Goal: Task Accomplishment & Management: Use online tool/utility

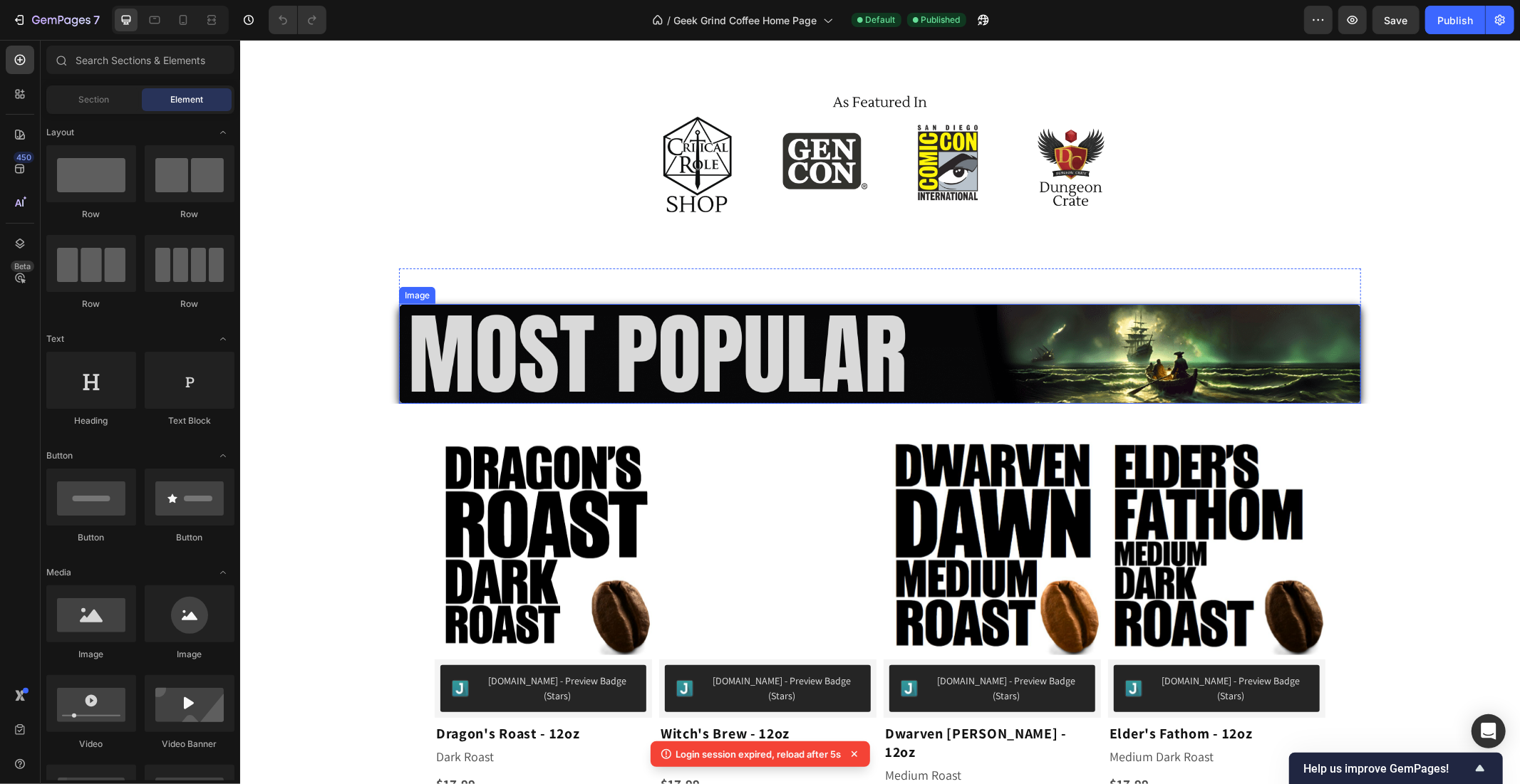
scroll to position [852, 0]
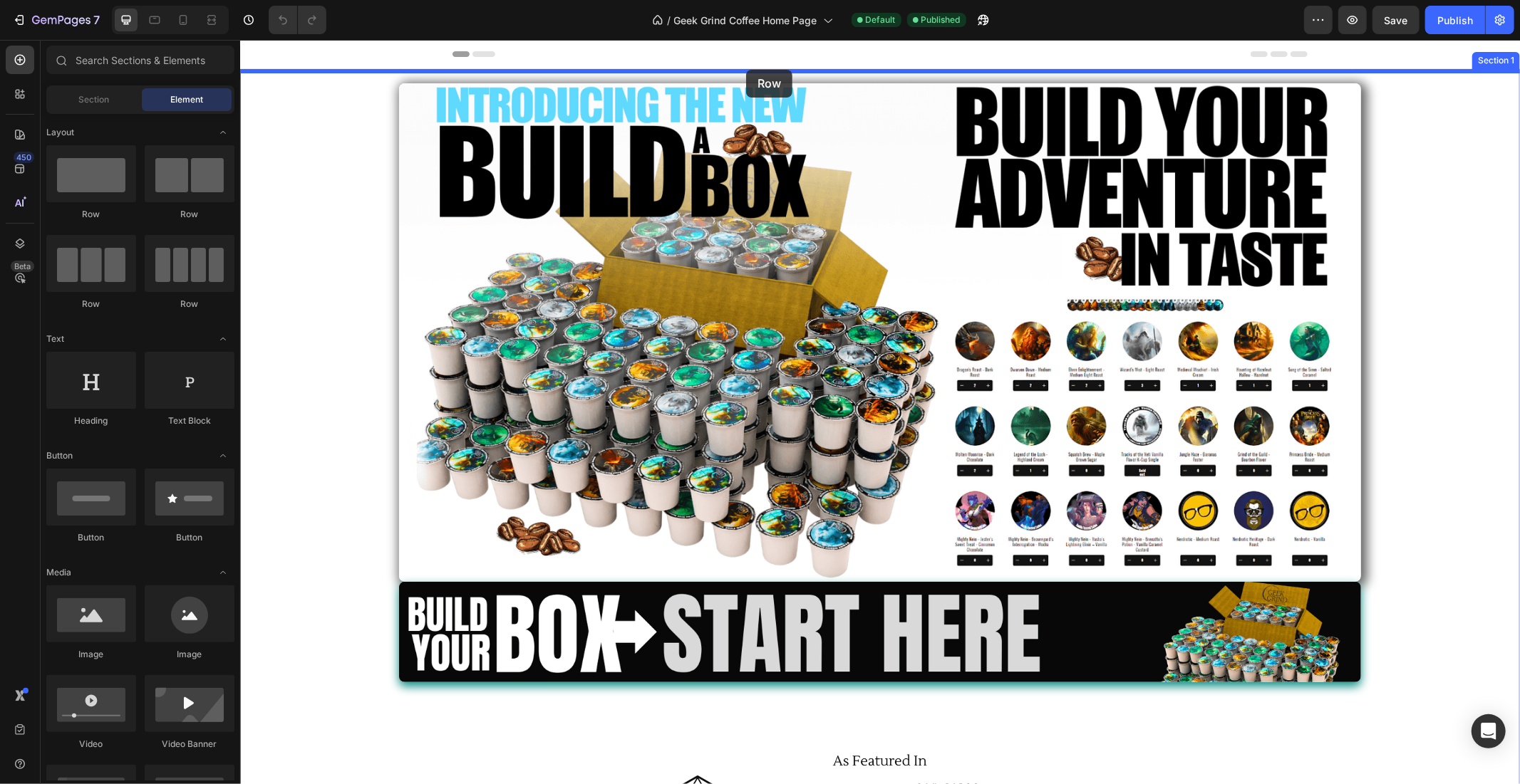
drag, startPoint x: 330, startPoint y: 217, endPoint x: 733, endPoint y: 71, distance: 428.6
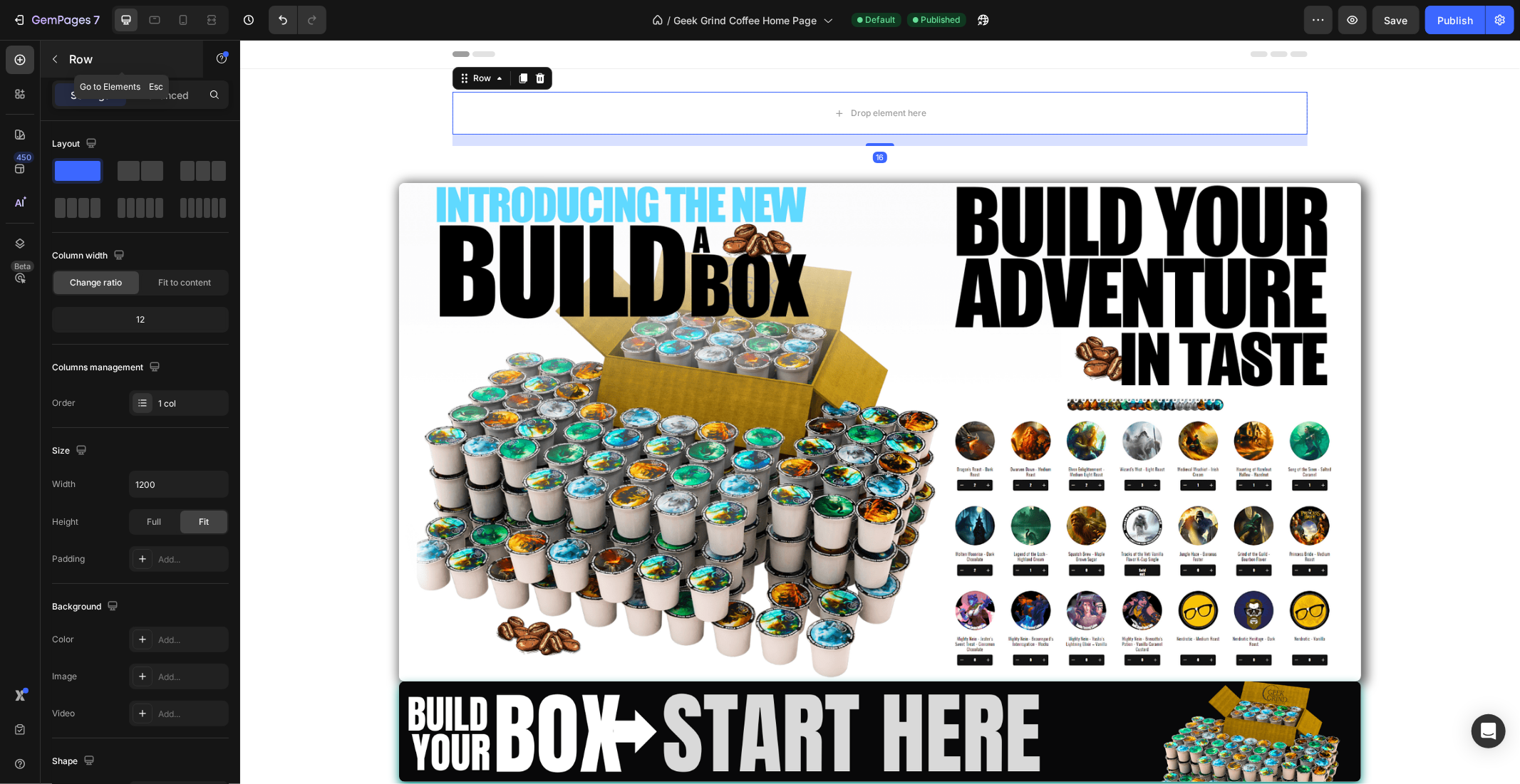
click at [56, 57] on icon "button" at bounding box center [55, 60] width 12 height 12
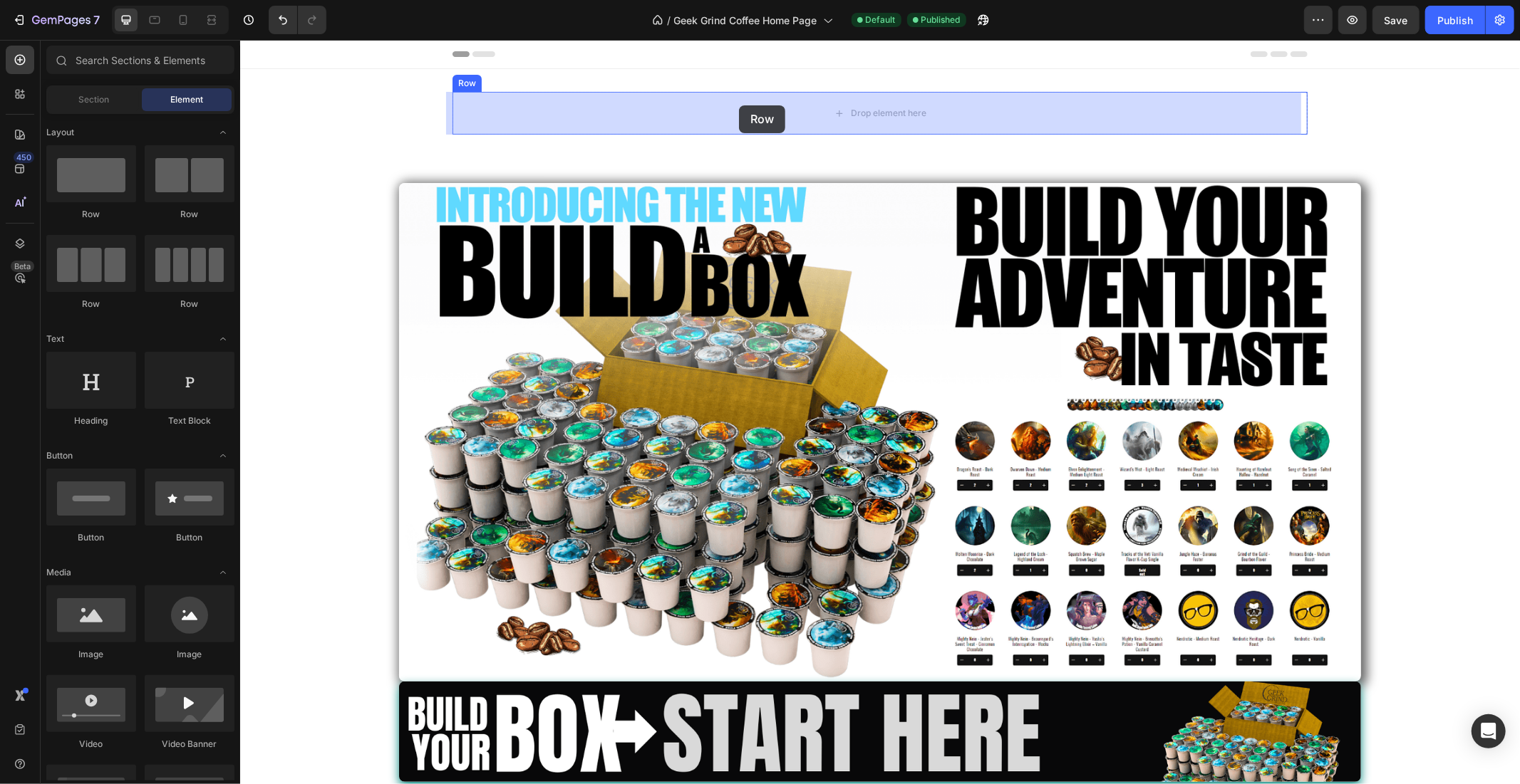
drag, startPoint x: 334, startPoint y: 218, endPoint x: 737, endPoint y: 100, distance: 419.9
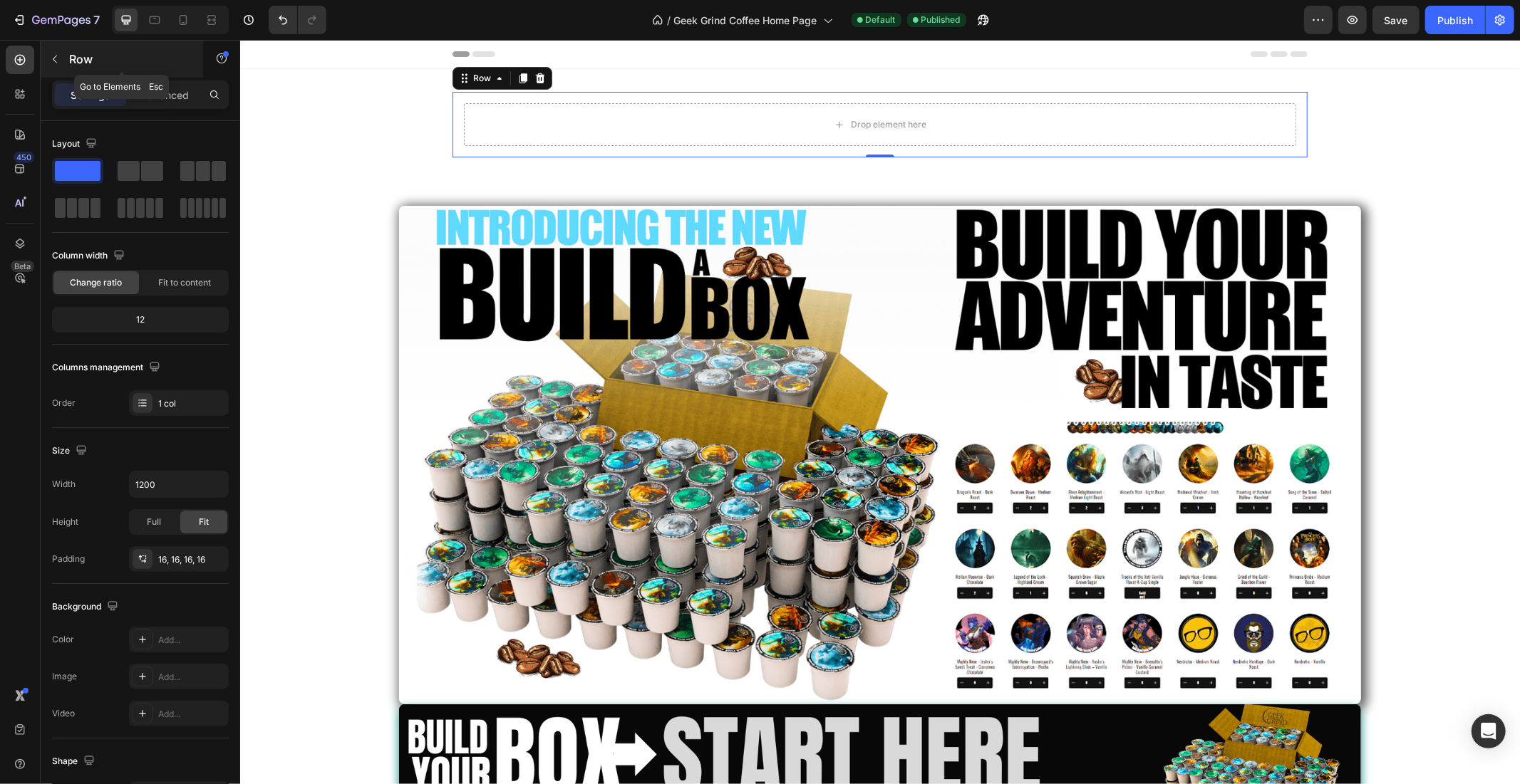
click at [49, 54] on icon "button" at bounding box center [55, 60] width 12 height 12
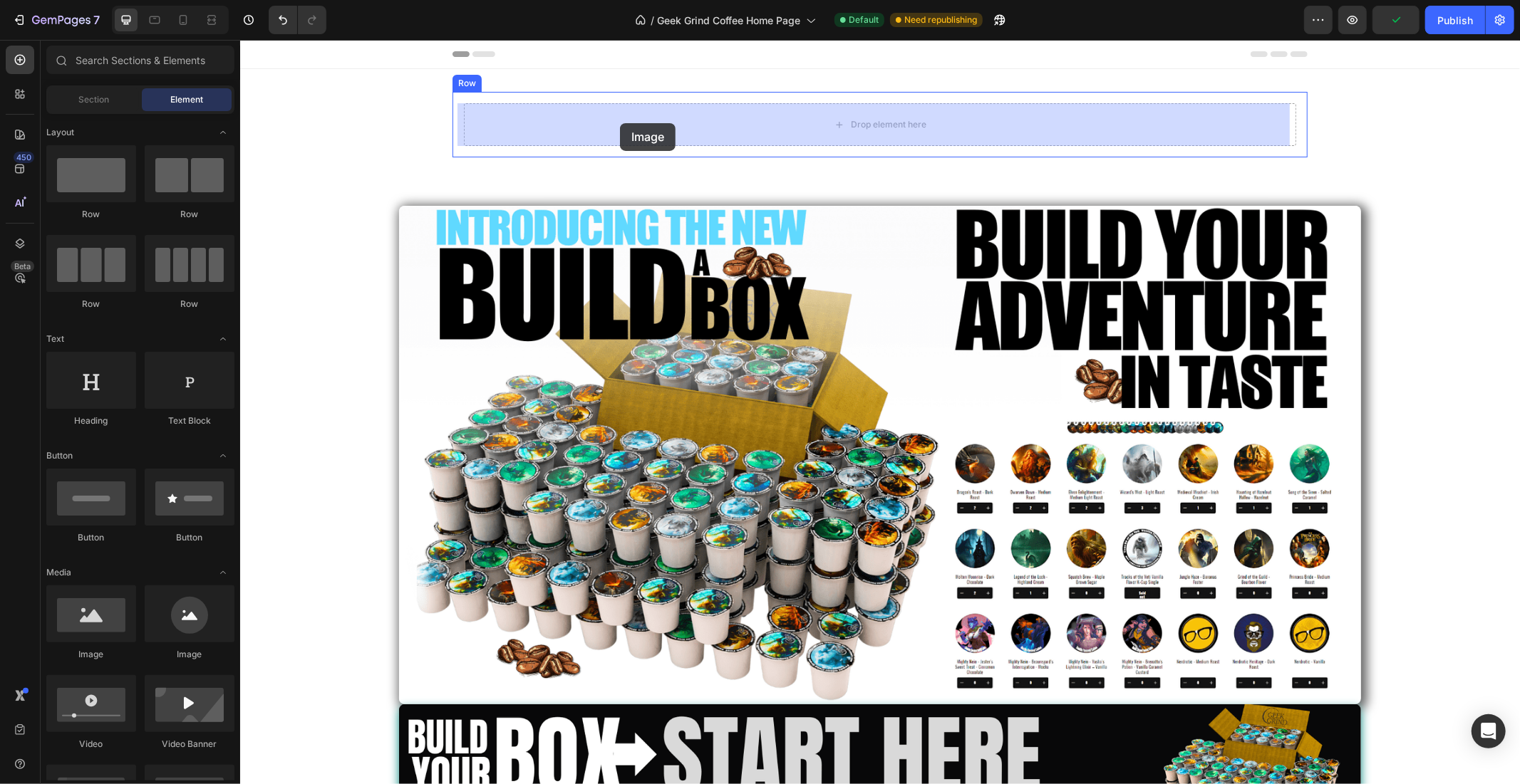
drag, startPoint x: 337, startPoint y: 646, endPoint x: 620, endPoint y: 122, distance: 595.5
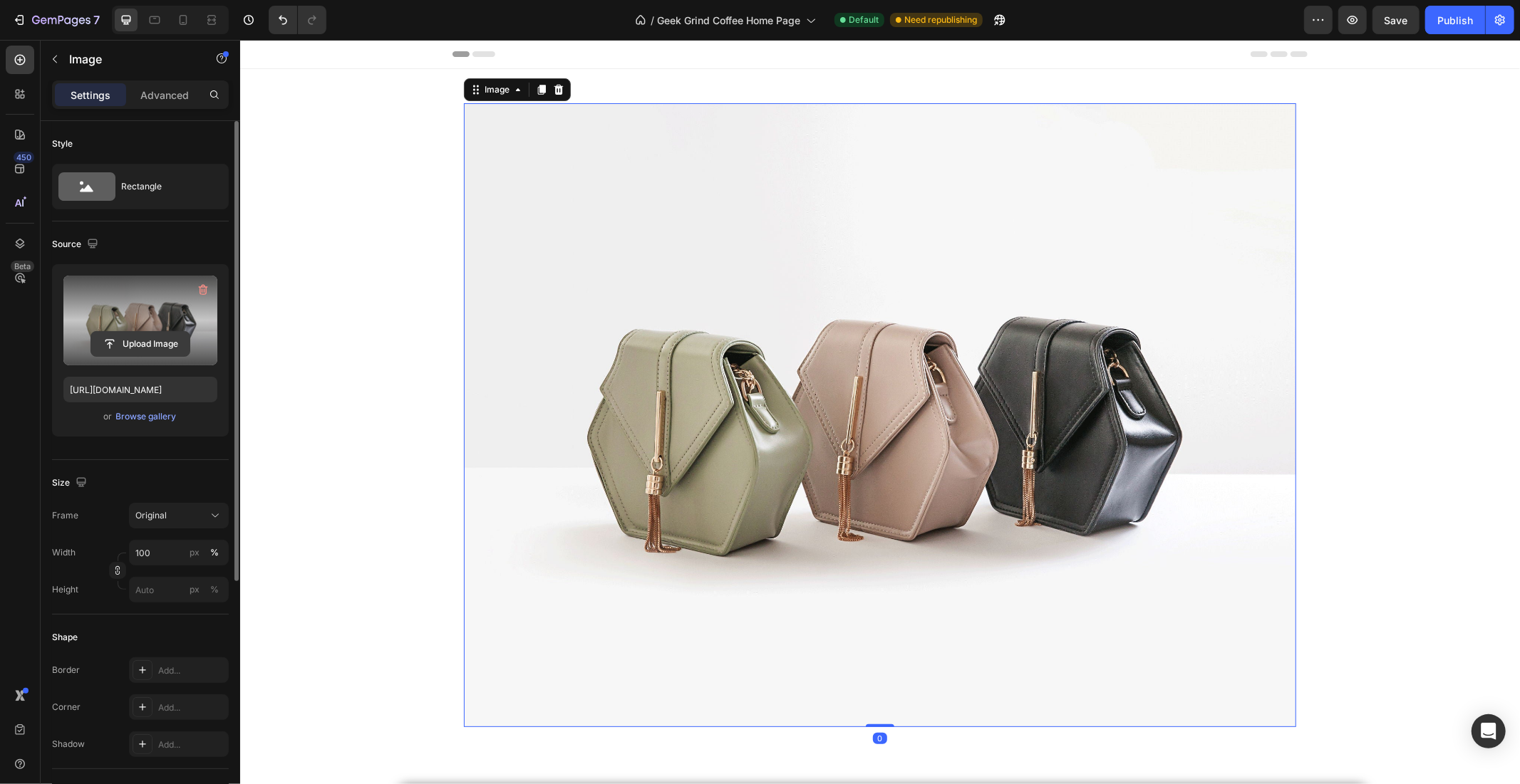
click at [130, 341] on input "file" at bounding box center [140, 343] width 98 height 24
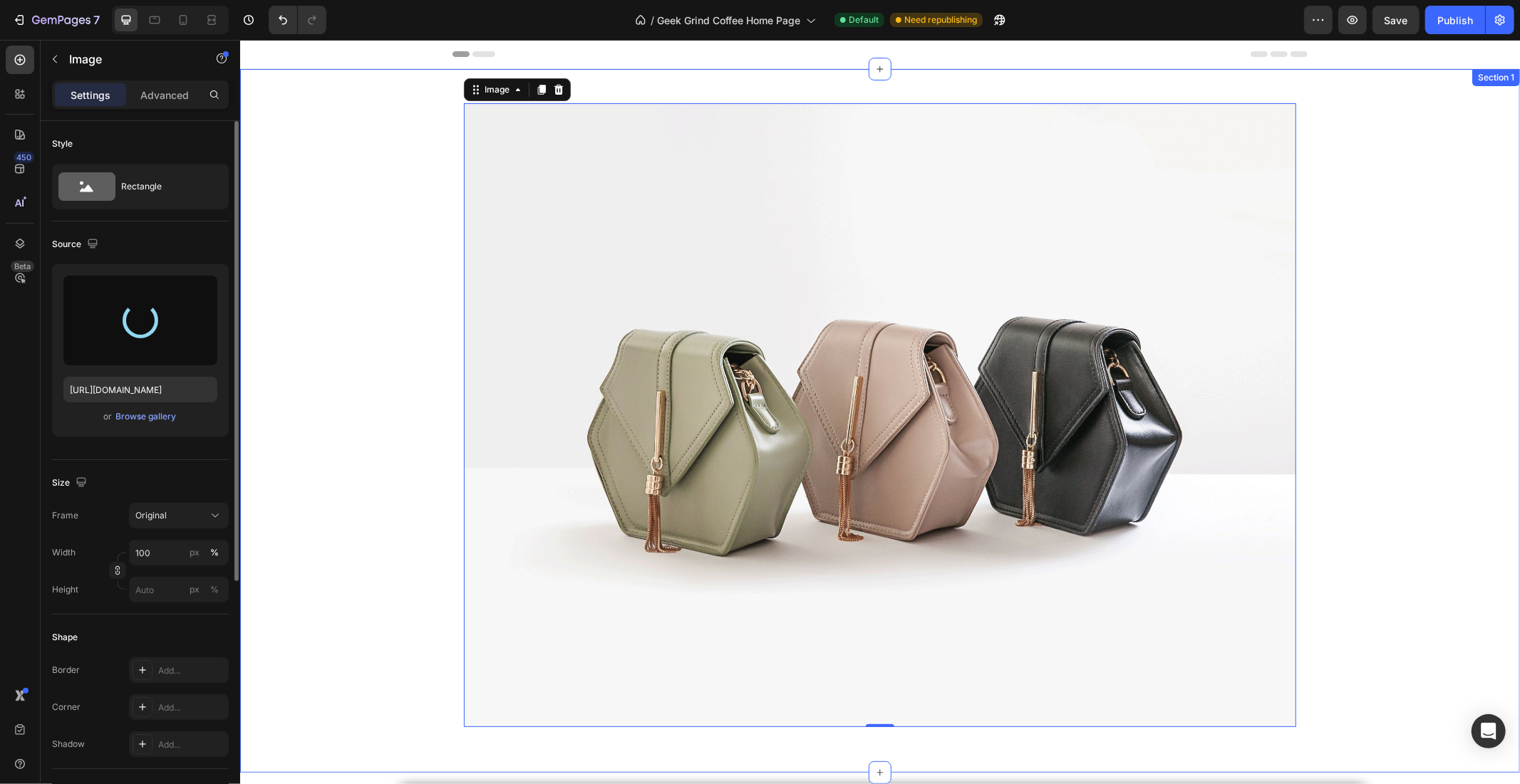
type input "https://cdn.shopify.com/s/files/1/0024/8643/5910/files/gempages_463924774456853…"
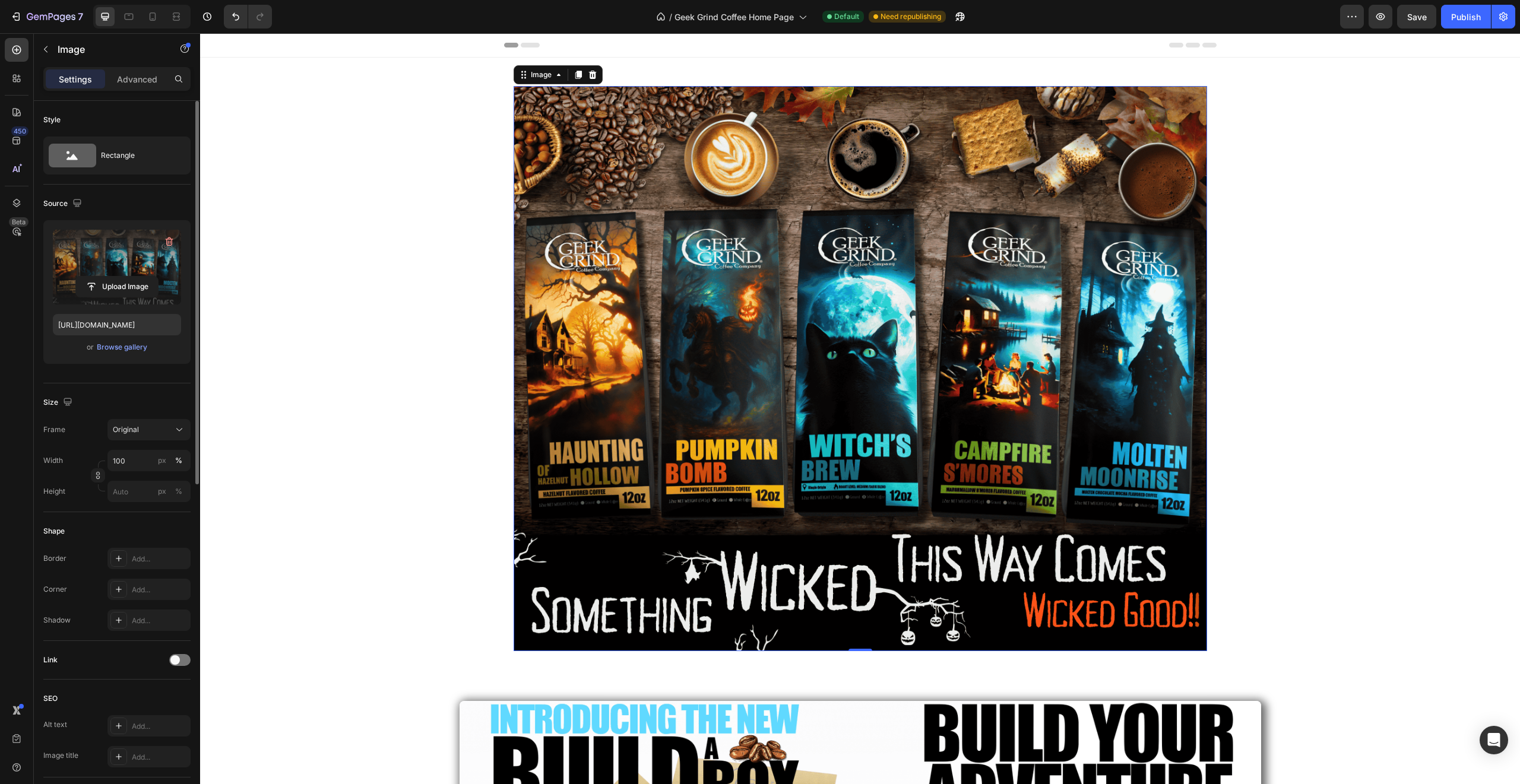
click at [925, 340] on img at bounding box center [860, 368] width 693 height 565
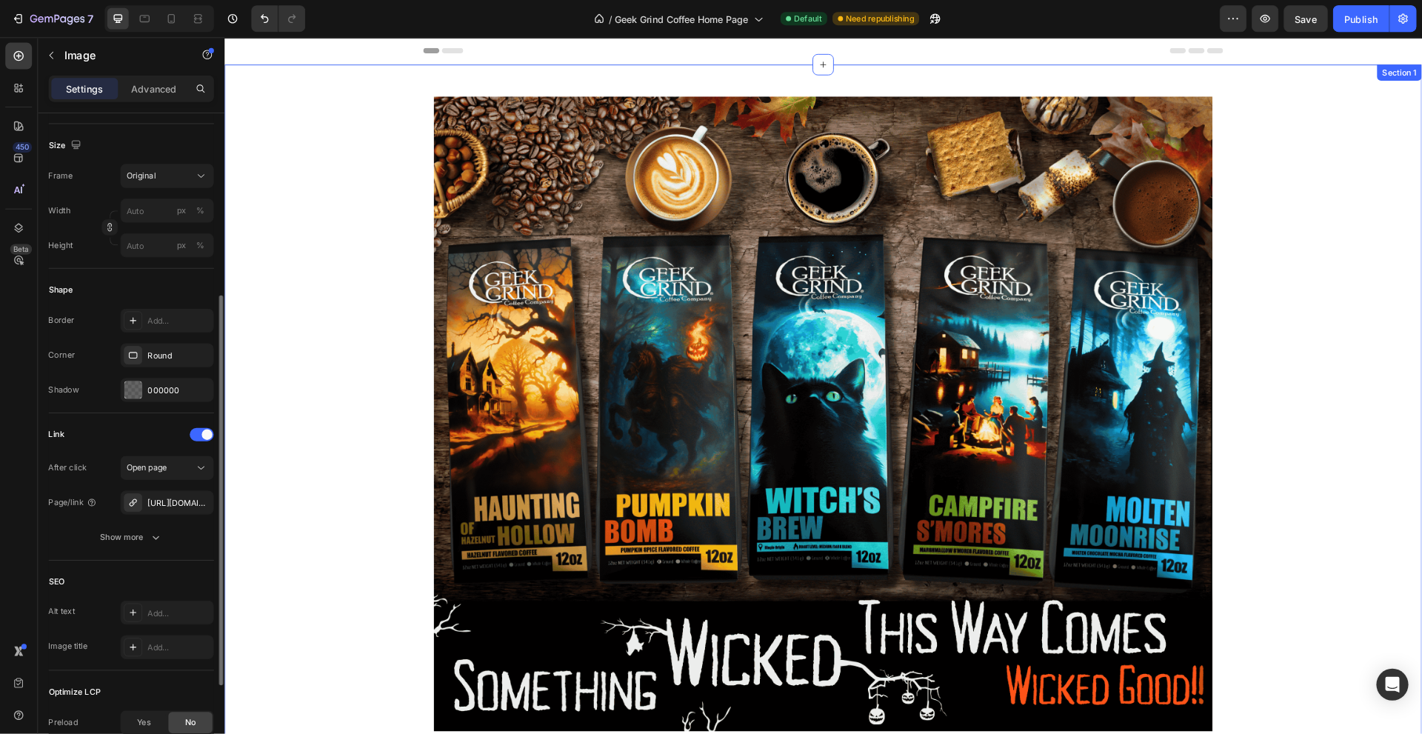
scroll to position [341, 0]
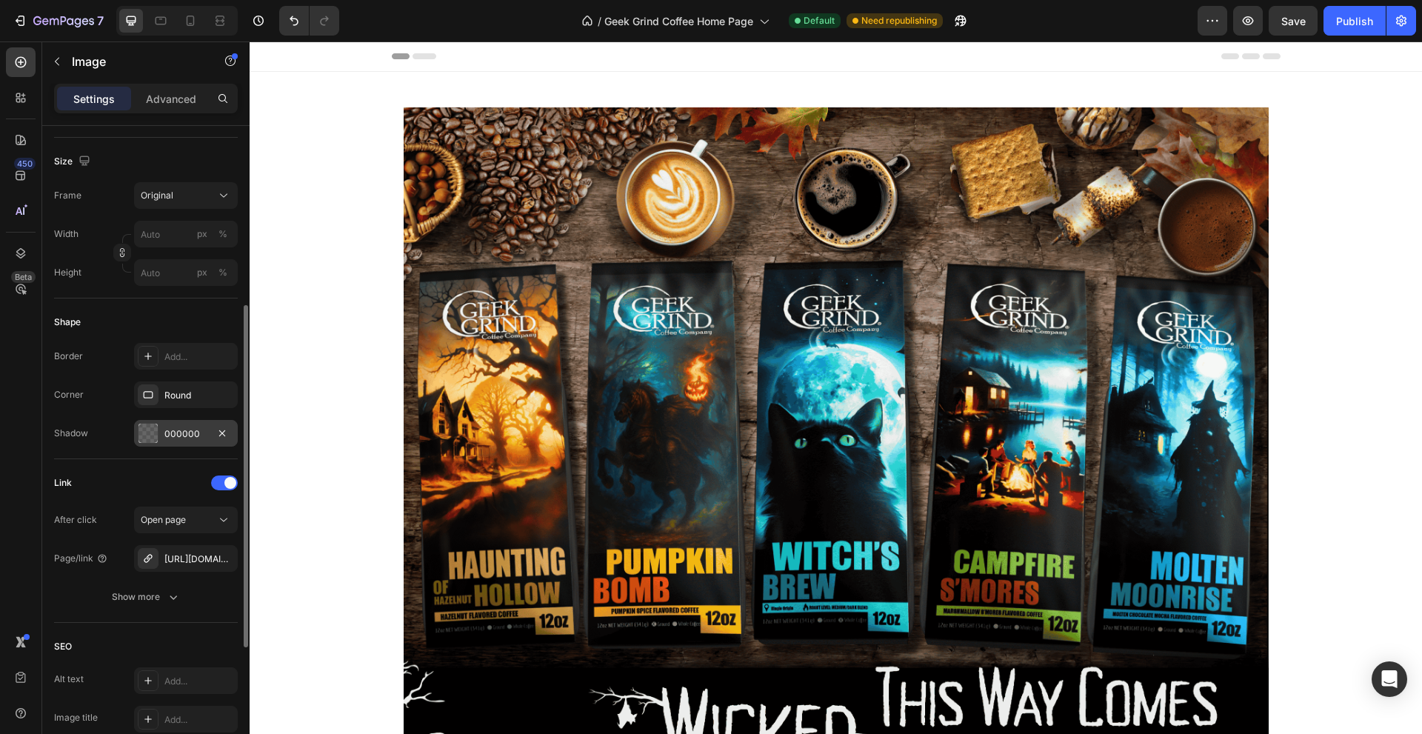
click at [207, 437] on div "000000" at bounding box center [186, 433] width 104 height 27
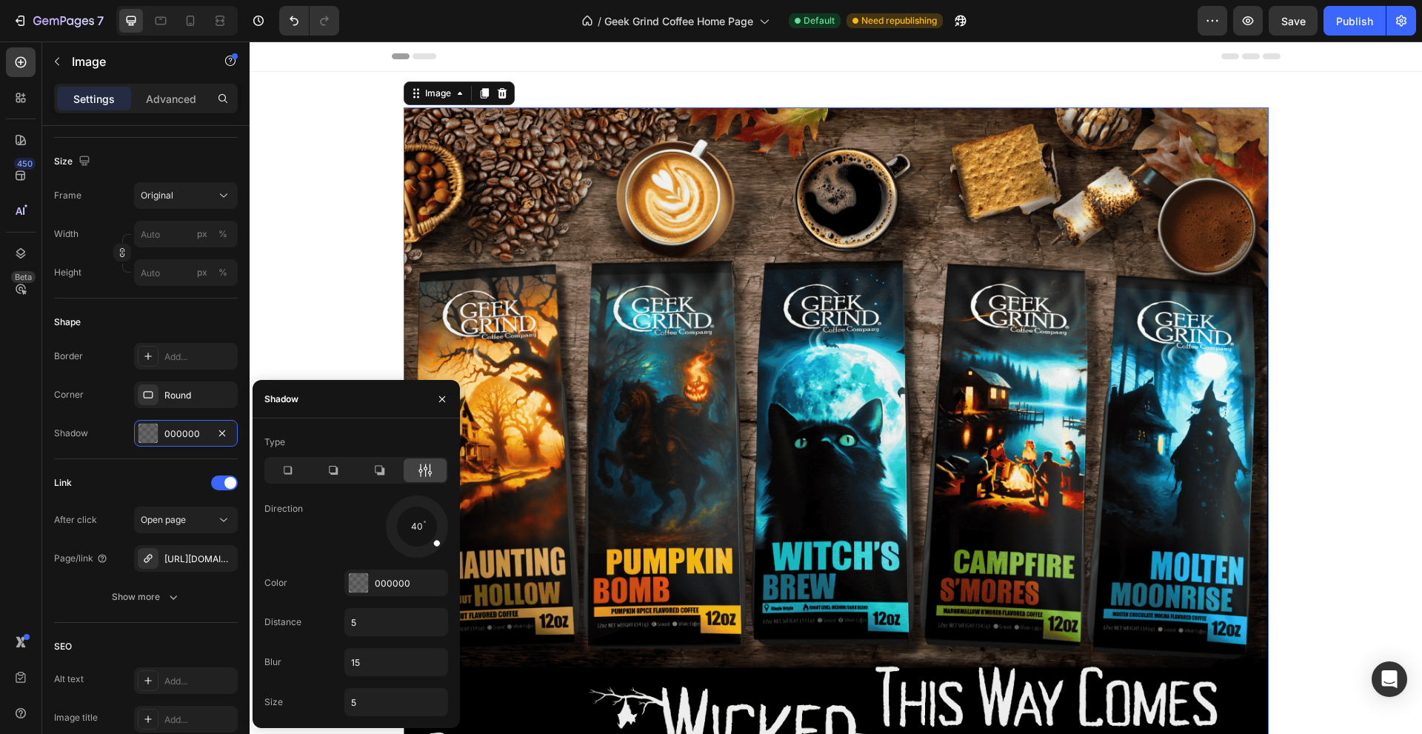
click at [727, 318] on img at bounding box center [836, 459] width 865 height 705
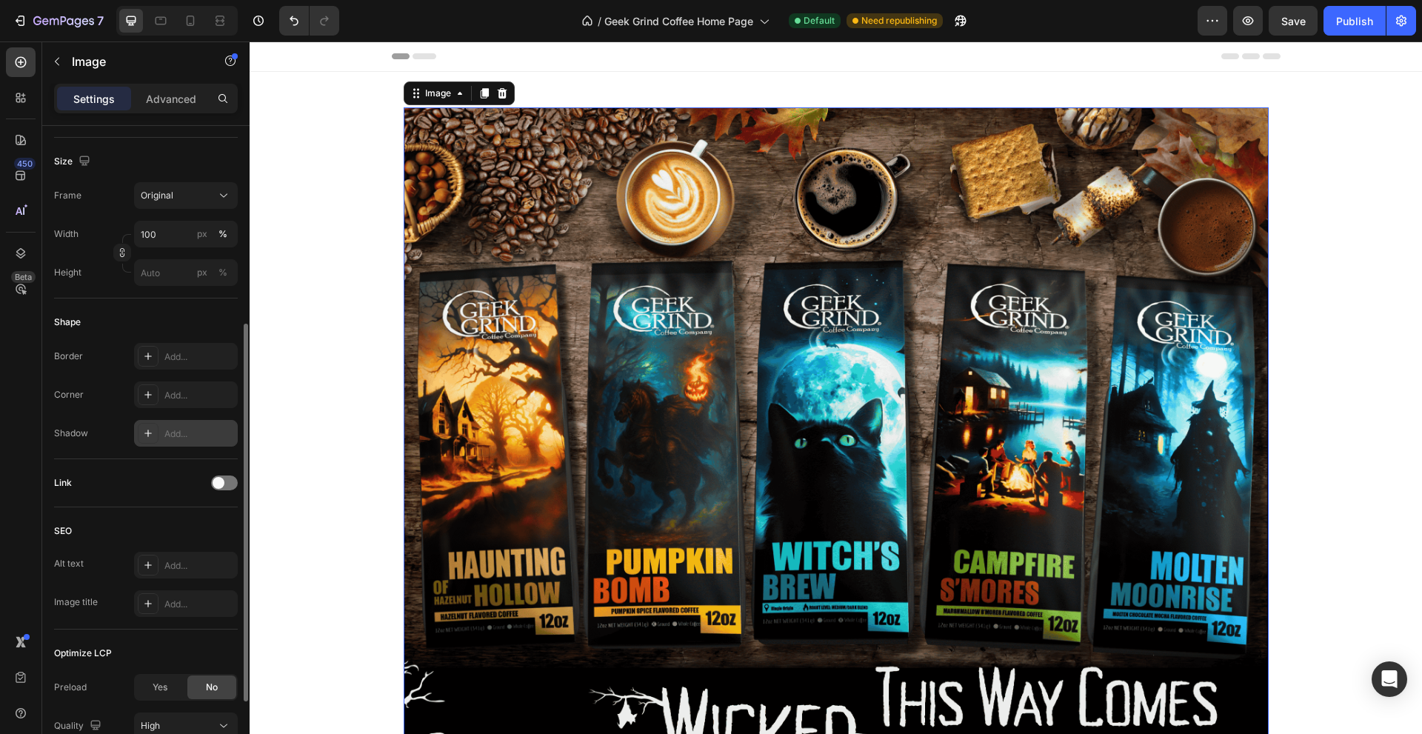
click at [141, 435] on div at bounding box center [148, 433] width 21 height 21
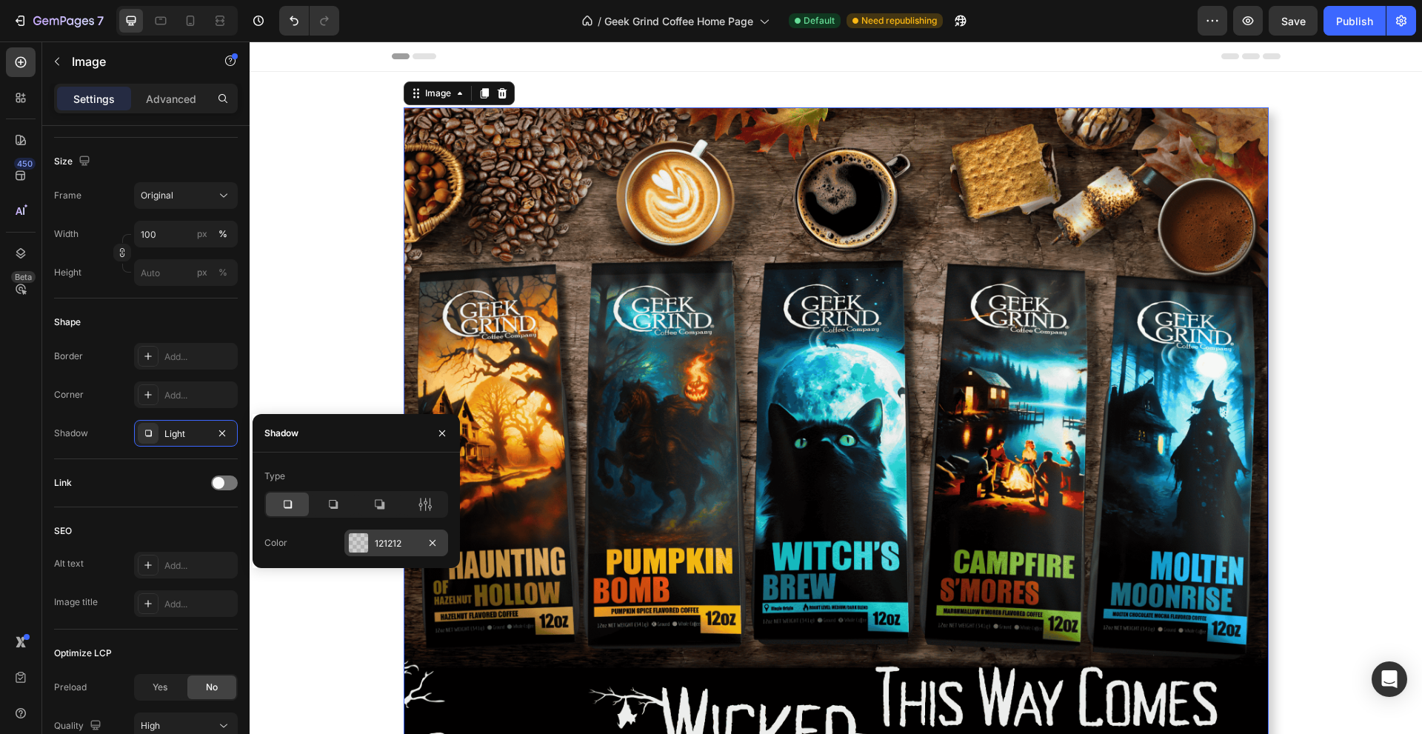
click at [353, 545] on div at bounding box center [358, 542] width 19 height 19
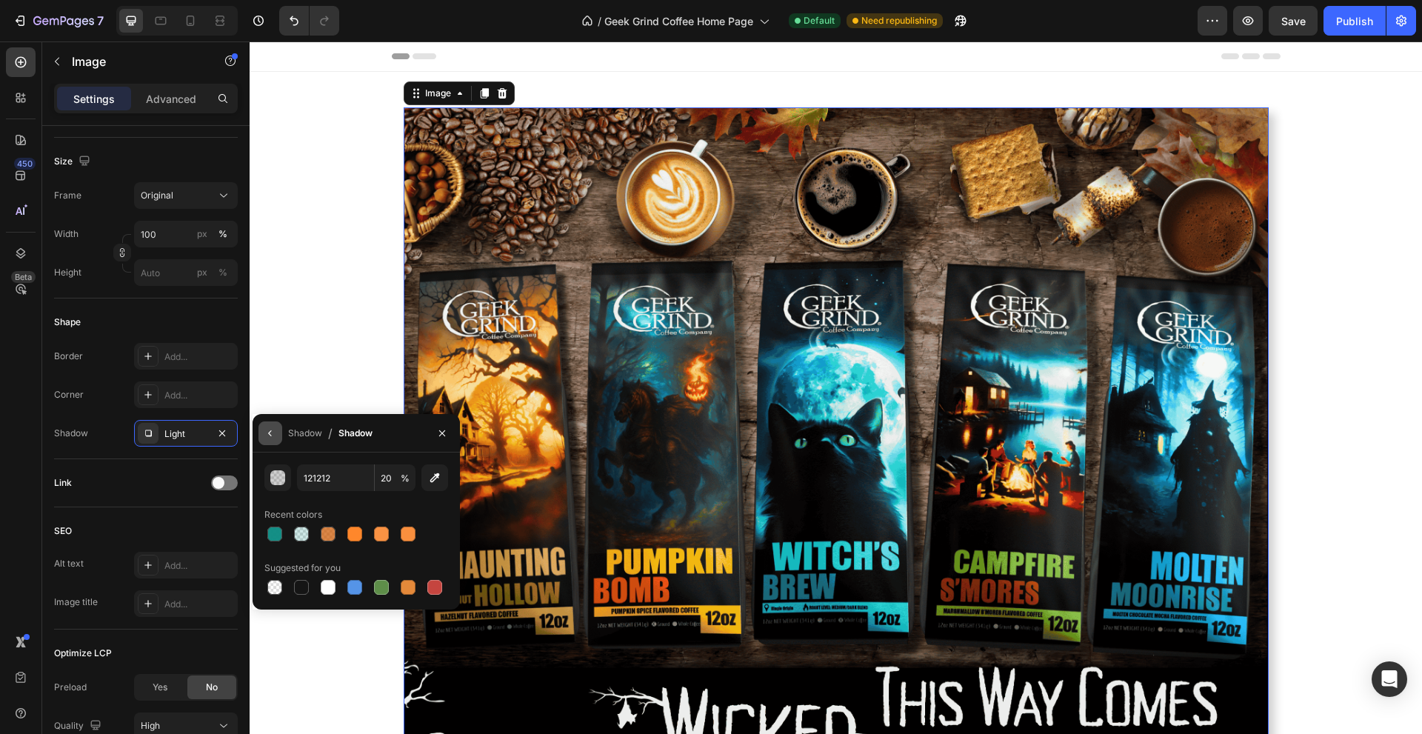
click at [267, 433] on icon "button" at bounding box center [270, 433] width 12 height 12
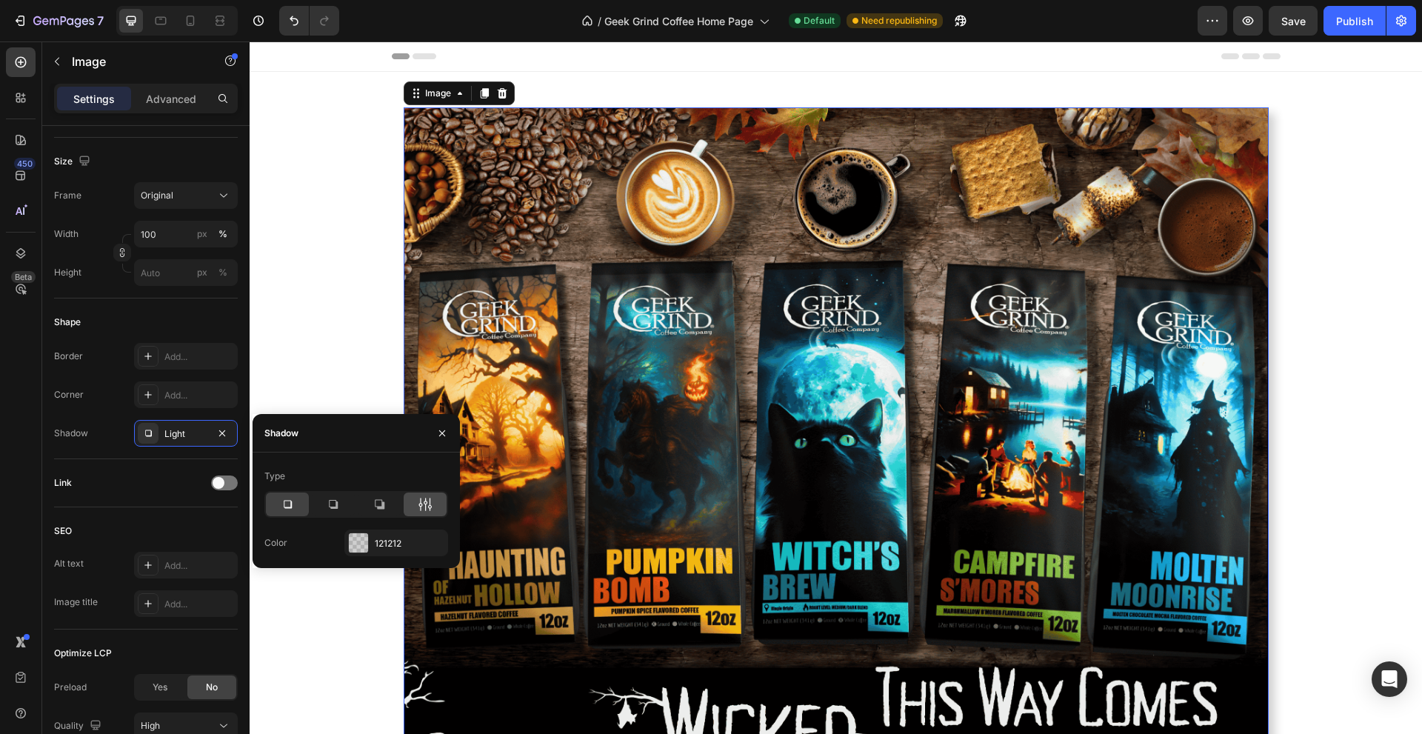
click at [424, 501] on icon at bounding box center [425, 504] width 15 height 15
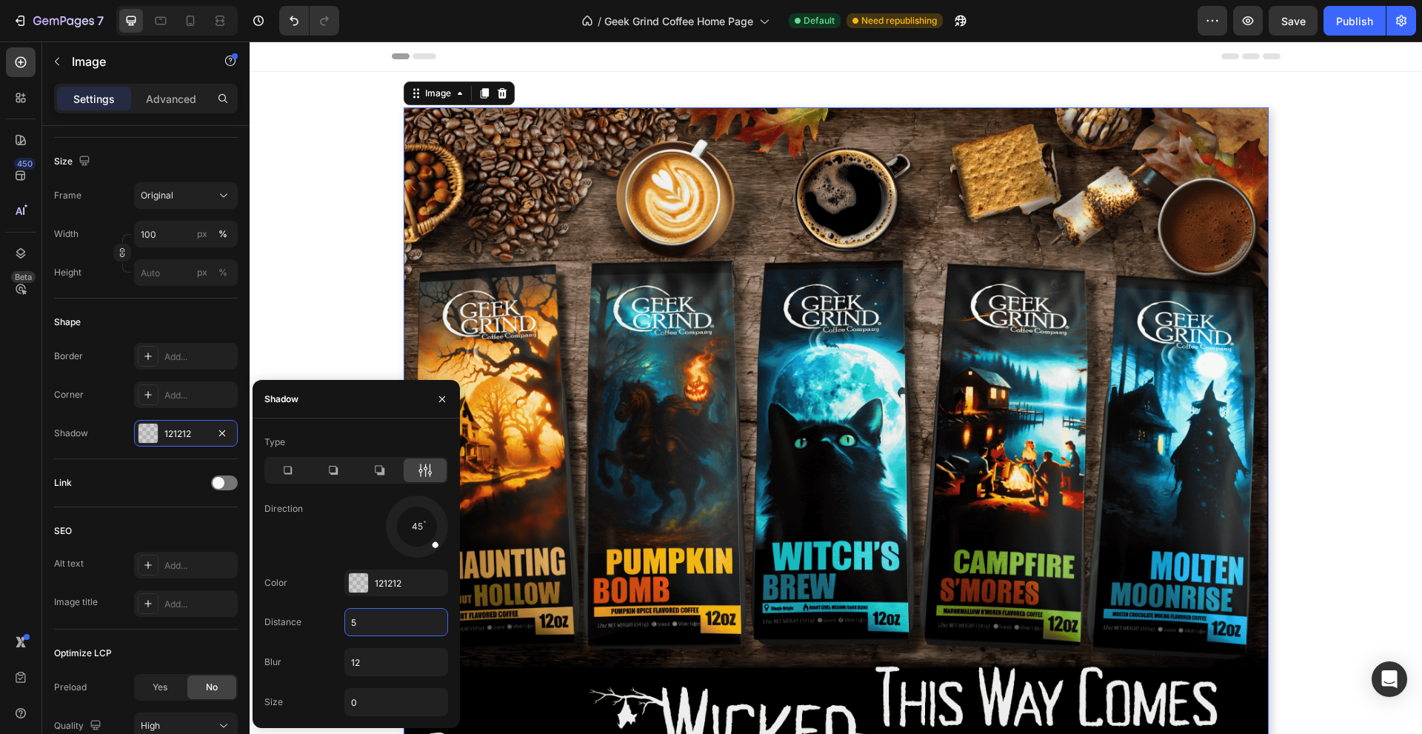
type input "5"
type input "15"
type input "5"
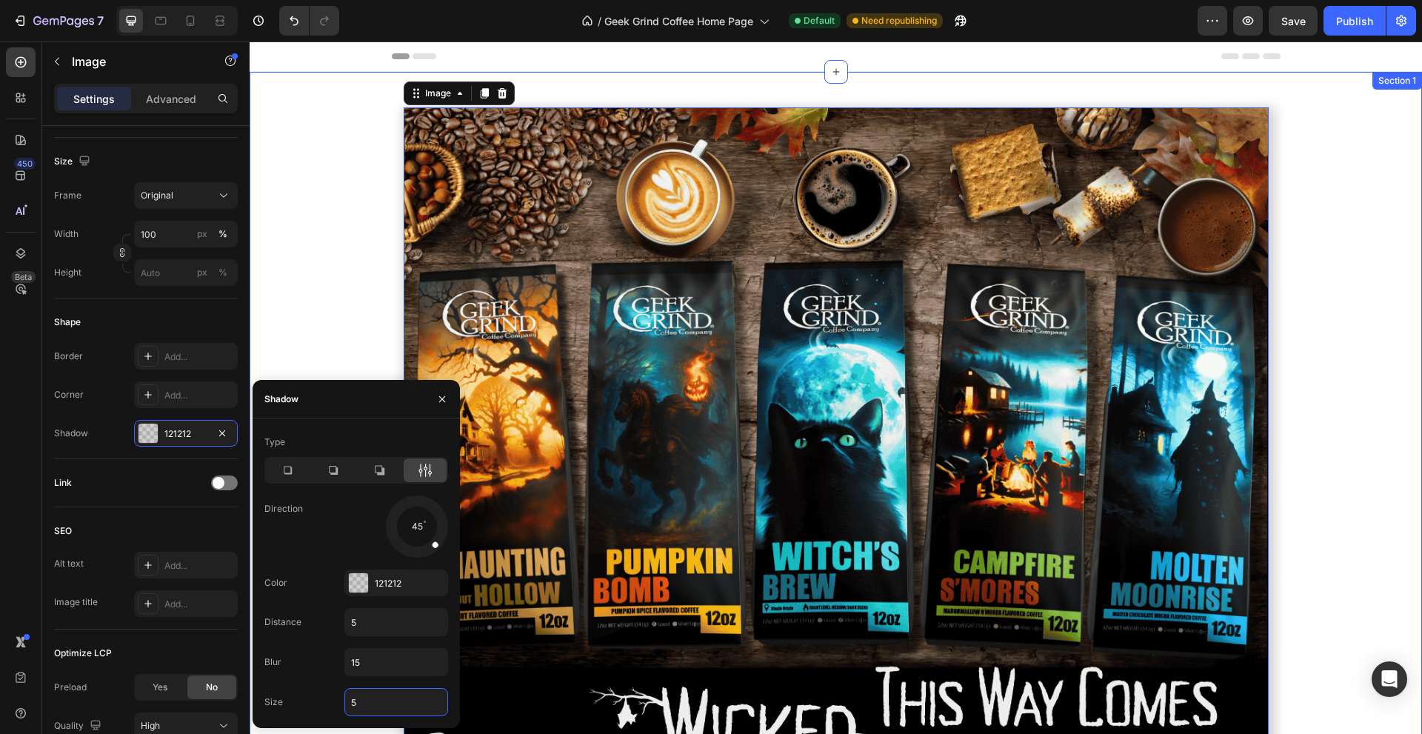
click at [347, 307] on div "Image 0 Row Row" at bounding box center [836, 466] width 1172 height 741
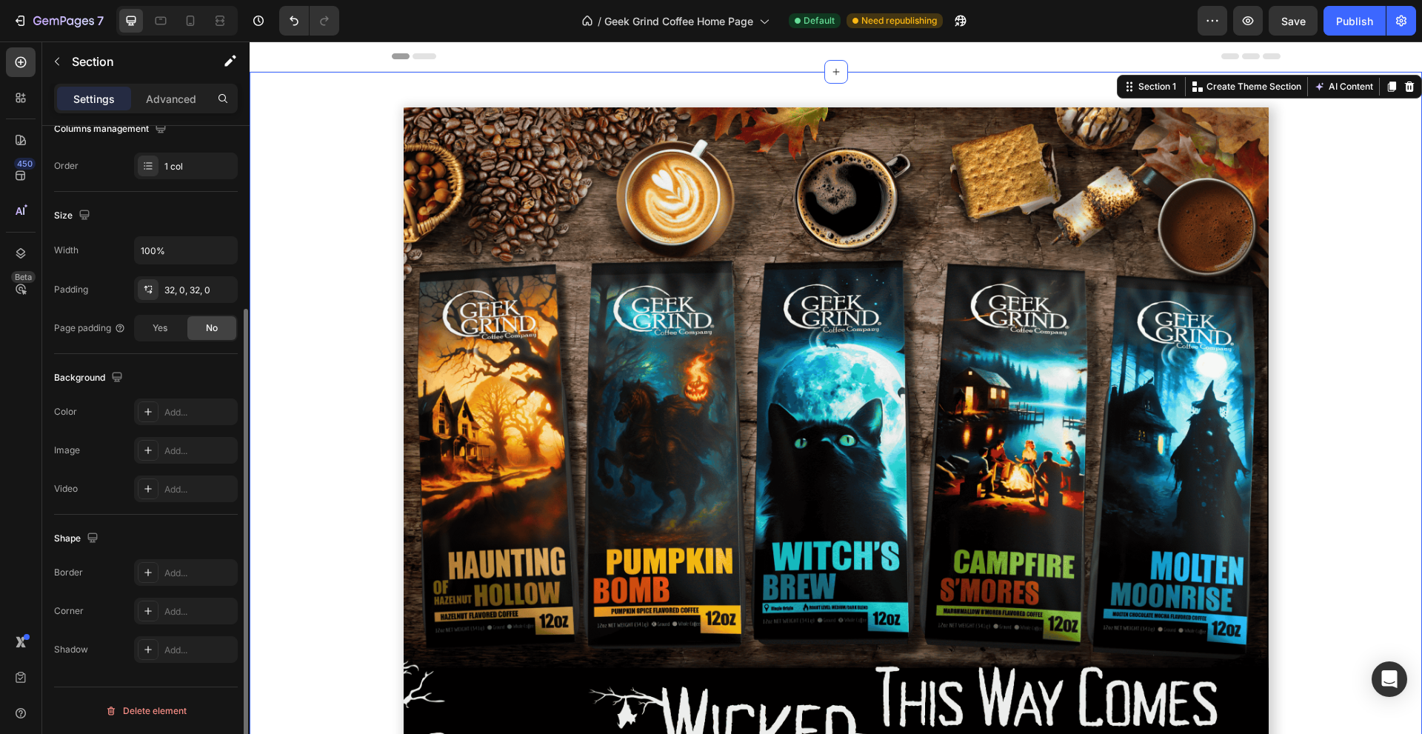
scroll to position [0, 0]
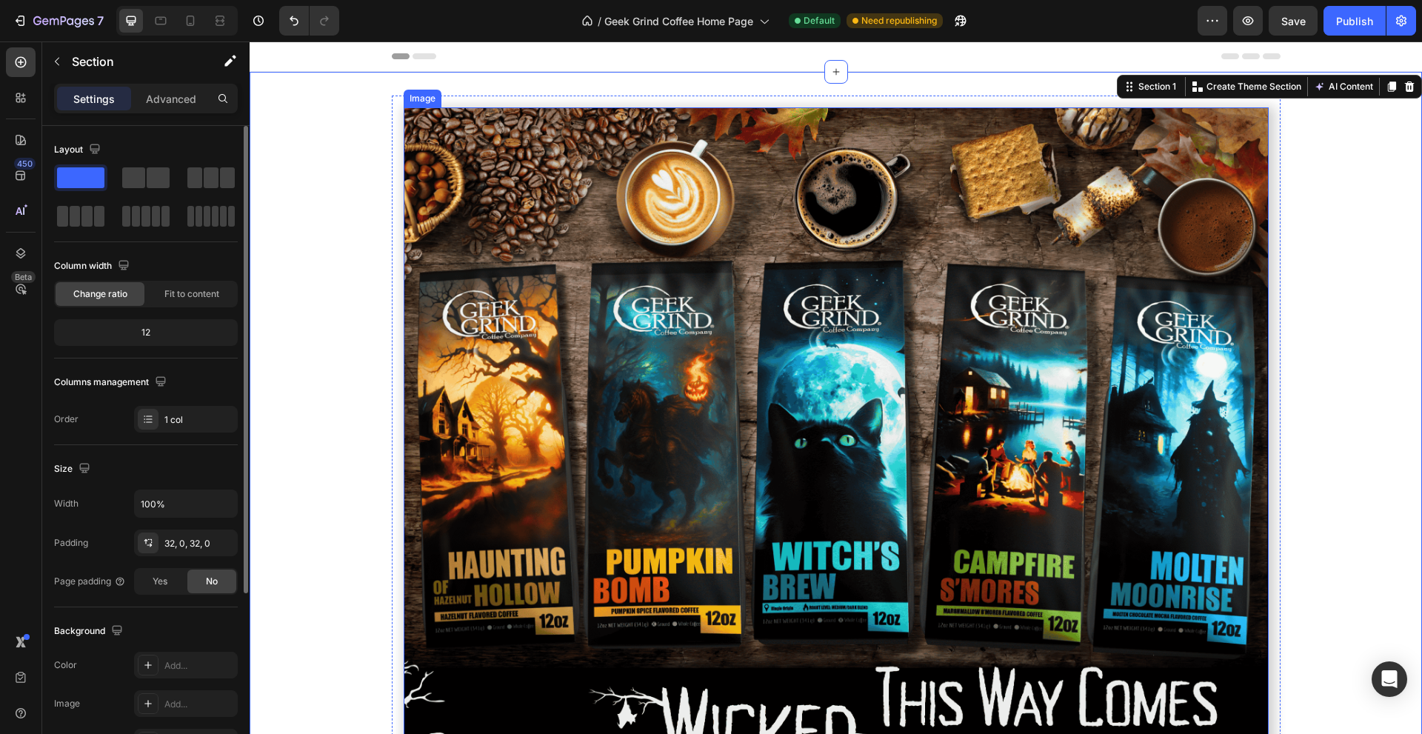
click at [533, 338] on img at bounding box center [836, 459] width 865 height 705
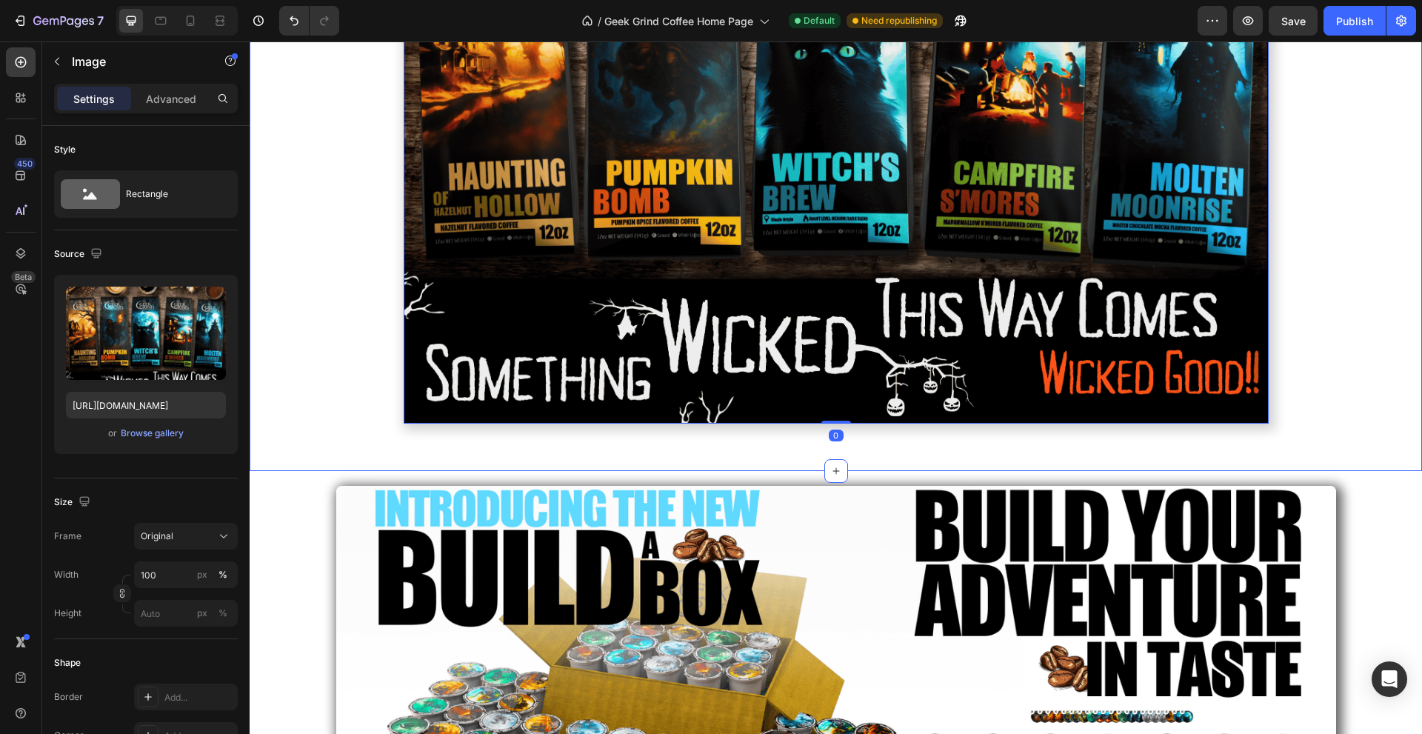
scroll to position [370, 0]
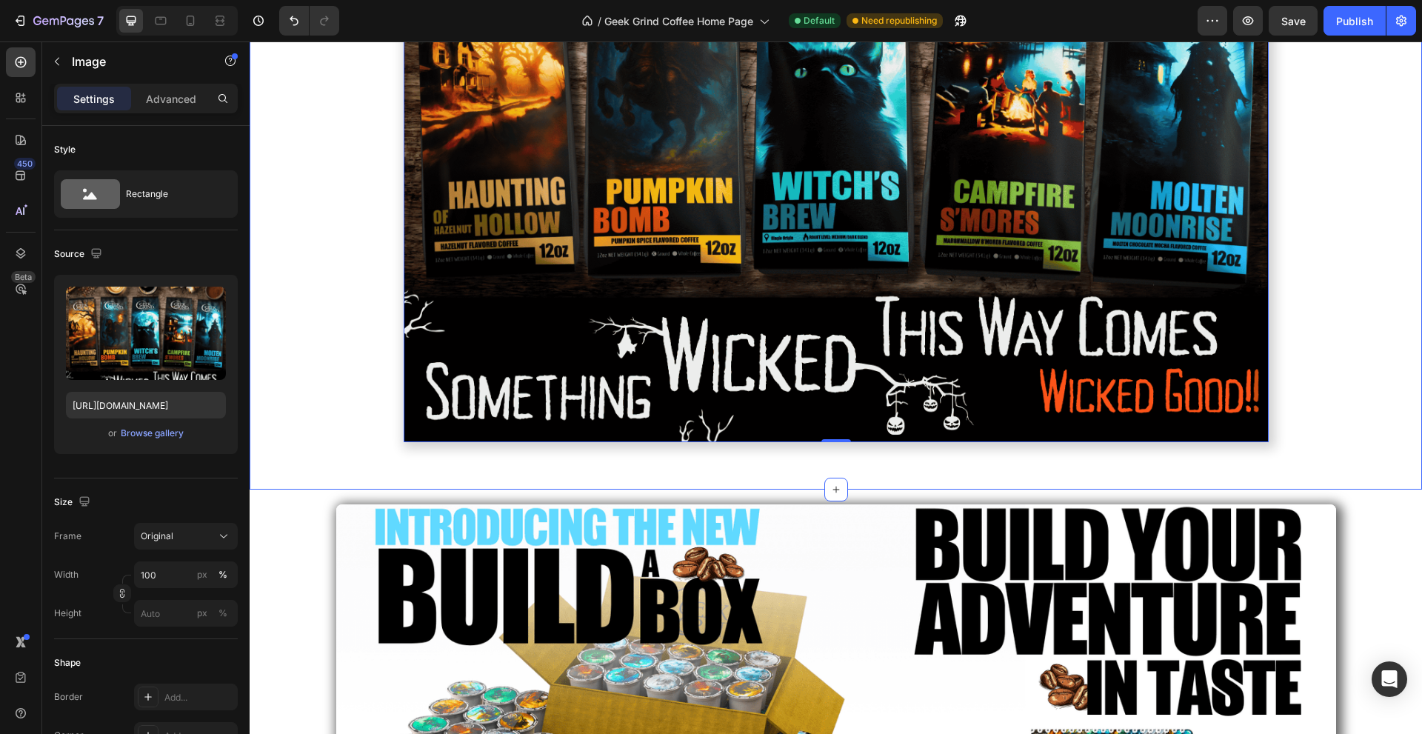
click at [506, 345] on img at bounding box center [836, 89] width 865 height 705
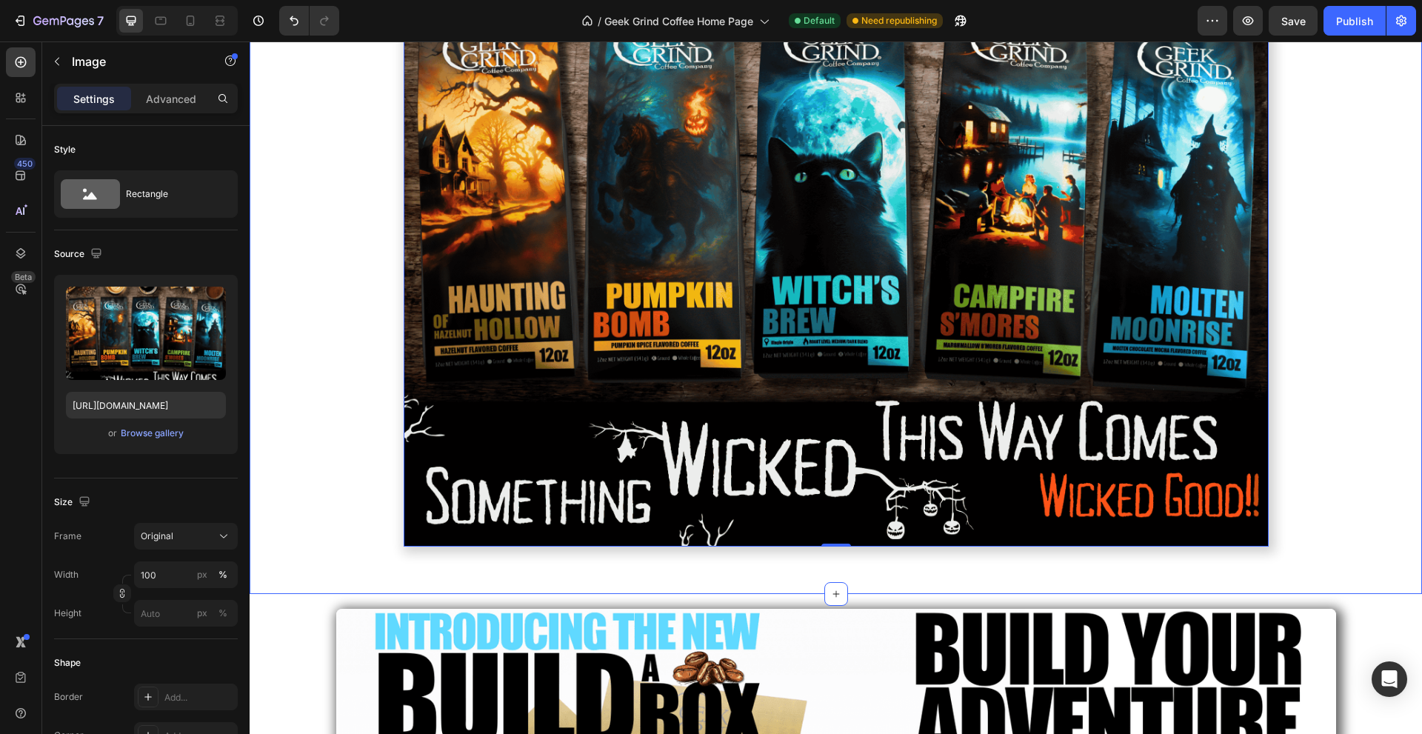
scroll to position [124, 0]
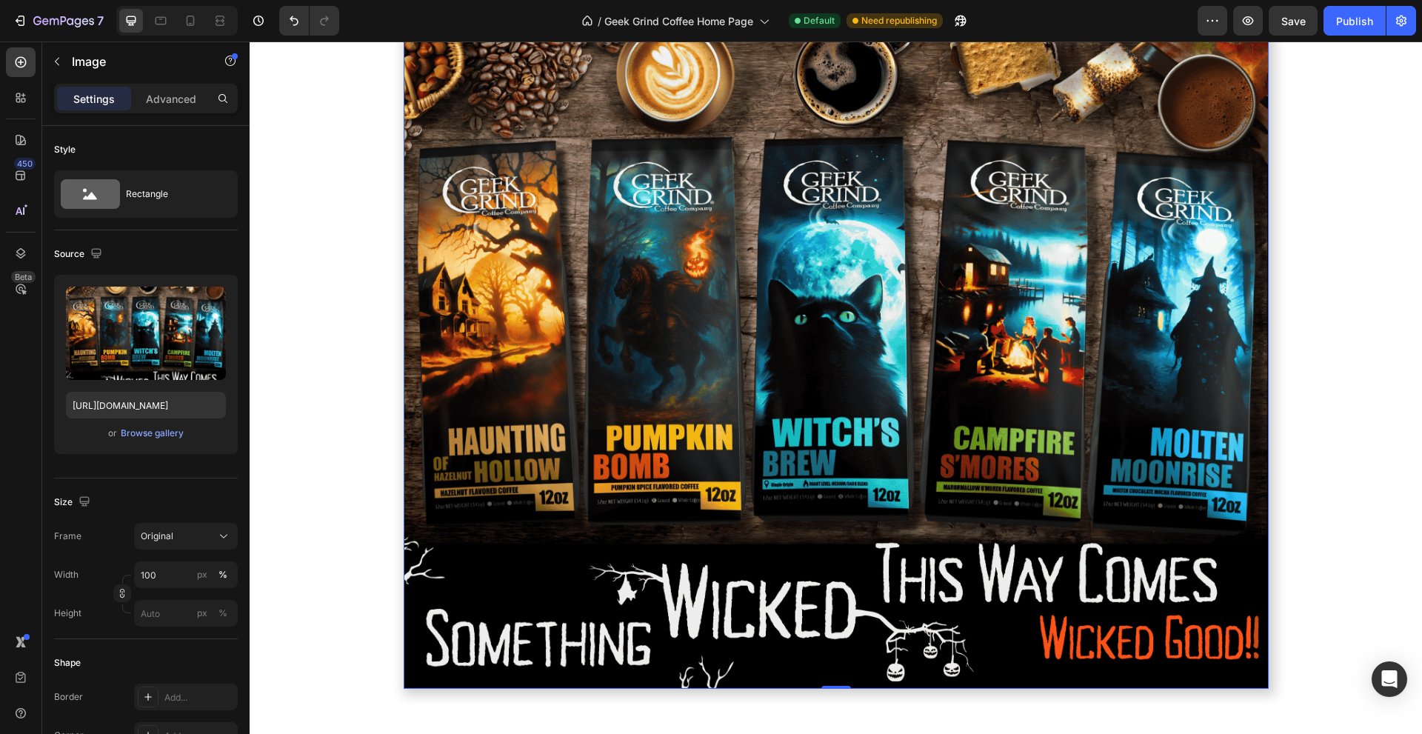
click at [503, 253] on img at bounding box center [836, 336] width 865 height 705
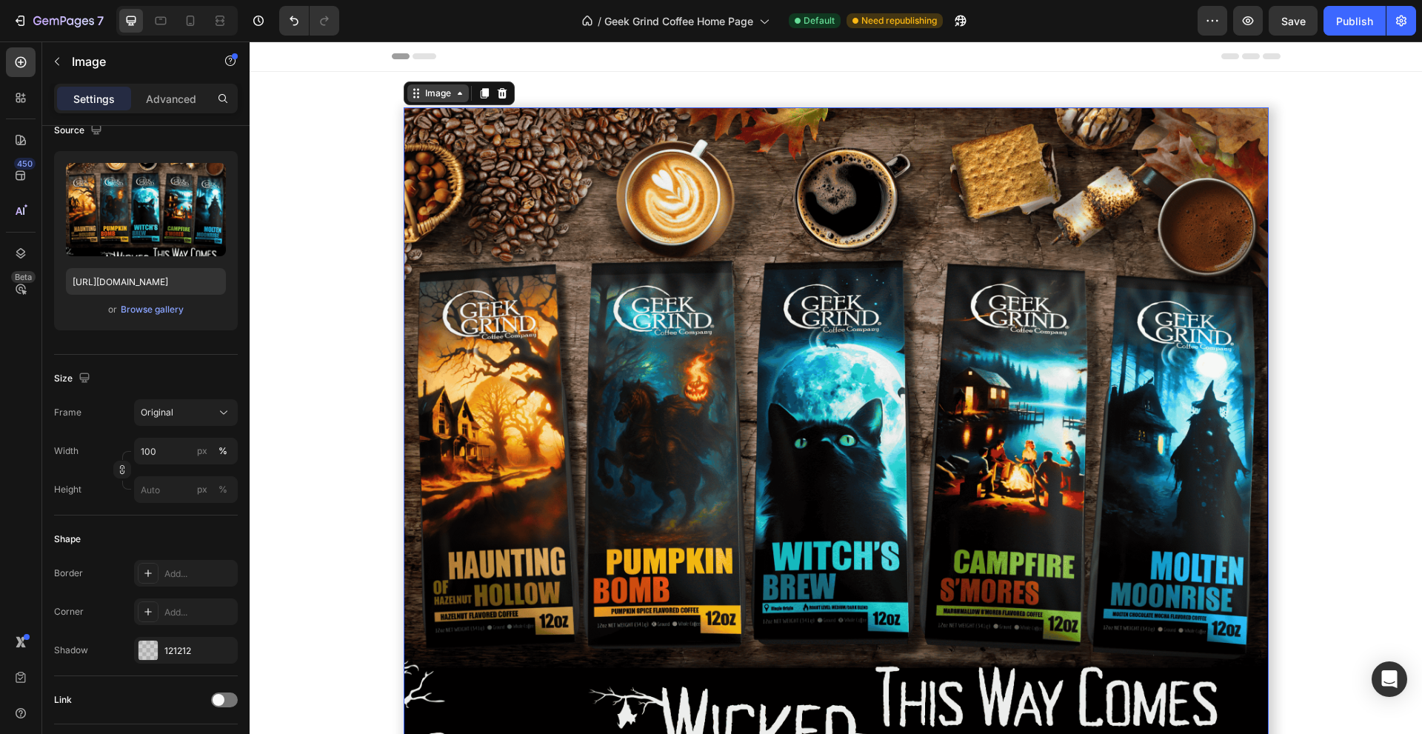
click at [422, 94] on div "Image" at bounding box center [438, 93] width 32 height 13
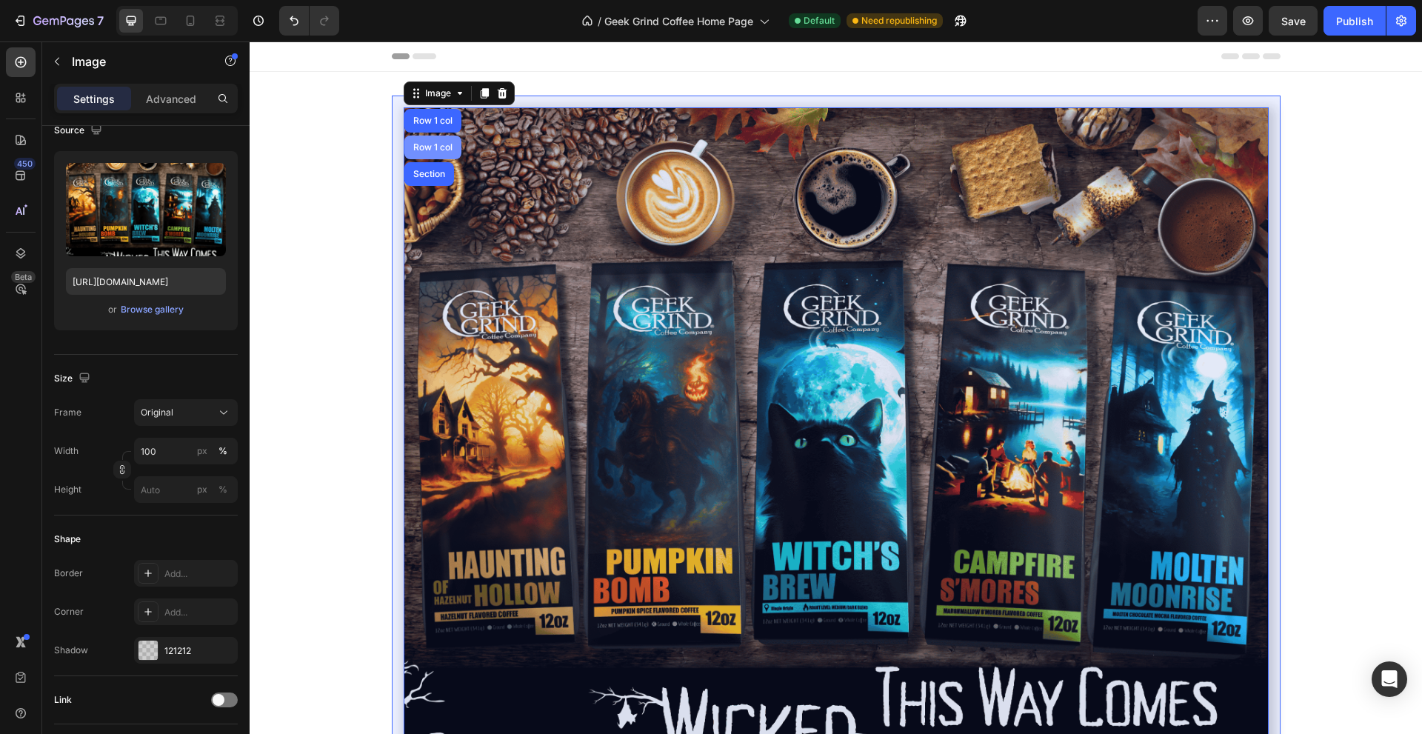
click at [423, 141] on div "Row 1 col" at bounding box center [432, 148] width 57 height 24
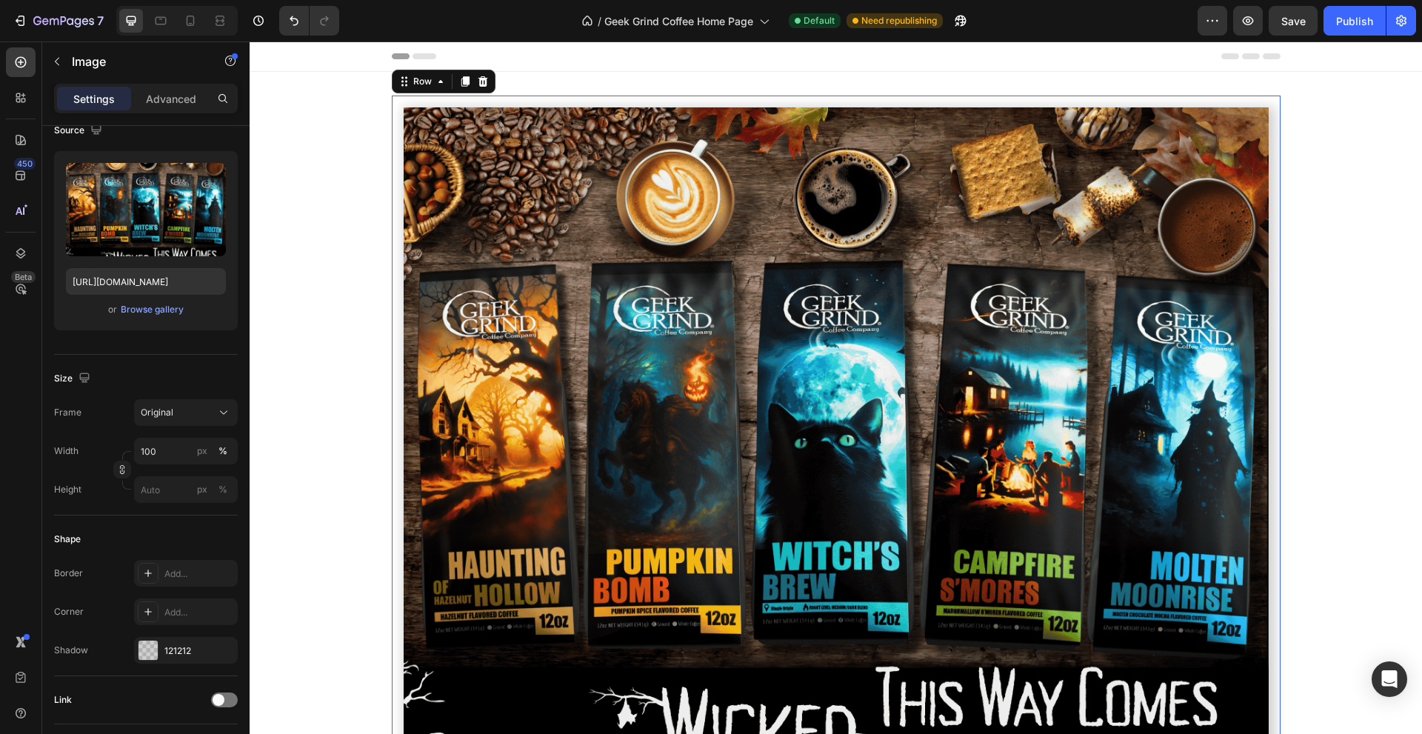
scroll to position [0, 0]
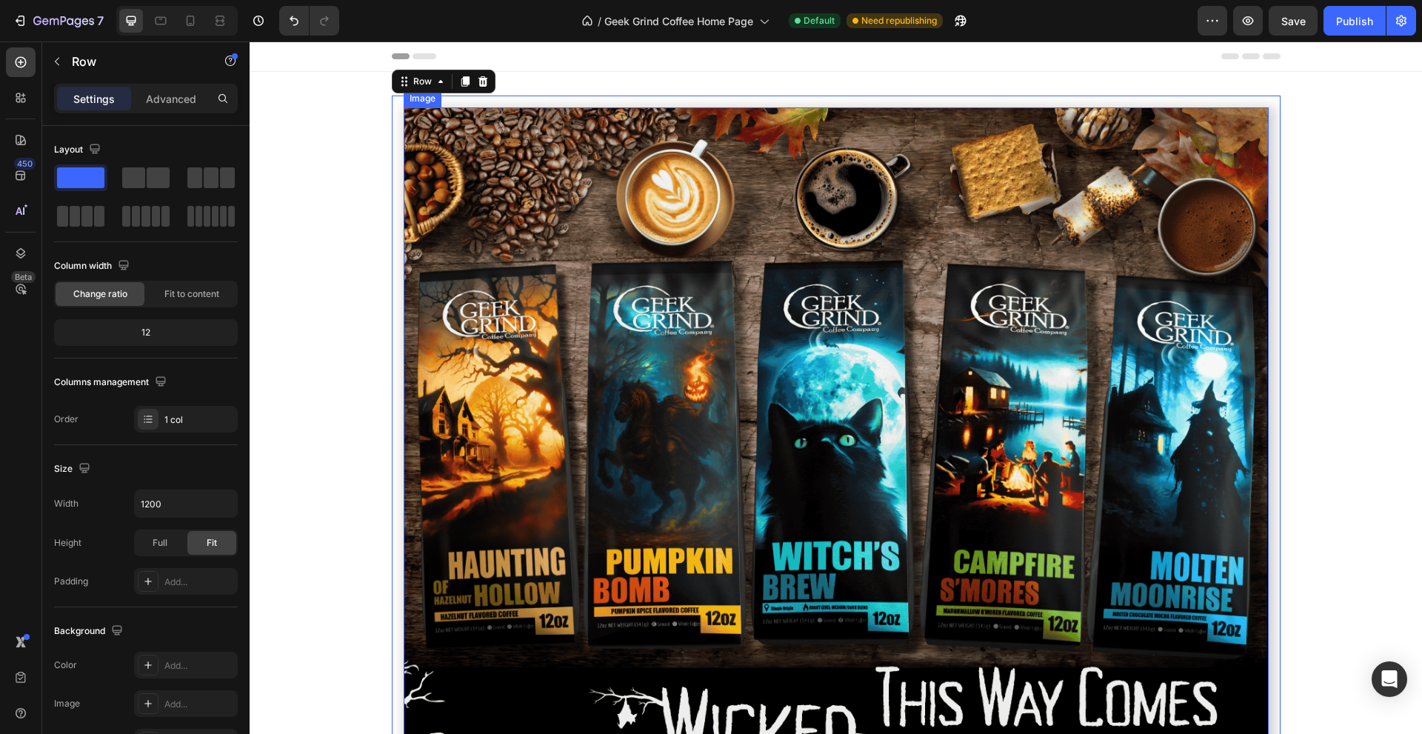
click at [557, 366] on img at bounding box center [836, 459] width 865 height 705
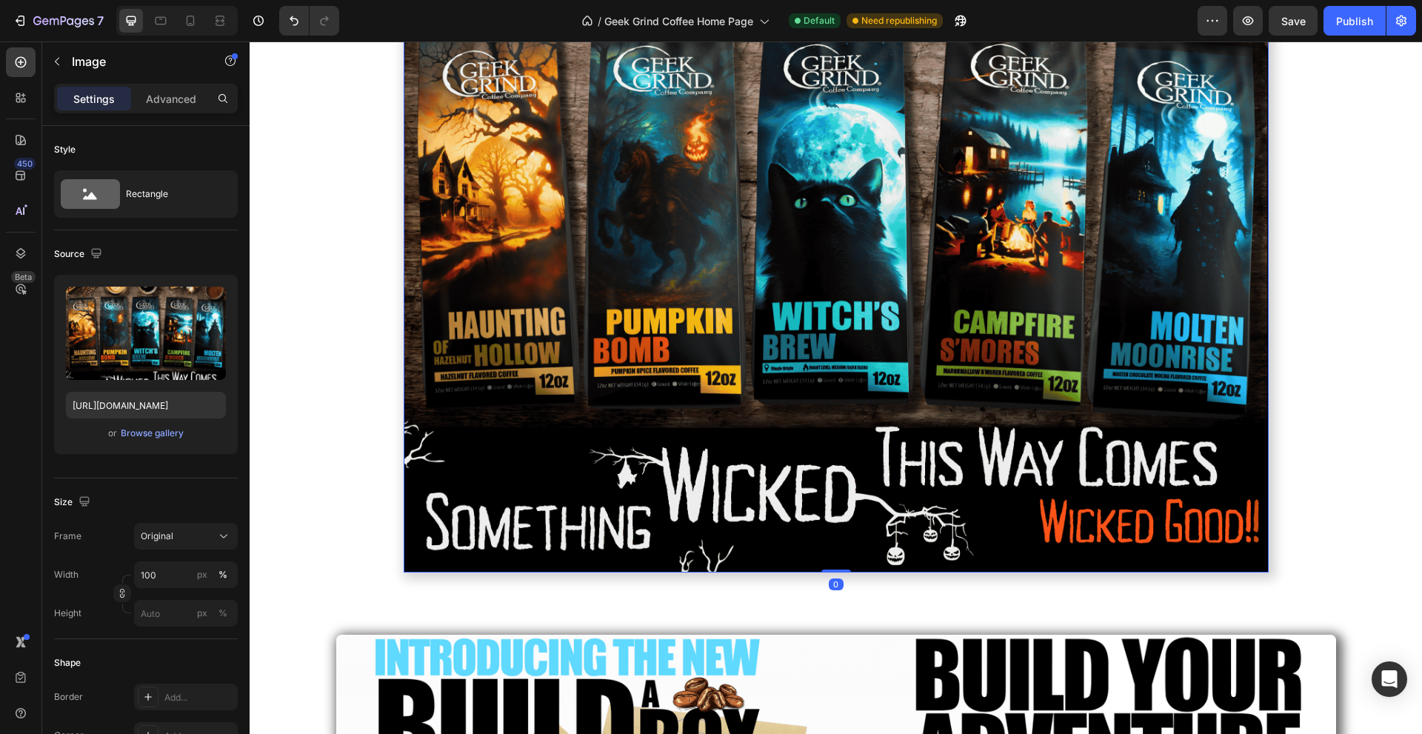
scroll to position [247, 0]
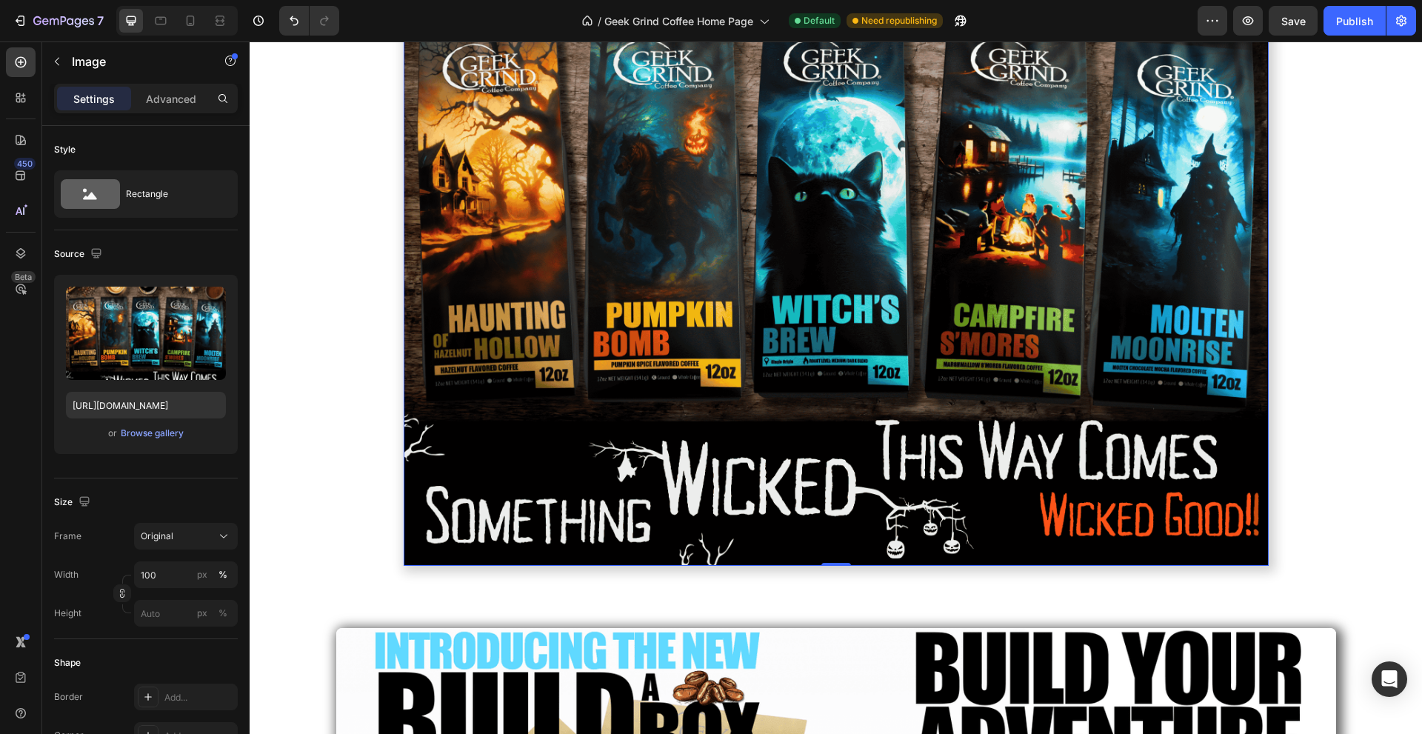
click at [557, 366] on img at bounding box center [836, 213] width 865 height 705
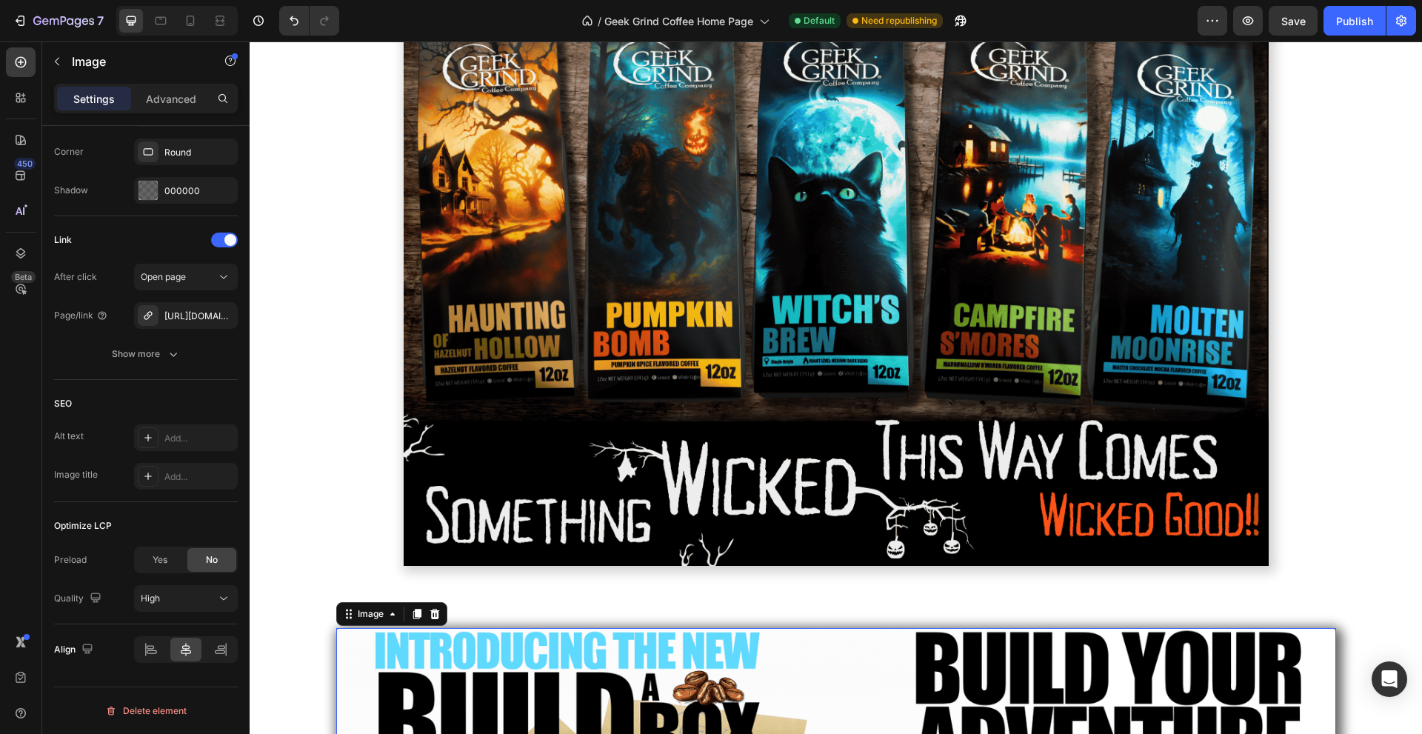
scroll to position [0, 0]
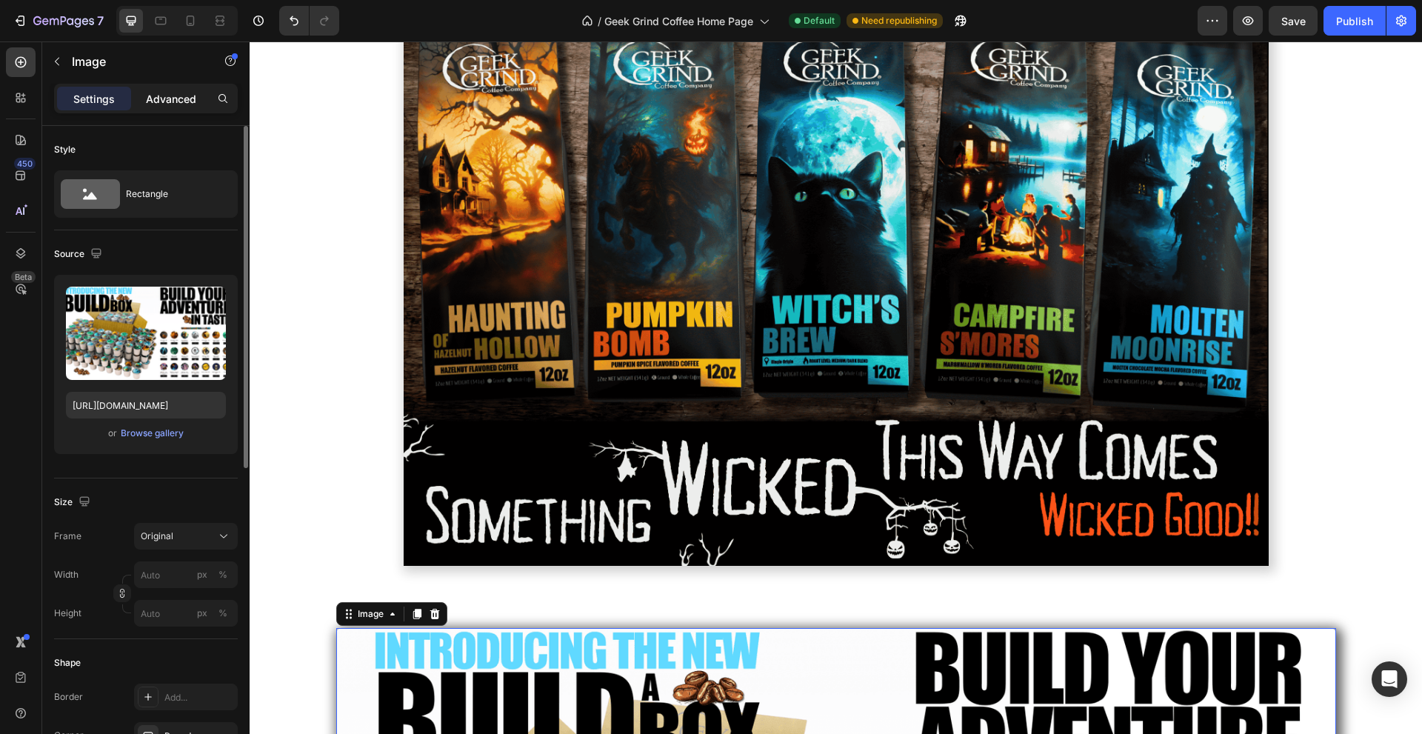
click at [161, 95] on p "Advanced" at bounding box center [171, 99] width 50 height 16
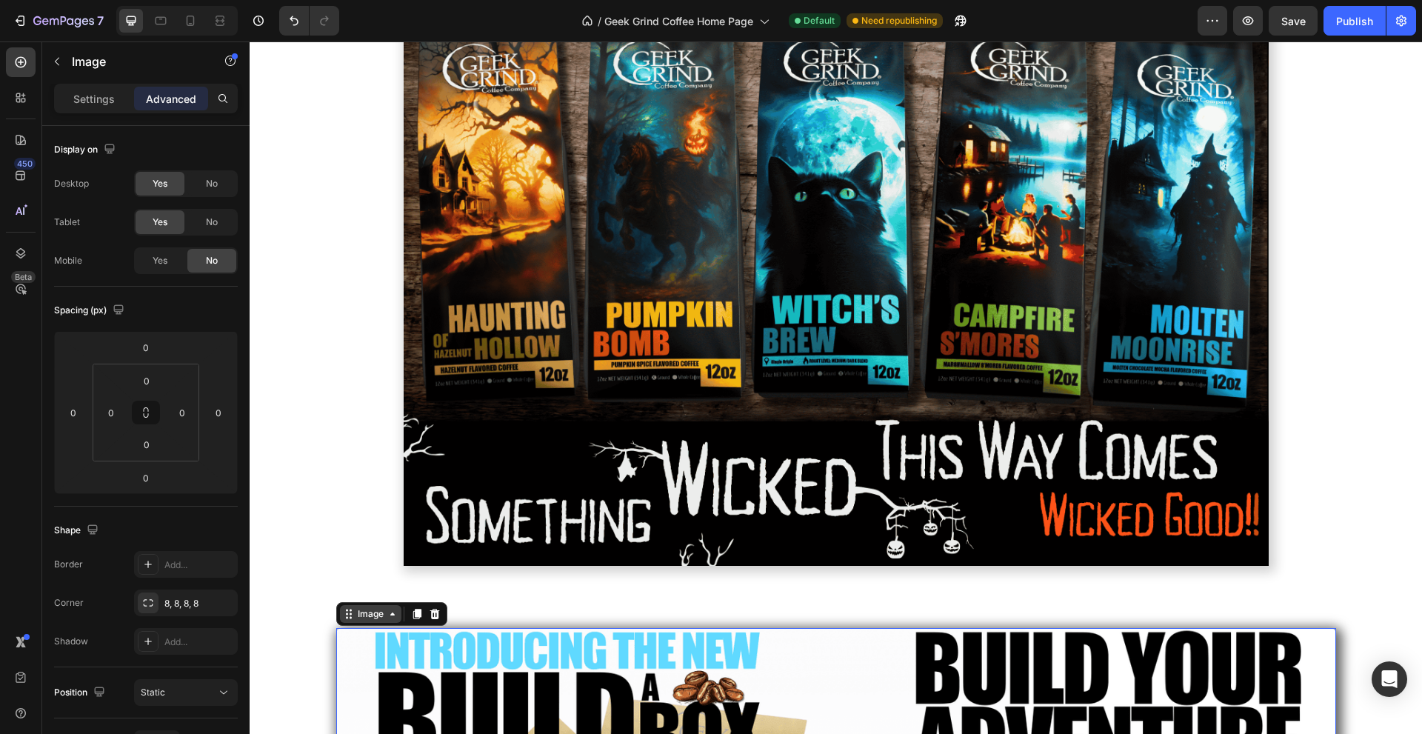
click at [358, 612] on div "Image" at bounding box center [371, 613] width 32 height 13
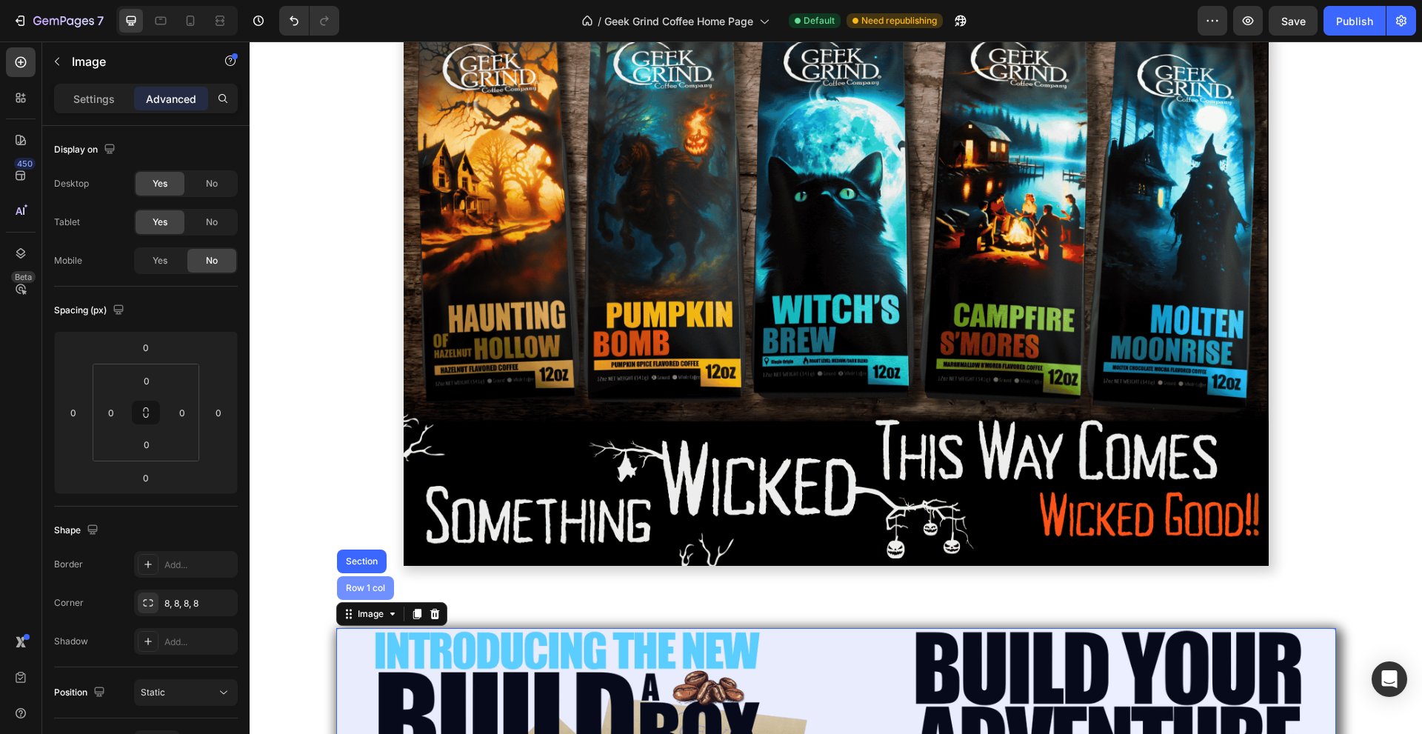
click at [358, 591] on div "Row 1 col" at bounding box center [365, 588] width 45 height 9
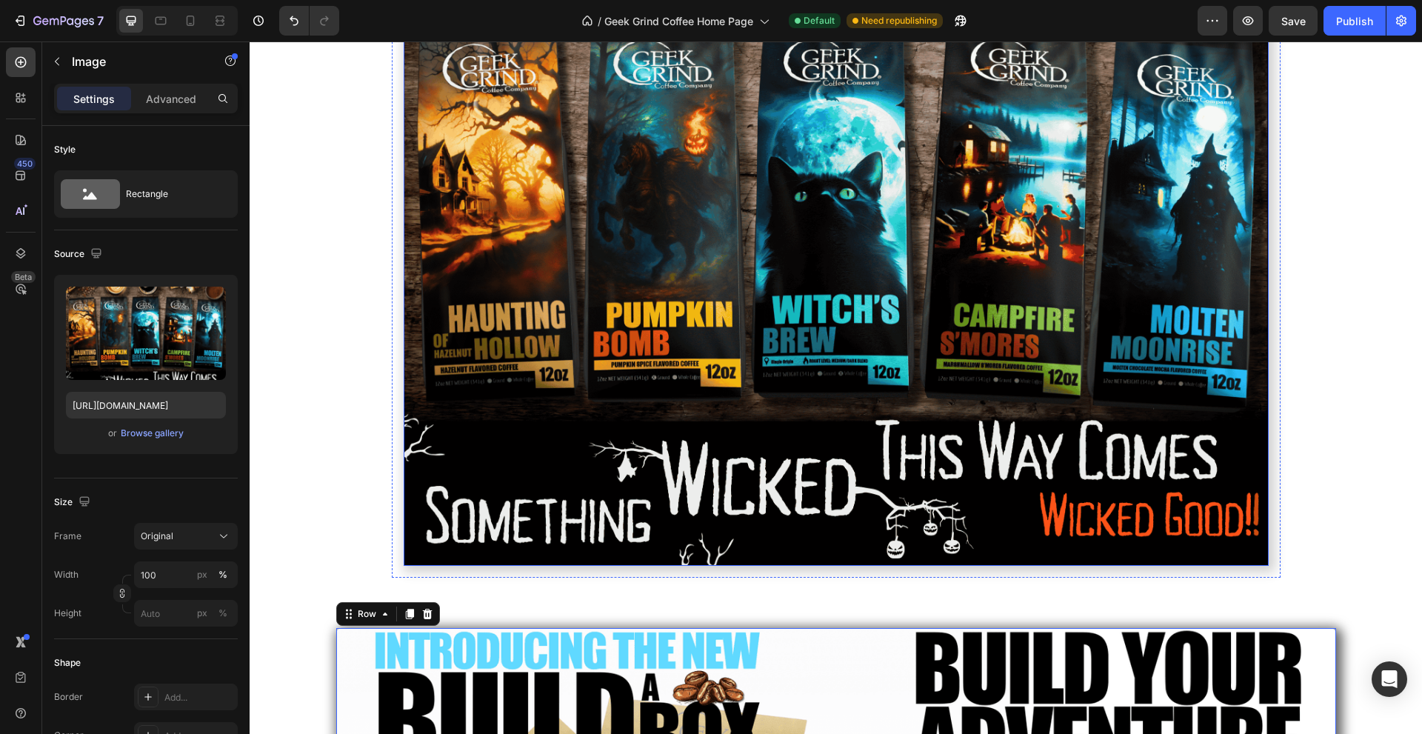
click at [495, 310] on img at bounding box center [836, 213] width 865 height 705
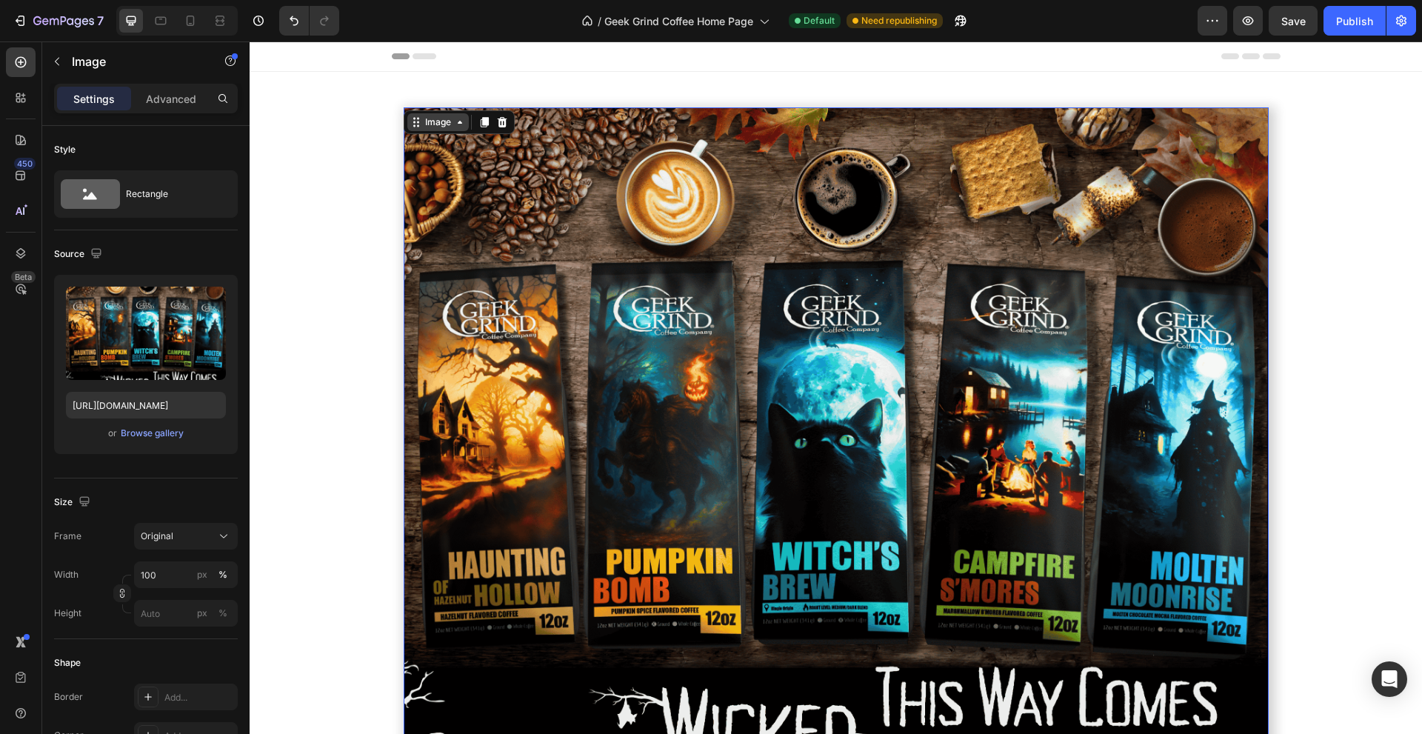
click at [422, 126] on div "Image" at bounding box center [438, 122] width 32 height 13
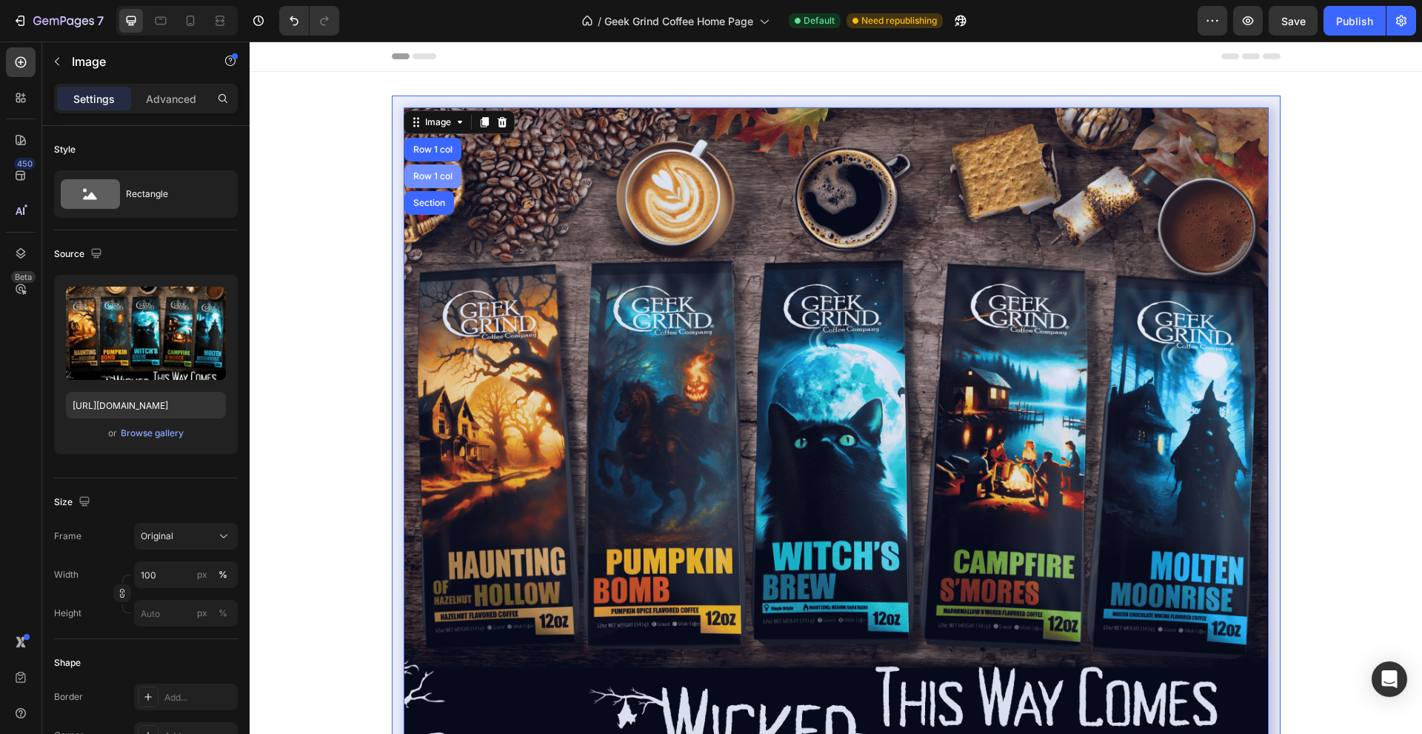
click at [423, 173] on div "Row 1 col" at bounding box center [432, 176] width 45 height 9
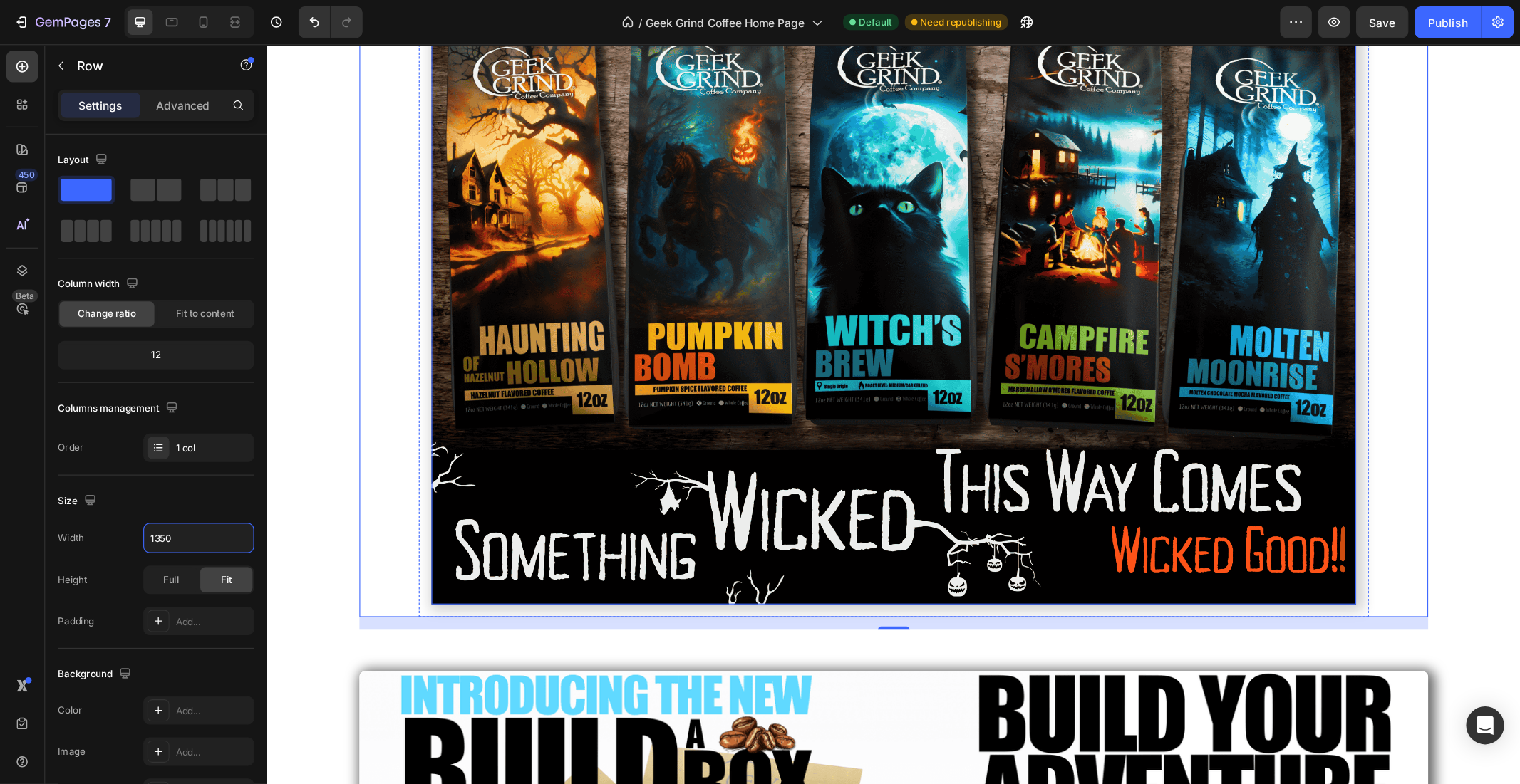
scroll to position [238, 0]
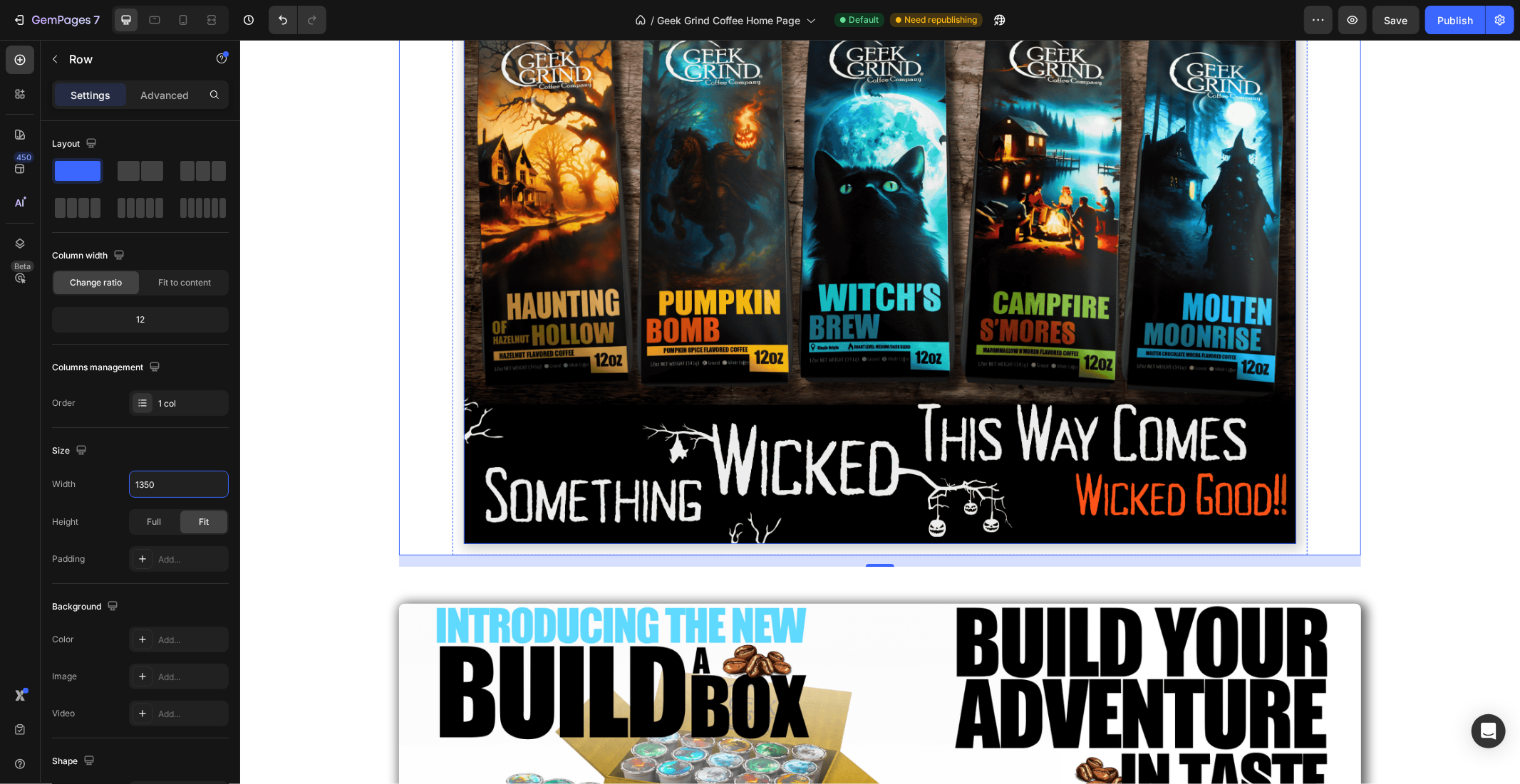
type input "1350"
click at [291, 387] on div "Image Row Row 16" at bounding box center [879, 210] width 1279 height 713
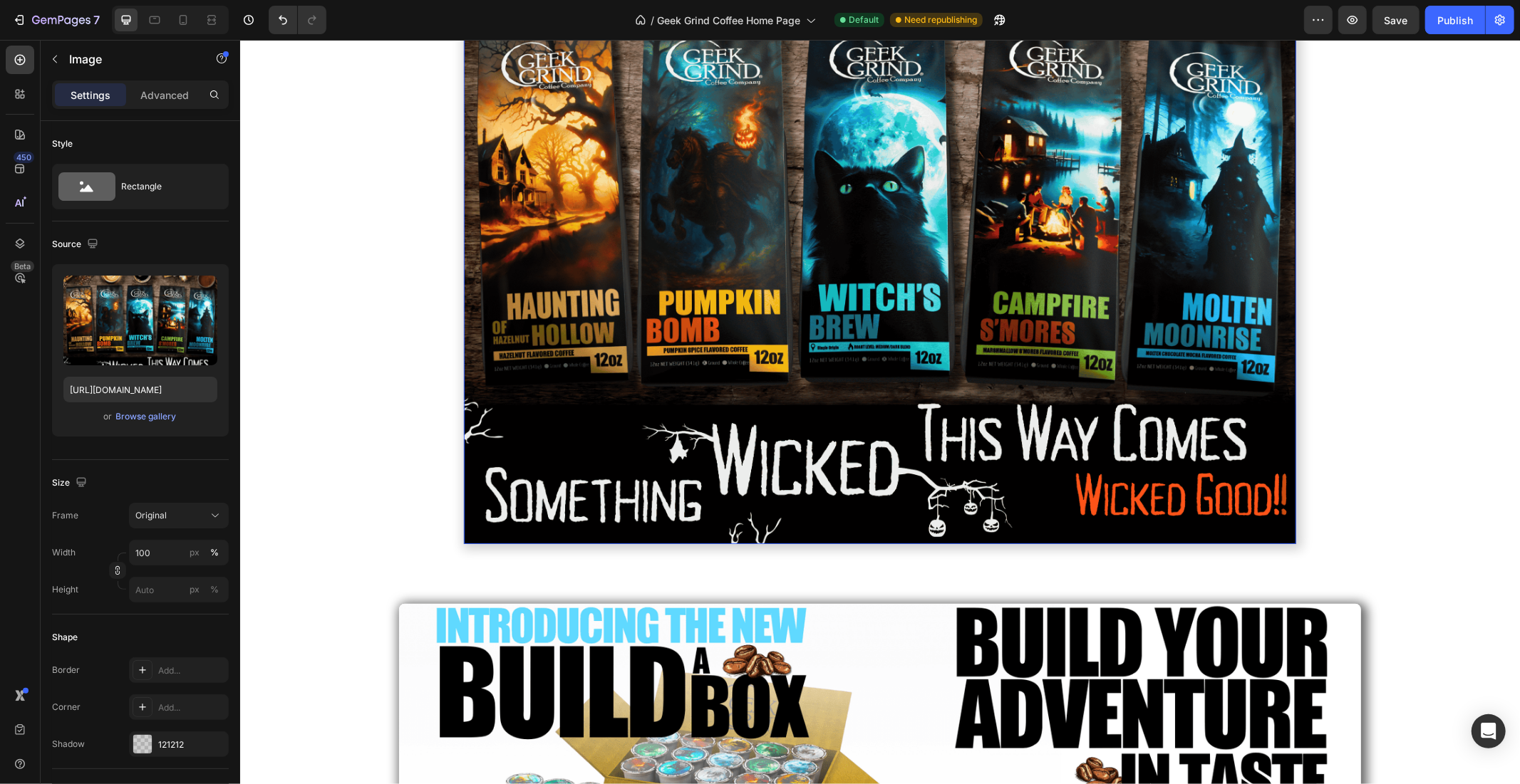
click at [523, 375] on img at bounding box center [878, 204] width 832 height 678
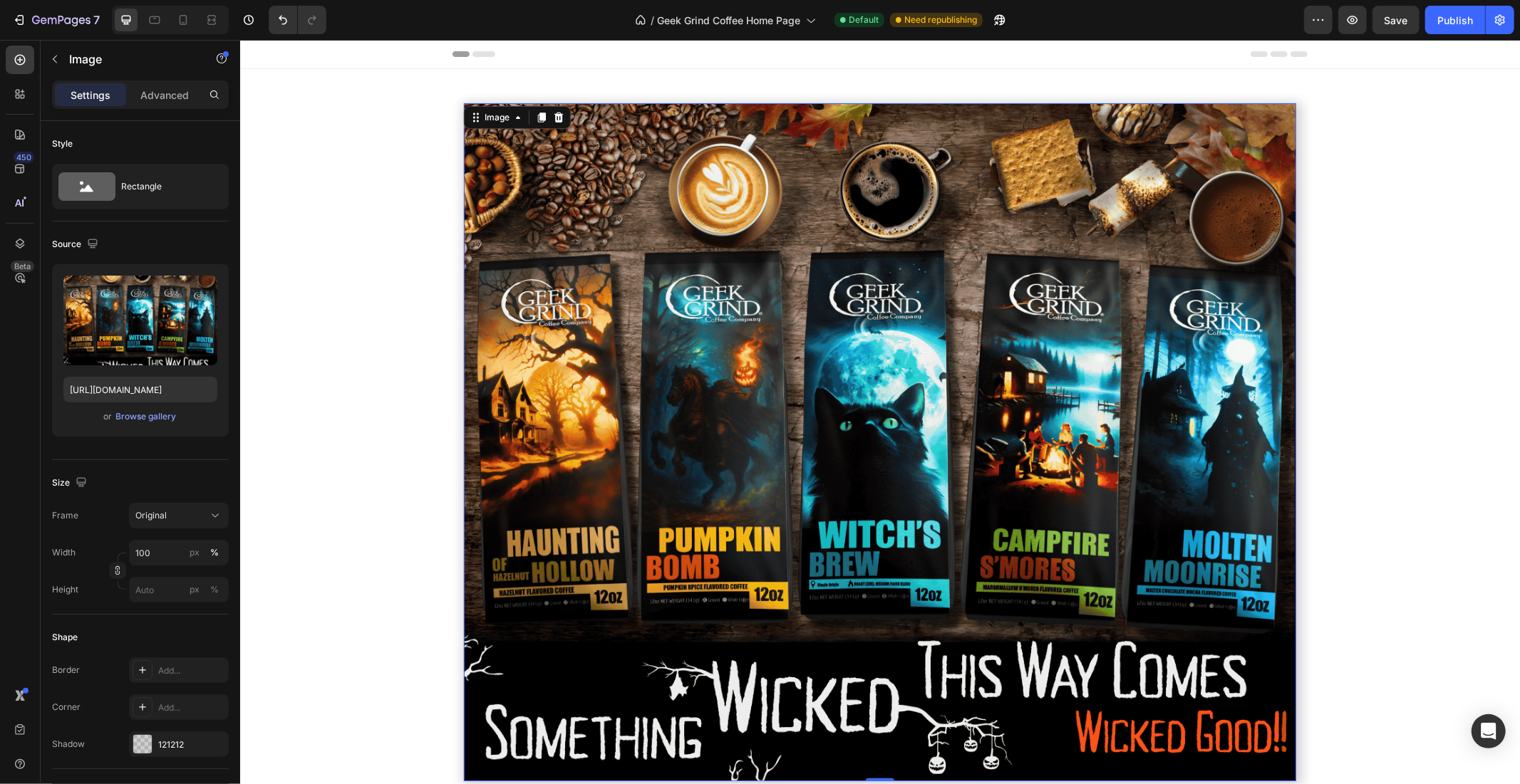
click at [494, 164] on img at bounding box center [878, 442] width 832 height 678
click at [487, 112] on div "Image" at bounding box center [496, 116] width 31 height 13
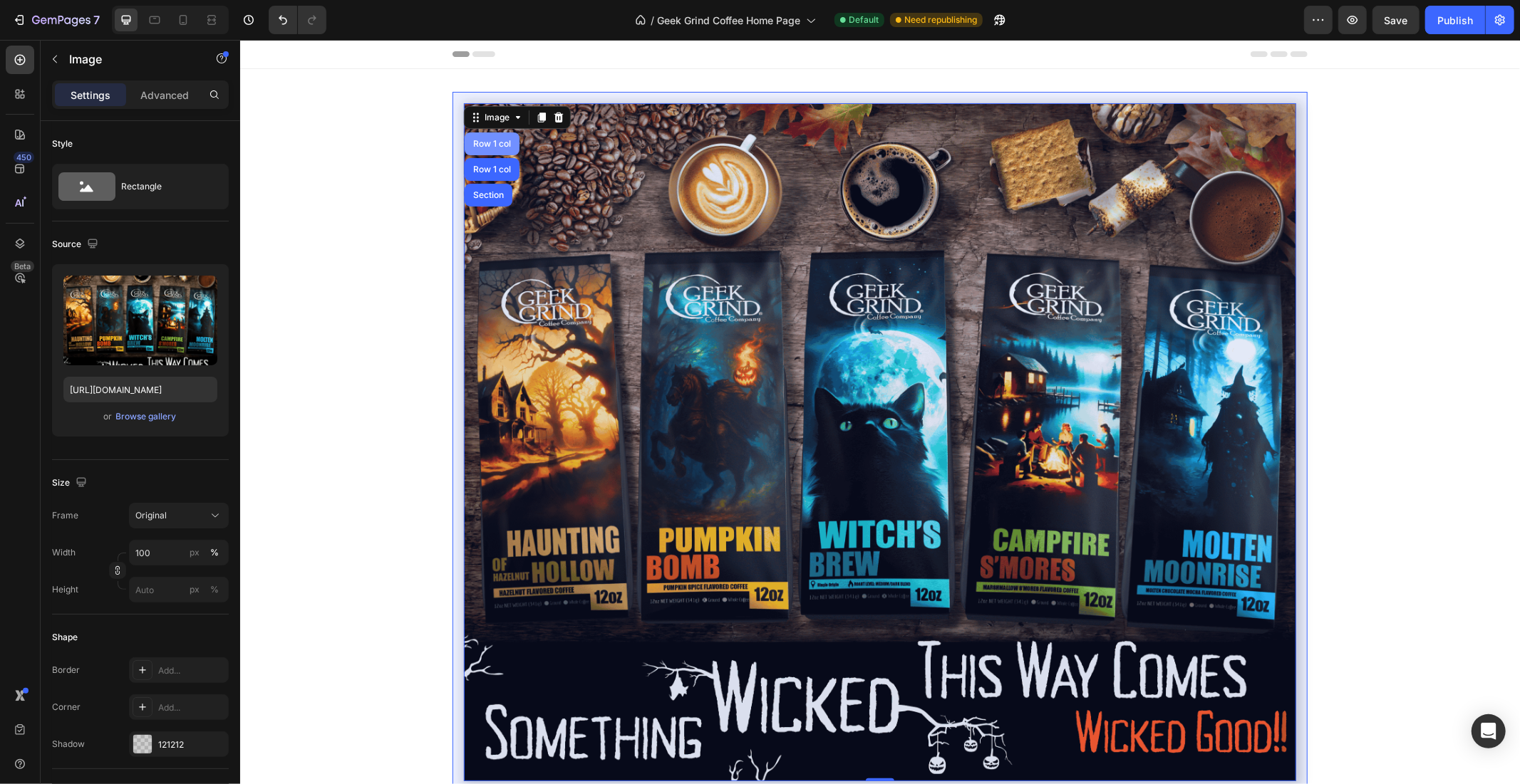
click at [480, 143] on div "Row 1 col" at bounding box center [491, 142] width 43 height 9
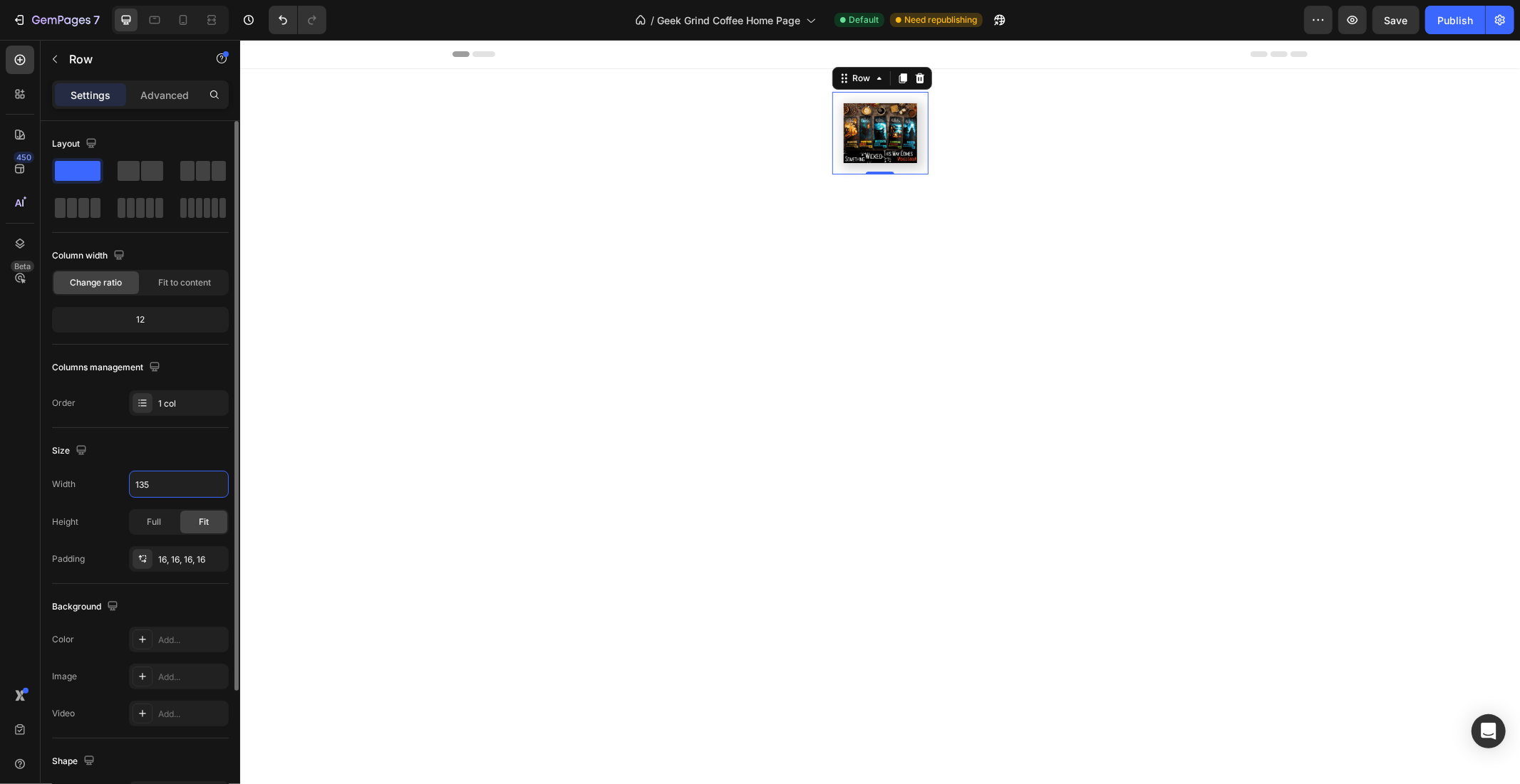
type input "1350"
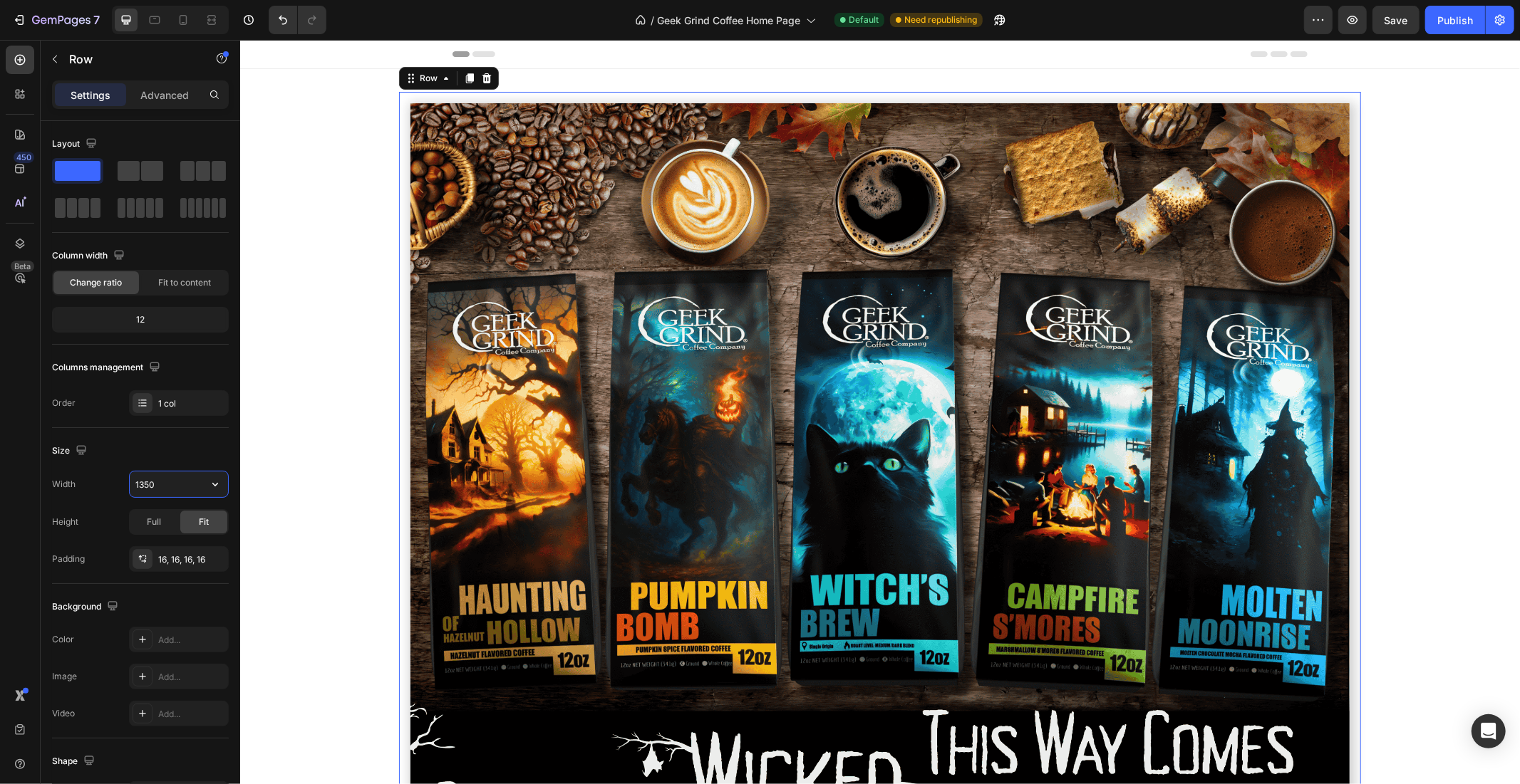
click at [529, 386] on img at bounding box center [879, 485] width 939 height 765
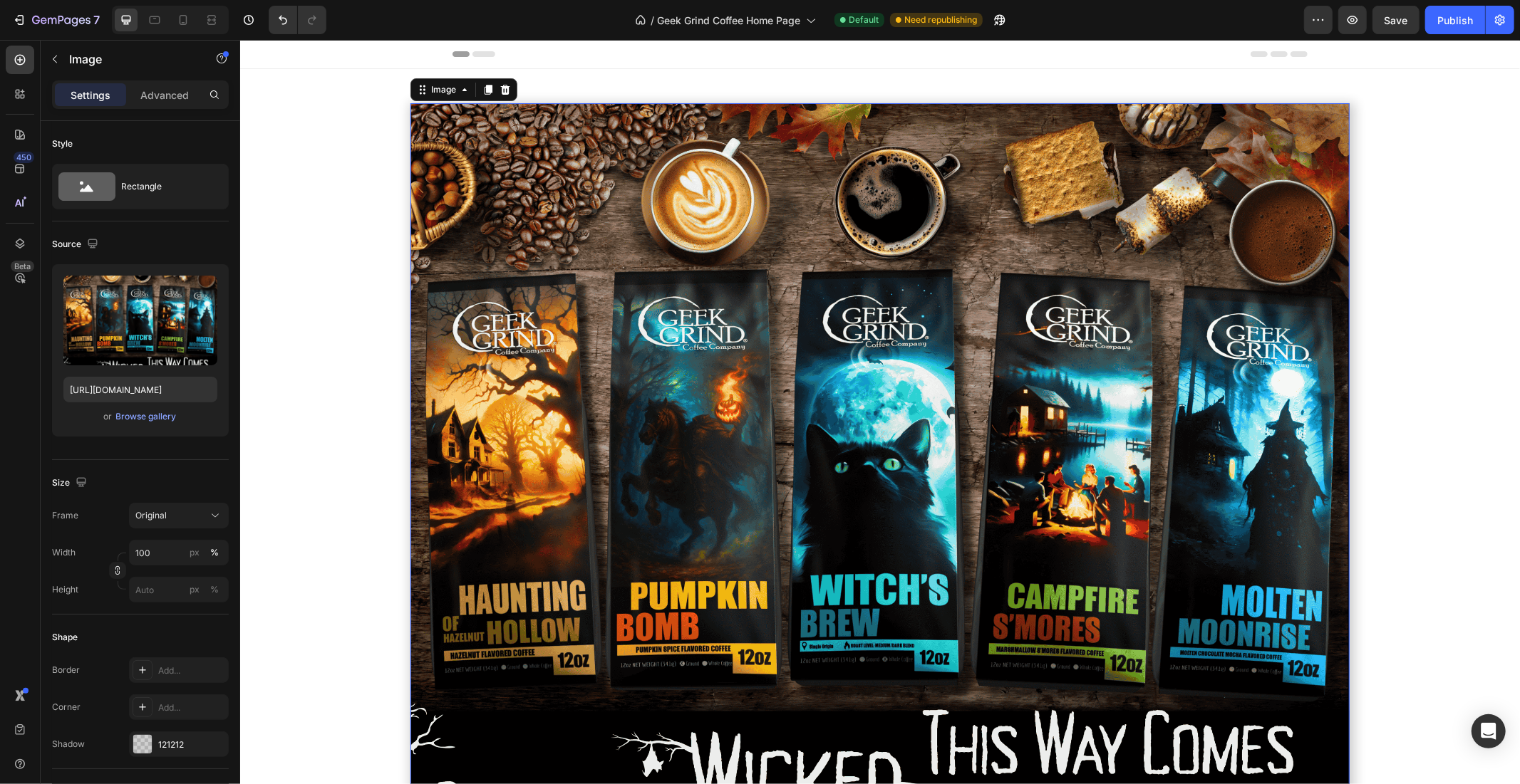
click at [484, 323] on img at bounding box center [879, 485] width 939 height 765
click at [441, 89] on div "Image" at bounding box center [443, 89] width 31 height 13
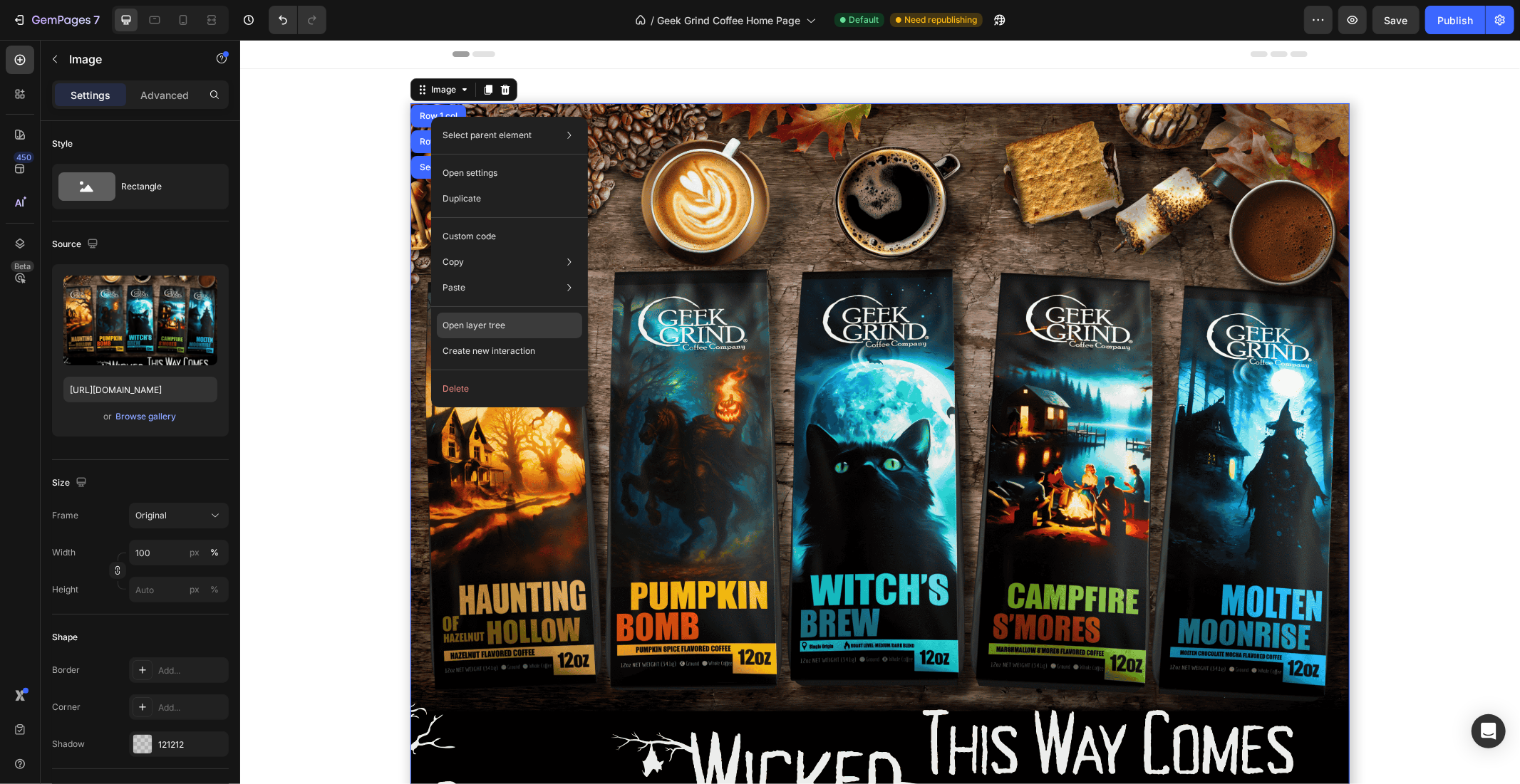
click at [471, 329] on p "Open layer tree" at bounding box center [473, 325] width 63 height 13
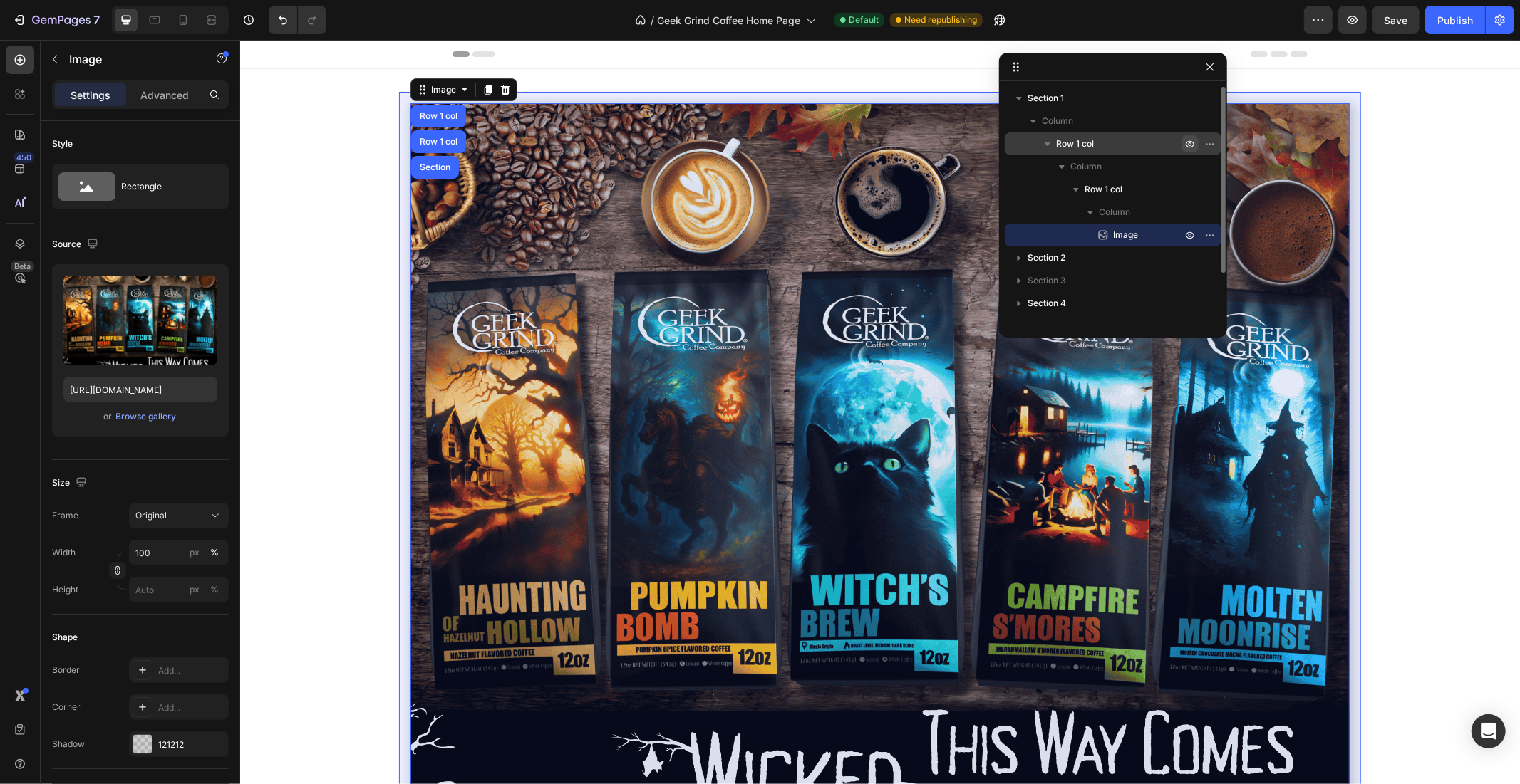
click at [1190, 143] on icon "button" at bounding box center [1190, 144] width 4 height 4
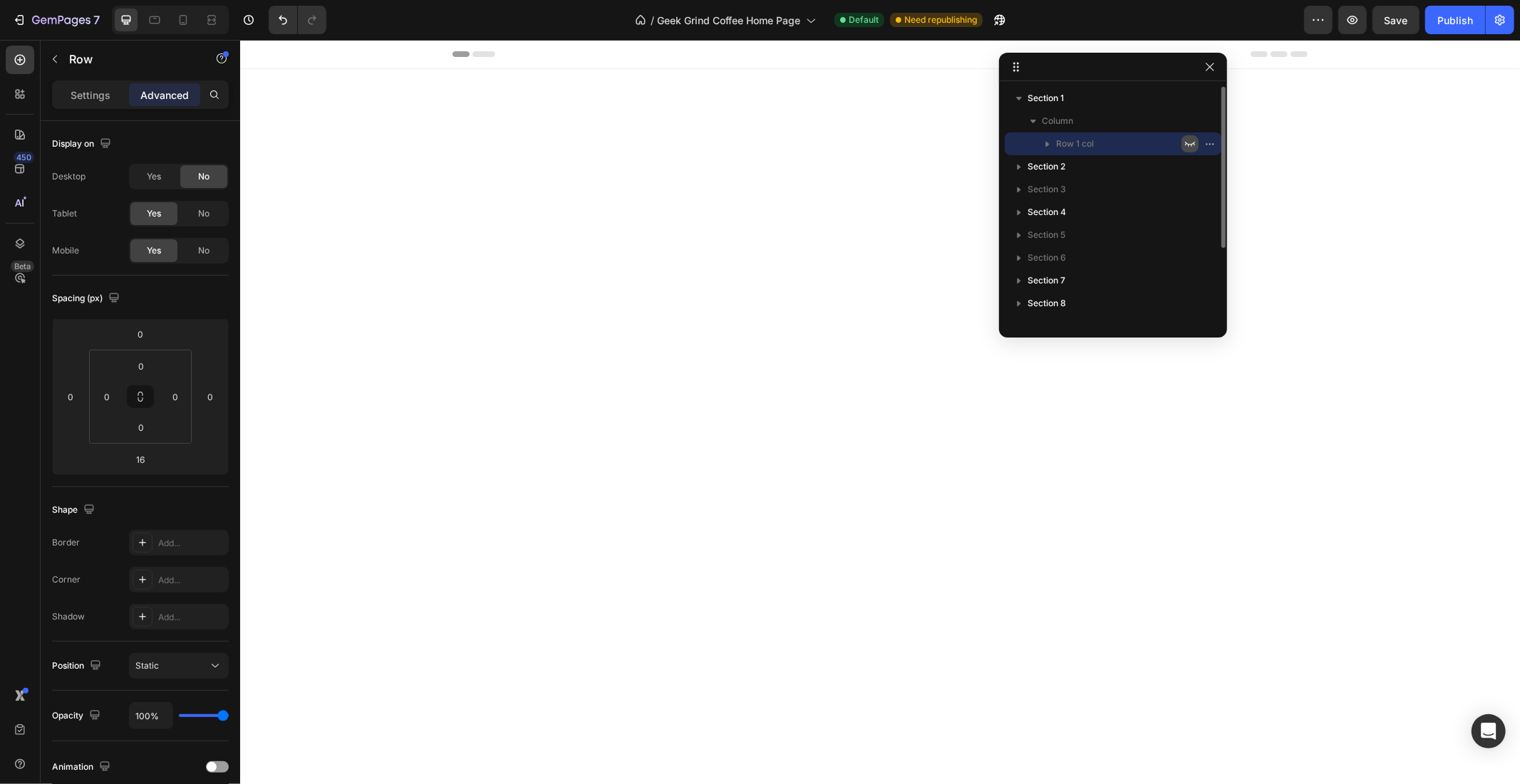
click at [1190, 143] on icon "button" at bounding box center [1190, 144] width 12 height 12
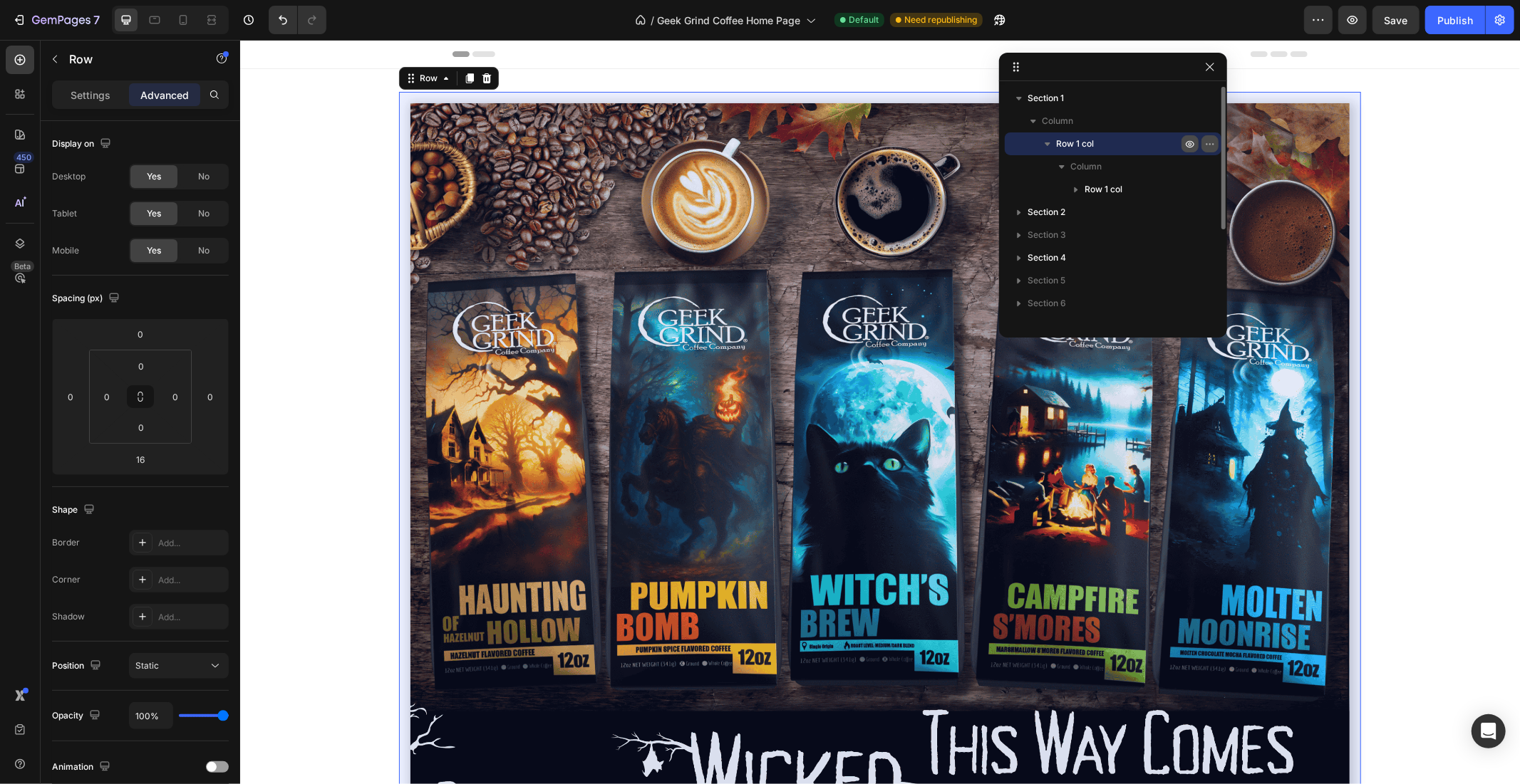
click at [1205, 141] on icon "button" at bounding box center [1210, 144] width 12 height 12
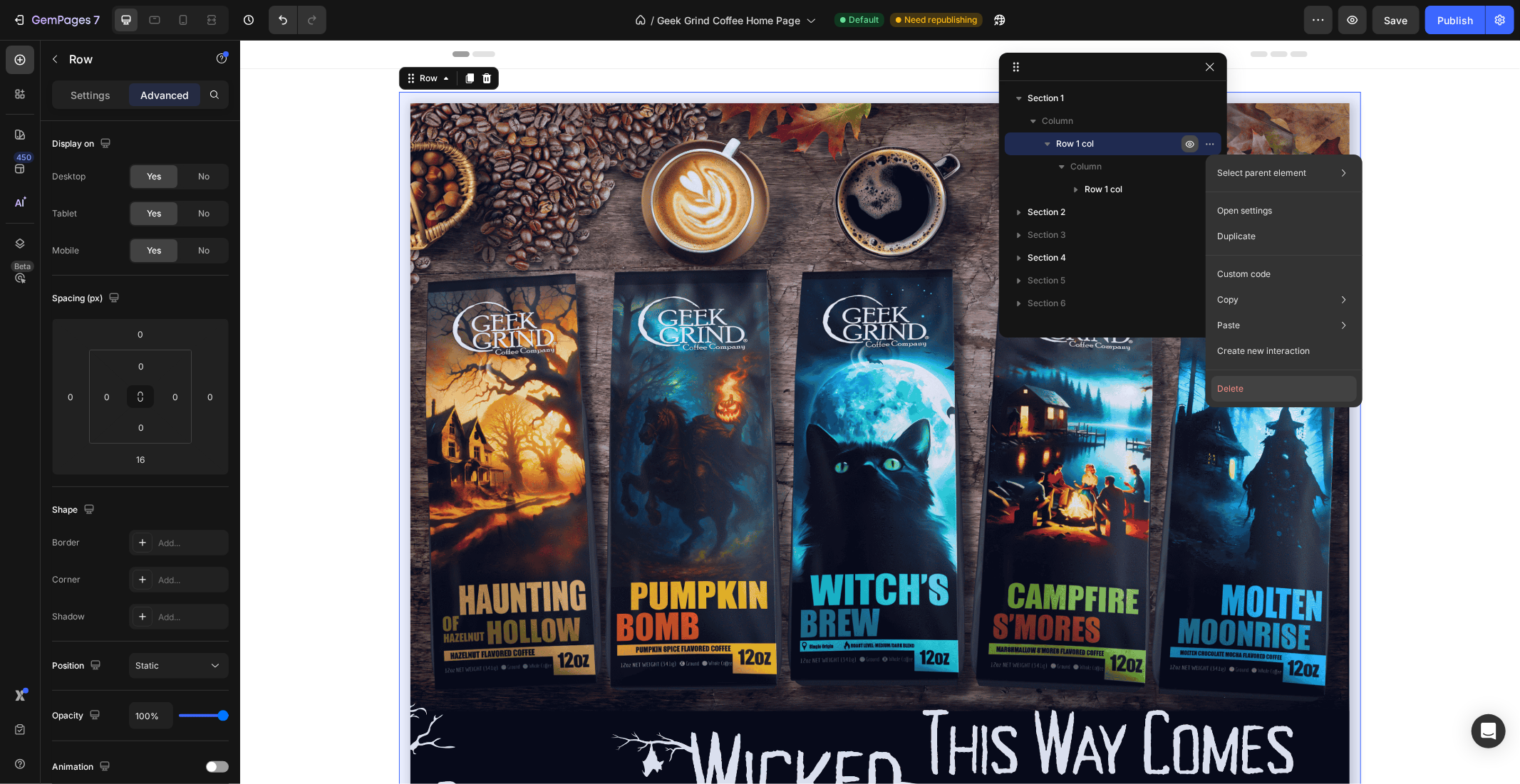
click at [1246, 386] on button "Delete" at bounding box center [1283, 389] width 145 height 26
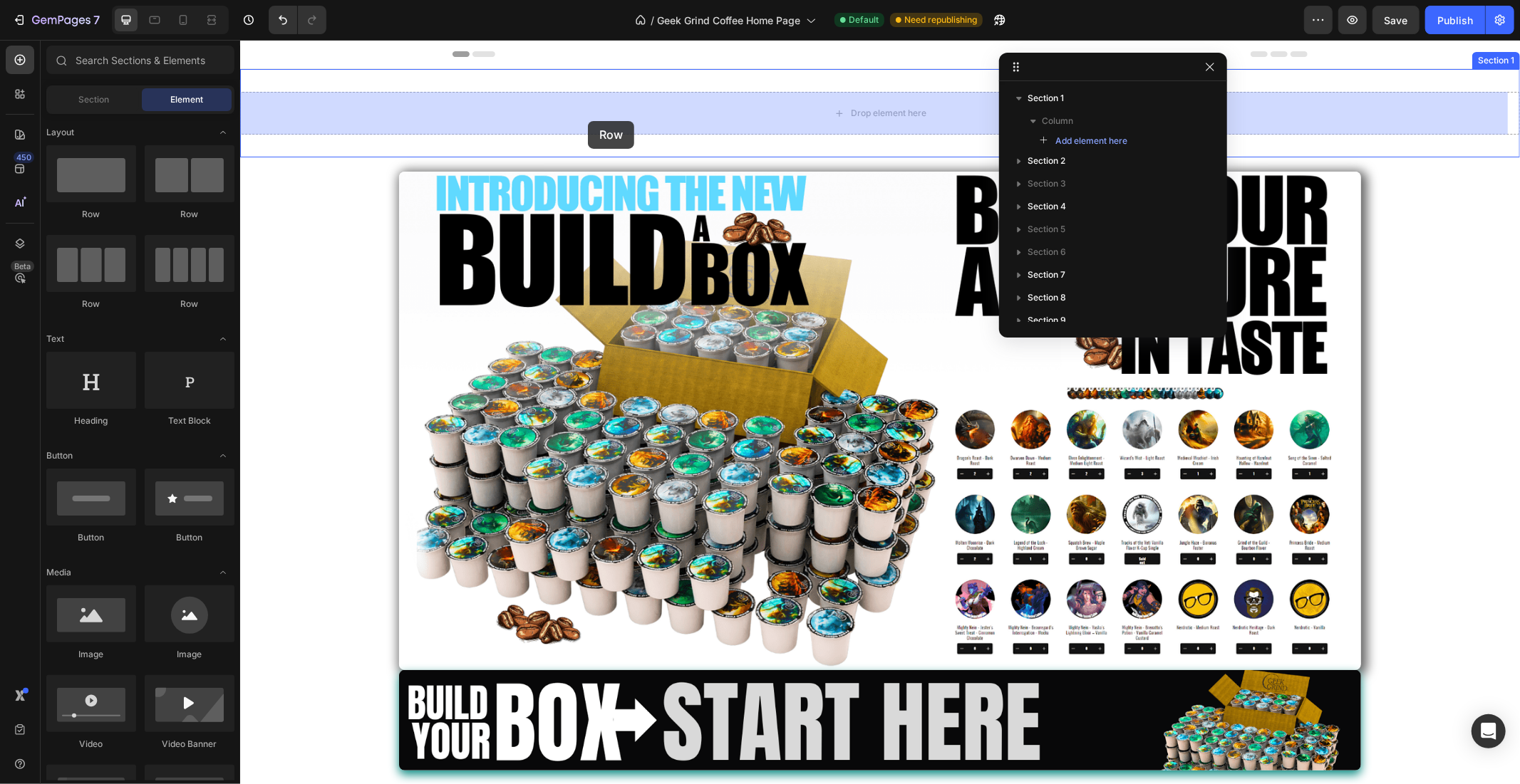
drag, startPoint x: 336, startPoint y: 215, endPoint x: 587, endPoint y: 120, distance: 268.4
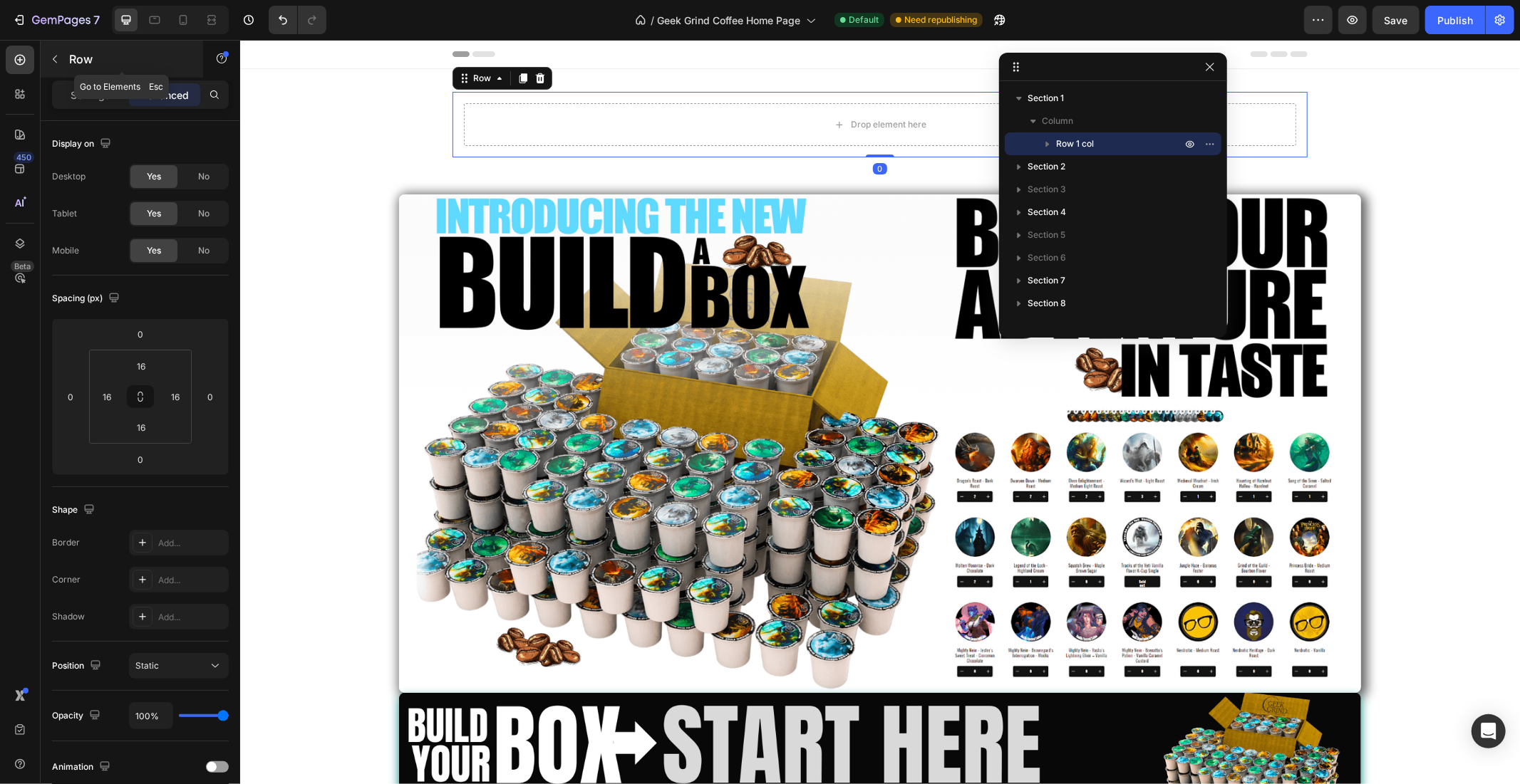
click at [64, 68] on button "button" at bounding box center [55, 60] width 23 height 23
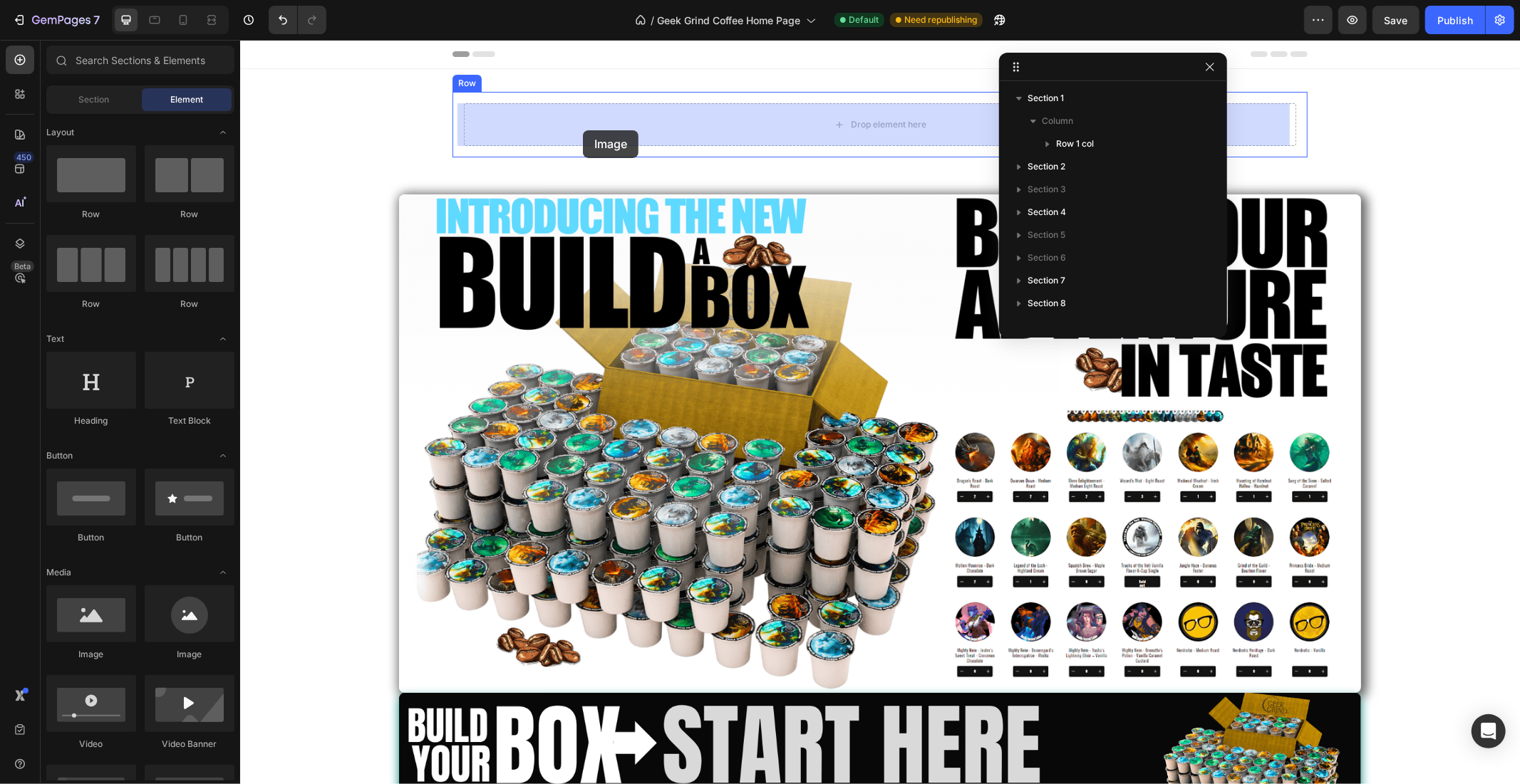
drag, startPoint x: 343, startPoint y: 656, endPoint x: 582, endPoint y: 130, distance: 577.8
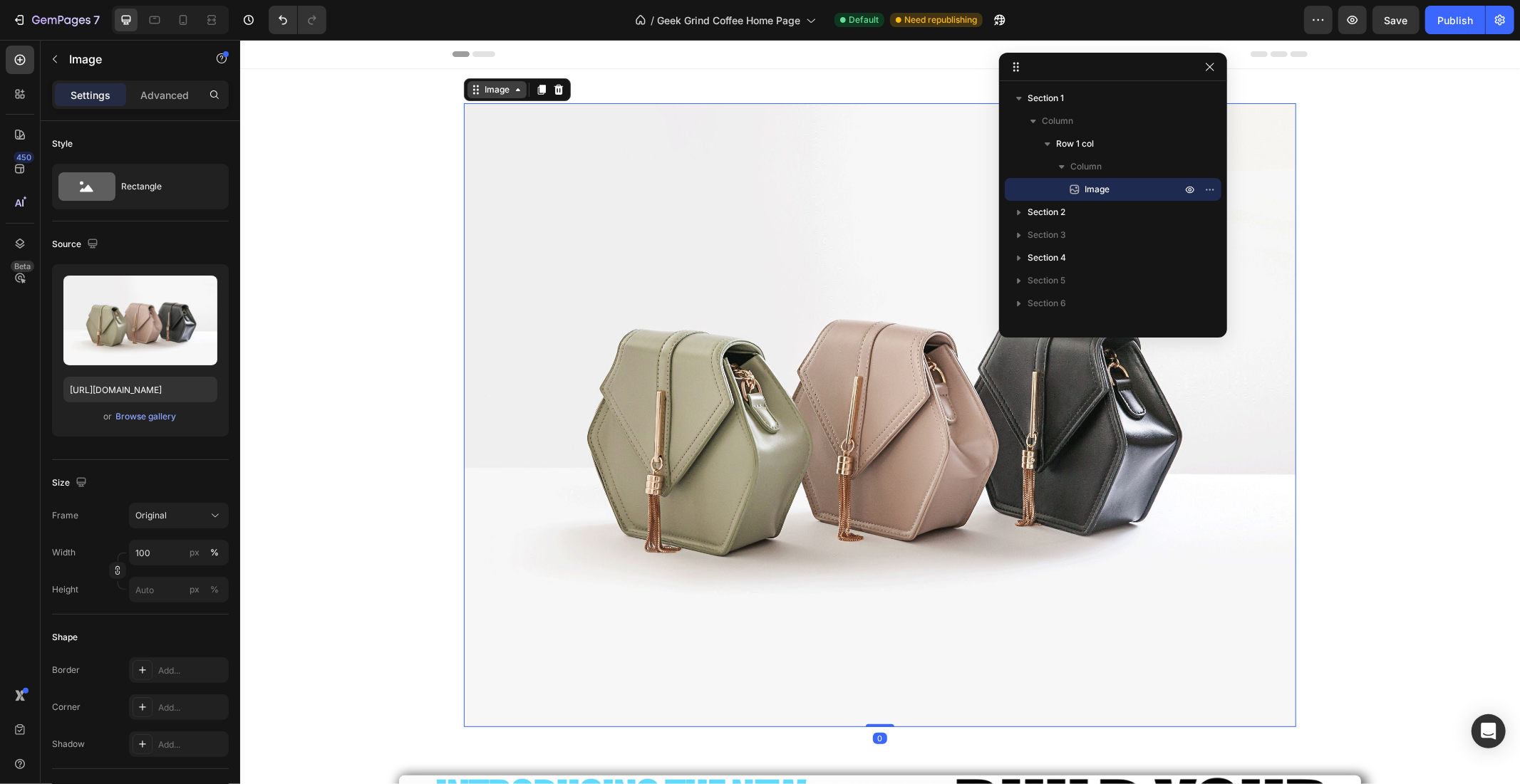
click at [483, 87] on div "Image" at bounding box center [496, 89] width 31 height 13
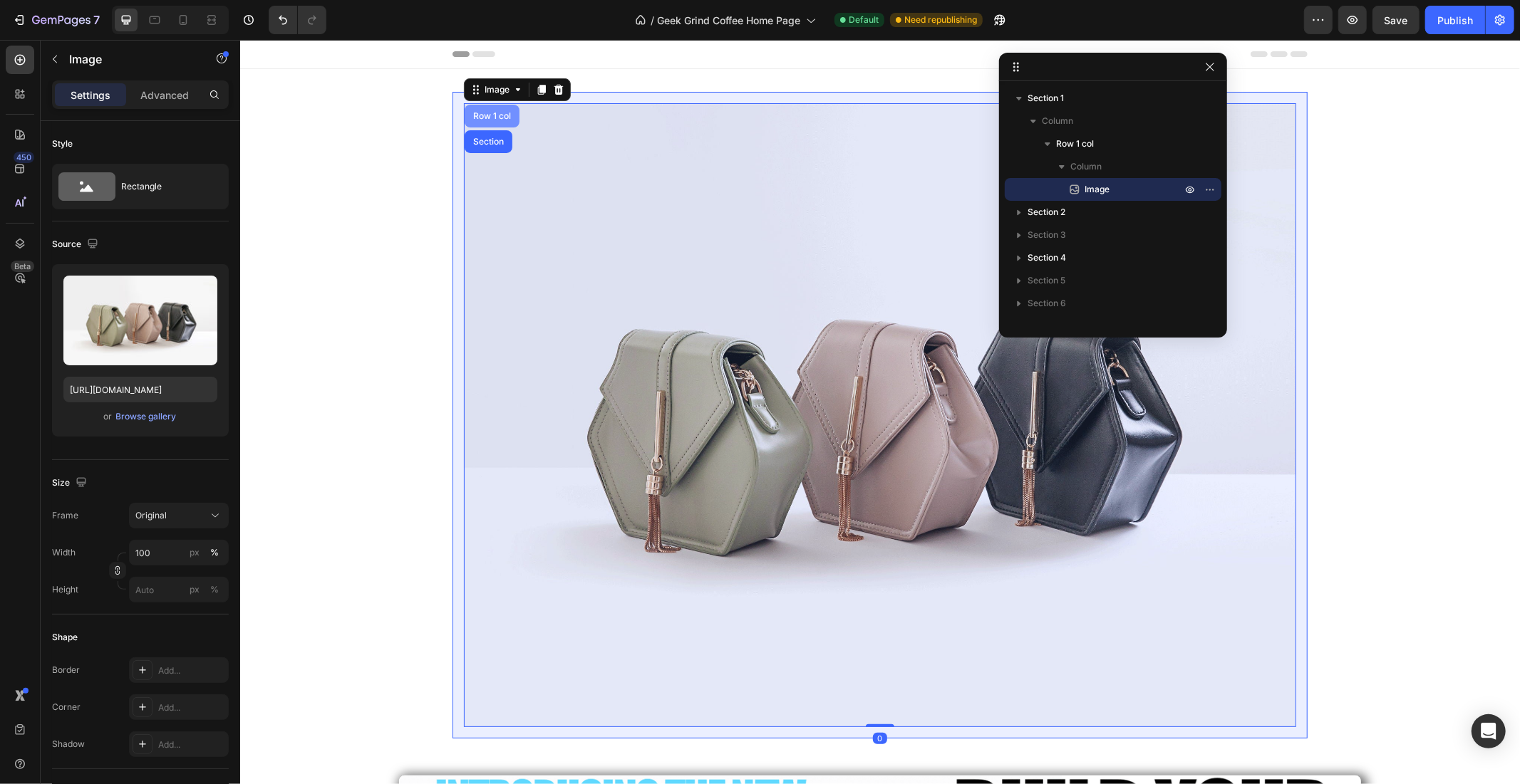
click at [482, 104] on div "Row 1 col" at bounding box center [491, 115] width 55 height 23
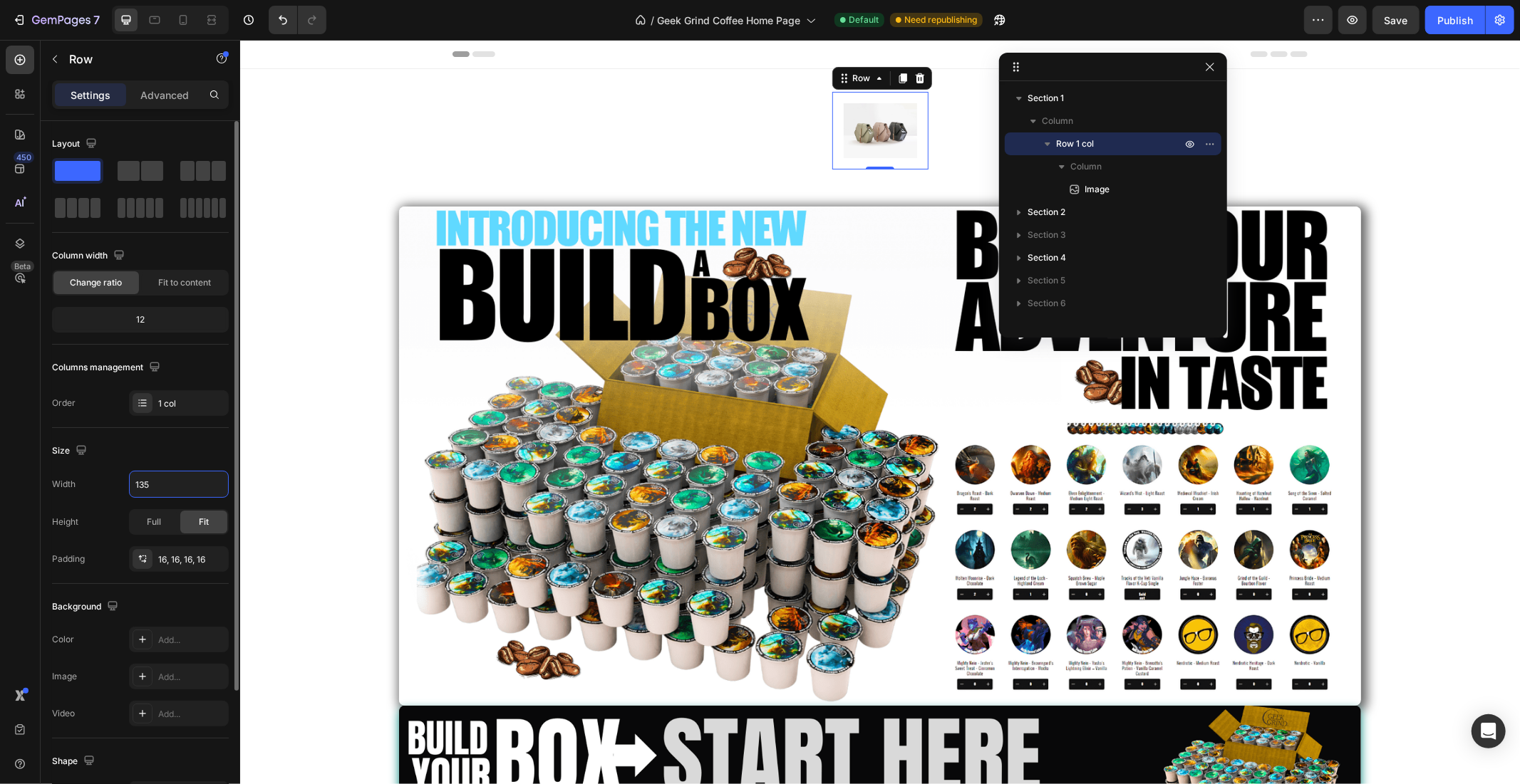
type input "1350"
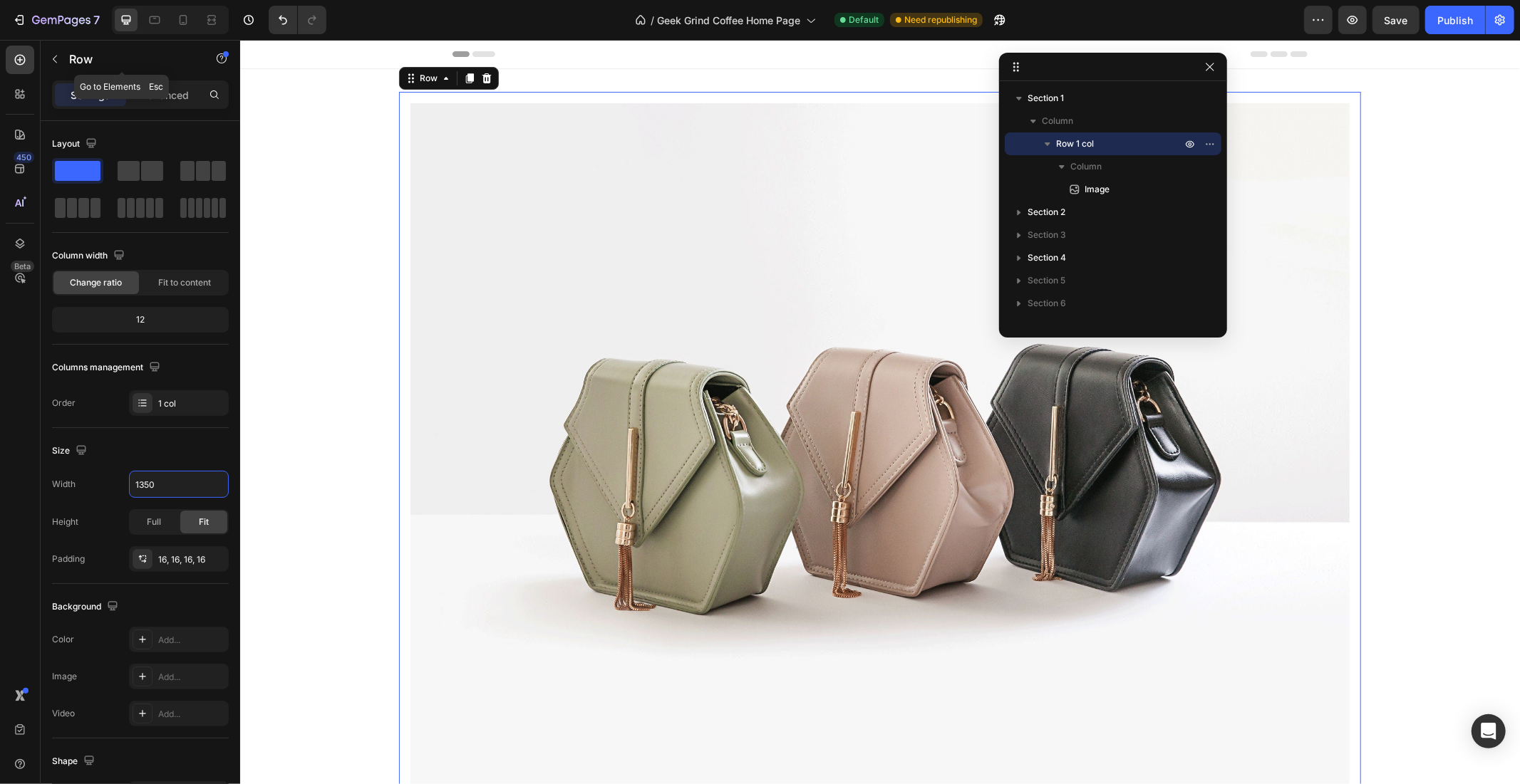
click at [58, 64] on button "button" at bounding box center [55, 60] width 23 height 23
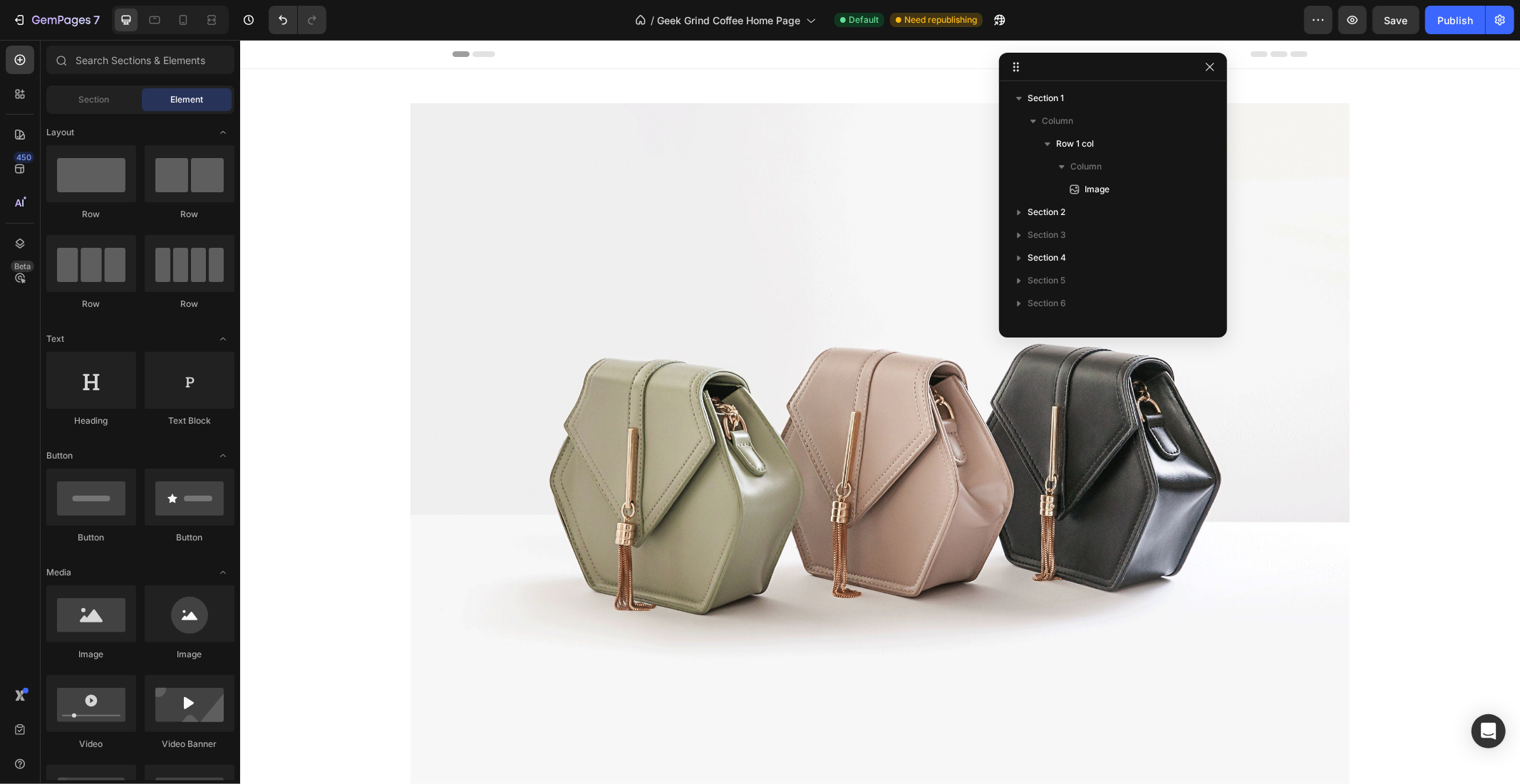
click at [500, 323] on img at bounding box center [879, 455] width 939 height 704
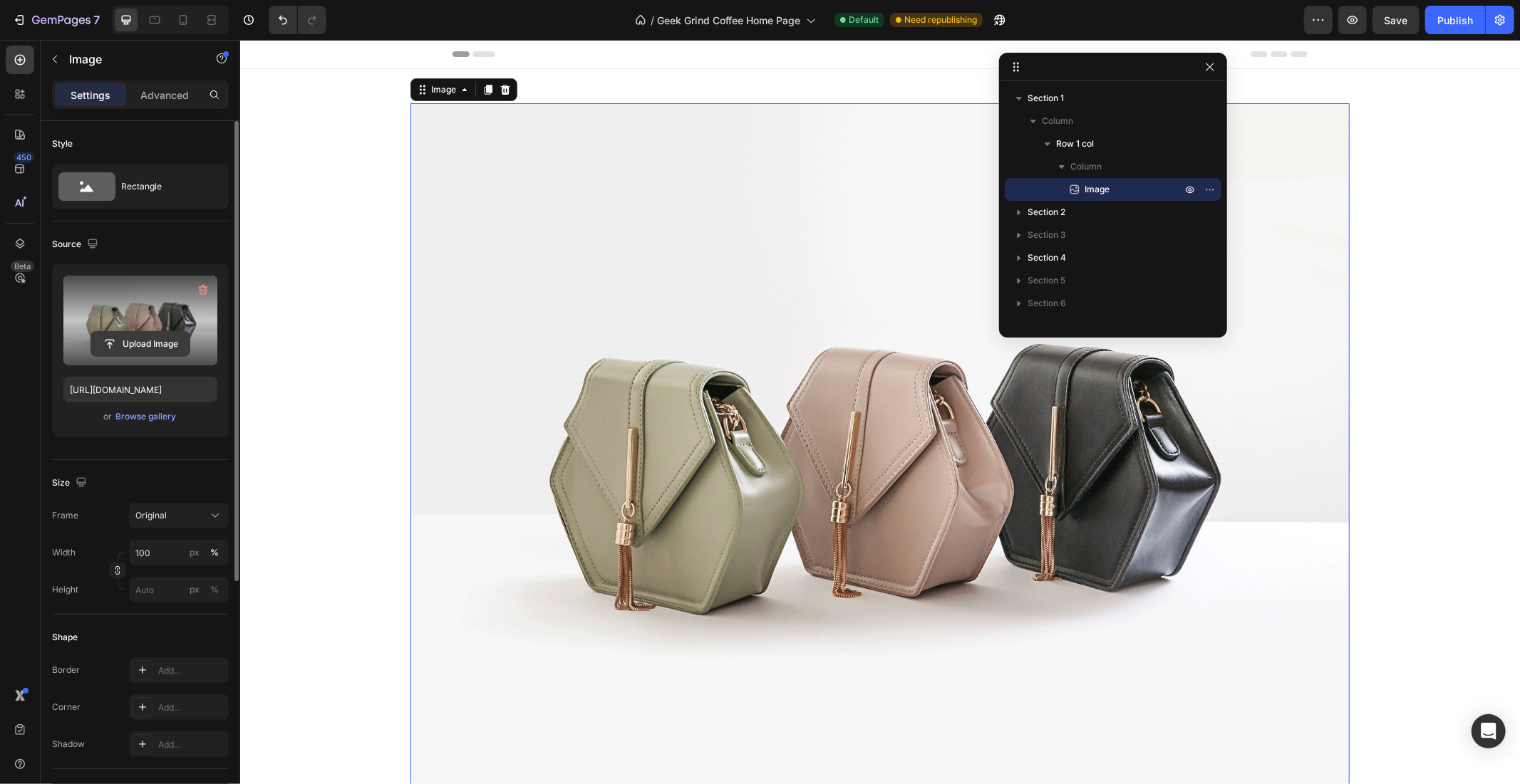
click at [142, 343] on input "file" at bounding box center [140, 343] width 98 height 24
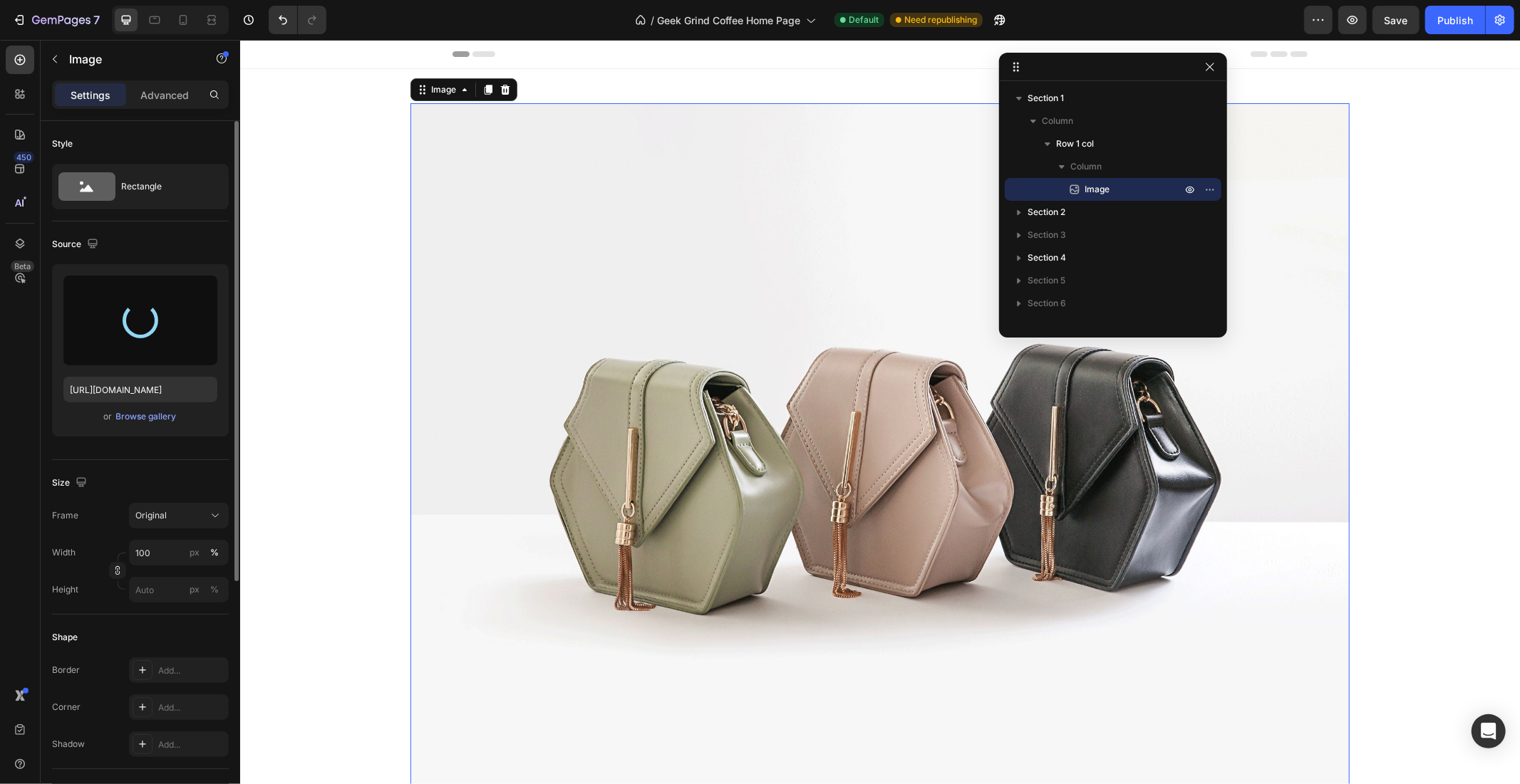
type input "https://cdn.shopify.com/s/files/1/0024/8643/5910/files/gempages_463924774456853…"
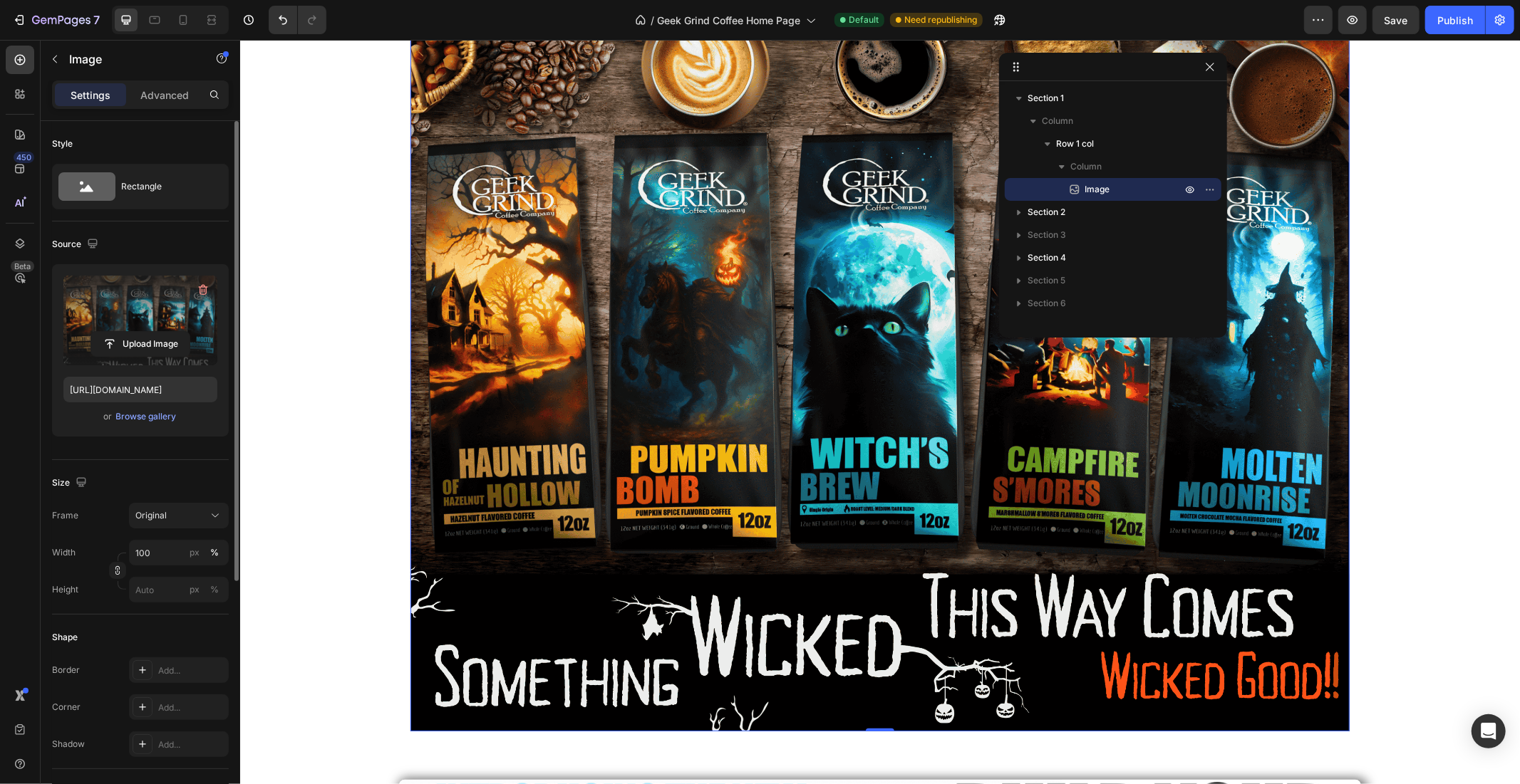
scroll to position [264, 0]
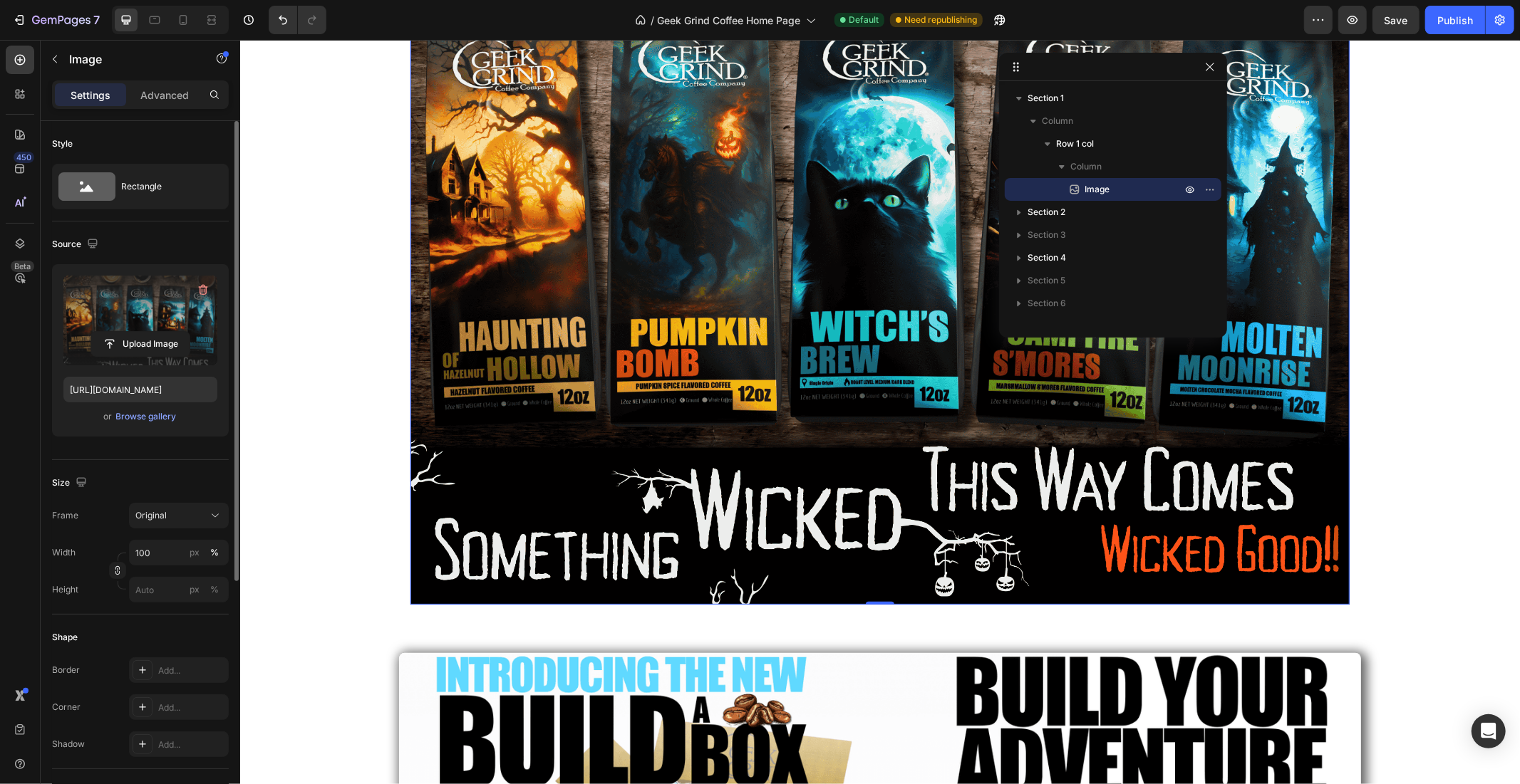
click at [487, 389] on img at bounding box center [879, 221] width 939 height 765
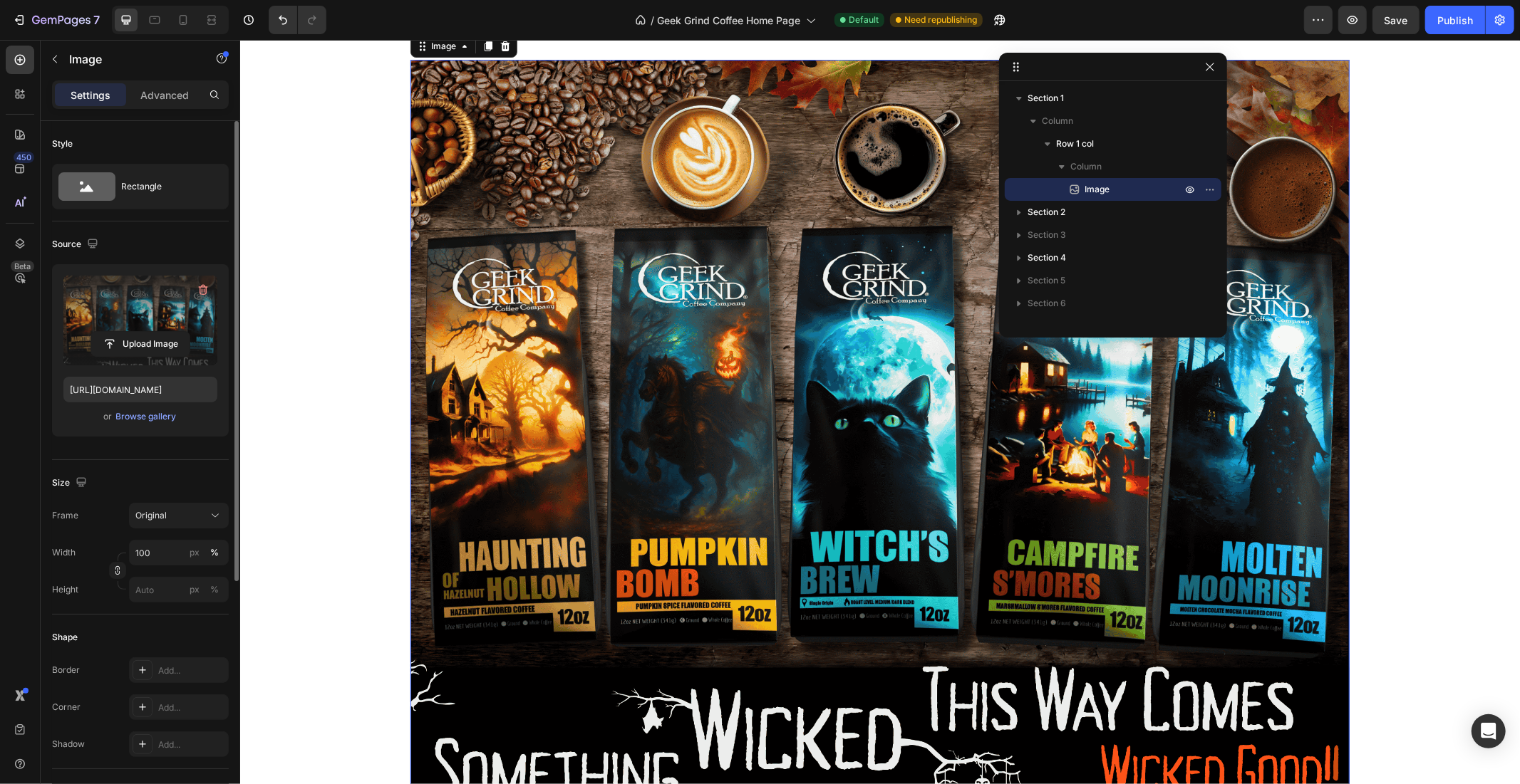
scroll to position [0, 0]
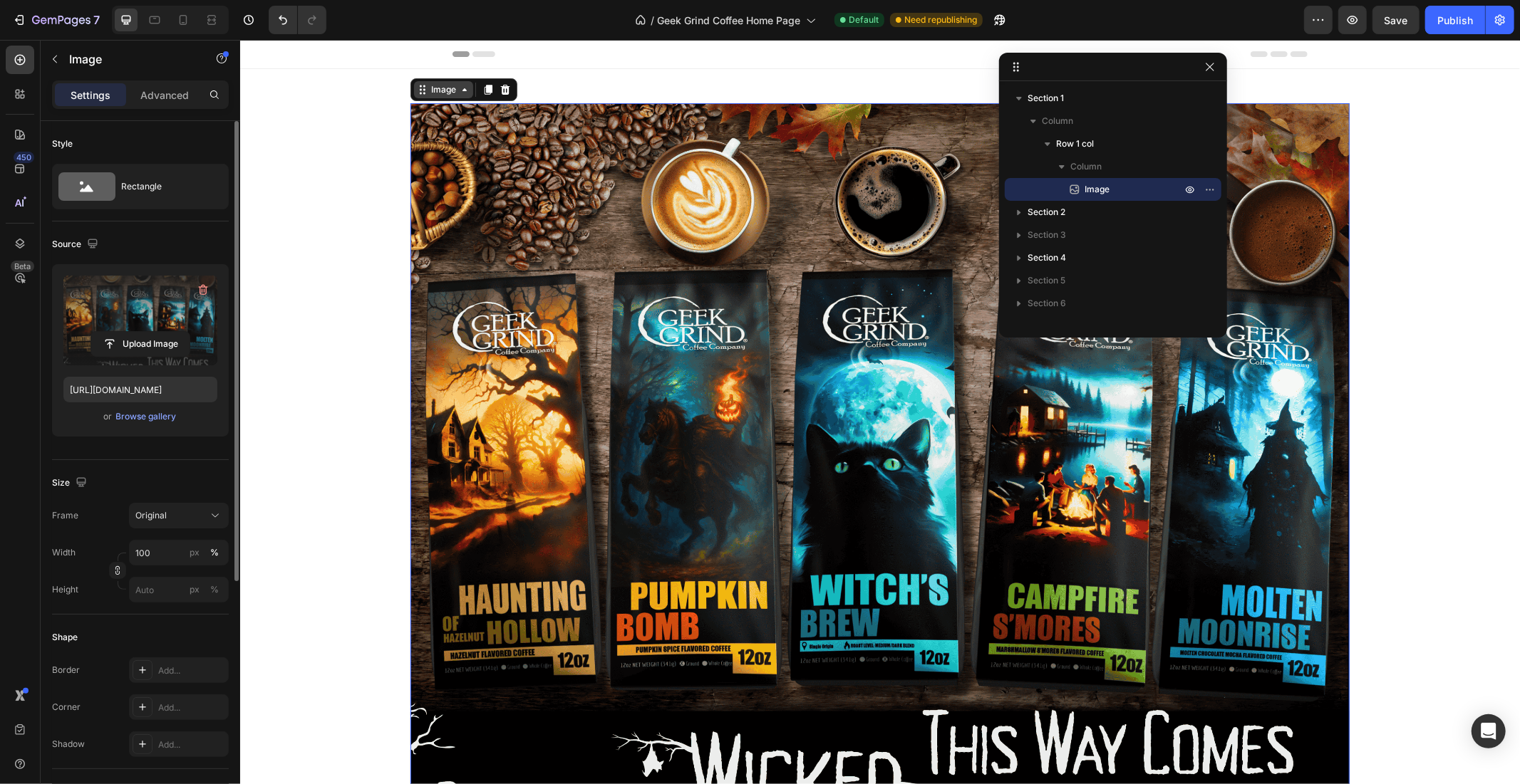
click at [443, 85] on div "Image" at bounding box center [443, 89] width 31 height 13
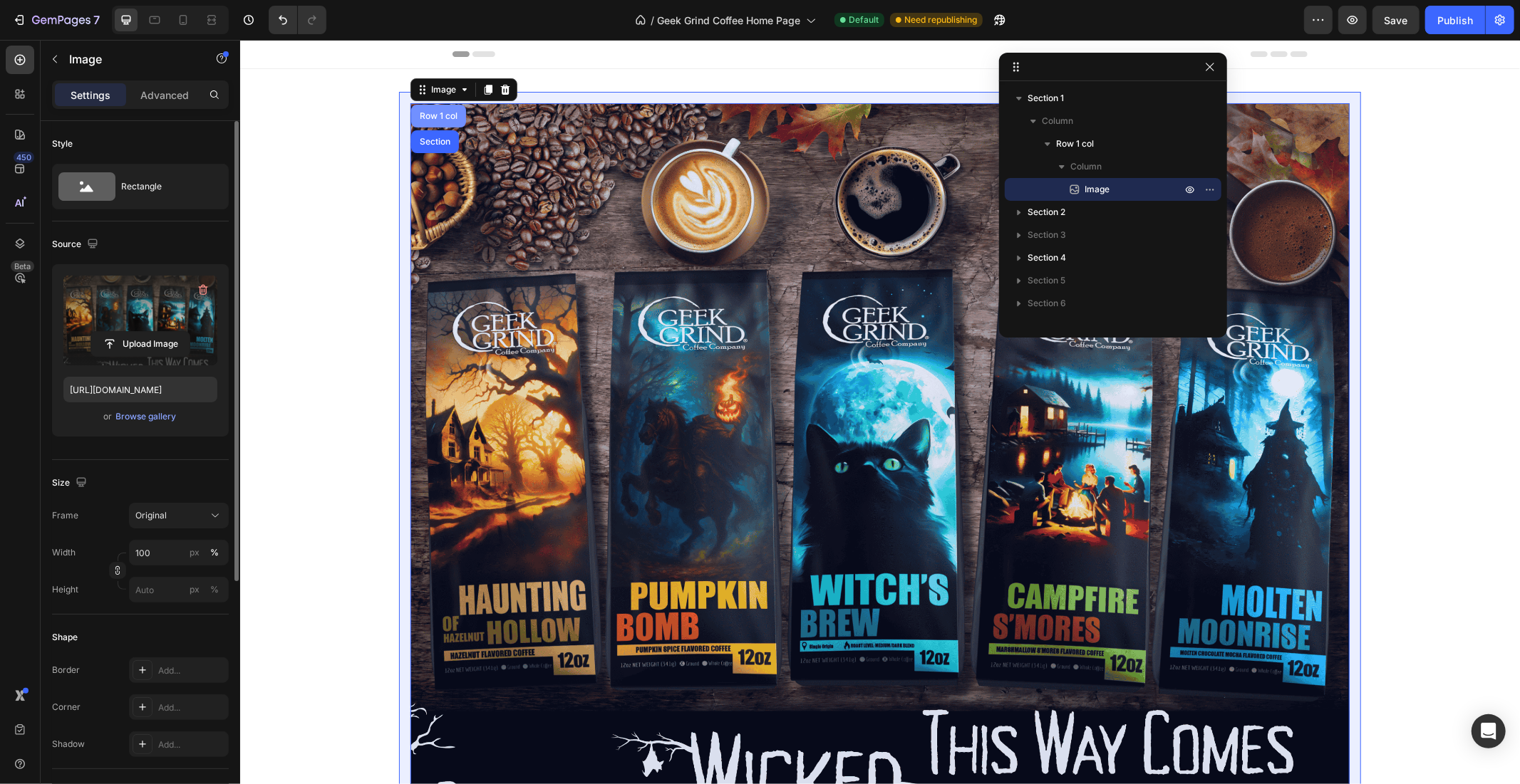
click at [430, 112] on div "Row 1 col" at bounding box center [438, 115] width 43 height 9
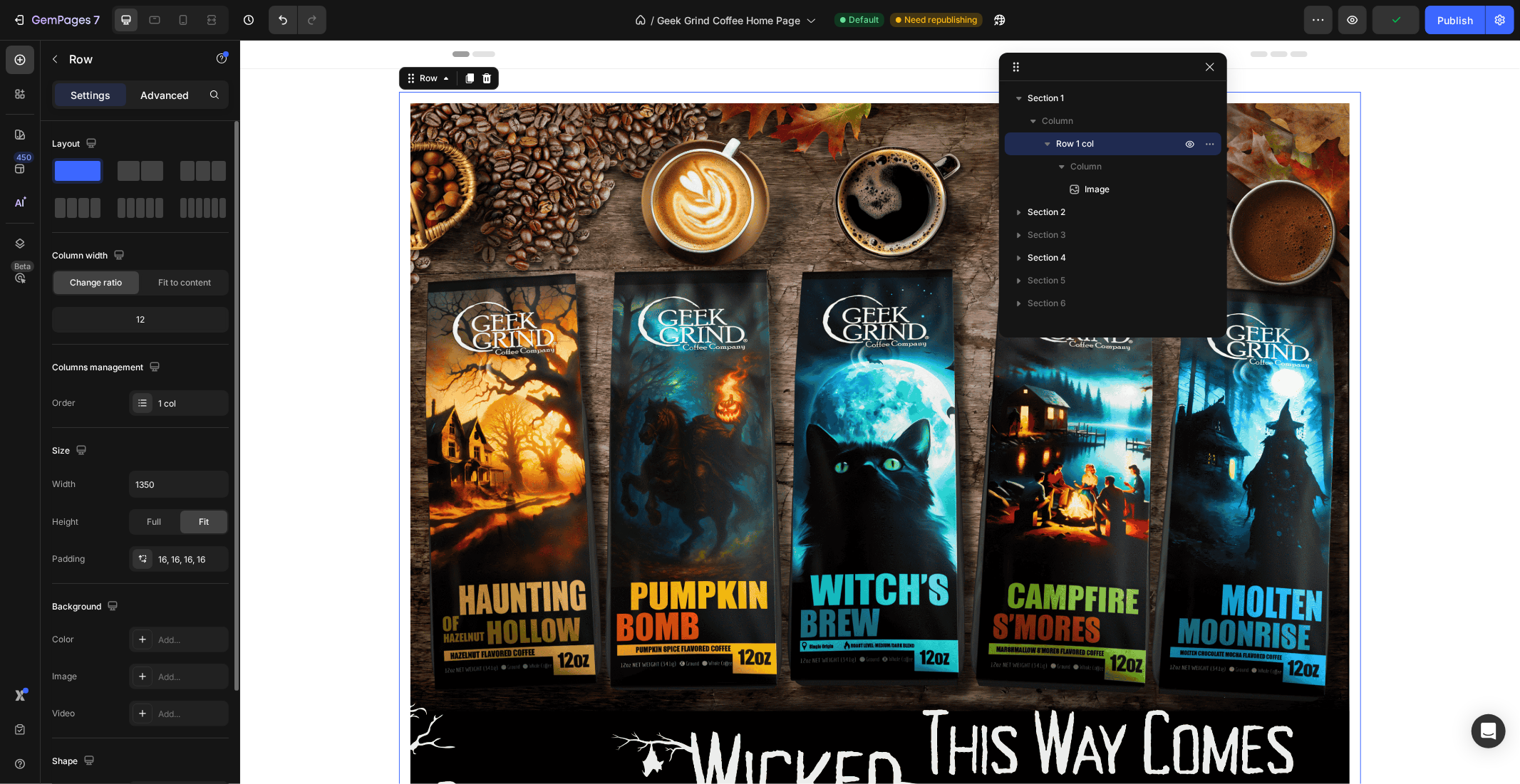
click at [146, 91] on p "Advanced" at bounding box center [165, 95] width 48 height 15
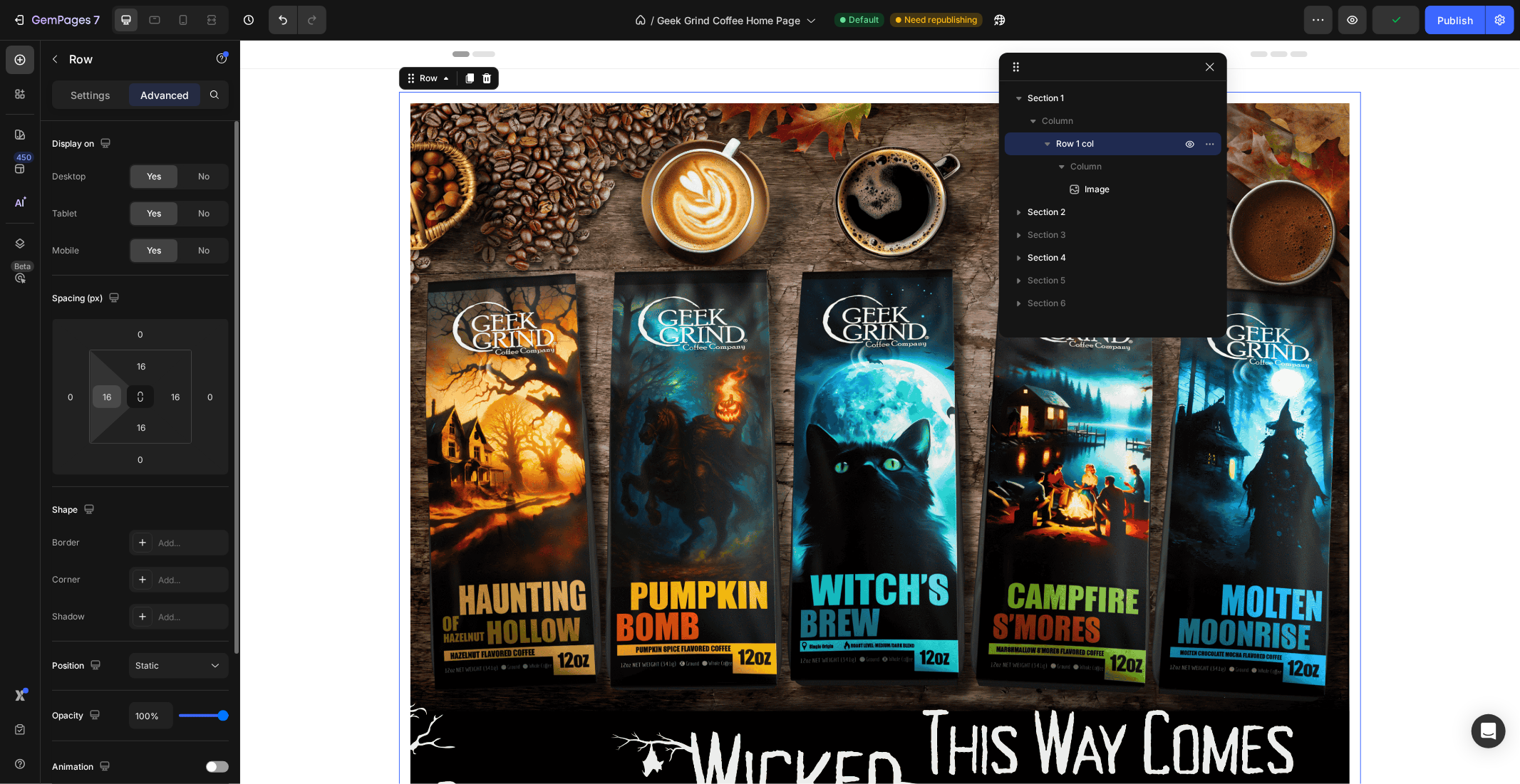
click at [111, 404] on input "16" at bounding box center [107, 396] width 21 height 21
type input "16"
click at [163, 394] on div "16" at bounding box center [175, 397] width 29 height 23
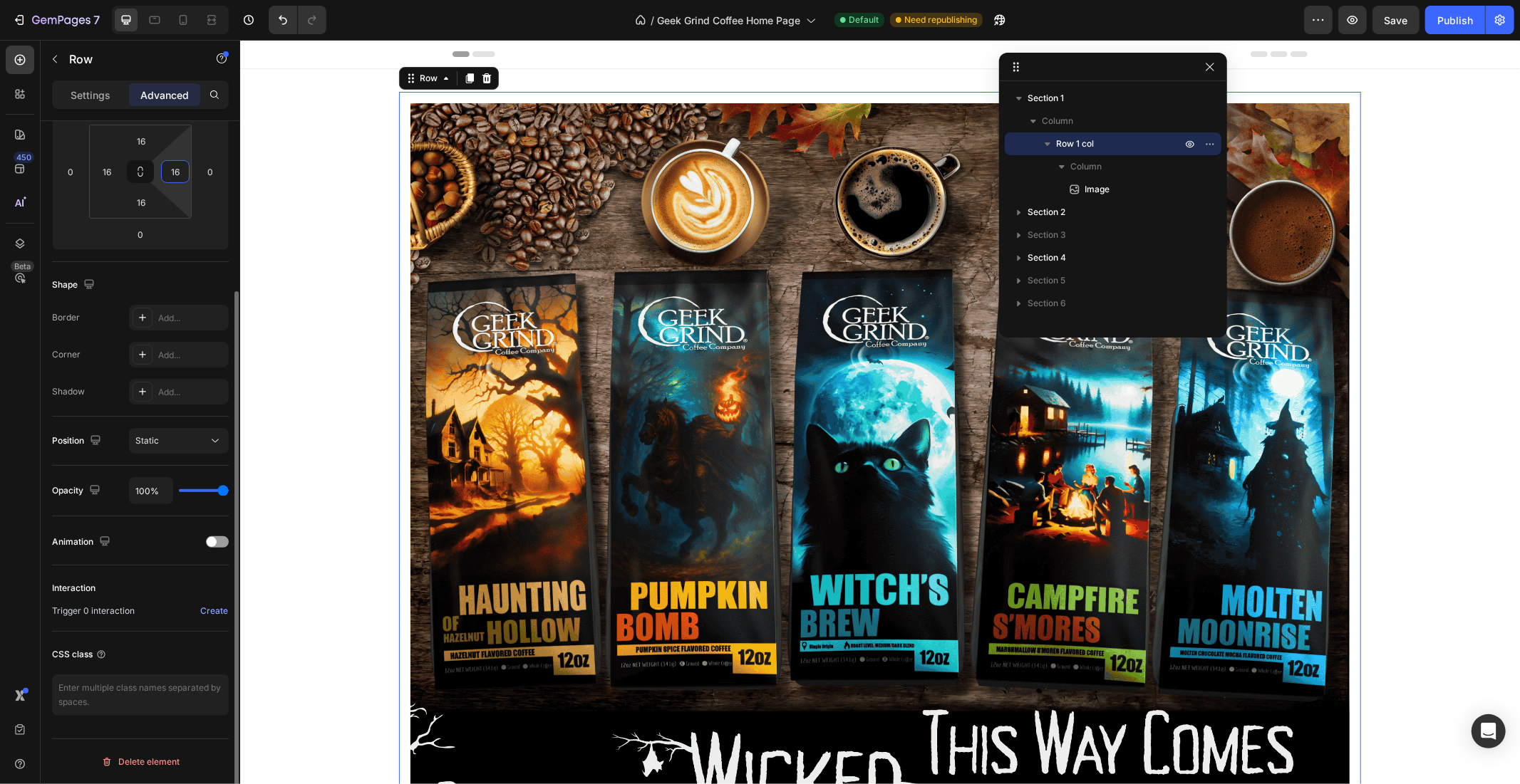
click at [184, 171] on input "16" at bounding box center [175, 171] width 21 height 21
click at [100, 173] on input "16" at bounding box center [107, 171] width 21 height 21
type input "16"
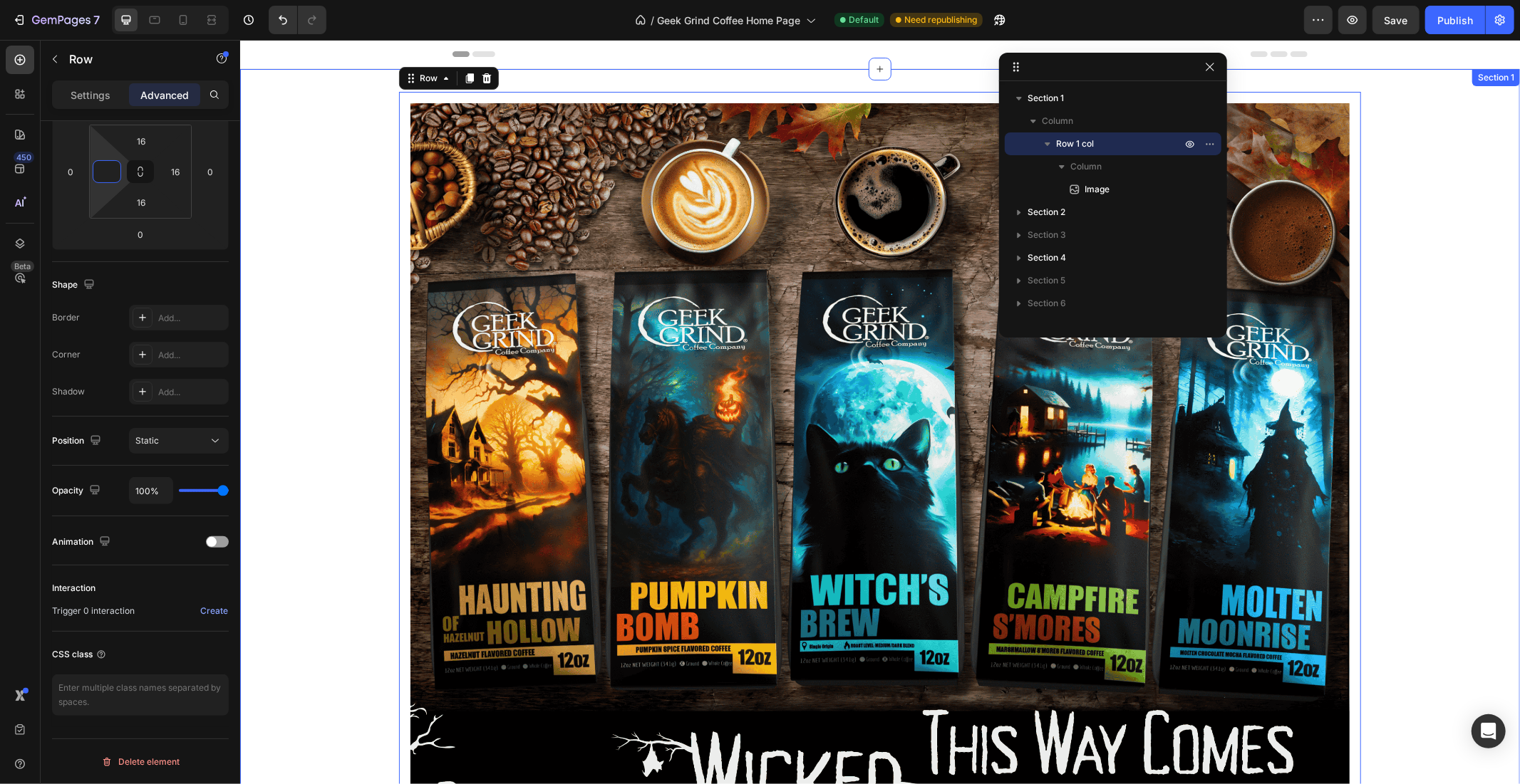
click at [305, 229] on div "Image Row 0" at bounding box center [879, 485] width 1279 height 788
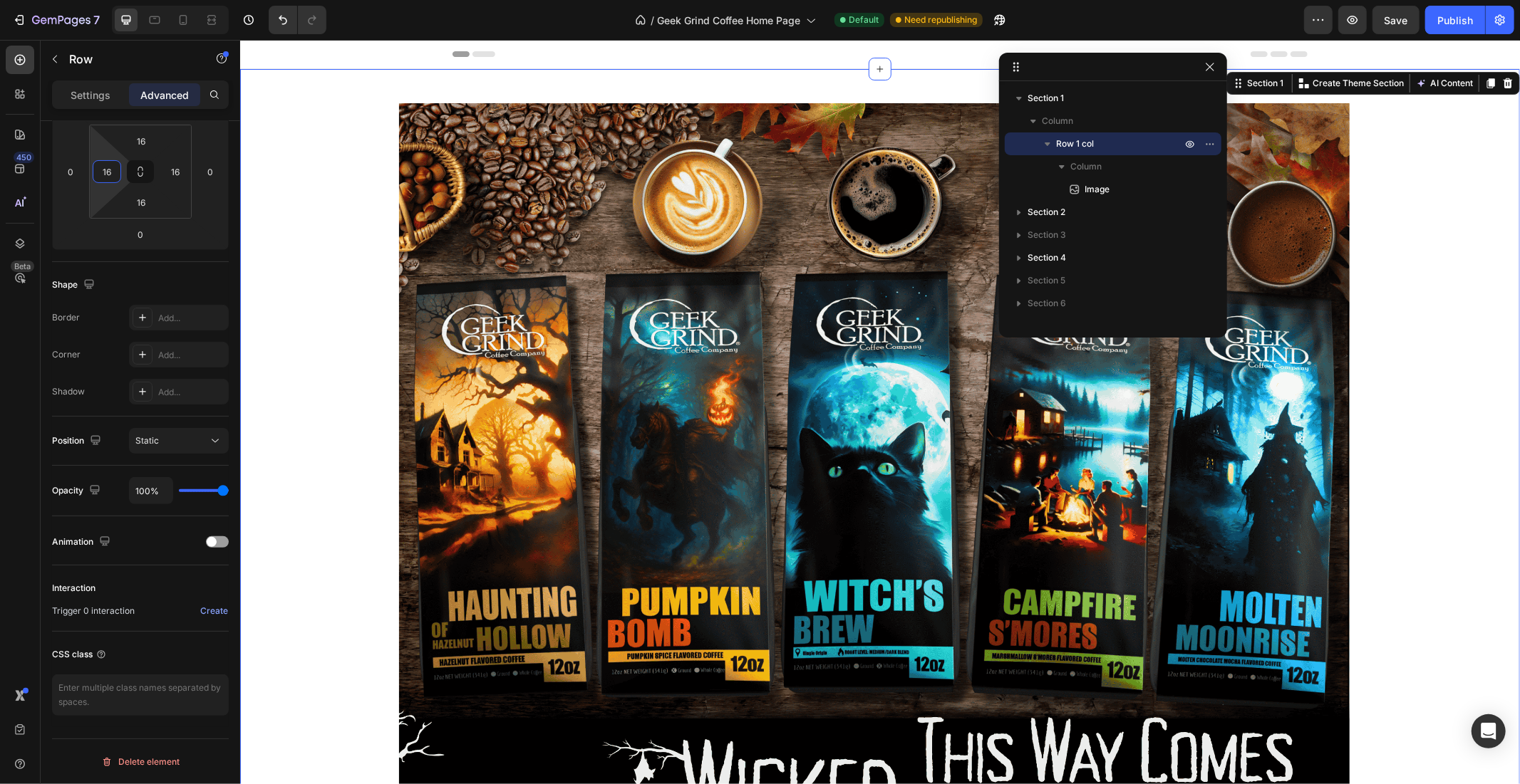
scroll to position [0, 0]
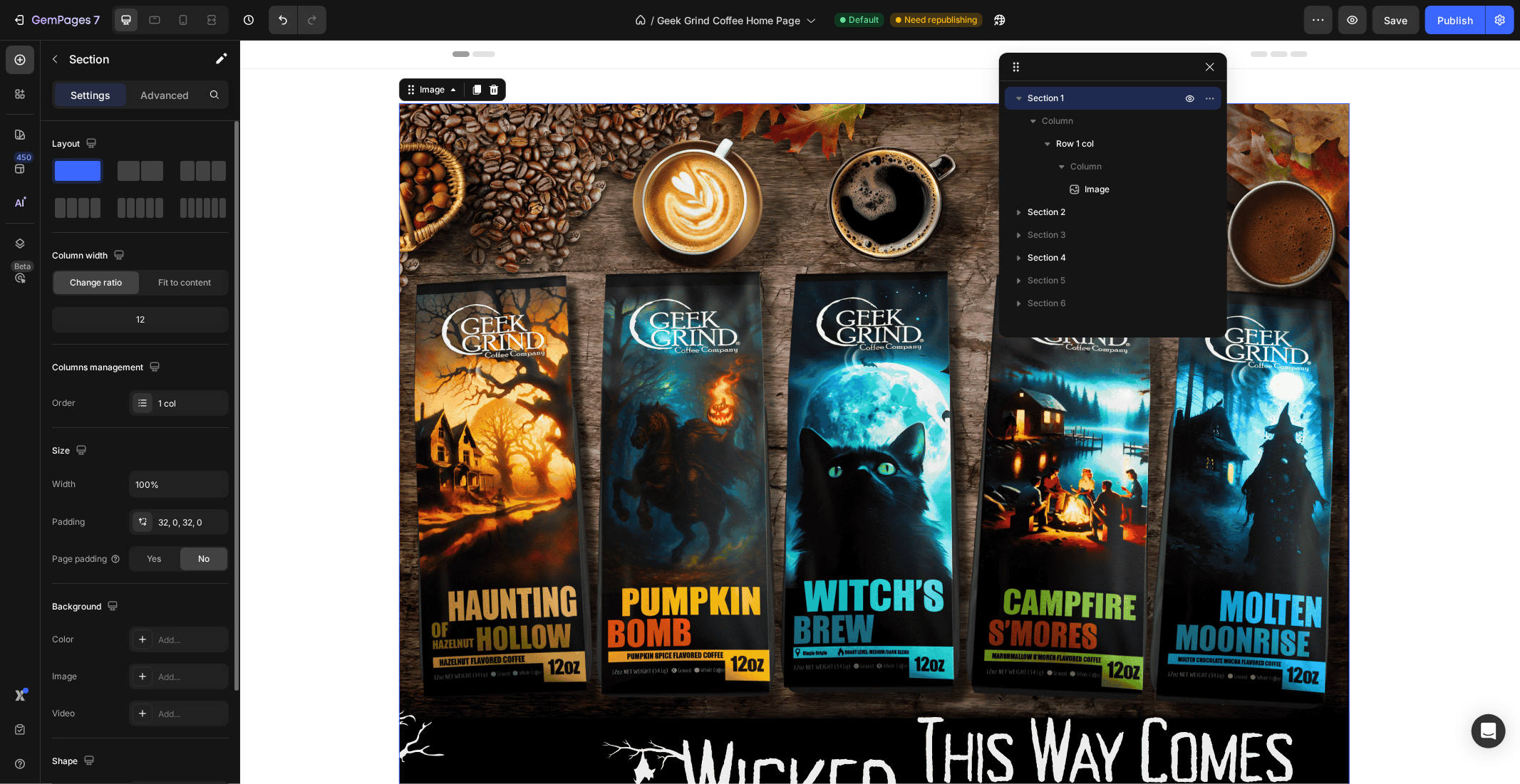
click at [504, 174] on img at bounding box center [874, 490] width 950 height 774
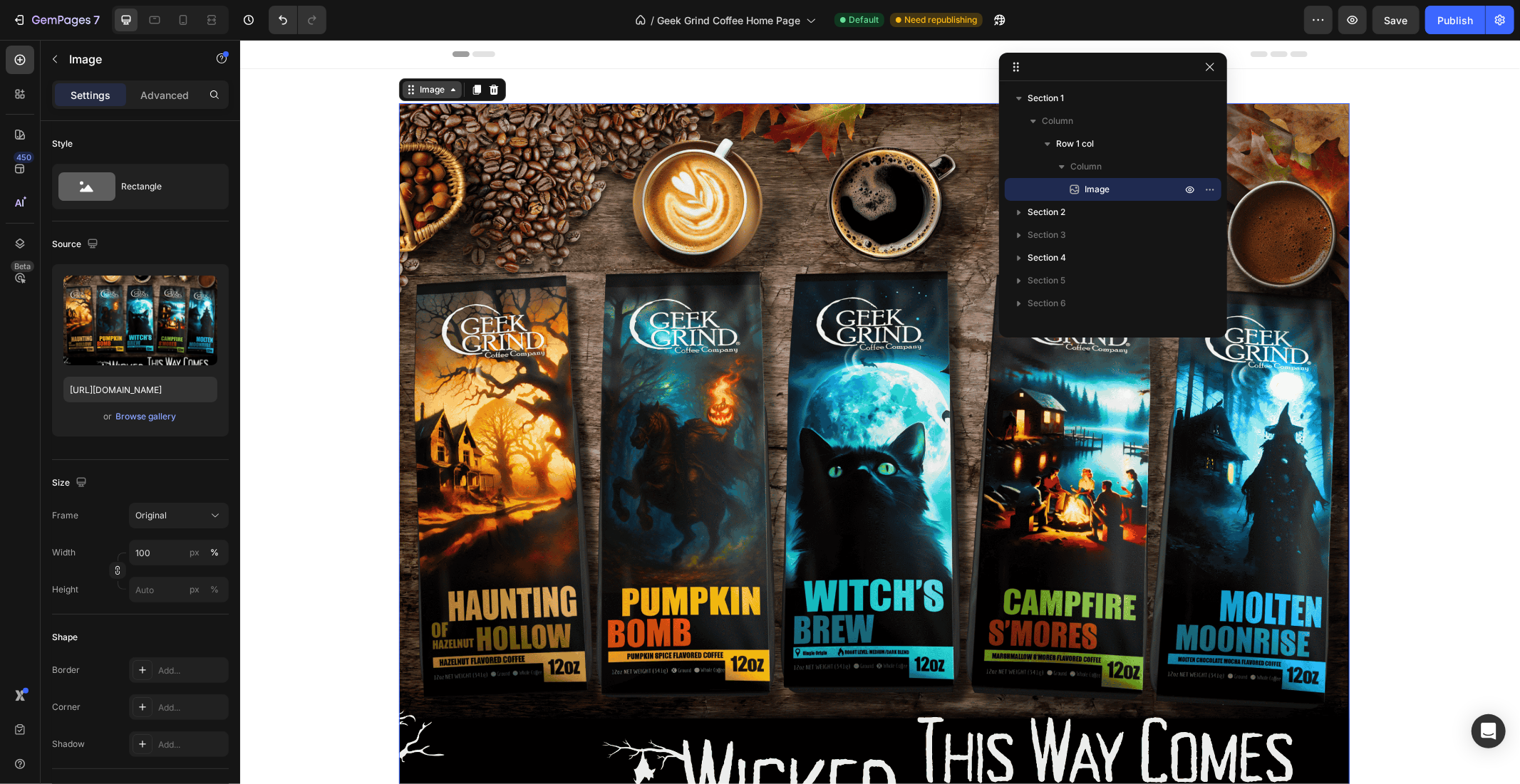
click at [417, 83] on div "Image" at bounding box center [432, 89] width 31 height 13
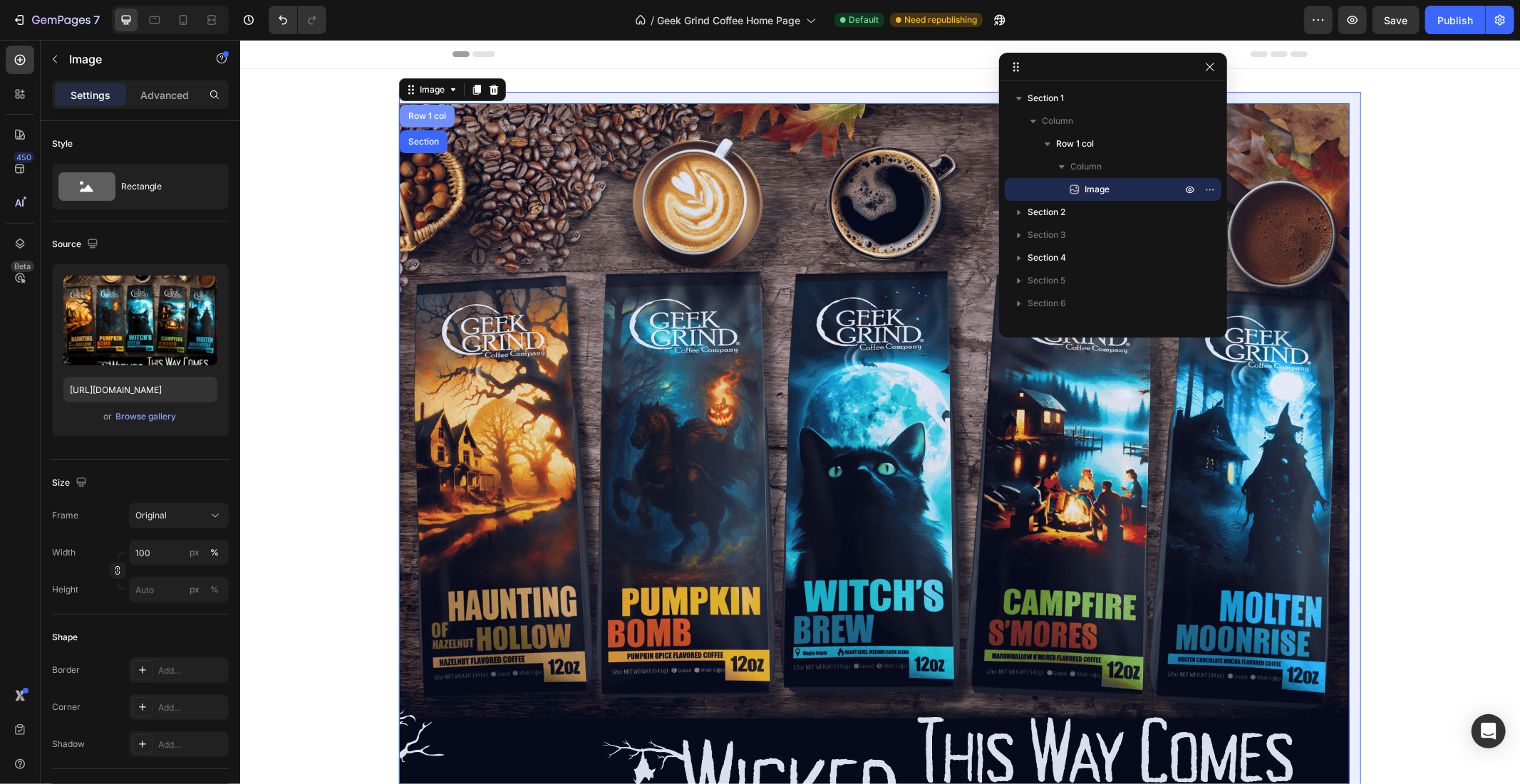
click at [426, 114] on div "Row 1 col" at bounding box center [426, 115] width 43 height 9
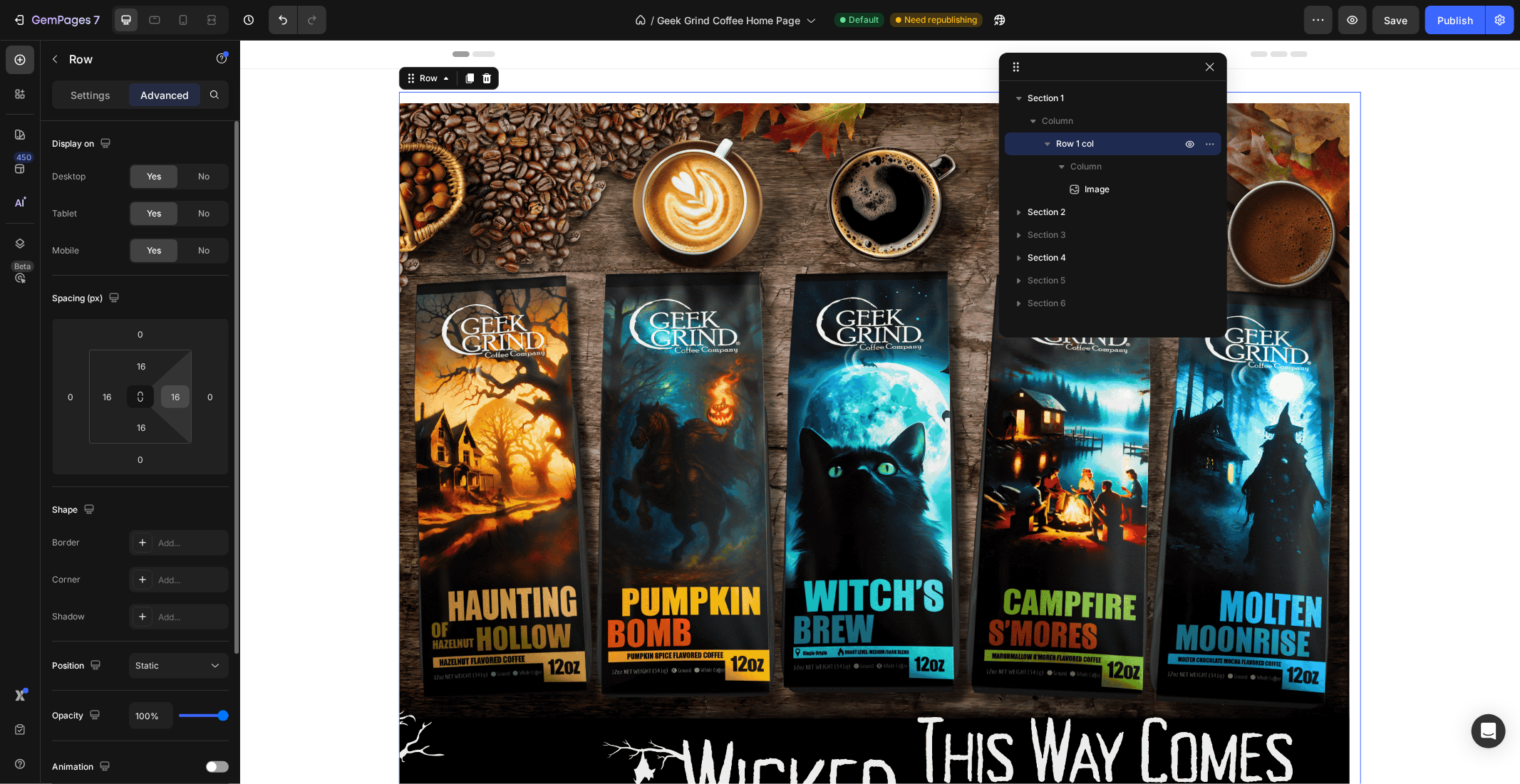
click at [176, 399] on input "16" at bounding box center [175, 396] width 21 height 21
type input "0"
click at [114, 396] on input "16" at bounding box center [107, 396] width 21 height 21
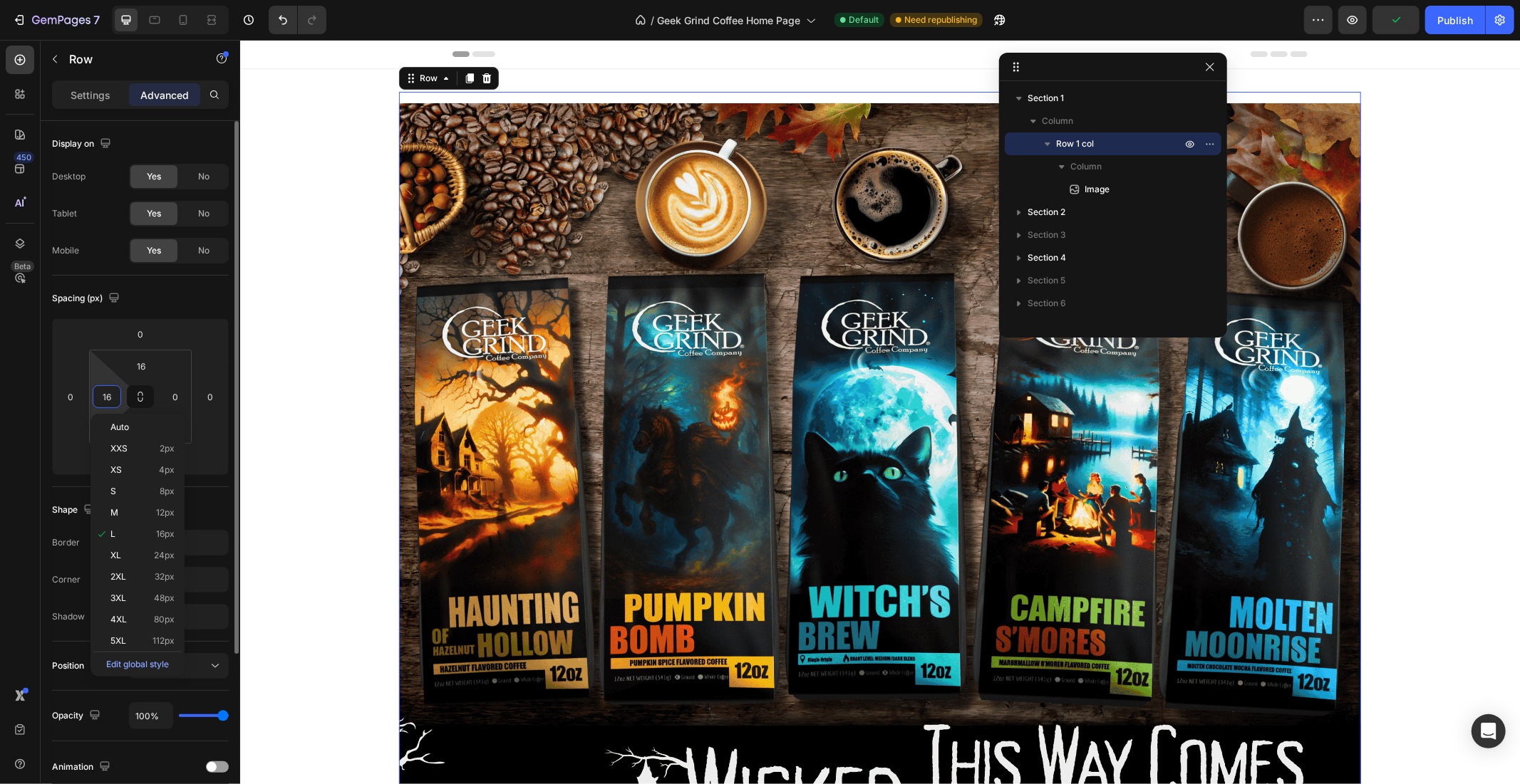
type input "0"
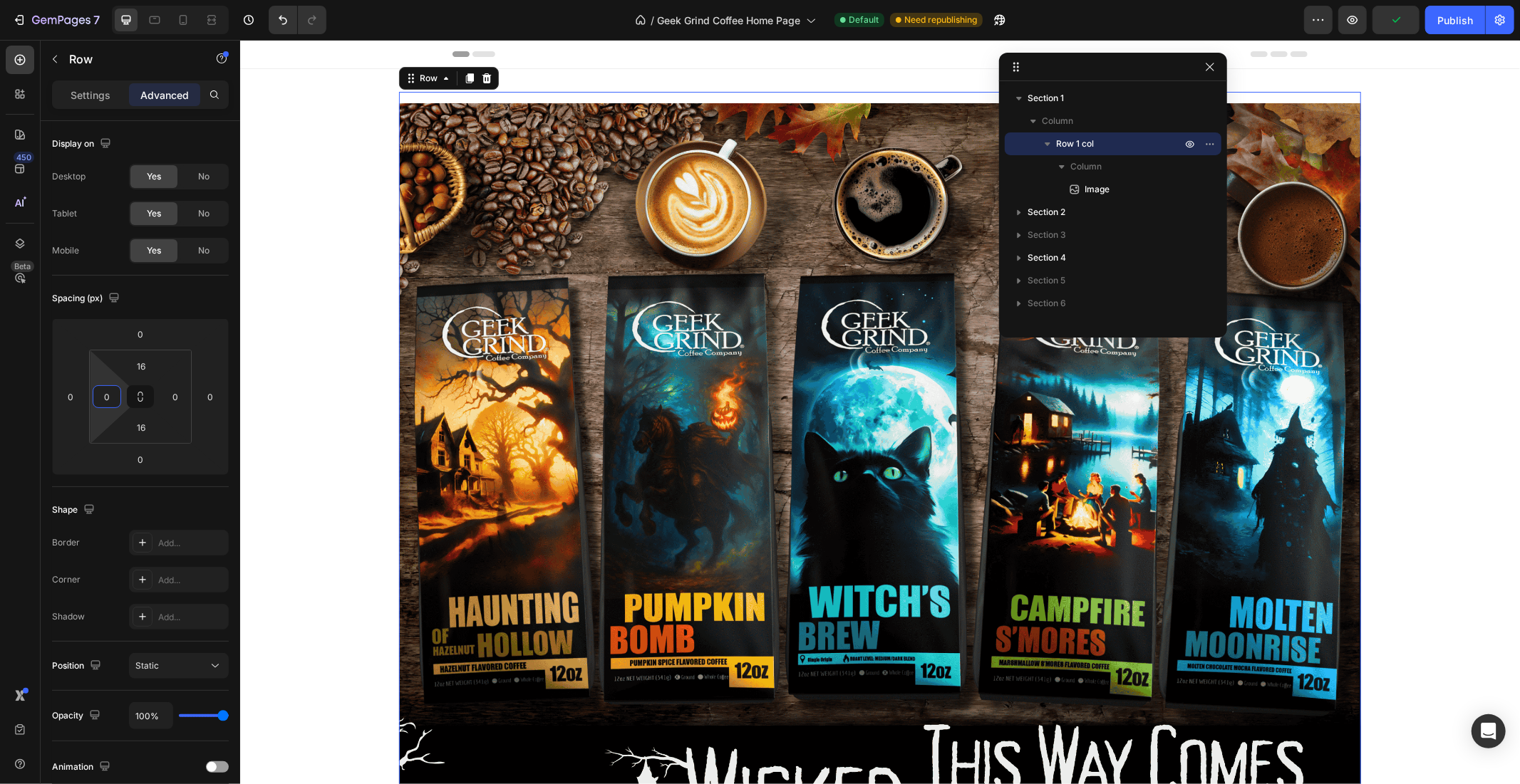
click at [293, 352] on div "Image Row 0" at bounding box center [879, 494] width 1279 height 806
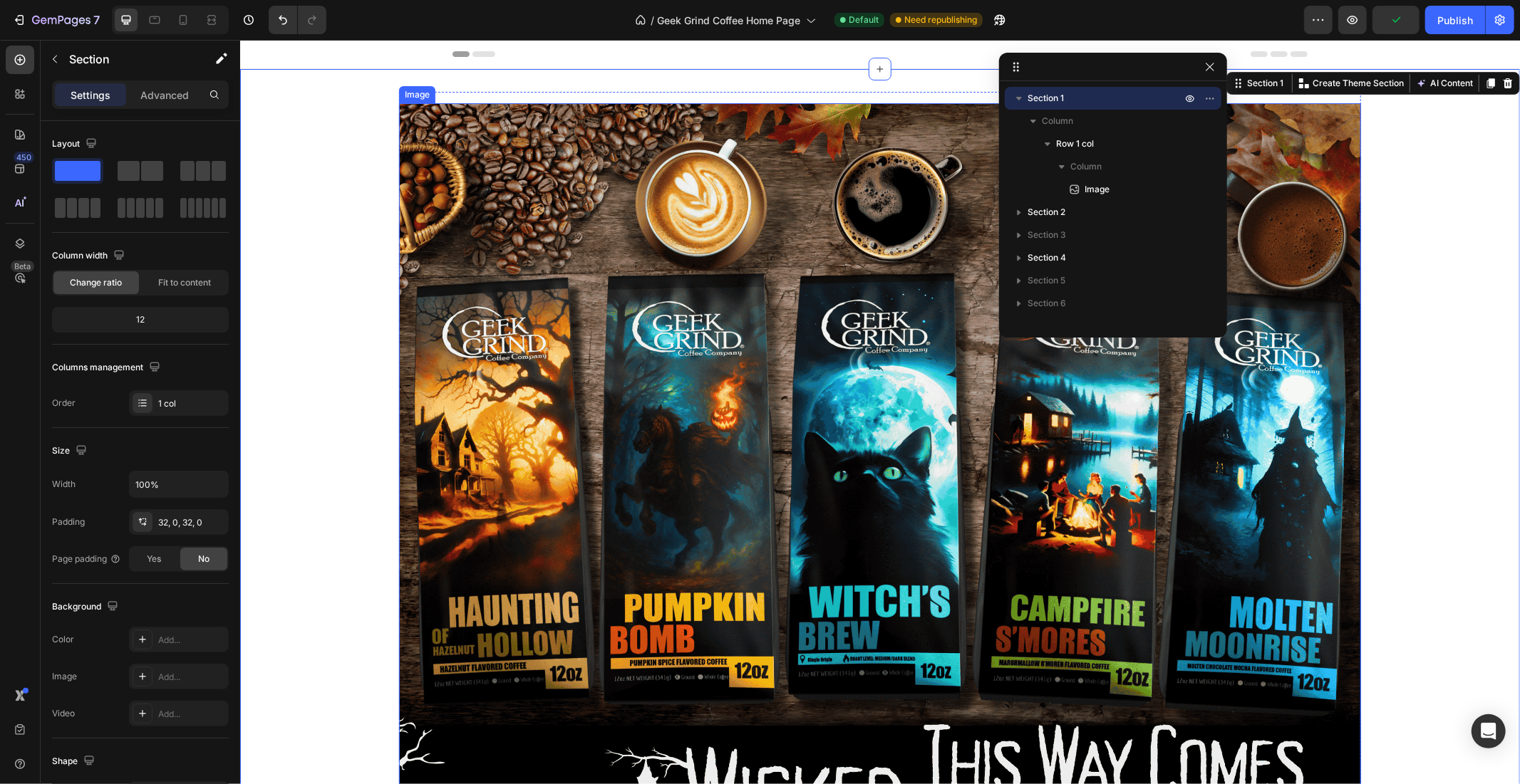
click at [554, 273] on img at bounding box center [879, 494] width 962 height 784
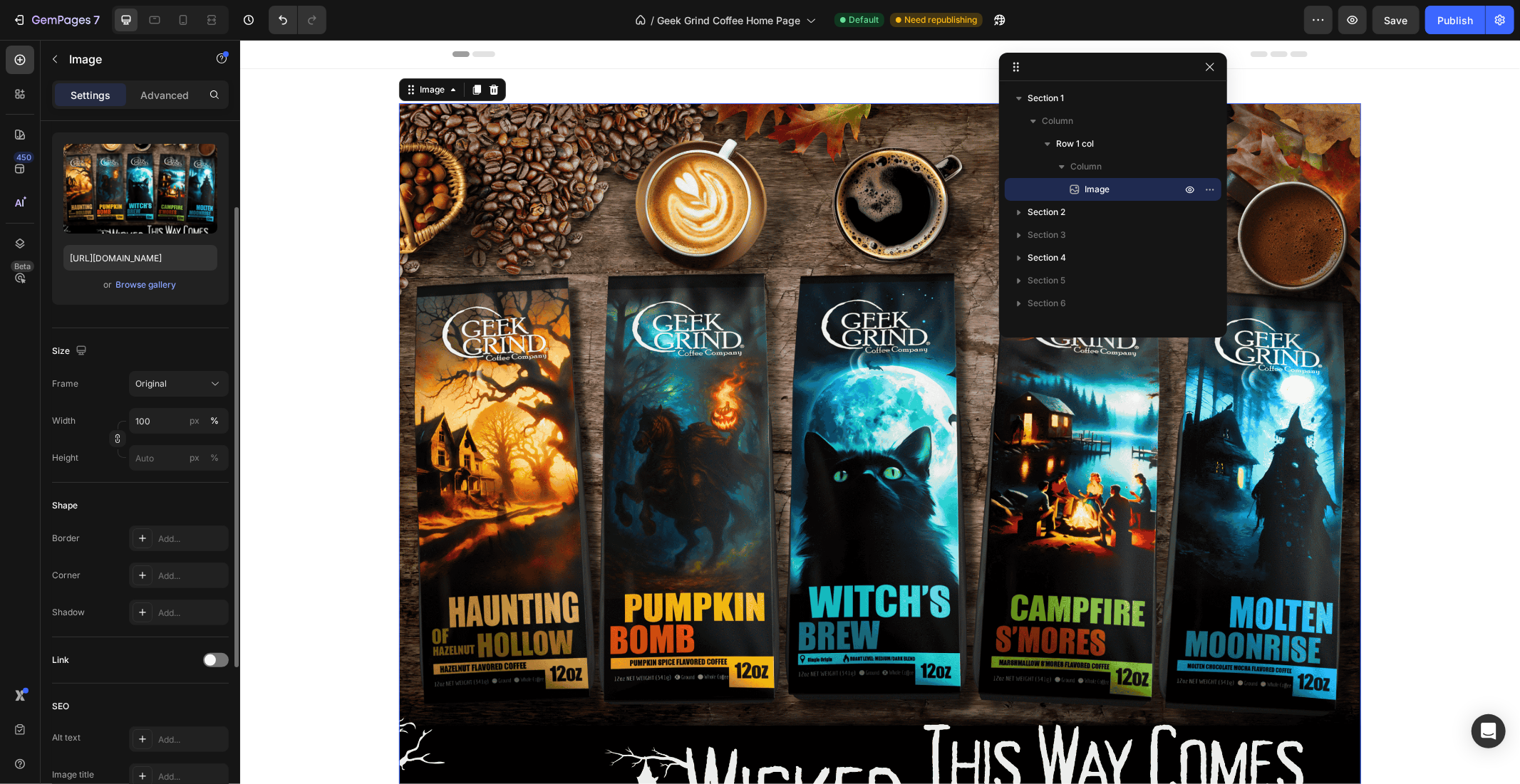
scroll to position [265, 0]
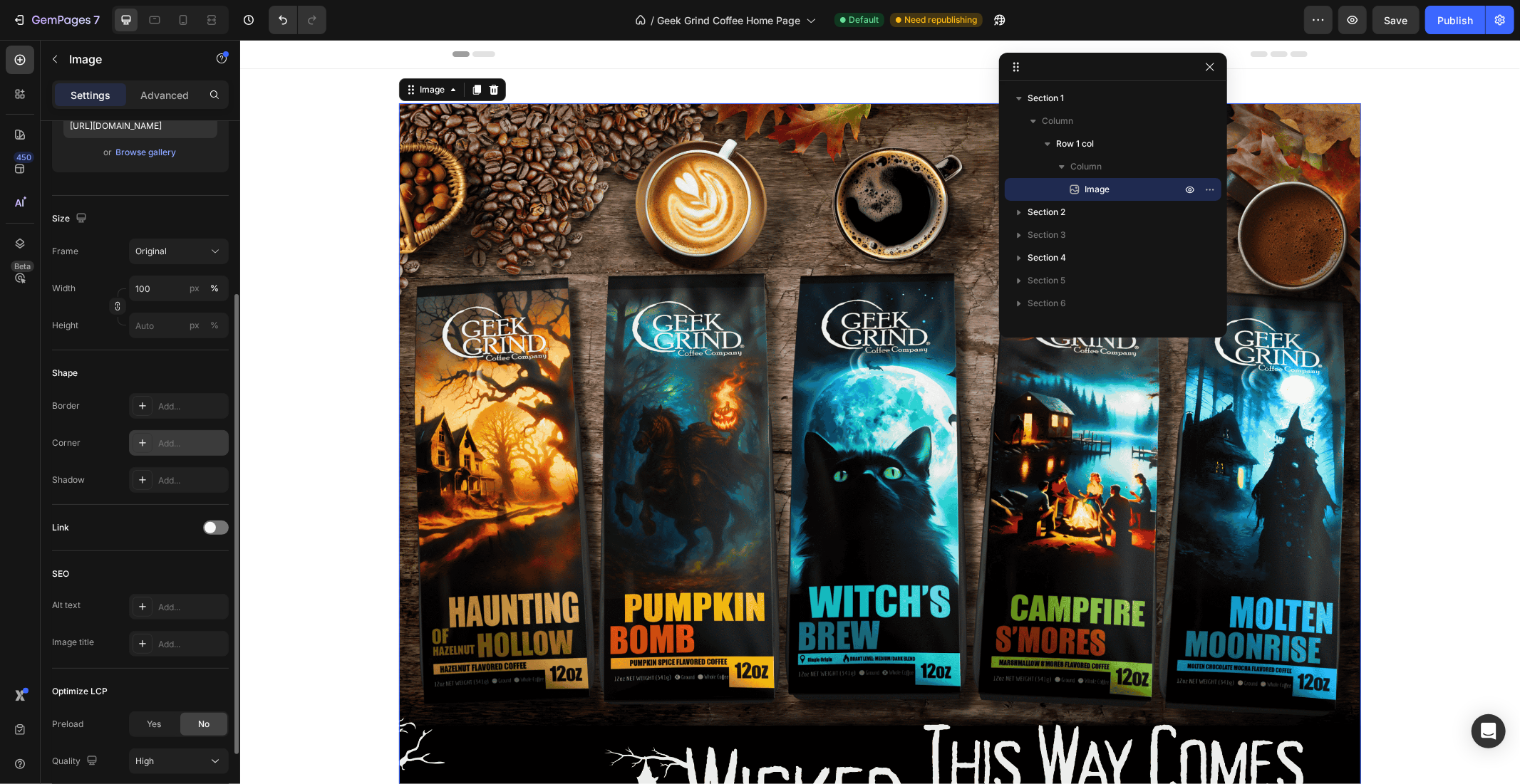
click at [161, 431] on div "Add..." at bounding box center [179, 443] width 100 height 26
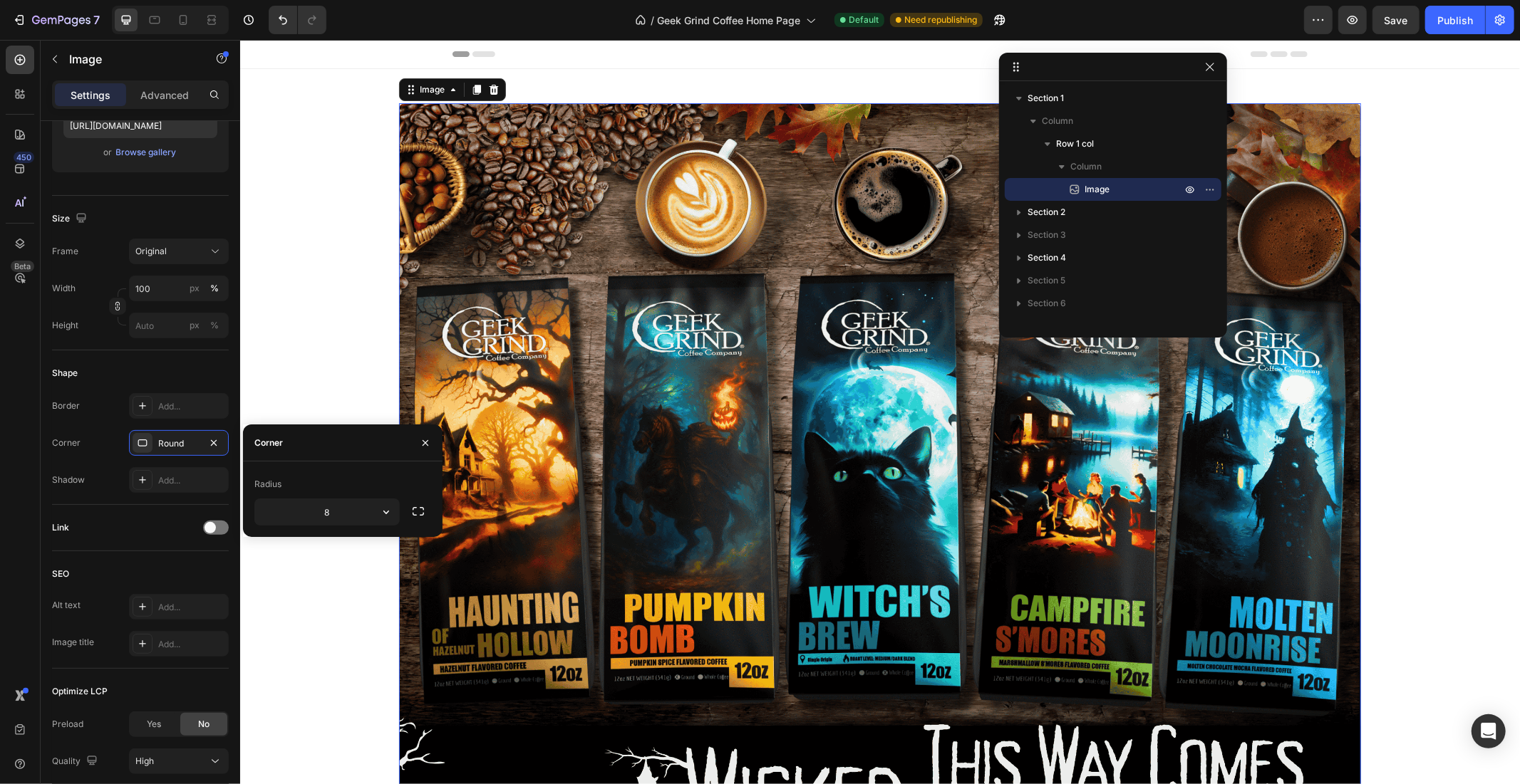
click at [476, 389] on img at bounding box center [879, 494] width 962 height 784
click at [380, 518] on button "button" at bounding box center [386, 512] width 26 height 26
click at [379, 518] on icon "button" at bounding box center [386, 512] width 14 height 14
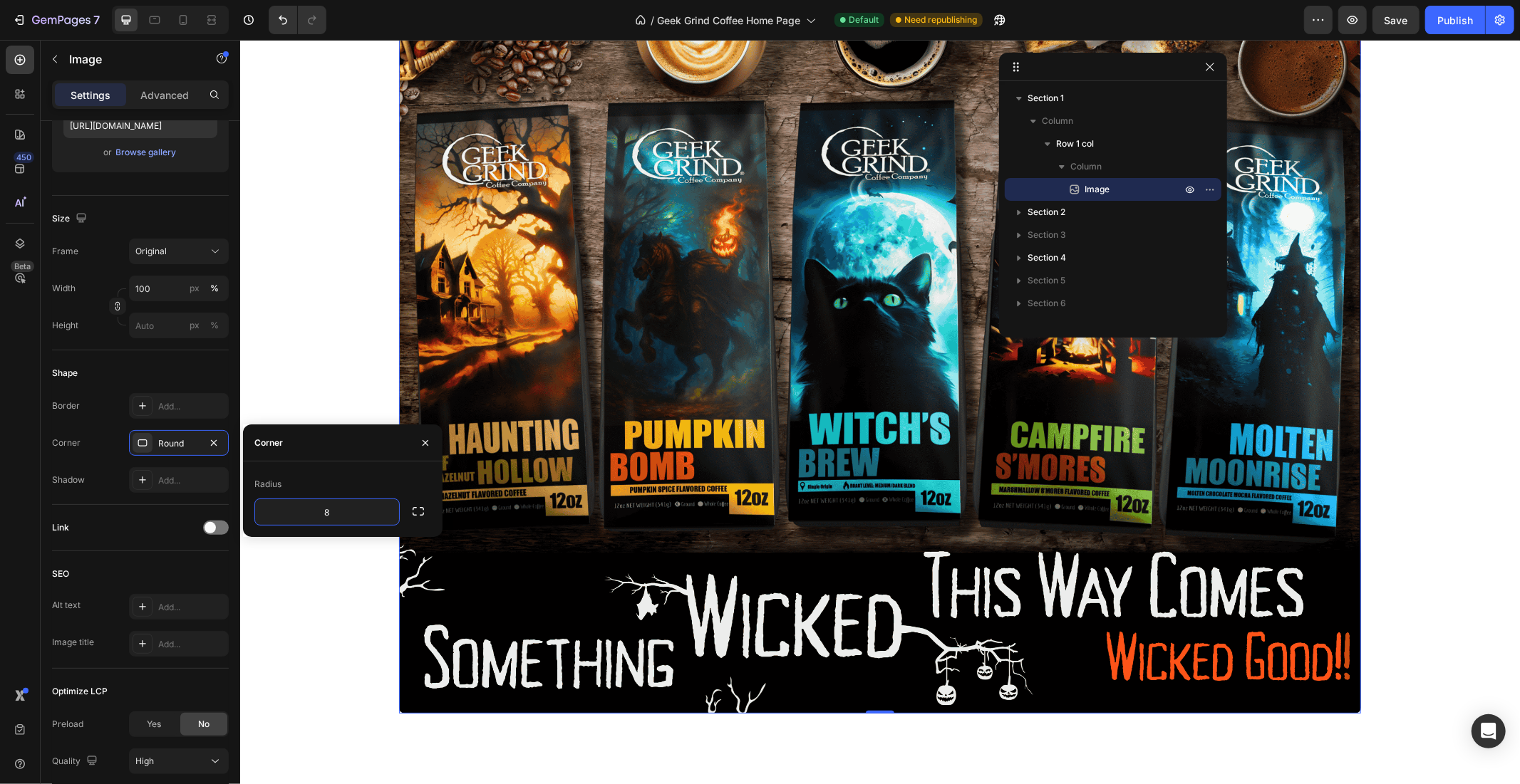
scroll to position [264, 0]
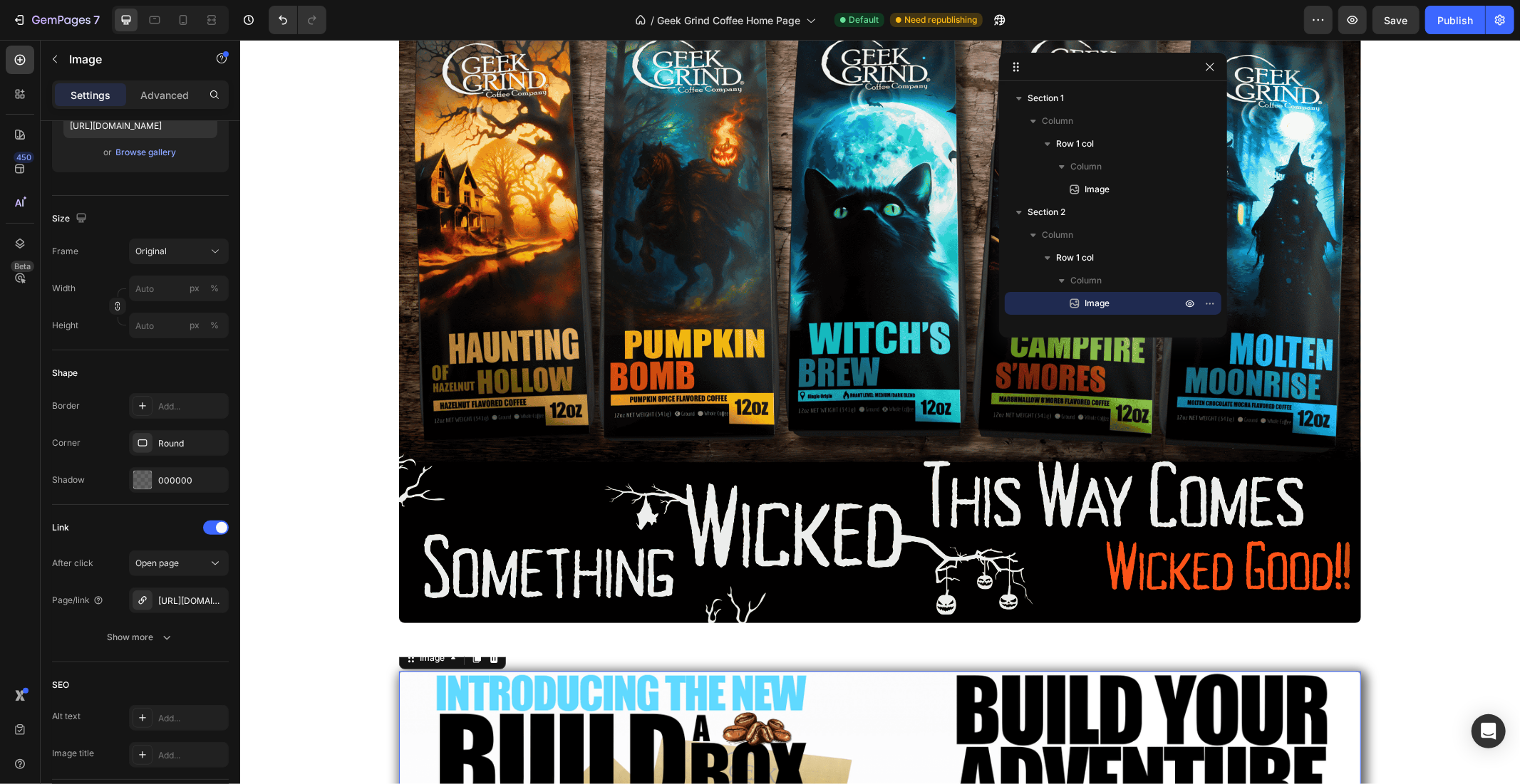
click at [620, 631] on div "Image Row" at bounding box center [879, 231] width 962 height 806
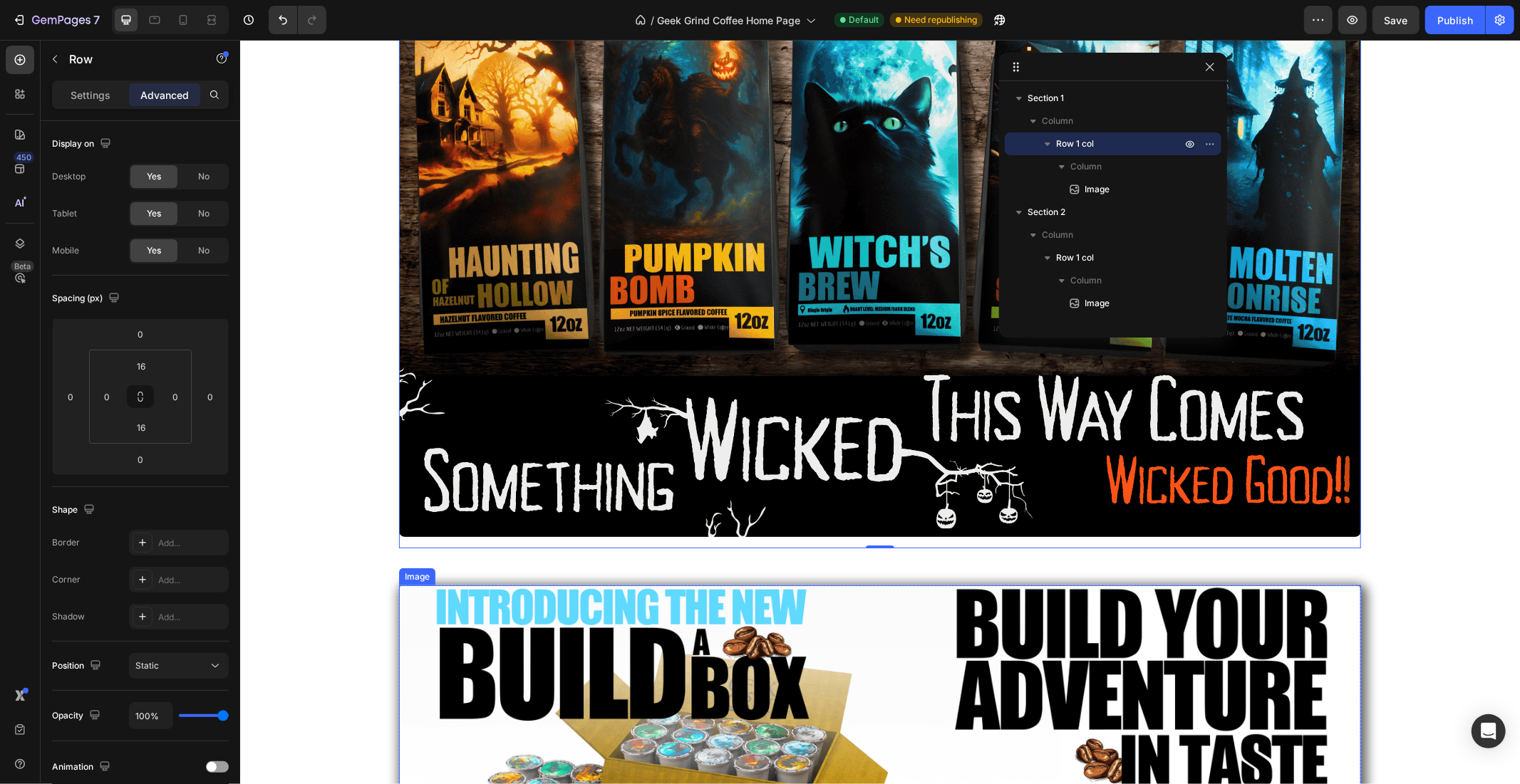
scroll to position [395, 0]
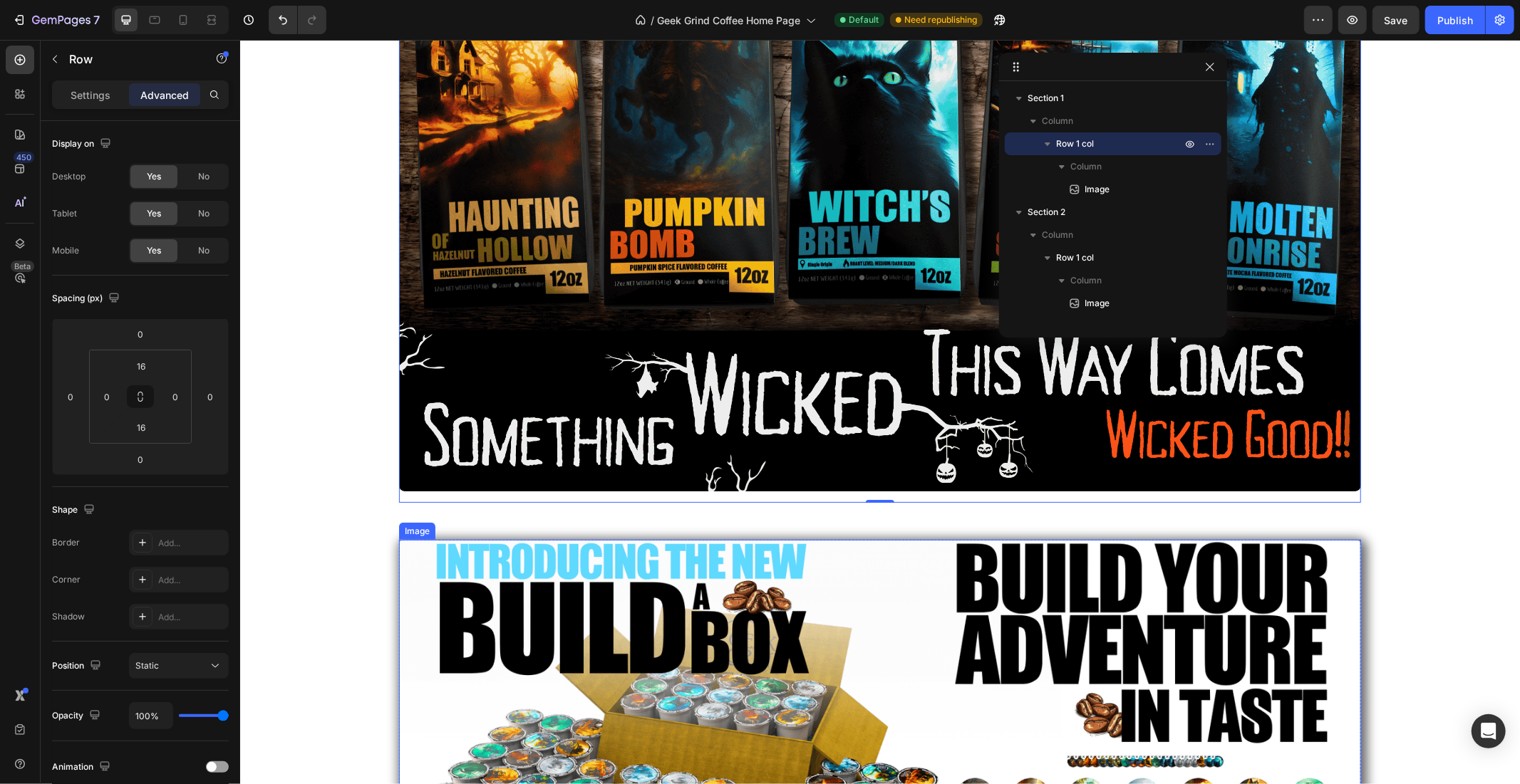
click at [590, 607] on img at bounding box center [879, 789] width 962 height 498
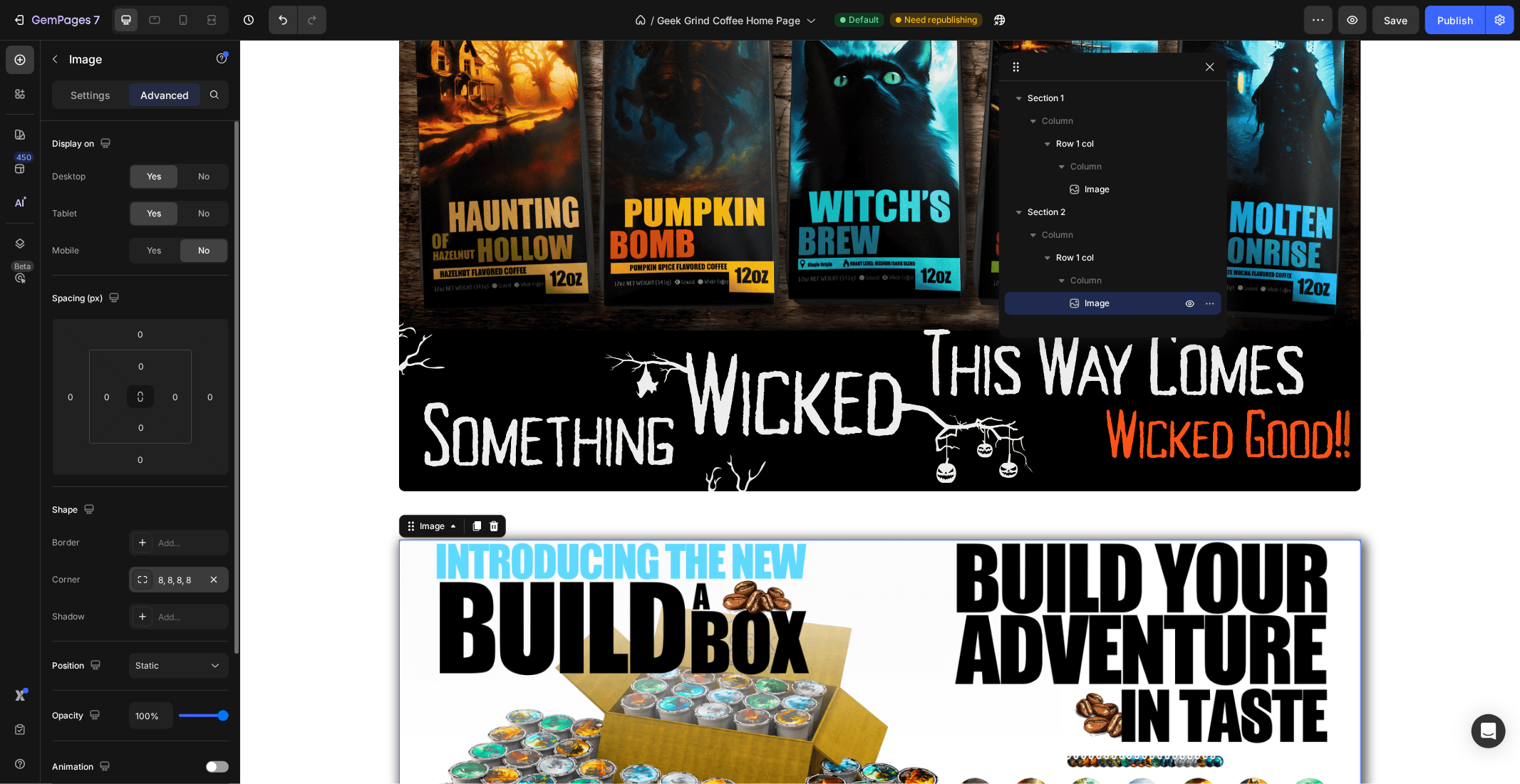
scroll to position [132, 0]
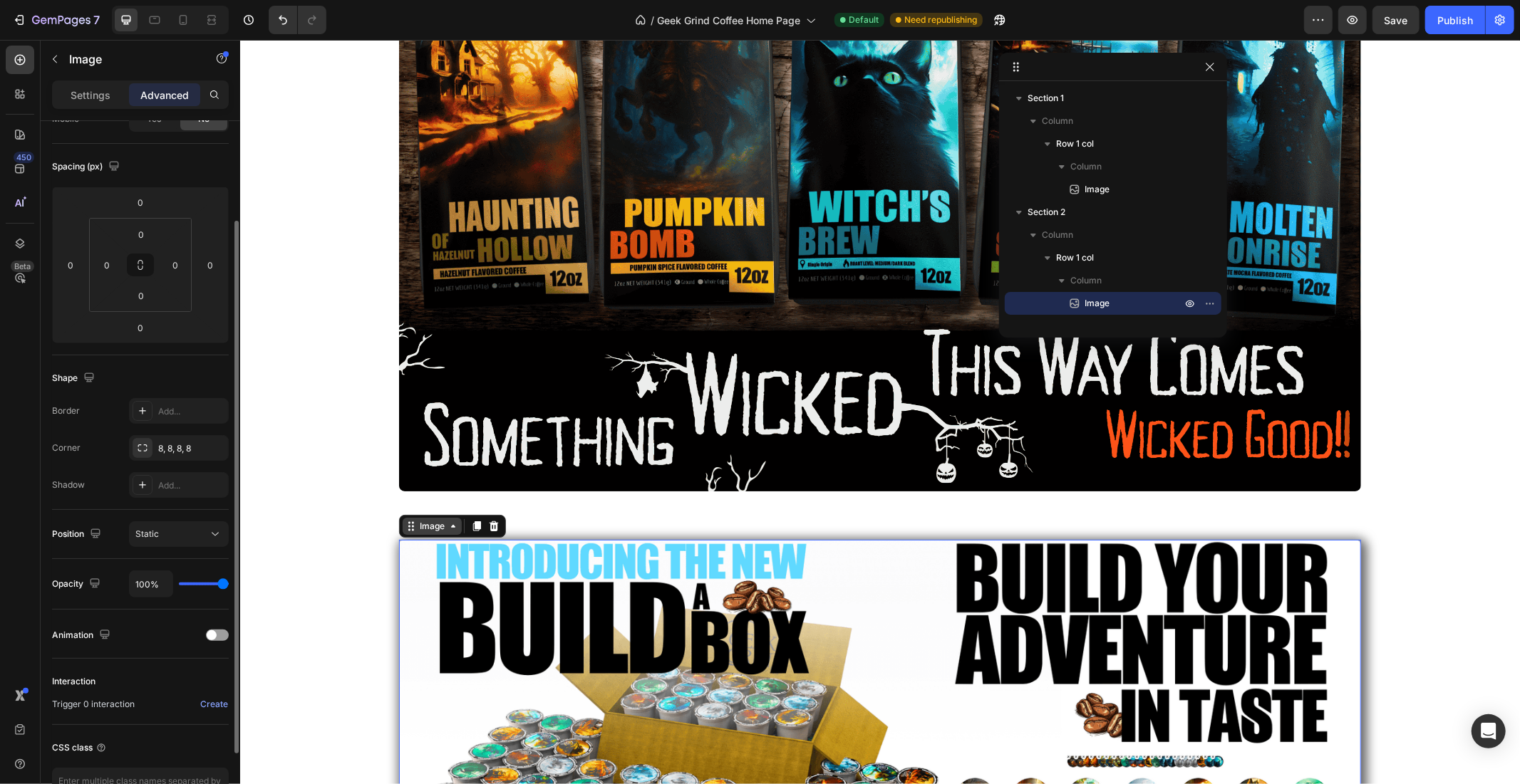
click at [411, 522] on icon at bounding box center [412, 521] width 2 height 2
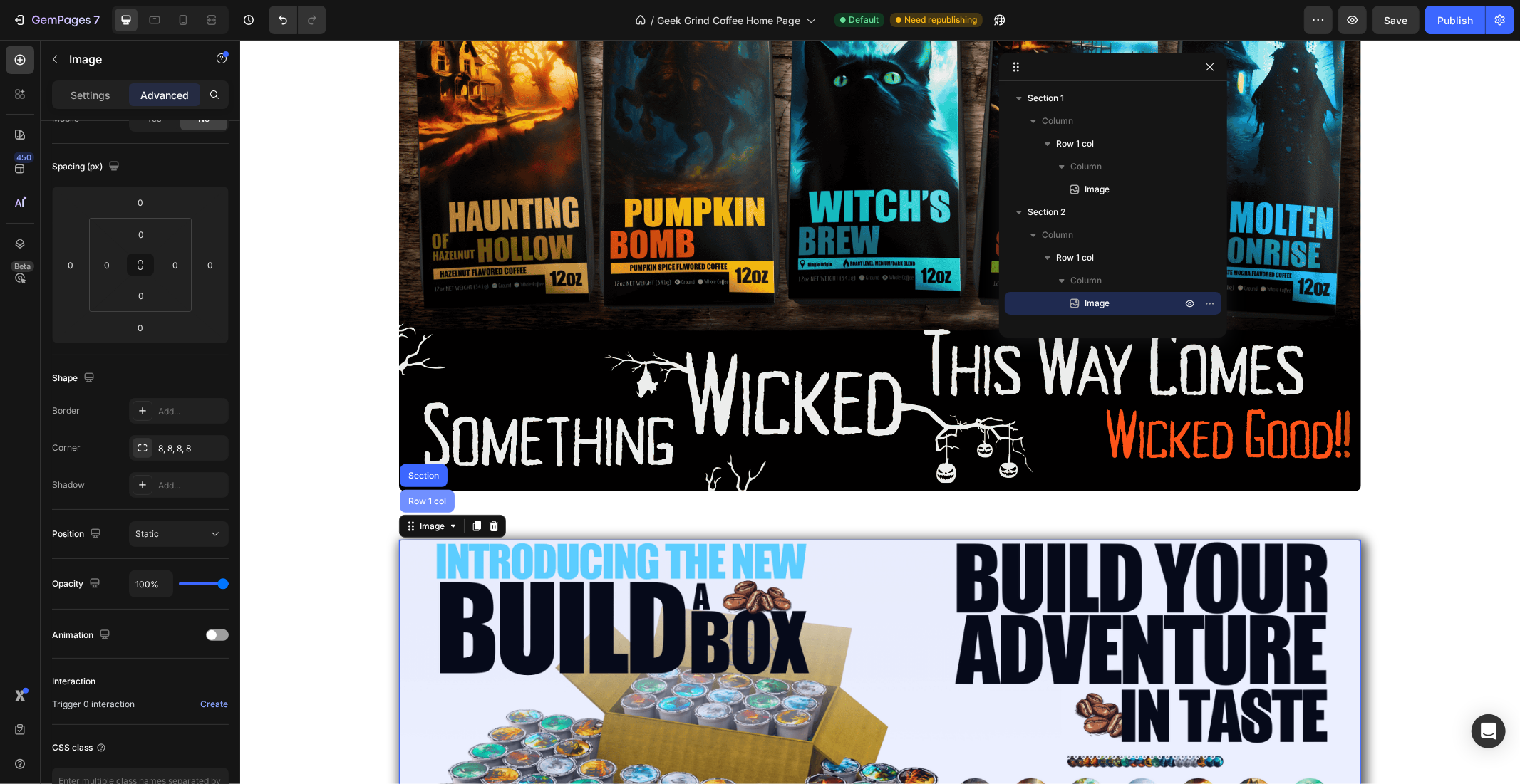
click at [408, 502] on div "Row 1 col" at bounding box center [426, 500] width 43 height 9
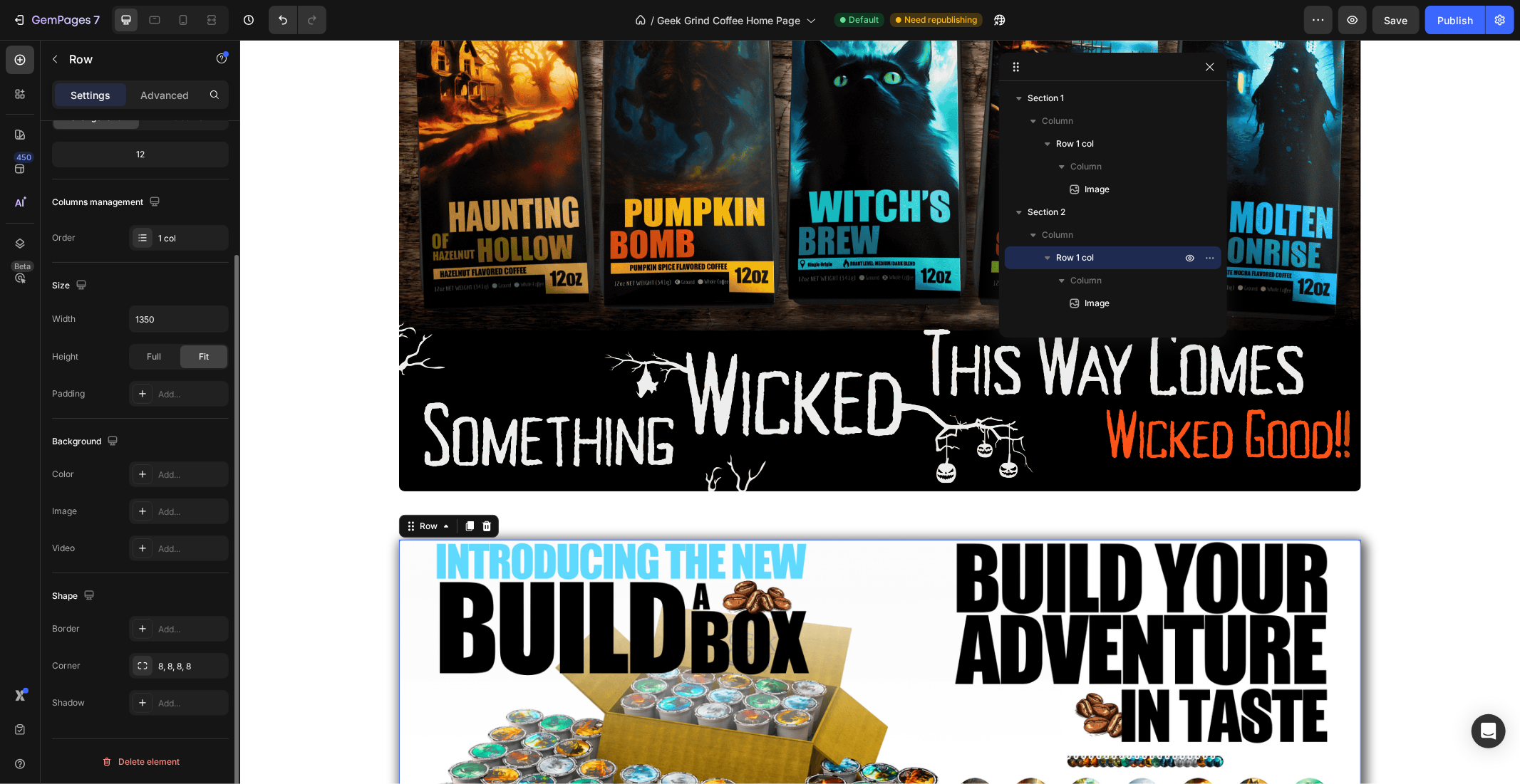
scroll to position [0, 0]
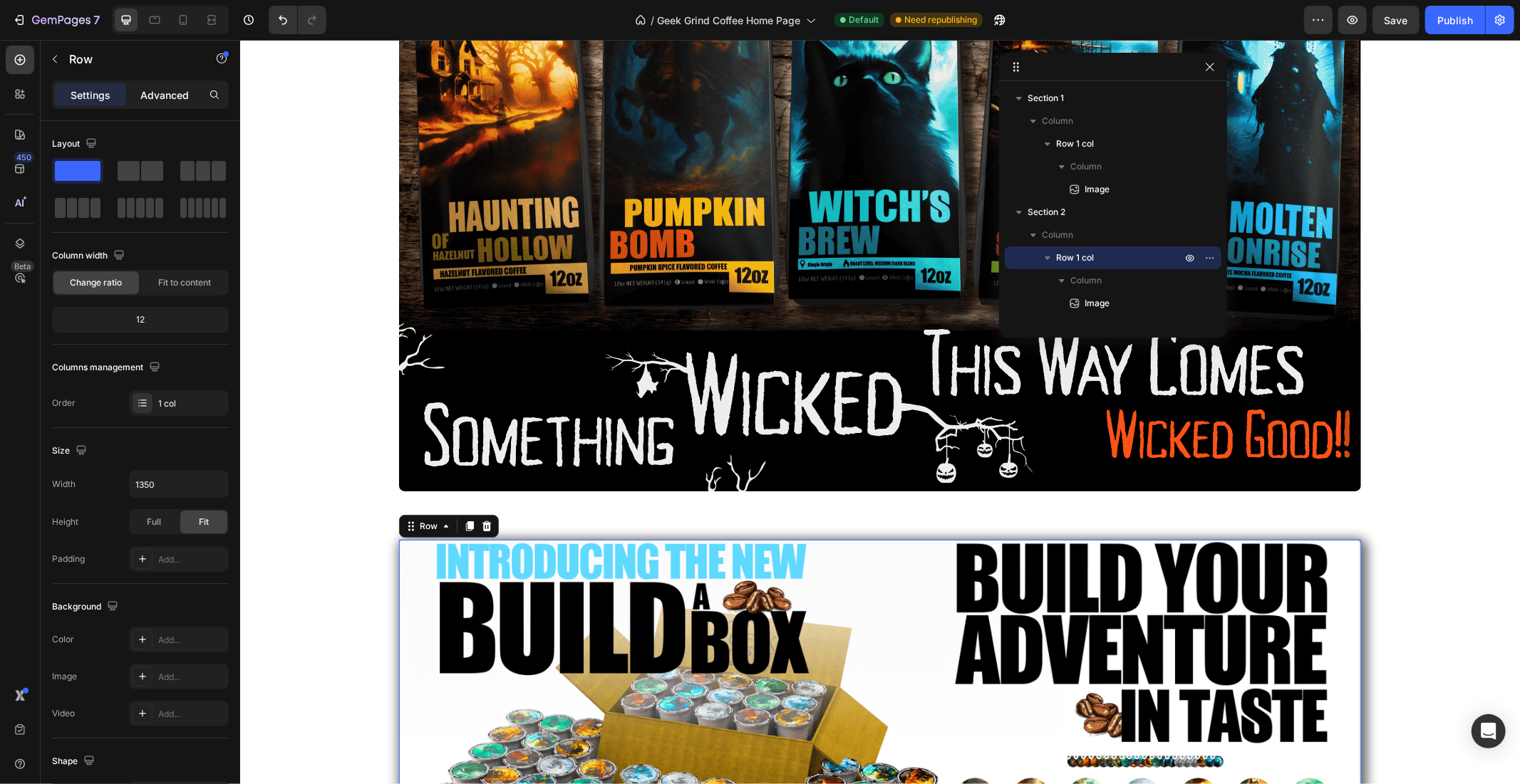
click at [161, 97] on p "Advanced" at bounding box center [165, 95] width 48 height 15
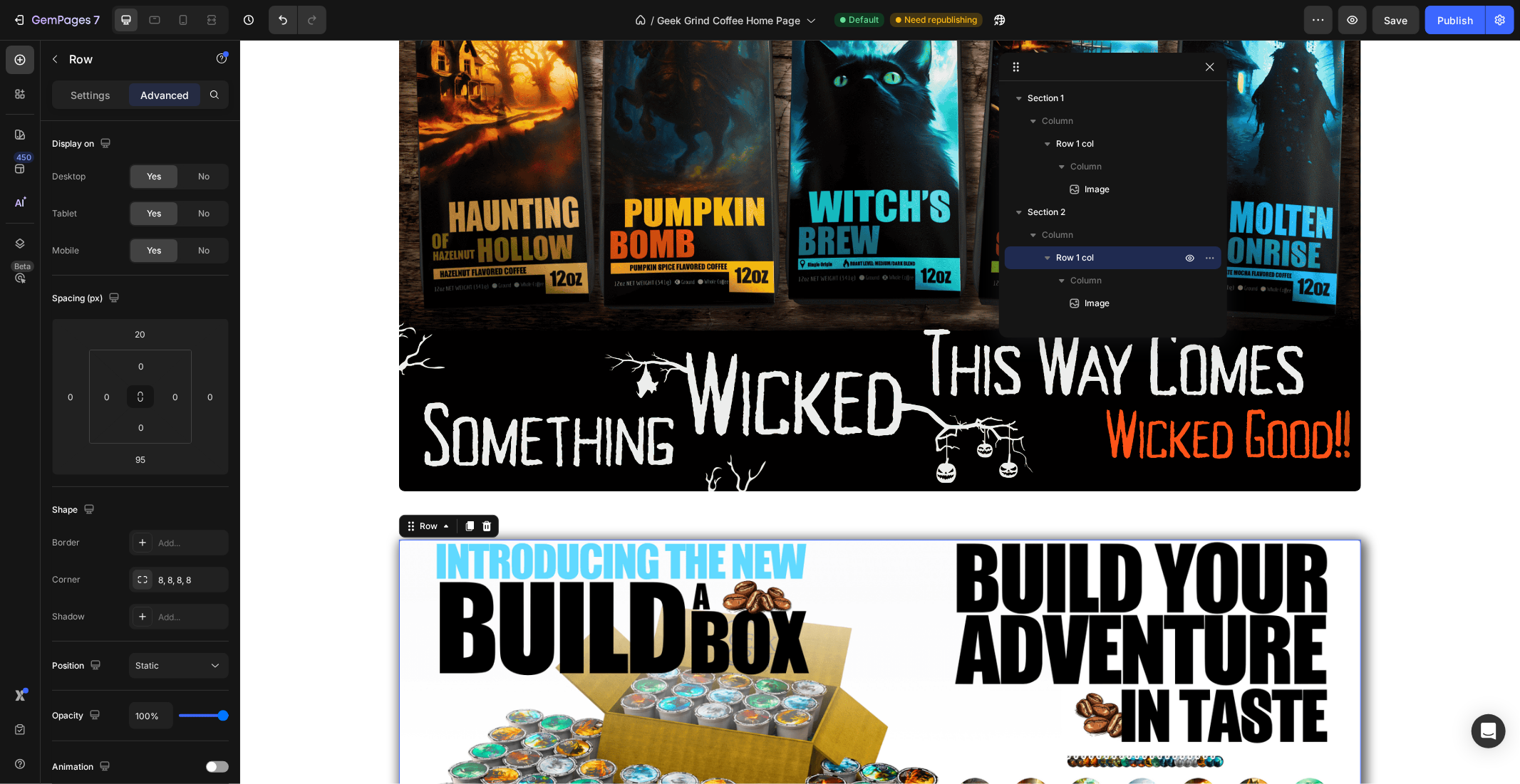
click at [424, 513] on div "Image Row Section 1" at bounding box center [879, 99] width 1279 height 852
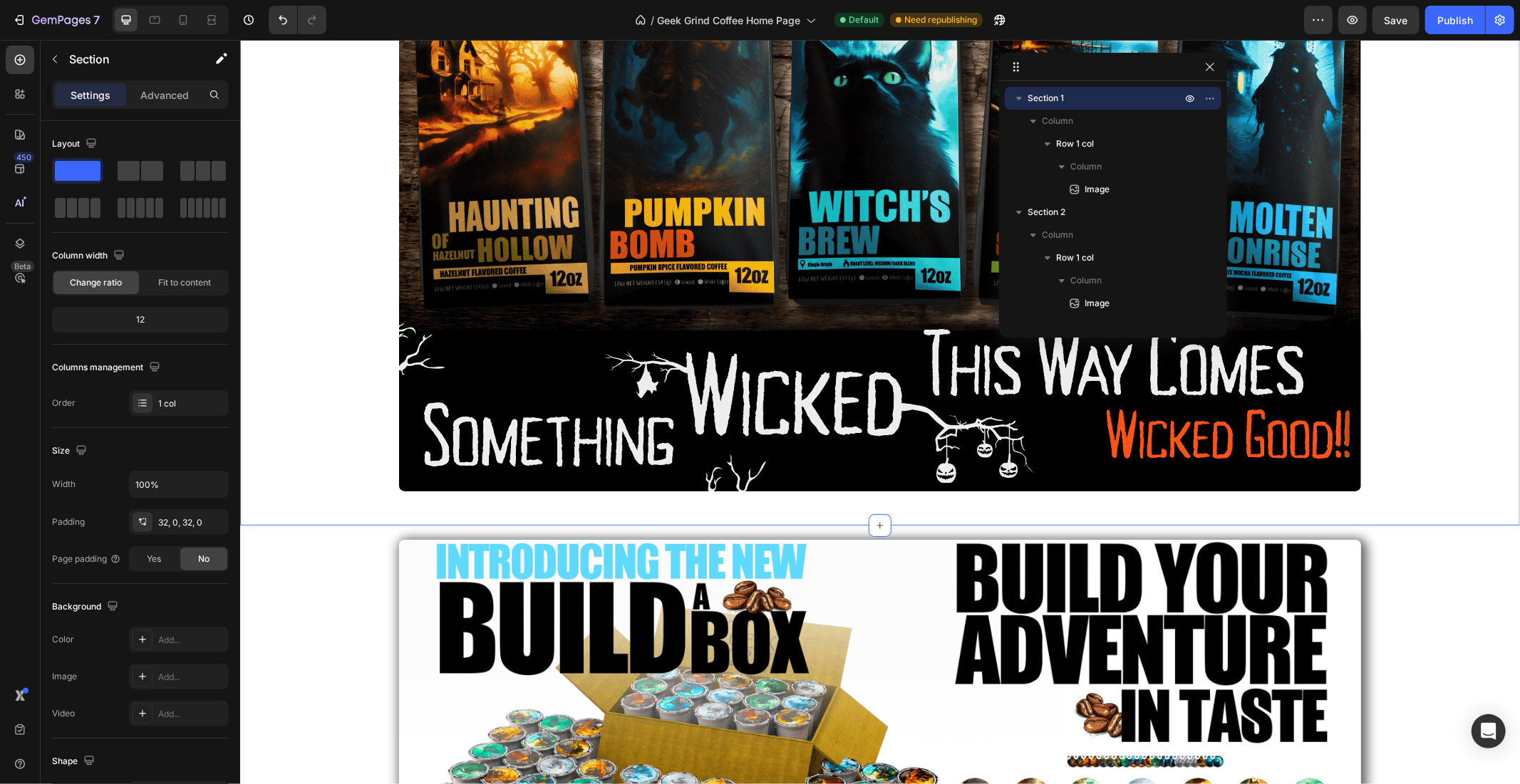
click at [431, 557] on img at bounding box center [879, 789] width 962 height 498
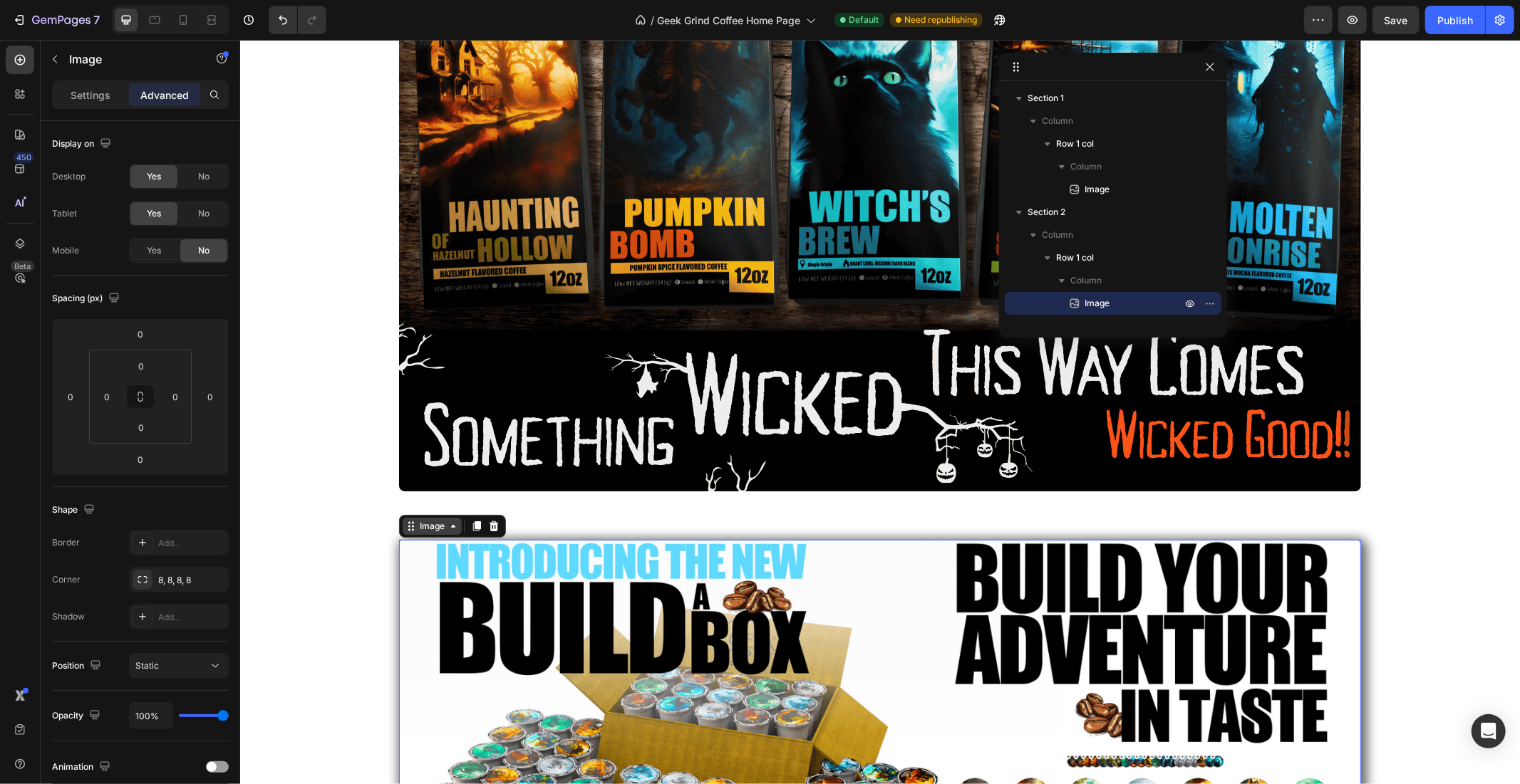
click at [423, 522] on div "Image" at bounding box center [432, 525] width 31 height 13
click at [460, 609] on img at bounding box center [879, 789] width 962 height 498
click at [84, 104] on div "Settings" at bounding box center [90, 95] width 71 height 23
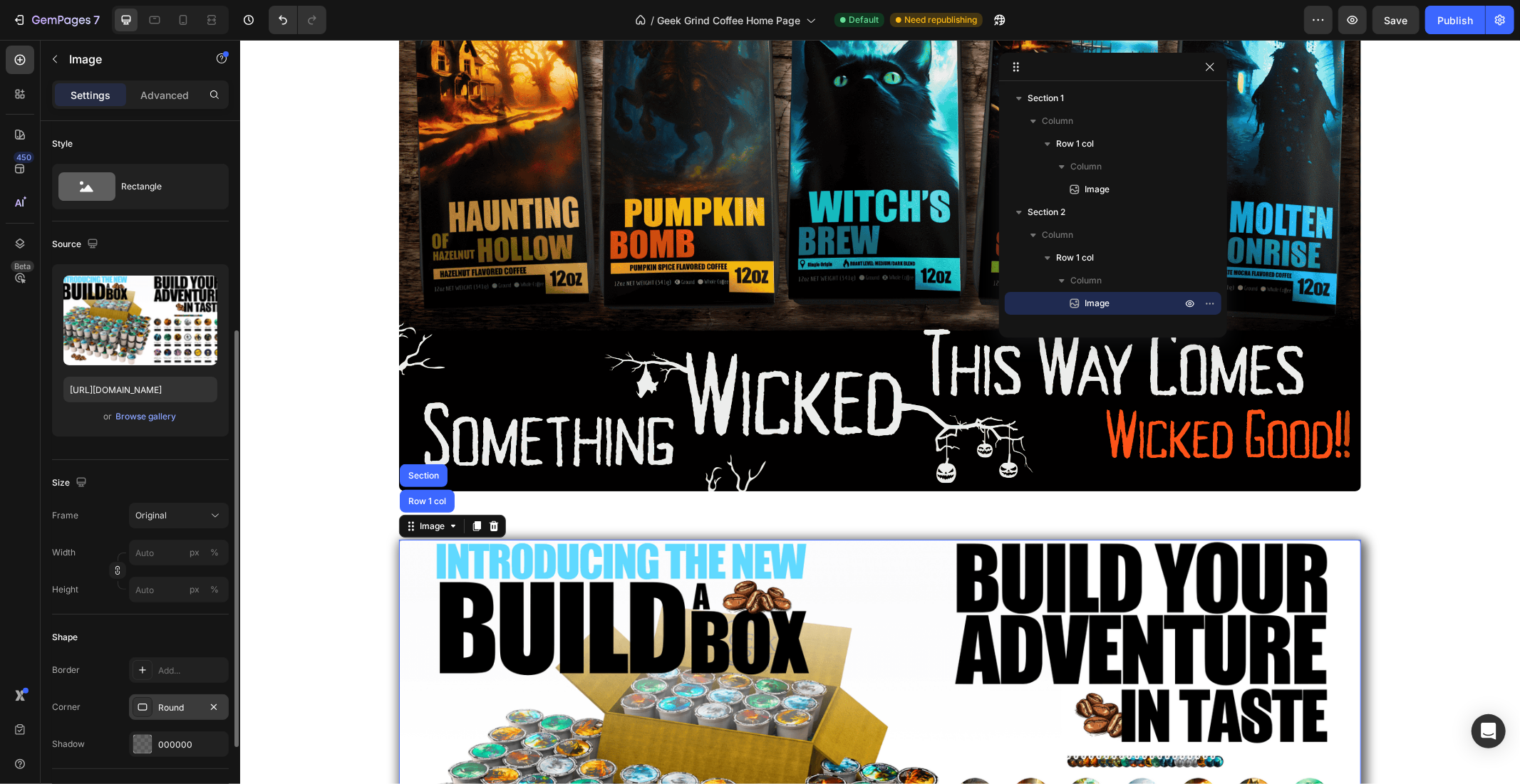
scroll to position [132, 0]
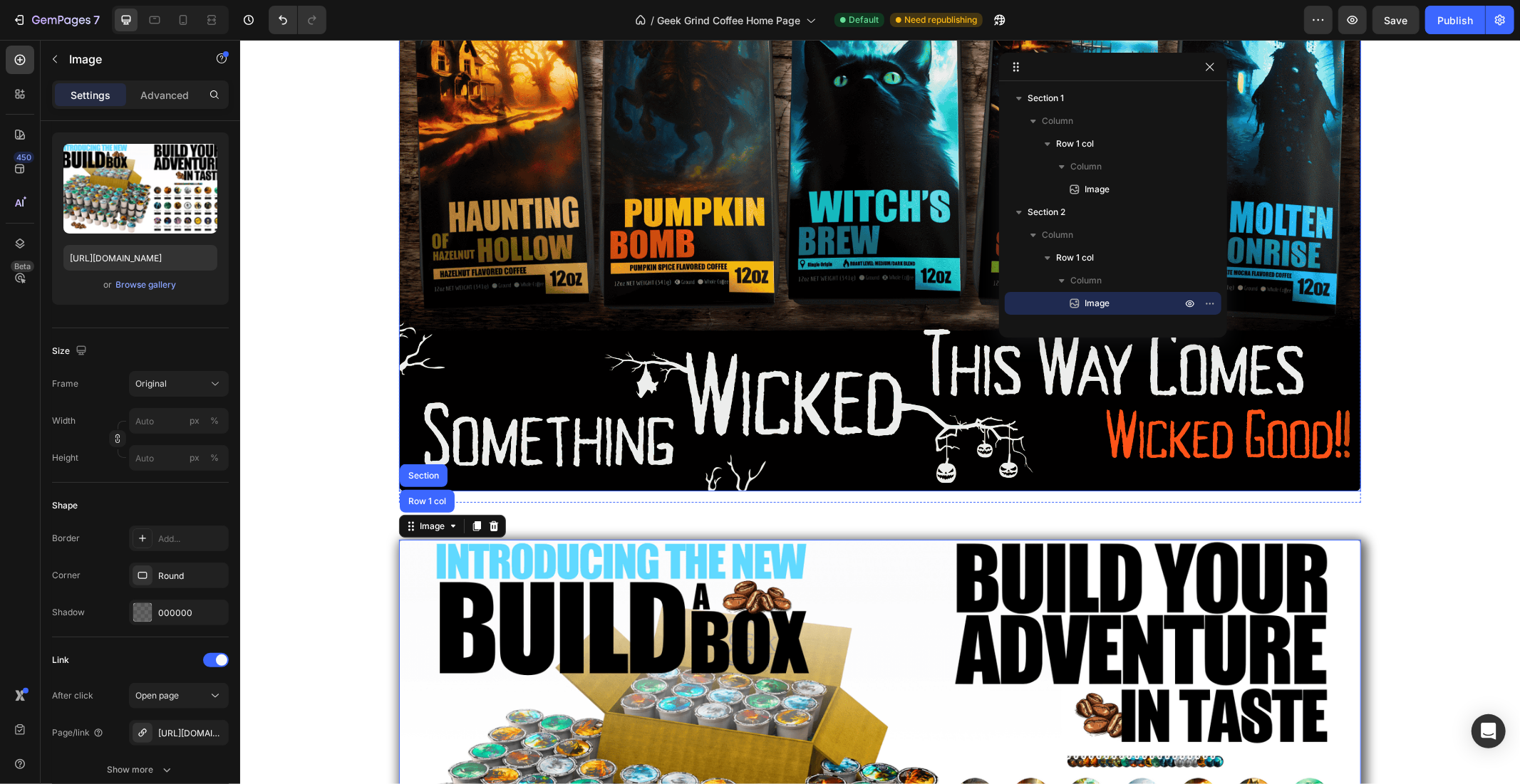
click at [494, 415] on img at bounding box center [879, 99] width 962 height 784
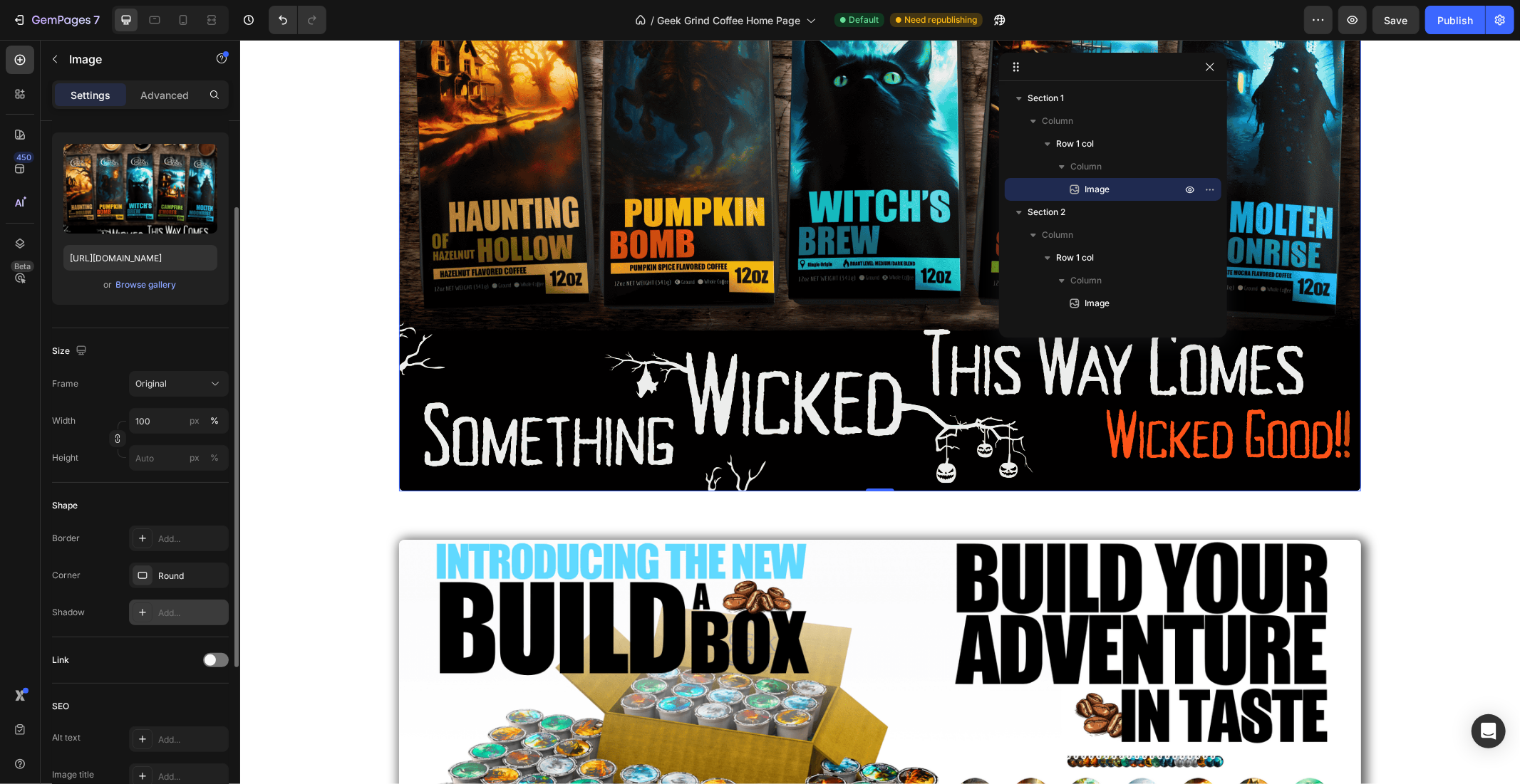
click at [141, 610] on icon at bounding box center [142, 613] width 12 height 12
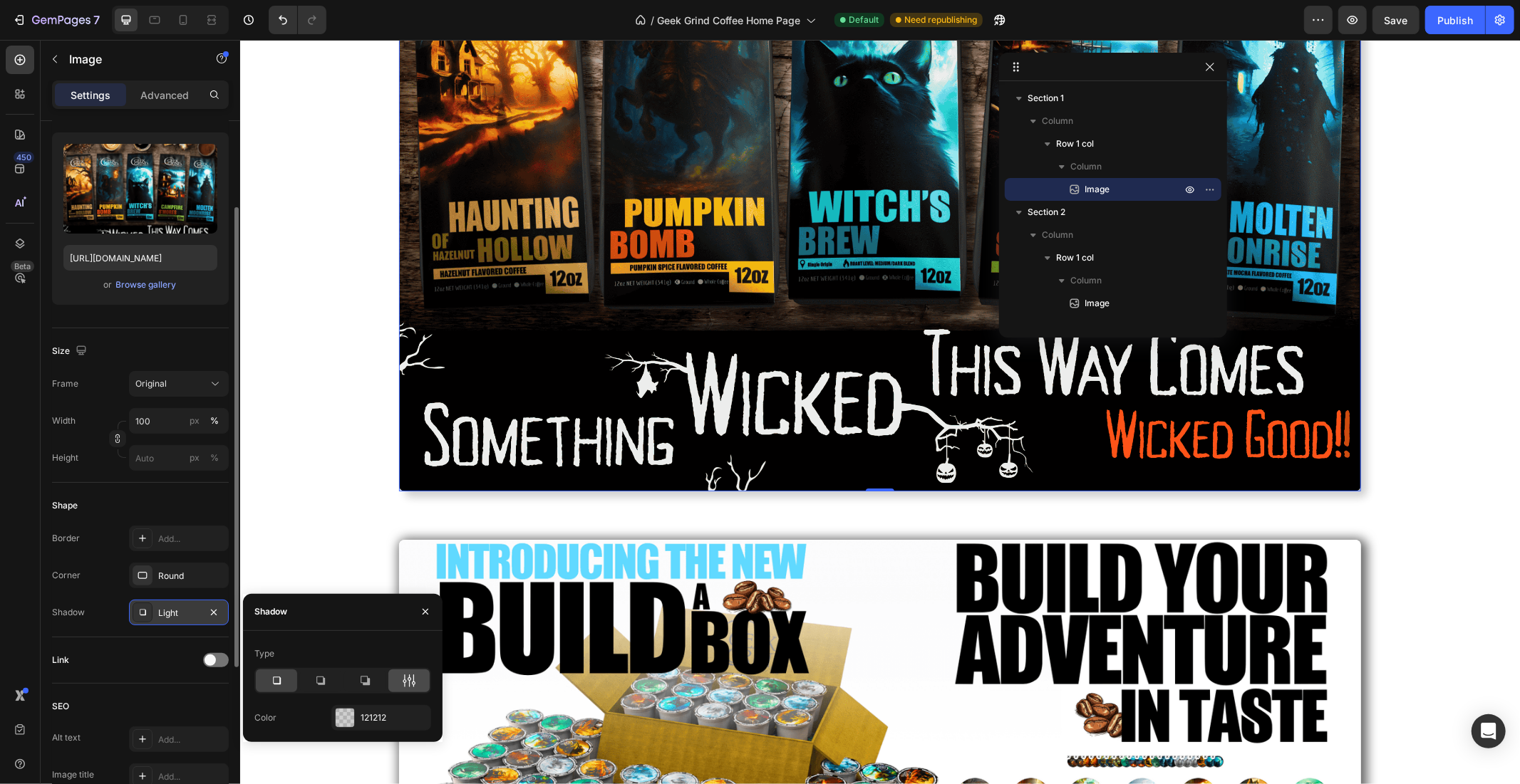
click at [409, 684] on icon at bounding box center [410, 680] width 4 height 13
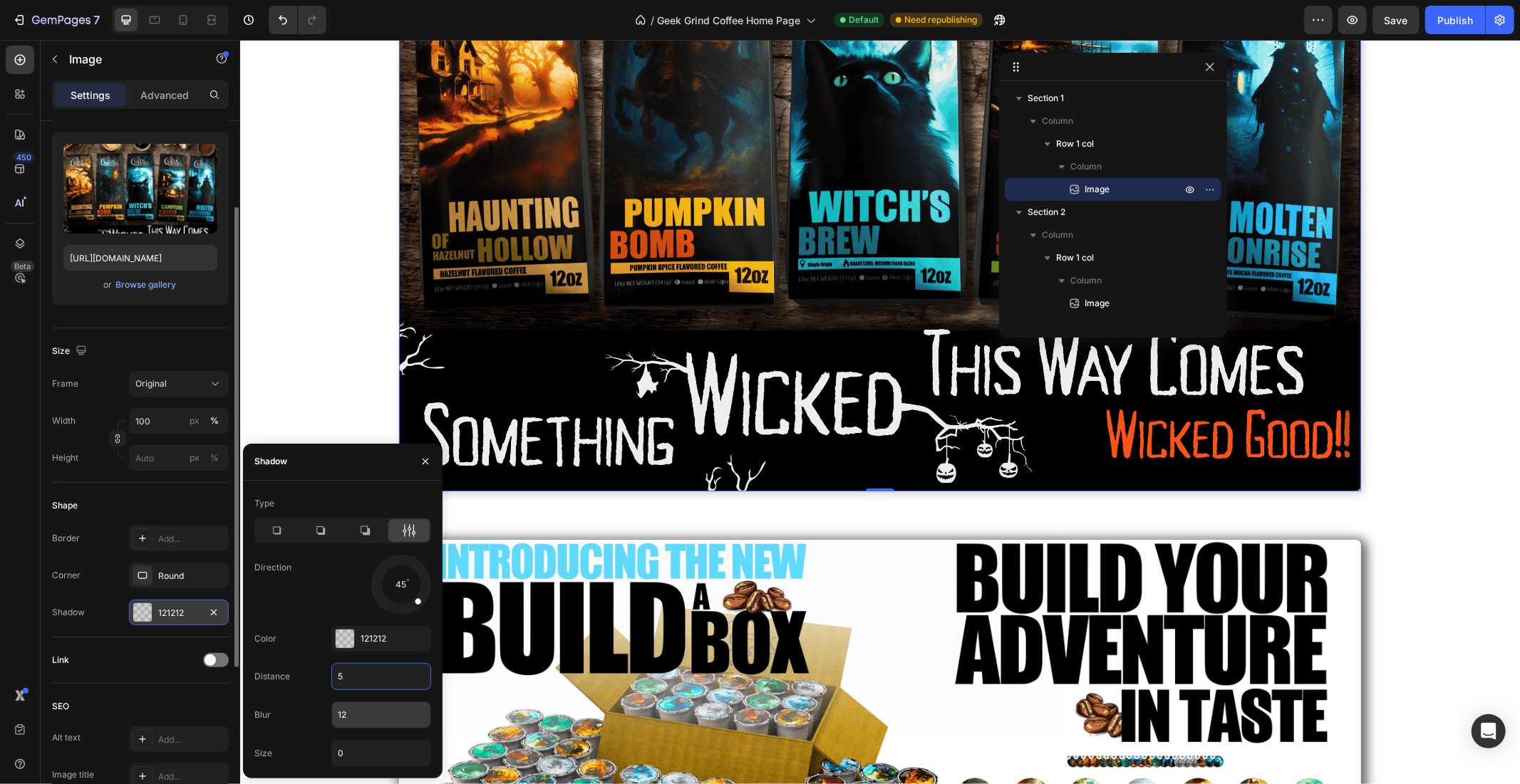
type input "5"
type input "15"
type input "5"
click at [348, 364] on div "Image 0 Row" at bounding box center [879, 99] width 1279 height 806
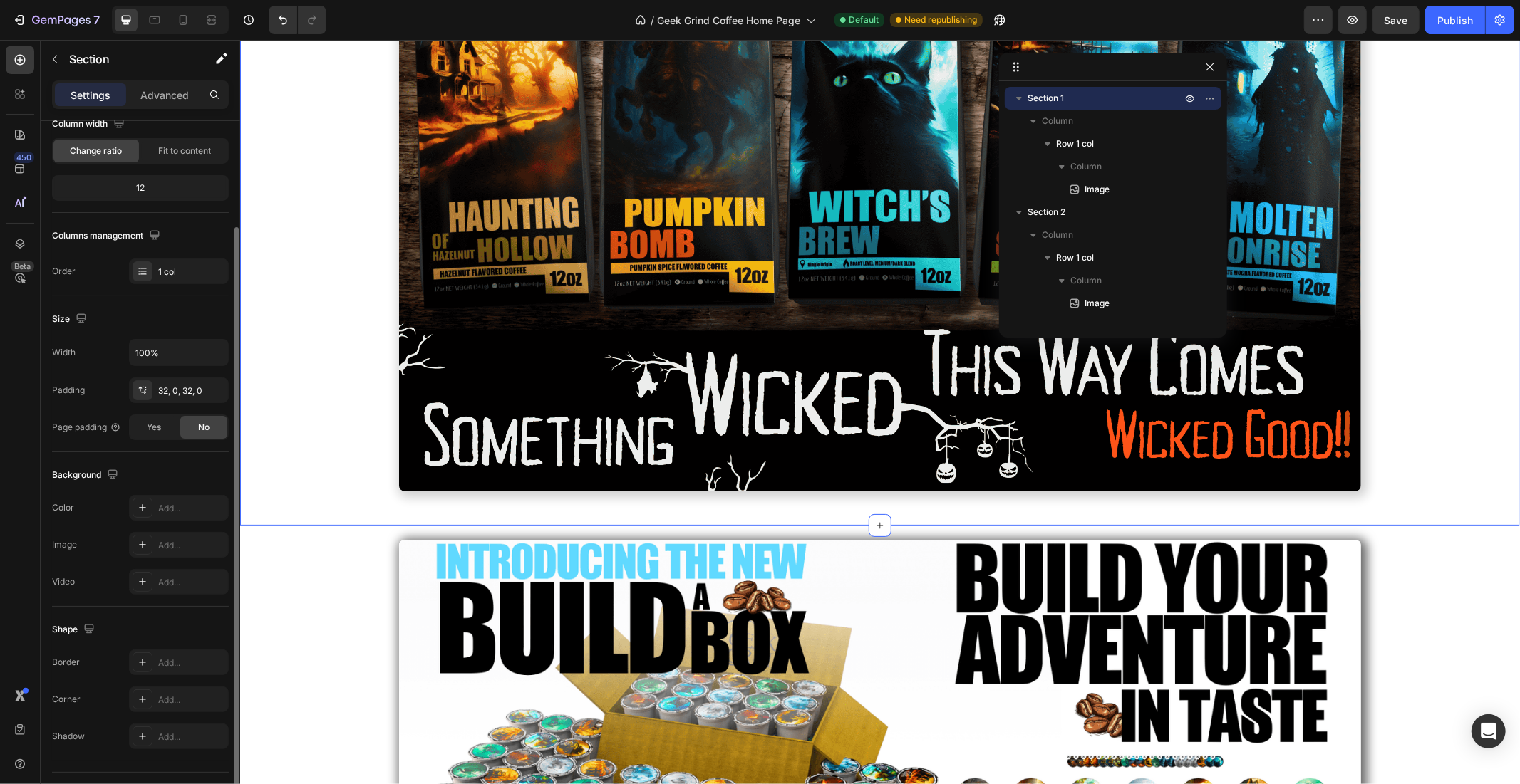
scroll to position [0, 0]
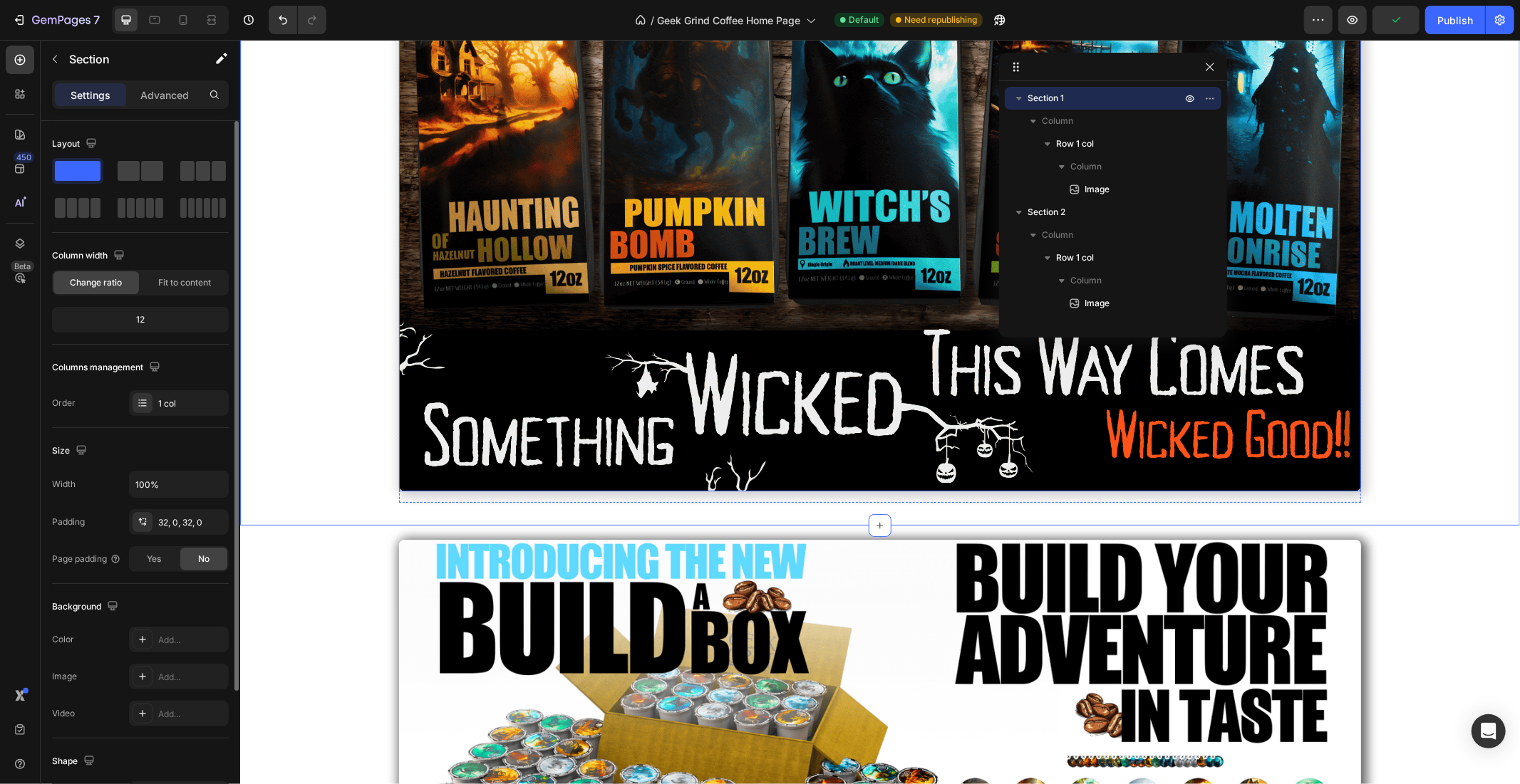
click at [575, 349] on img at bounding box center [879, 99] width 962 height 784
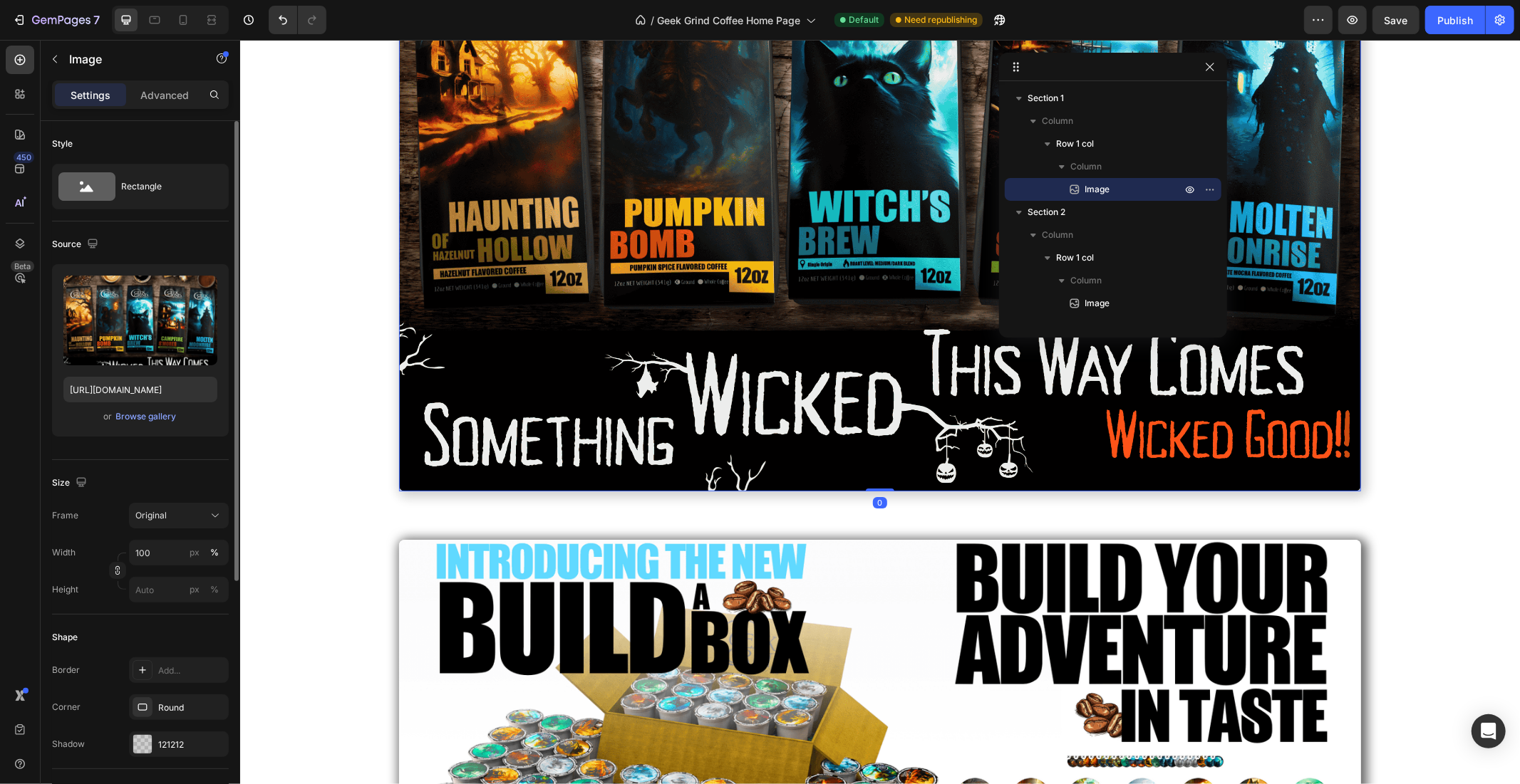
drag, startPoint x: 219, startPoint y: 350, endPoint x: 16, endPoint y: 304, distance: 208.1
click at [219, 350] on div "Upload Image https://cdn.shopify.com/s/files/1/0024/8643/5910/files/gempages_46…" at bounding box center [140, 350] width 177 height 172
click at [366, 337] on div "Image 0 Row" at bounding box center [879, 99] width 1279 height 806
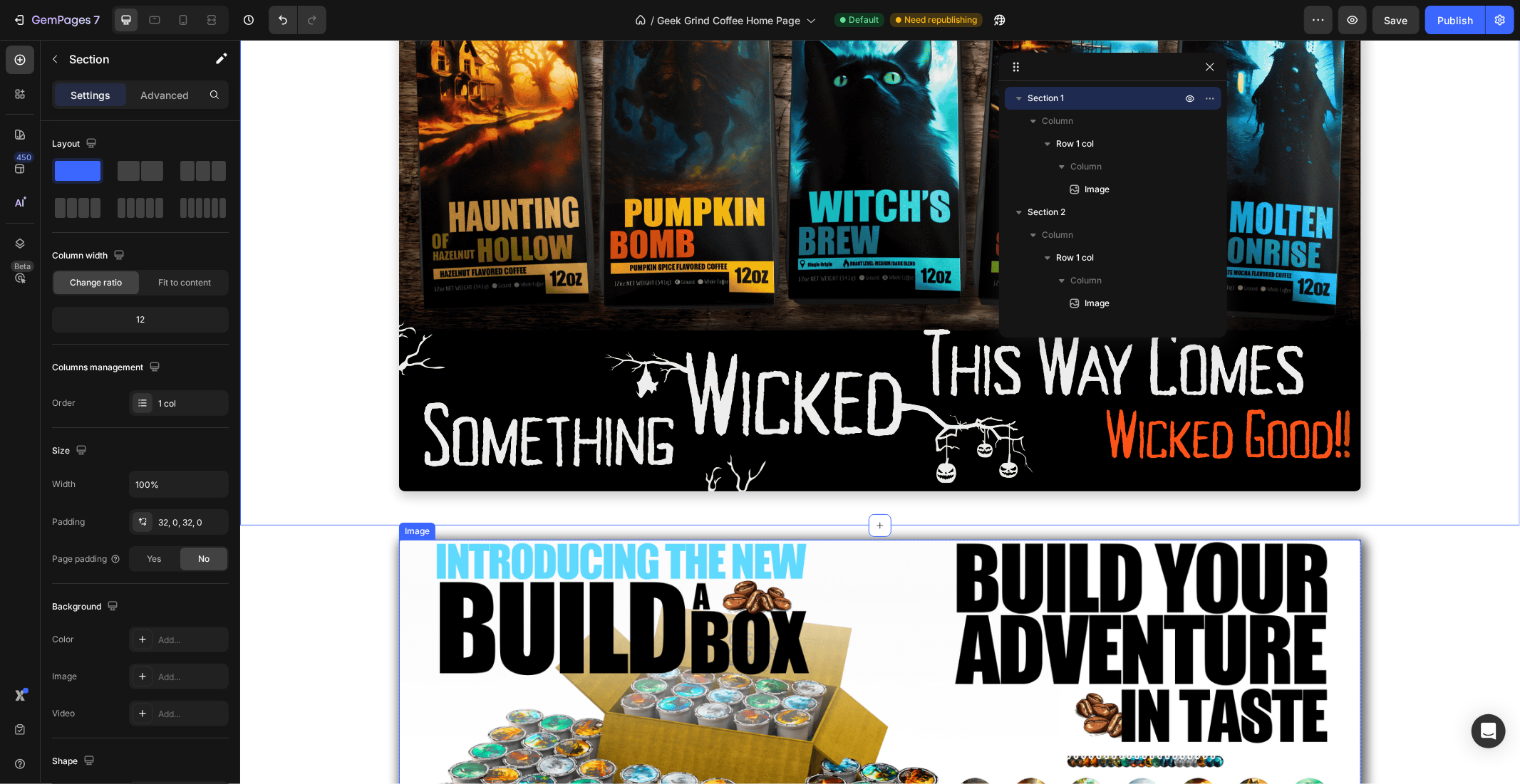
click at [495, 573] on img at bounding box center [879, 789] width 962 height 498
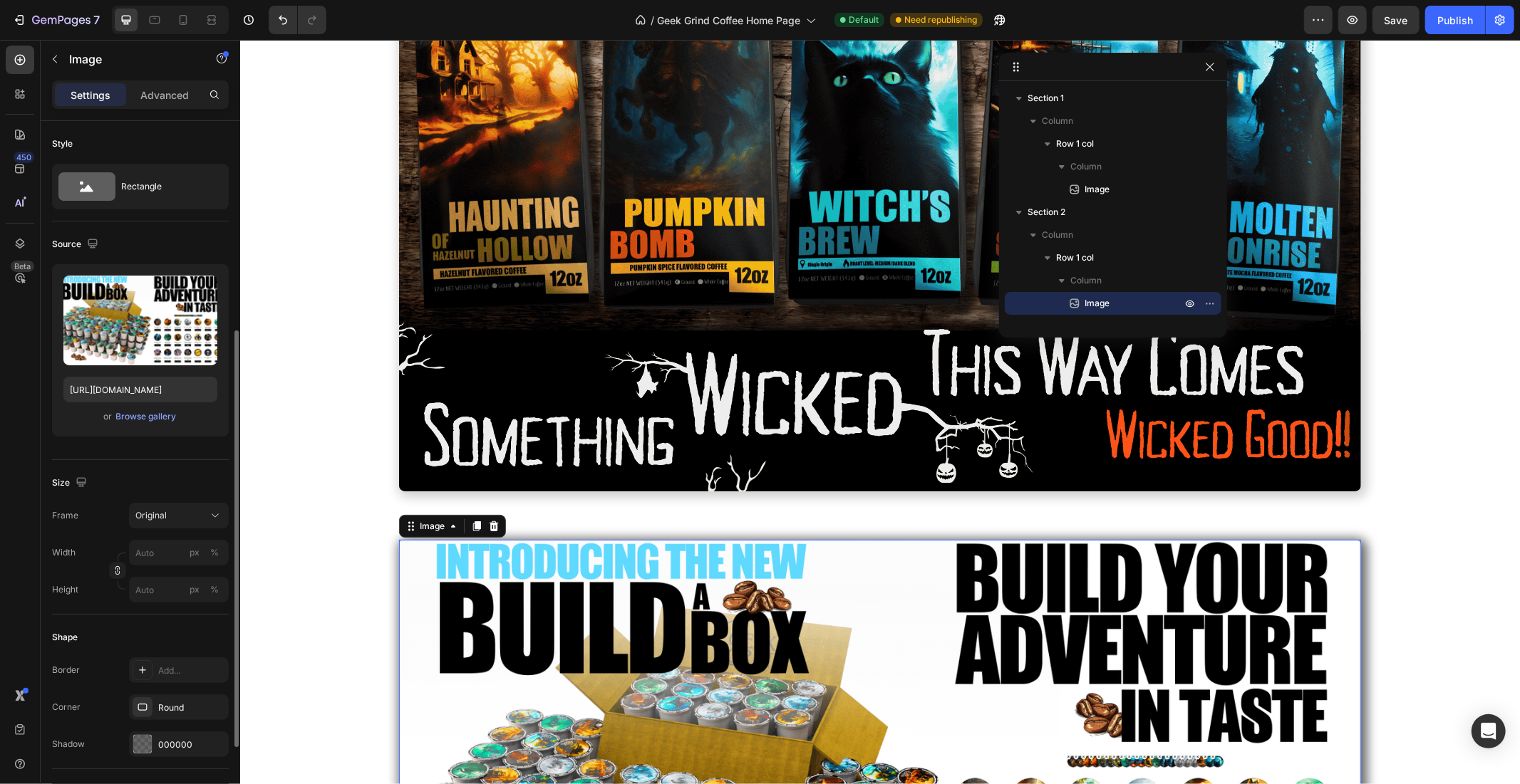
scroll to position [132, 0]
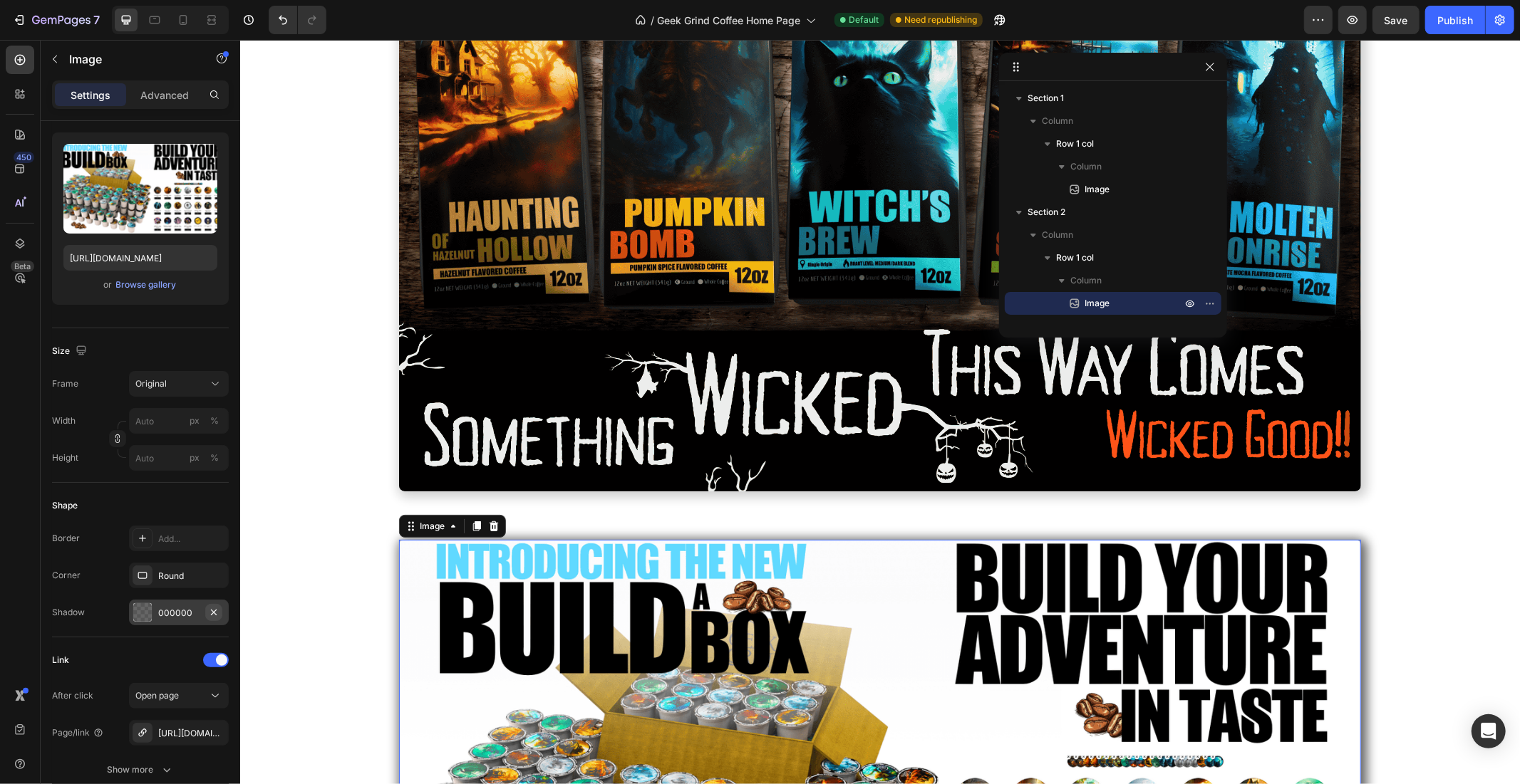
click at [216, 611] on icon "button" at bounding box center [214, 613] width 12 height 12
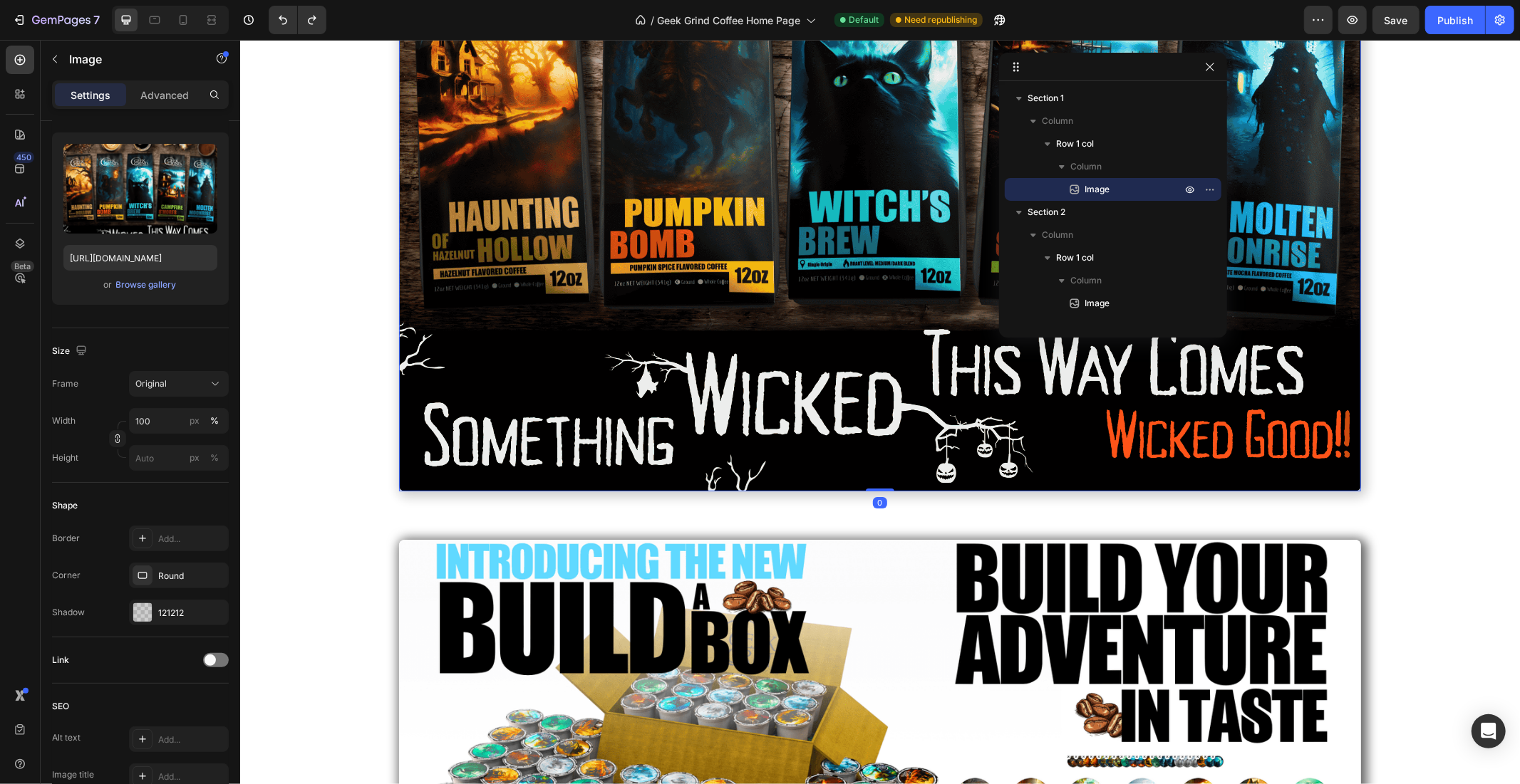
click at [422, 354] on img at bounding box center [879, 99] width 962 height 784
click at [419, 594] on img at bounding box center [879, 789] width 962 height 498
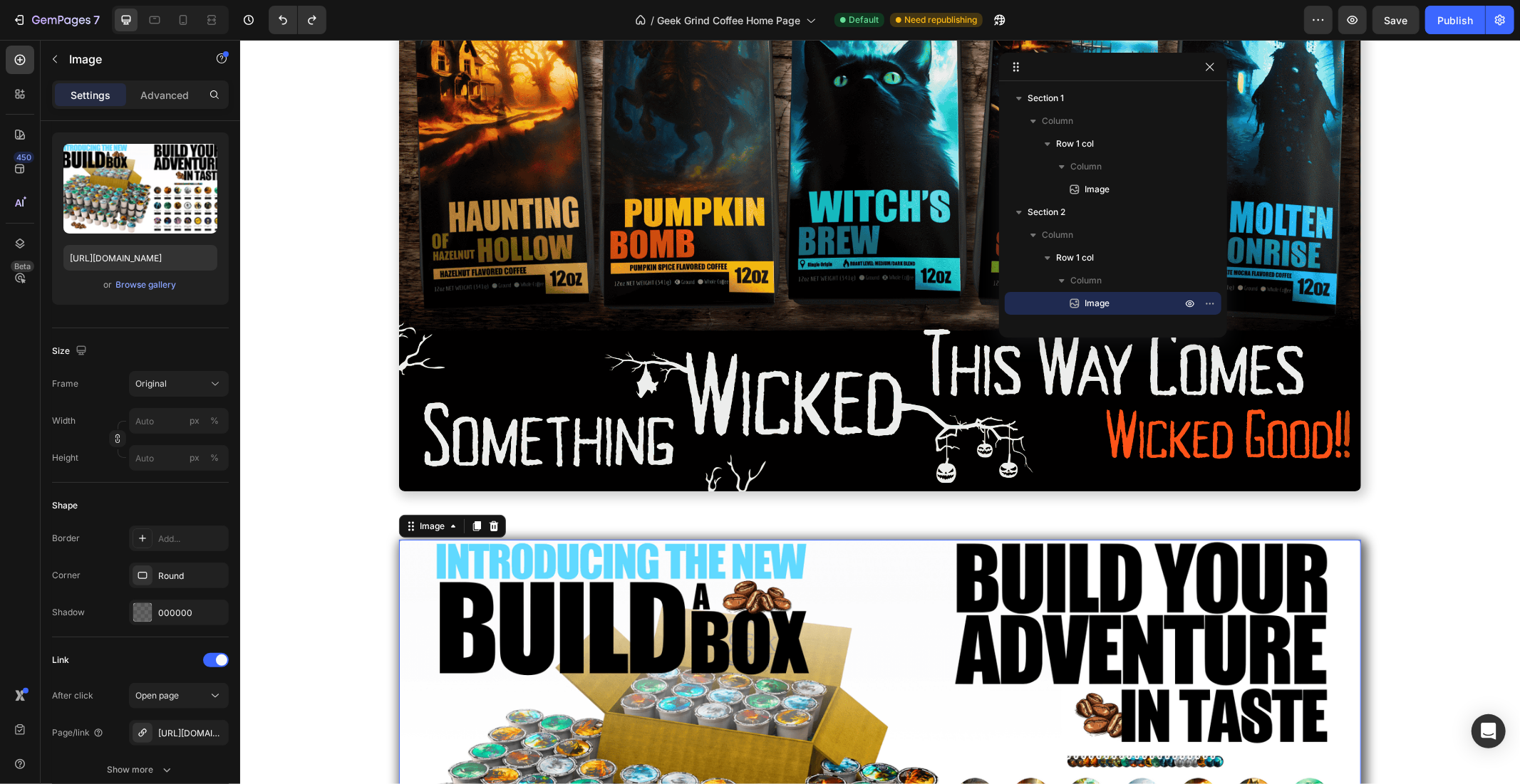
click at [469, 415] on img at bounding box center [879, 99] width 962 height 784
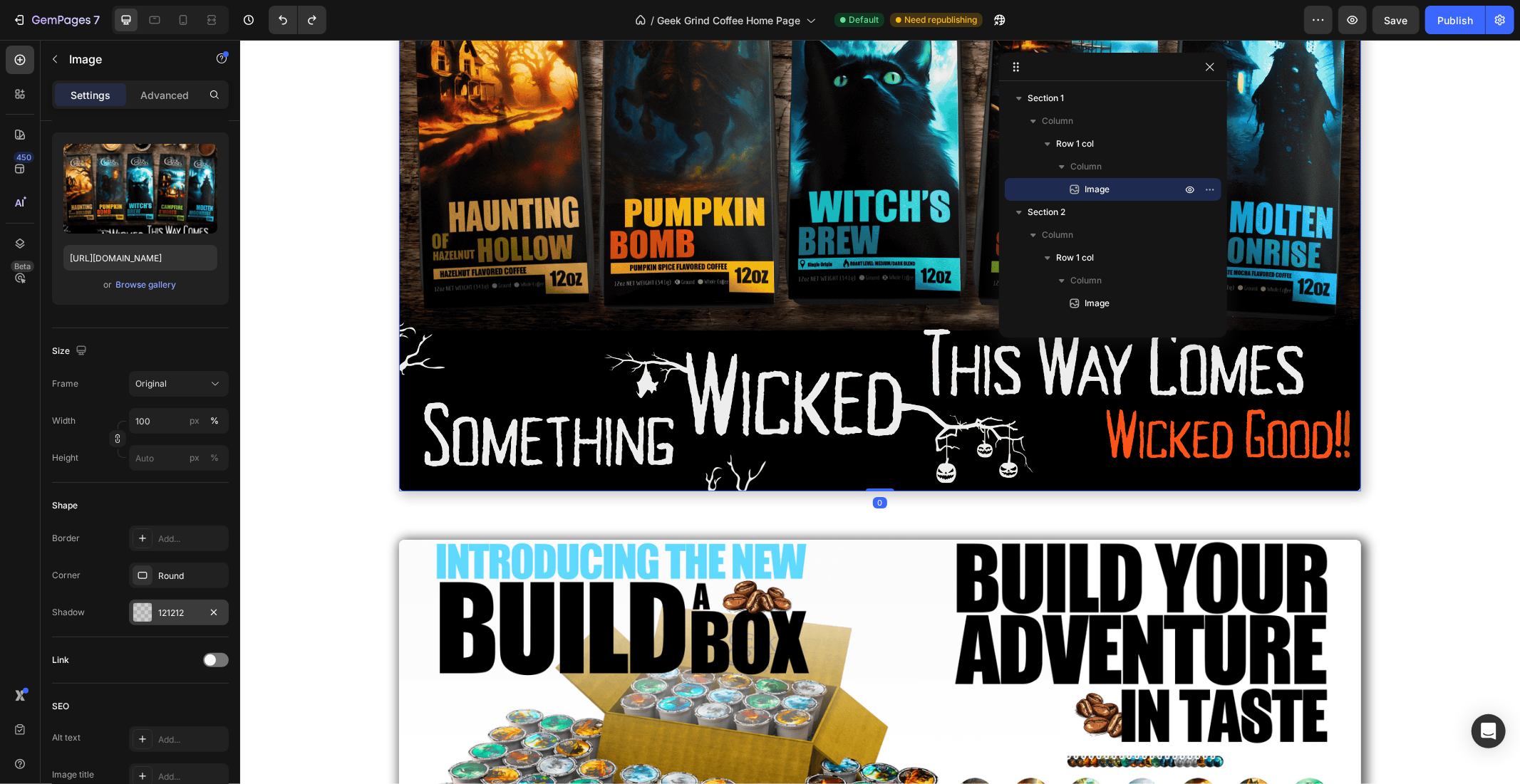
click at [174, 606] on div "121212" at bounding box center [179, 613] width 100 height 26
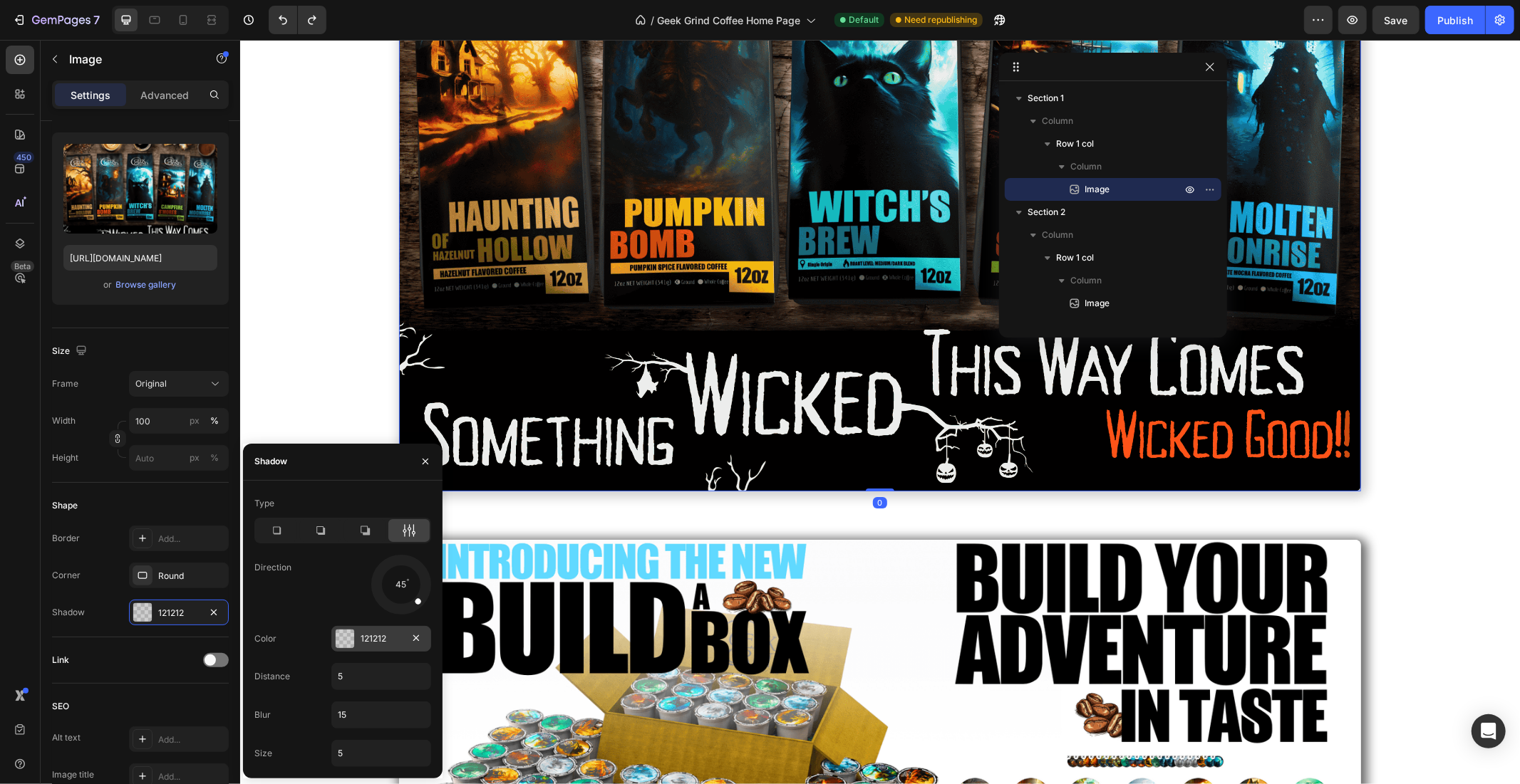
click at [346, 639] on div at bounding box center [344, 639] width 18 height 18
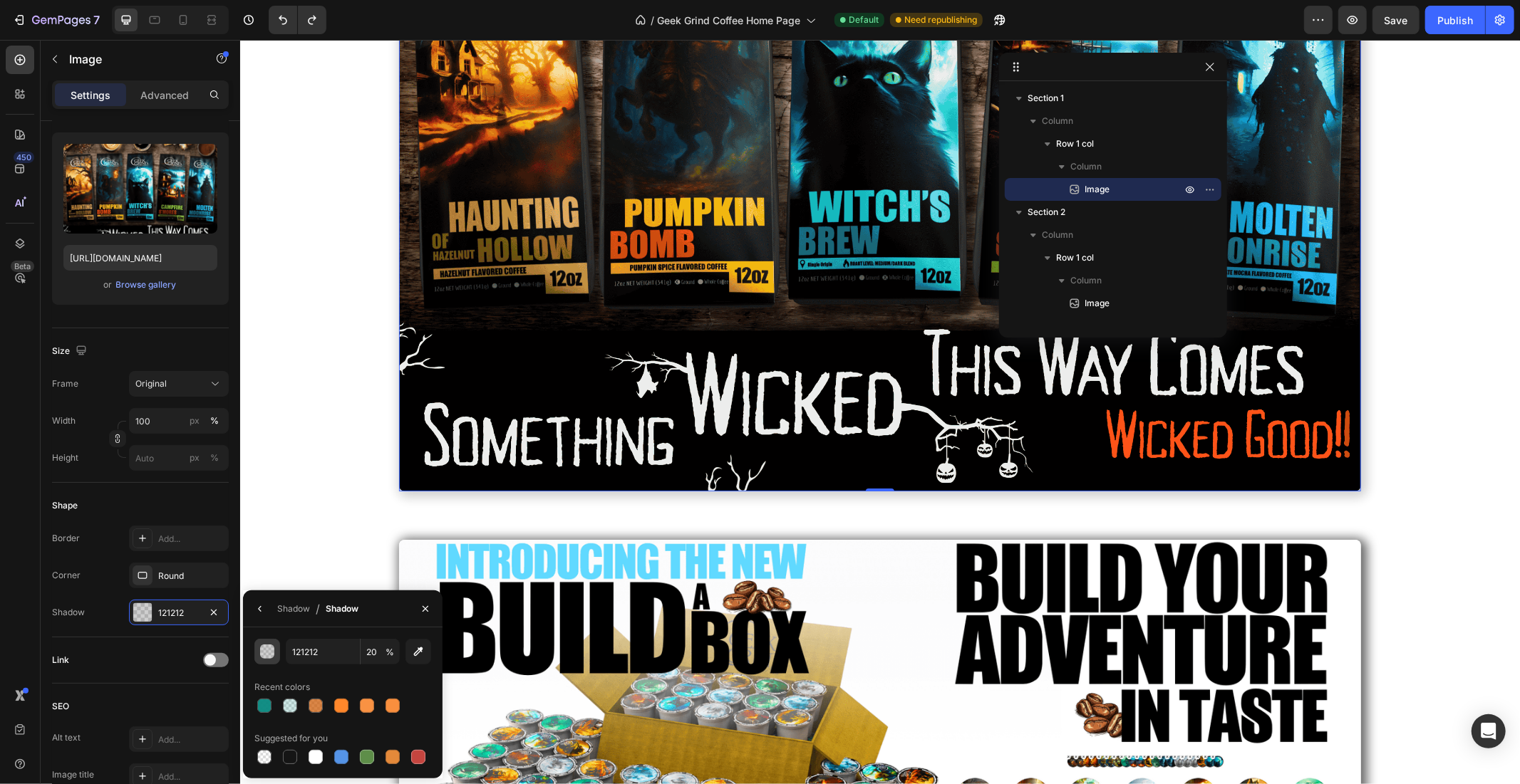
click at [274, 652] on button "button" at bounding box center [266, 651] width 26 height 26
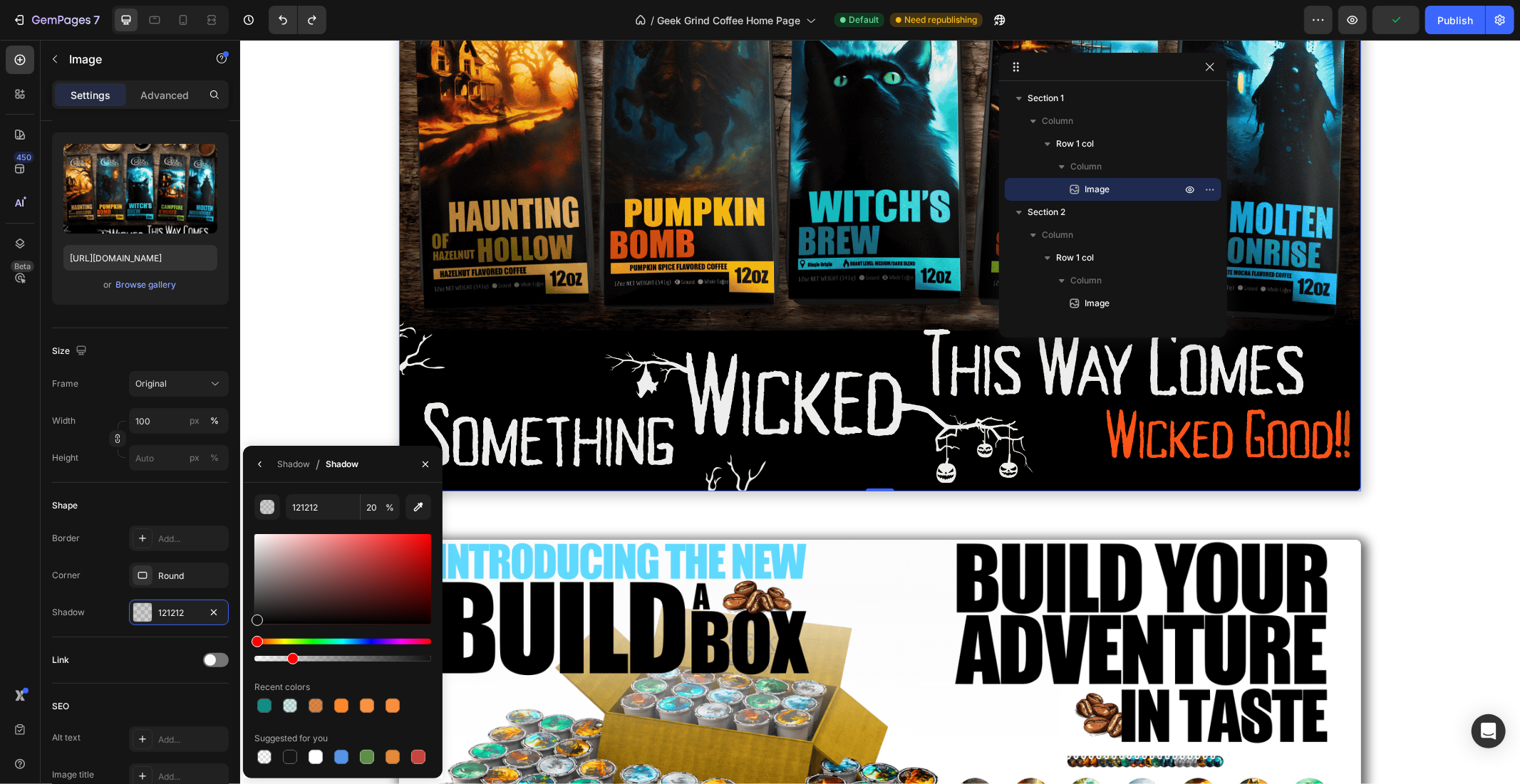
drag, startPoint x: 296, startPoint y: 653, endPoint x: 309, endPoint y: 657, distance: 13.6
click at [320, 652] on div at bounding box center [342, 650] width 177 height 23
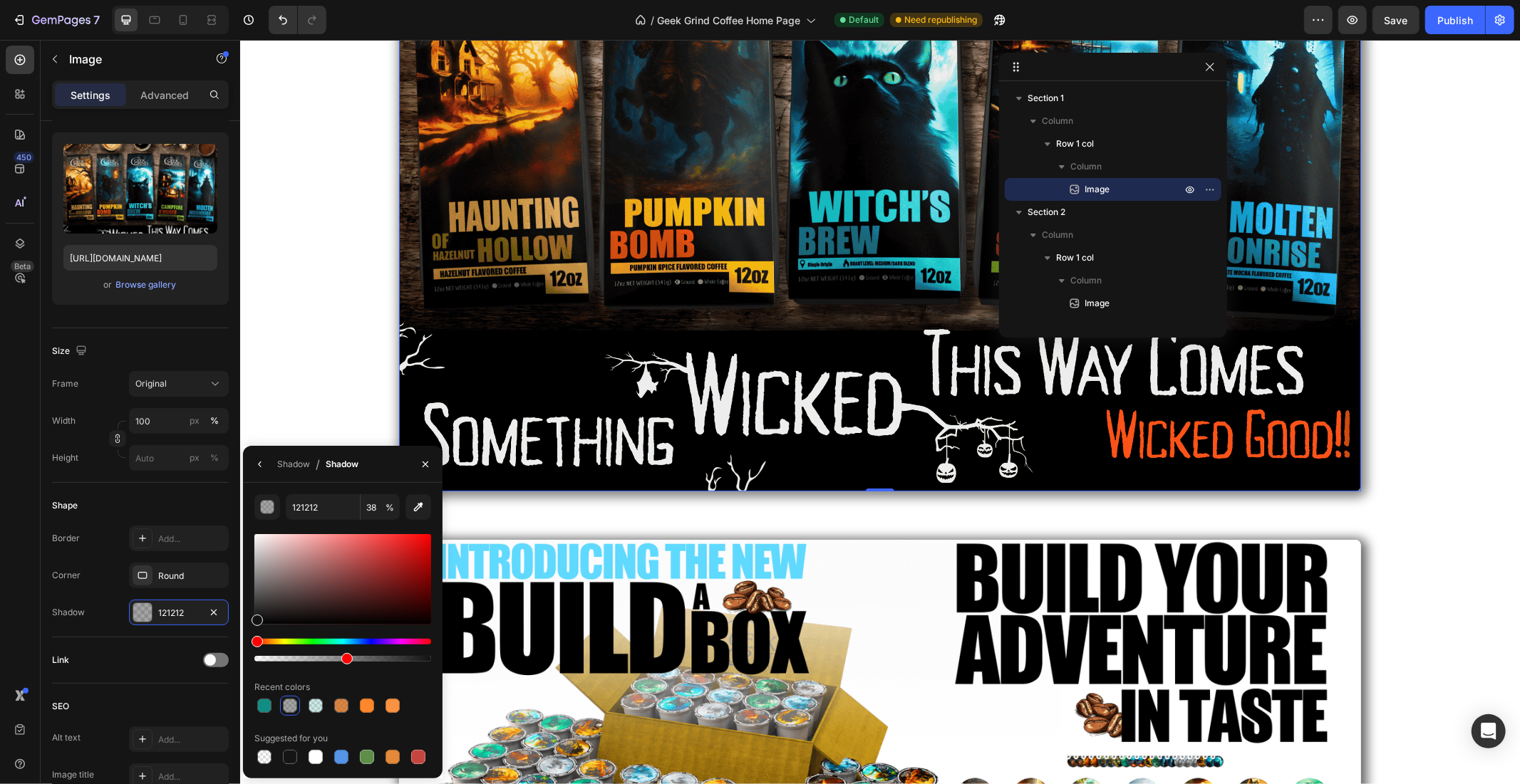
type input "51"
drag, startPoint x: 292, startPoint y: 659, endPoint x: 344, endPoint y: 661, distance: 52.0
click at [344, 661] on div at bounding box center [347, 659] width 12 height 12
click at [532, 639] on img at bounding box center [879, 789] width 962 height 498
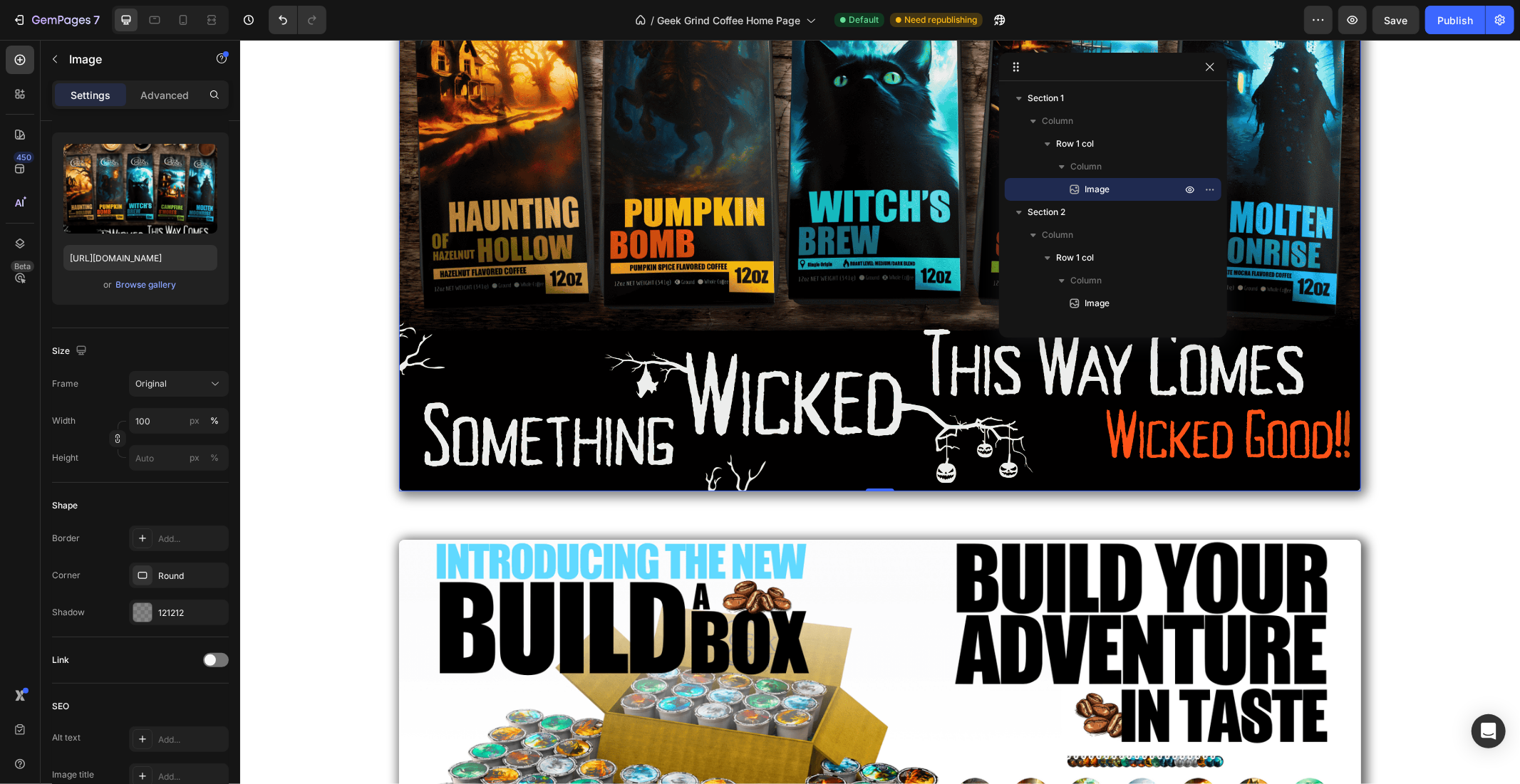
click at [551, 457] on img at bounding box center [879, 99] width 962 height 784
drag, startPoint x: 194, startPoint y: 620, endPoint x: 152, endPoint y: 617, distance: 42.1
click at [152, 617] on div "121212" at bounding box center [179, 613] width 100 height 26
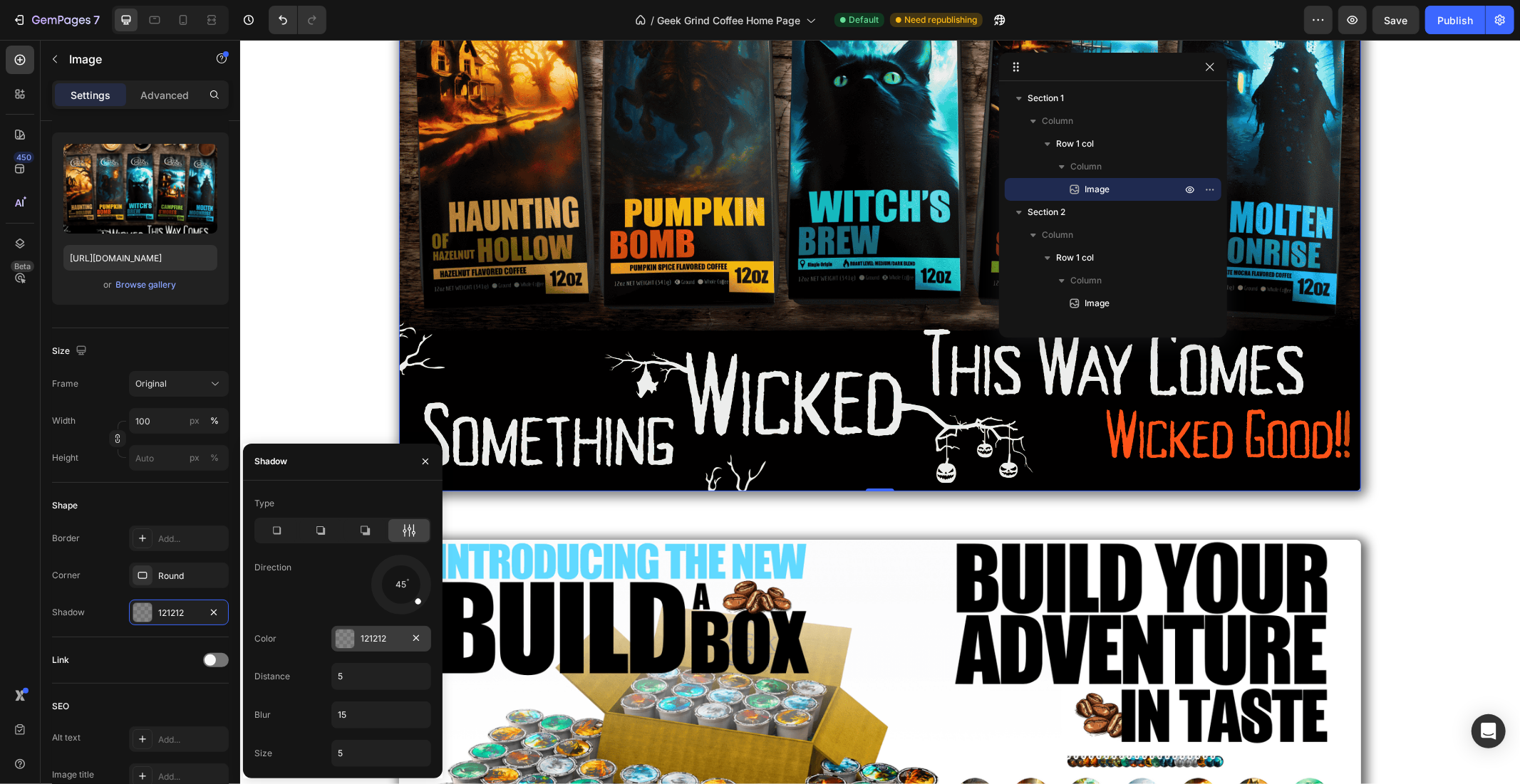
click at [361, 630] on div "121212" at bounding box center [381, 639] width 100 height 26
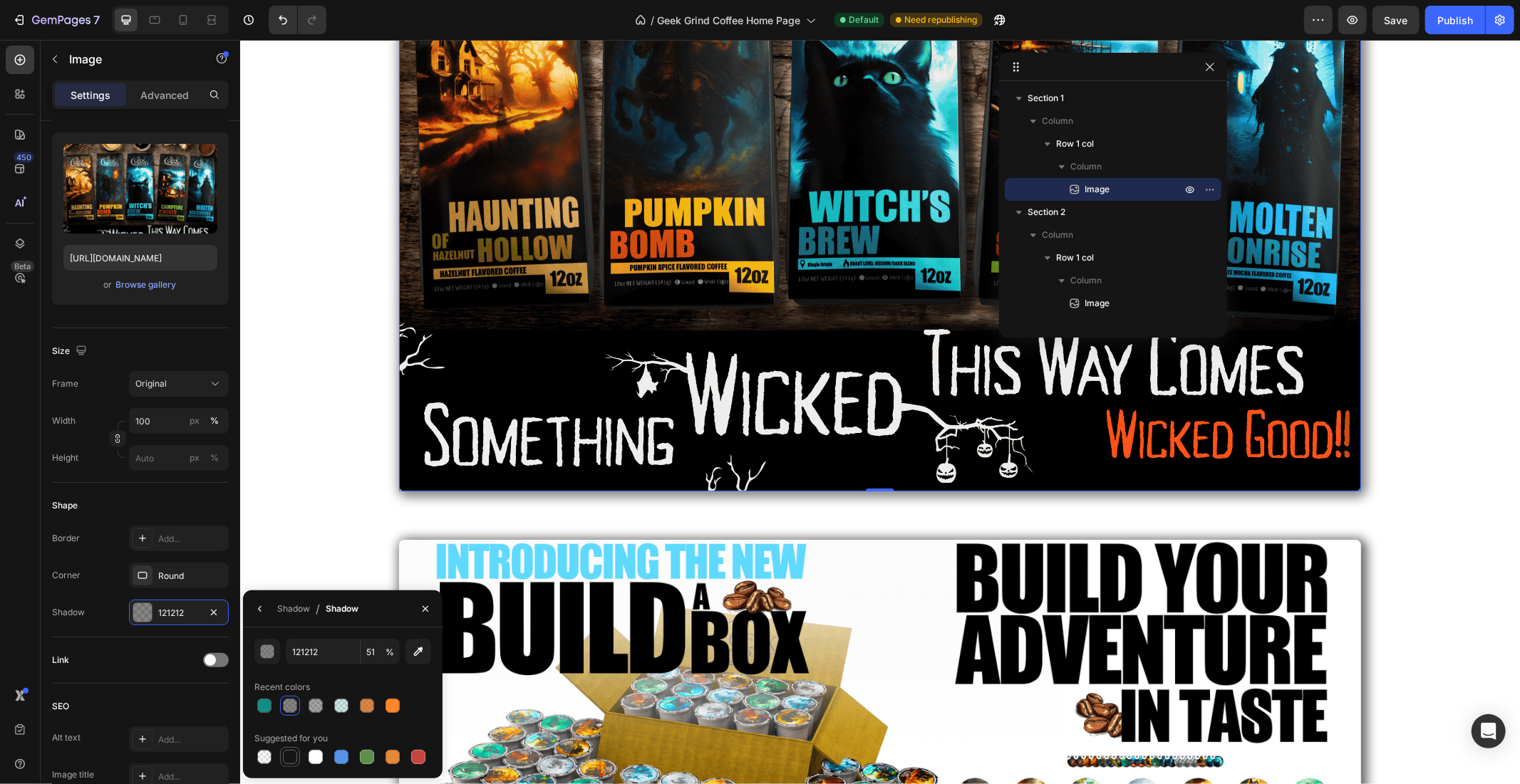
click at [290, 765] on div at bounding box center [291, 757] width 17 height 17
type input "151515"
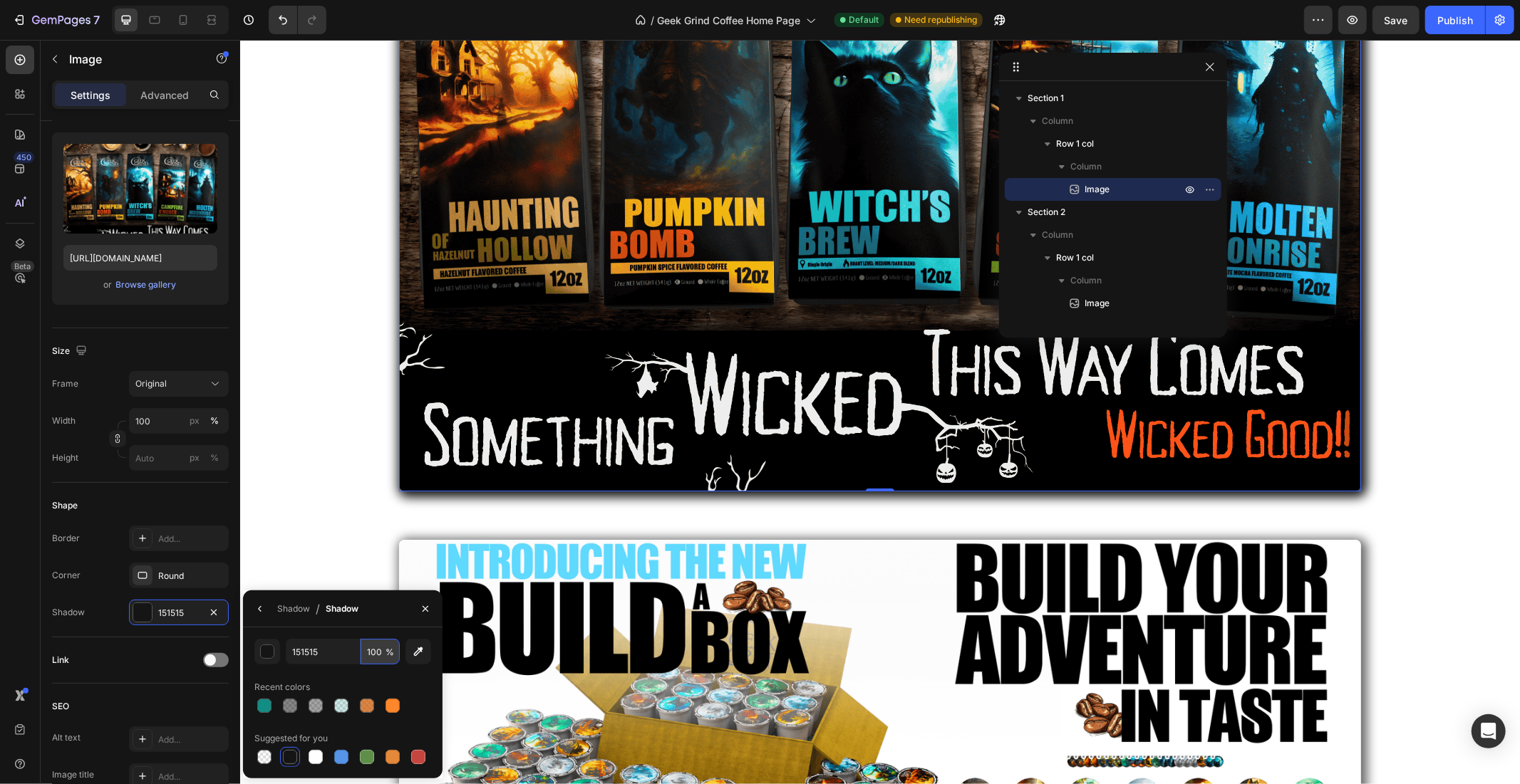
click at [373, 659] on input "100" at bounding box center [380, 651] width 39 height 26
click at [336, 608] on div "Shadow" at bounding box center [342, 609] width 33 height 13
click at [291, 611] on div "Shadow" at bounding box center [293, 609] width 33 height 13
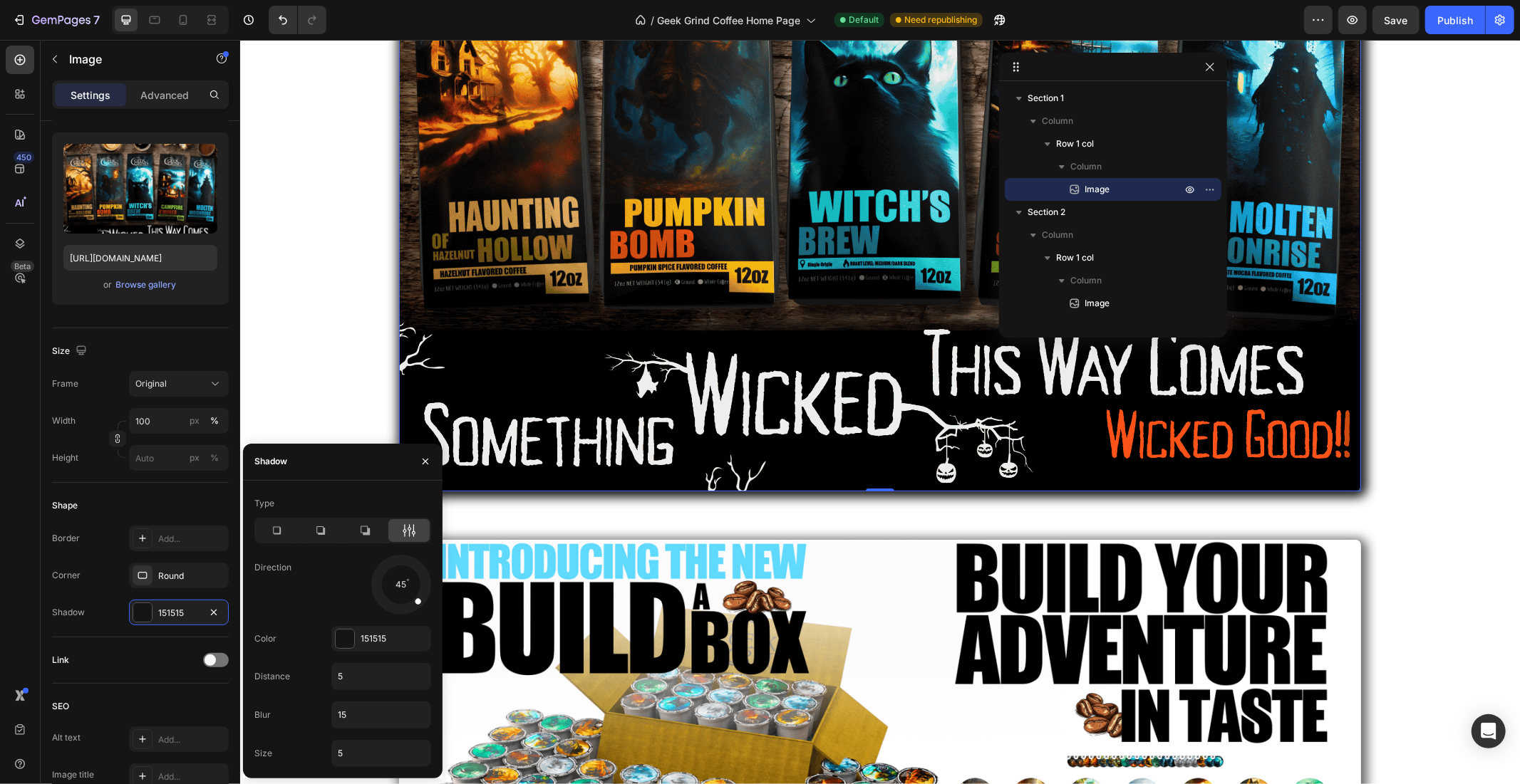
click at [408, 528] on icon at bounding box center [409, 530] width 14 height 14
click at [345, 645] on div at bounding box center [344, 639] width 18 height 18
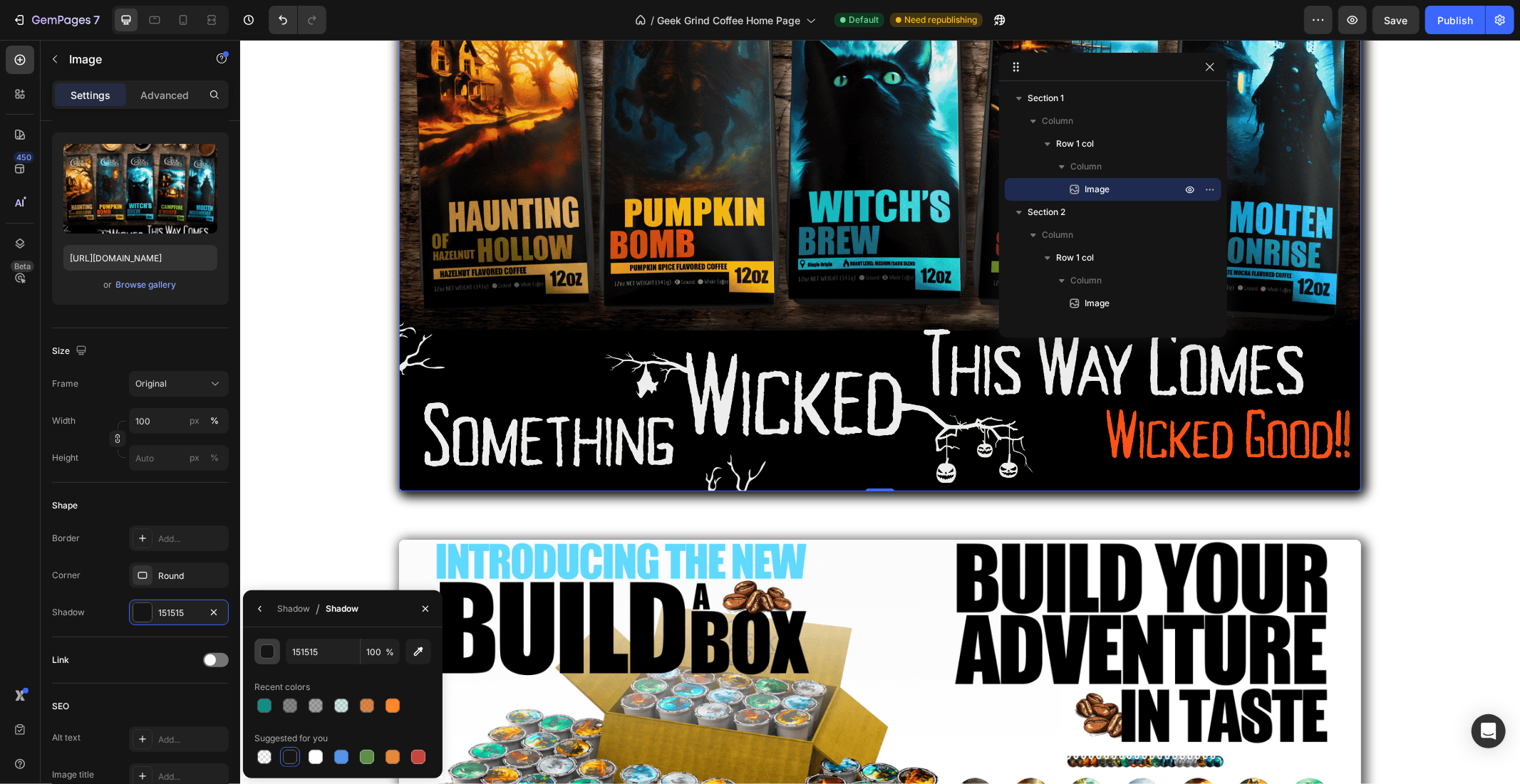
click at [267, 653] on div "button" at bounding box center [267, 652] width 14 height 14
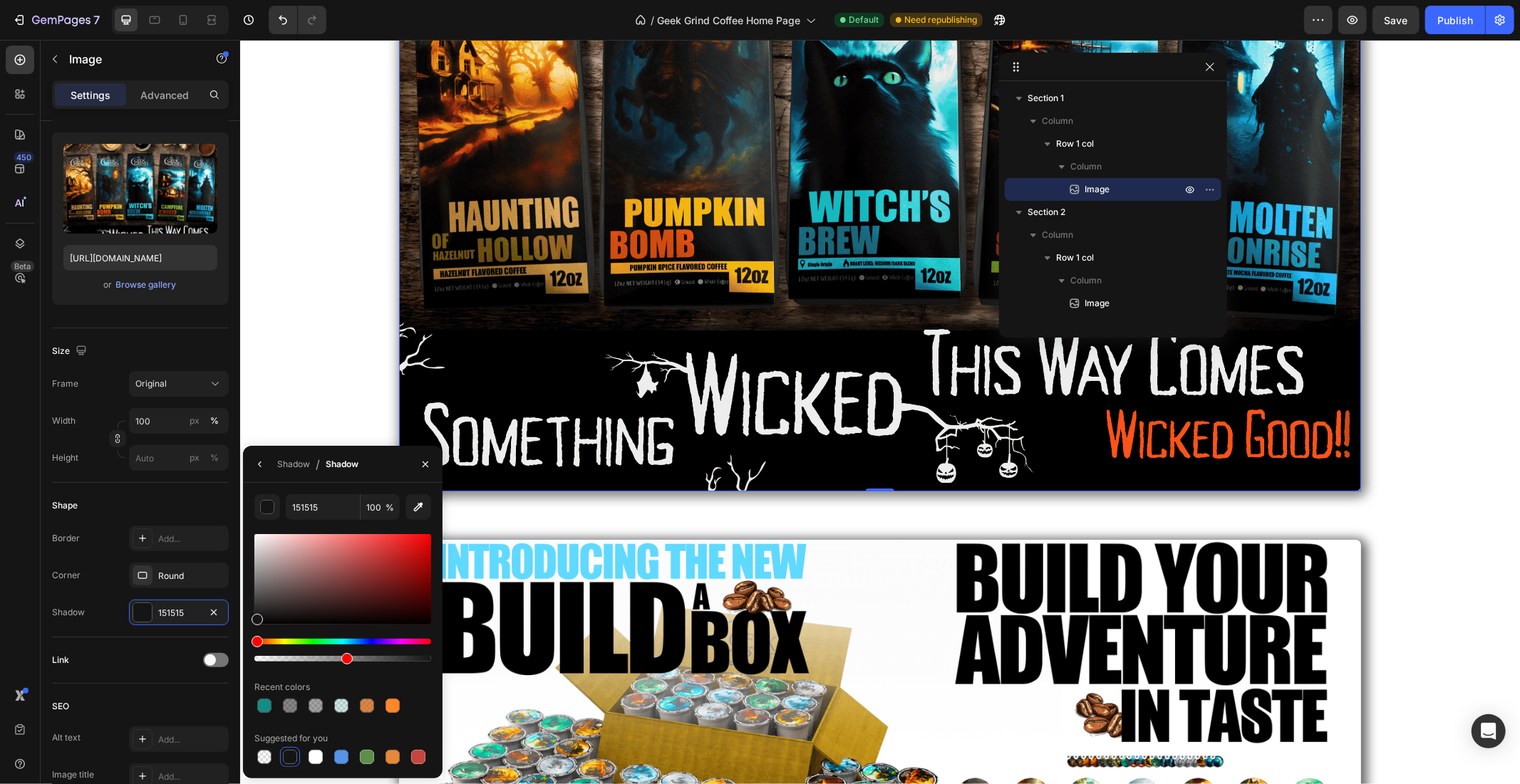
drag, startPoint x: 429, startPoint y: 658, endPoint x: 228, endPoint y: 572, distance: 218.6
click at [344, 659] on div at bounding box center [347, 659] width 12 height 12
type input "51"
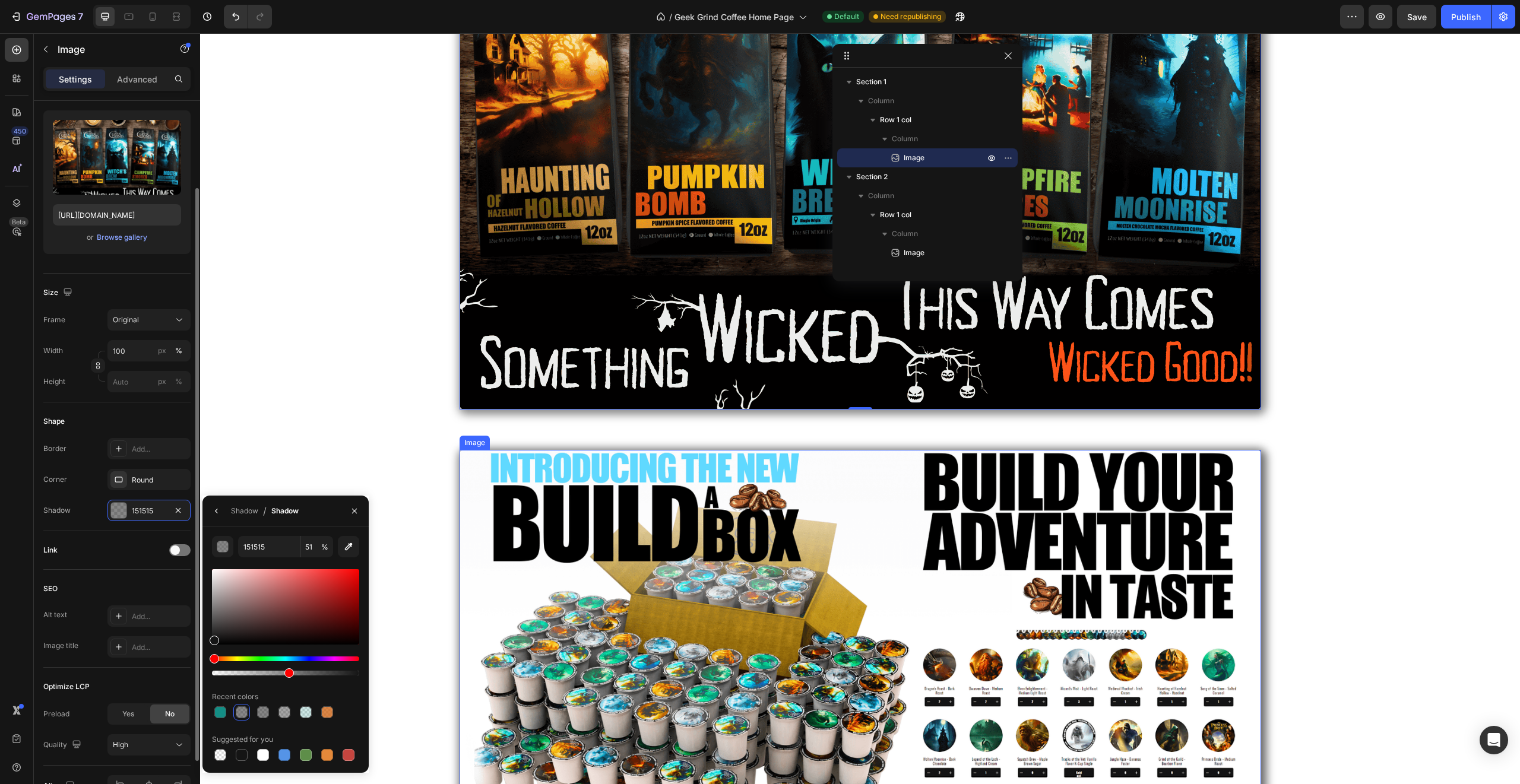
scroll to position [329, 0]
click at [1266, 372] on div "Image 0 Row" at bounding box center [860, 83] width 1320 height 672
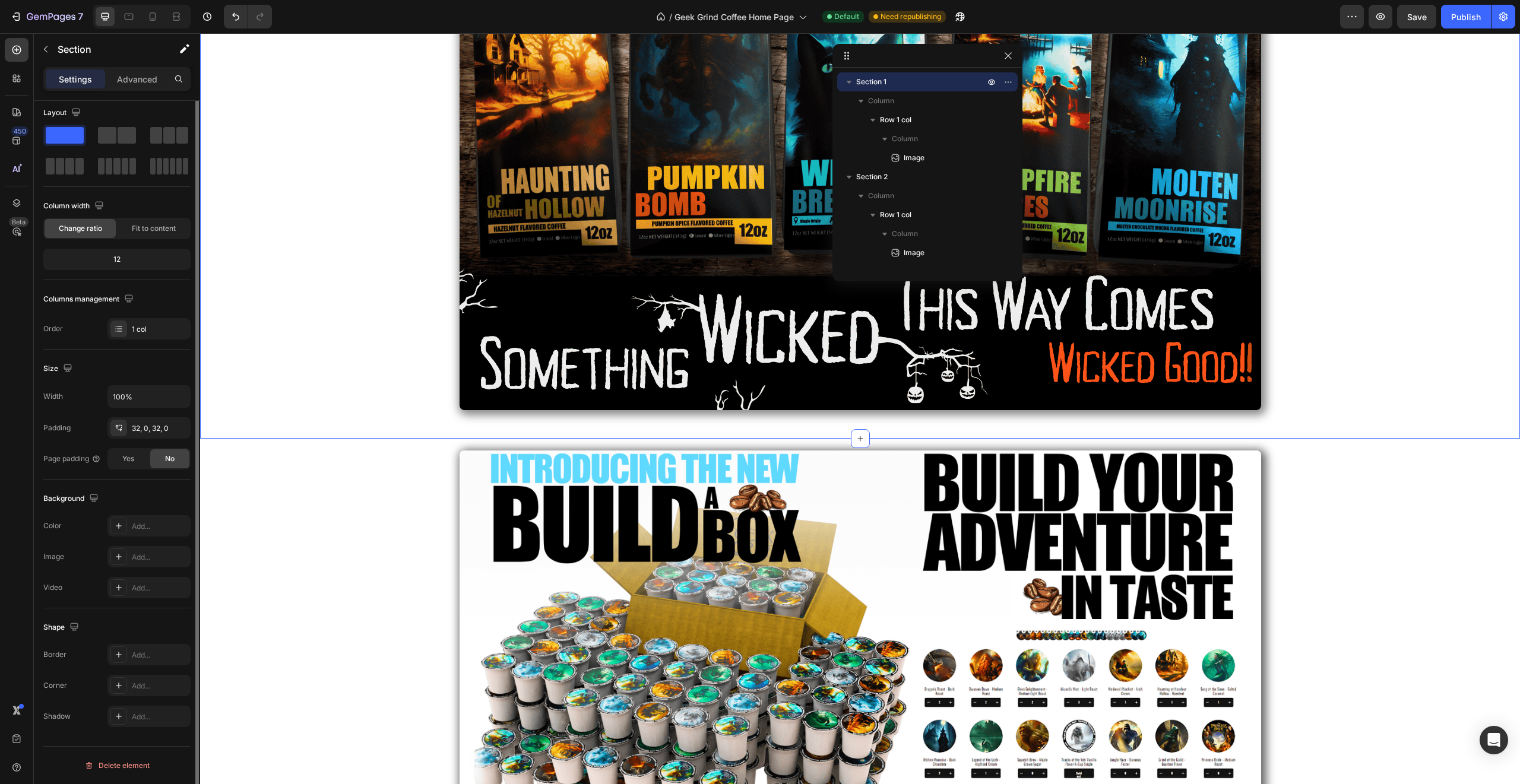
scroll to position [0, 0]
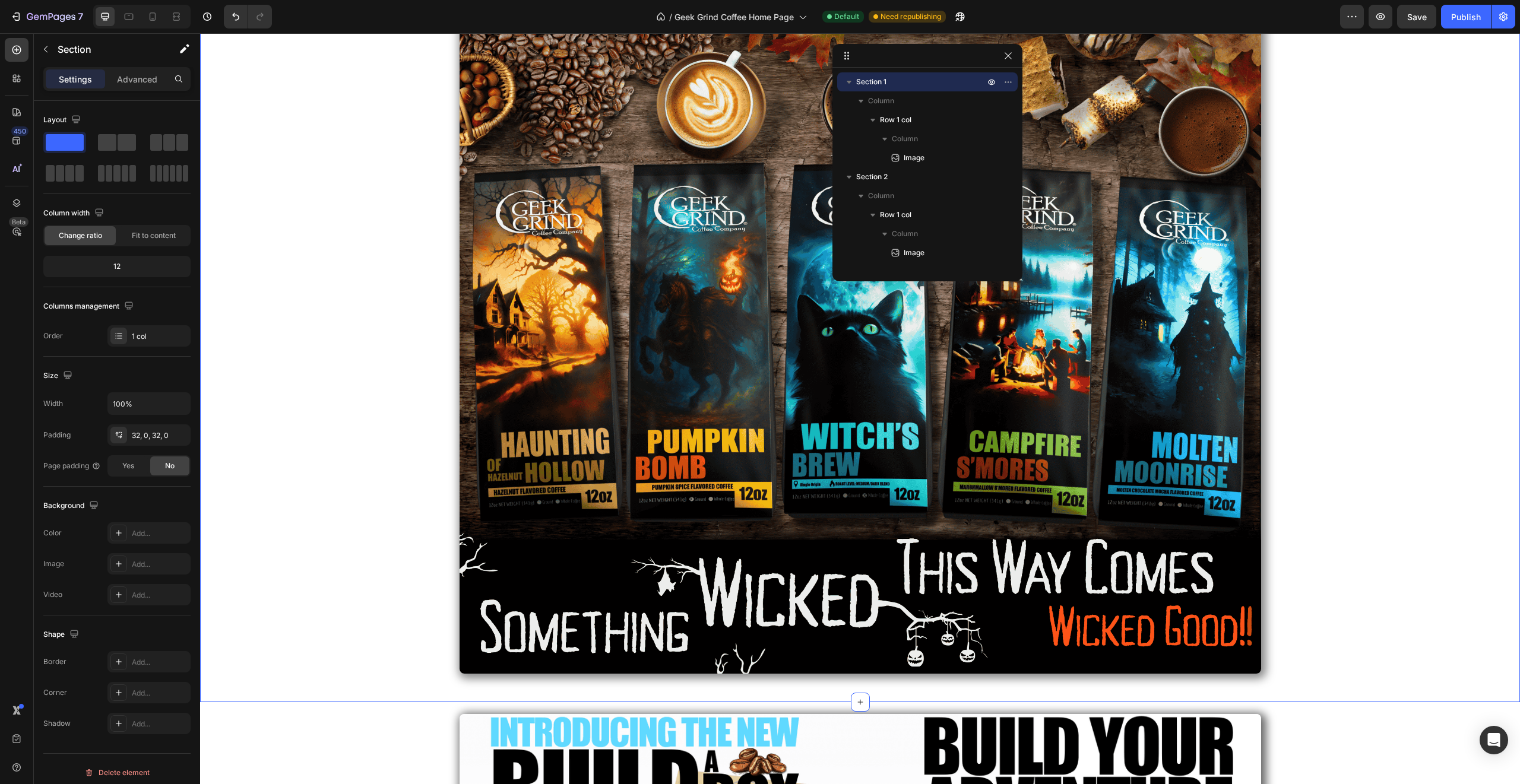
click at [1266, 372] on div "Image Row" at bounding box center [860, 347] width 1320 height 672
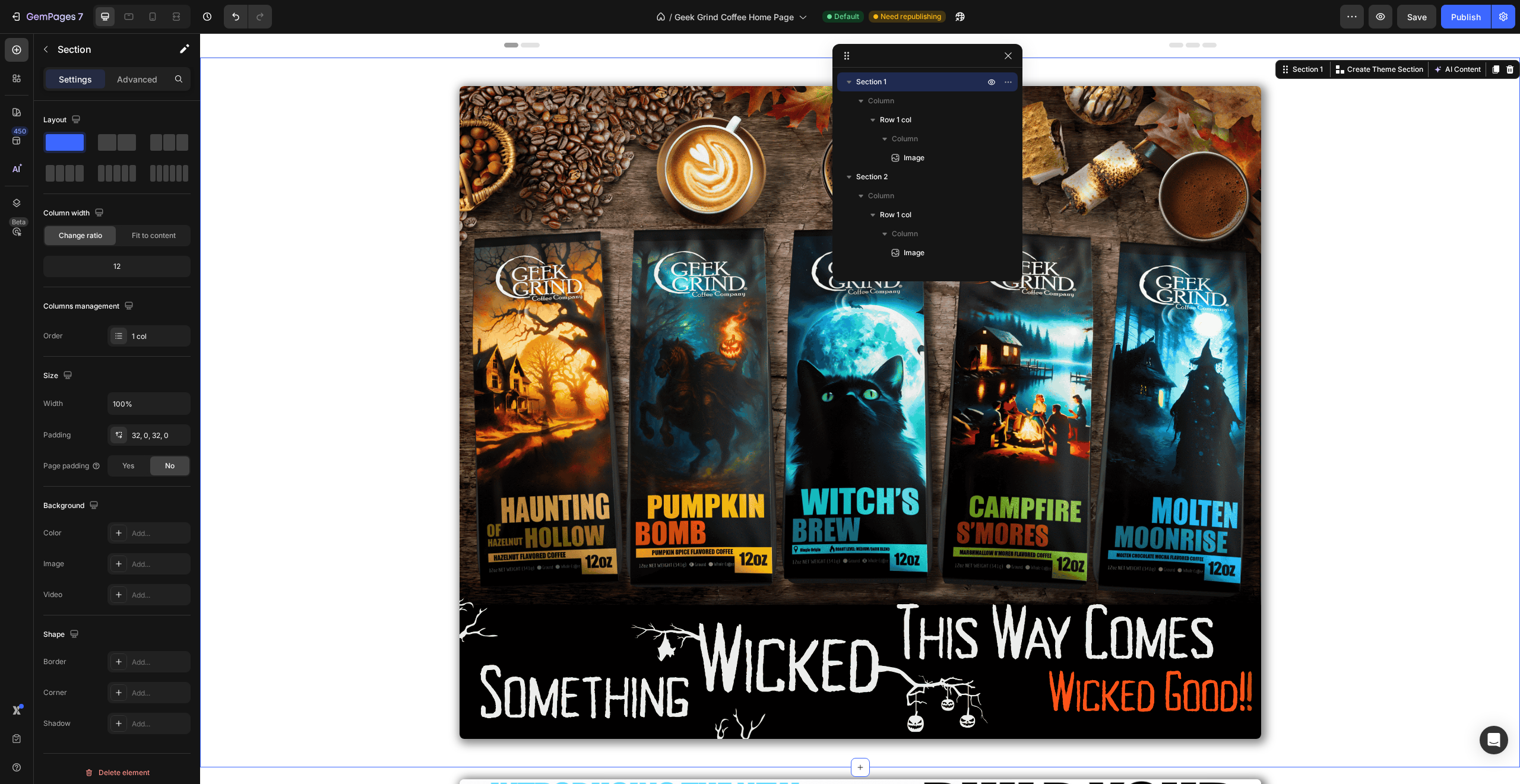
click at [1266, 368] on div "Image Row" at bounding box center [860, 413] width 1320 height 672
click at [1006, 58] on icon "button" at bounding box center [1008, 55] width 6 height 6
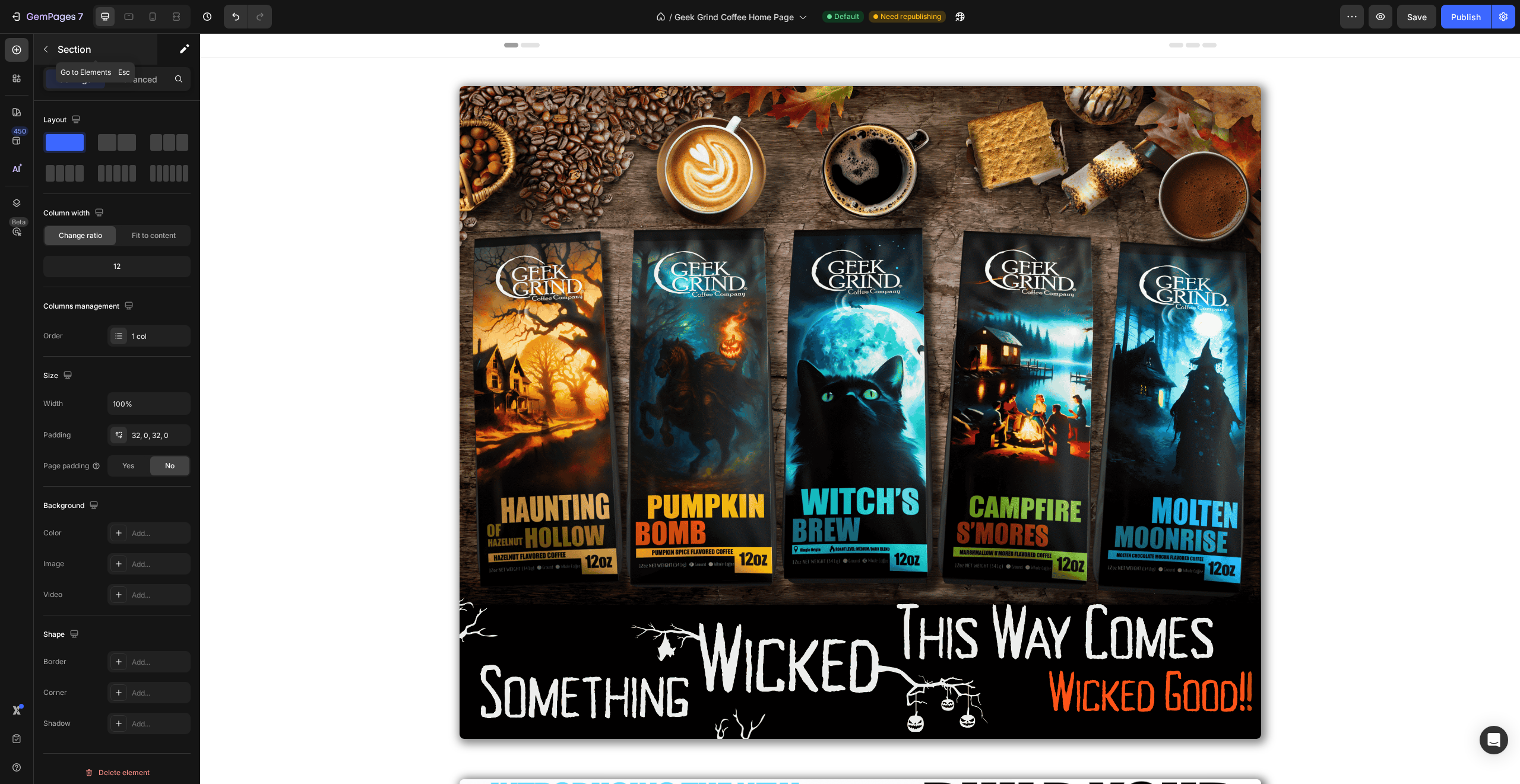
click at [49, 50] on icon "button" at bounding box center [46, 50] width 10 height 10
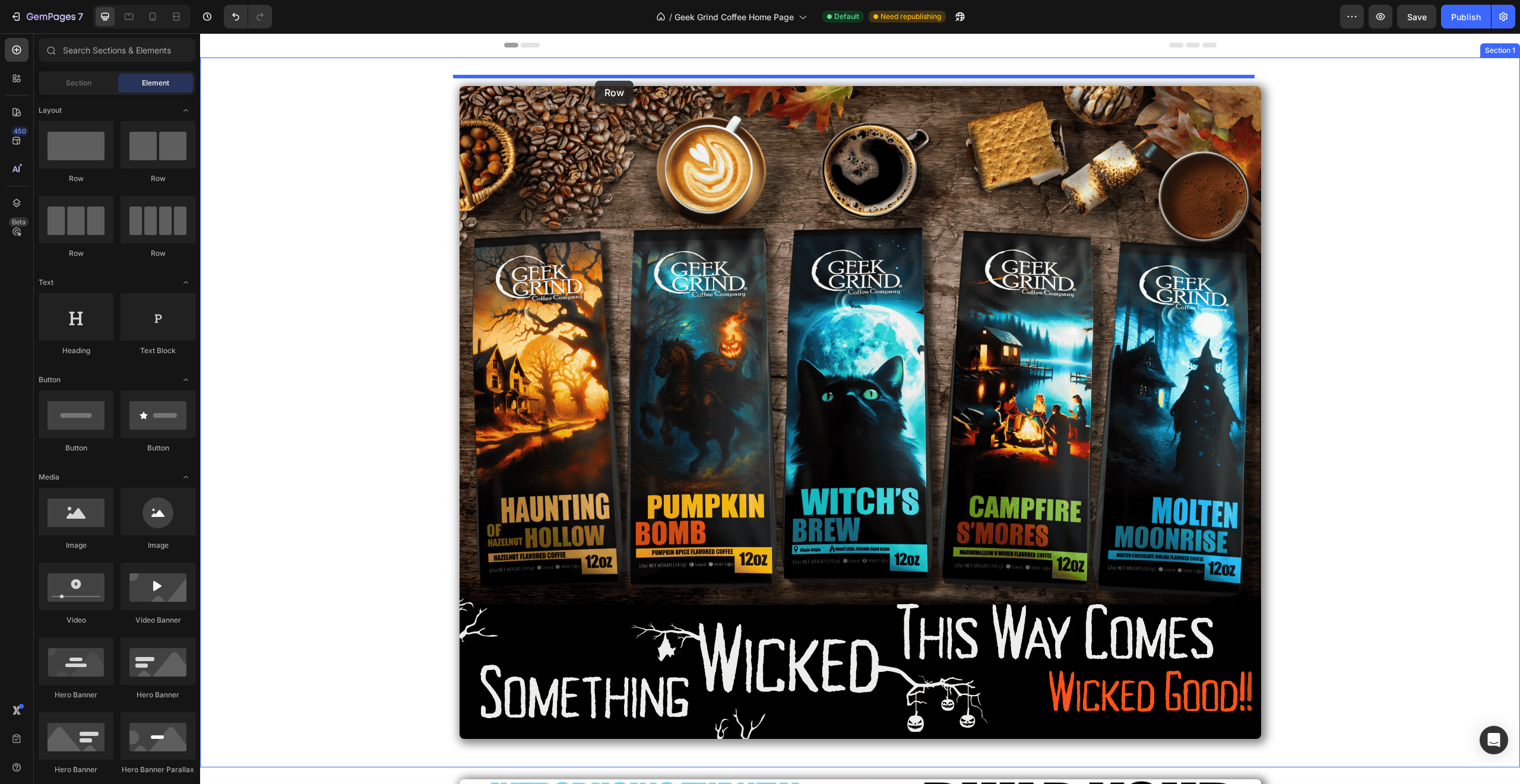
drag, startPoint x: 273, startPoint y: 188, endPoint x: 595, endPoint y: 81, distance: 339.3
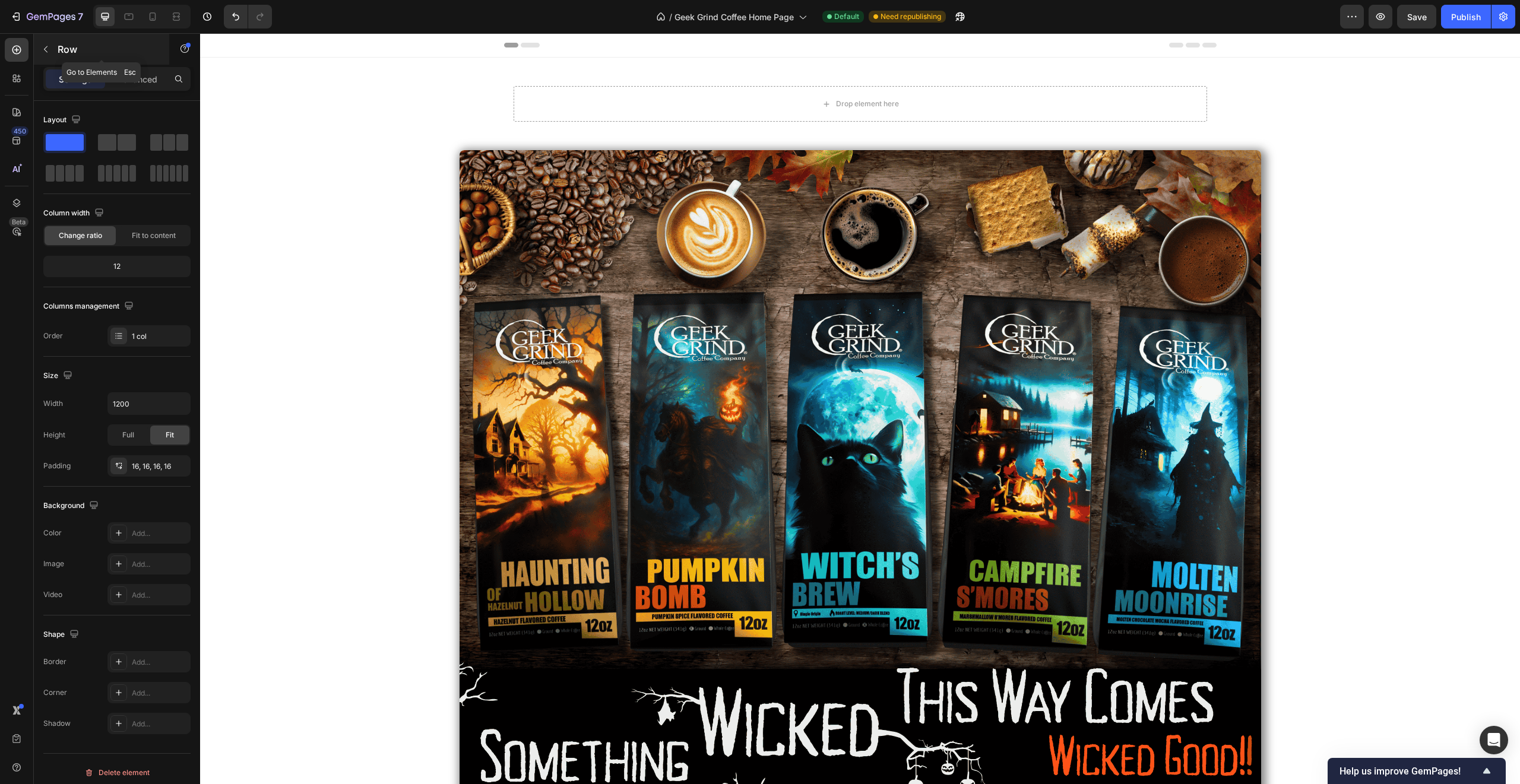
click at [48, 47] on icon "button" at bounding box center [46, 50] width 10 height 10
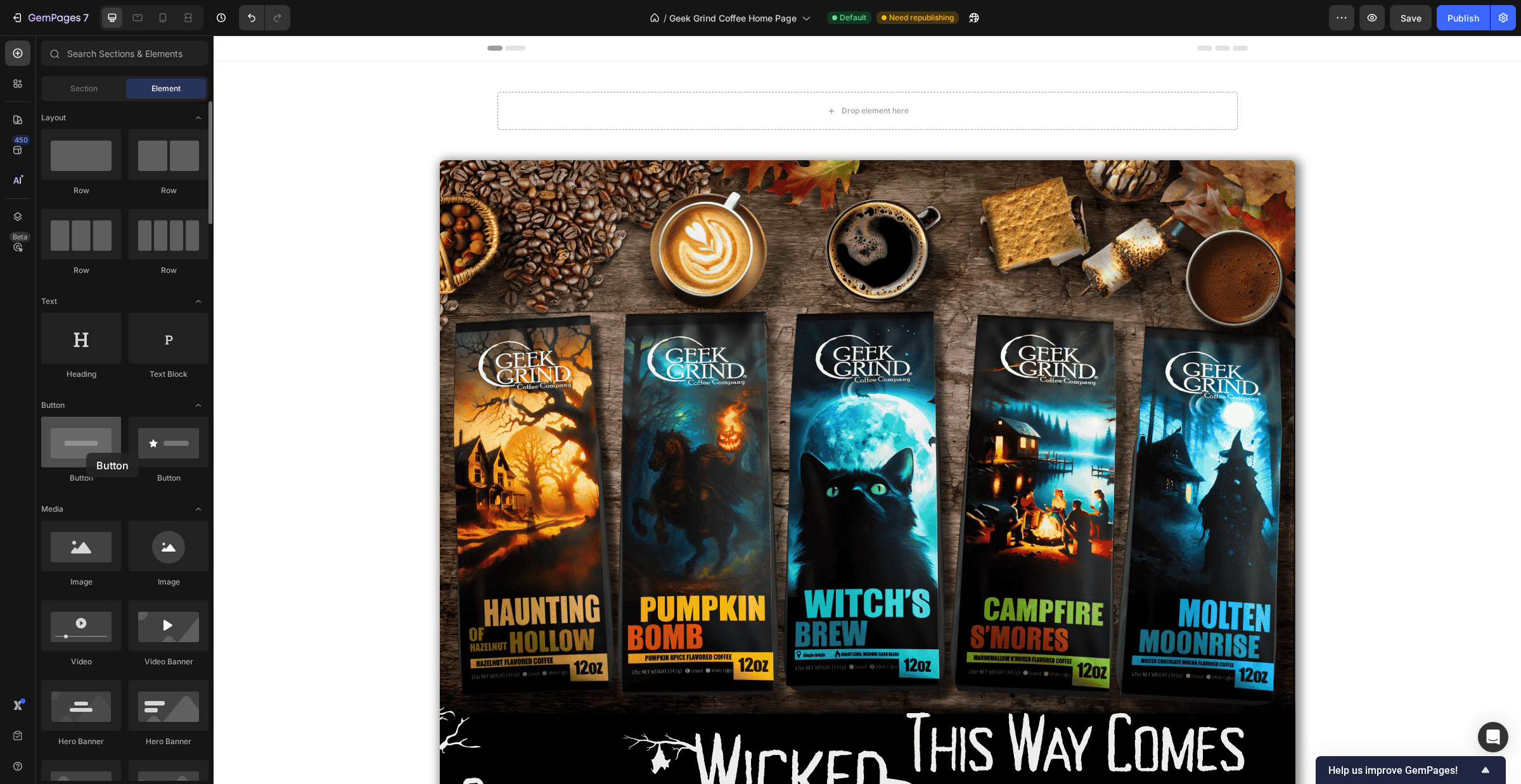
click at [86, 453] on div at bounding box center [80, 441] width 80 height 50
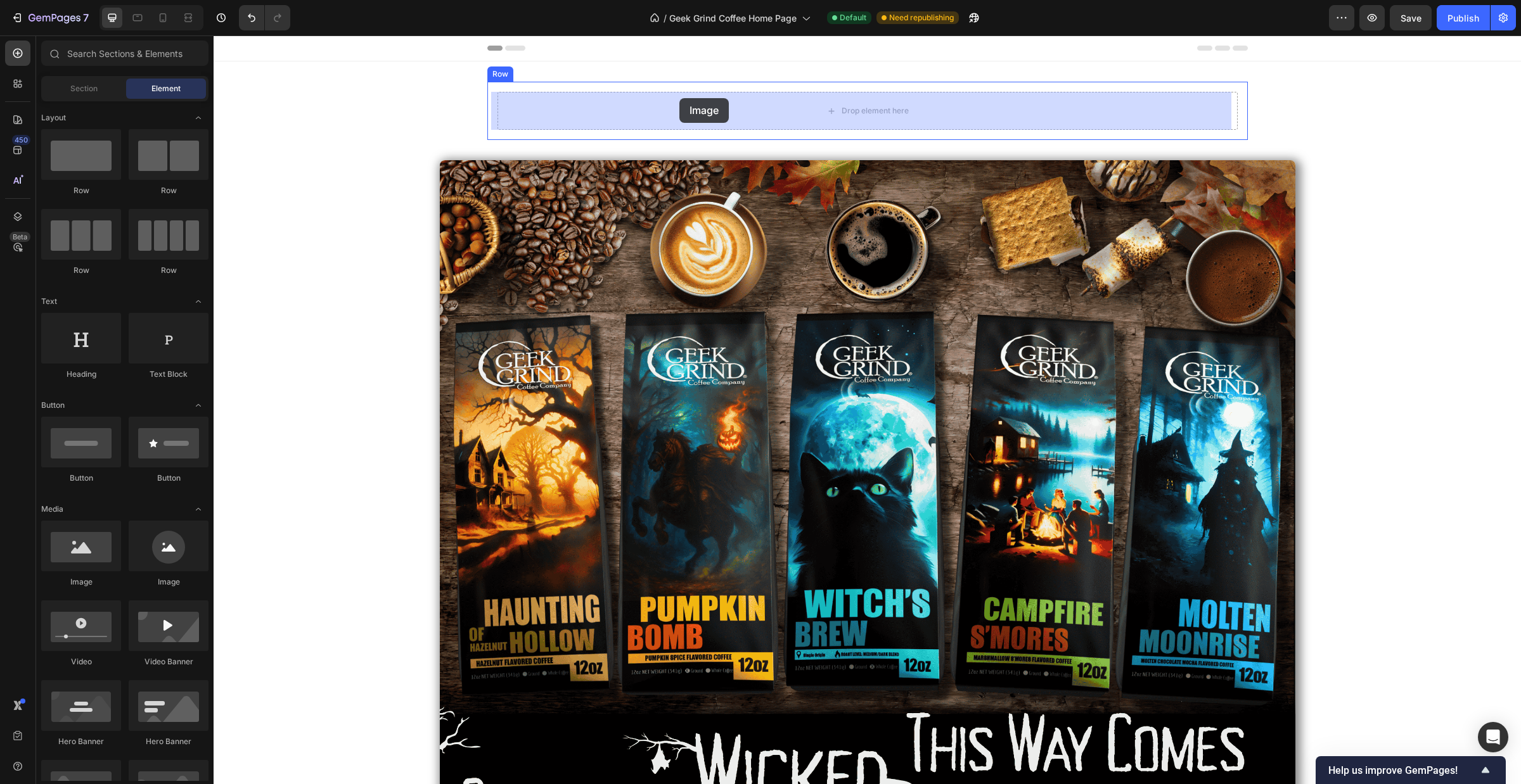
drag, startPoint x: 291, startPoint y: 584, endPoint x: 679, endPoint y: 98, distance: 621.9
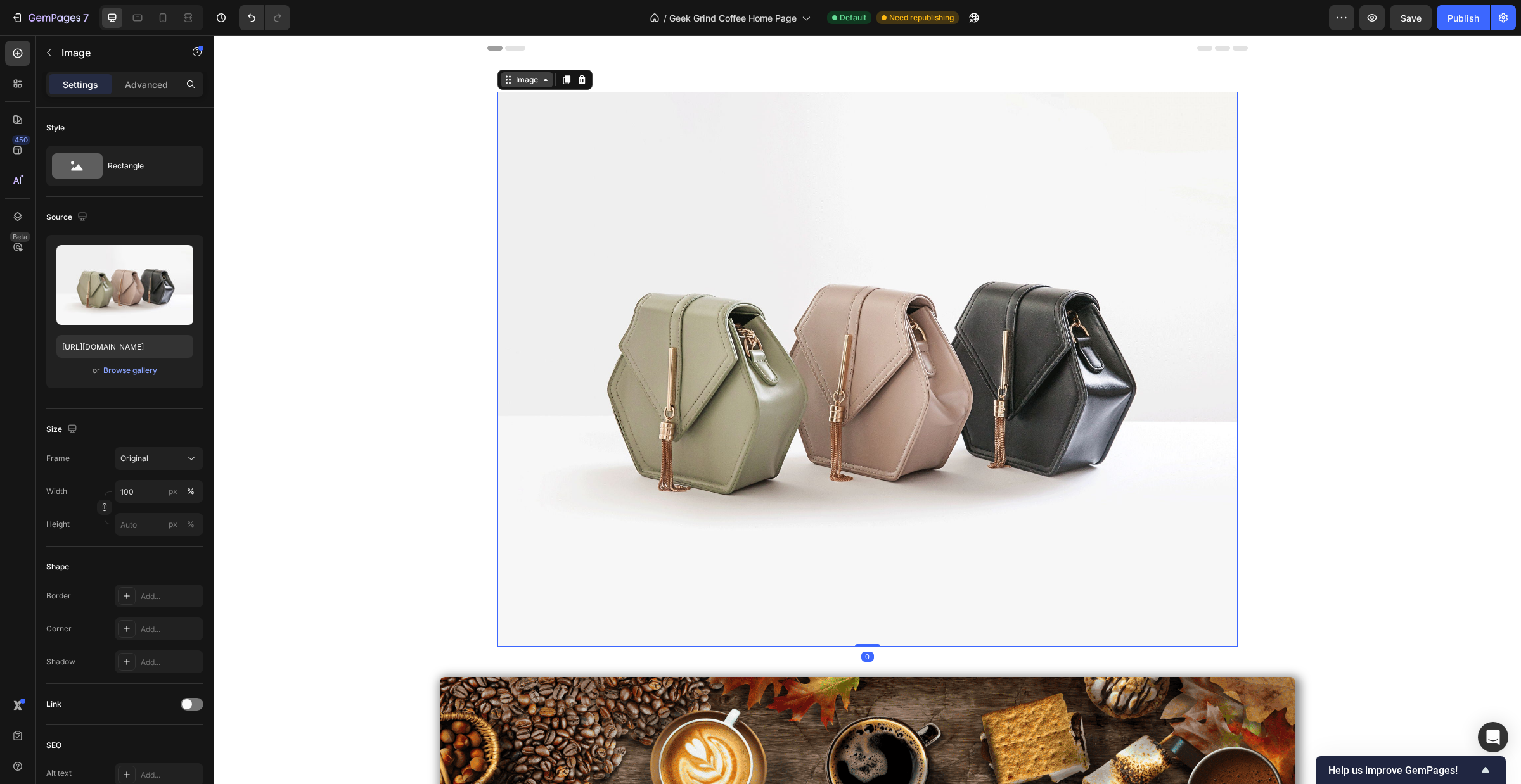
click at [524, 77] on div "Image" at bounding box center [527, 80] width 27 height 11
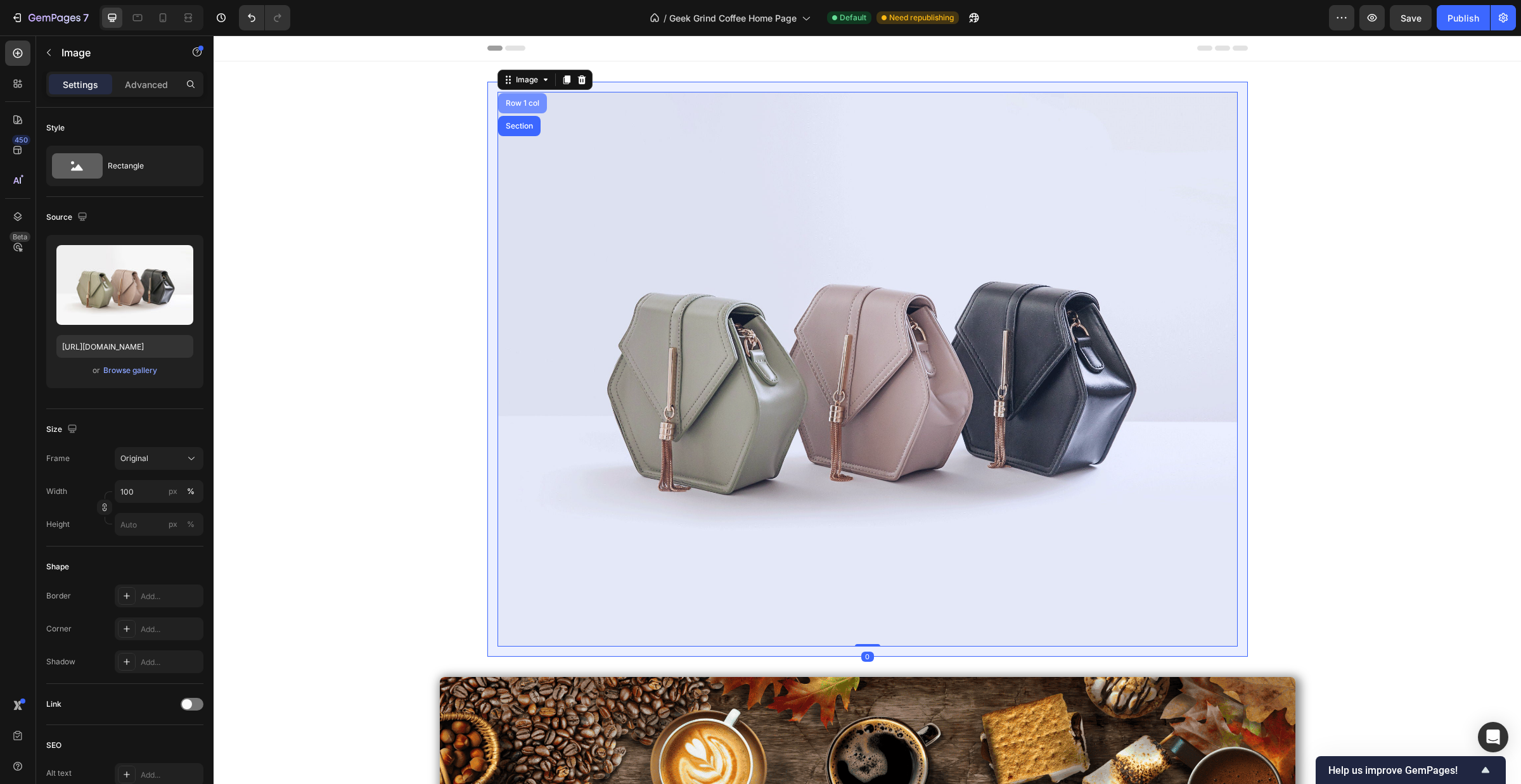
click at [515, 112] on div "Row 1 col" at bounding box center [522, 103] width 49 height 21
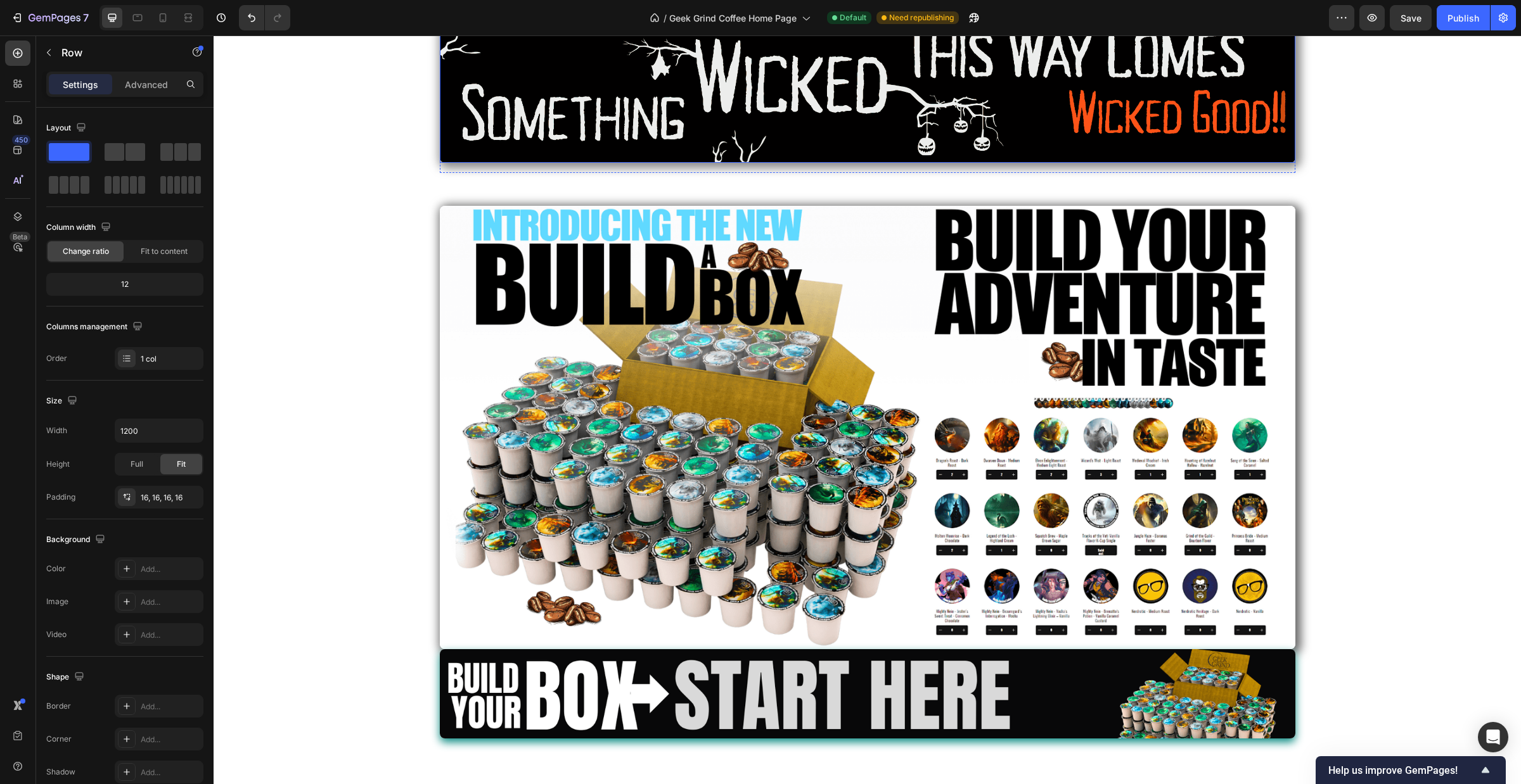
scroll to position [1319, 0]
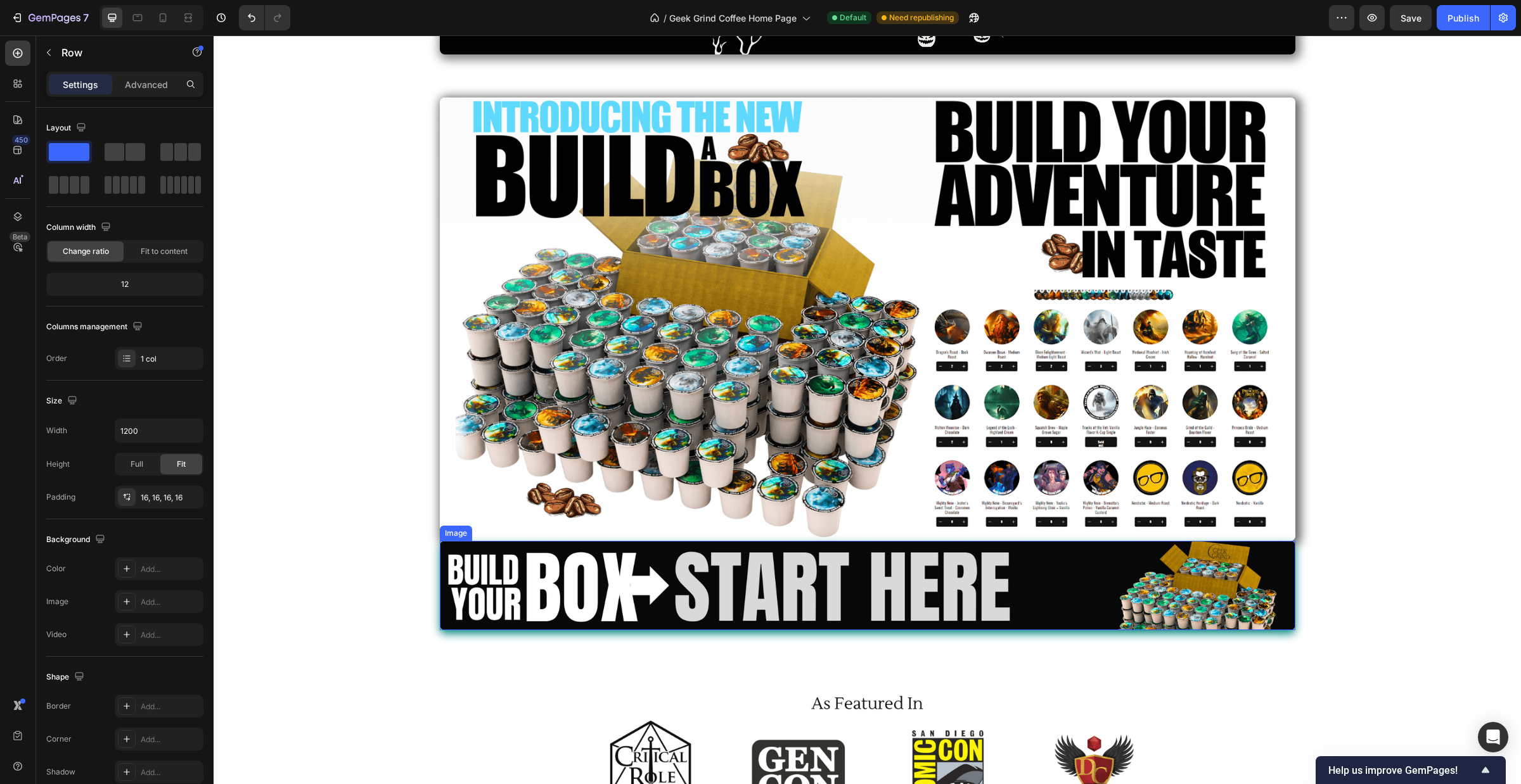
click at [632, 552] on img at bounding box center [867, 585] width 855 height 89
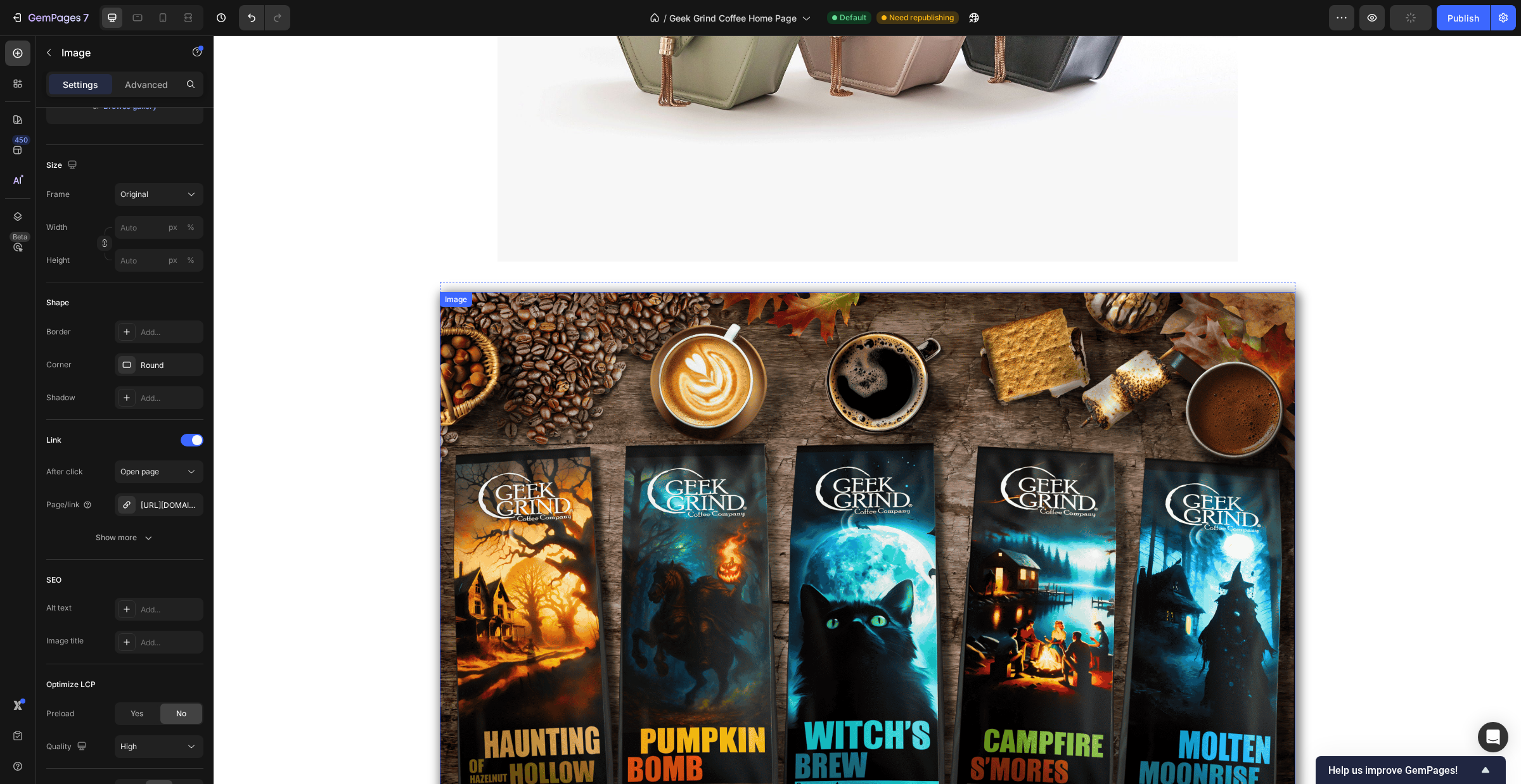
scroll to position [0, 0]
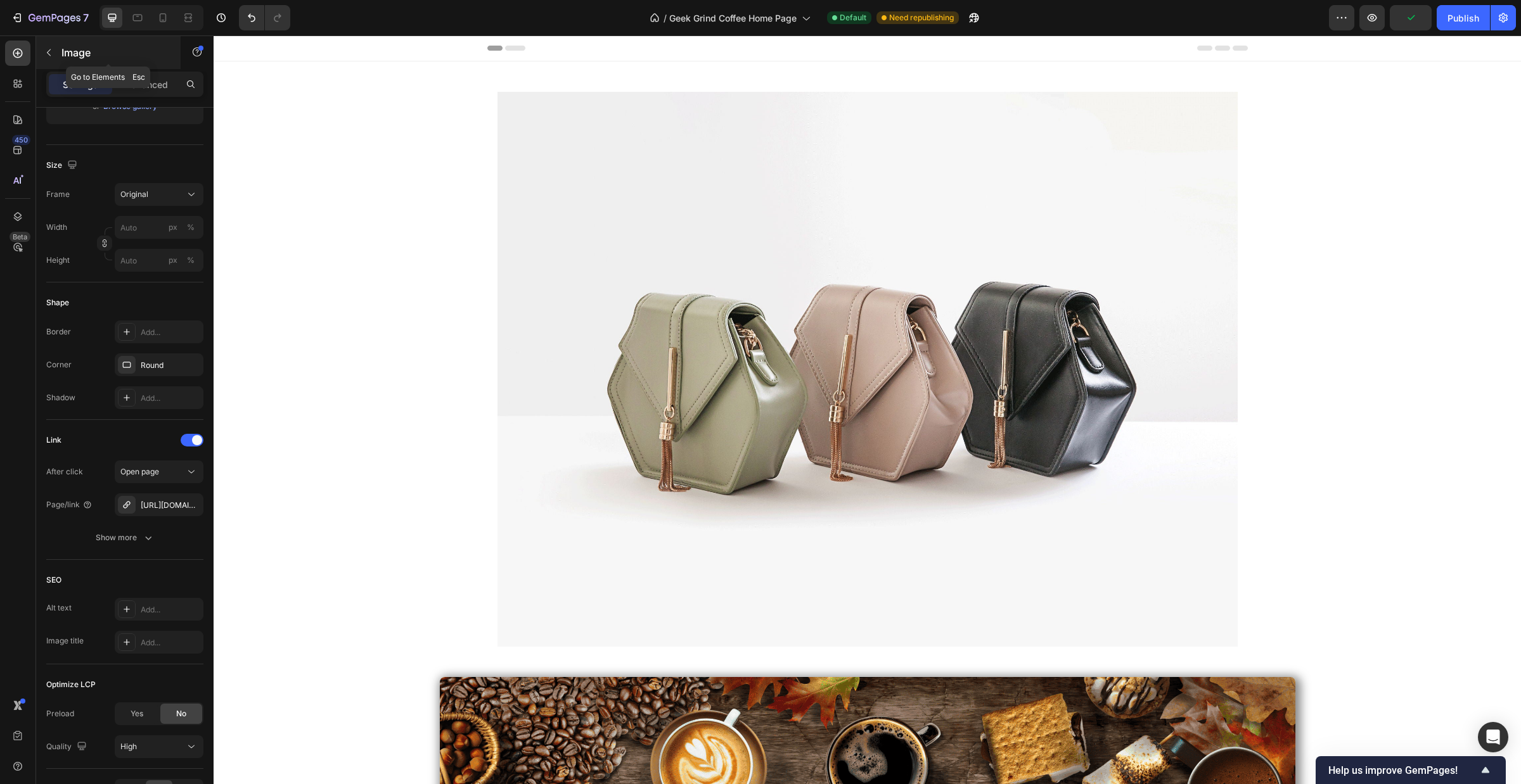
click at [52, 55] on icon "button" at bounding box center [49, 53] width 10 height 10
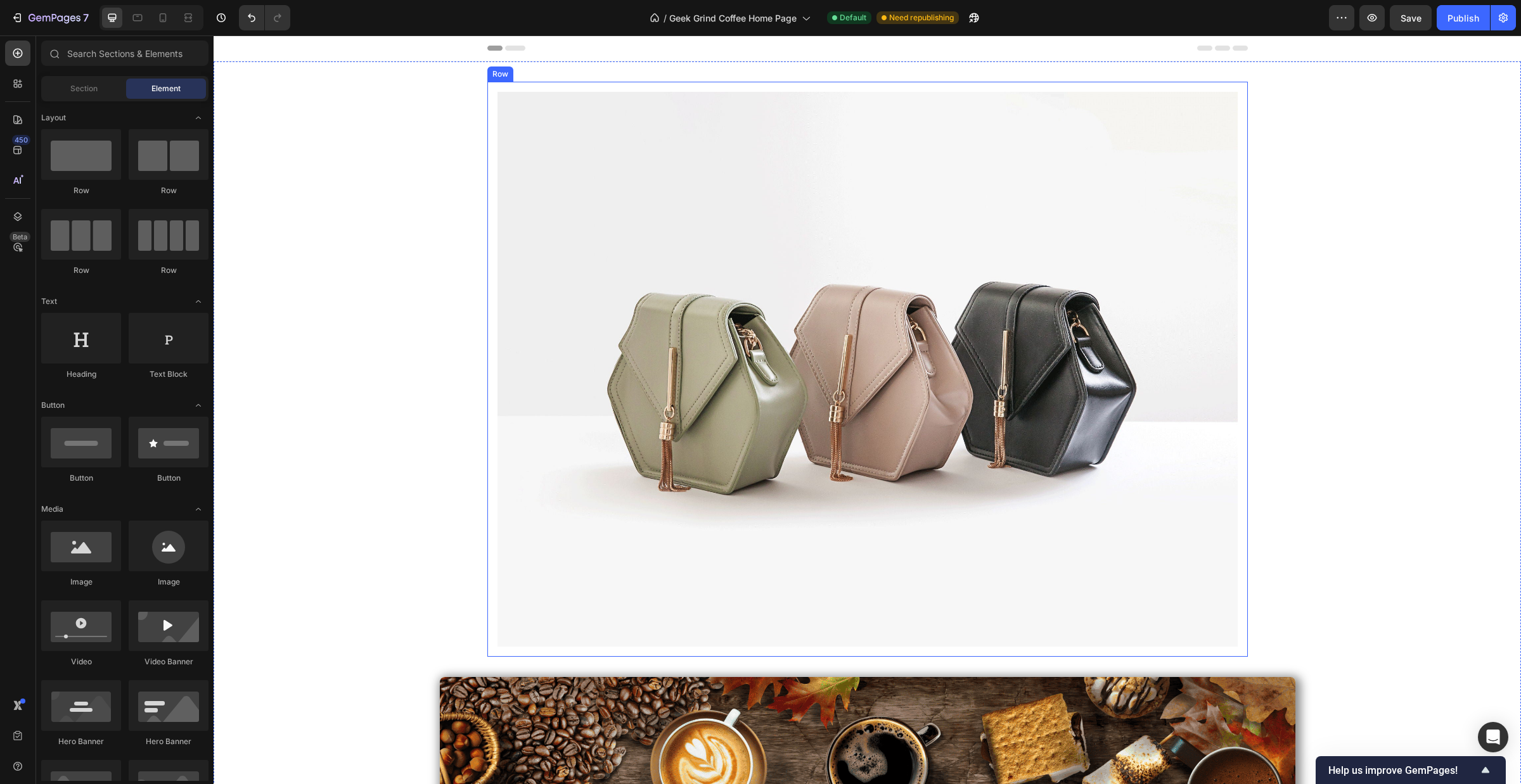
click at [948, 328] on img at bounding box center [867, 368] width 740 height 555
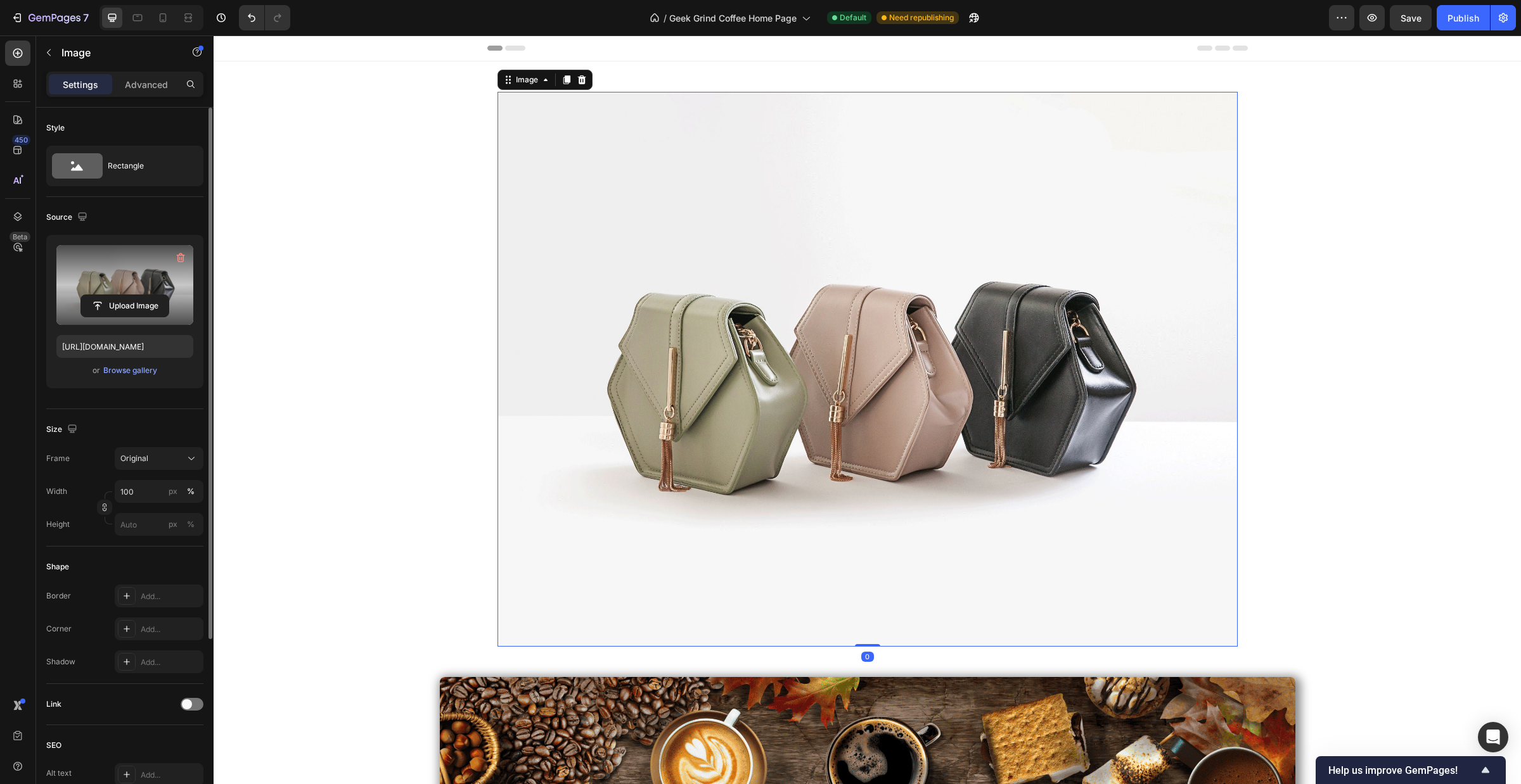
click at [123, 289] on label at bounding box center [125, 285] width 137 height 80
click at [123, 295] on input "file" at bounding box center [125, 305] width 87 height 21
type input "https://cdn.shopify.com/s/files/1/0024/8643/5910/files/gempages_463924774456853…"
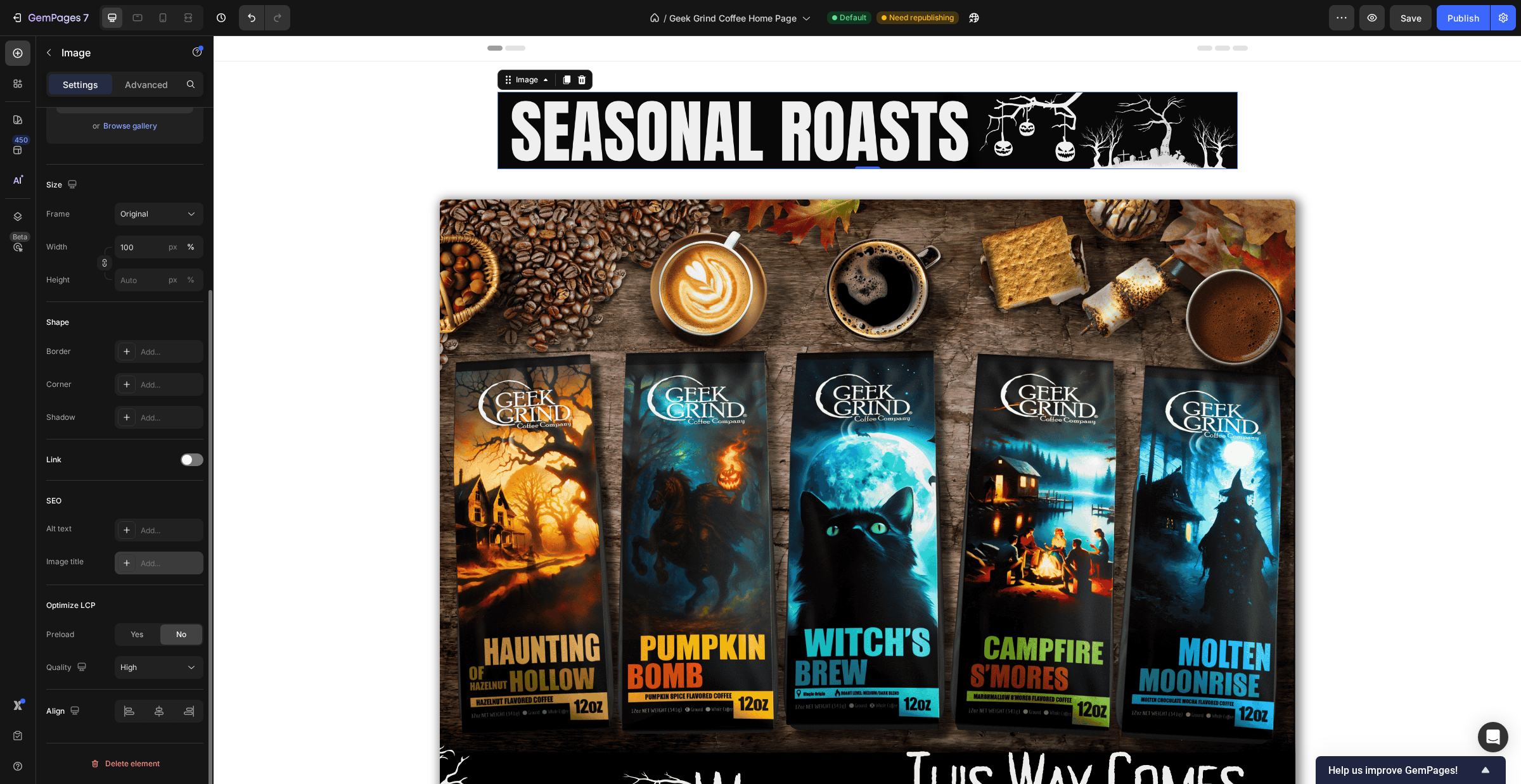
scroll to position [245, 0]
click at [147, 381] on div "Add..." at bounding box center [170, 384] width 60 height 11
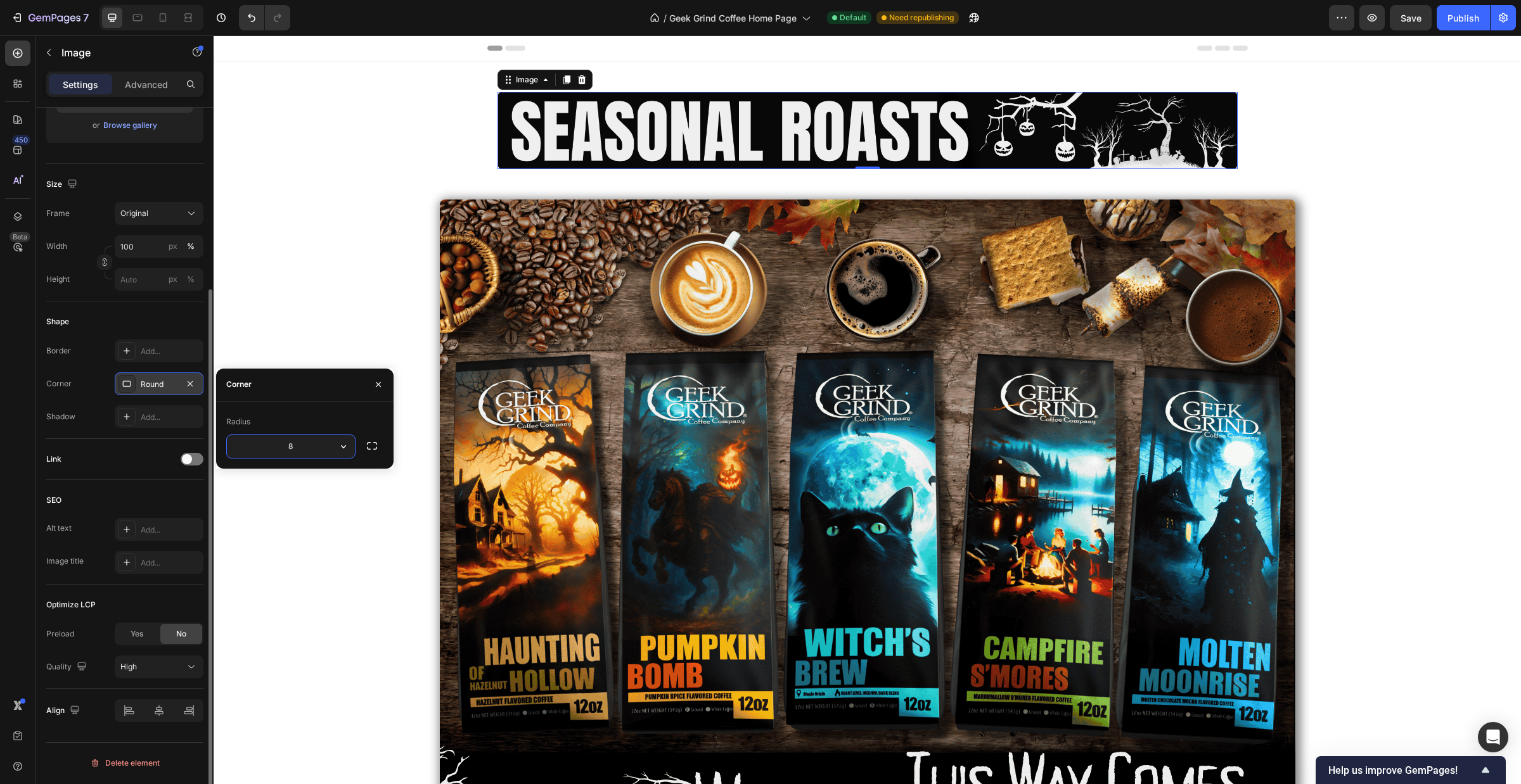
scroll to position [245, 0]
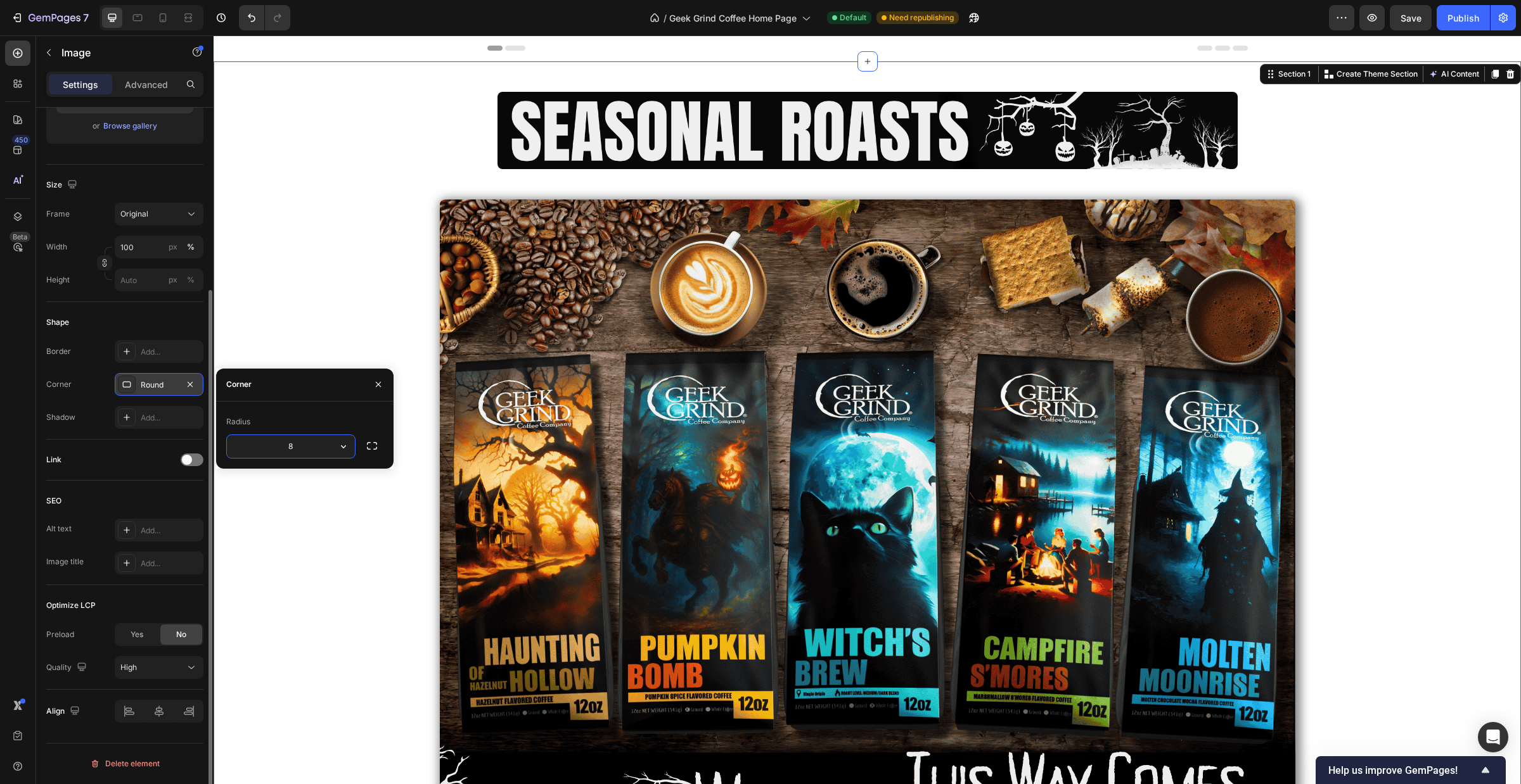
click at [338, 323] on div "Image Row Image Row" at bounding box center [867, 494] width 1307 height 824
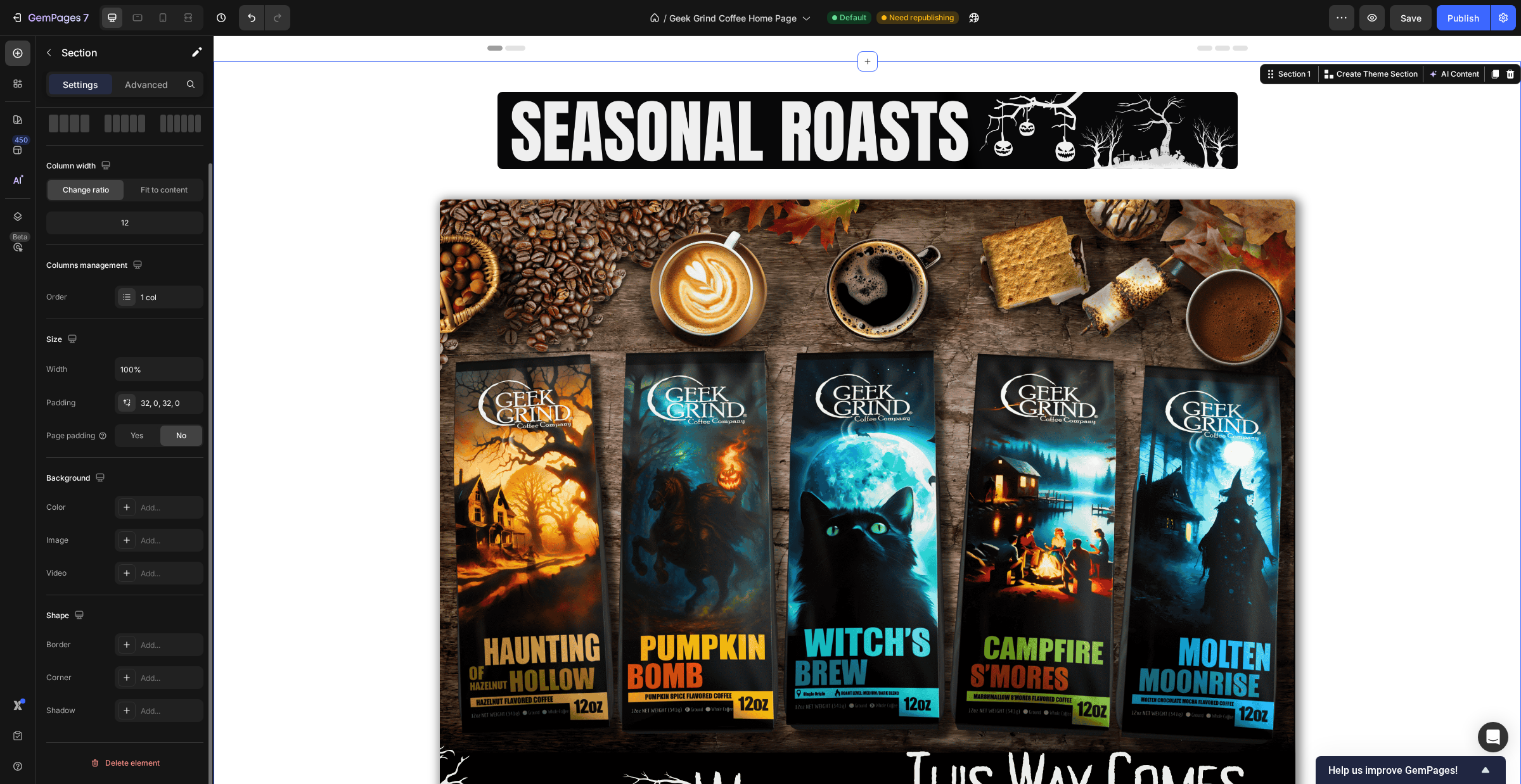
scroll to position [0, 0]
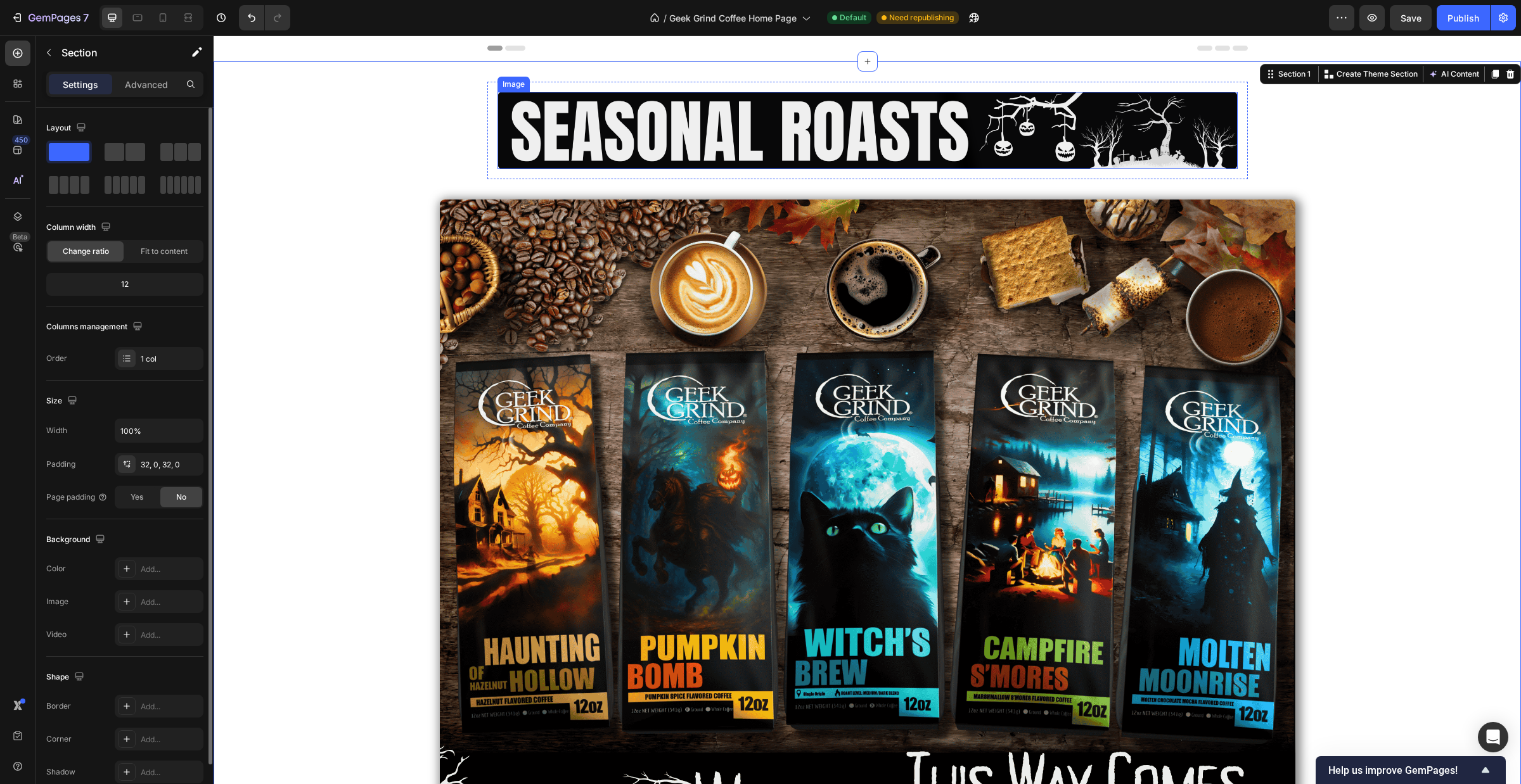
click at [543, 140] on img at bounding box center [867, 130] width 740 height 77
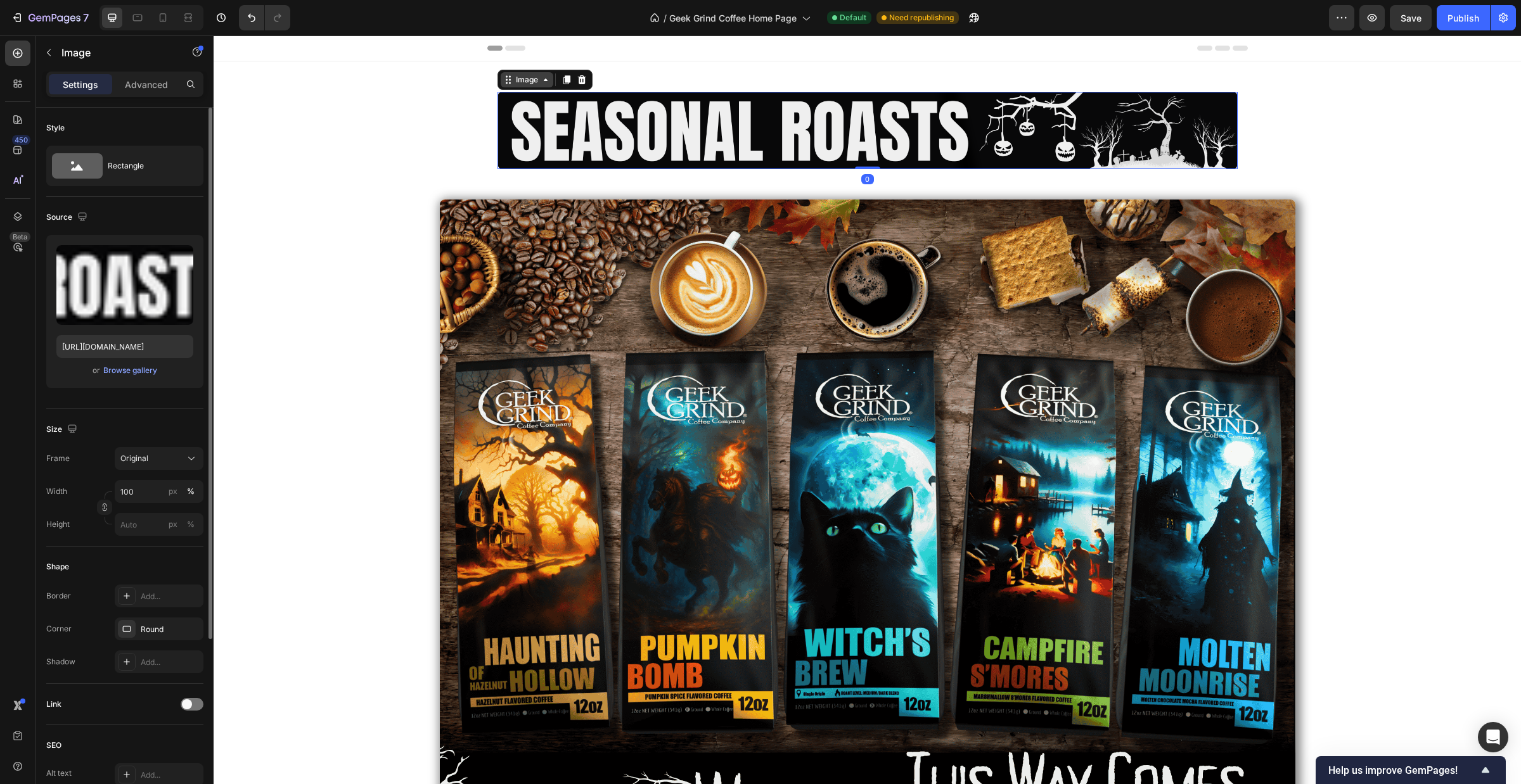
click at [503, 83] on icon at bounding box center [508, 80] width 10 height 10
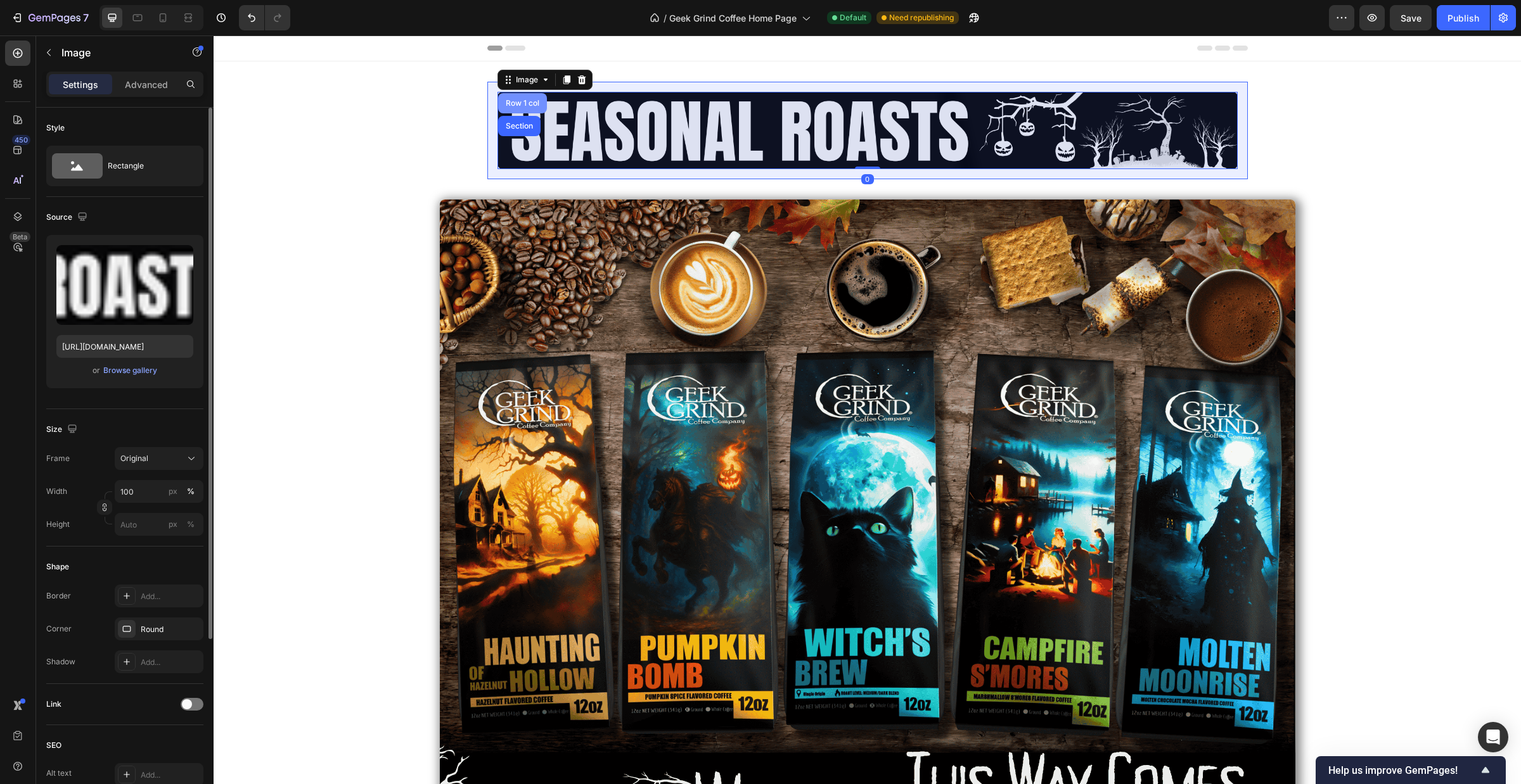
click at [512, 109] on div "Row 1 col" at bounding box center [522, 103] width 49 height 21
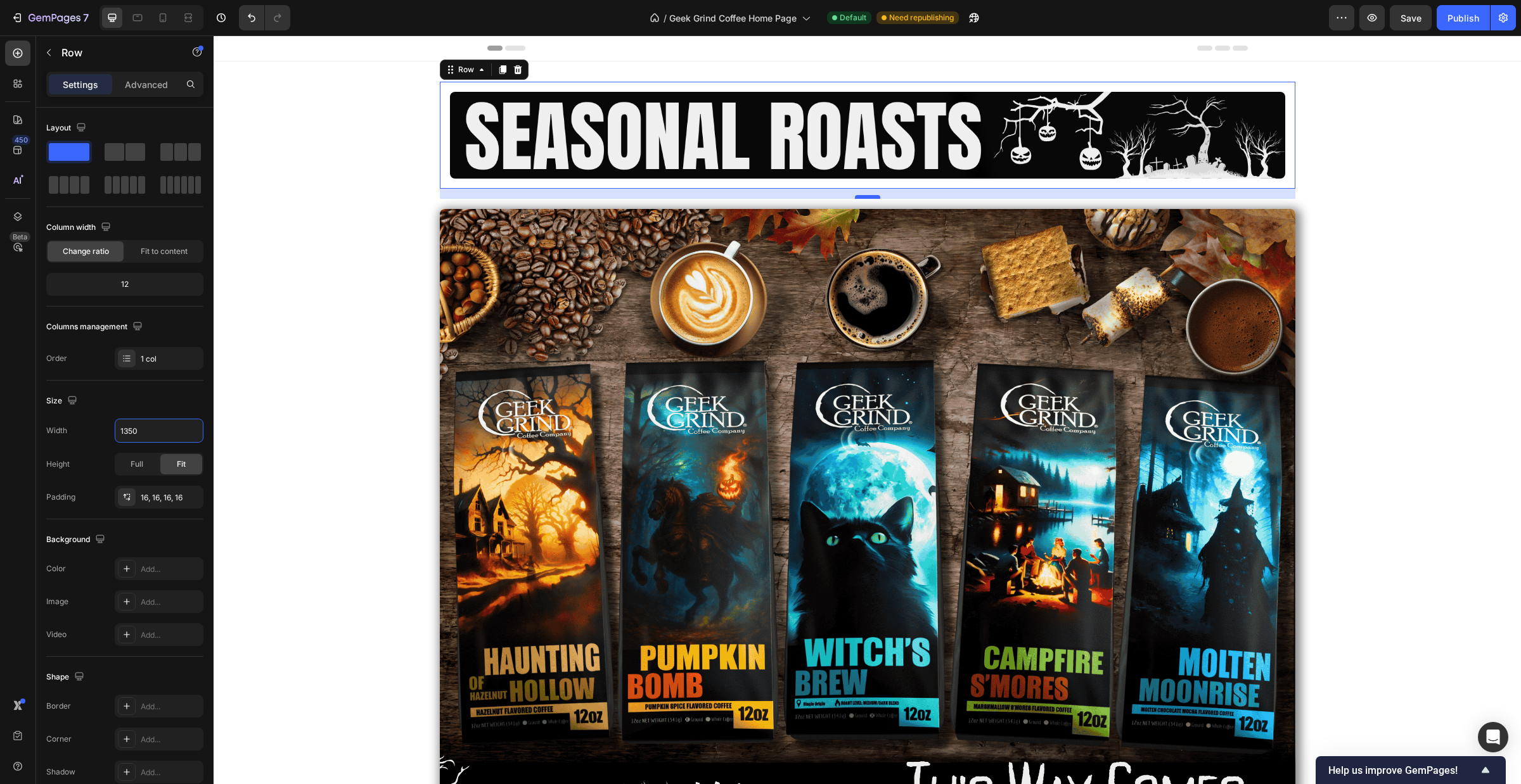
type input "1350"
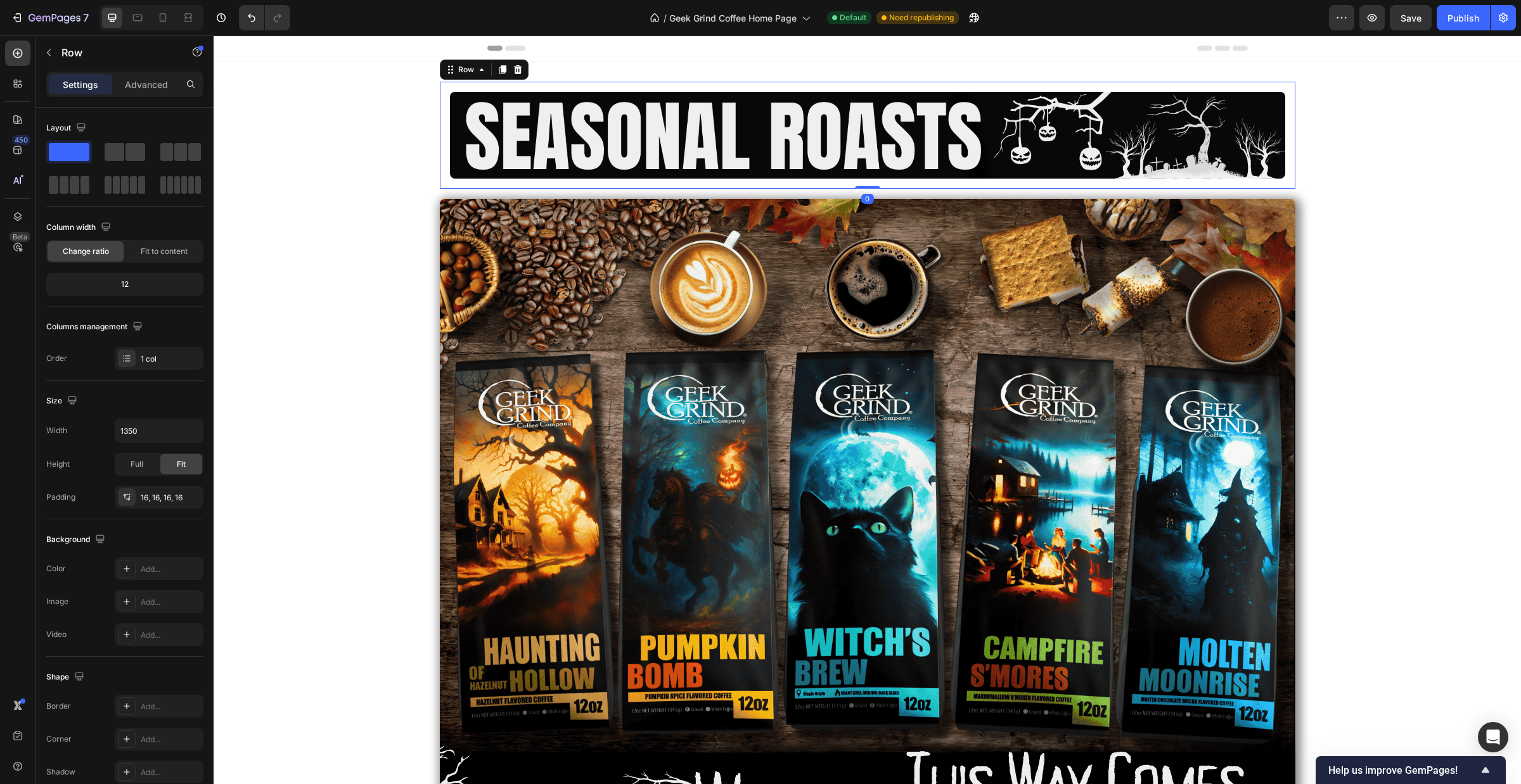
drag, startPoint x: 857, startPoint y: 197, endPoint x: 863, endPoint y: 145, distance: 52.3
click at [863, 145] on div "Image Row 0" at bounding box center [867, 135] width 855 height 107
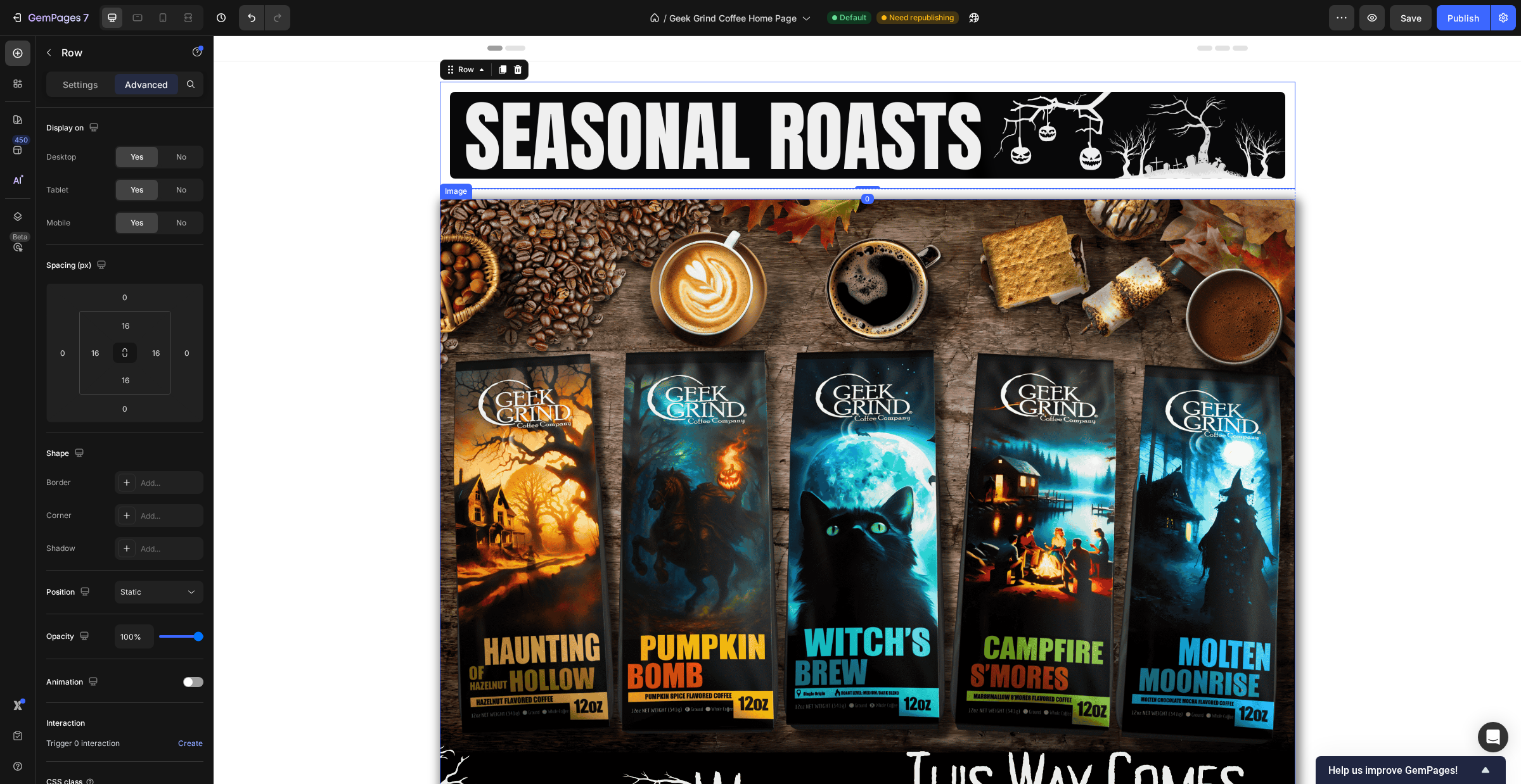
click at [888, 211] on img at bounding box center [867, 547] width 855 height 697
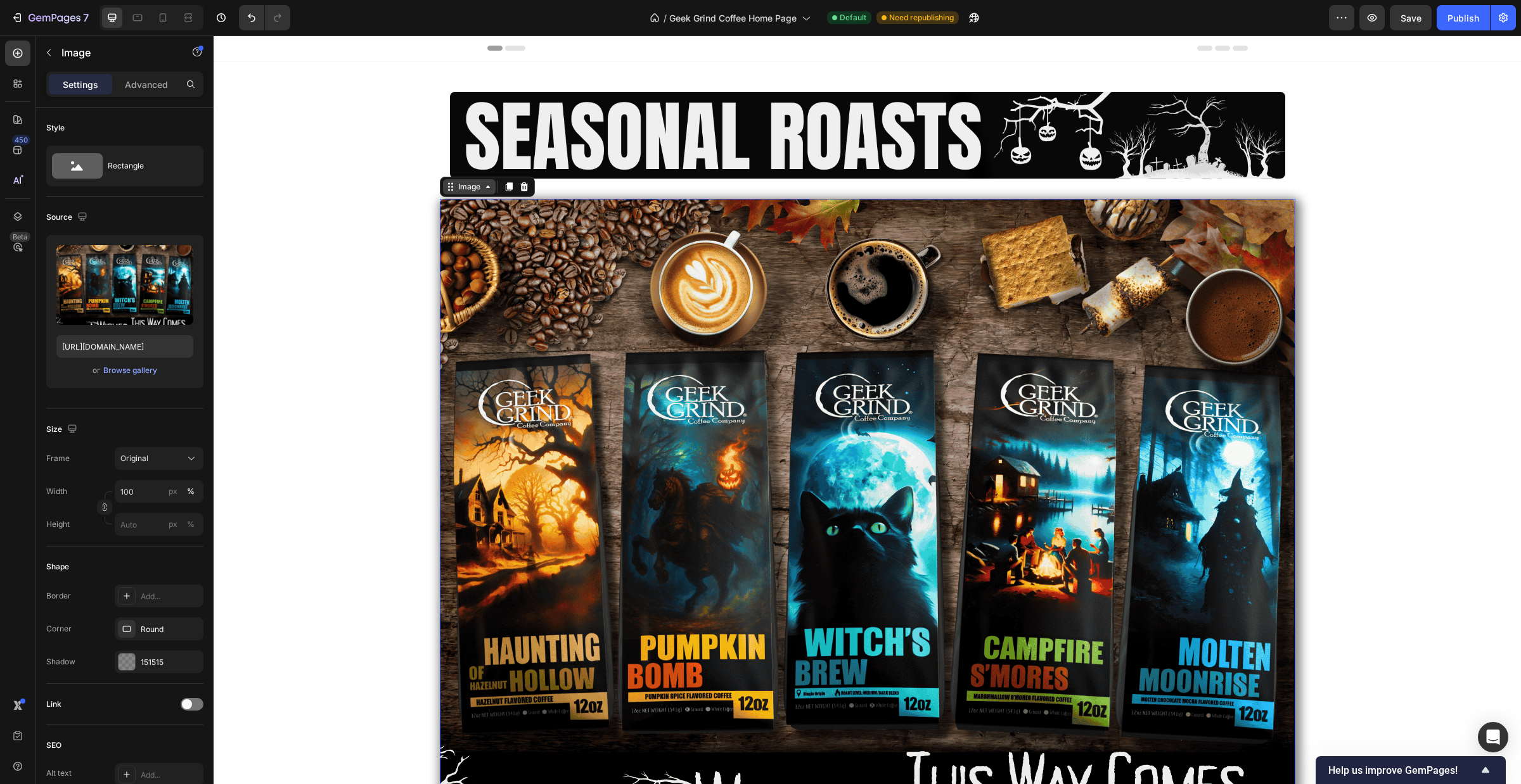
click at [456, 190] on div "Image" at bounding box center [470, 186] width 27 height 11
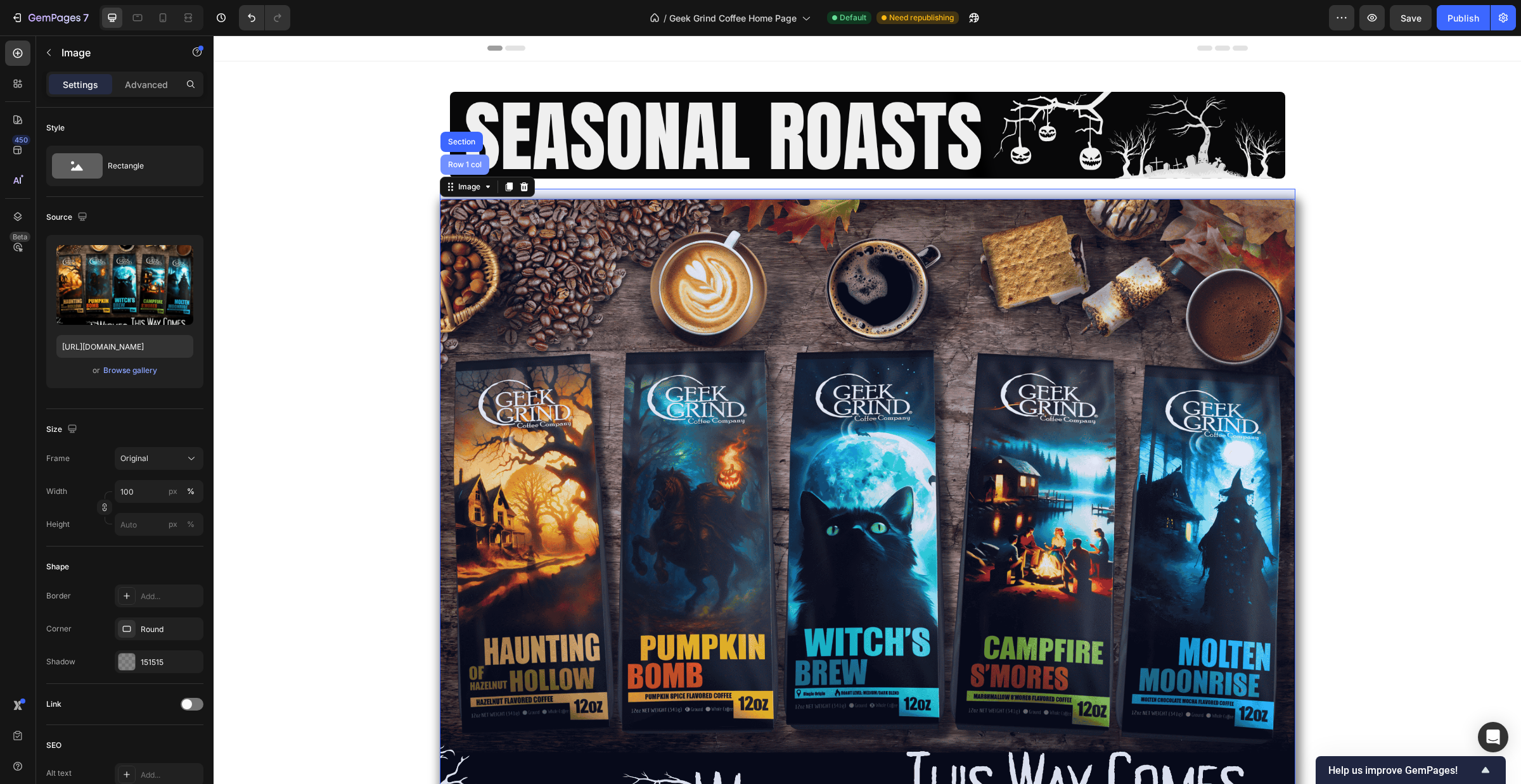
click at [463, 167] on div "Row 1 col" at bounding box center [465, 164] width 38 height 8
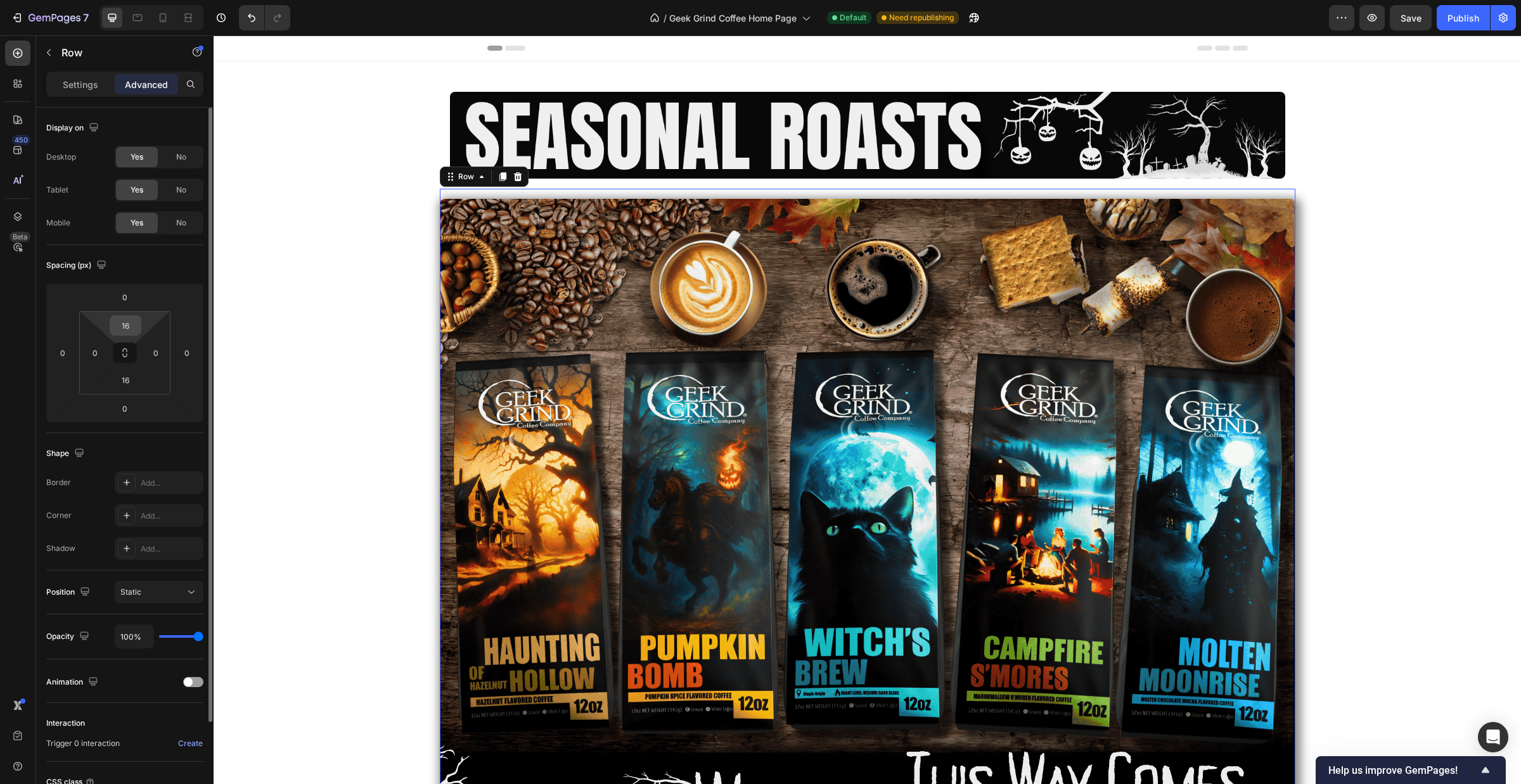
click at [133, 333] on input "16" at bounding box center [126, 326] width 26 height 19
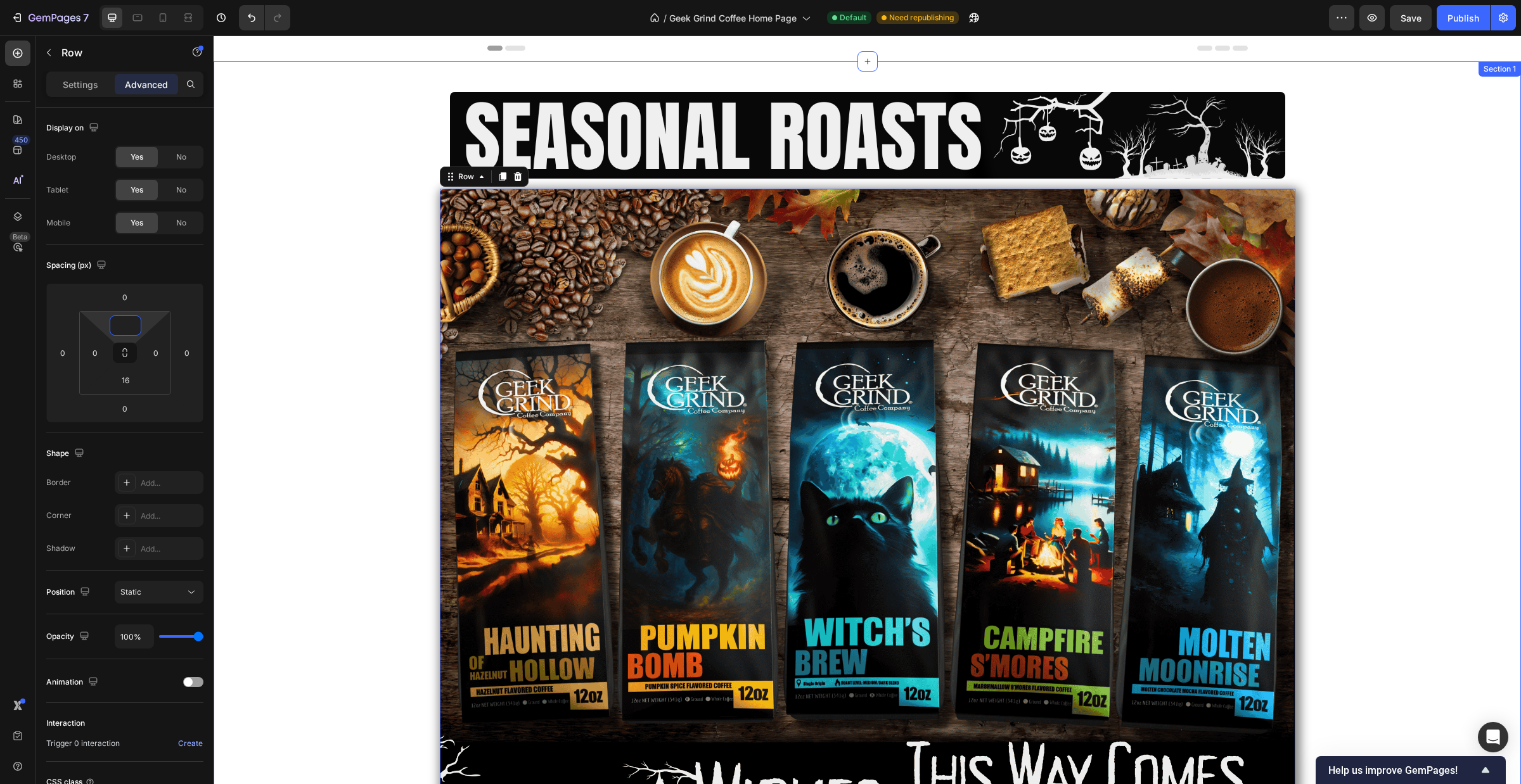
click at [299, 271] on div "Image Row Image Row 0" at bounding box center [867, 489] width 1307 height 814
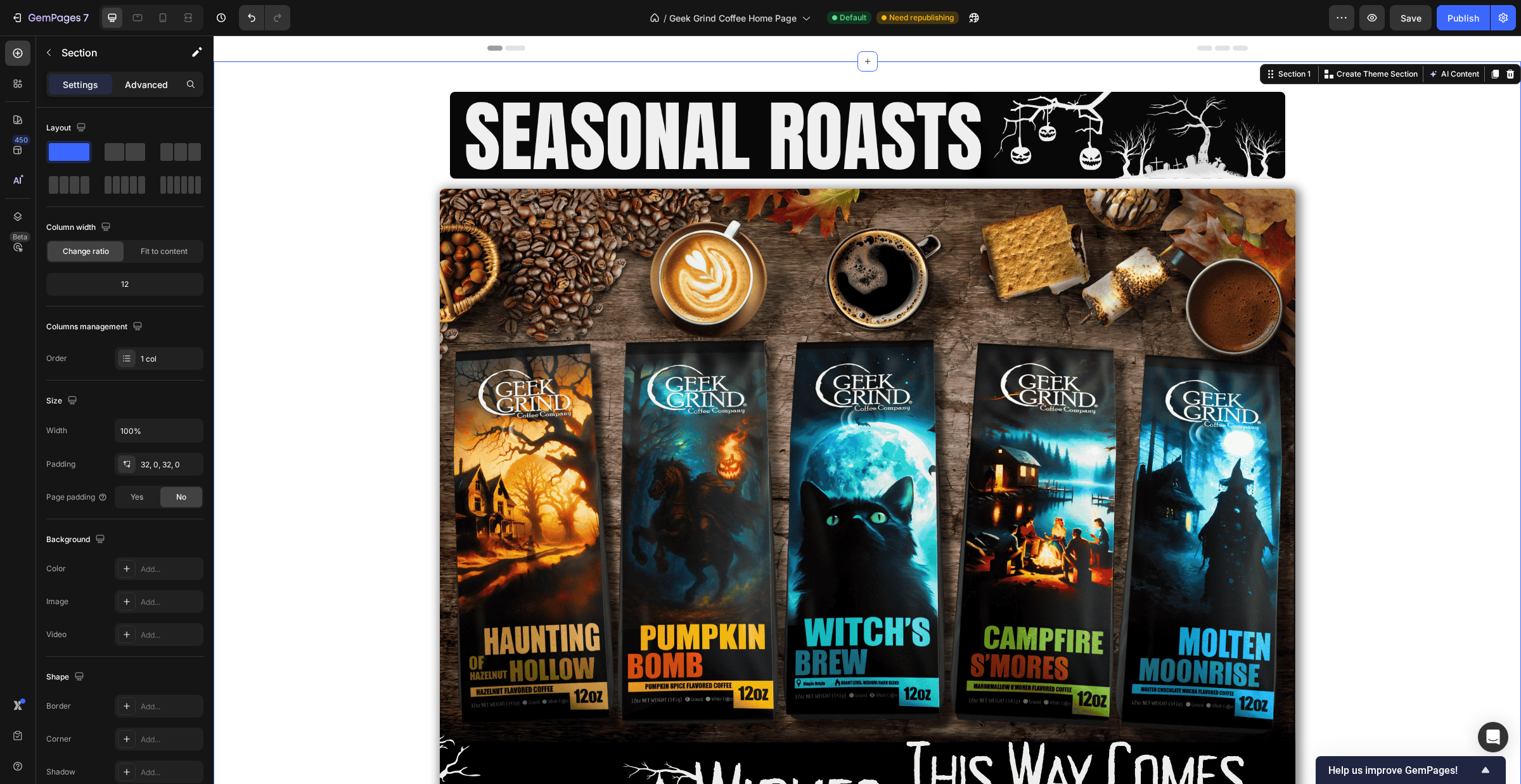
click at [144, 85] on p "Advanced" at bounding box center [146, 85] width 43 height 14
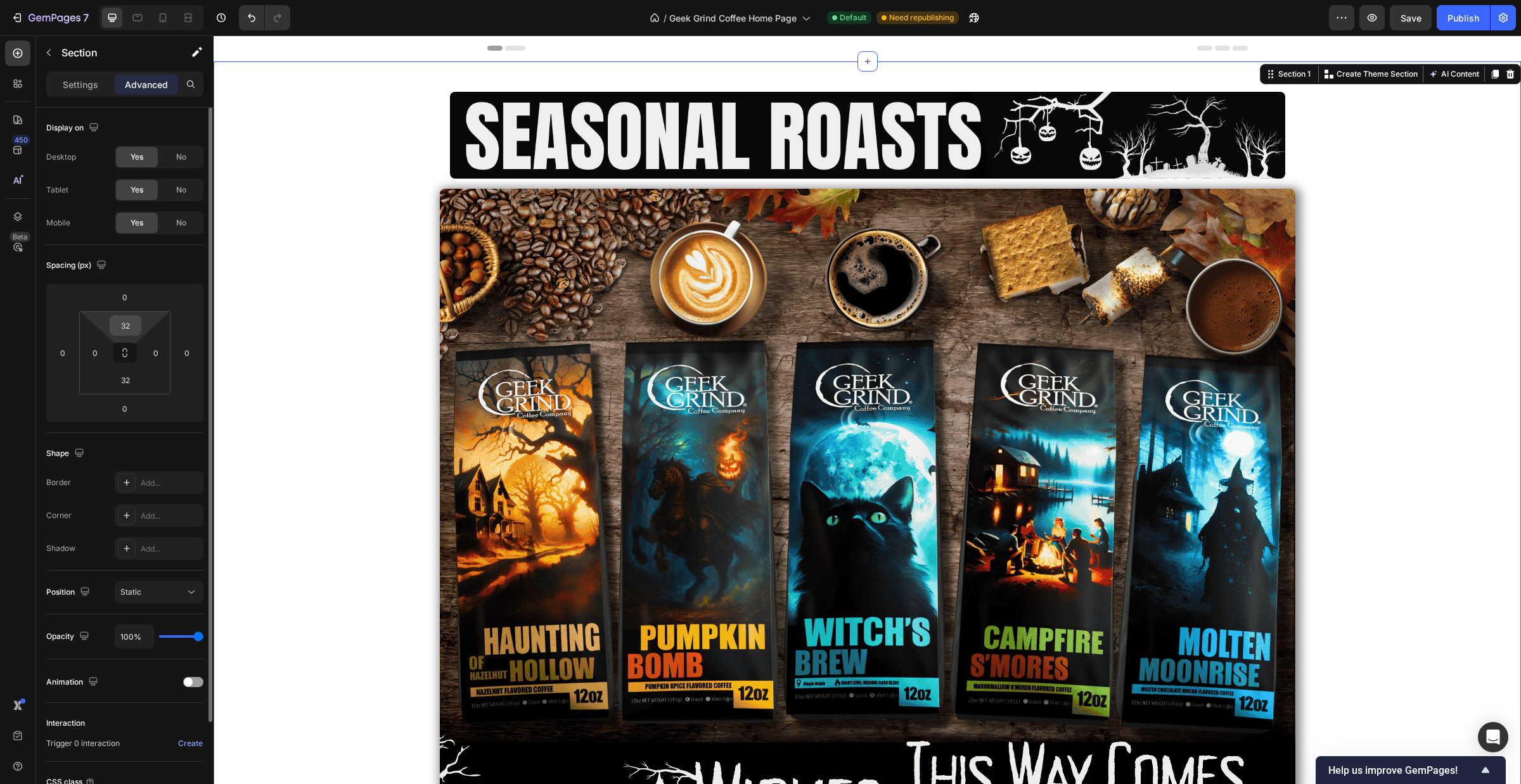
click at [125, 331] on input "32" at bounding box center [126, 326] width 26 height 19
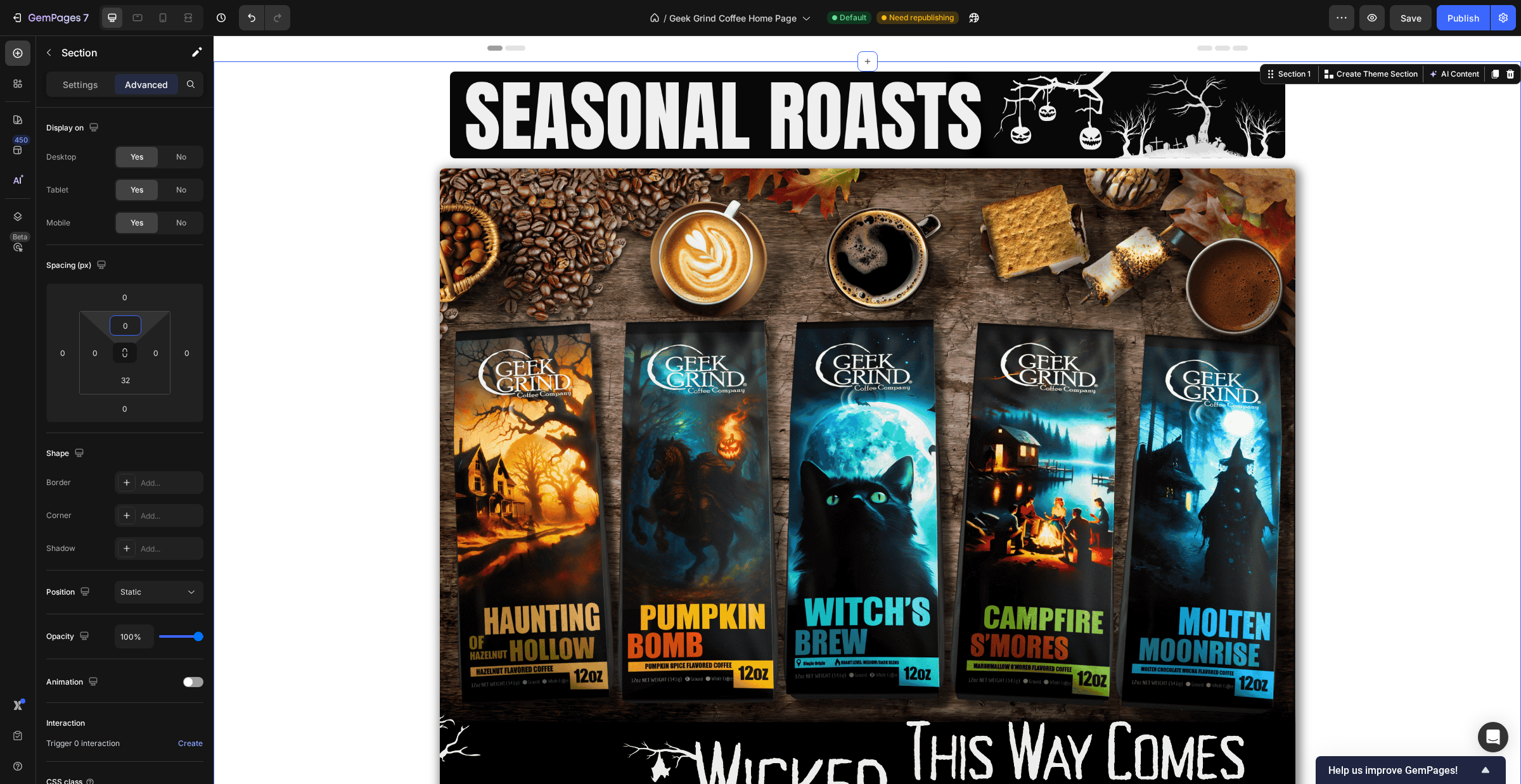
type input "0"
click at [232, 245] on div "Image Row Image Row" at bounding box center [867, 469] width 1307 height 814
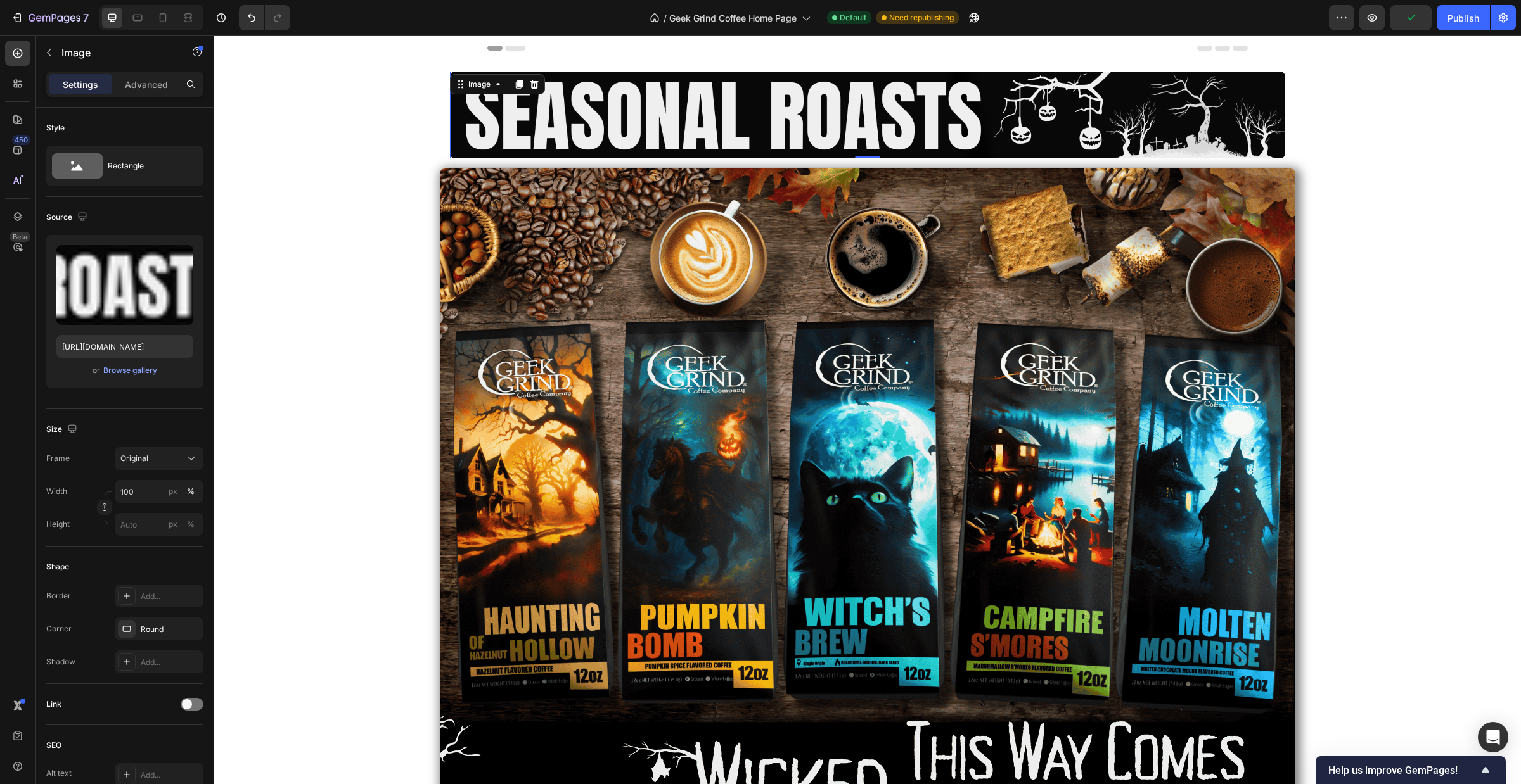
click at [565, 128] on img at bounding box center [867, 115] width 835 height 86
click at [476, 109] on img at bounding box center [867, 115] width 835 height 86
click at [472, 86] on div "Image" at bounding box center [479, 84] width 27 height 11
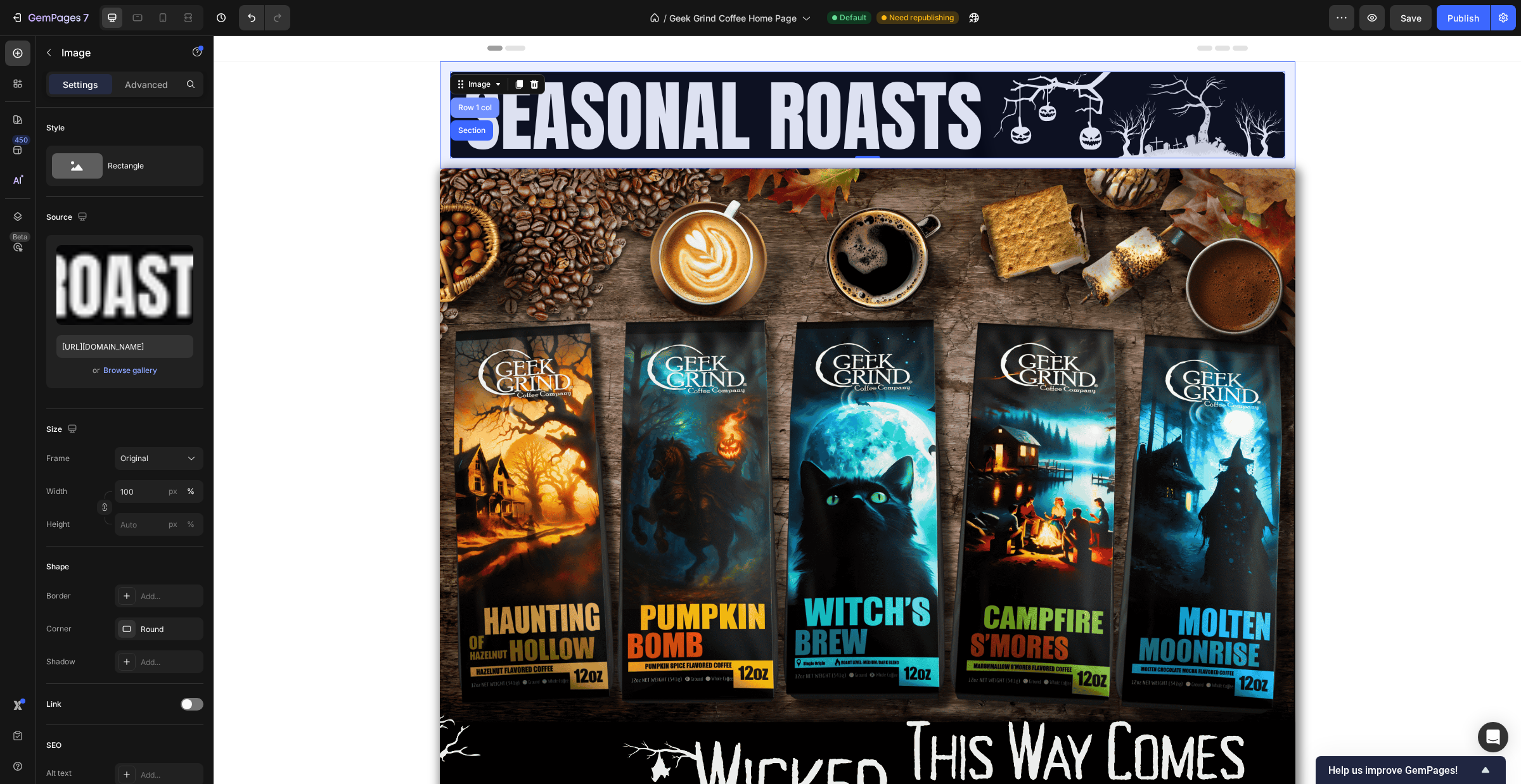
click at [472, 104] on div "Row 1 col" at bounding box center [475, 107] width 38 height 8
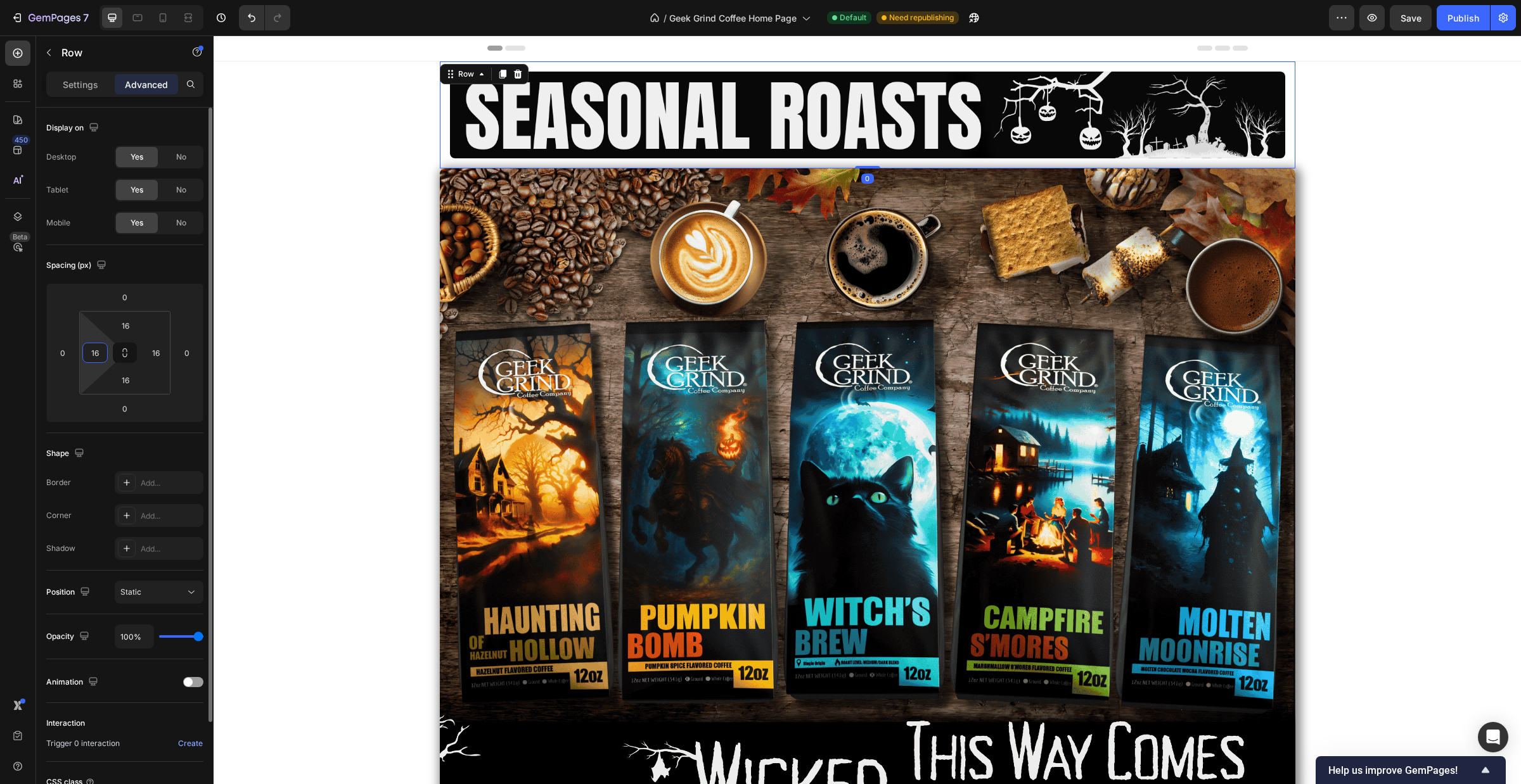
click at [99, 355] on input "16" at bounding box center [95, 352] width 19 height 19
type input "0"
click at [163, 356] on input "16" at bounding box center [156, 352] width 19 height 19
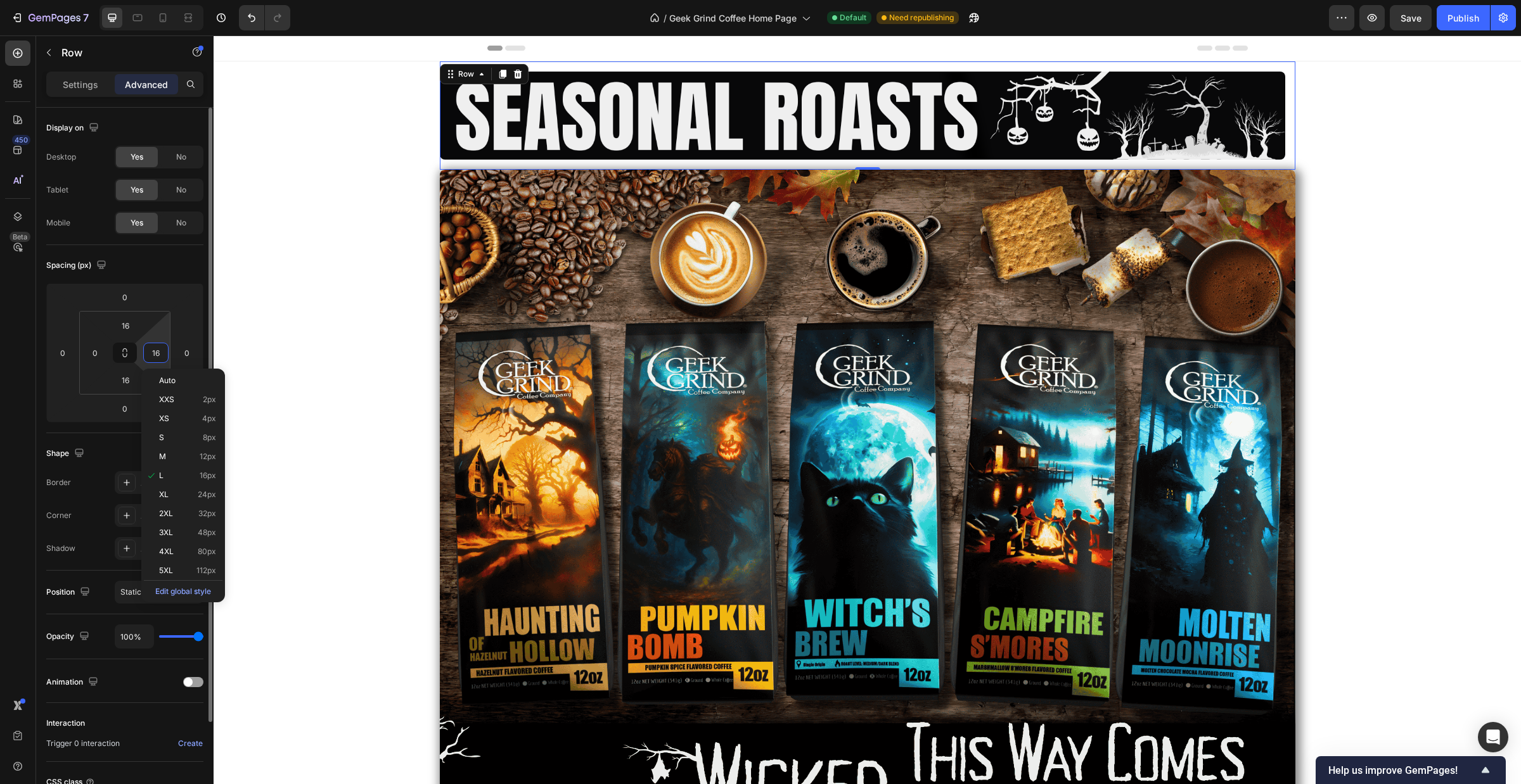
type input "0"
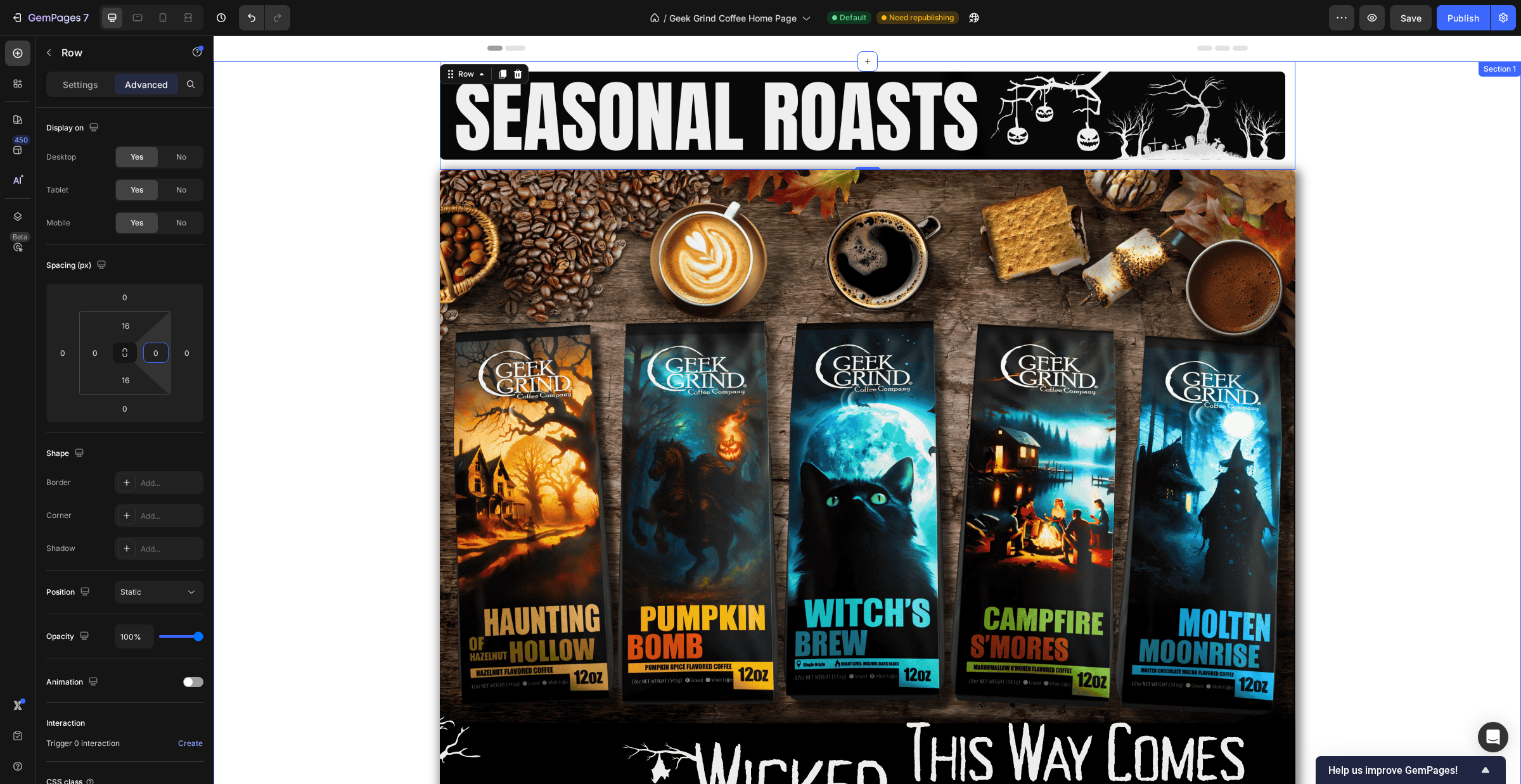
click at [319, 309] on div "Image Row 0 Image Row" at bounding box center [867, 469] width 1307 height 815
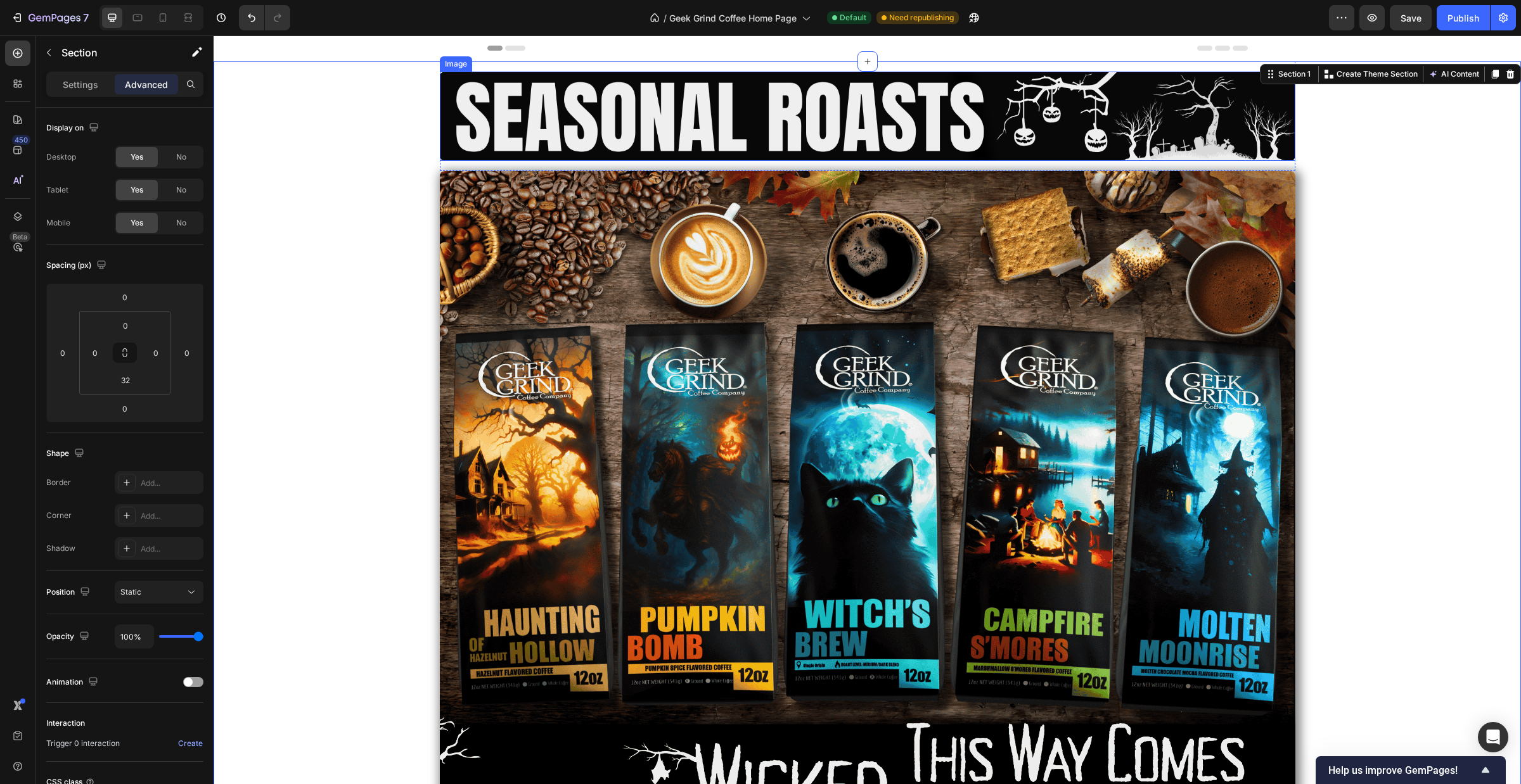
click at [500, 111] on img at bounding box center [867, 116] width 855 height 89
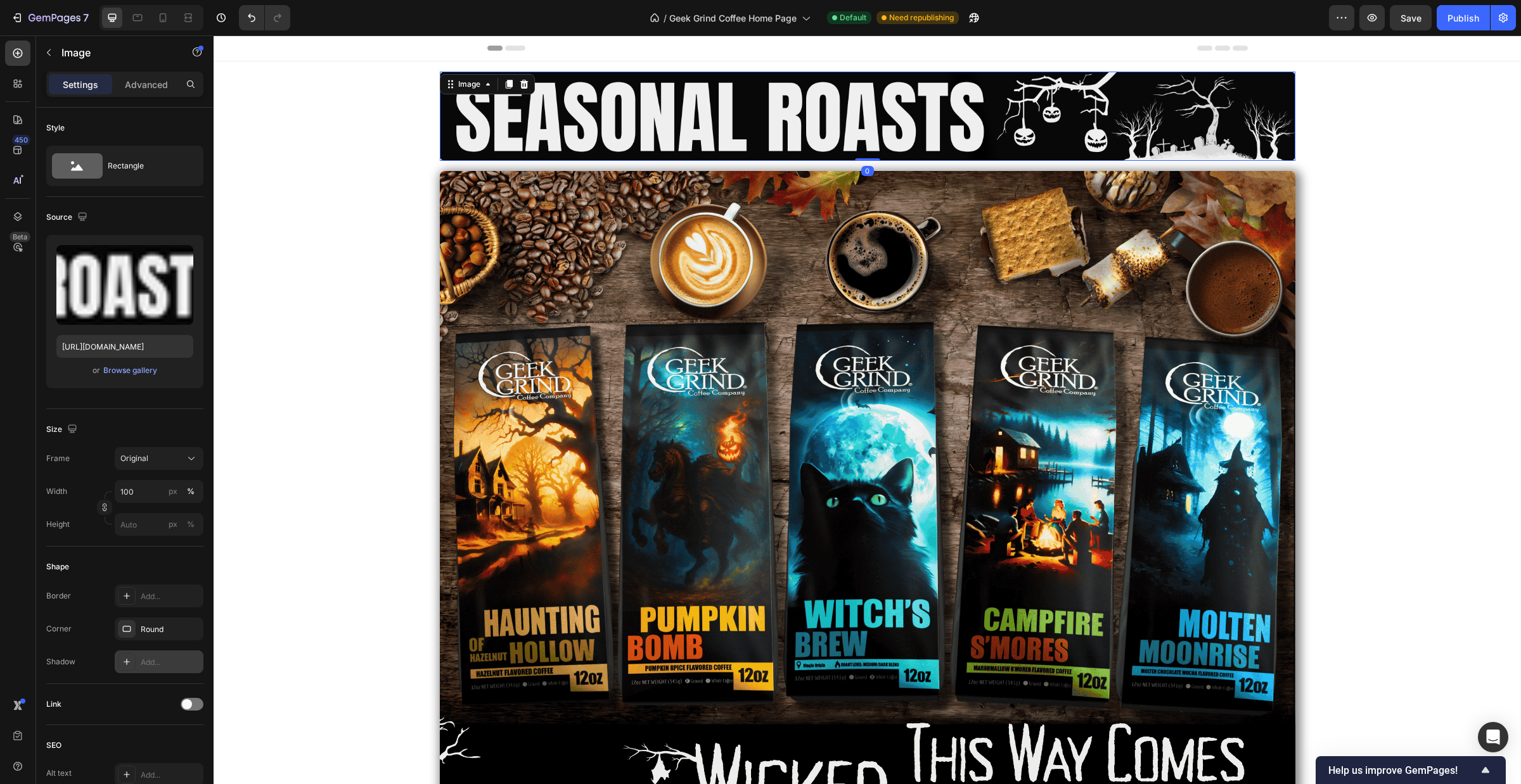
click at [140, 657] on div "Add..." at bounding box center [170, 662] width 60 height 11
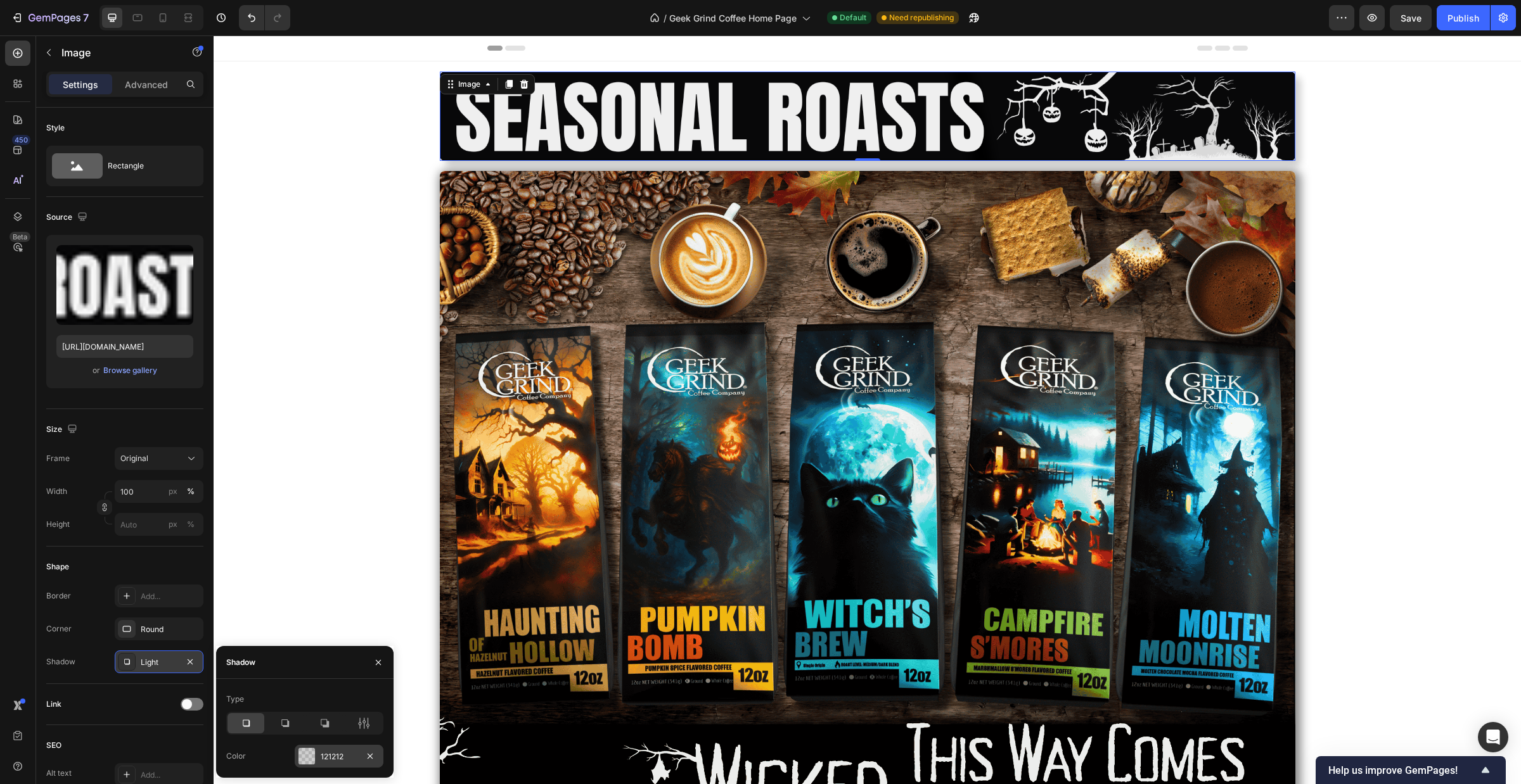
click at [321, 697] on div "121212" at bounding box center [339, 756] width 37 height 11
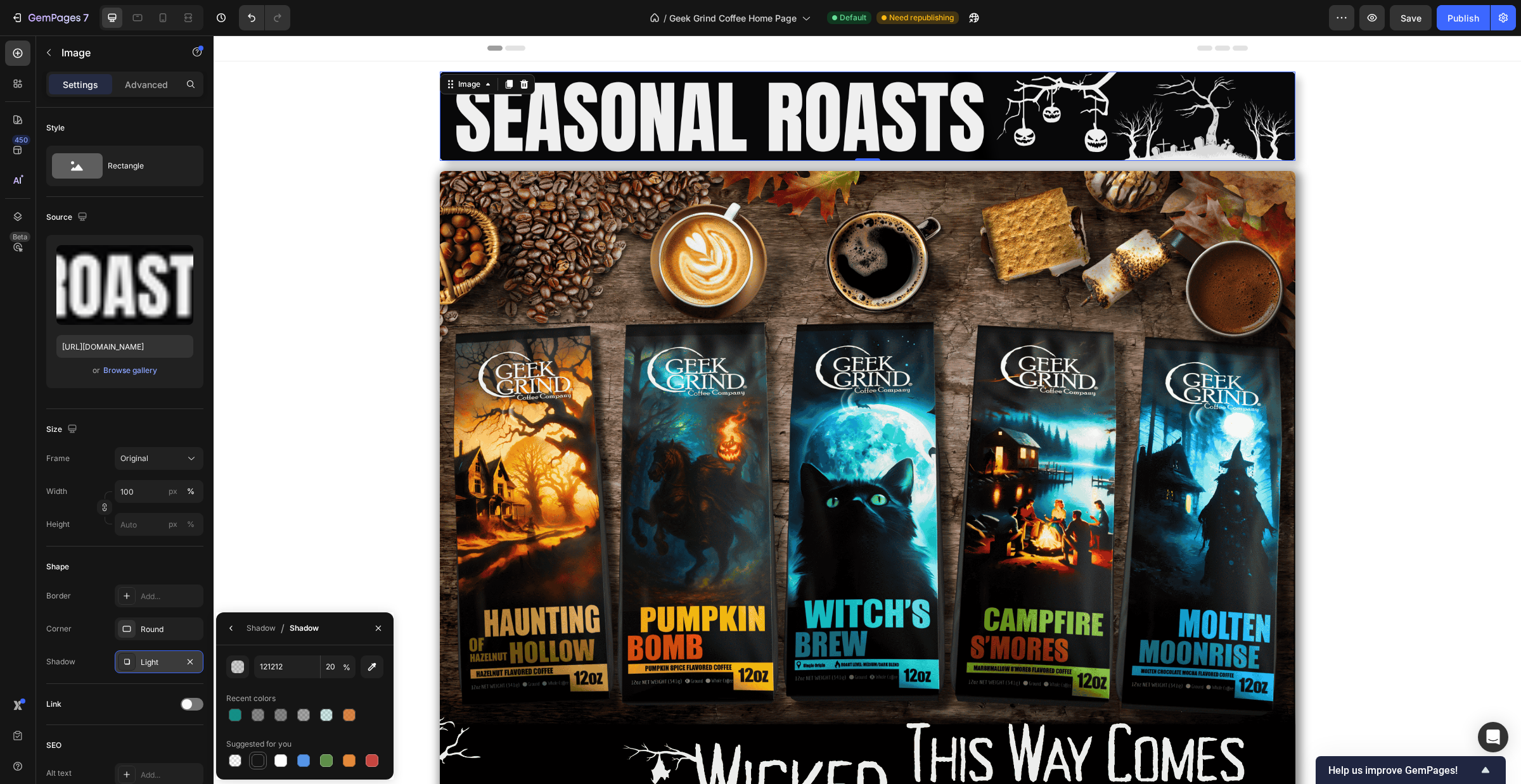
click at [260, 697] on div at bounding box center [257, 760] width 13 height 13
type input "151515"
click at [260, 697] on div at bounding box center [257, 760] width 13 height 13
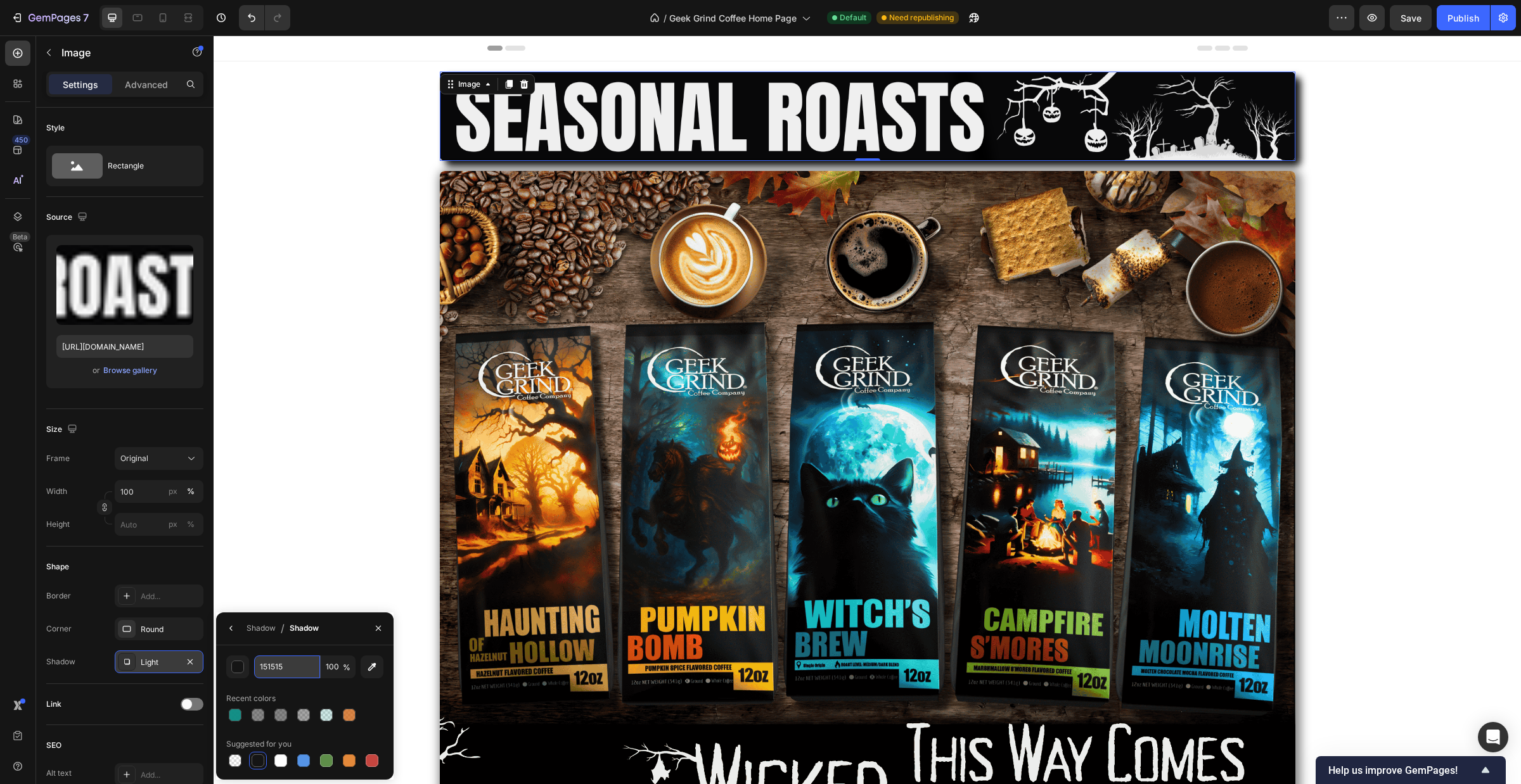
click at [264, 666] on input "151515" at bounding box center [287, 667] width 66 height 23
click at [234, 666] on div "button" at bounding box center [238, 667] width 13 height 13
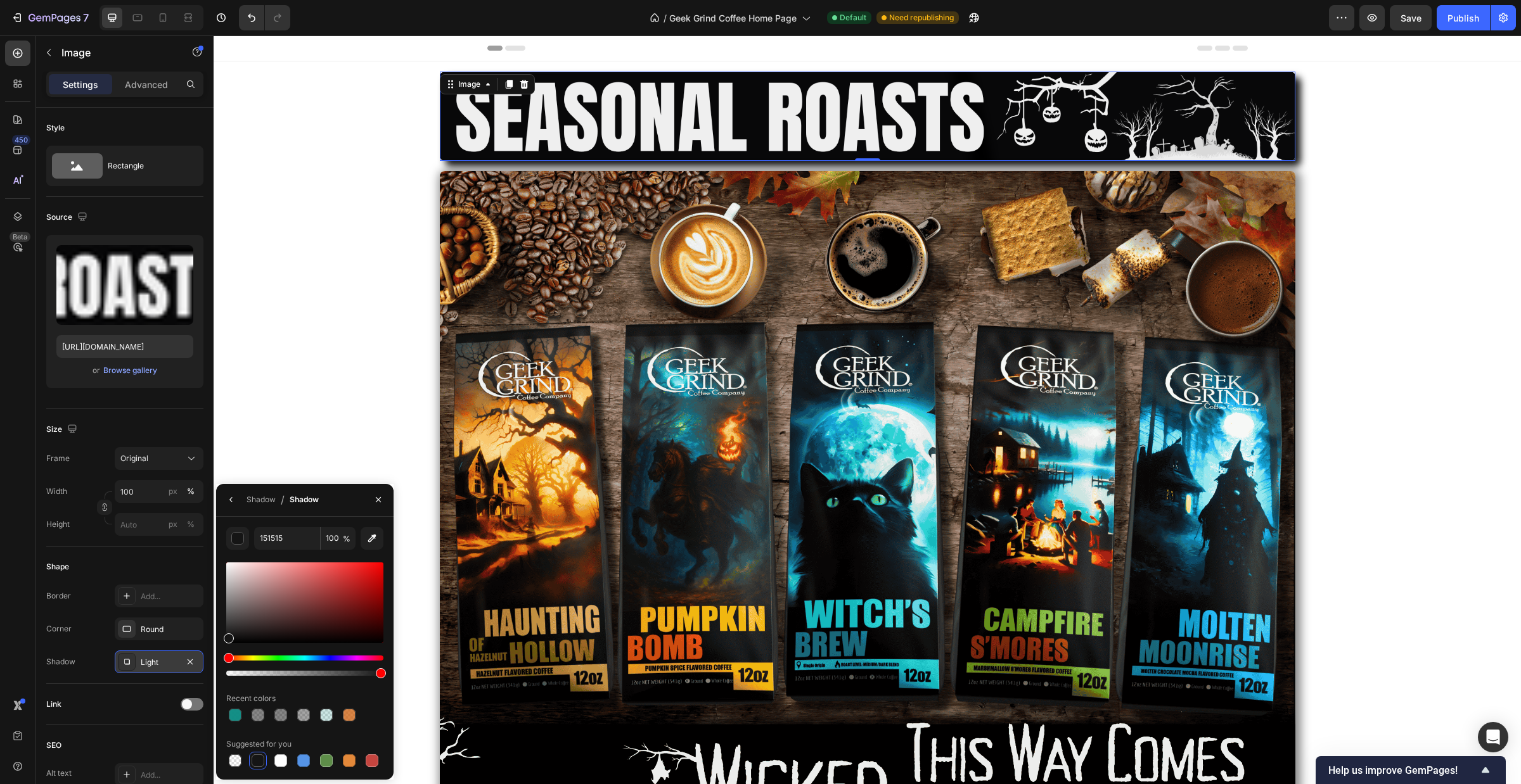
drag, startPoint x: 374, startPoint y: 669, endPoint x: 309, endPoint y: 672, distance: 65.1
click at [309, 672] on div at bounding box center [305, 666] width 157 height 21
click at [311, 672] on div at bounding box center [305, 673] width 157 height 5
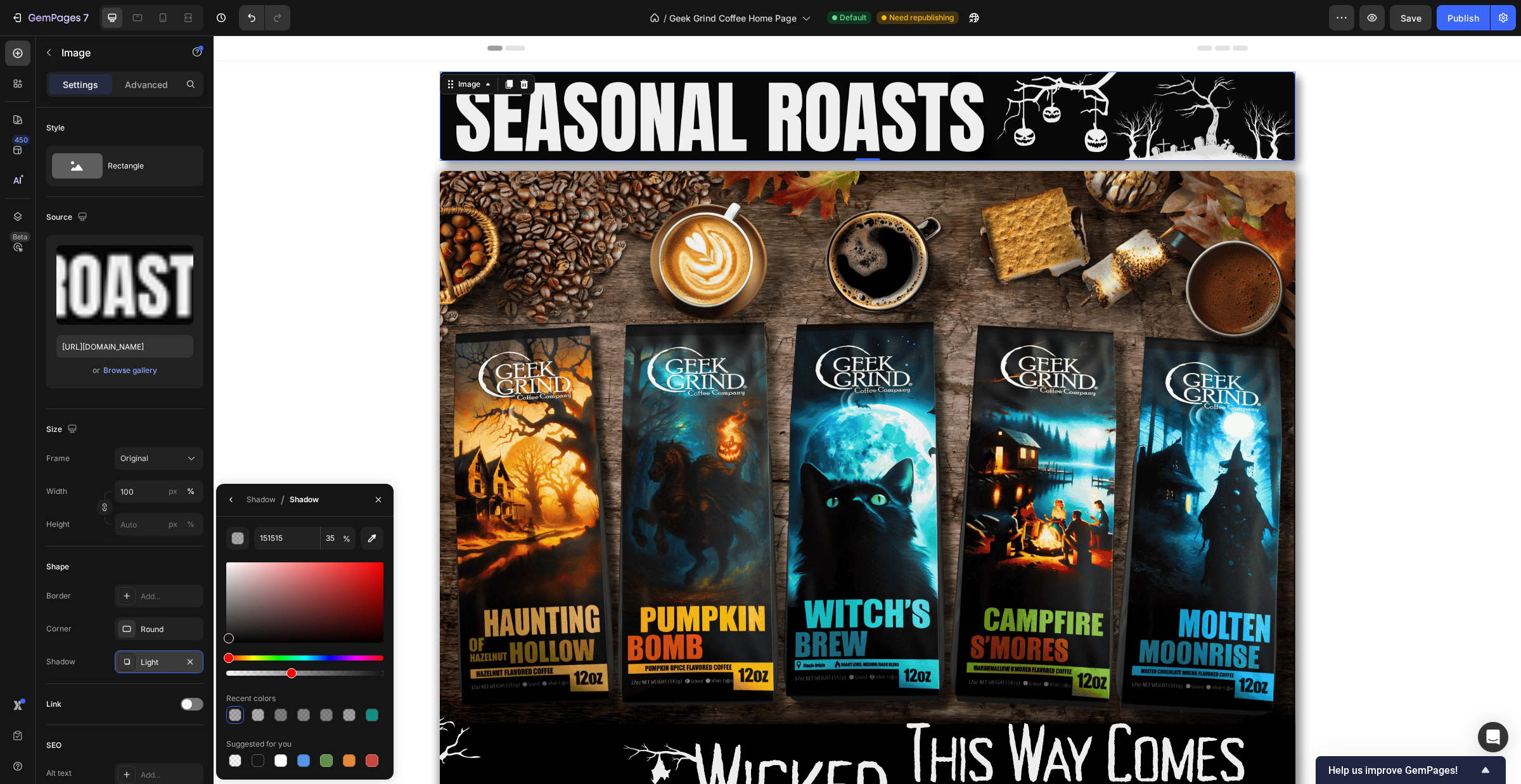
type input "40"
drag, startPoint x: 311, startPoint y: 672, endPoint x: 289, endPoint y: 662, distance: 24.2
click at [289, 662] on div at bounding box center [305, 666] width 157 height 21
click at [297, 304] on div "Image 0 Row Image Row" at bounding box center [867, 469] width 1307 height 816
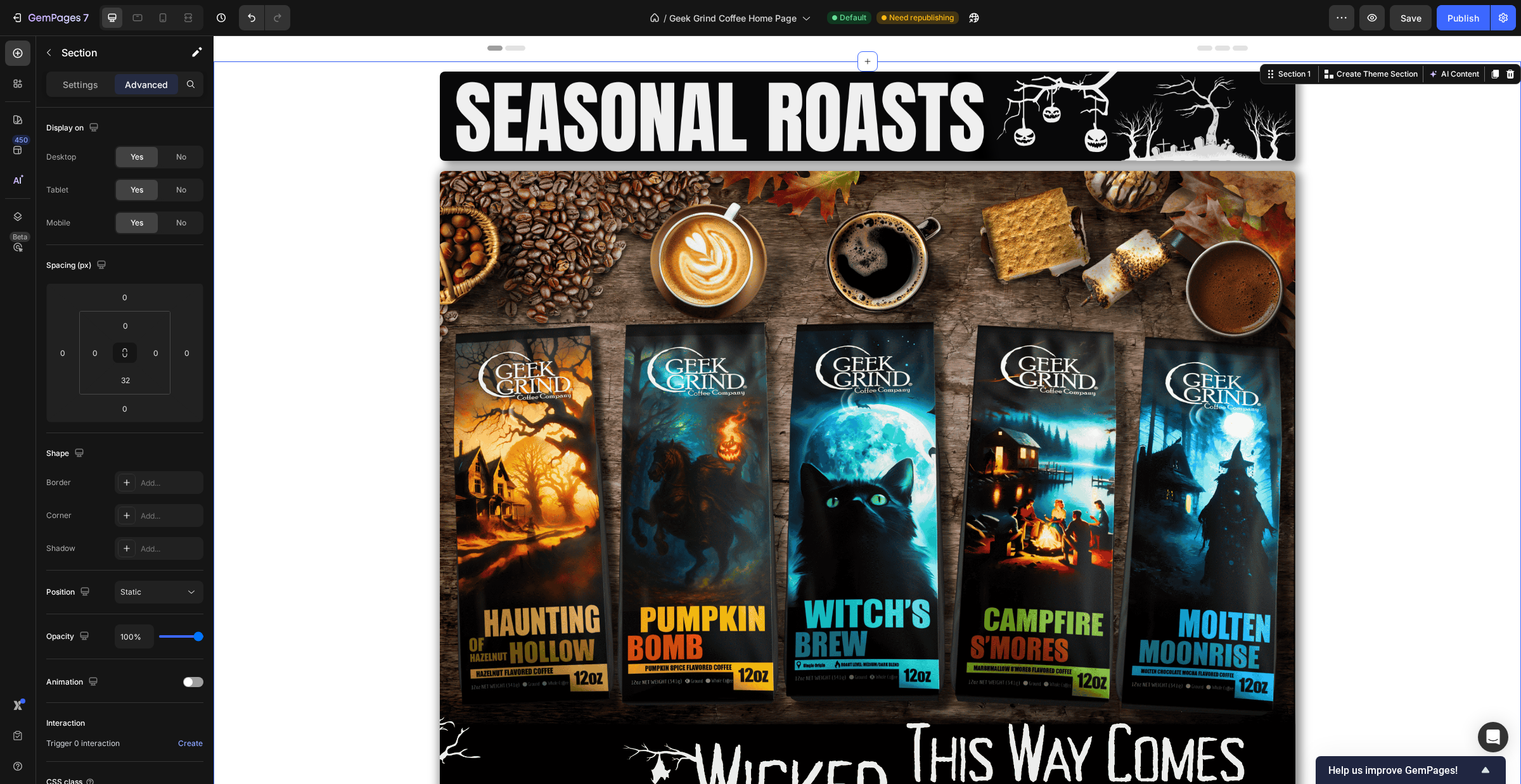
click at [297, 304] on div "Image Row Image Row" at bounding box center [867, 469] width 1307 height 816
click at [961, 274] on img at bounding box center [867, 519] width 855 height 697
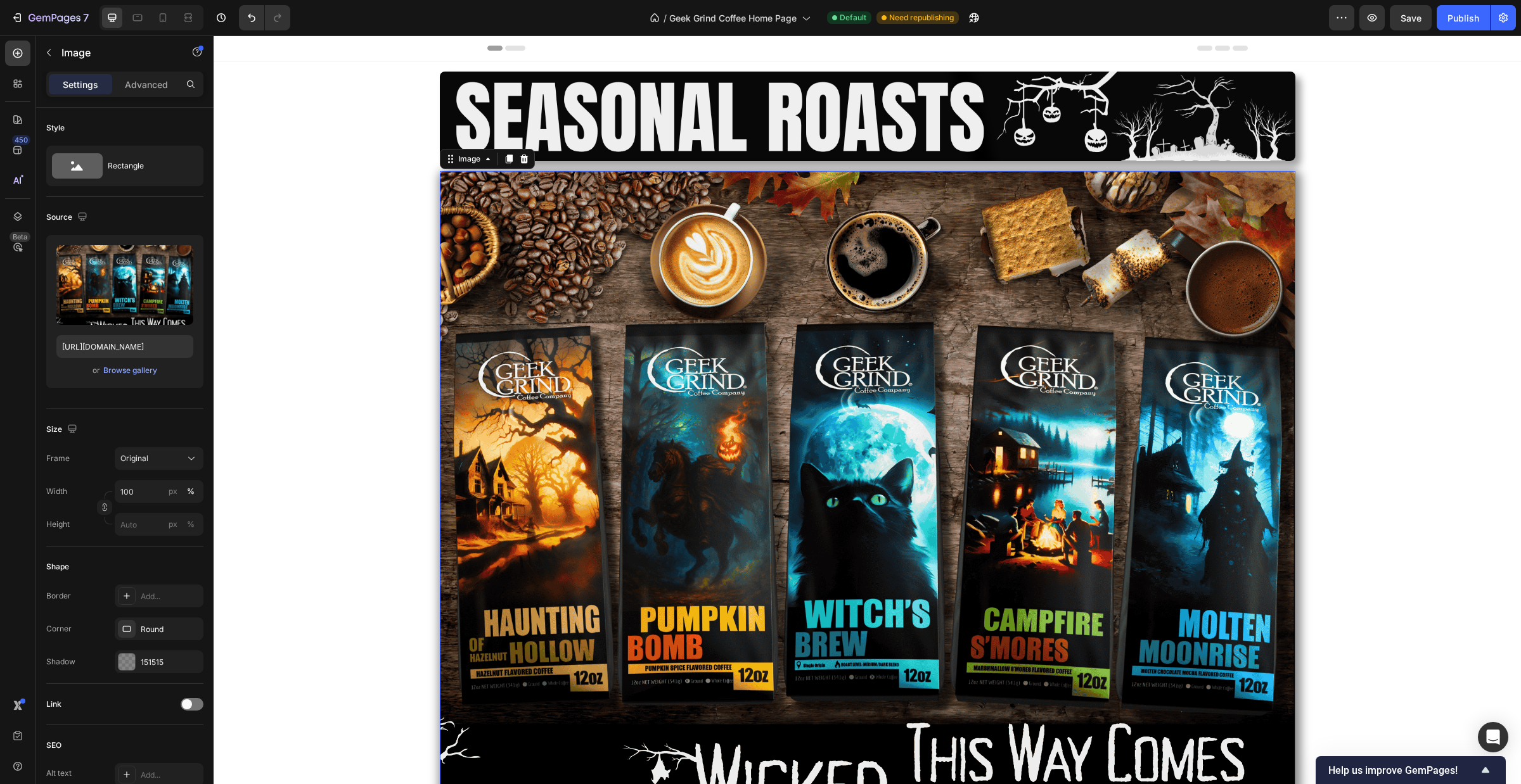
click at [842, 317] on img at bounding box center [867, 519] width 855 height 697
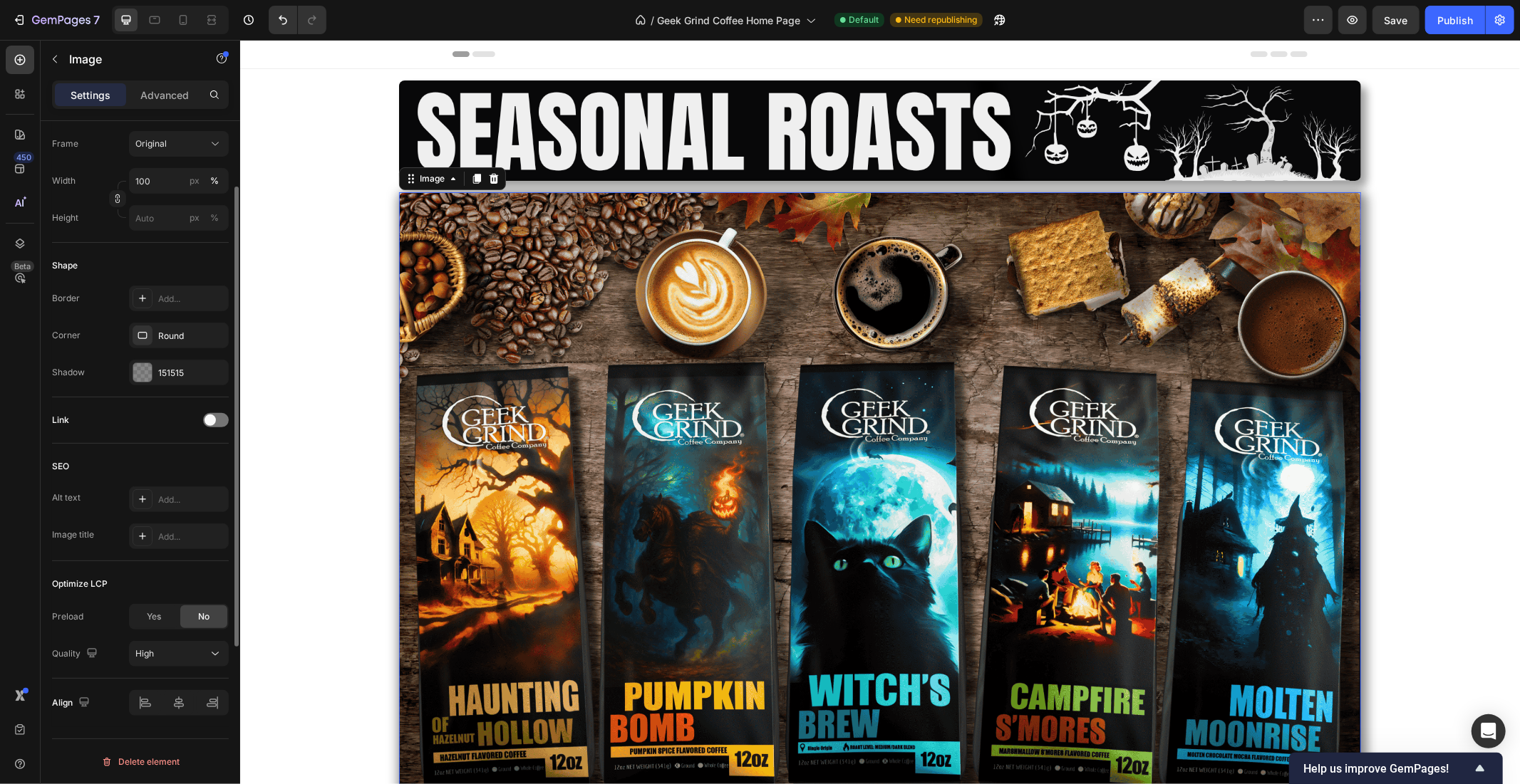
scroll to position [240, 0]
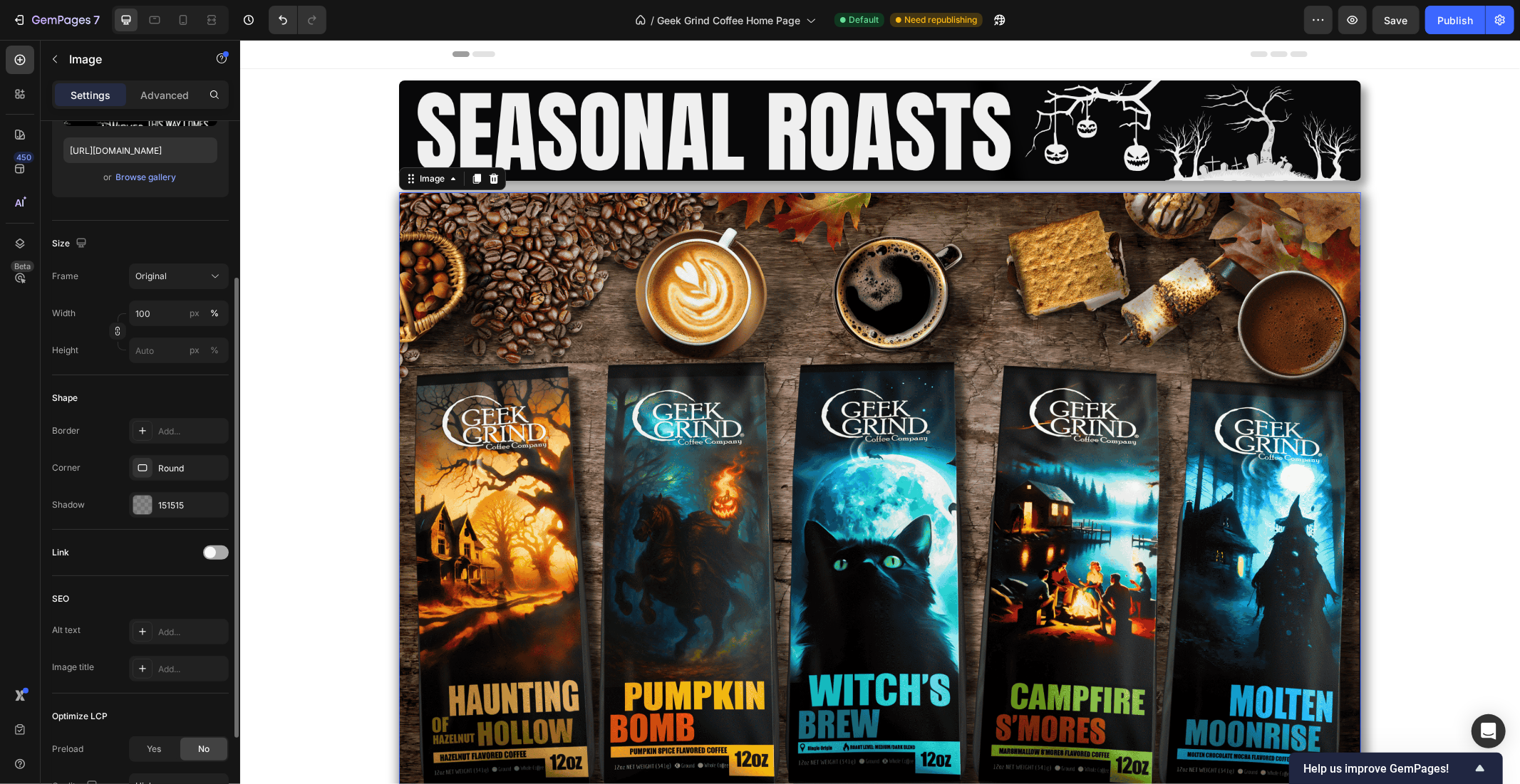
click at [211, 556] on span at bounding box center [211, 553] width 12 height 12
click at [188, 621] on div "Add..." at bounding box center [191, 625] width 67 height 13
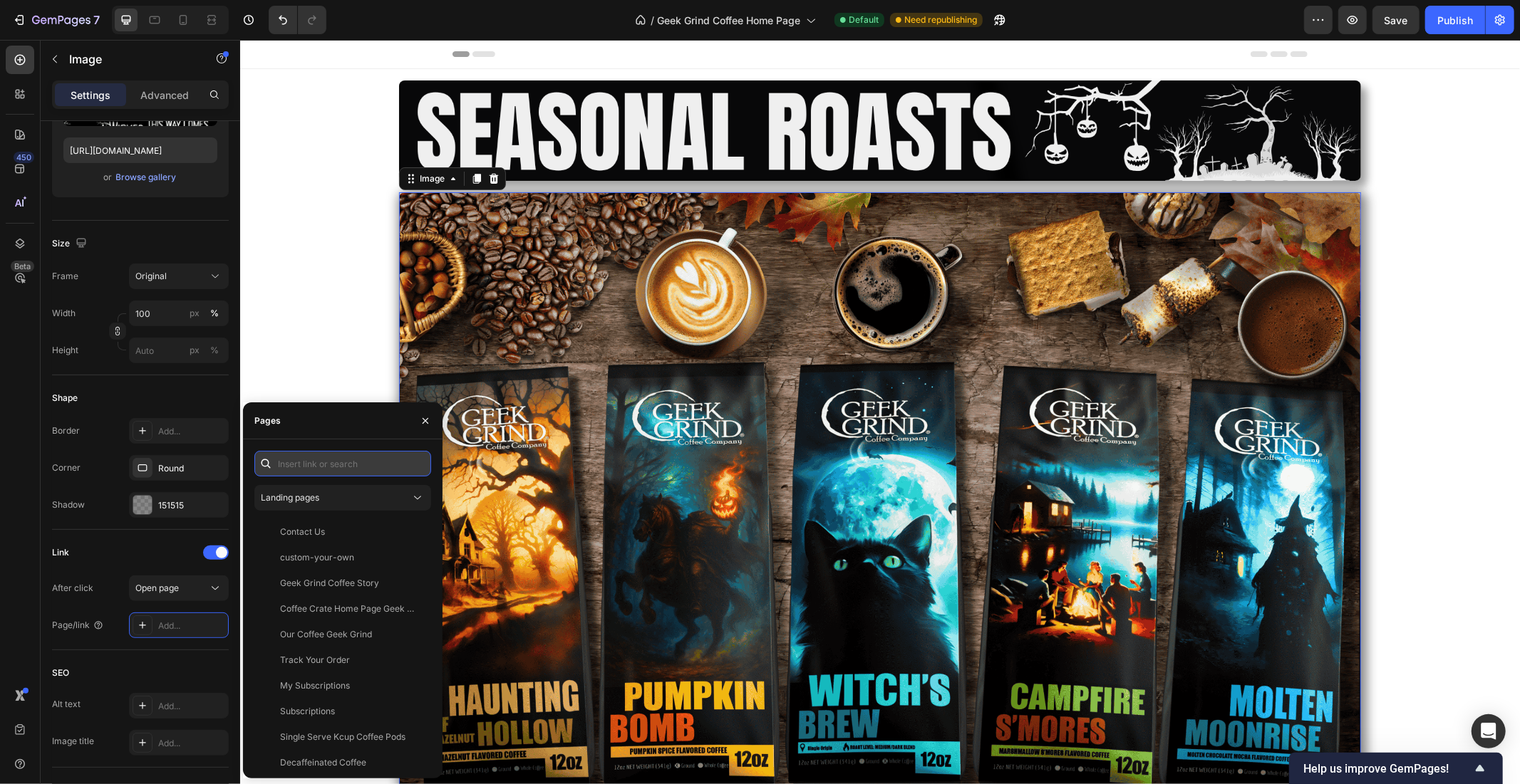
paste input "https://geekgrindcoffee.com/collections/adventure-series-coffee"
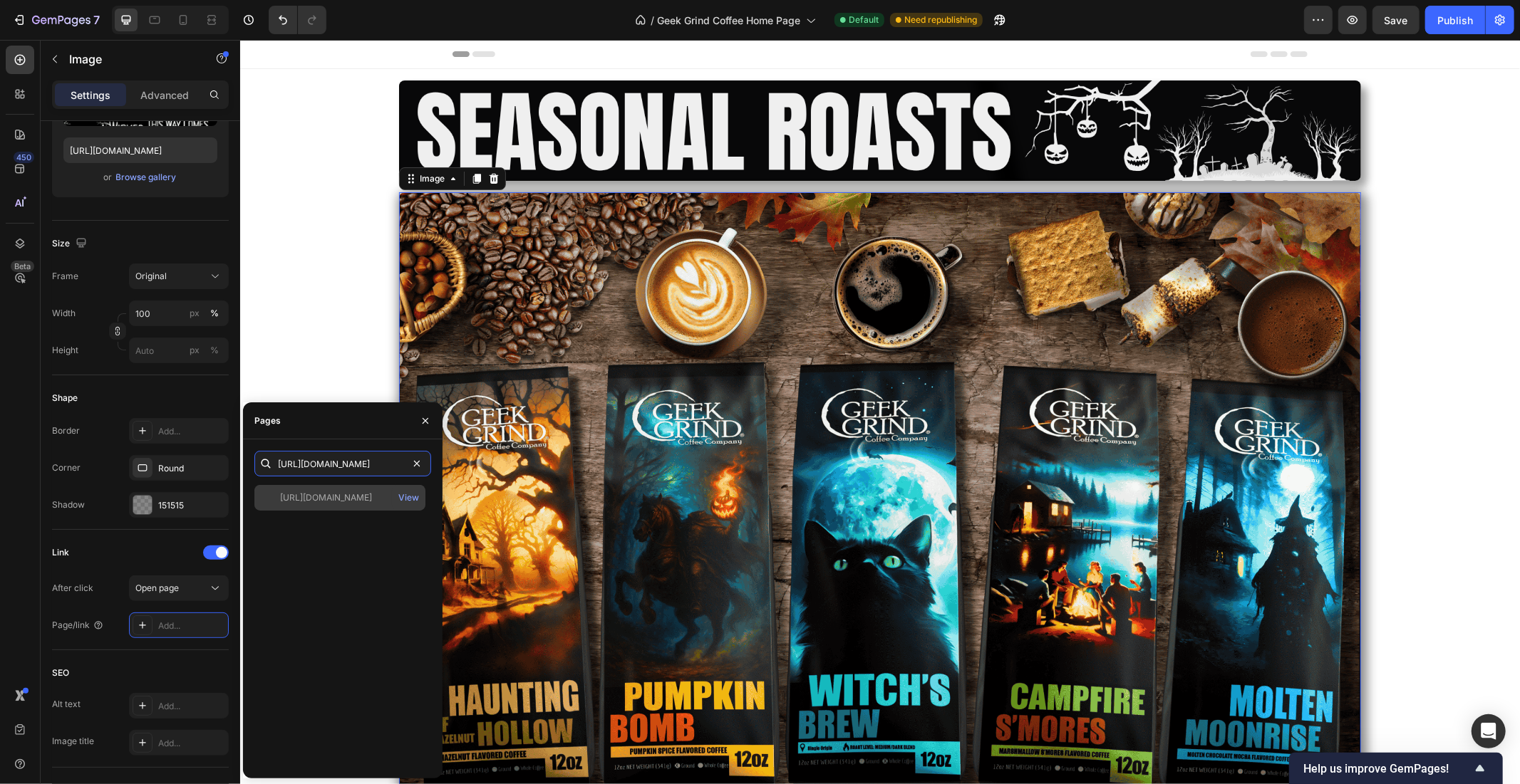
type input "https://geekgrindcoffee.com/collections/adventure-series-coffee"
click at [366, 506] on div "https://geekgrindcoffee.com/collections/adventure-series-coffee View" at bounding box center [340, 497] width 171 height 26
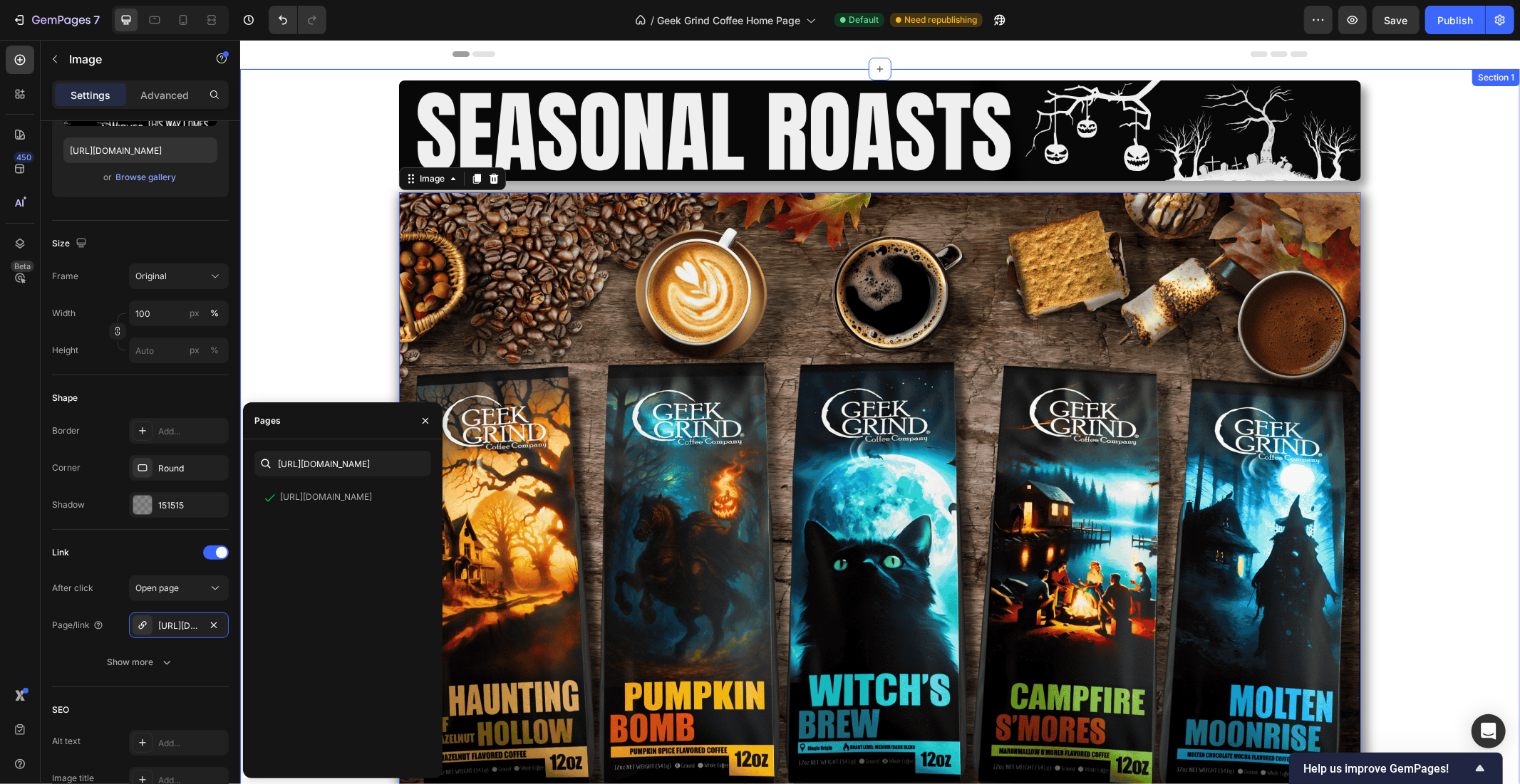
click at [346, 336] on div "Image Row Image 0 Row" at bounding box center [879, 527] width 1279 height 918
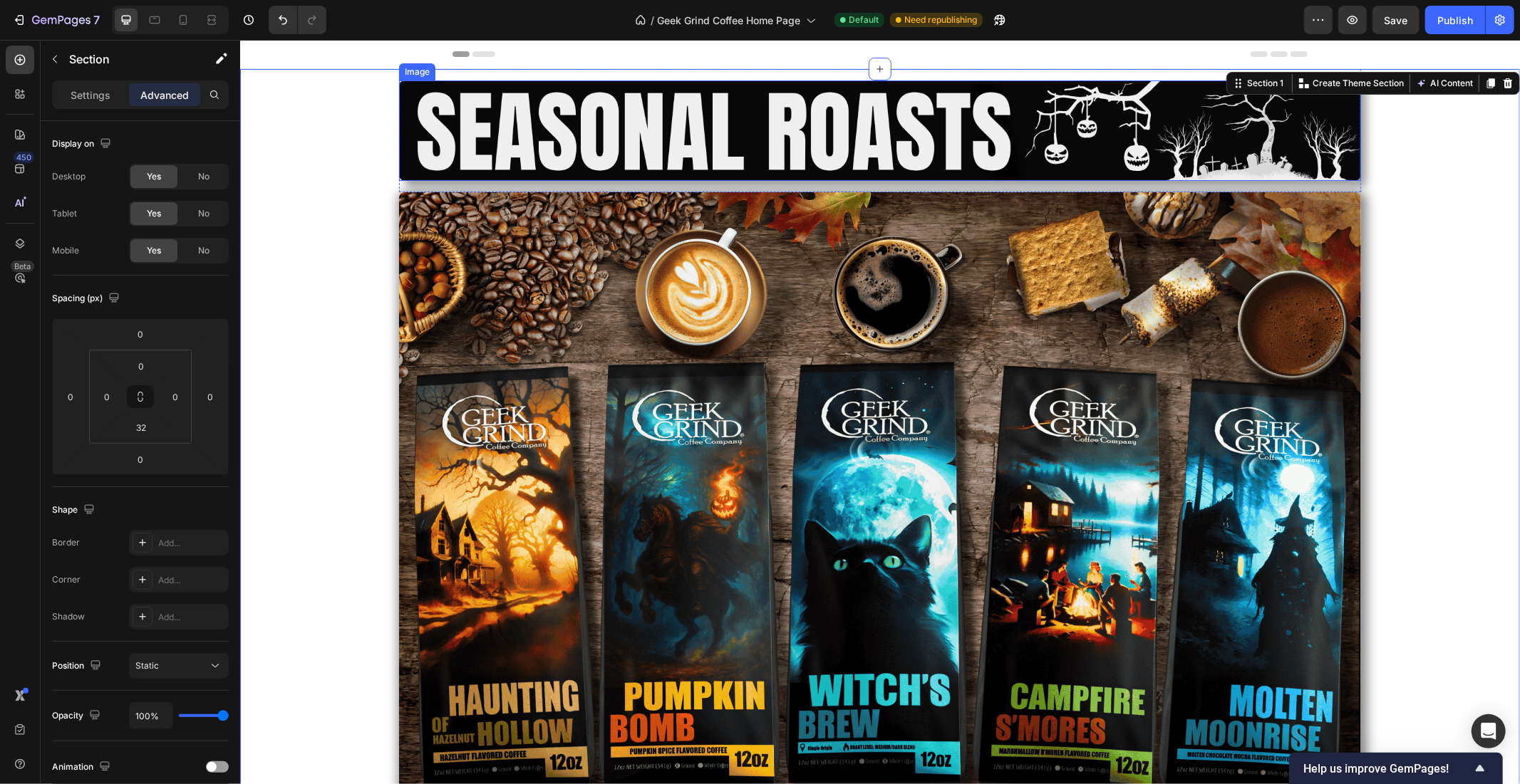
click at [510, 139] on img at bounding box center [879, 130] width 962 height 100
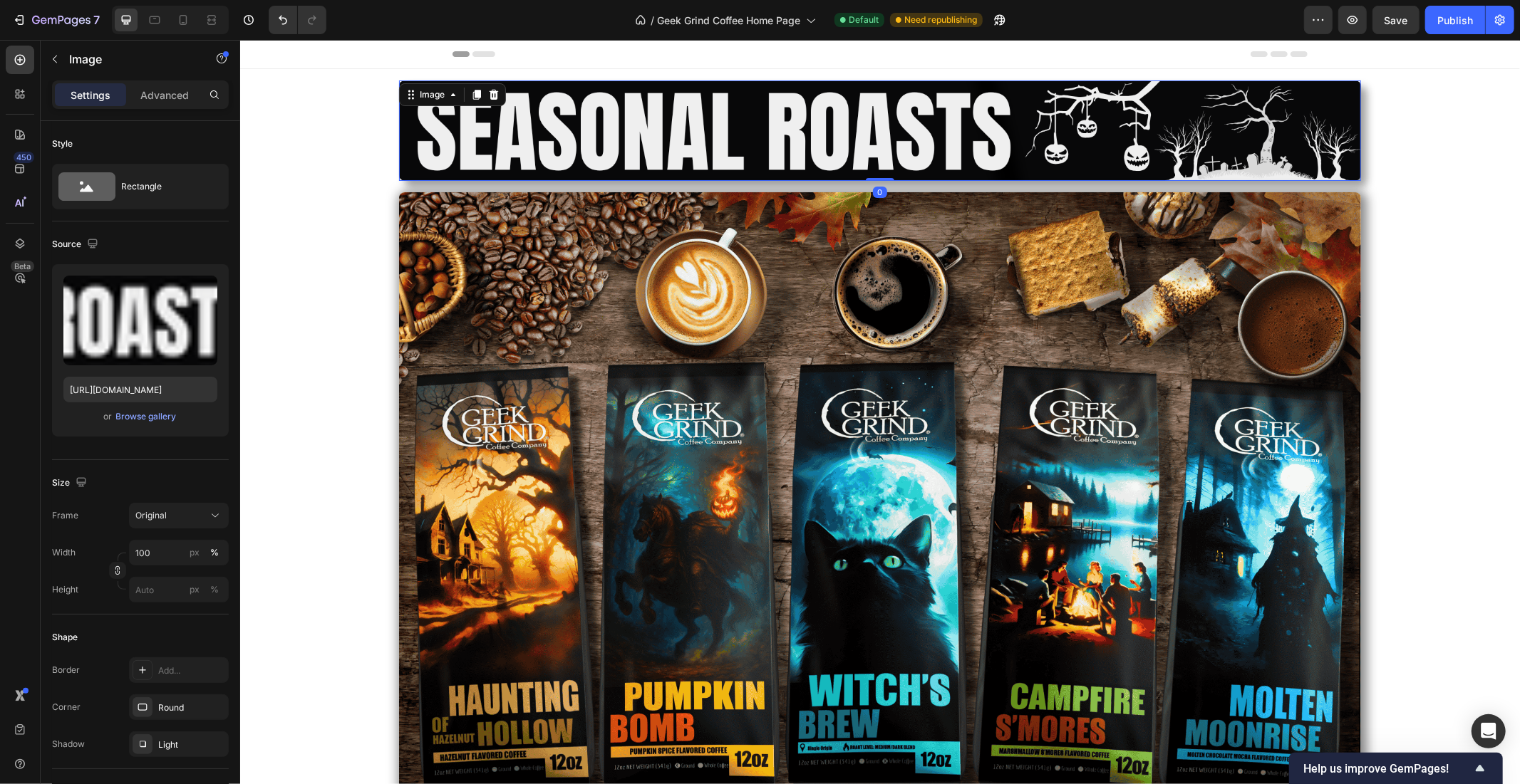
scroll to position [265, 0]
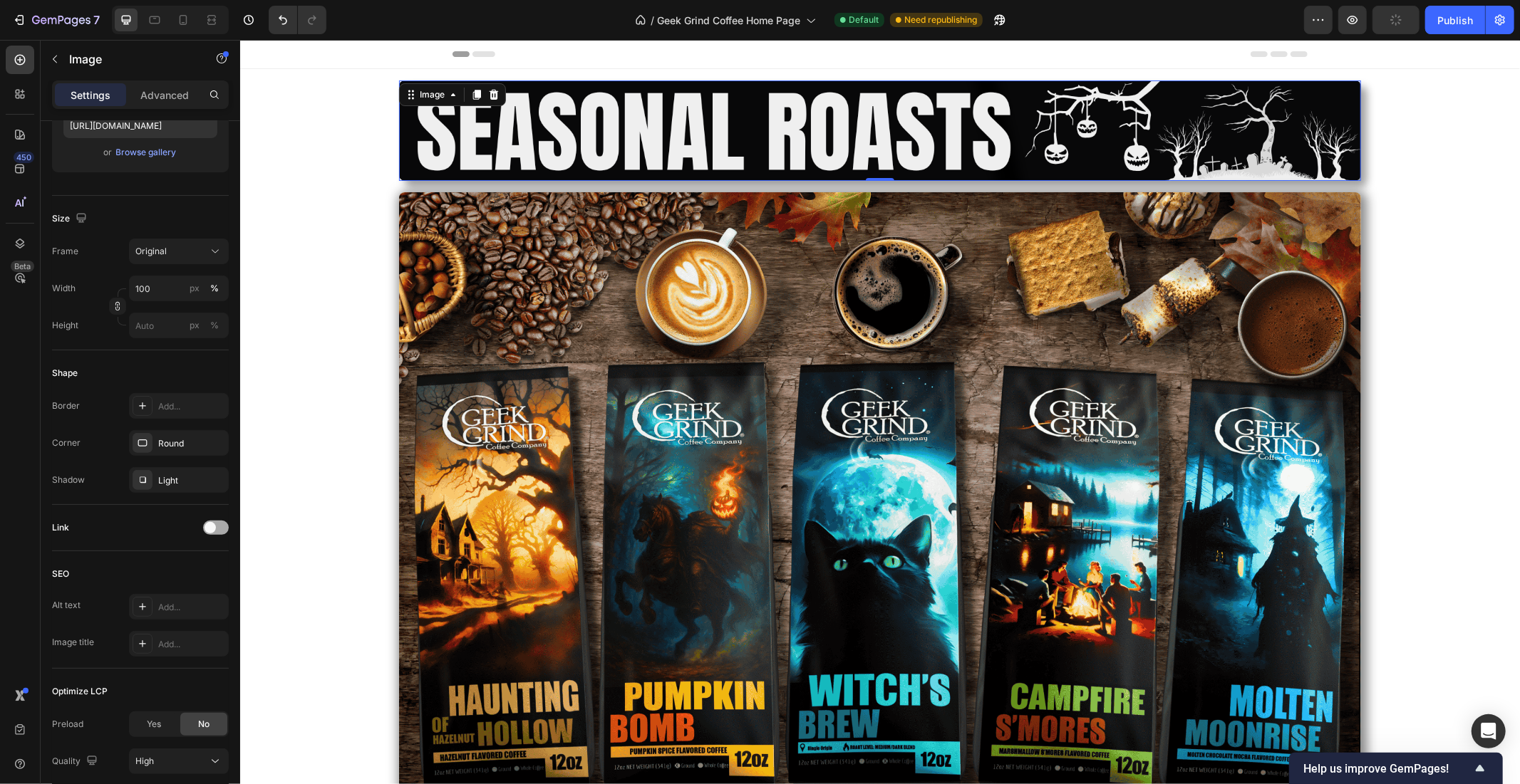
click at [213, 529] on span at bounding box center [211, 528] width 12 height 12
click at [179, 598] on div "Add..." at bounding box center [191, 600] width 67 height 13
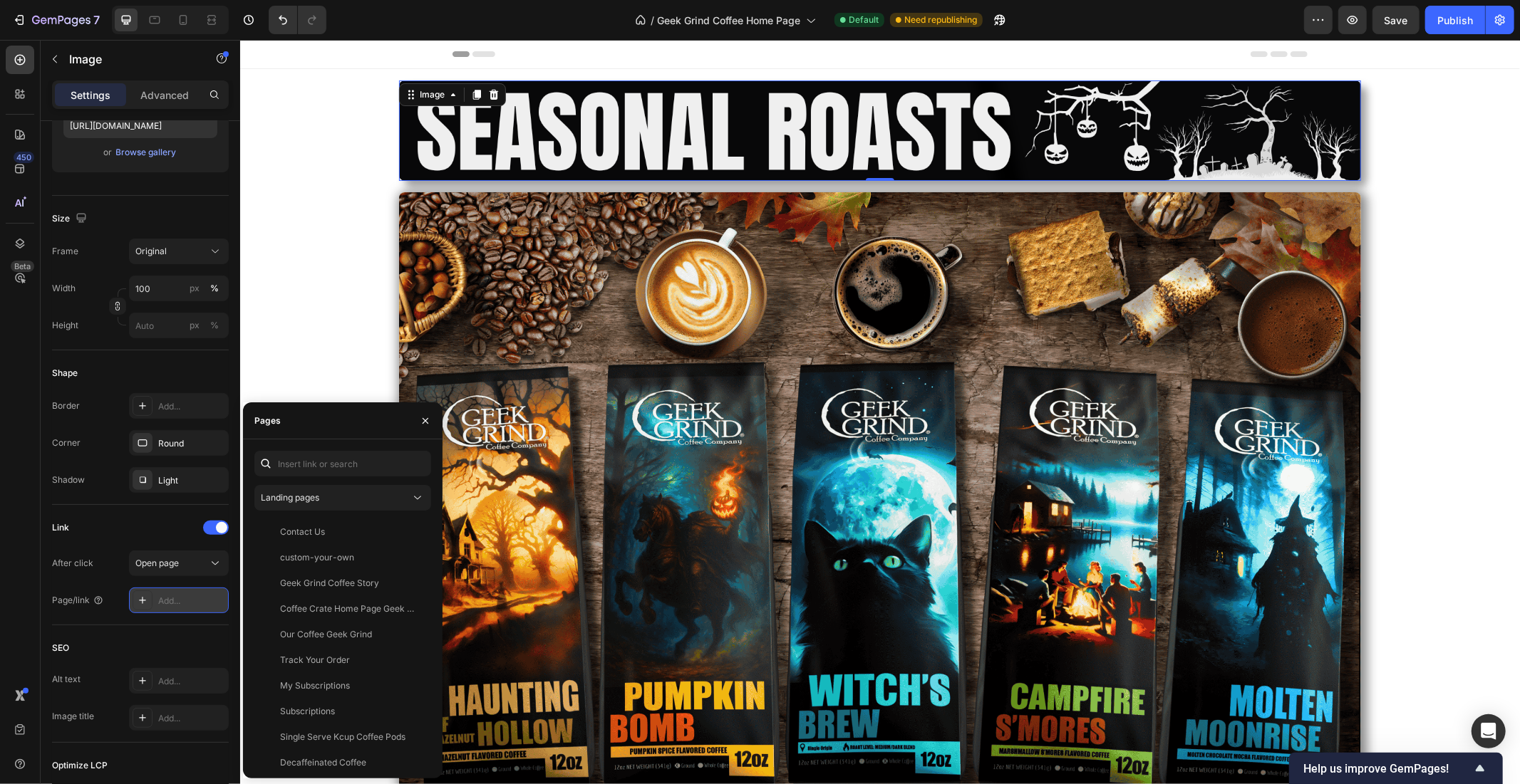
click at [172, 596] on div "Add..." at bounding box center [191, 600] width 67 height 13
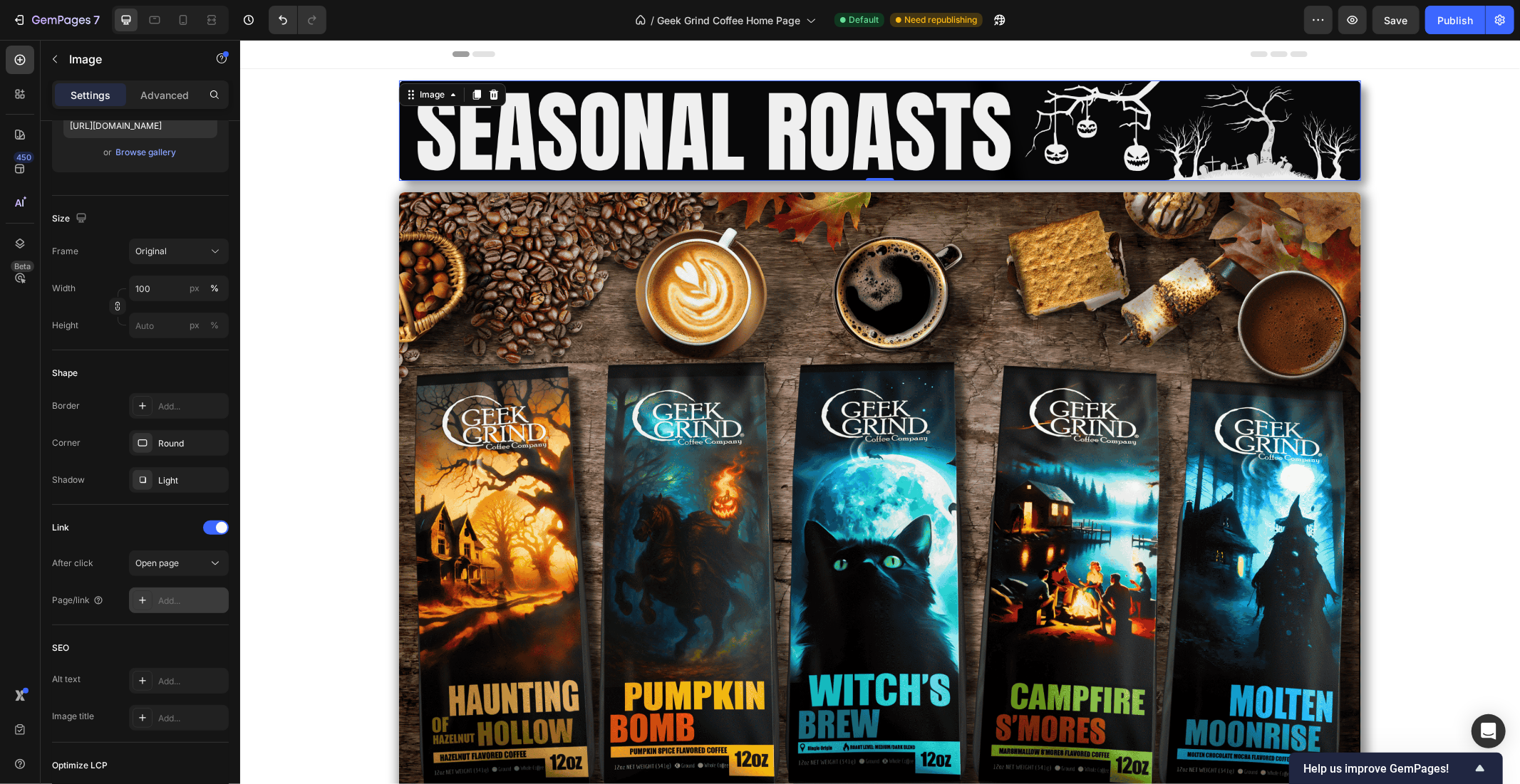
click at [186, 592] on div "Add..." at bounding box center [179, 600] width 100 height 26
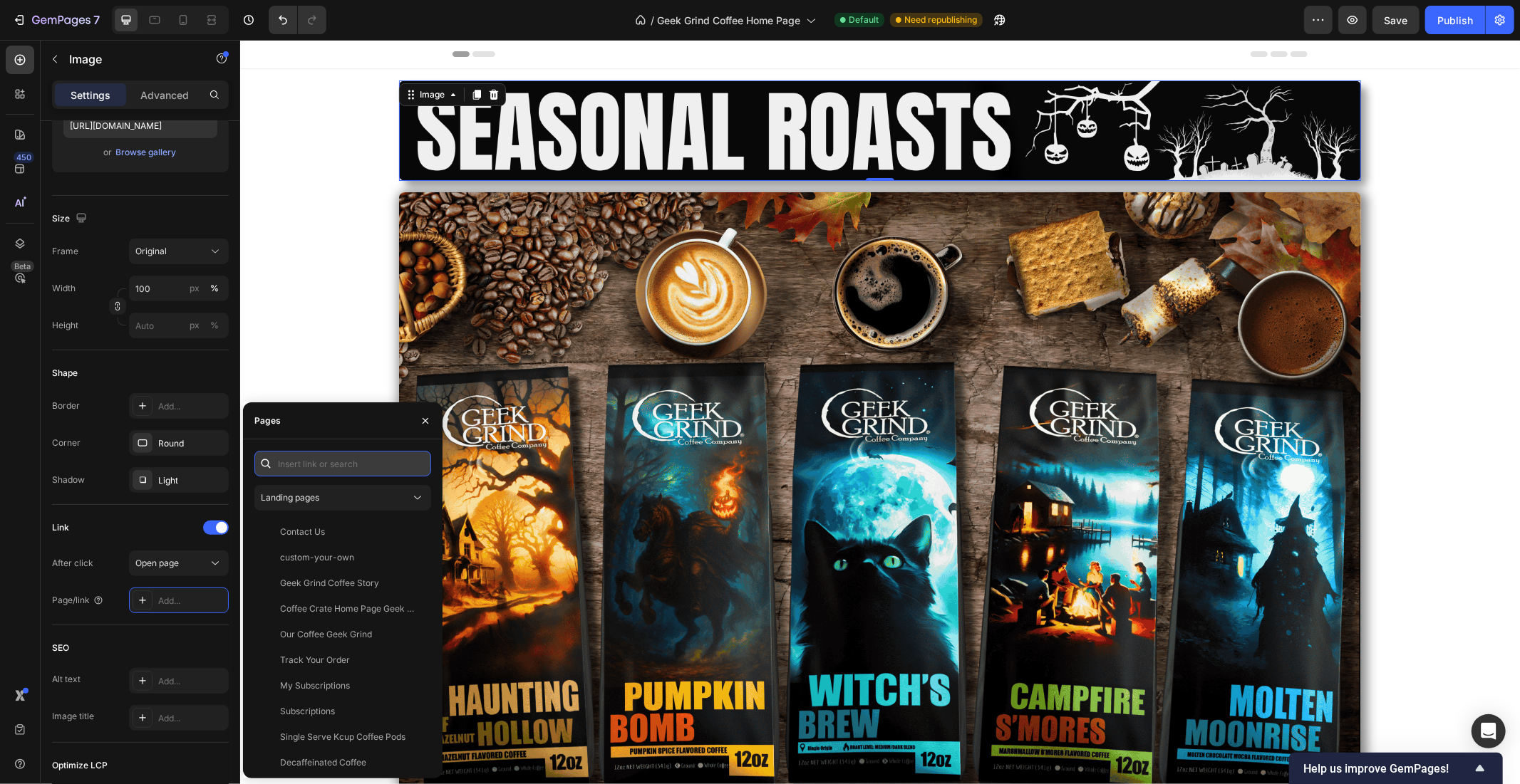
paste input "https://geekgrindcoffee.com/collections/adventure-series-coffee"
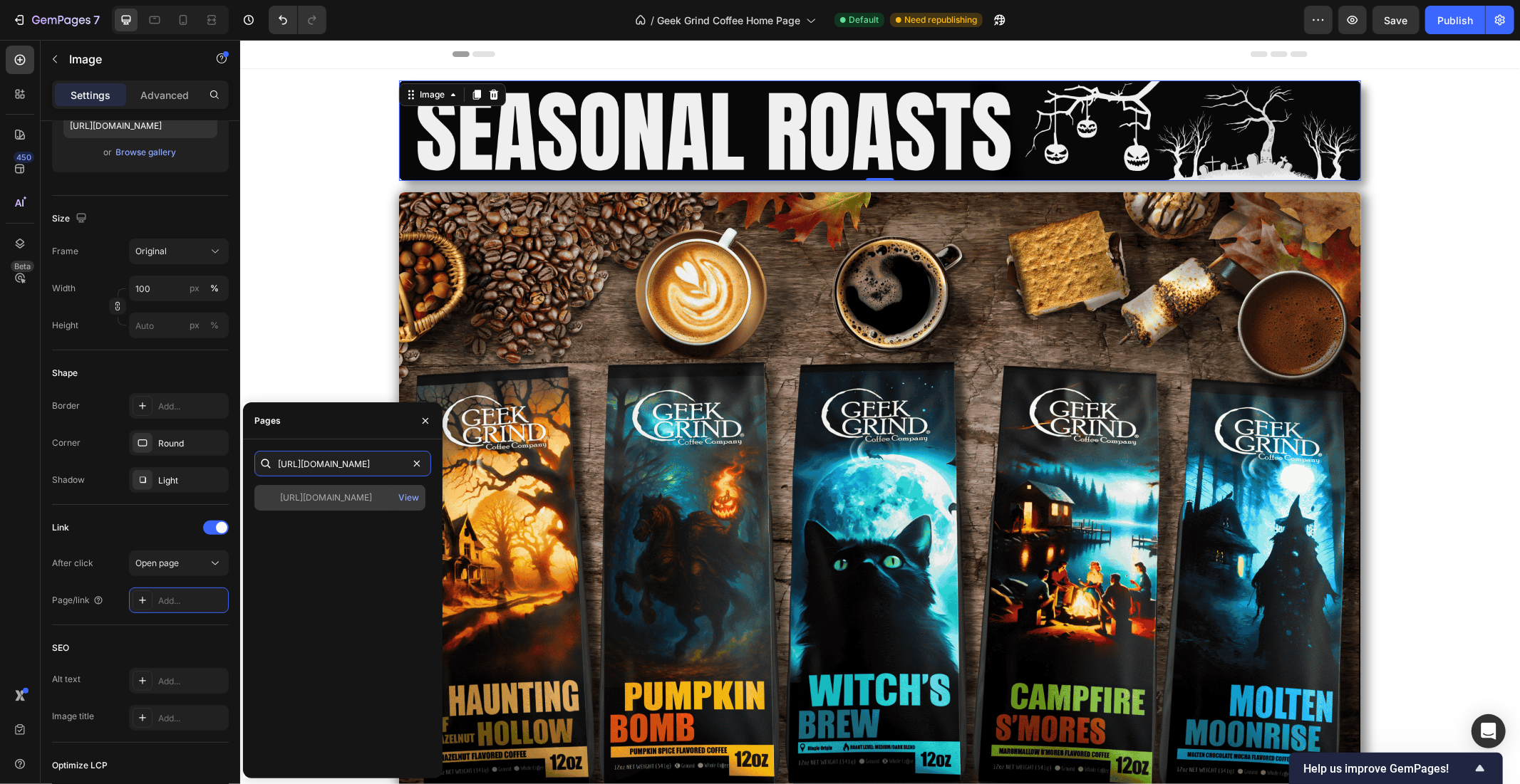
type input "https://geekgrindcoffee.com/collections/adventure-series-coffee"
click at [356, 495] on div "https://geekgrindcoffee.com/collections/adventure-series-coffee" at bounding box center [326, 497] width 92 height 13
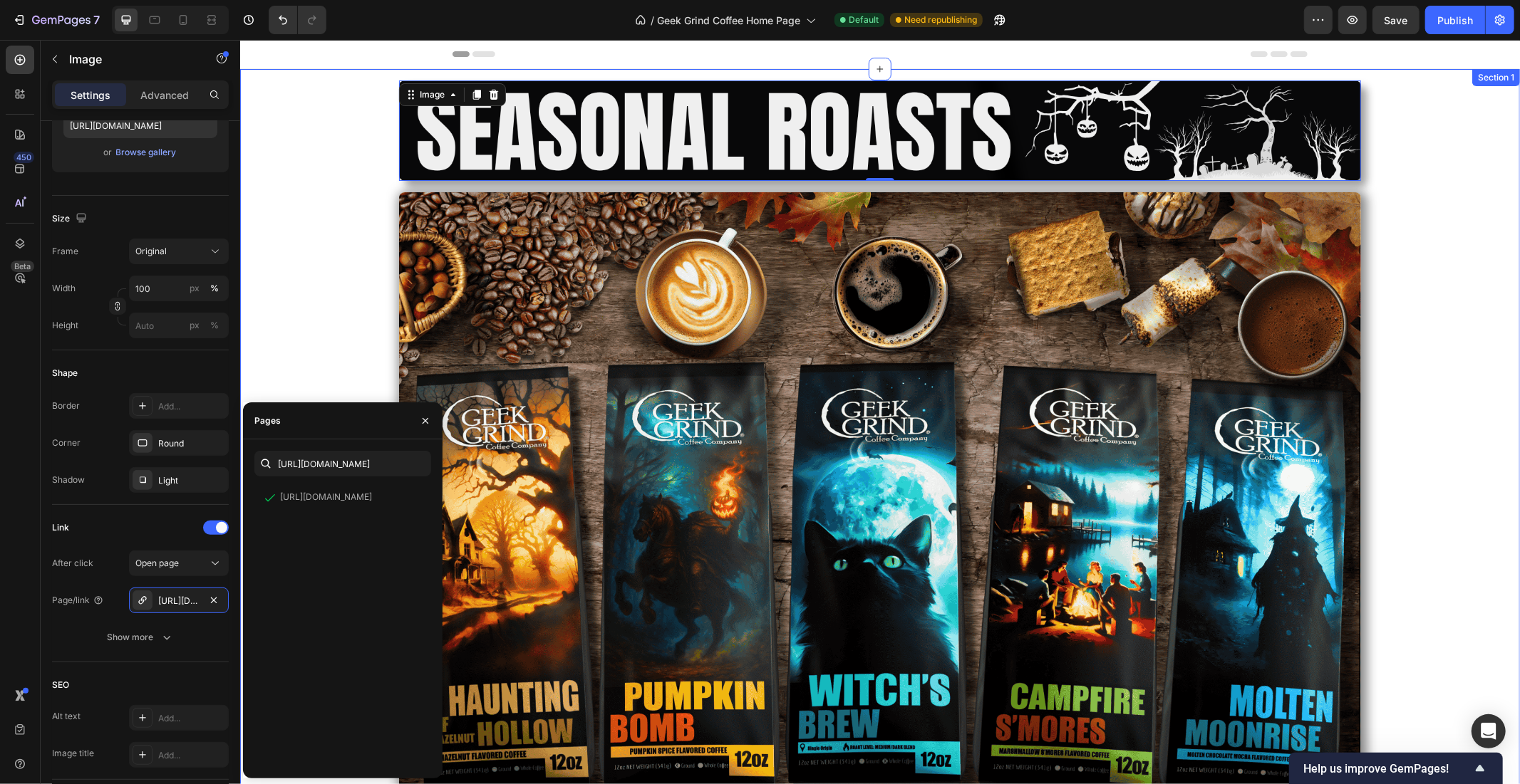
click at [320, 223] on div "Image 0 Row Image Row" at bounding box center [879, 527] width 1279 height 918
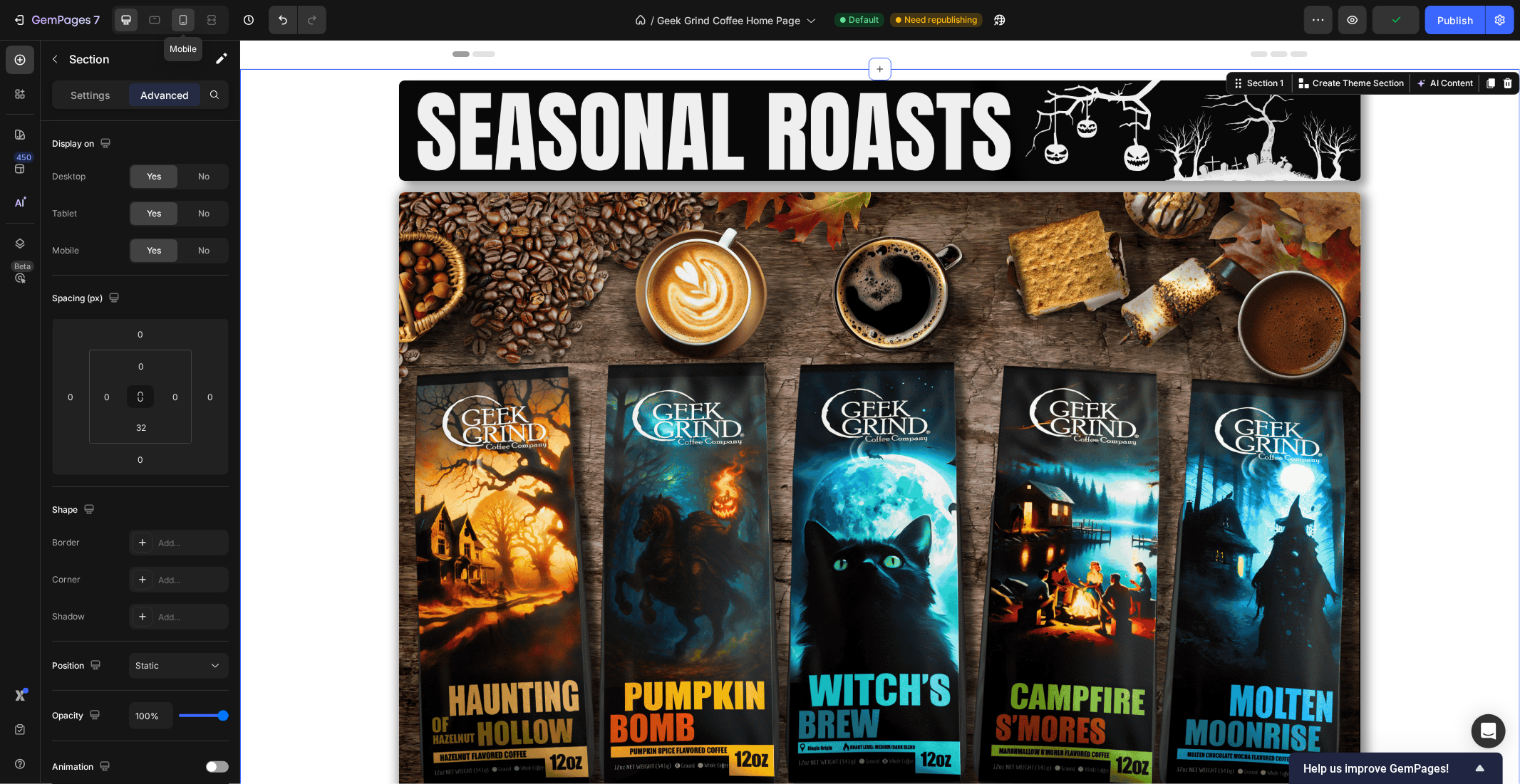
click at [188, 20] on icon at bounding box center [183, 19] width 14 height 14
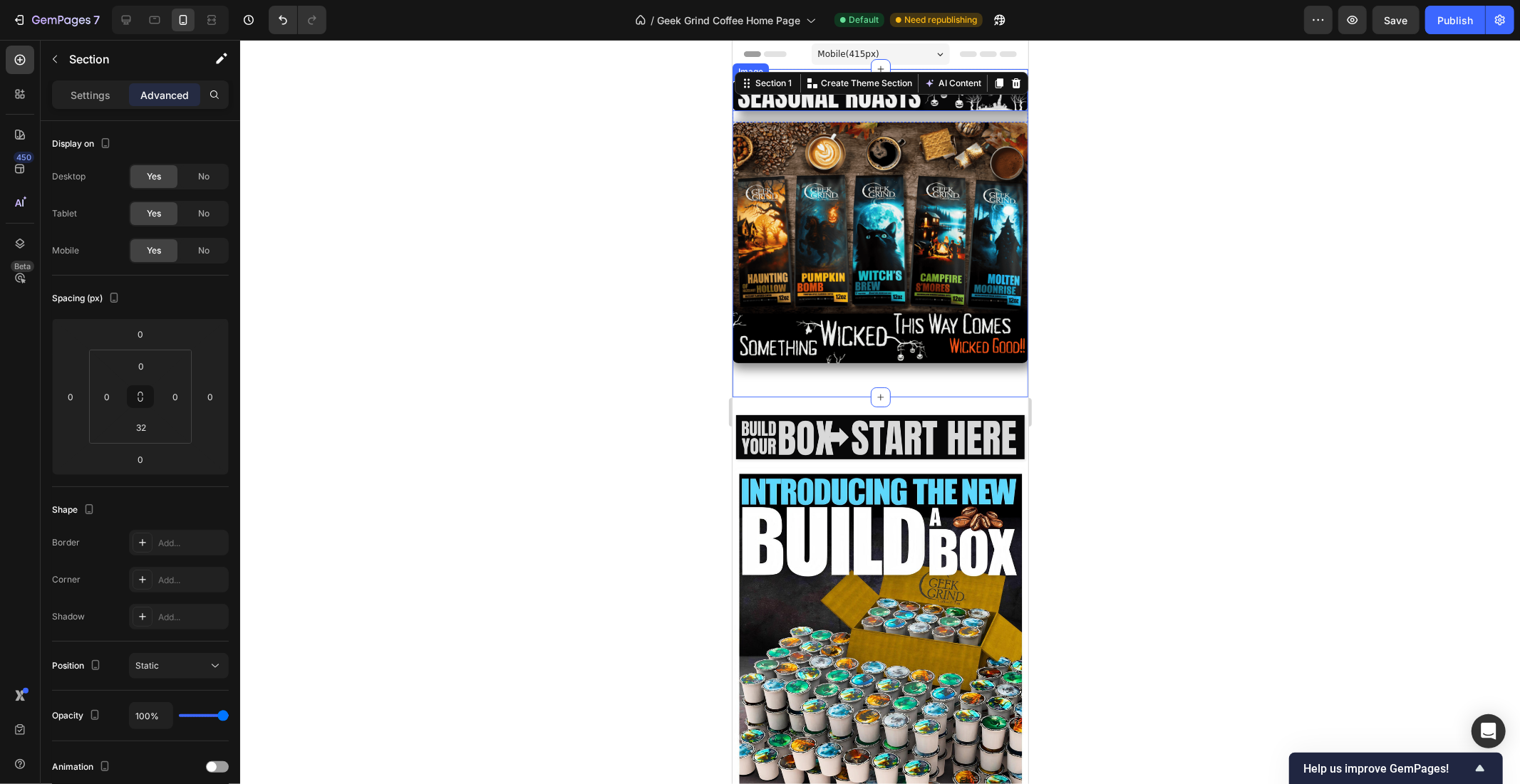
click at [913, 95] on img at bounding box center [879, 95] width 295 height 31
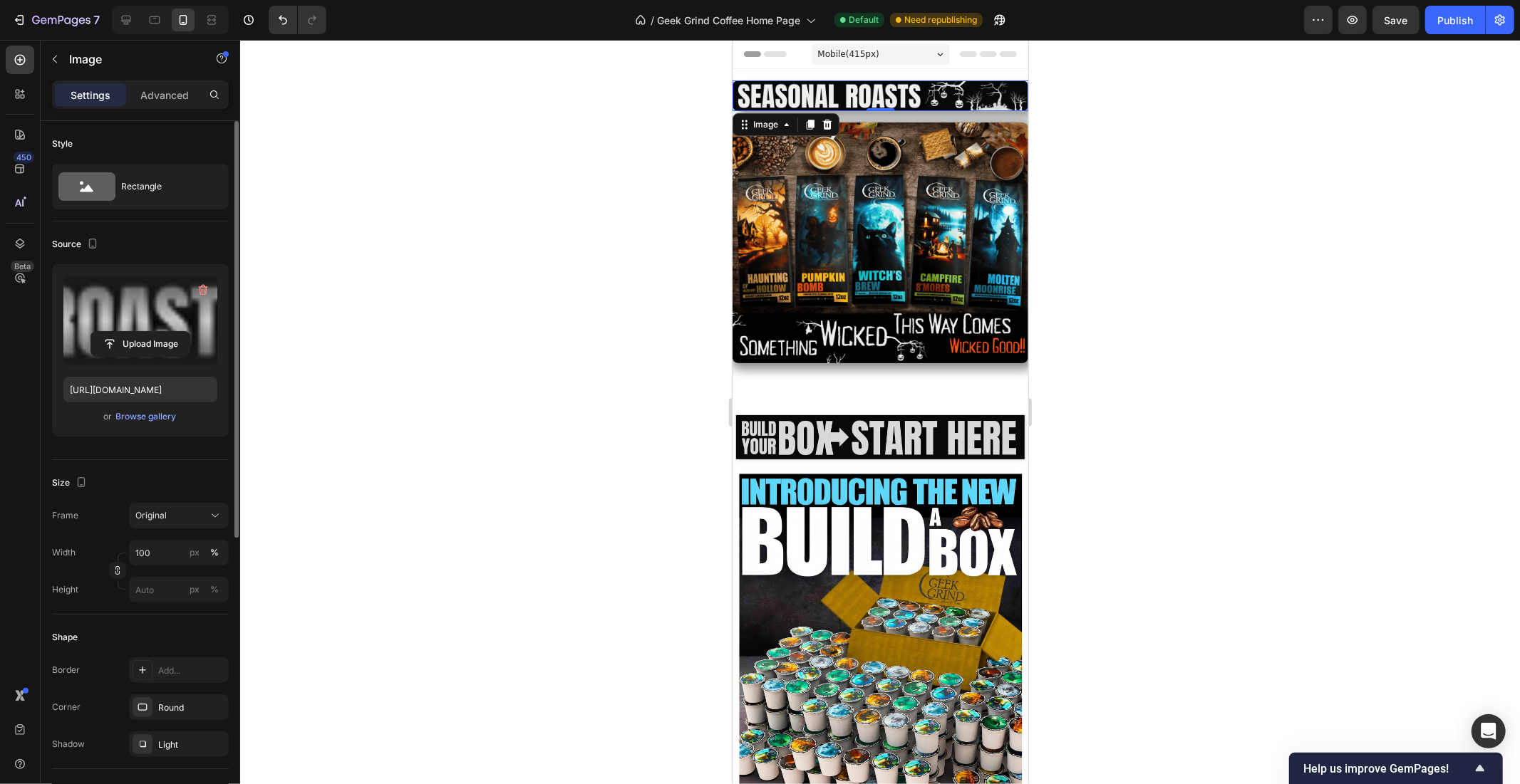
click at [95, 328] on label at bounding box center [140, 320] width 154 height 89
click at [95, 332] on input "file" at bounding box center [140, 343] width 98 height 24
type input "https://cdn.shopify.com/s/files/1/0024/8643/5910/files/gempages_463924774456853…"
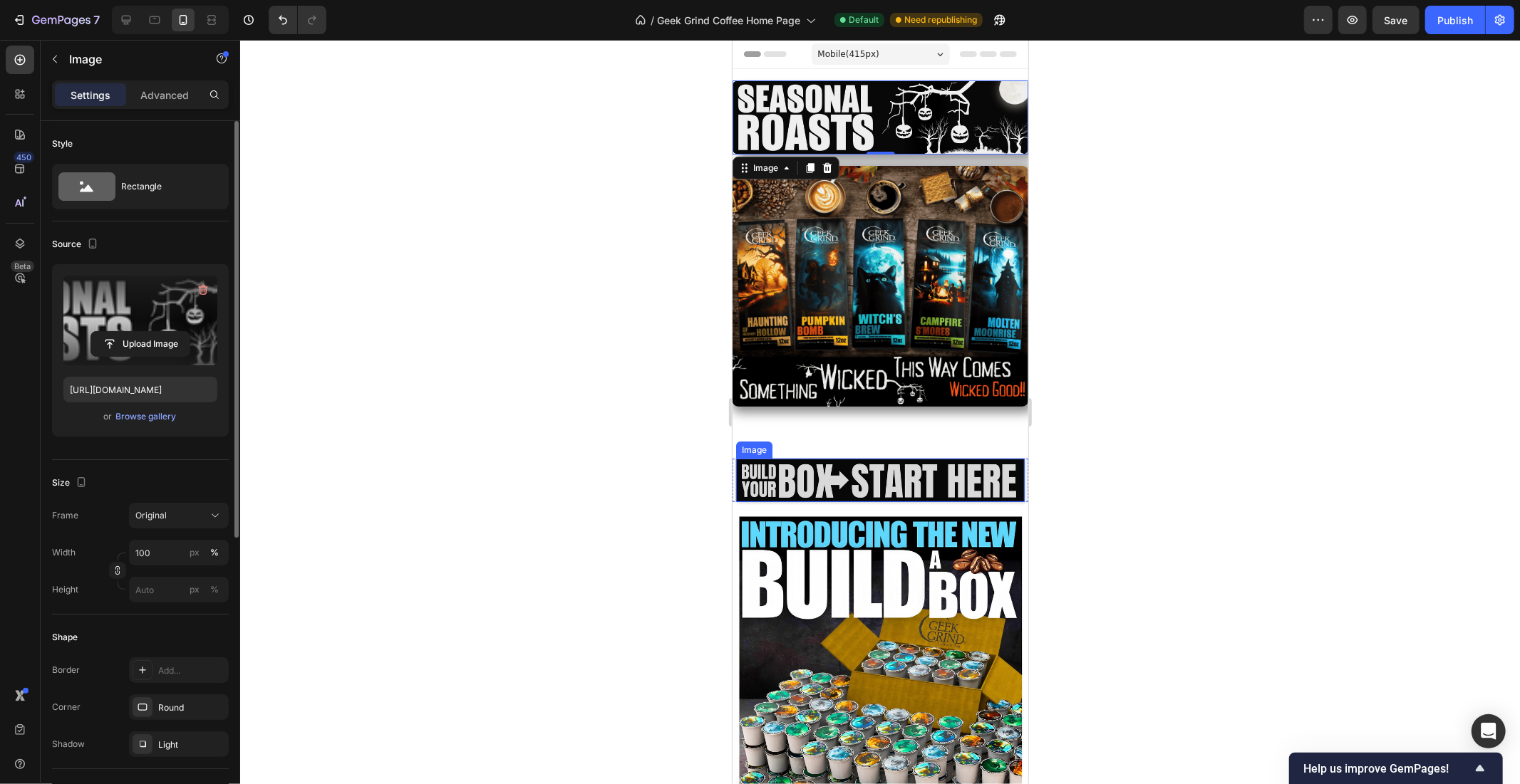
click at [948, 464] on img at bounding box center [879, 480] width 289 height 44
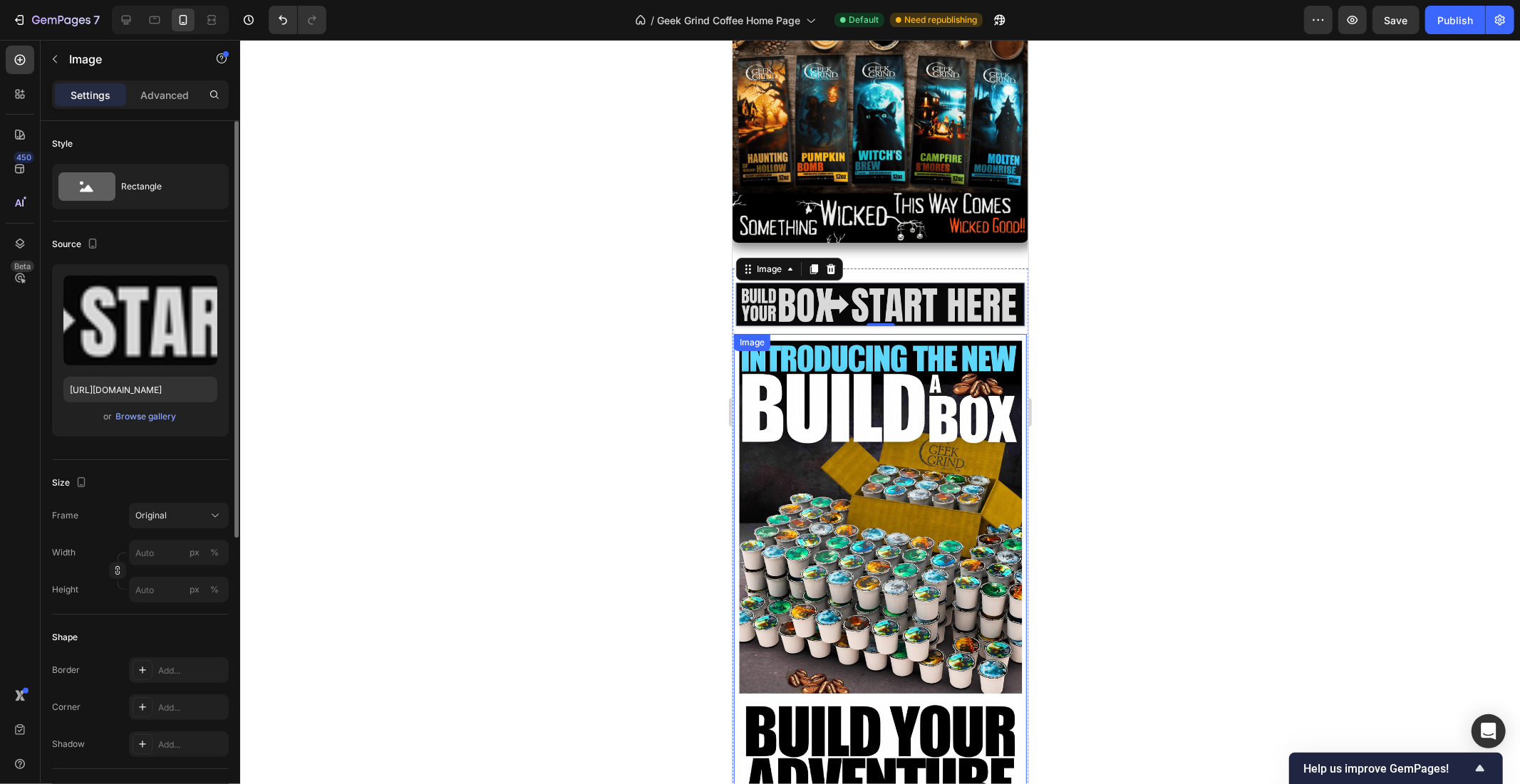
scroll to position [132, 0]
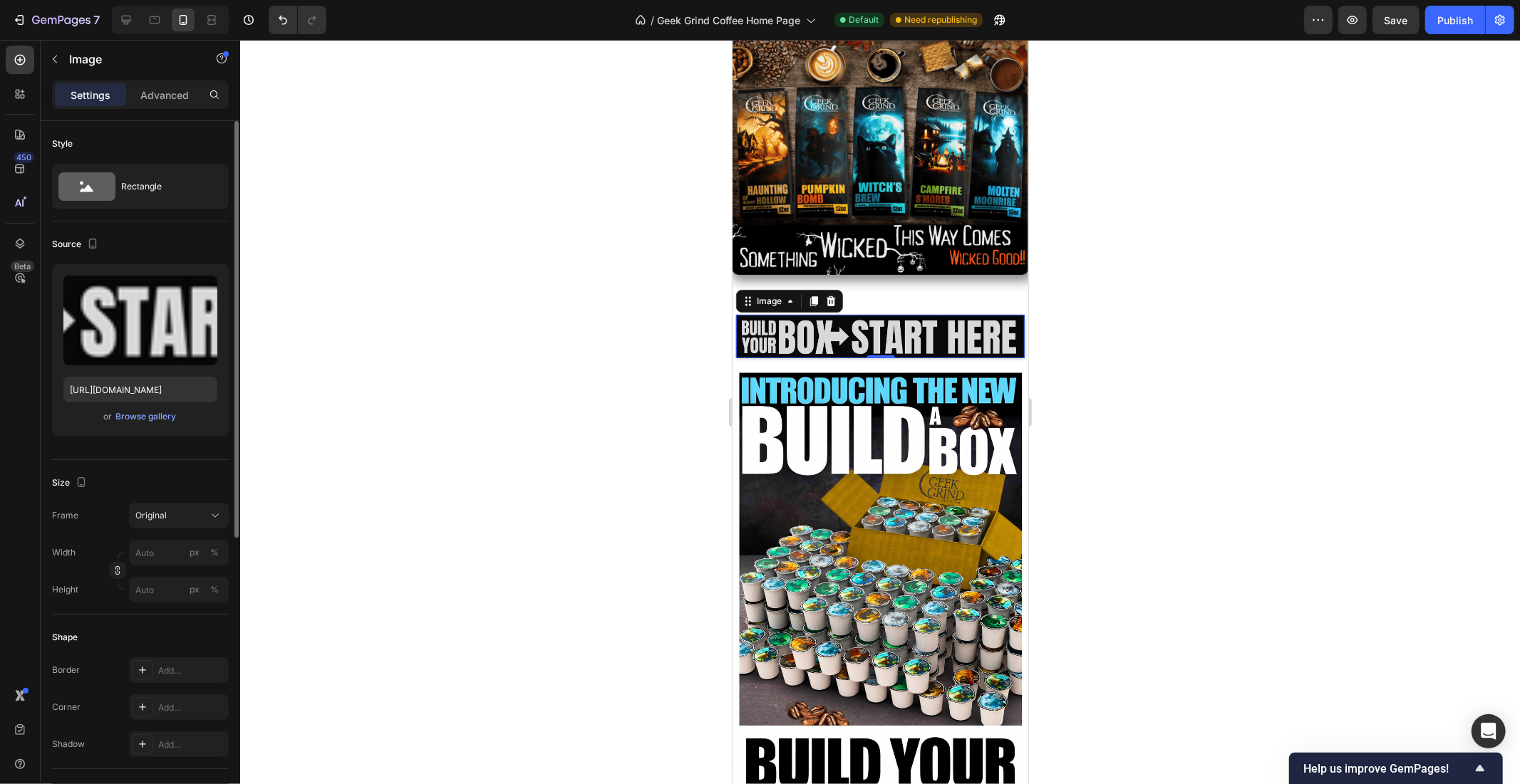
click at [922, 325] on img at bounding box center [879, 337] width 289 height 44
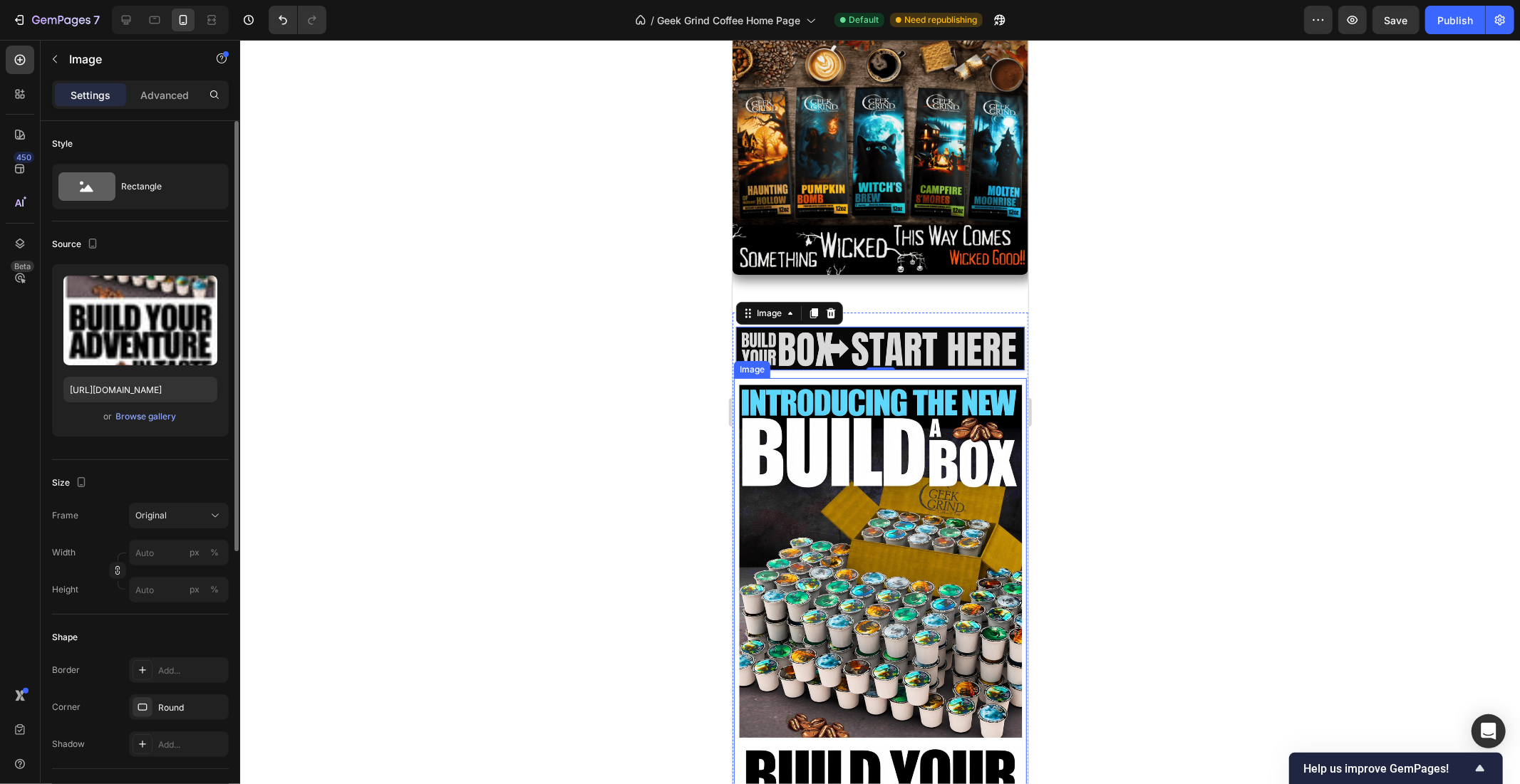
click at [870, 381] on img at bounding box center [879, 780] width 292 height 805
click at [158, 95] on p "Advanced" at bounding box center [165, 95] width 48 height 15
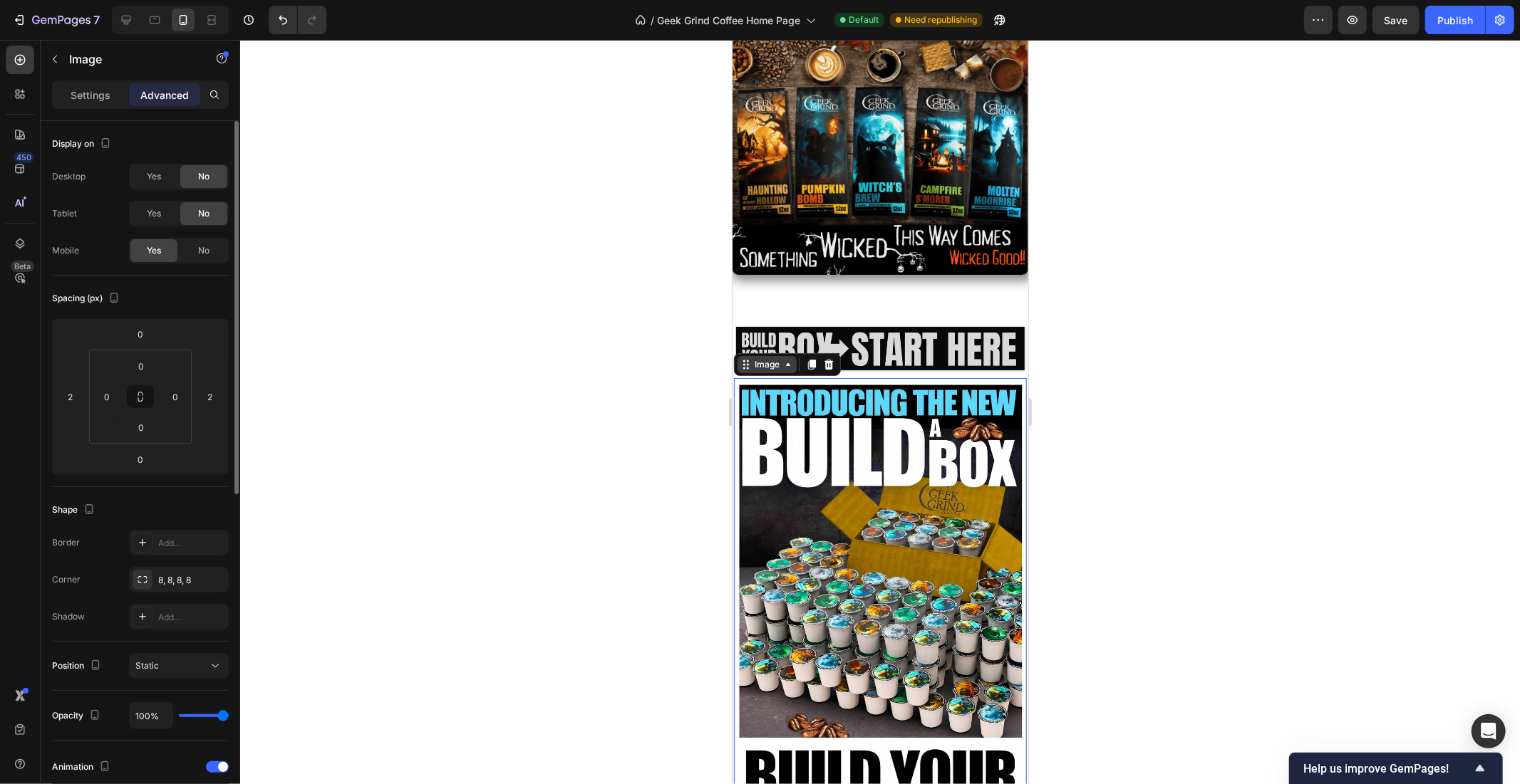
click at [763, 358] on div "Image" at bounding box center [767, 364] width 31 height 13
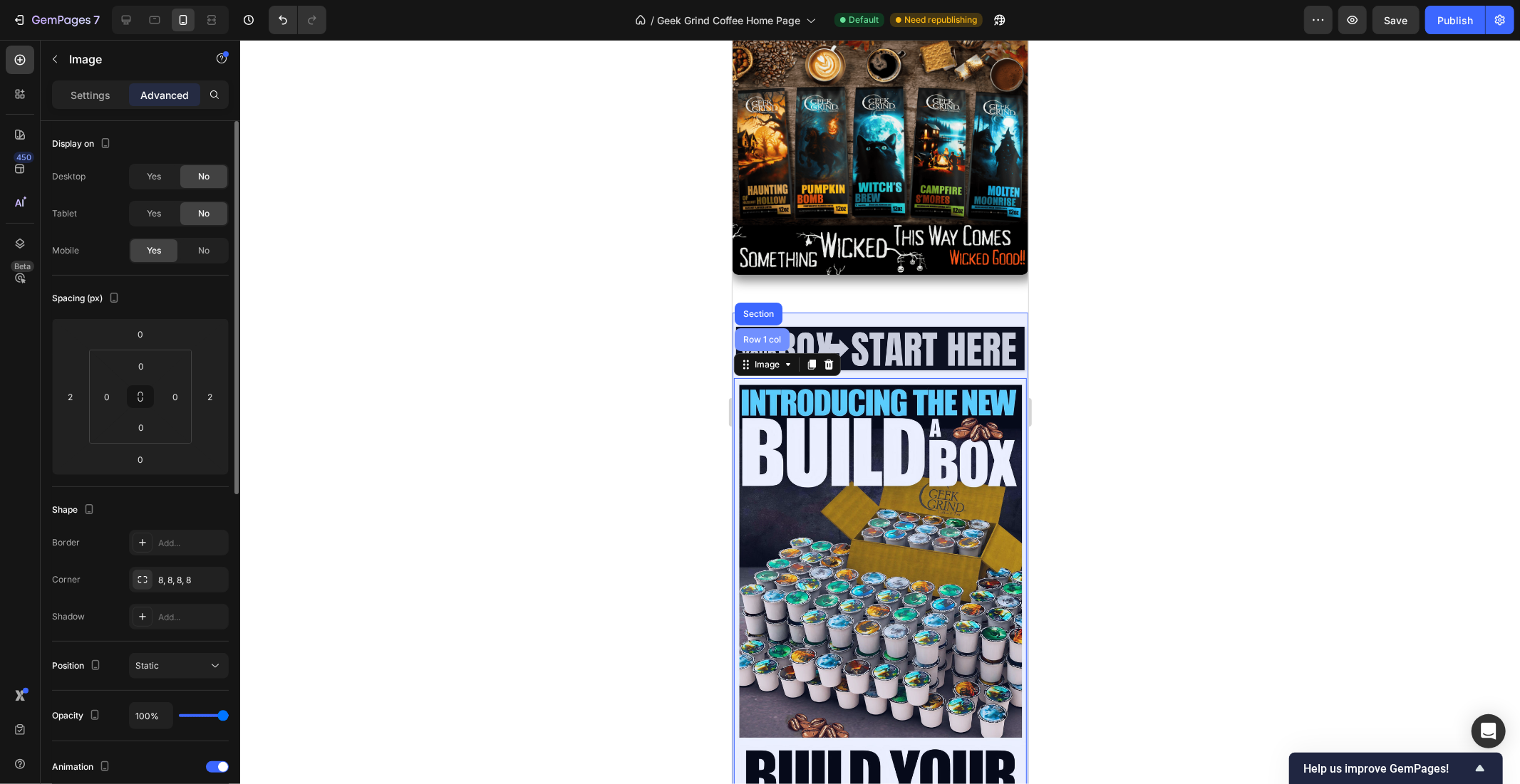
click at [760, 335] on div "Row 1 col" at bounding box center [761, 339] width 43 height 9
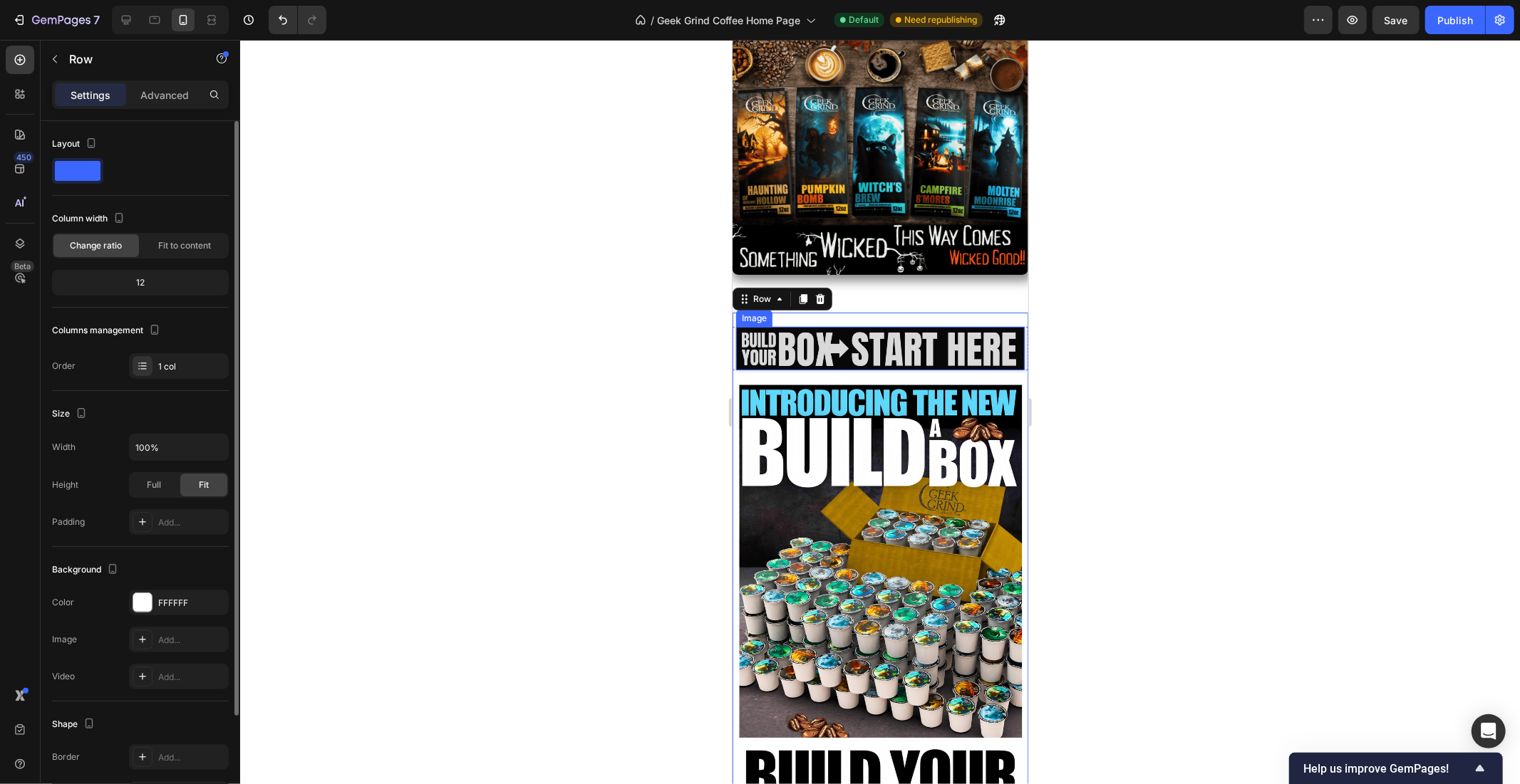
click at [763, 341] on img at bounding box center [879, 348] width 289 height 44
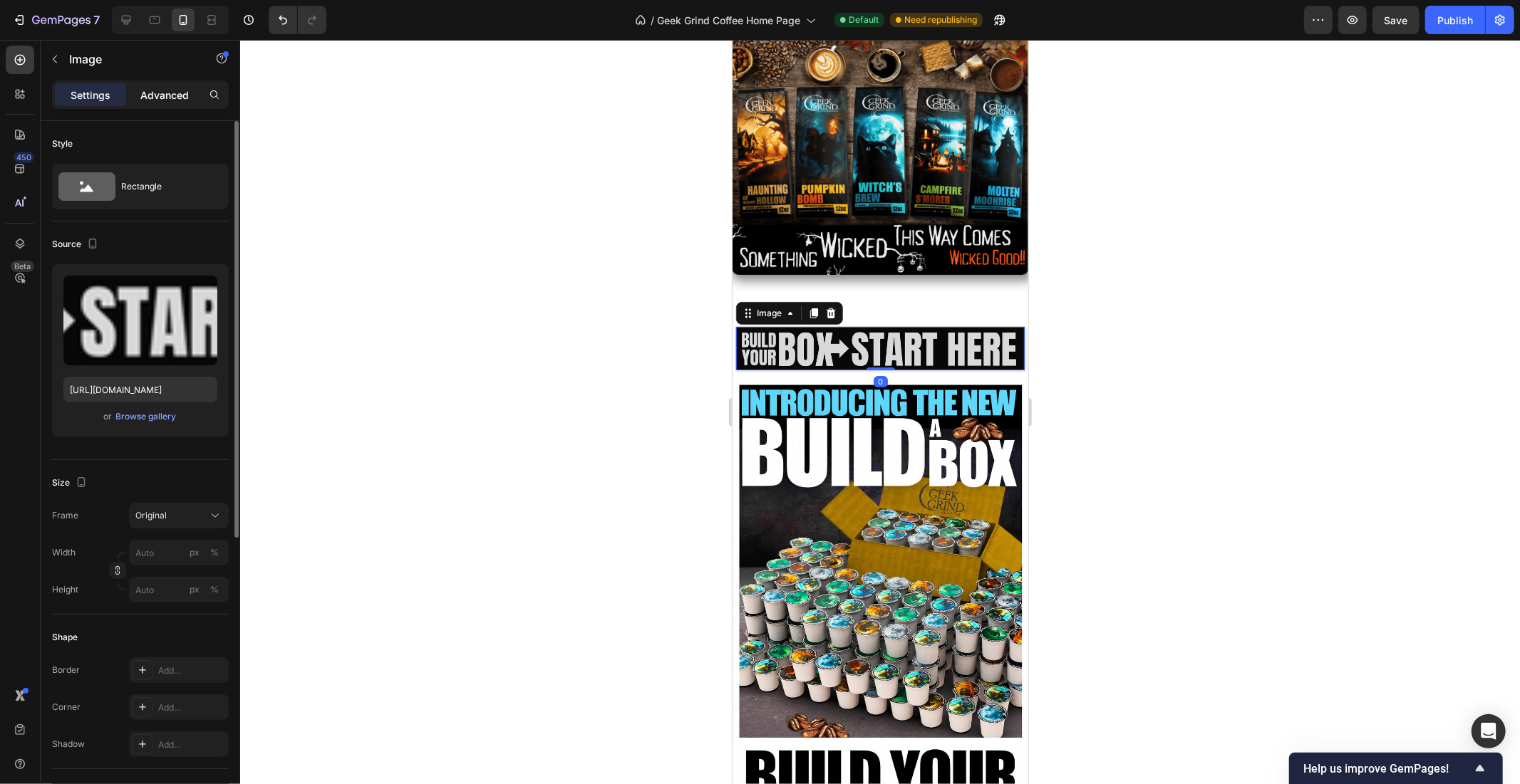
click at [154, 86] on div "Advanced" at bounding box center [165, 95] width 71 height 23
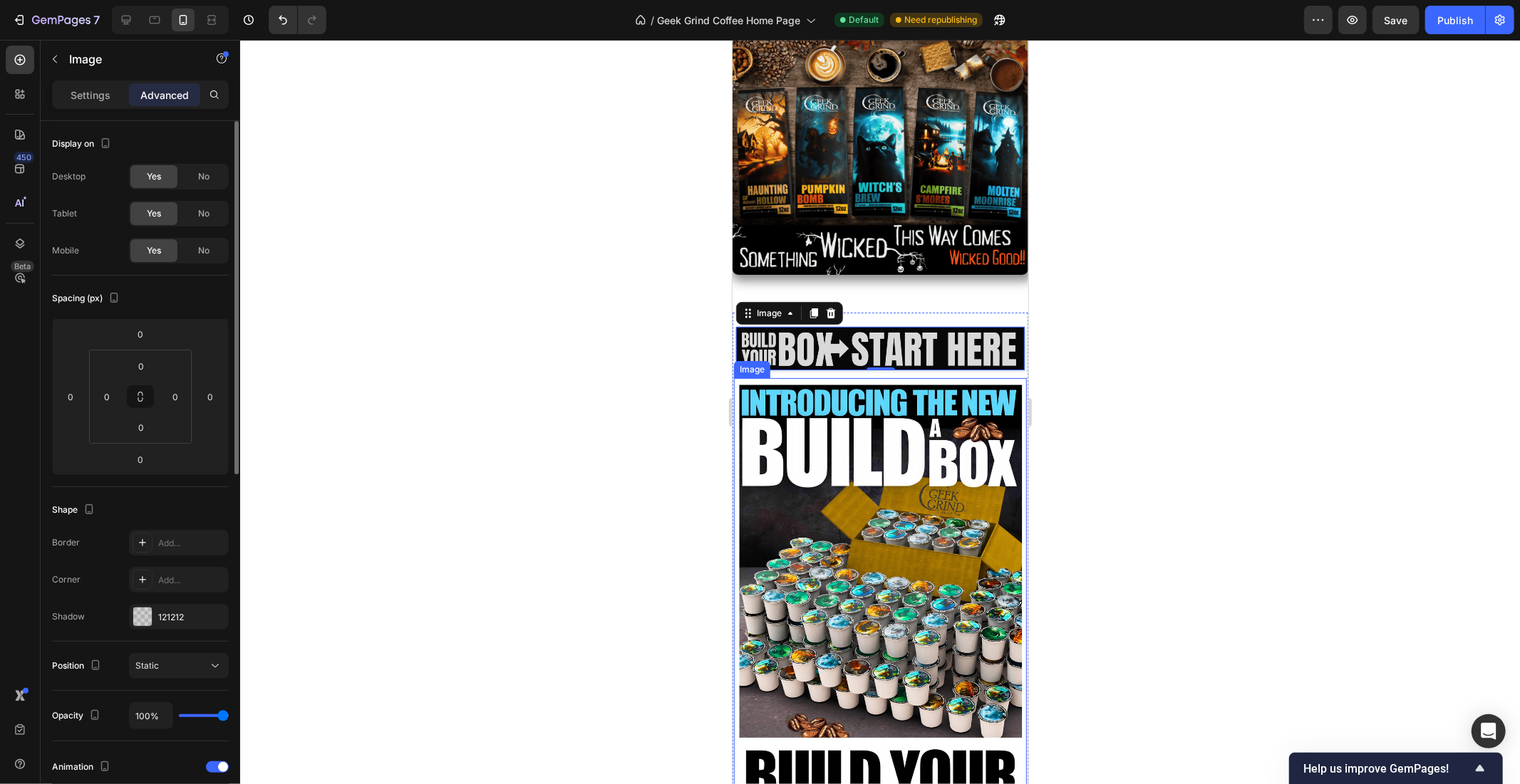
click at [804, 385] on img at bounding box center [879, 780] width 292 height 805
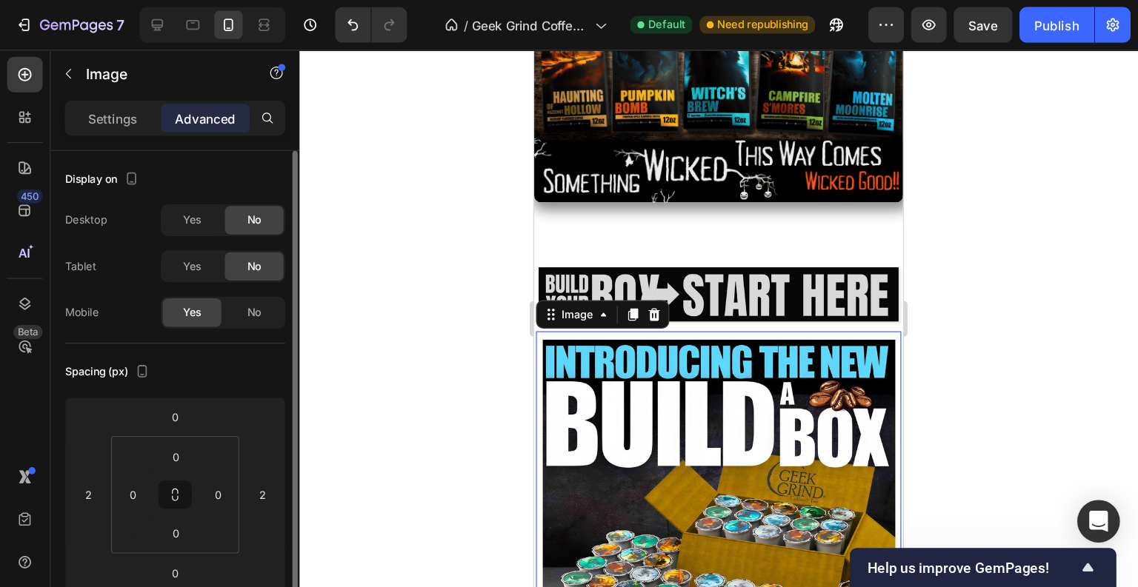
scroll to position [302, 0]
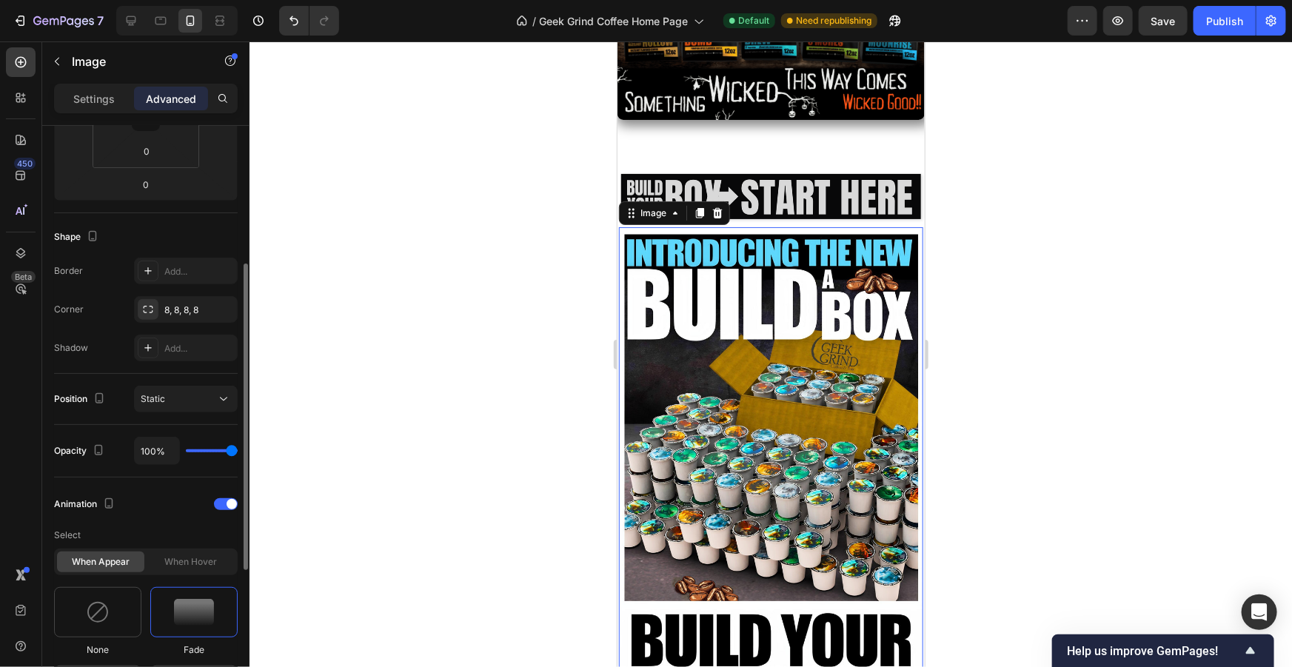
scroll to position [303, 0]
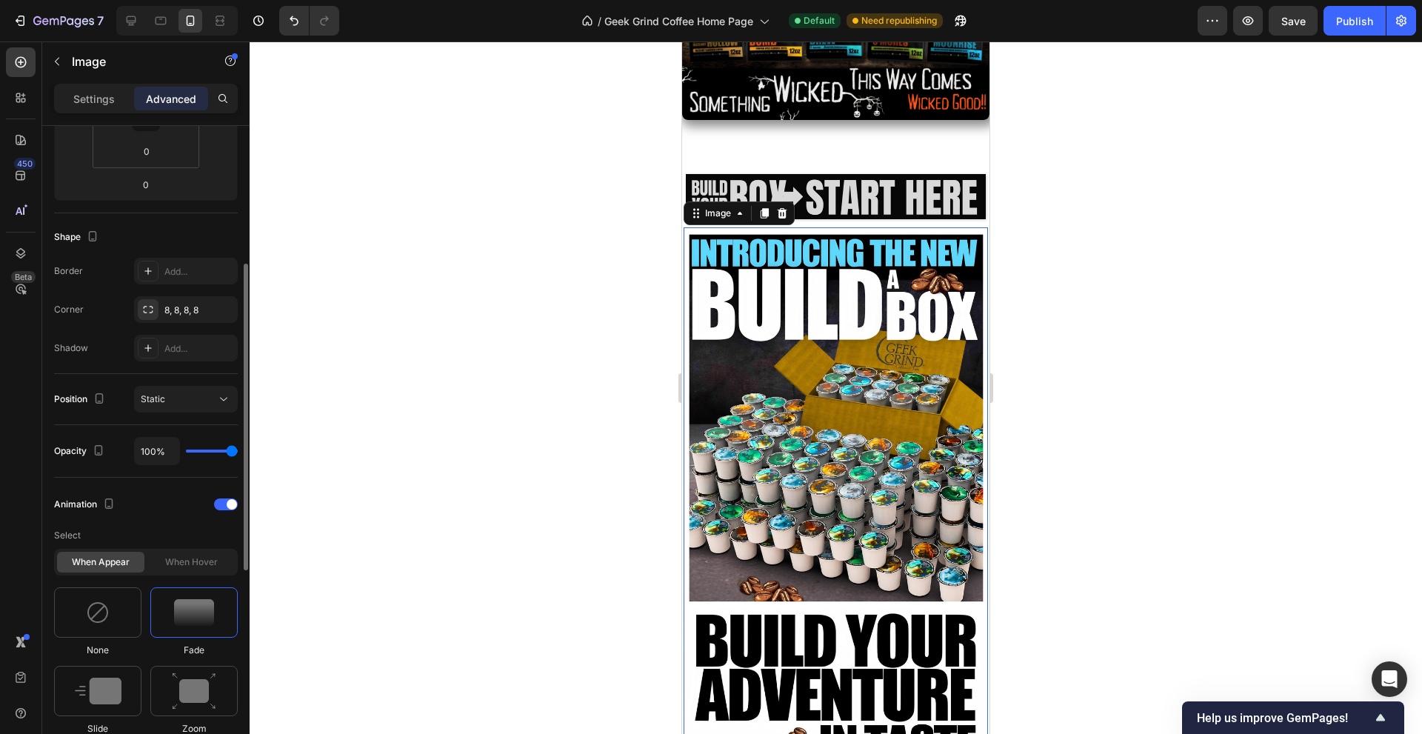
drag, startPoint x: 758, startPoint y: 268, endPoint x: 732, endPoint y: 237, distance: 40.5
click at [758, 268] on img at bounding box center [836, 645] width 304 height 837
click at [698, 207] on icon at bounding box center [696, 213] width 12 height 12
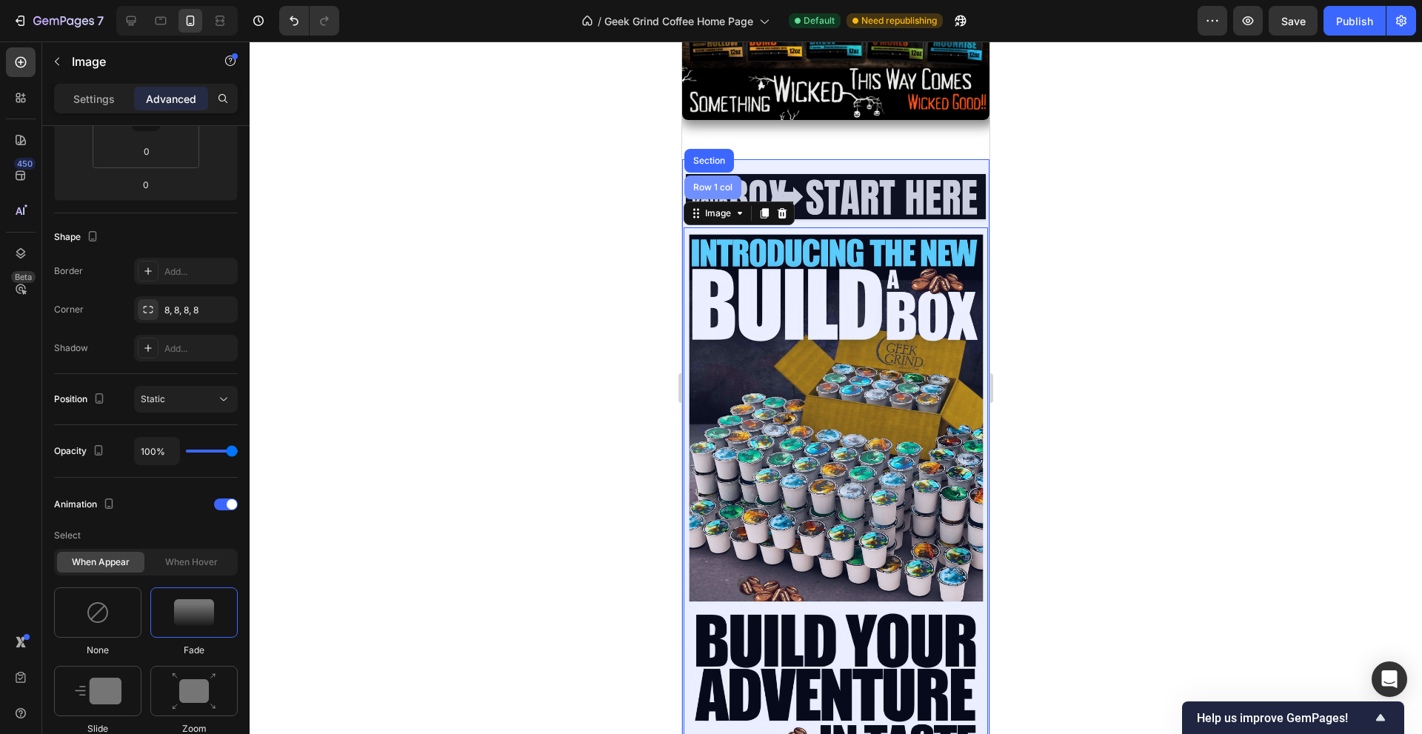
click at [699, 183] on div "Row 1 col" at bounding box center [712, 187] width 45 height 9
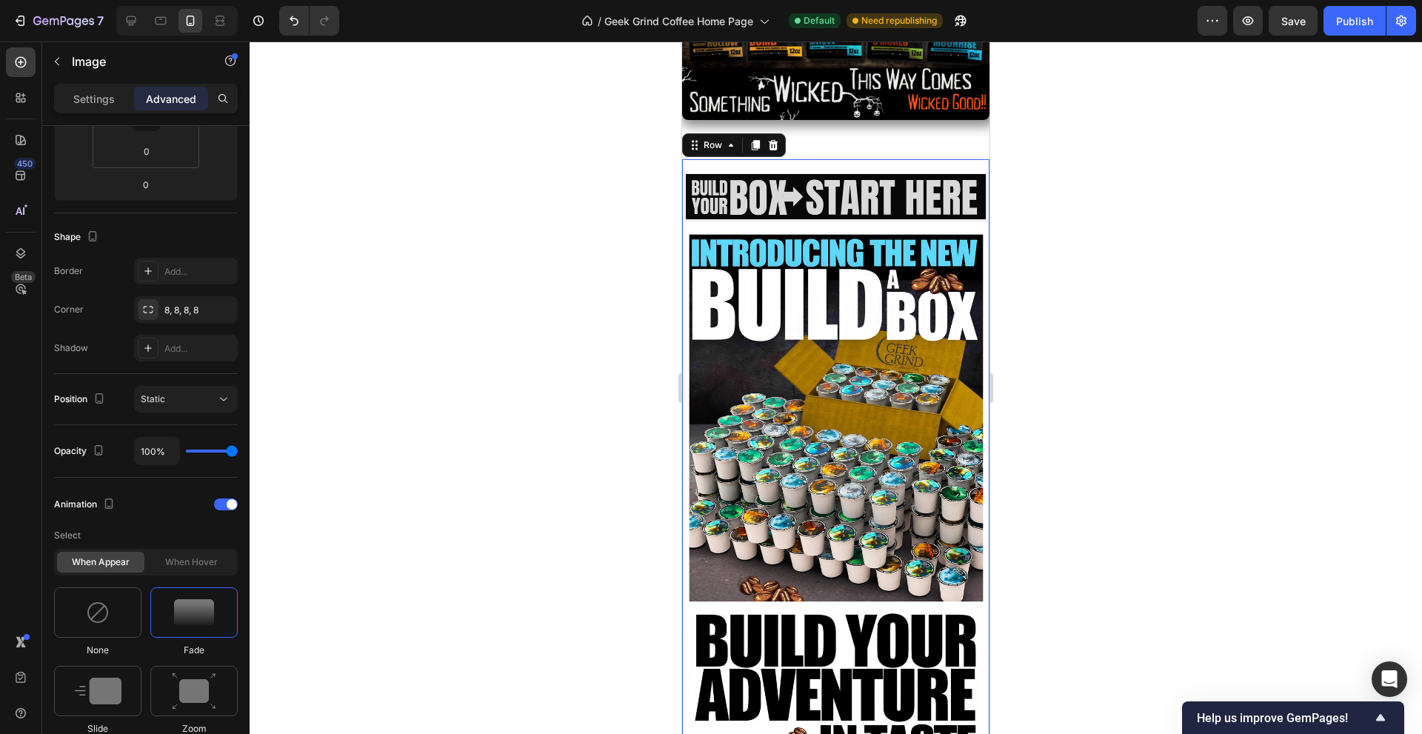
scroll to position [0, 0]
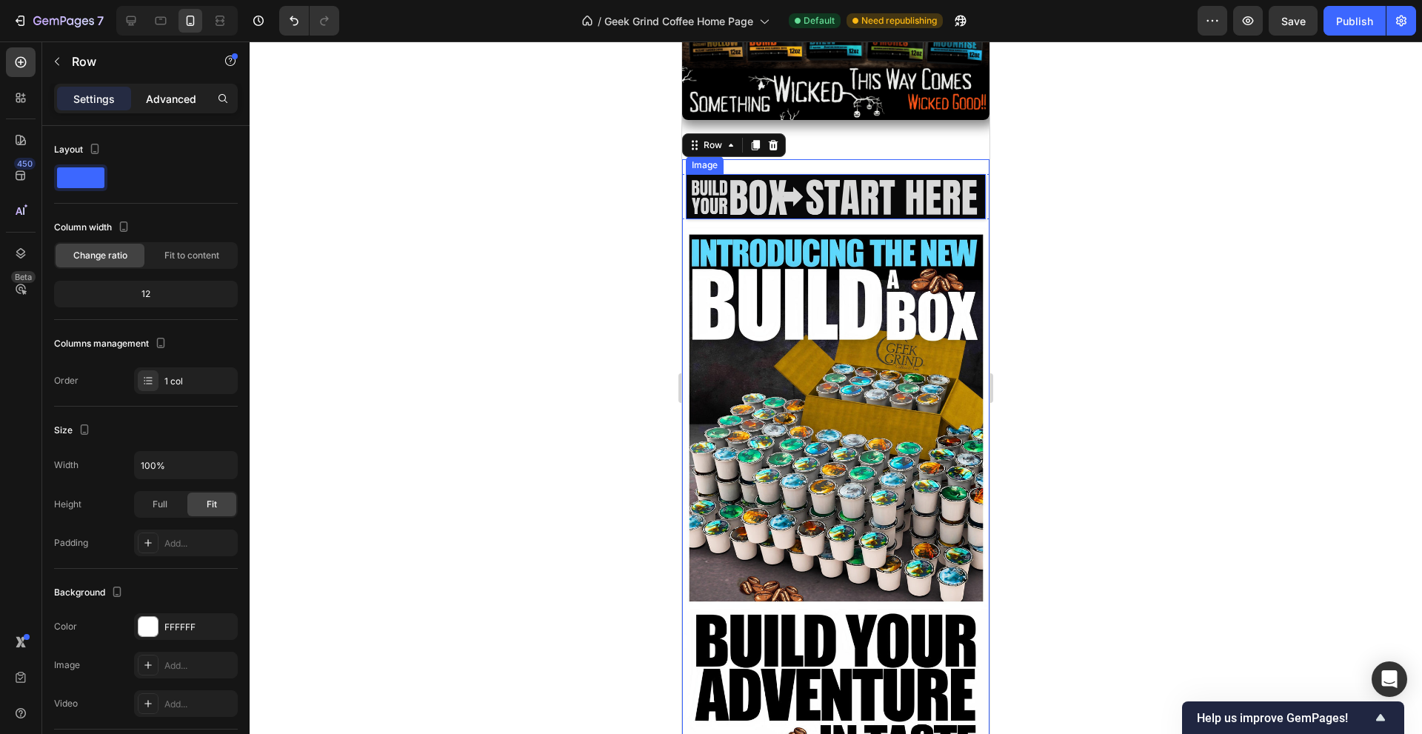
click at [157, 108] on div "Advanced" at bounding box center [171, 99] width 74 height 24
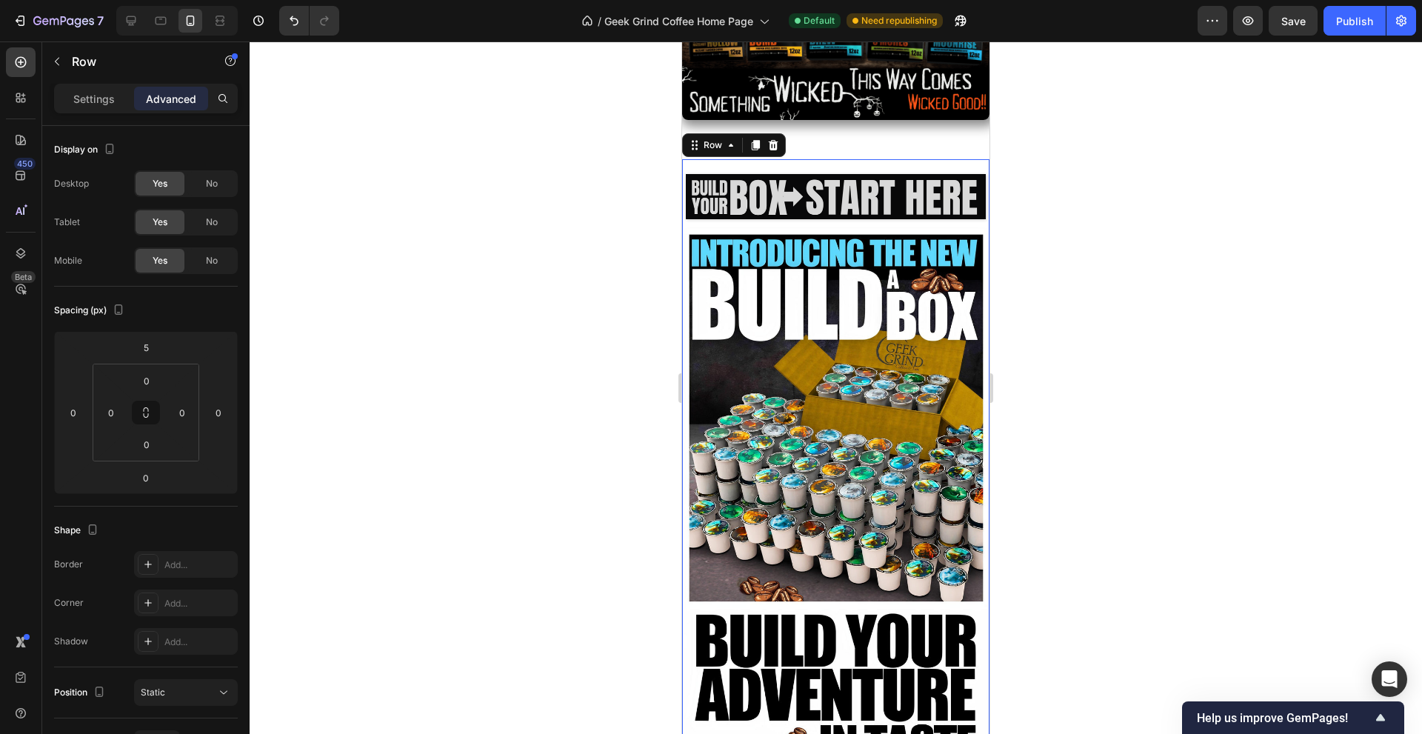
click at [798, 211] on div "Image Image Row Image" at bounding box center [835, 611] width 307 height 905
click at [801, 186] on img at bounding box center [836, 197] width 300 height 46
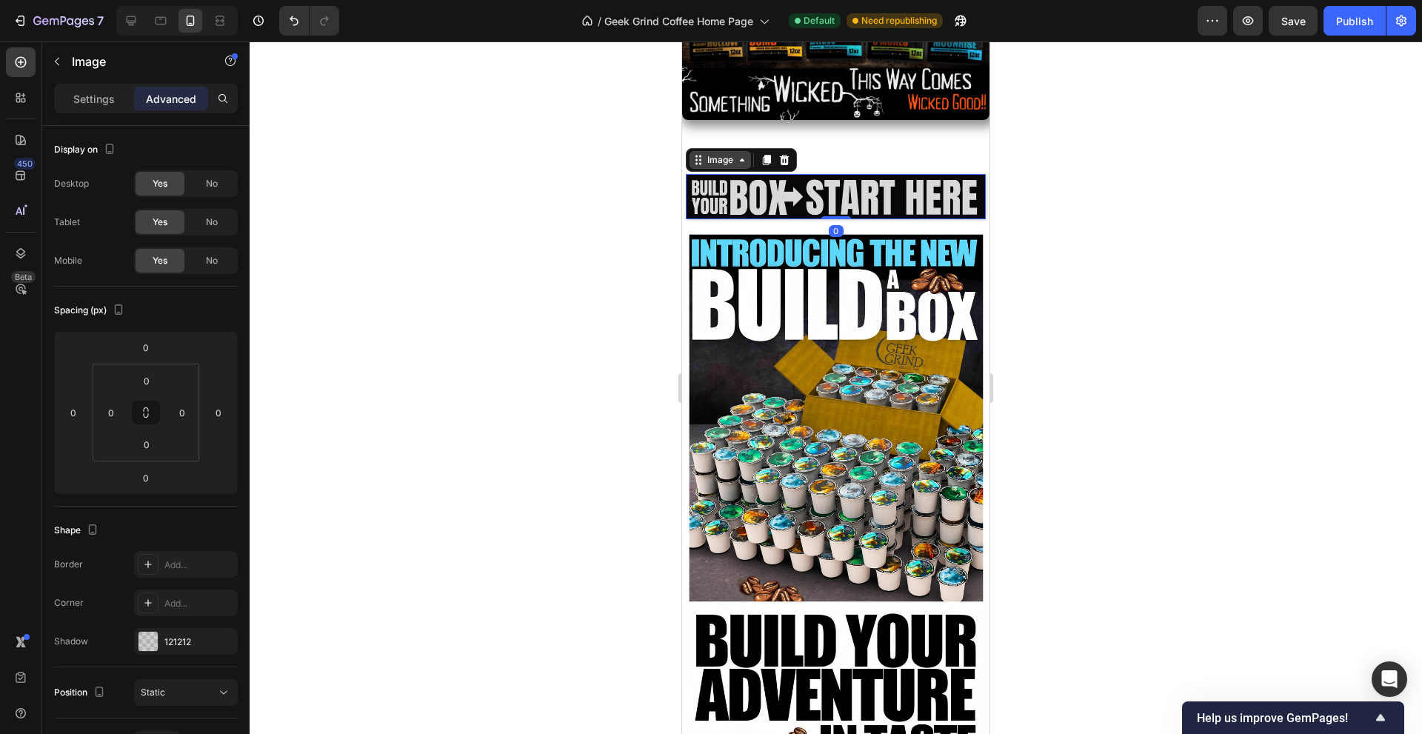
click at [724, 153] on div "Image" at bounding box center [720, 159] width 32 height 13
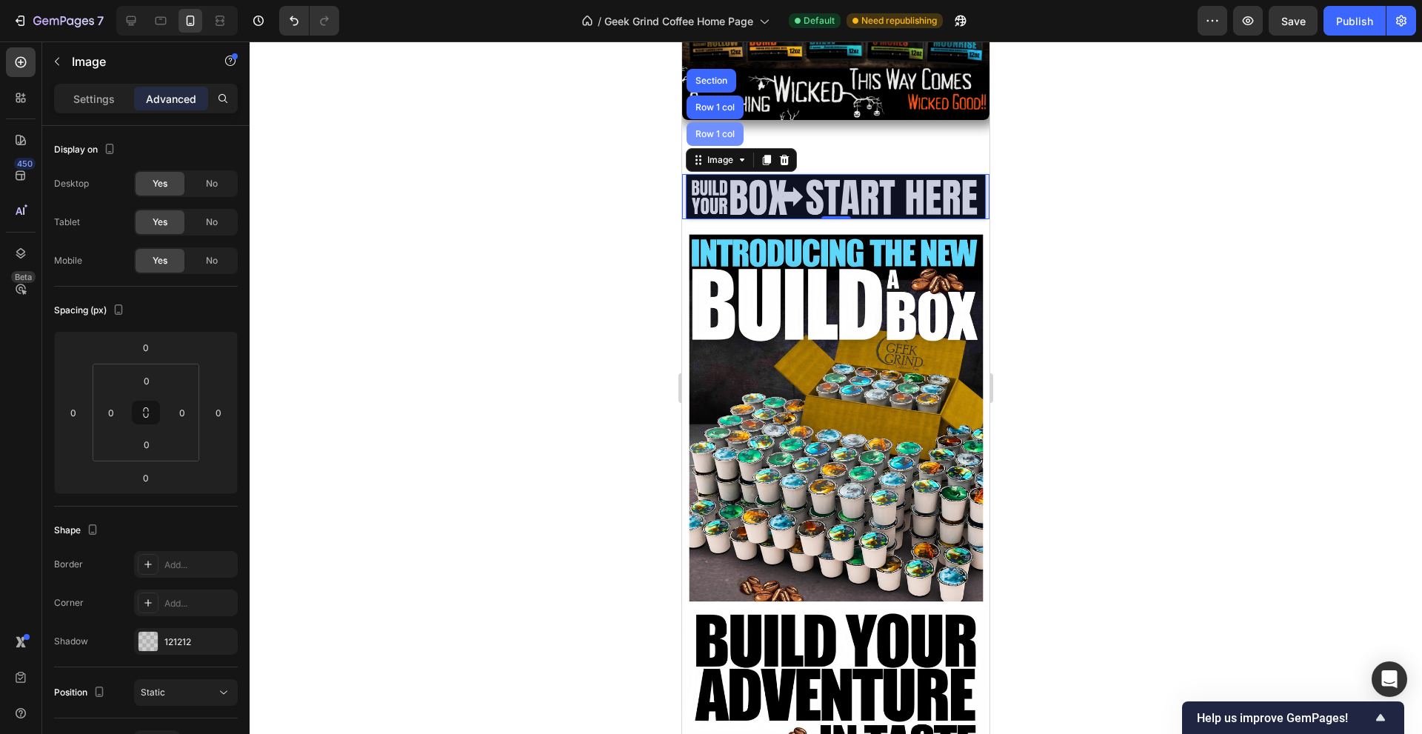
click at [720, 130] on div "Row 1 col" at bounding box center [714, 134] width 45 height 9
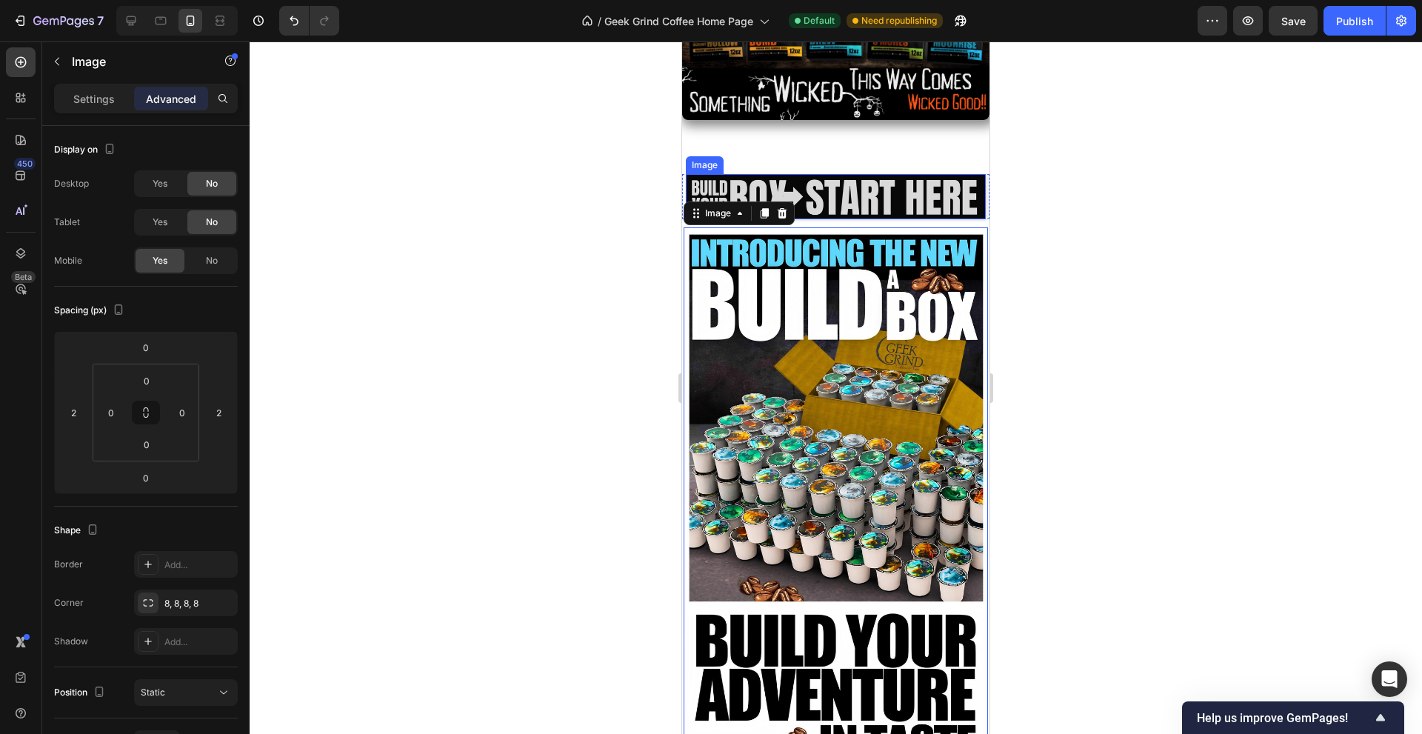
click at [779, 179] on img at bounding box center [836, 197] width 300 height 46
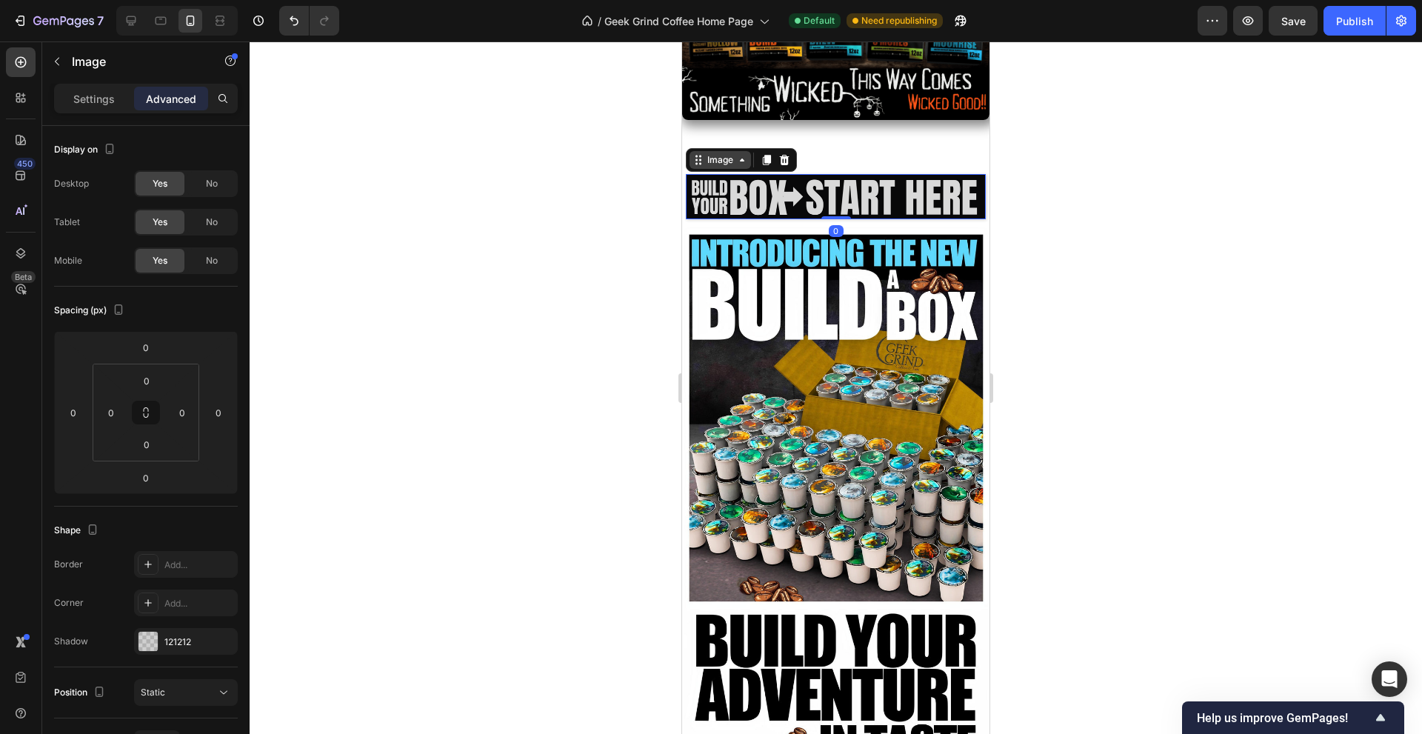
click at [716, 153] on div "Image" at bounding box center [720, 159] width 32 height 13
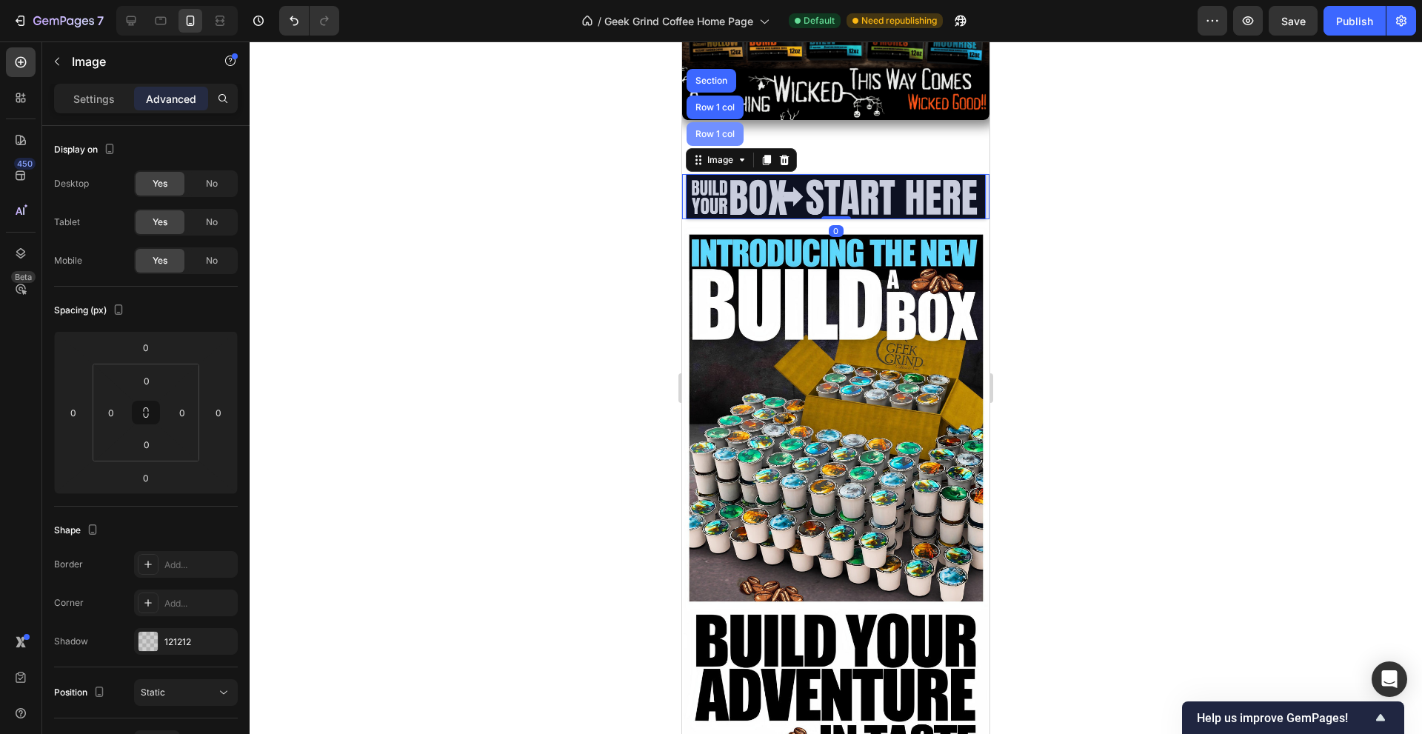
click at [710, 130] on div "Row 1 col" at bounding box center [714, 134] width 45 height 9
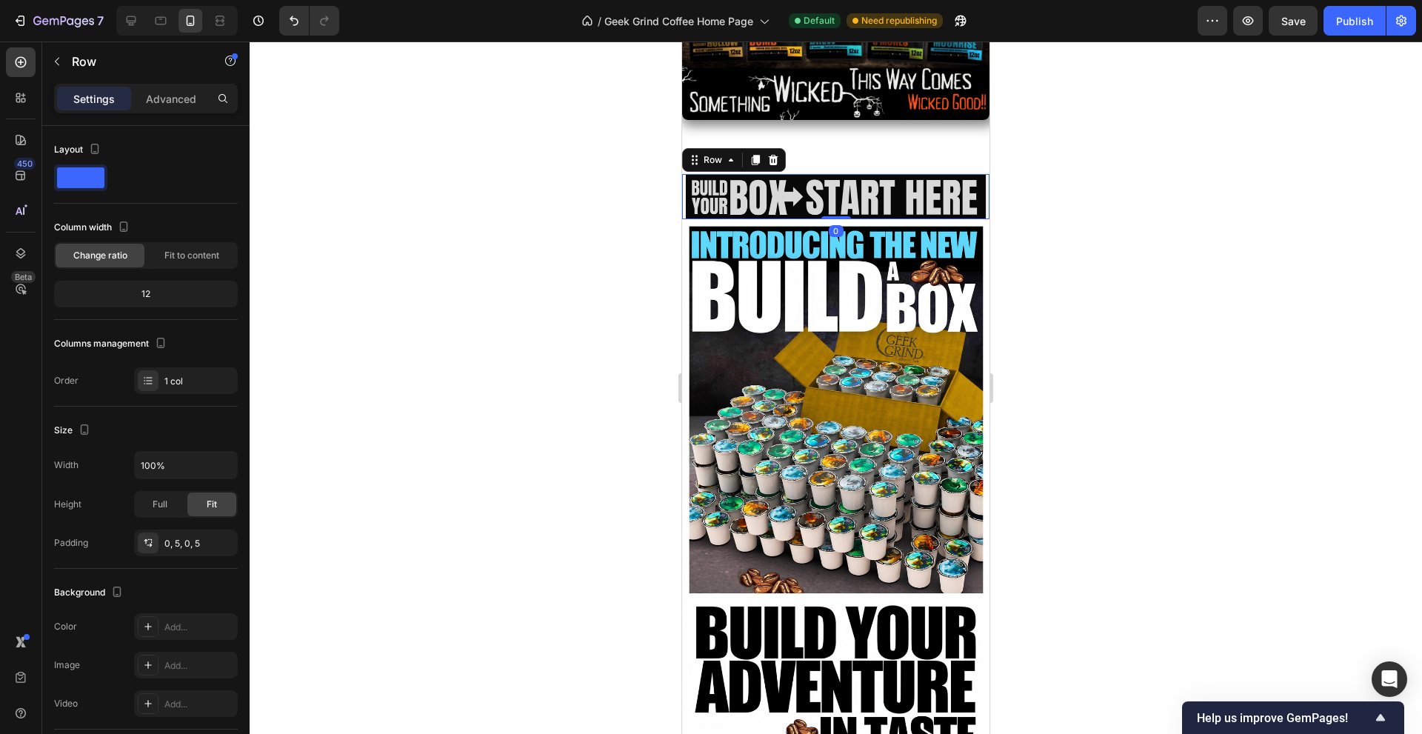
drag, startPoint x: 832, startPoint y: 212, endPoint x: 834, endPoint y: 193, distance: 19.3
click at [834, 193] on div "Image Image Row 0" at bounding box center [835, 197] width 307 height 46
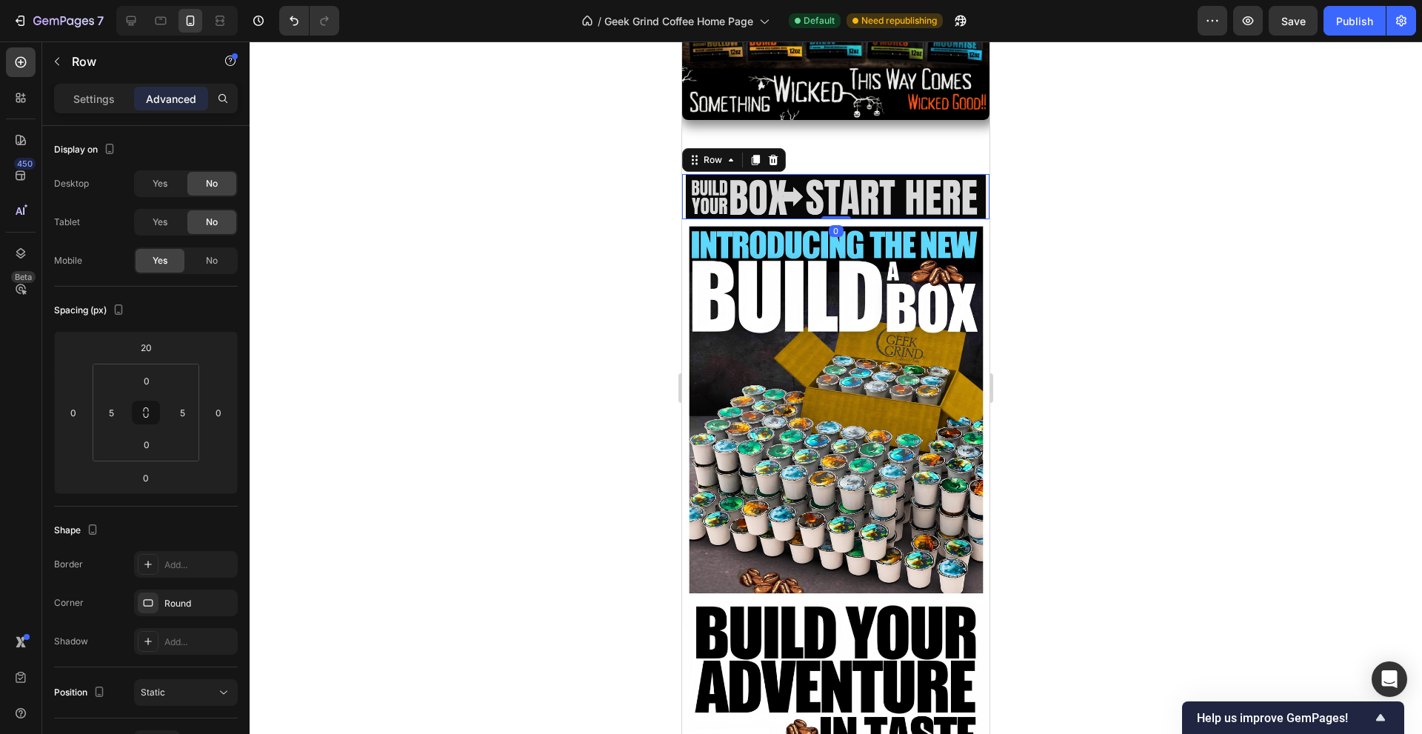
click at [1160, 281] on div at bounding box center [836, 387] width 1172 height 692
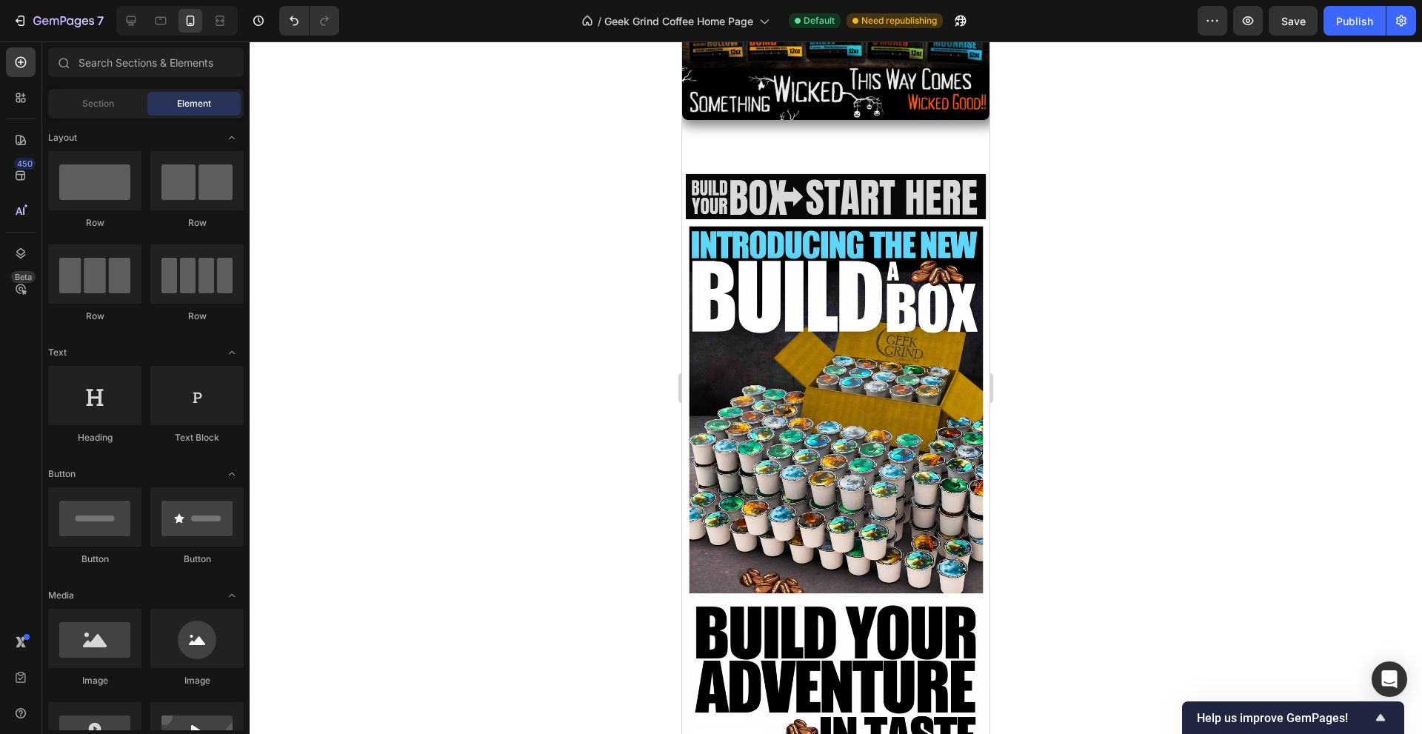
click at [1160, 281] on div at bounding box center [836, 387] width 1172 height 692
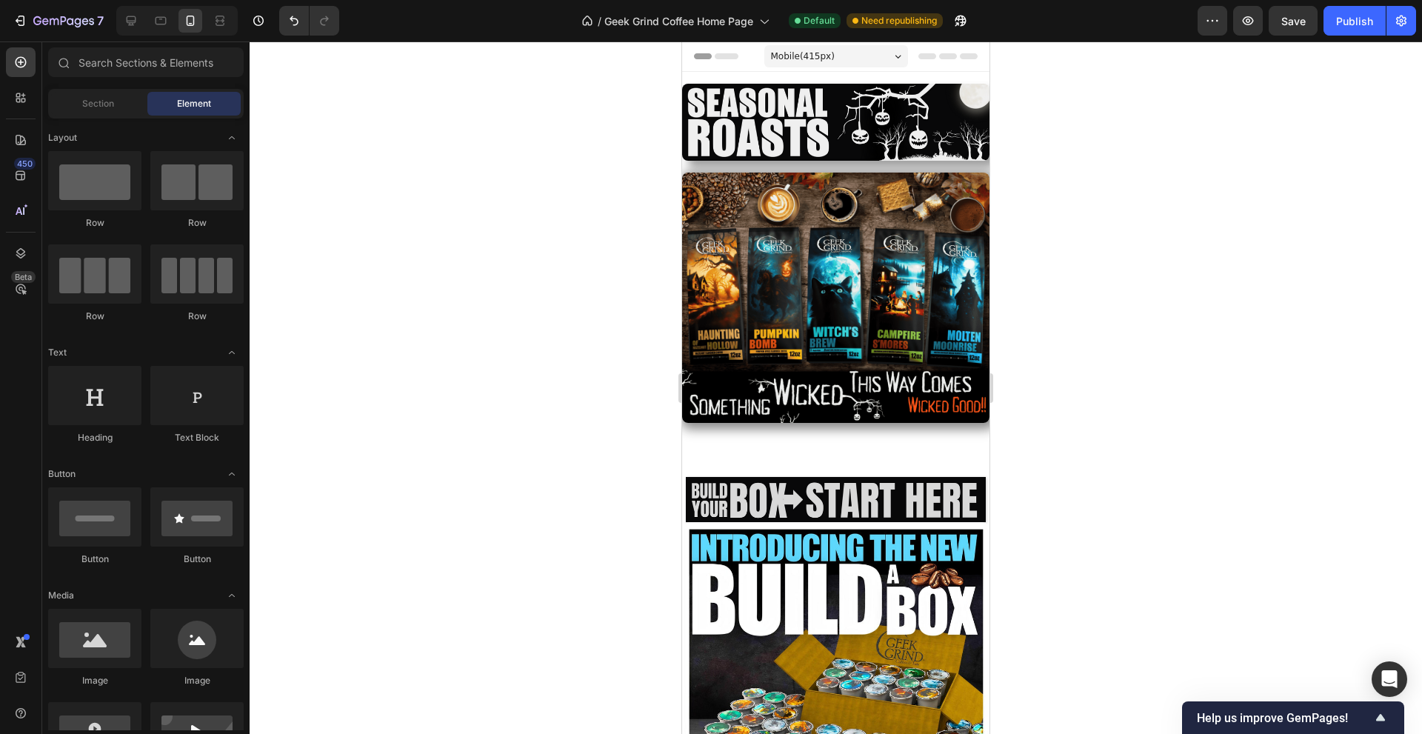
click at [1048, 329] on div at bounding box center [836, 387] width 1172 height 692
click at [826, 216] on img at bounding box center [835, 298] width 307 height 250
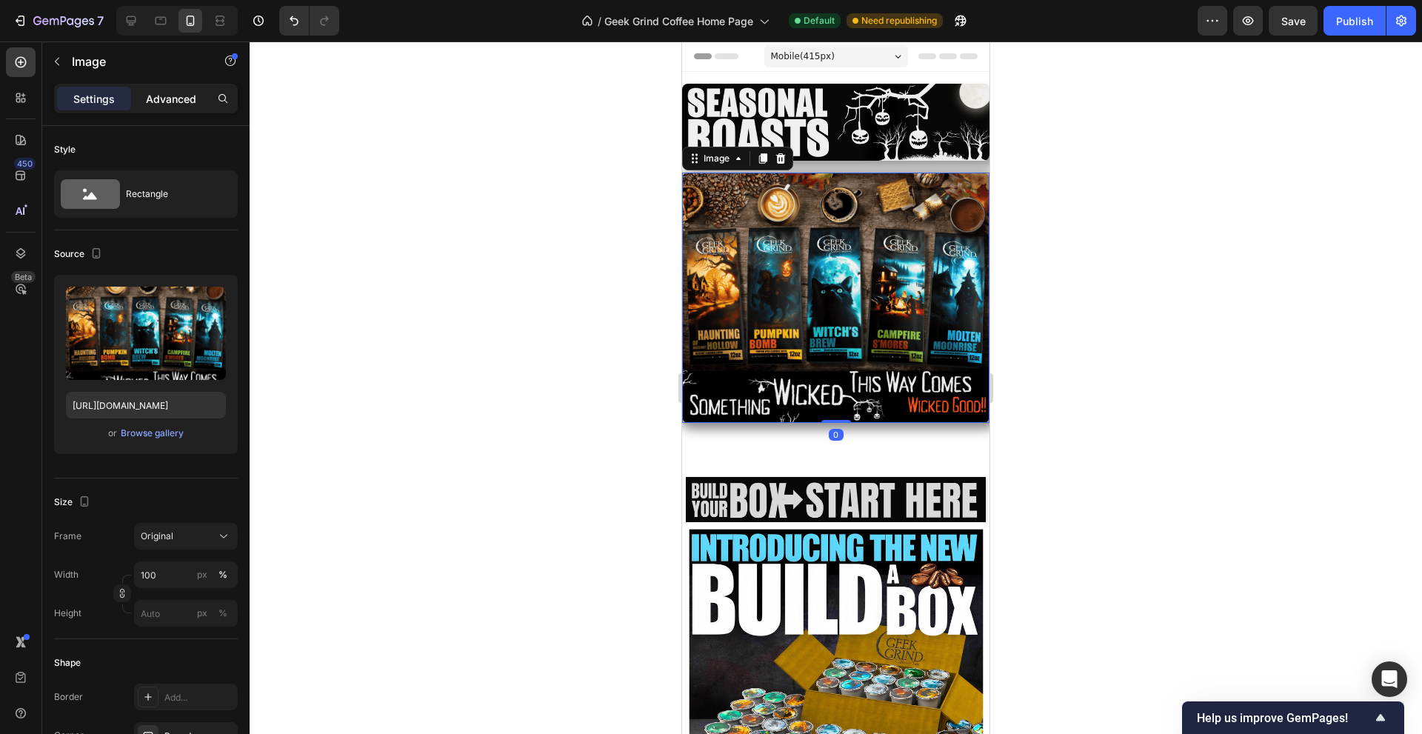
click at [173, 92] on p "Advanced" at bounding box center [171, 99] width 50 height 16
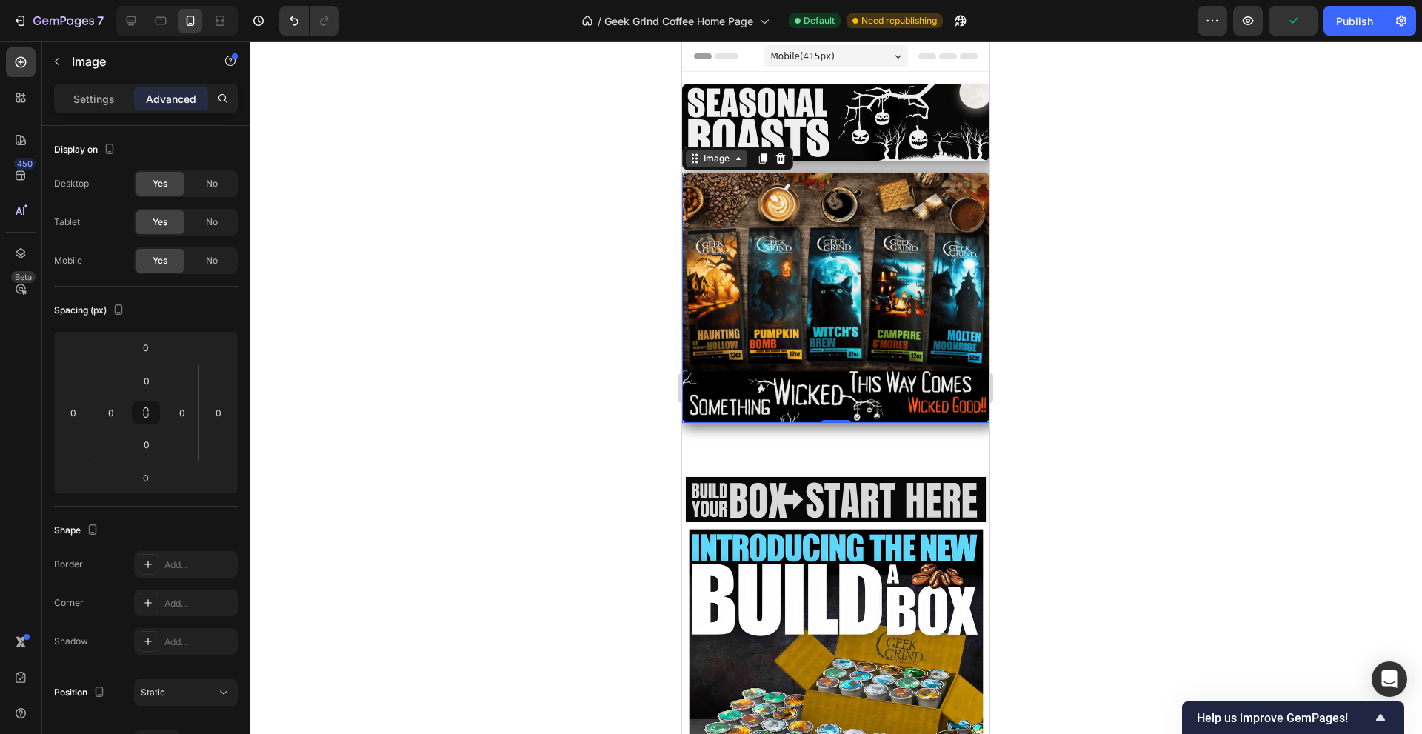
click at [708, 156] on div "Image" at bounding box center [717, 158] width 32 height 13
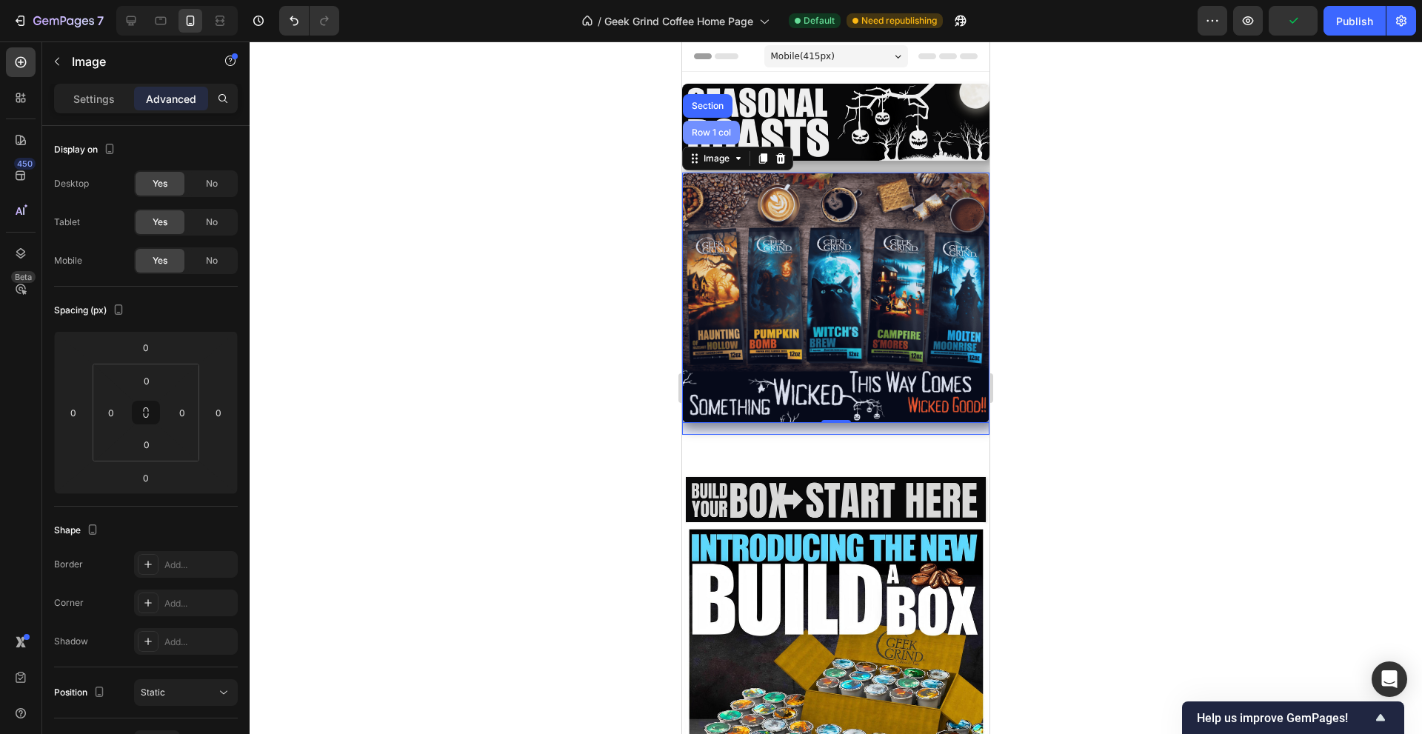
click at [705, 128] on div "Row 1 col" at bounding box center [711, 132] width 45 height 9
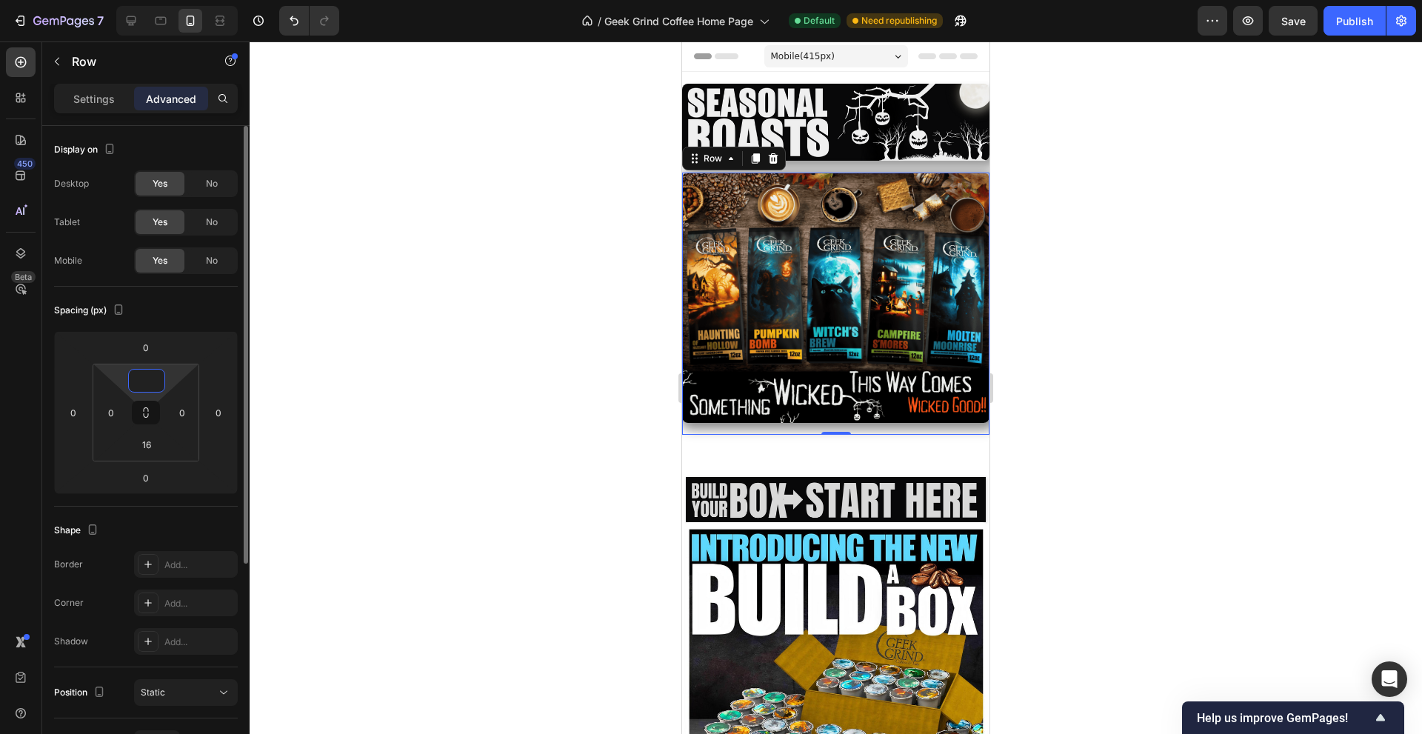
click at [157, 384] on input at bounding box center [147, 381] width 30 height 22
type input "0"
click at [494, 349] on div at bounding box center [836, 387] width 1172 height 692
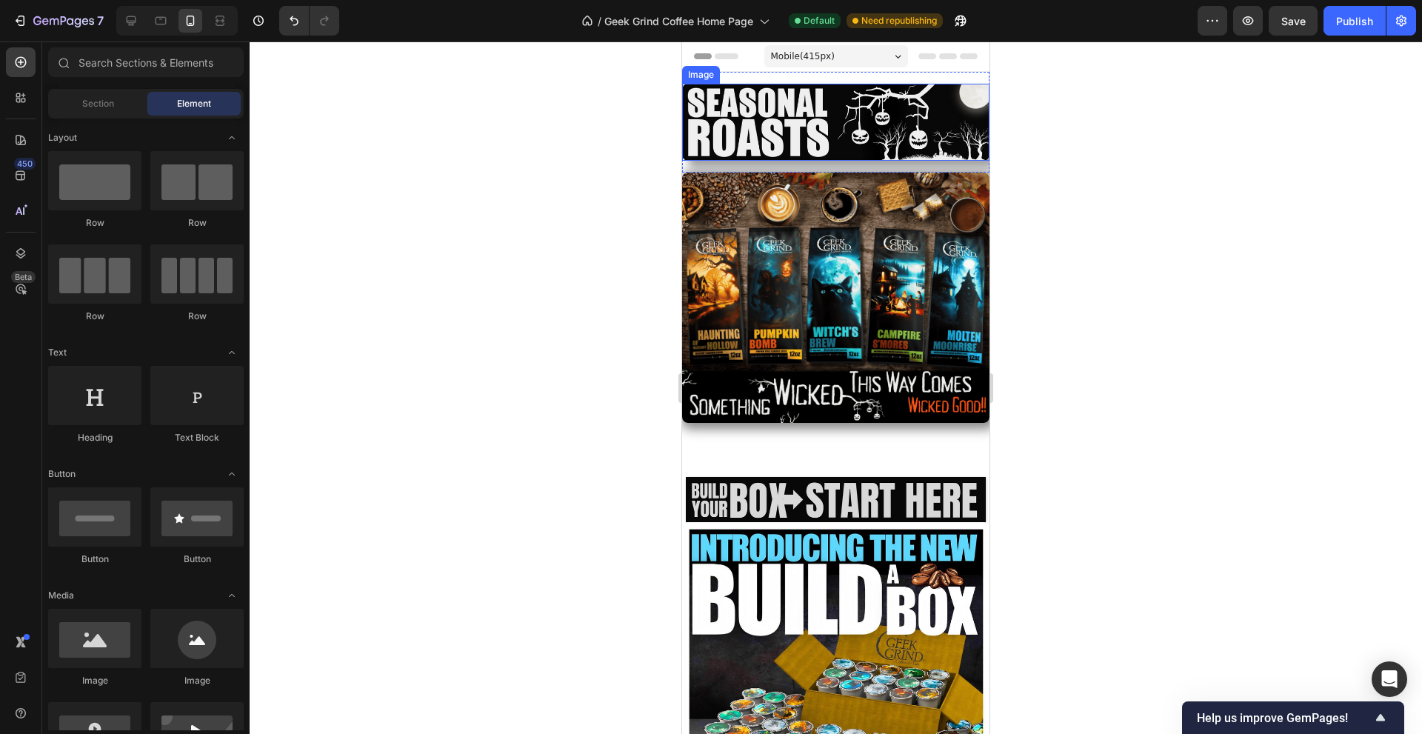
click at [875, 138] on img at bounding box center [835, 122] width 307 height 77
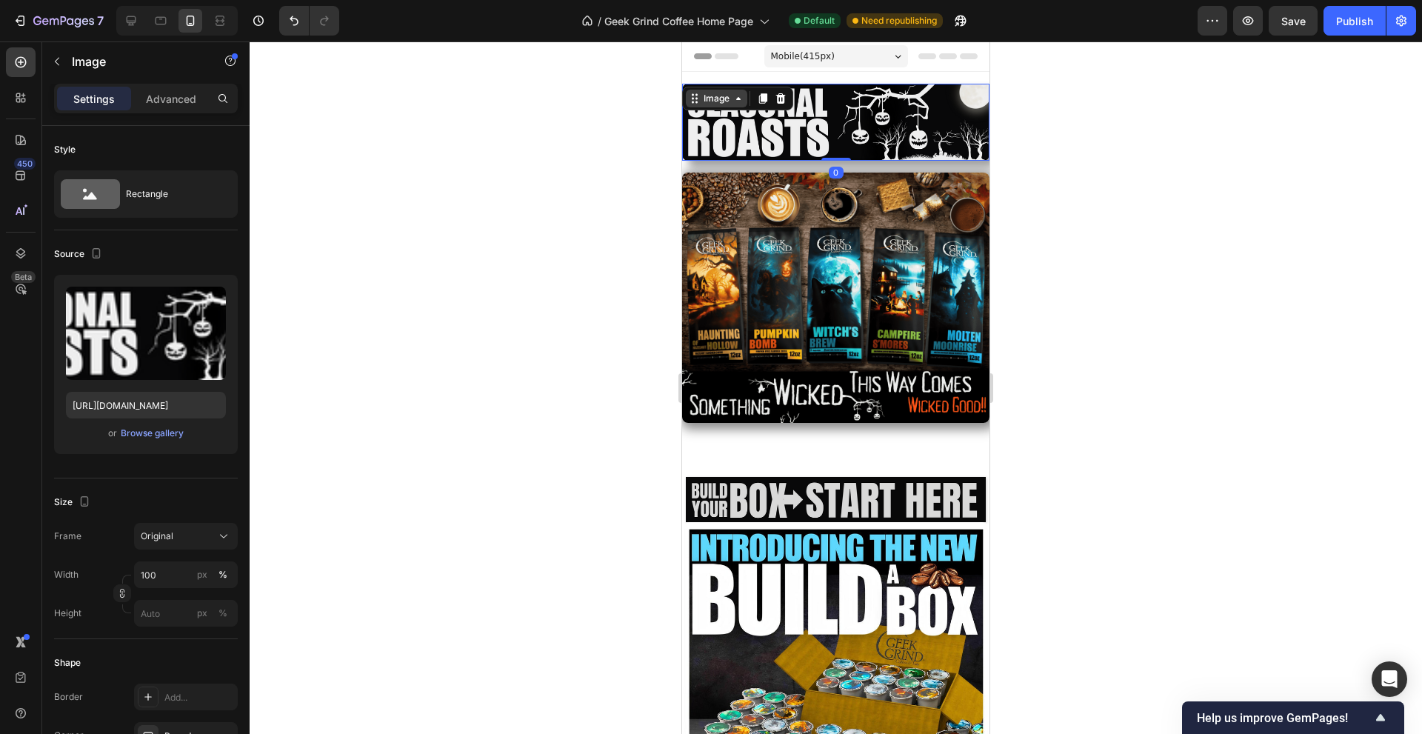
click at [708, 99] on div "Image" at bounding box center [717, 98] width 32 height 13
click at [160, 95] on p "Advanced" at bounding box center [171, 99] width 50 height 16
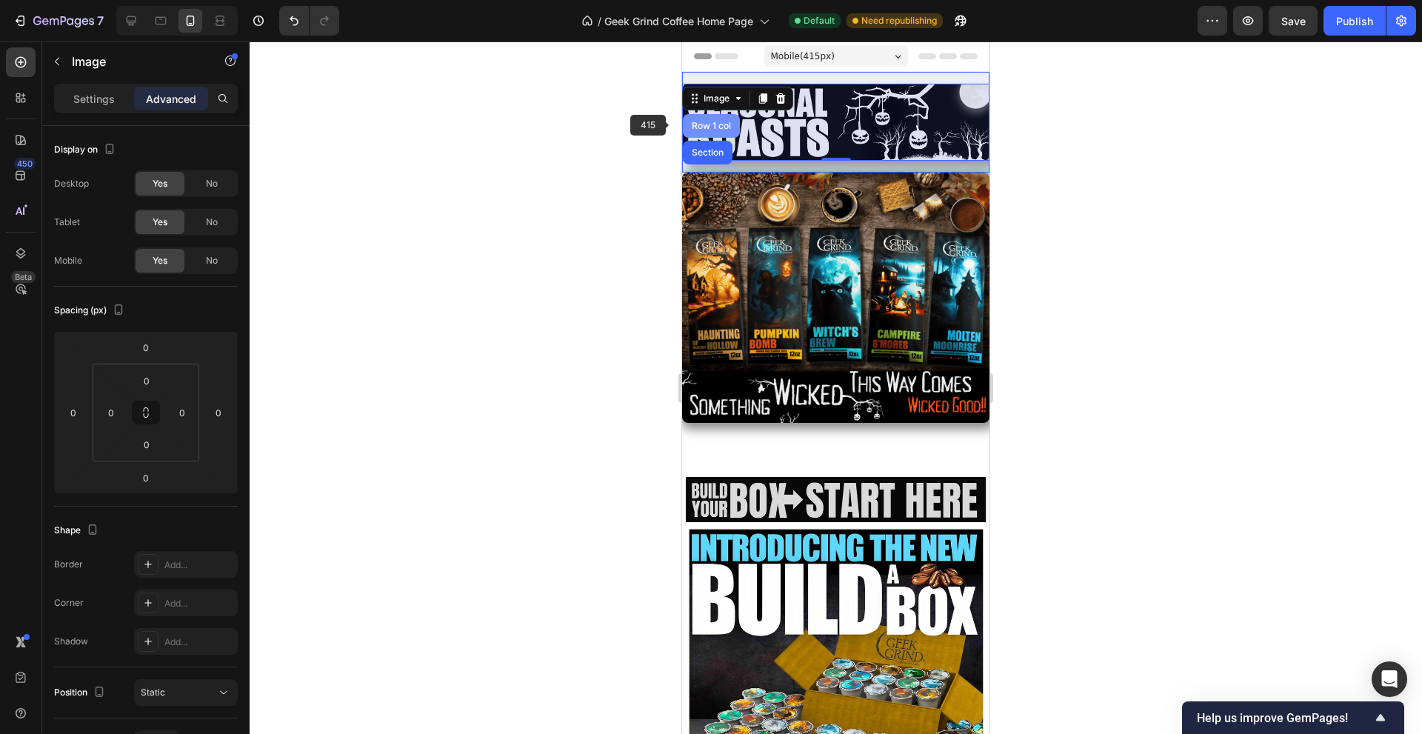
click at [706, 128] on div "Row 1 col" at bounding box center [711, 125] width 45 height 9
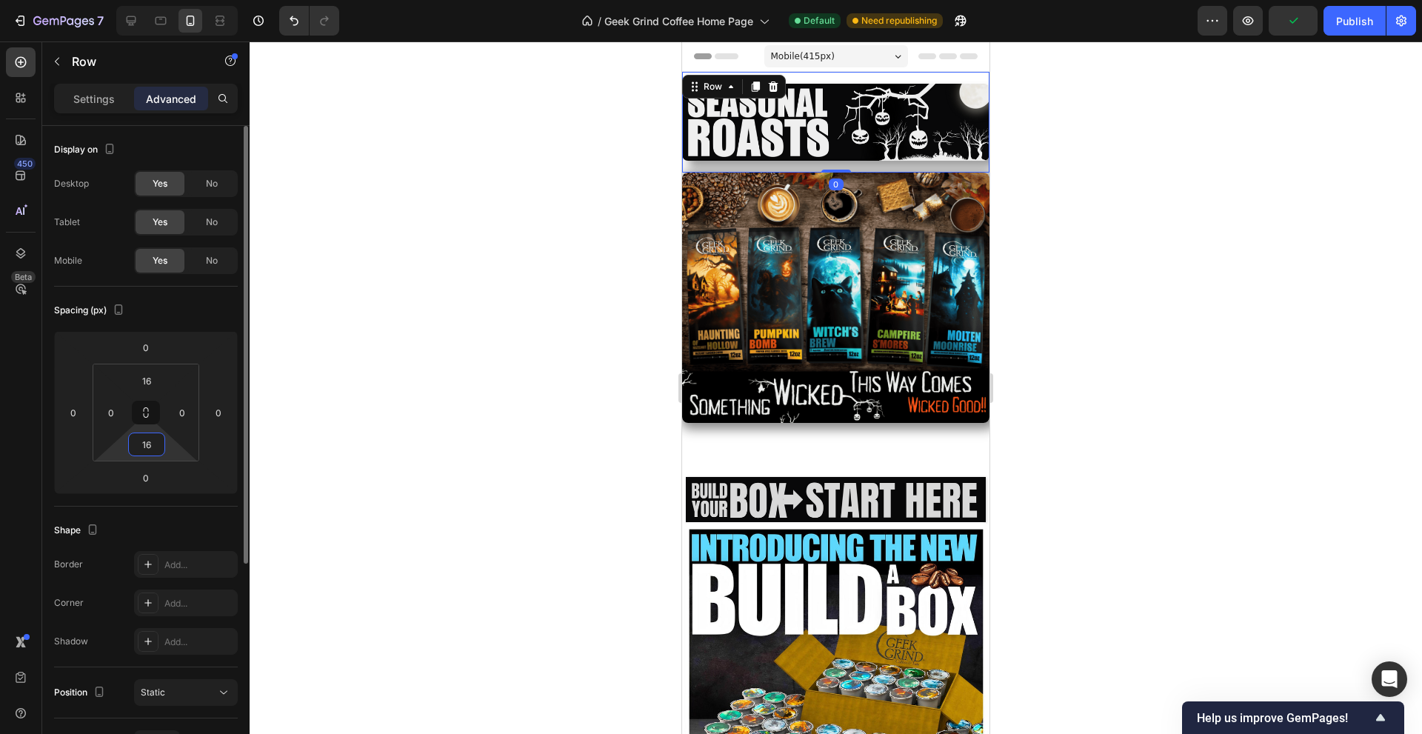
click at [149, 446] on input "16" at bounding box center [147, 444] width 30 height 22
type input "5"
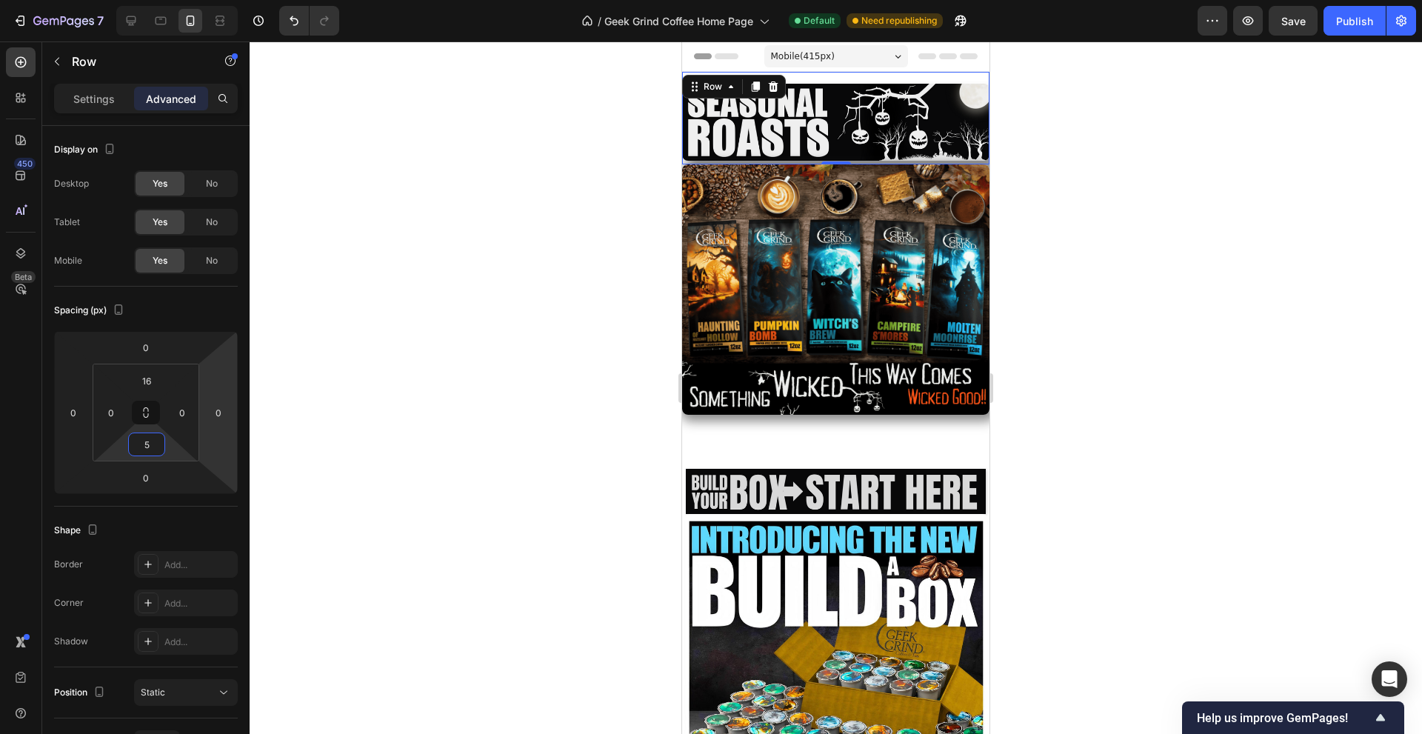
click at [414, 346] on div at bounding box center [836, 387] width 1172 height 692
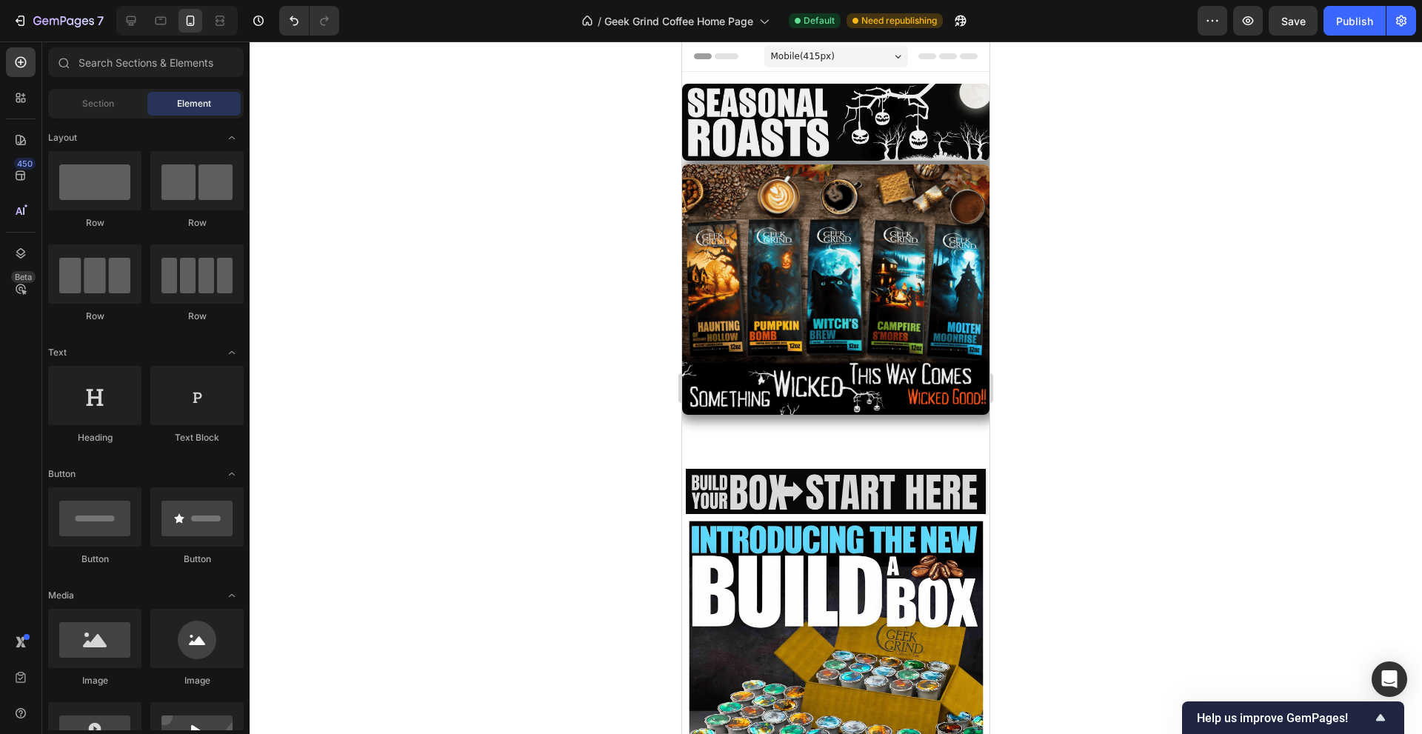
click at [529, 326] on div at bounding box center [836, 387] width 1172 height 692
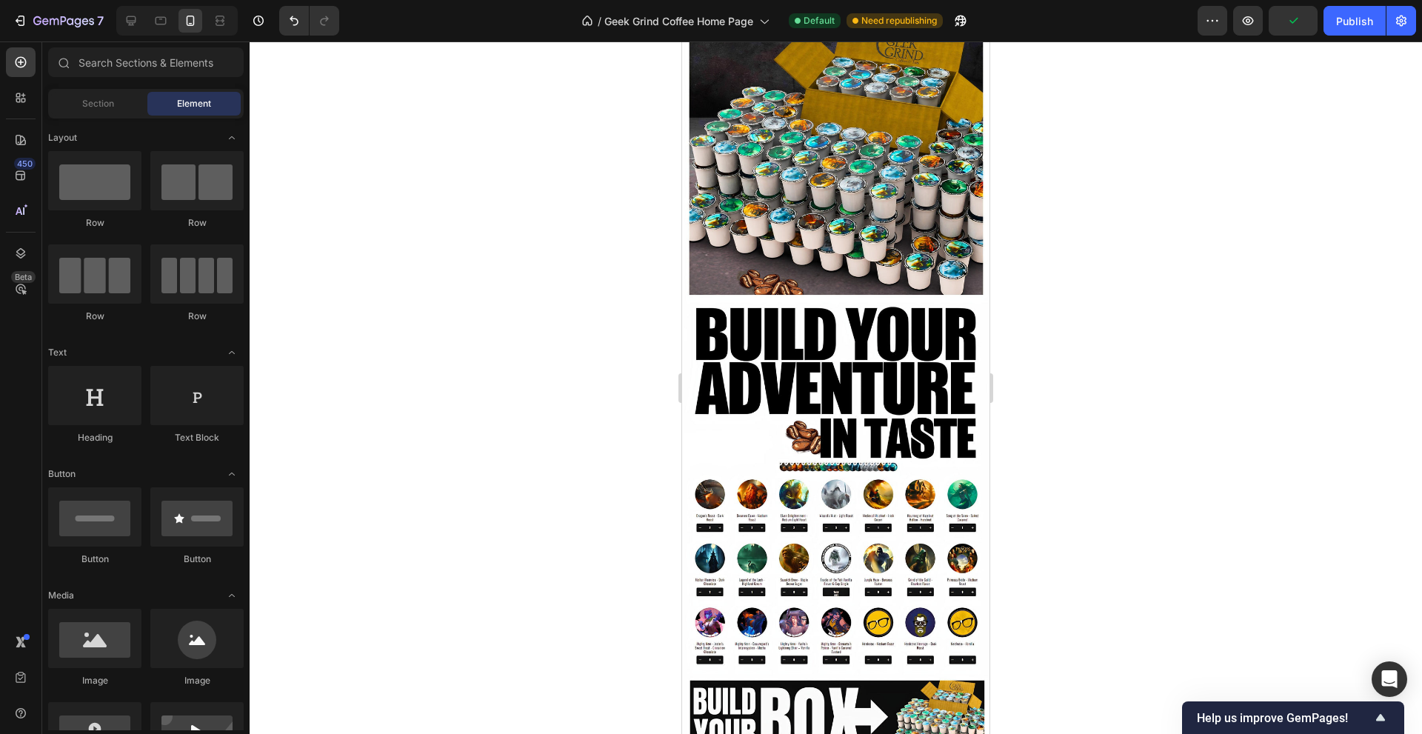
scroll to position [617, 0]
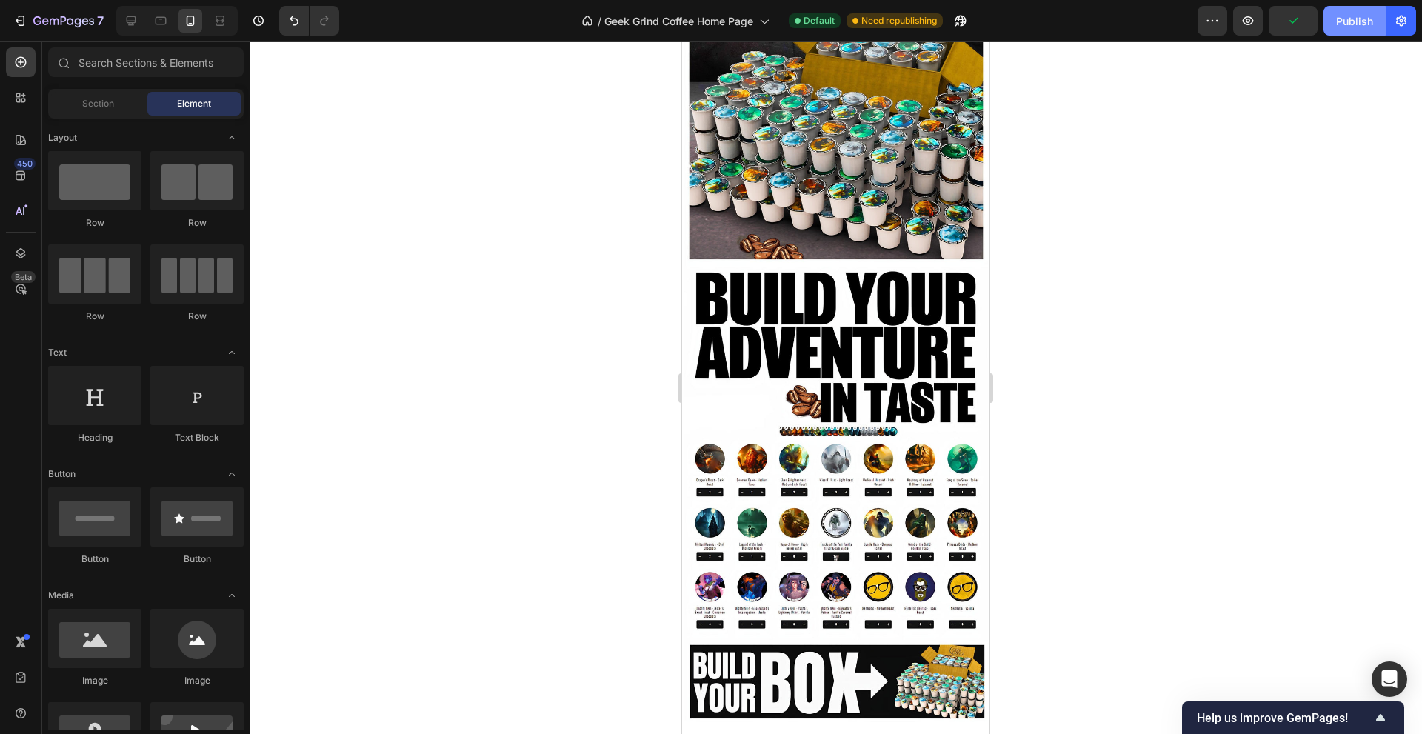
click at [1358, 21] on div "Publish" at bounding box center [1354, 21] width 37 height 16
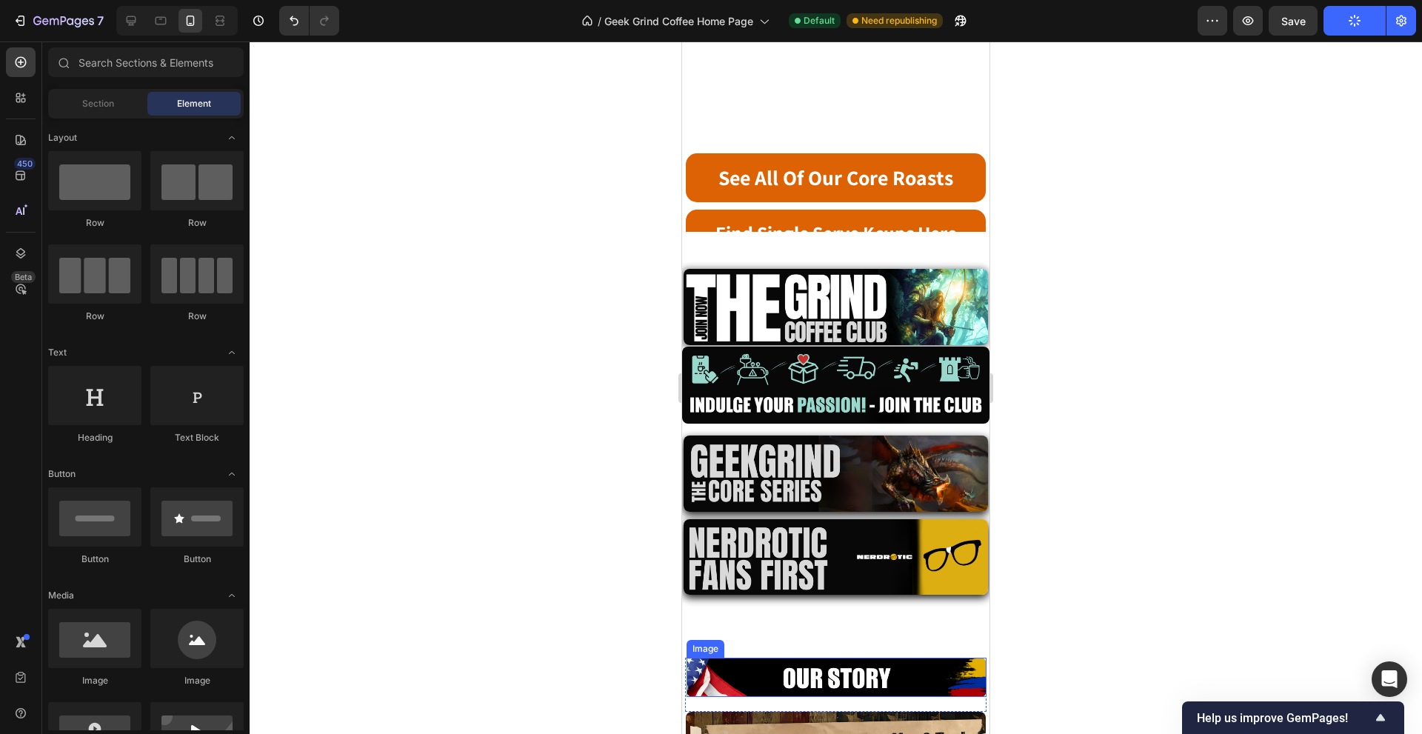
scroll to position [2098, 0]
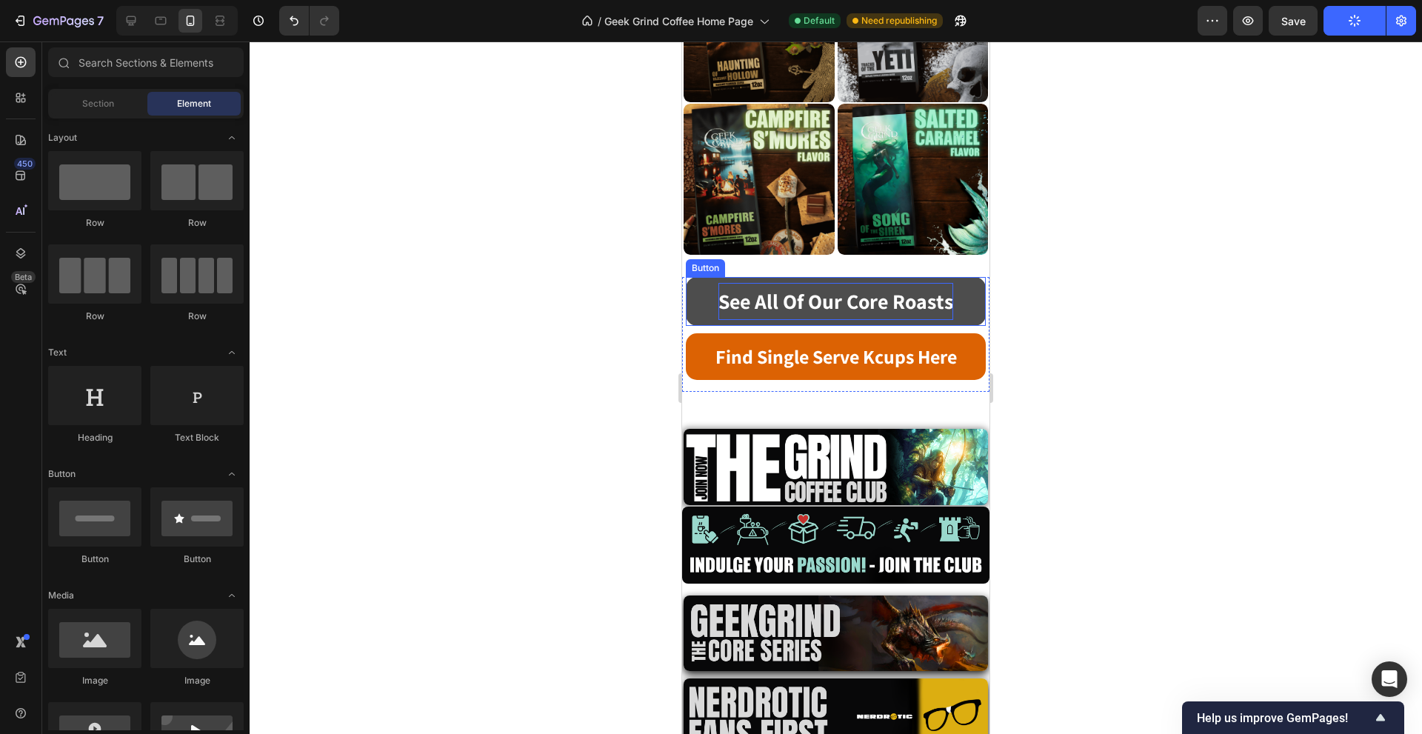
click at [855, 287] on strong "See All Of Our Core Roasts" at bounding box center [835, 300] width 235 height 27
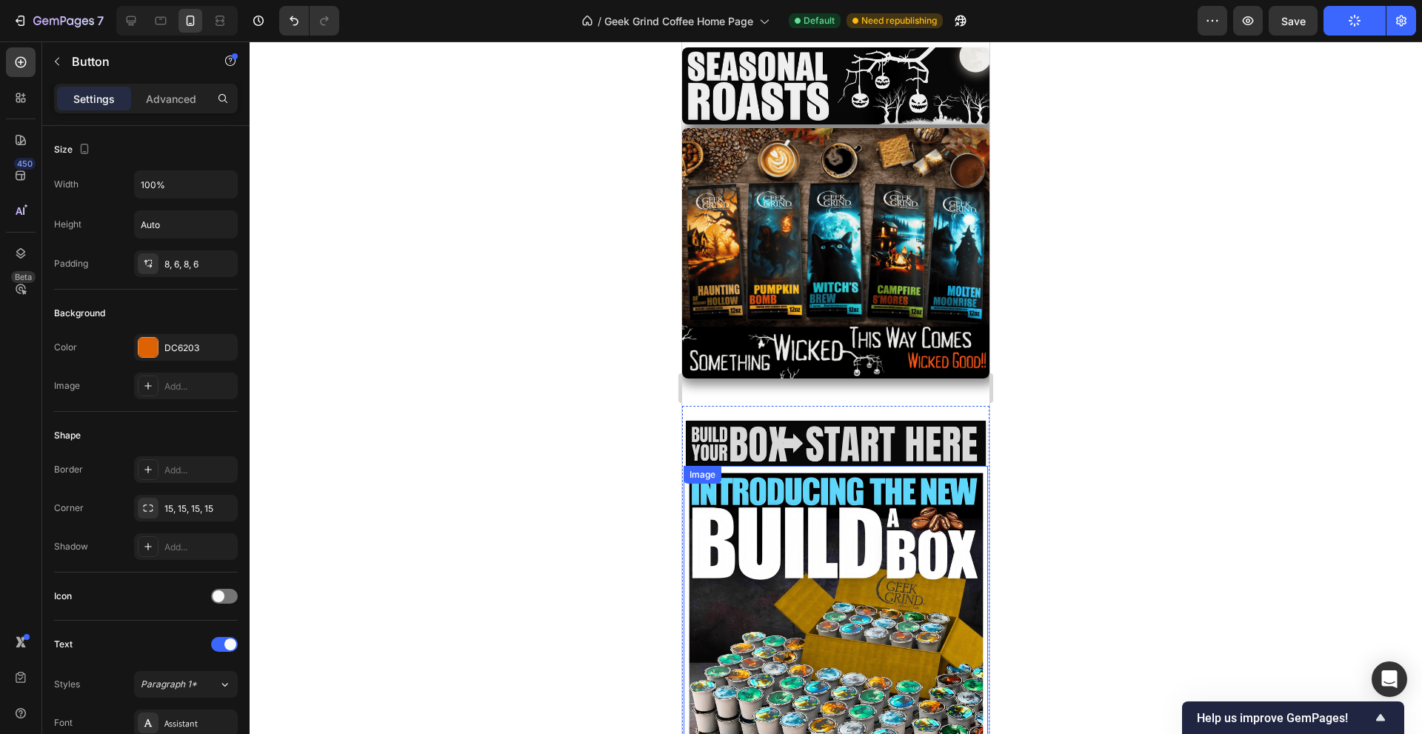
scroll to position [0, 0]
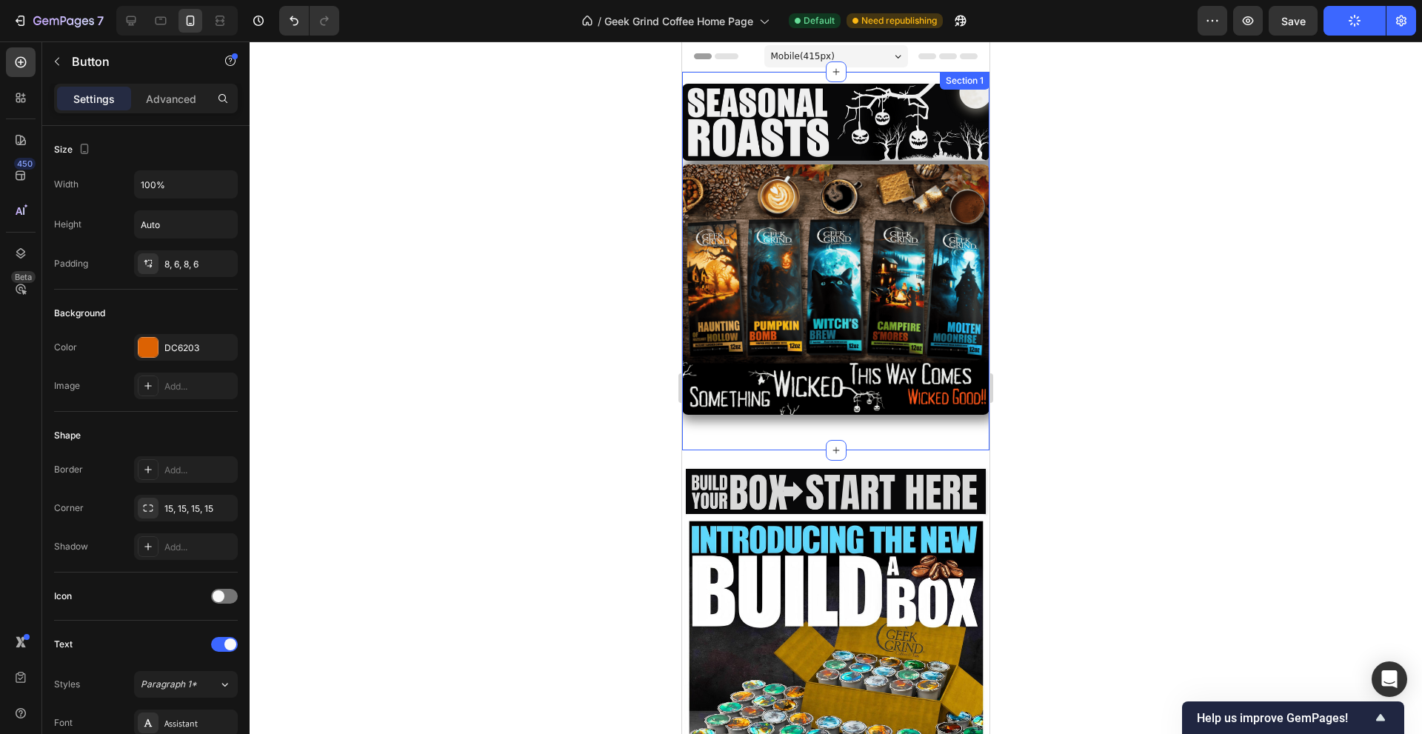
click at [796, 424] on div "Image Row Image Row Section 1" at bounding box center [835, 261] width 307 height 378
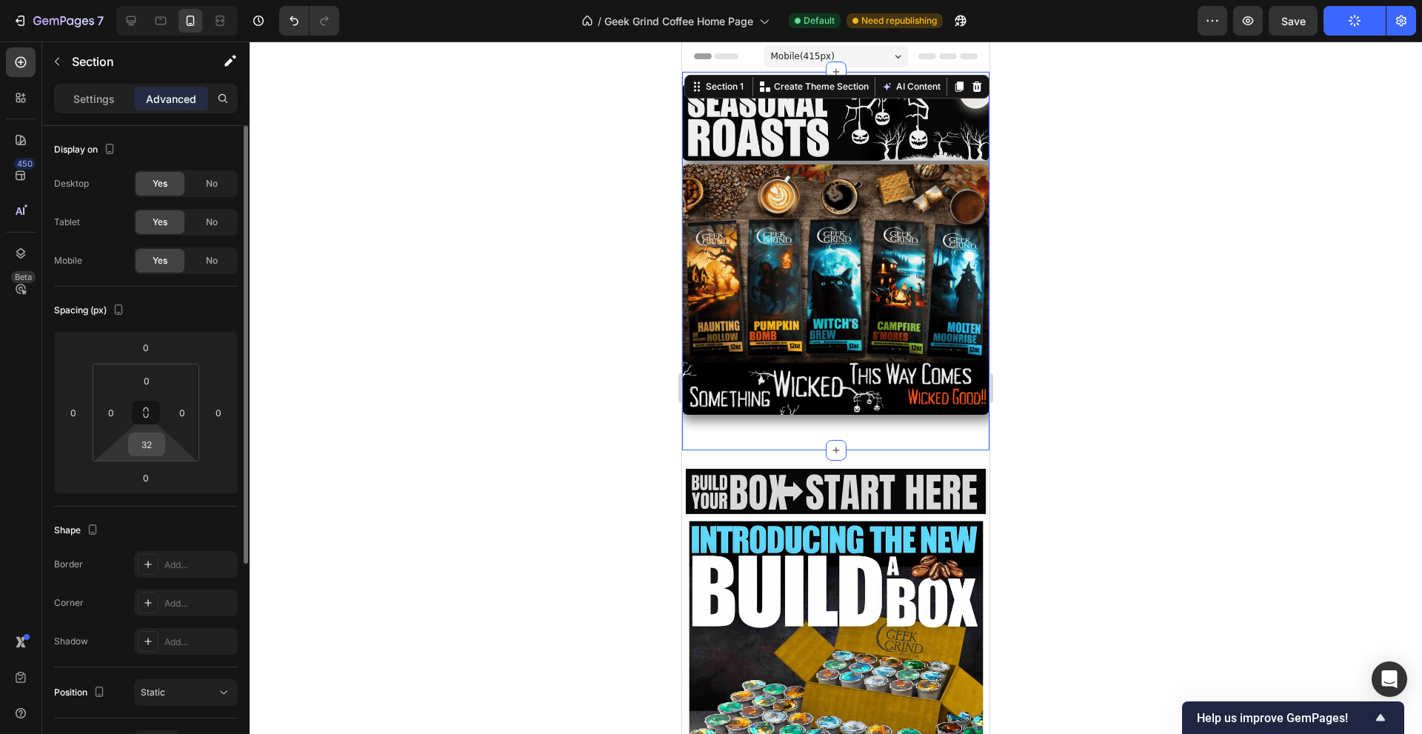
click at [153, 447] on input "32" at bounding box center [147, 444] width 30 height 22
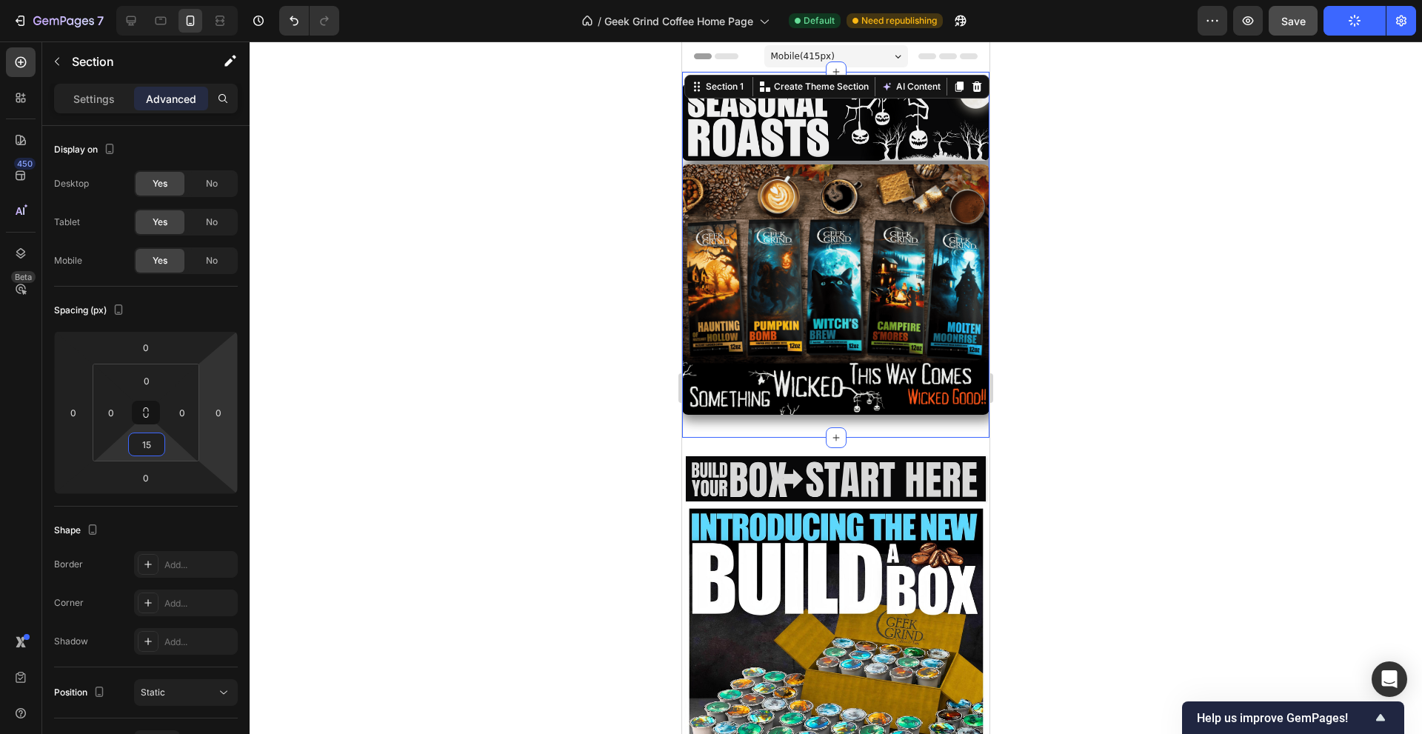
click at [1284, 17] on span "Save" at bounding box center [1293, 21] width 24 height 13
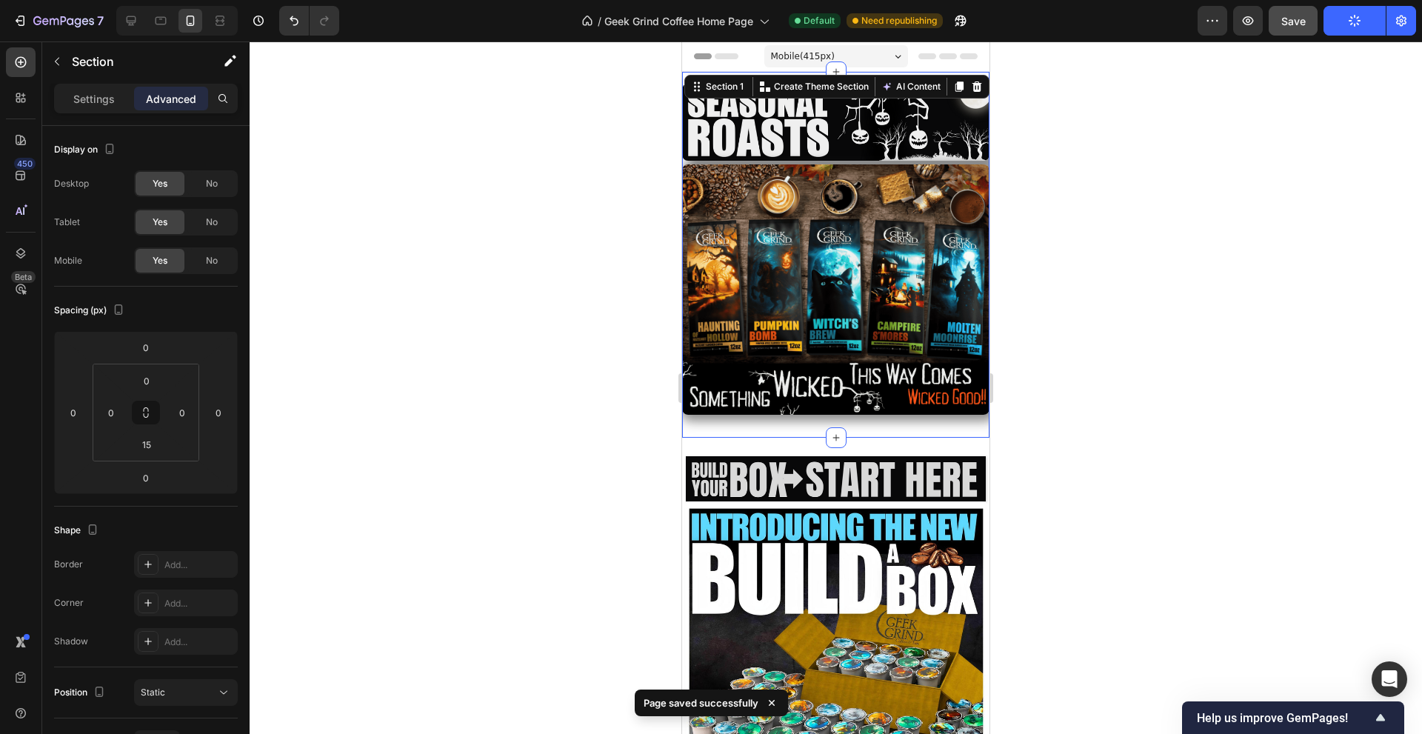
click at [148, 25] on div at bounding box center [176, 21] width 121 height 30
click at [153, 25] on icon at bounding box center [160, 20] width 15 height 15
type input "32"
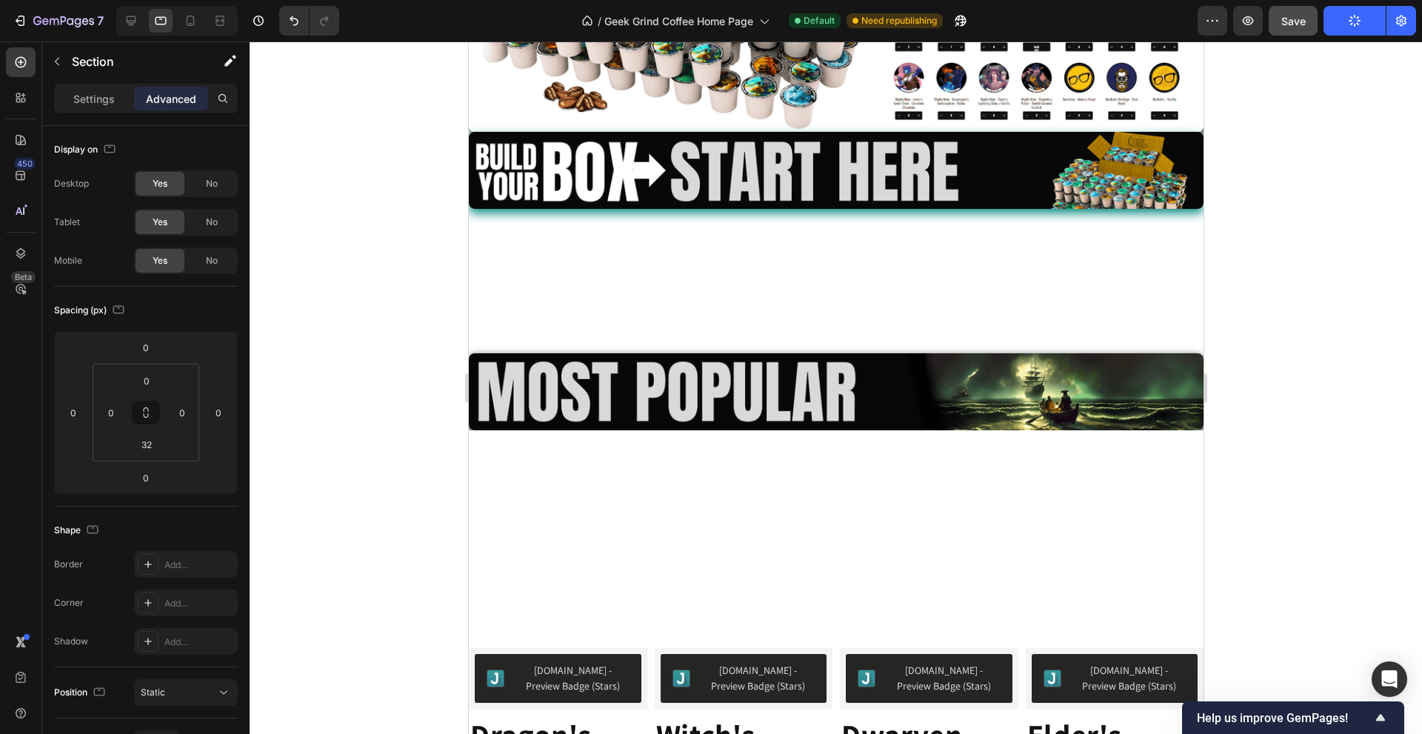
scroll to position [1111, 0]
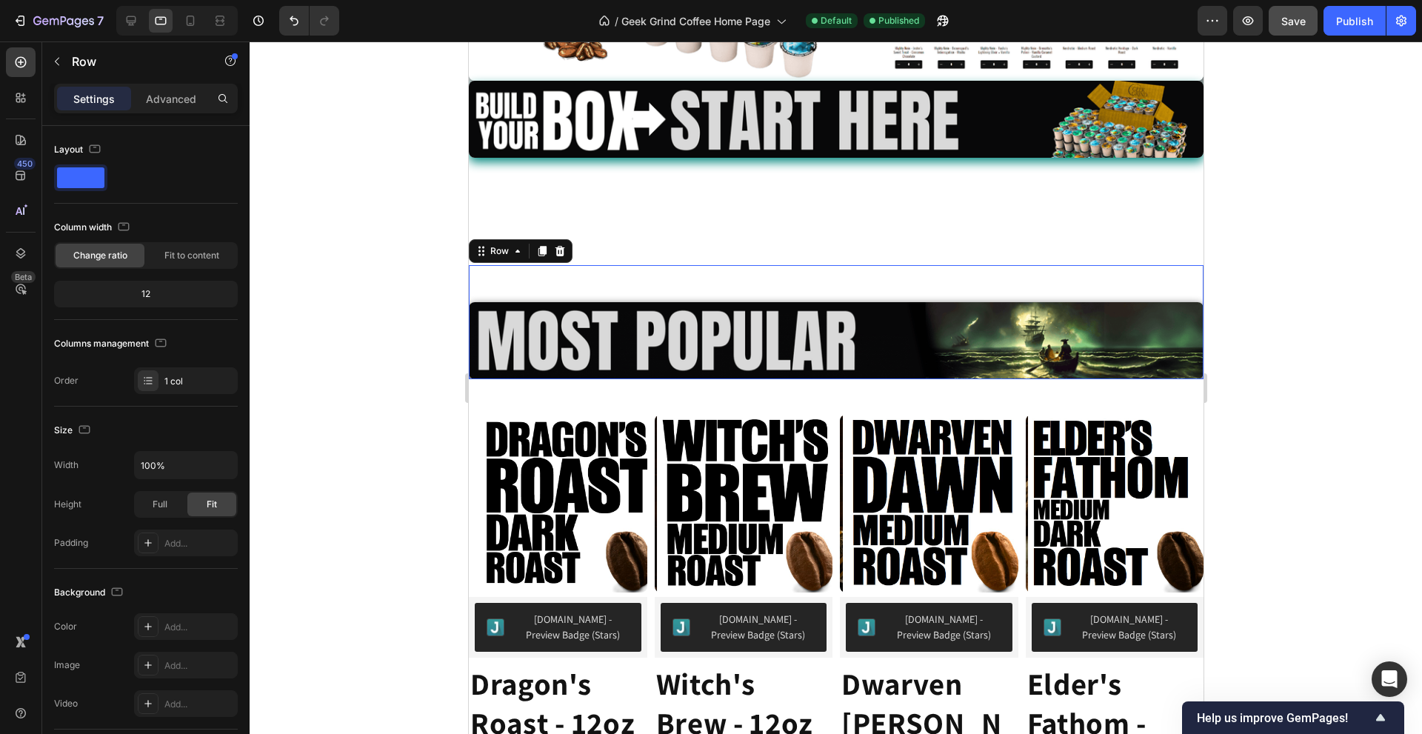
click at [907, 280] on div "Image" at bounding box center [835, 322] width 735 height 114
click at [180, 95] on p "Advanced" at bounding box center [171, 99] width 50 height 16
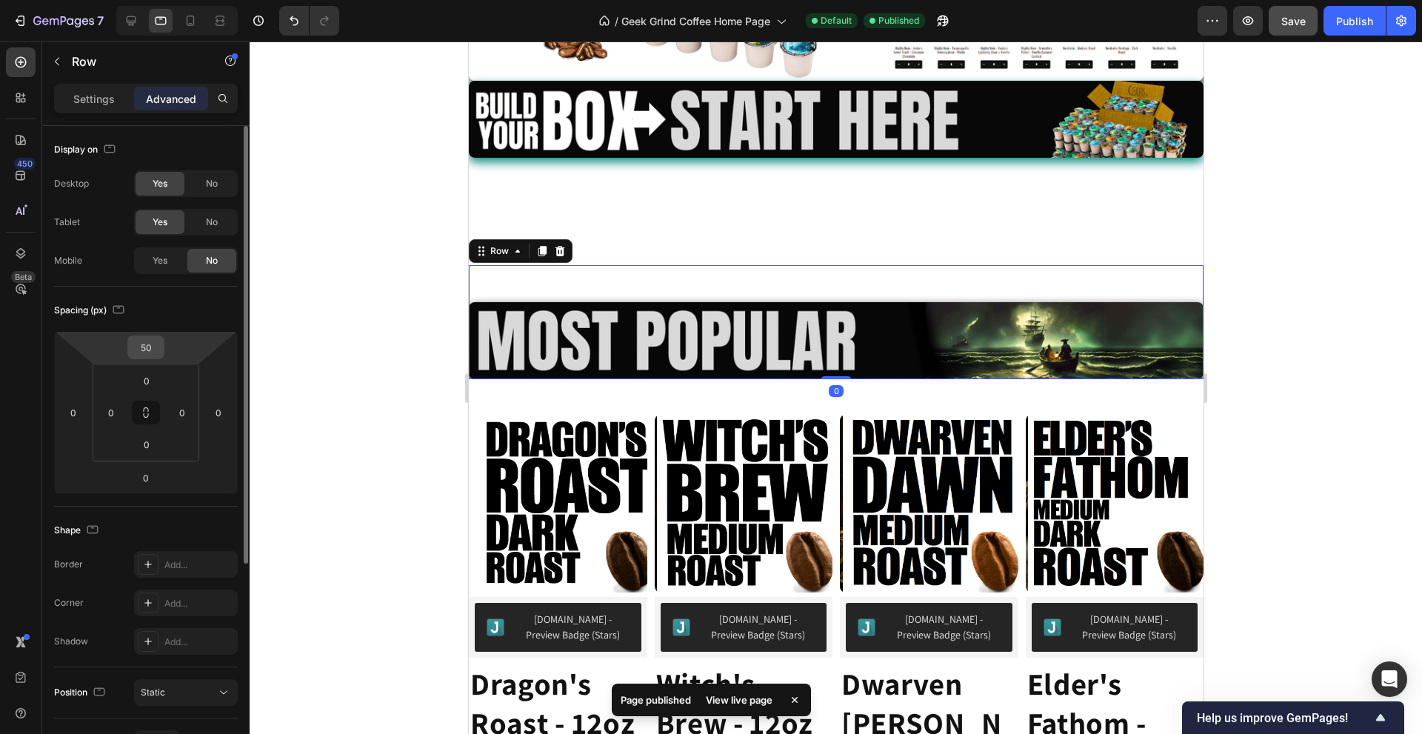
click at [141, 356] on input "50" at bounding box center [146, 347] width 30 height 22
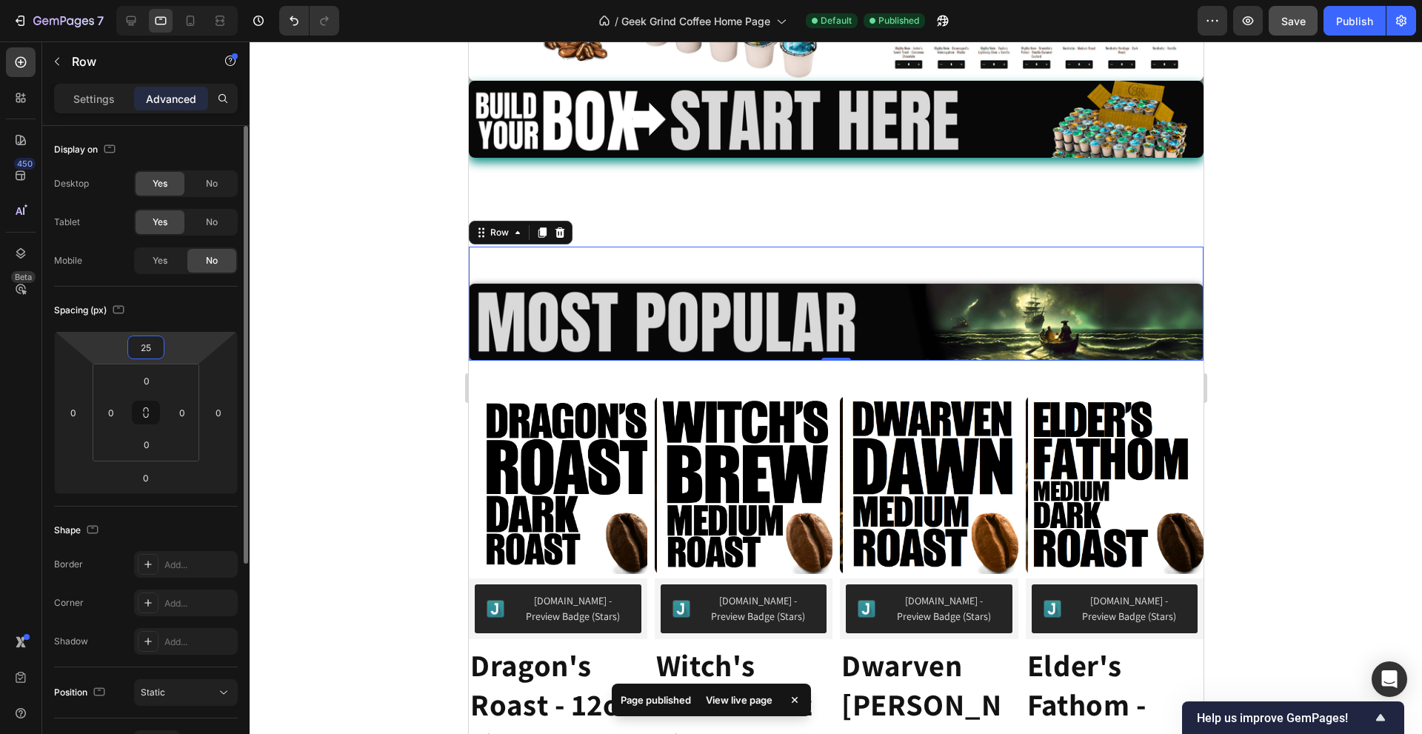
click at [168, 0] on html "7 Version history / Geek Grind Coffee Home Page Default Published Preview Save …" at bounding box center [711, 0] width 1422 height 0
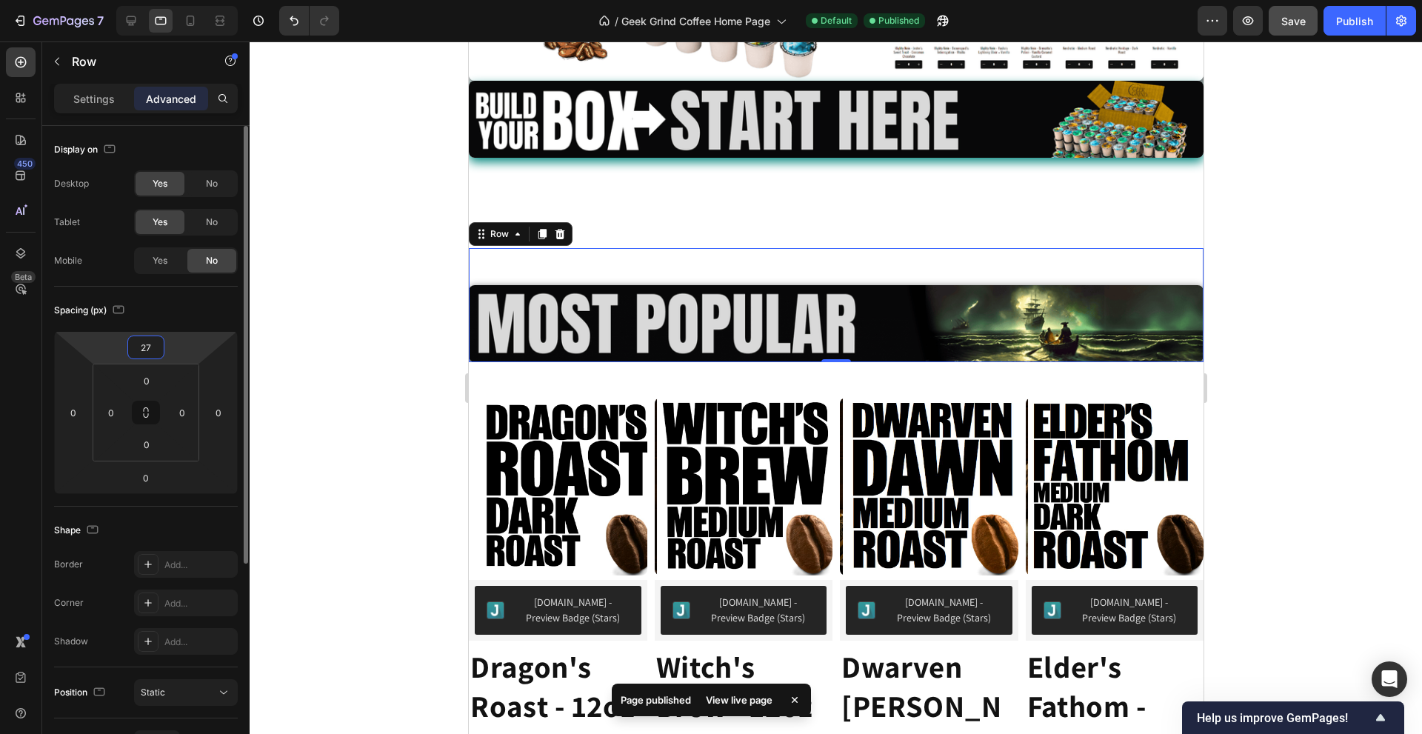
click at [156, 339] on input "27" at bounding box center [146, 347] width 30 height 22
click at [118, 0] on html "7 Version history / Geek Grind Coffee Home Page Default Published Preview Save …" at bounding box center [711, 0] width 1422 height 0
click at [116, 0] on html "7 Version history / Geek Grind Coffee Home Page Default Published Preview Save …" at bounding box center [711, 0] width 1422 height 0
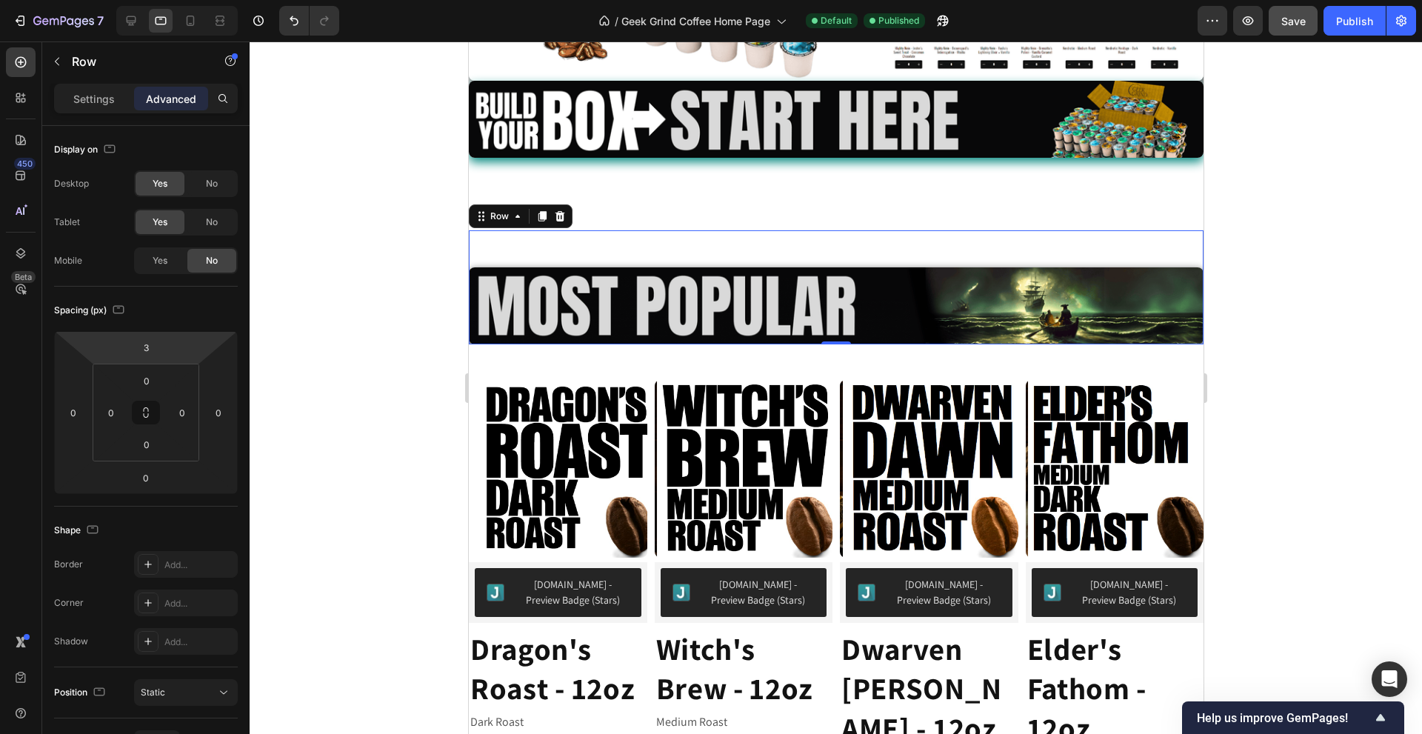
type input "5"
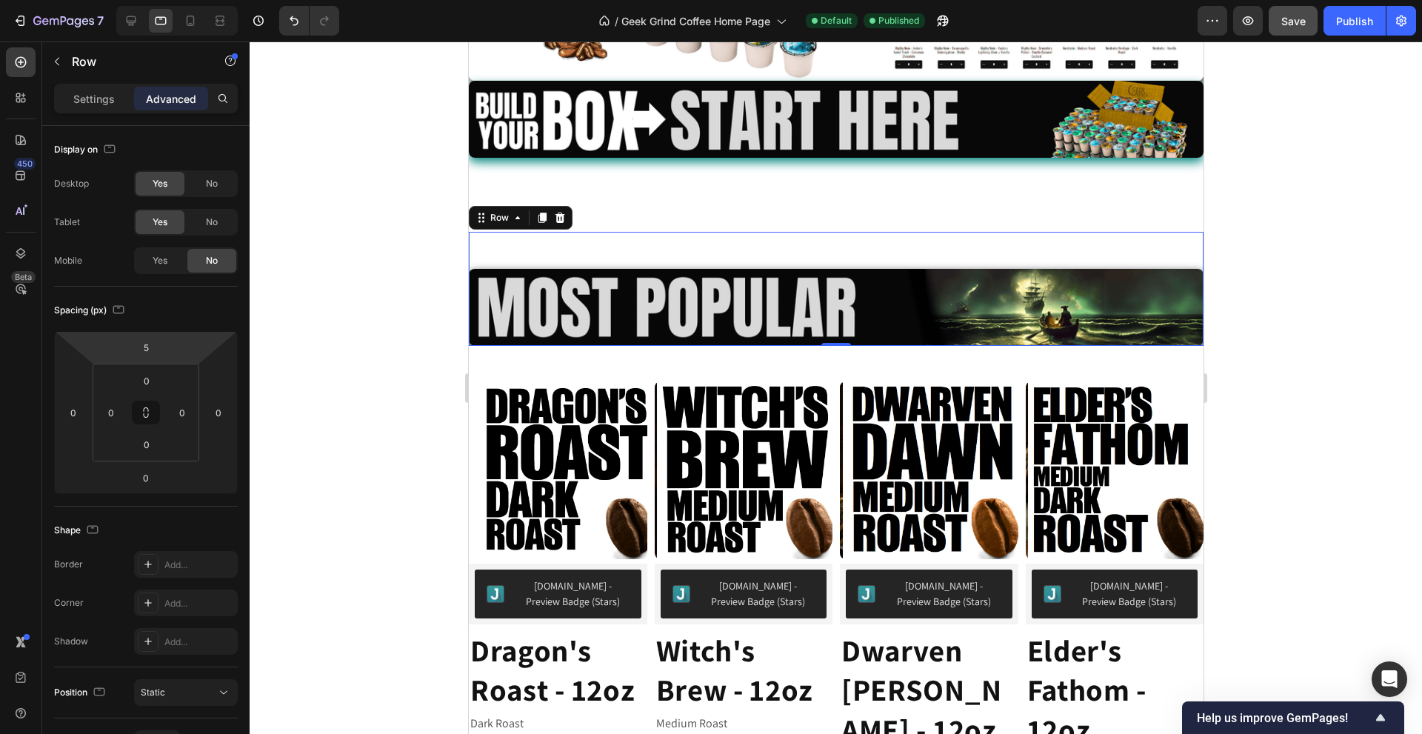
click at [161, 0] on html "7 Version history / Geek Grind Coffee Home Page Default Published Preview Save …" at bounding box center [711, 0] width 1422 height 0
click at [636, 207] on div "Image Image Row Row Image Row Image Row" at bounding box center [835, 15] width 735 height 661
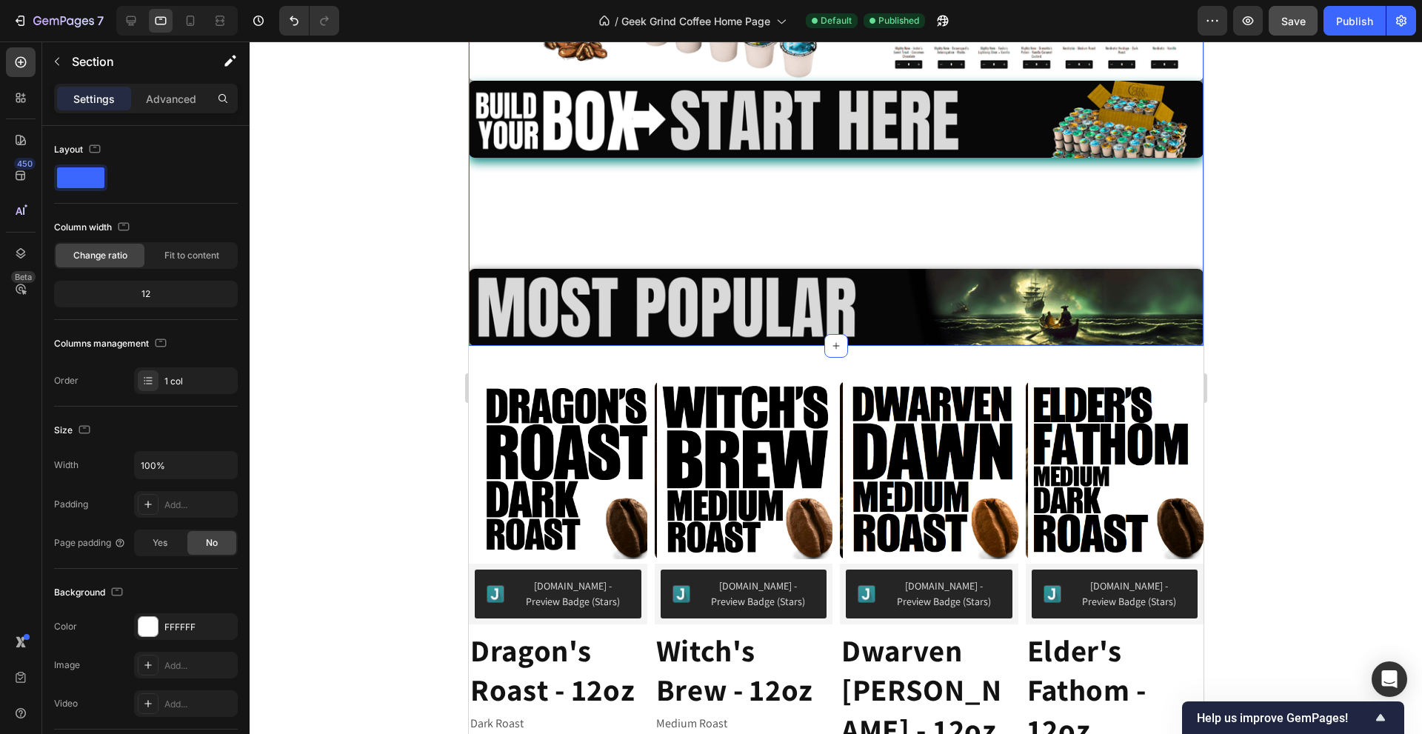
click at [647, 141] on img at bounding box center [835, 119] width 735 height 77
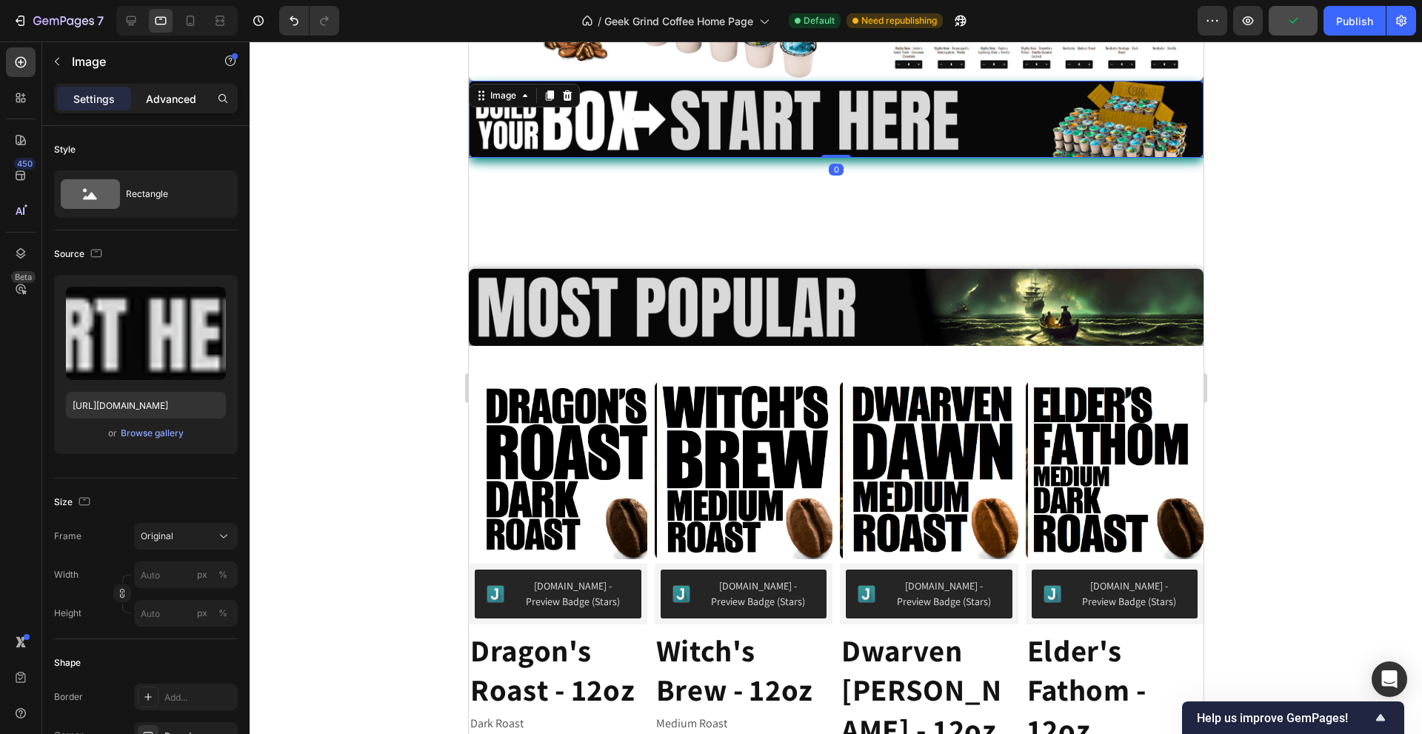
click at [178, 94] on p "Advanced" at bounding box center [171, 99] width 50 height 16
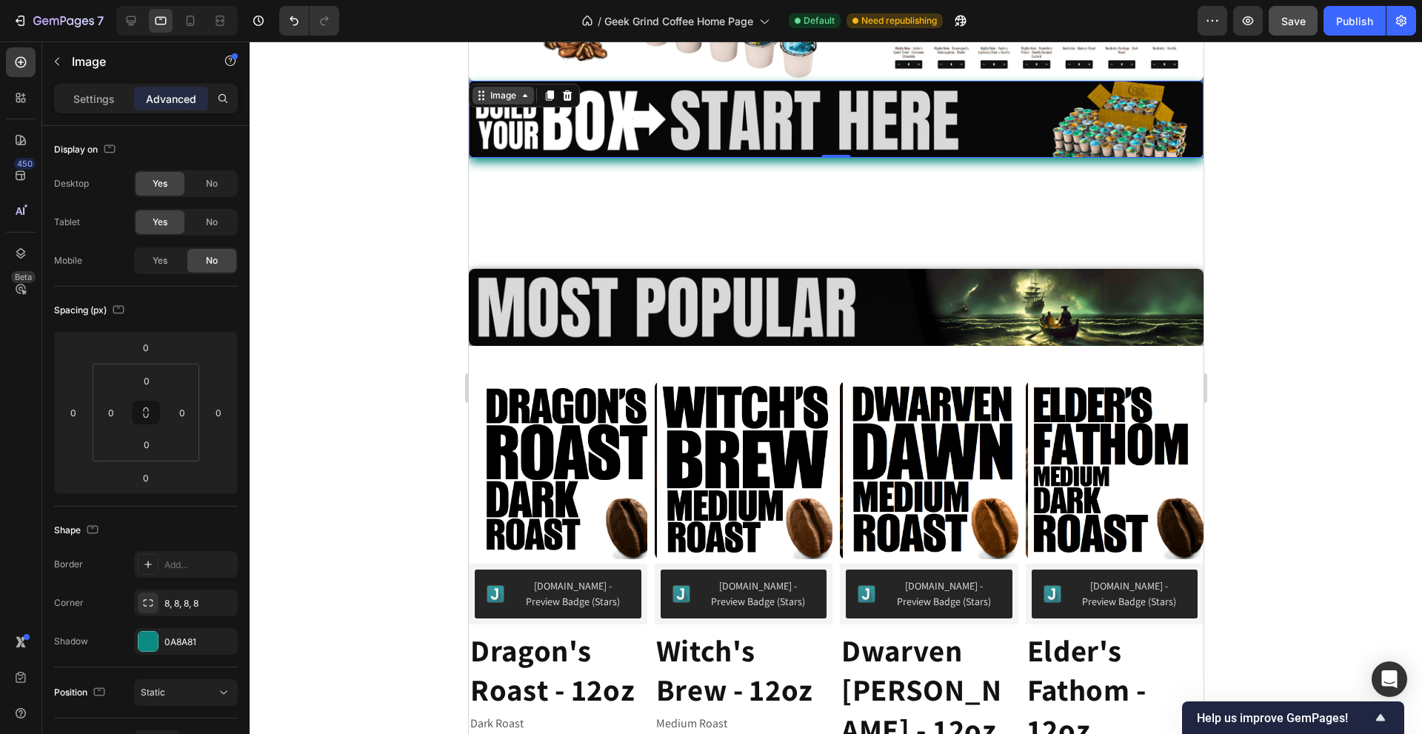
click at [519, 90] on icon at bounding box center [524, 96] width 12 height 12
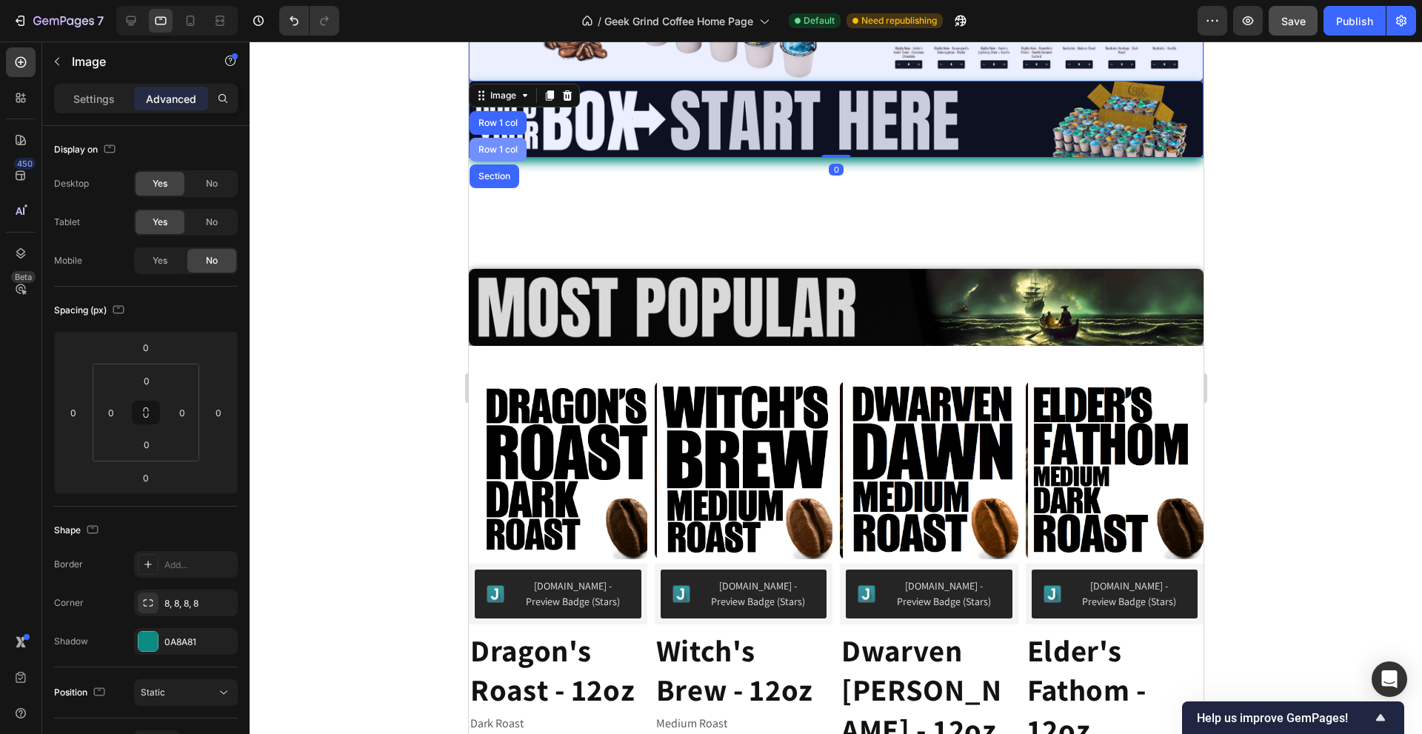
click at [492, 145] on div "Row 1 col" at bounding box center [497, 149] width 45 height 9
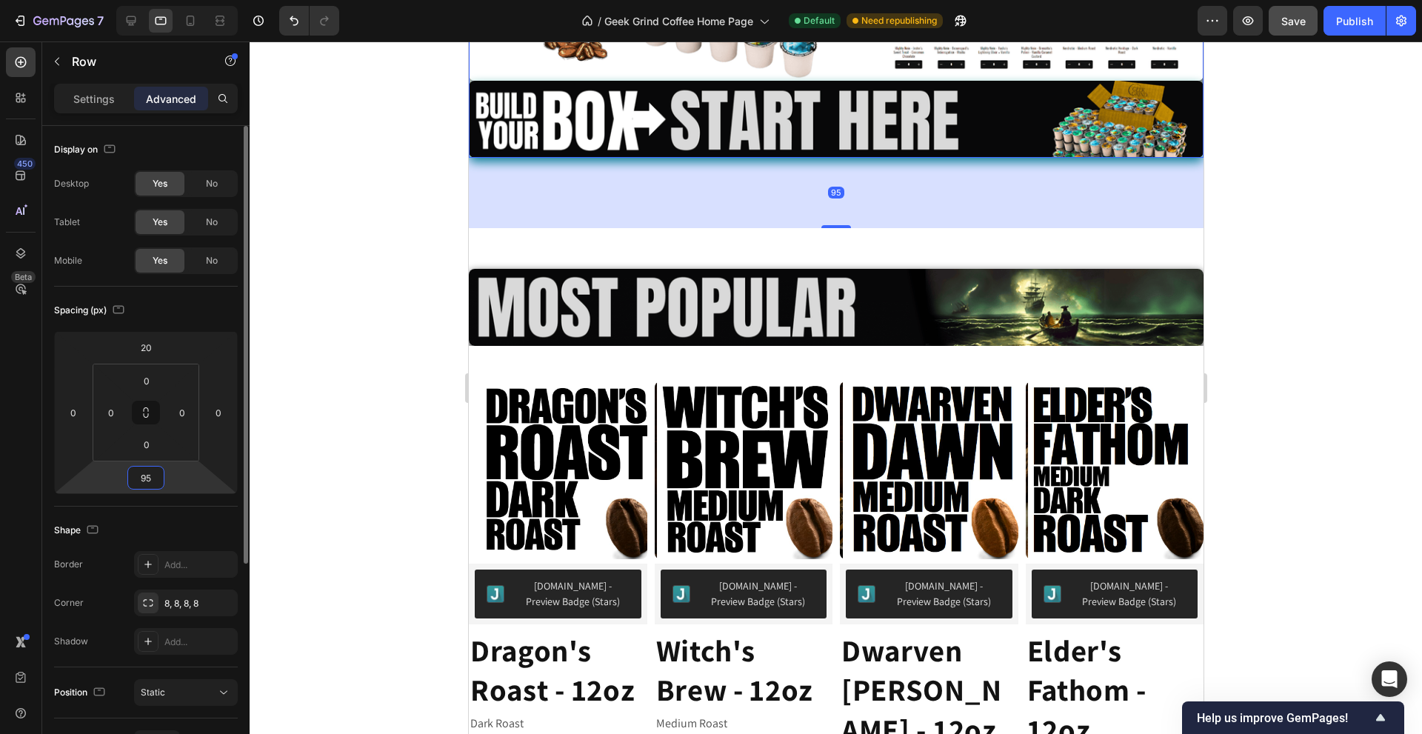
click at [153, 477] on input "95" at bounding box center [146, 478] width 30 height 22
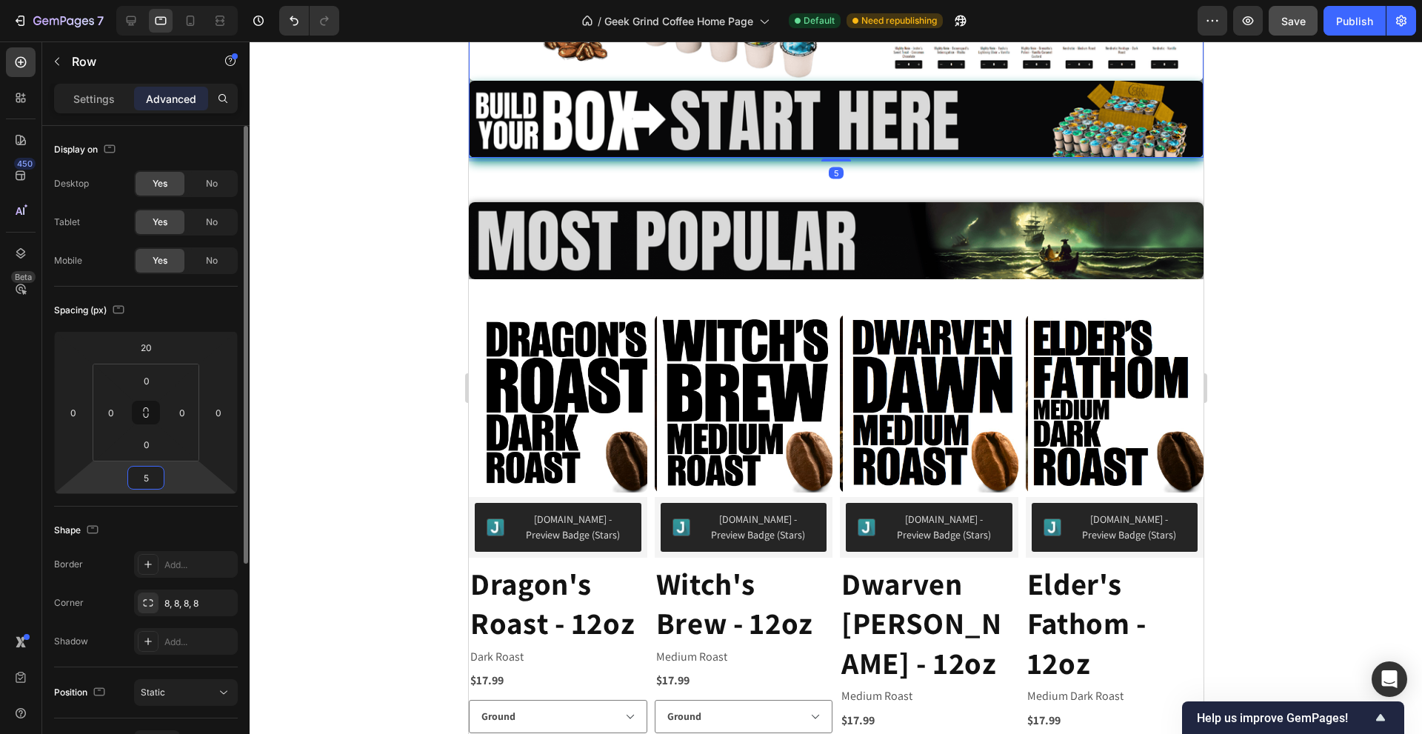
type input "50"
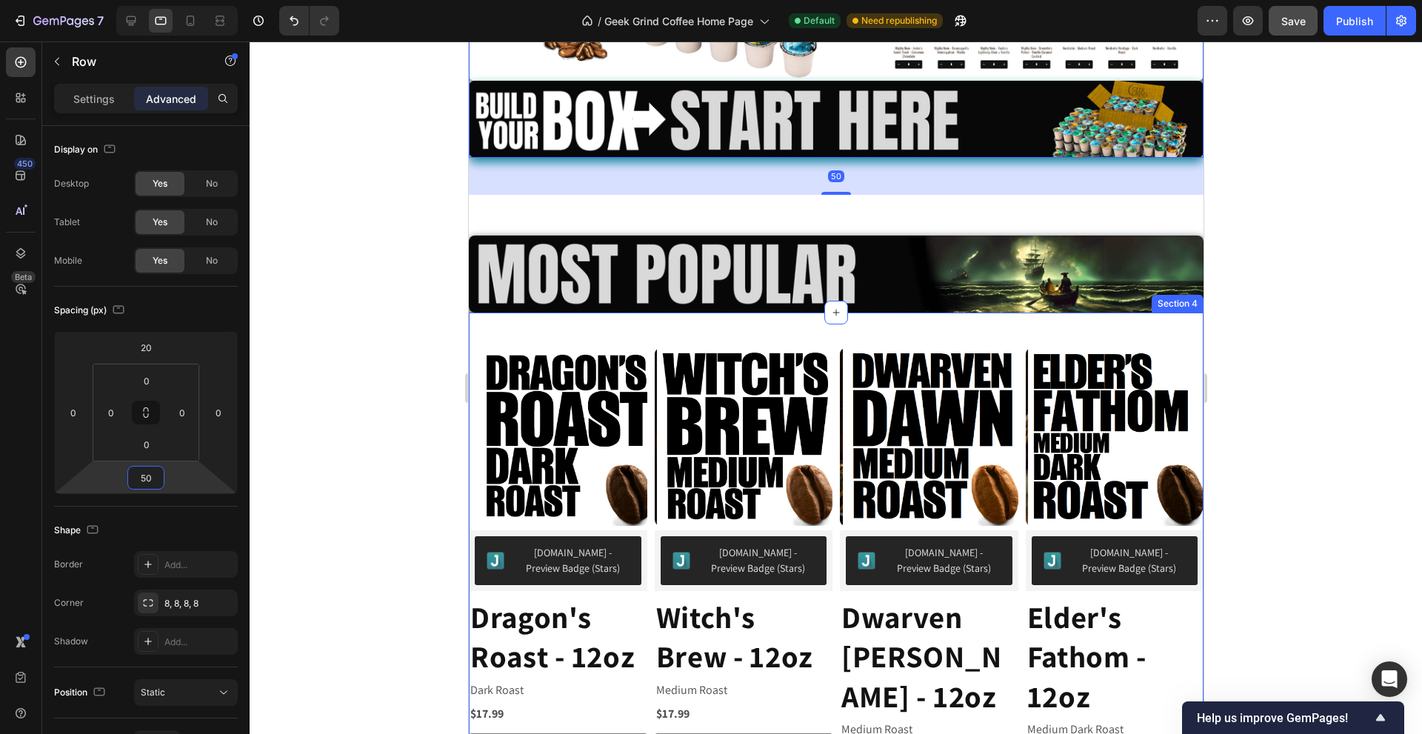
click at [776, 336] on div "Product Images Judge.me - Preview Badge (Stars) Judge.me Dragon's Roast - 12oz …" at bounding box center [835, 602] width 735 height 533
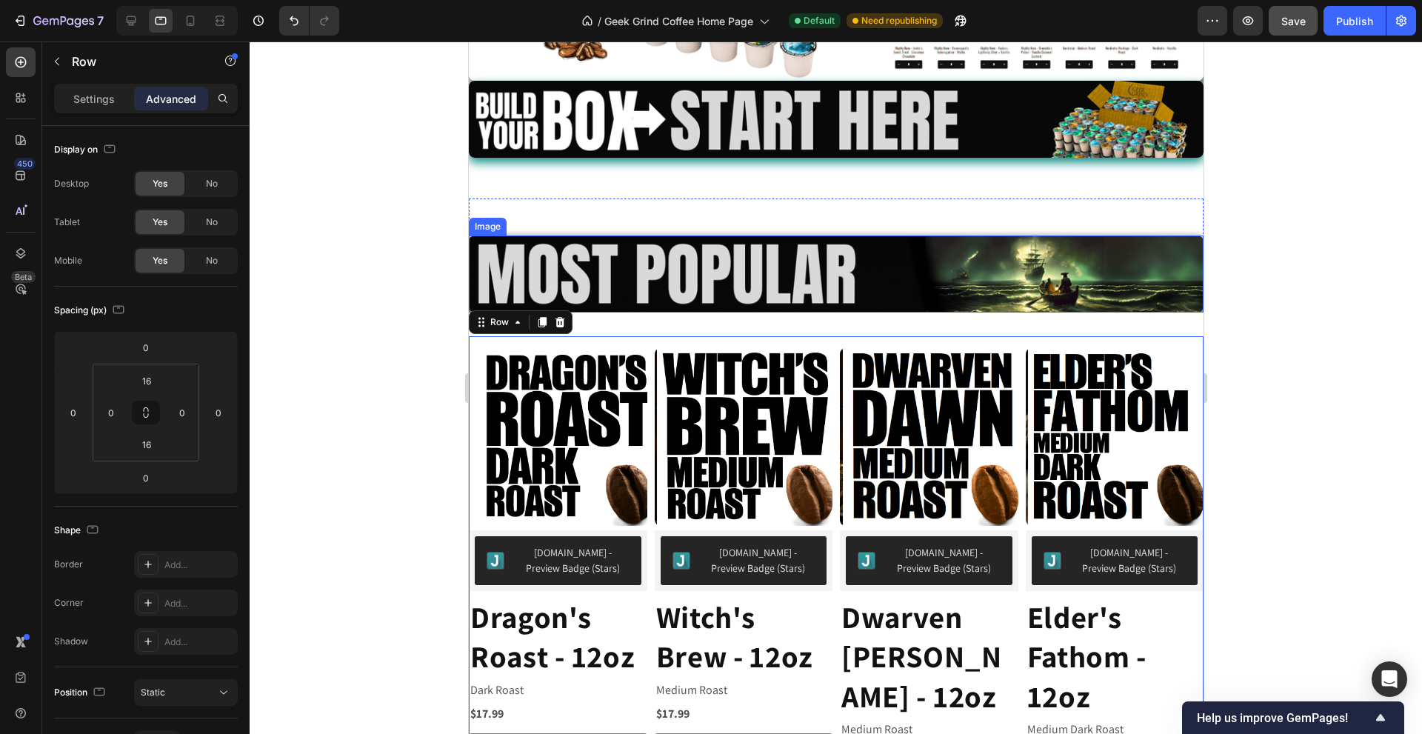
click at [769, 283] on img at bounding box center [835, 274] width 735 height 77
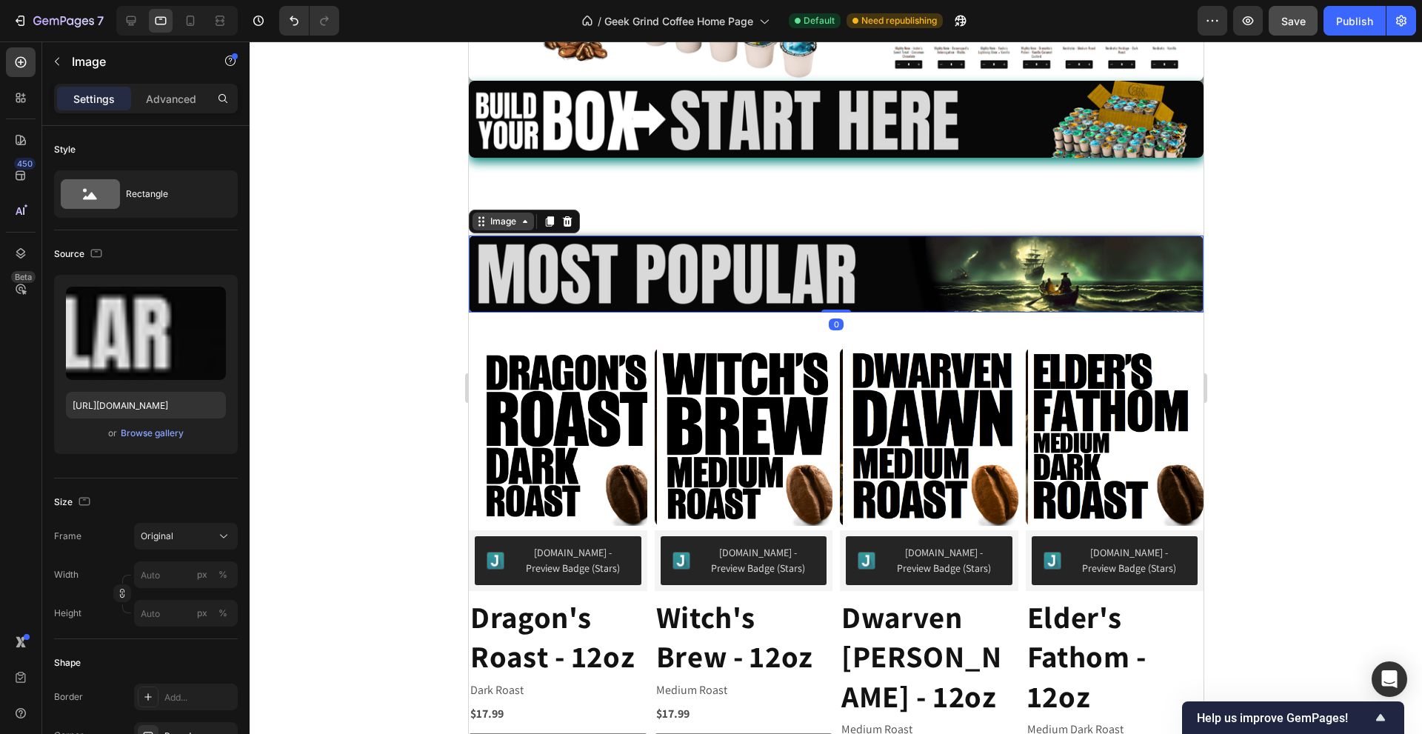
click at [518, 218] on icon at bounding box center [524, 222] width 12 height 12
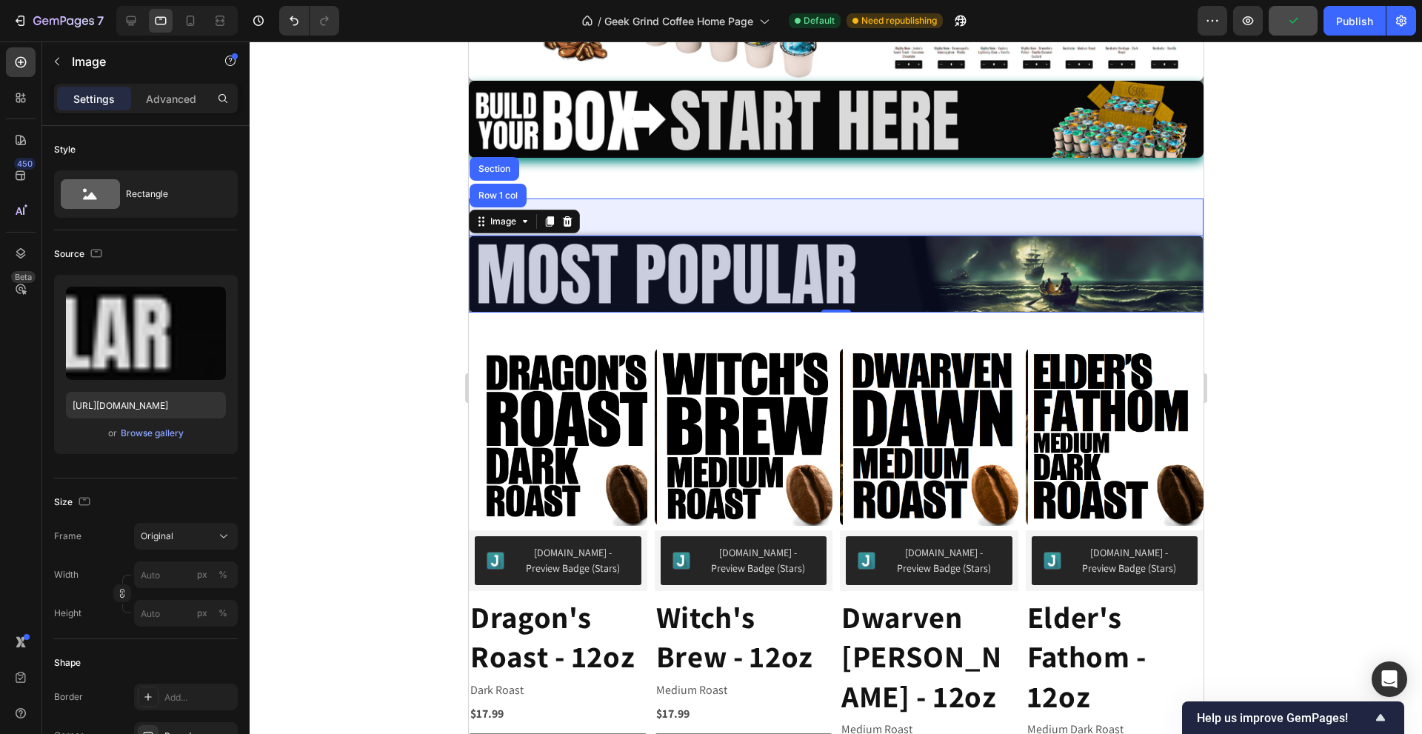
drag, startPoint x: 509, startPoint y: 189, endPoint x: 478, endPoint y: 189, distance: 30.4
click at [508, 191] on div "Row 1 col" at bounding box center [497, 195] width 45 height 9
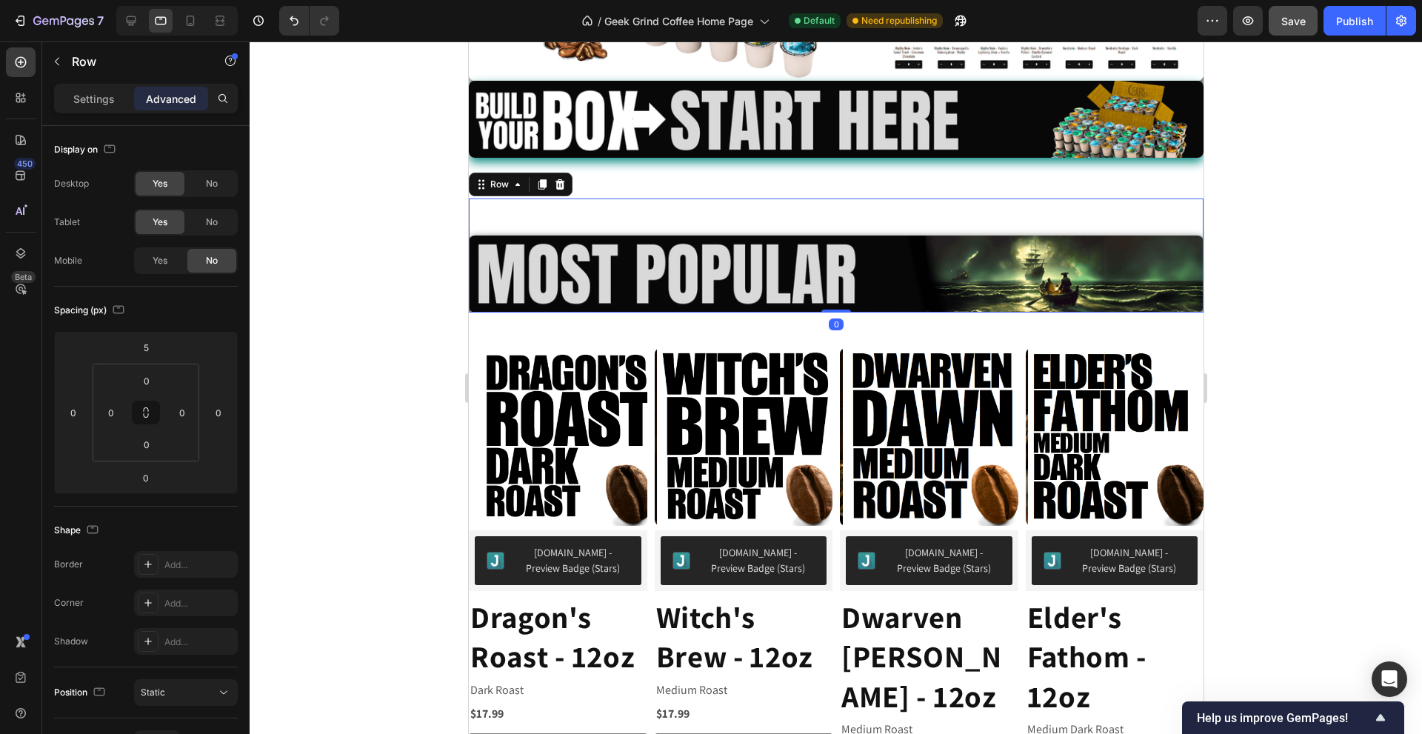
click at [537, 255] on img at bounding box center [835, 274] width 735 height 77
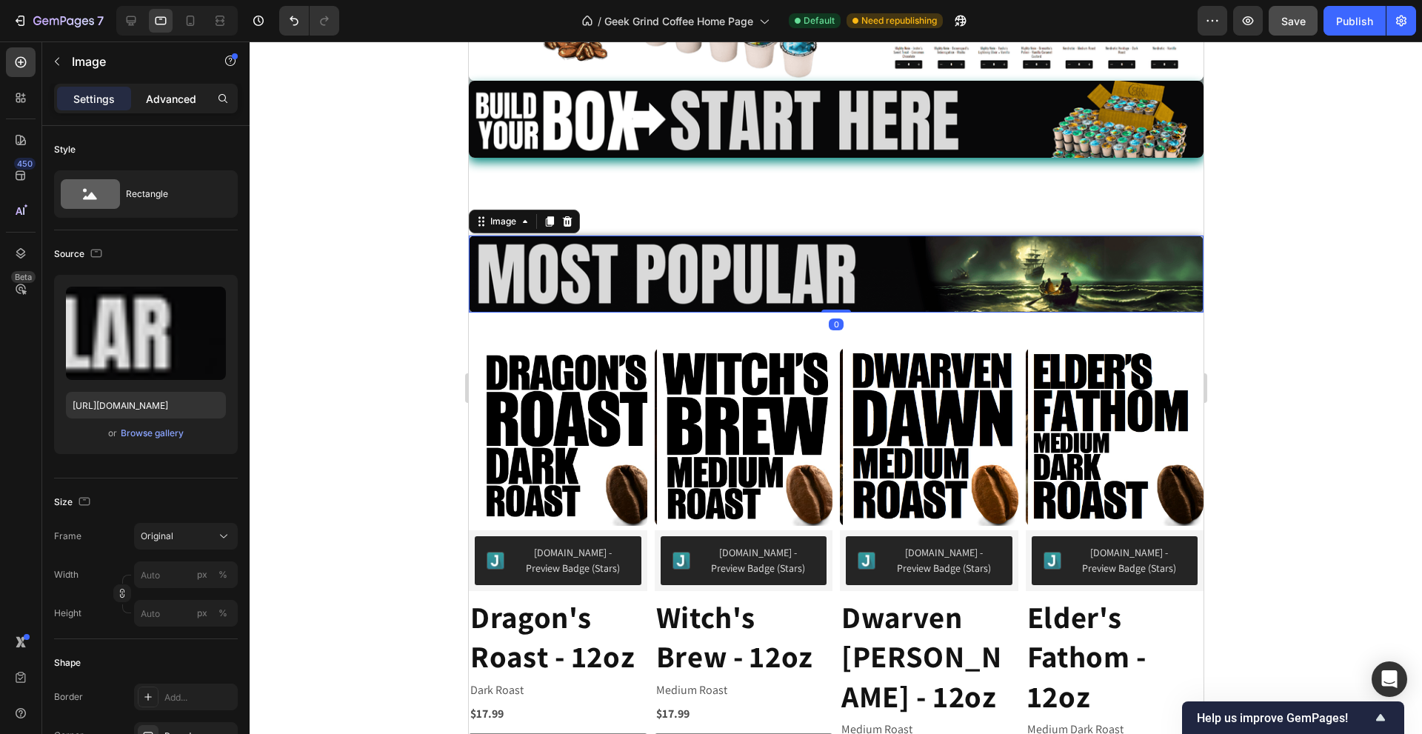
click at [167, 104] on p "Advanced" at bounding box center [171, 99] width 50 height 16
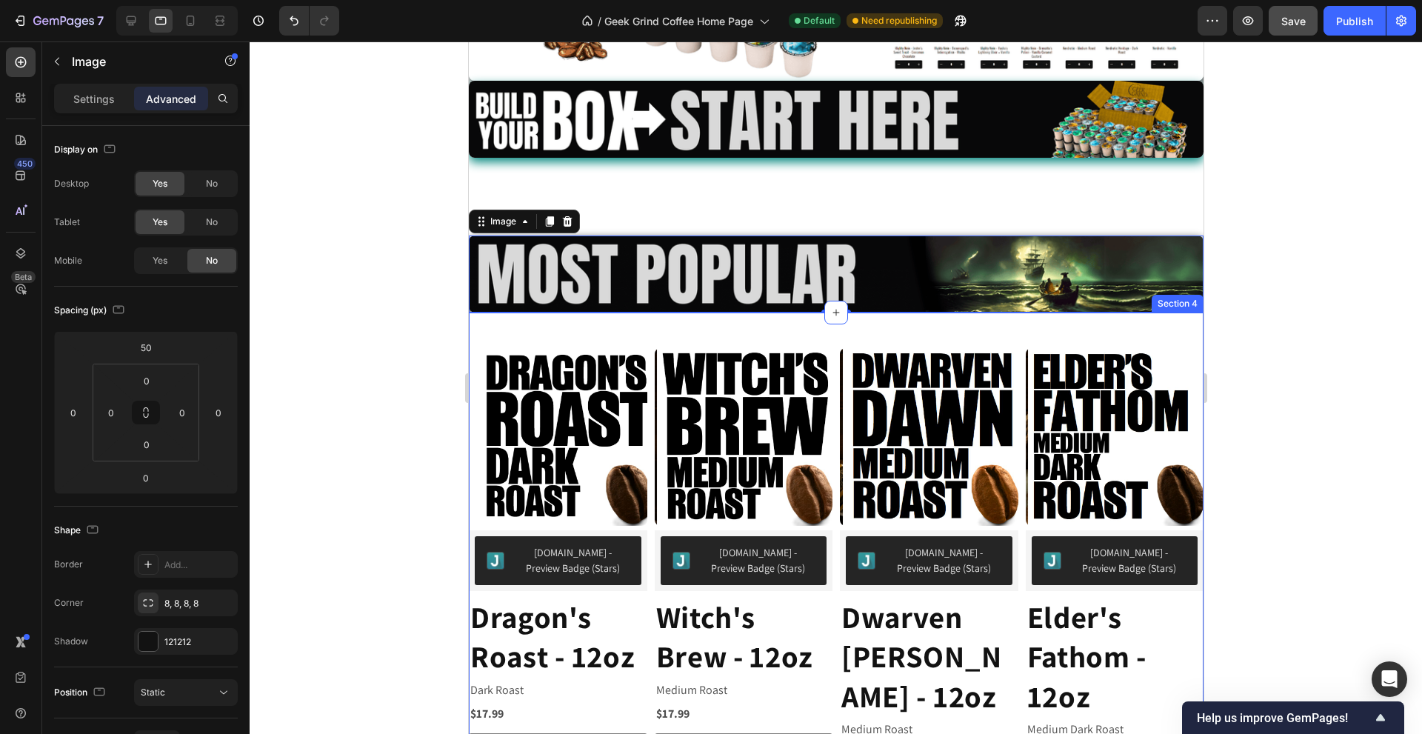
click at [561, 353] on img at bounding box center [565, 437] width 178 height 178
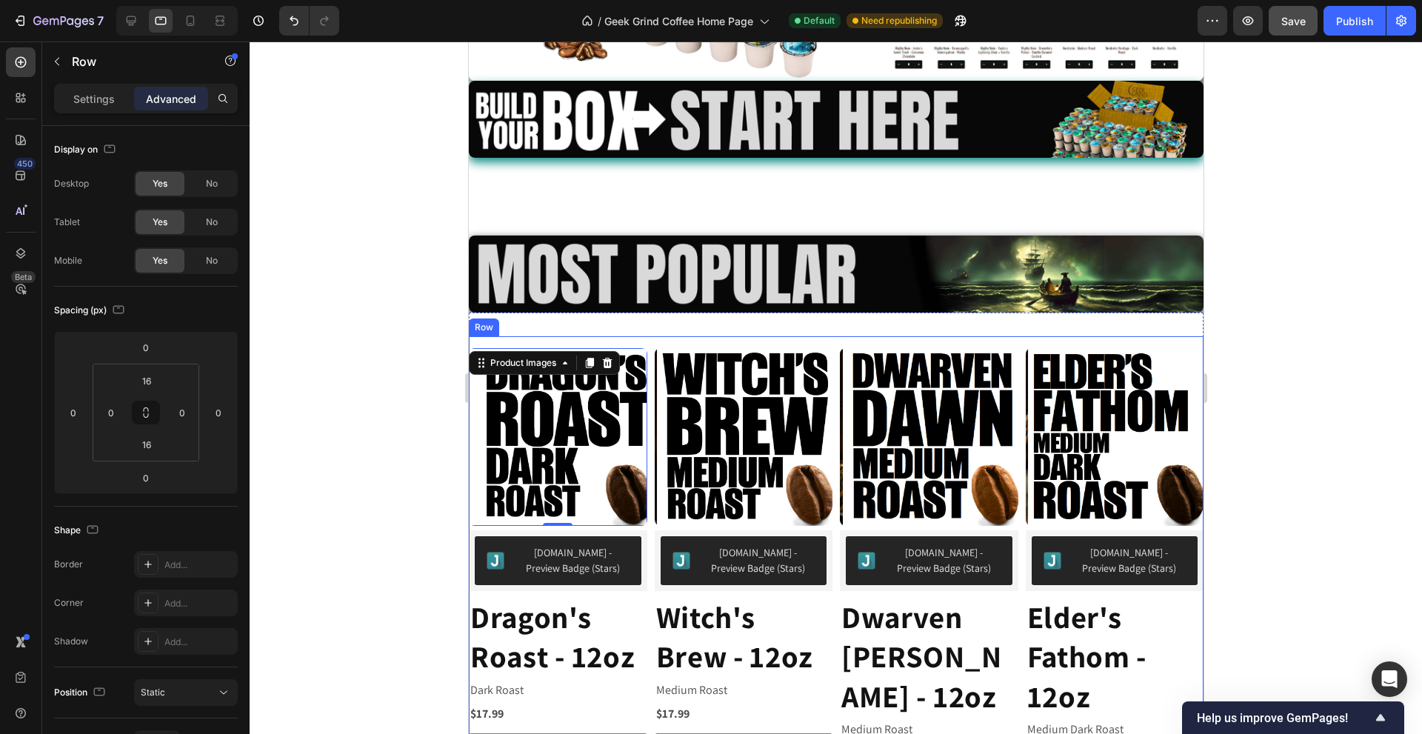
click at [649, 348] on div "Product Images 0 Judge.me - Preview Badge (Stars) Judge.me Dragon's Roast - 12o…" at bounding box center [835, 602] width 735 height 533
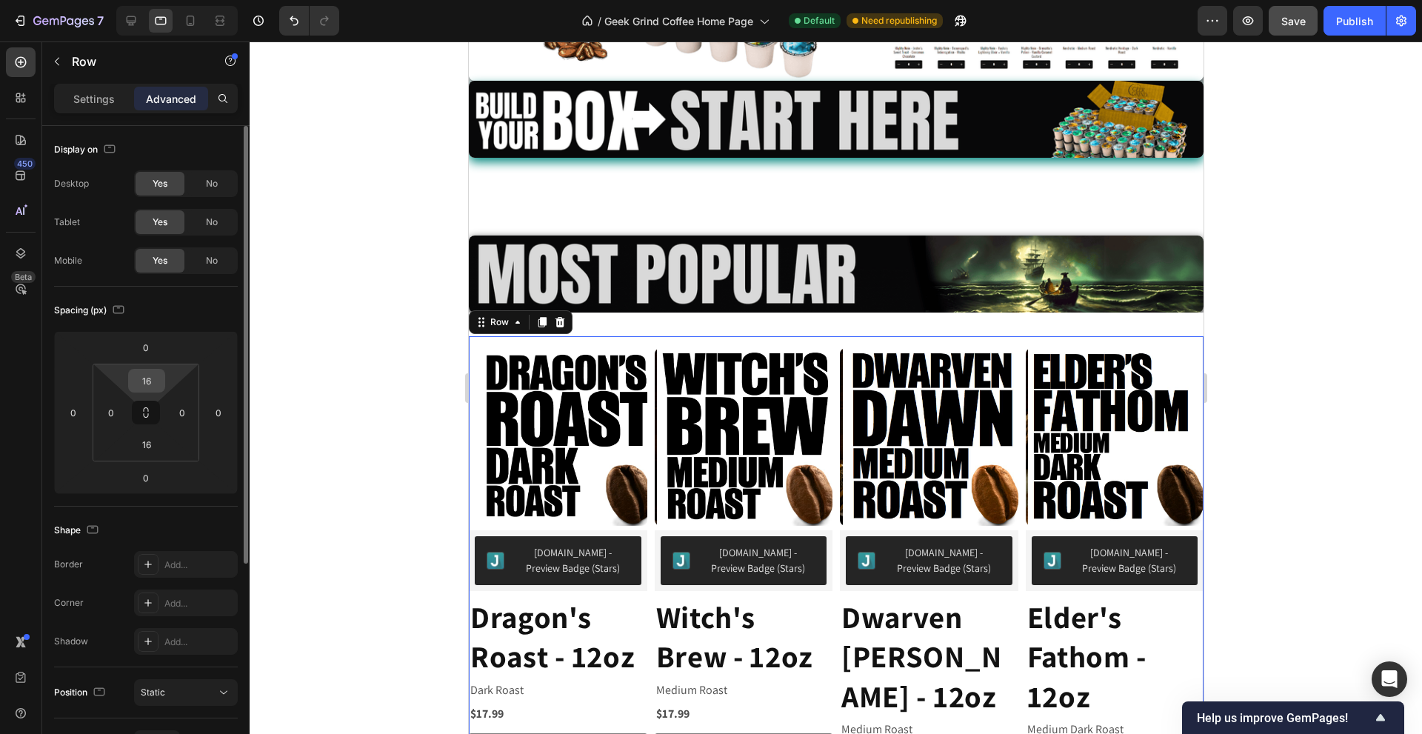
click at [159, 380] on input "16" at bounding box center [147, 381] width 30 height 22
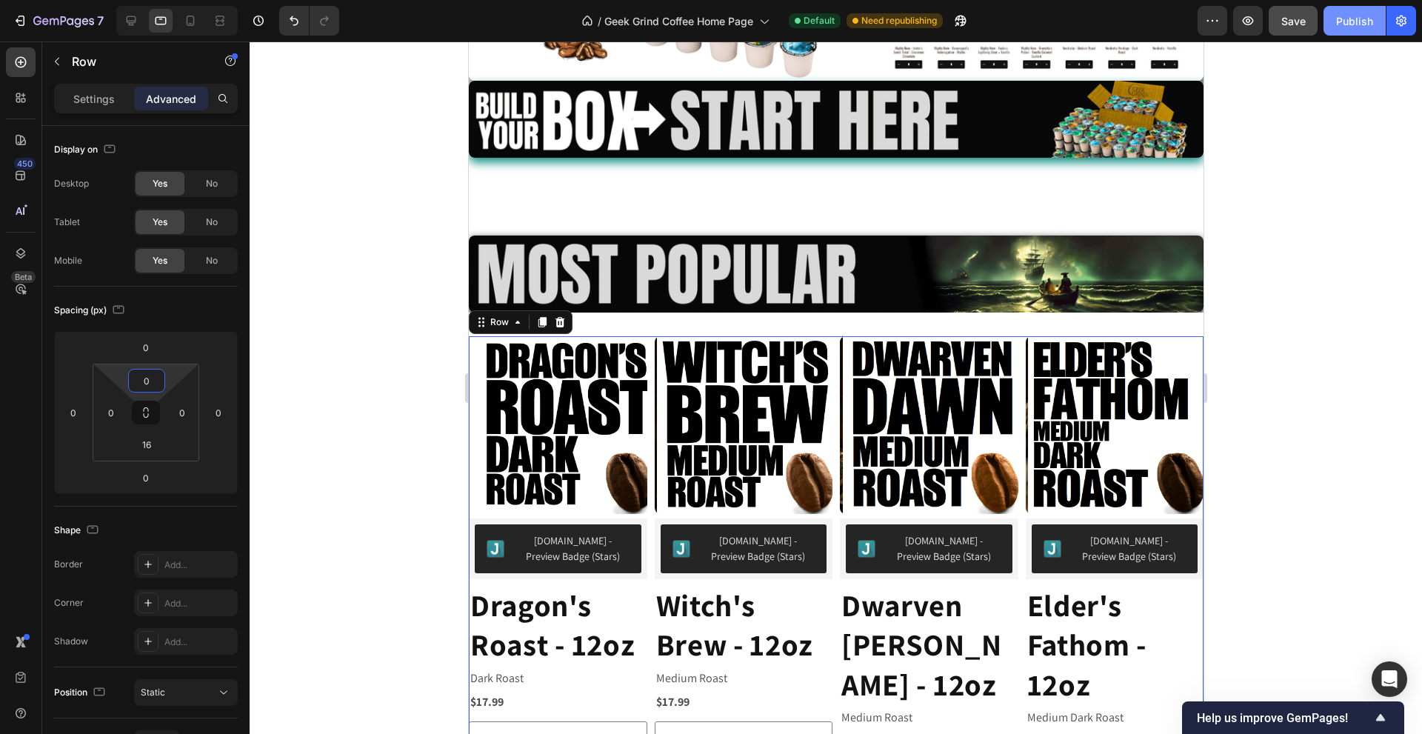
click at [1363, 23] on div "Publish" at bounding box center [1354, 21] width 37 height 16
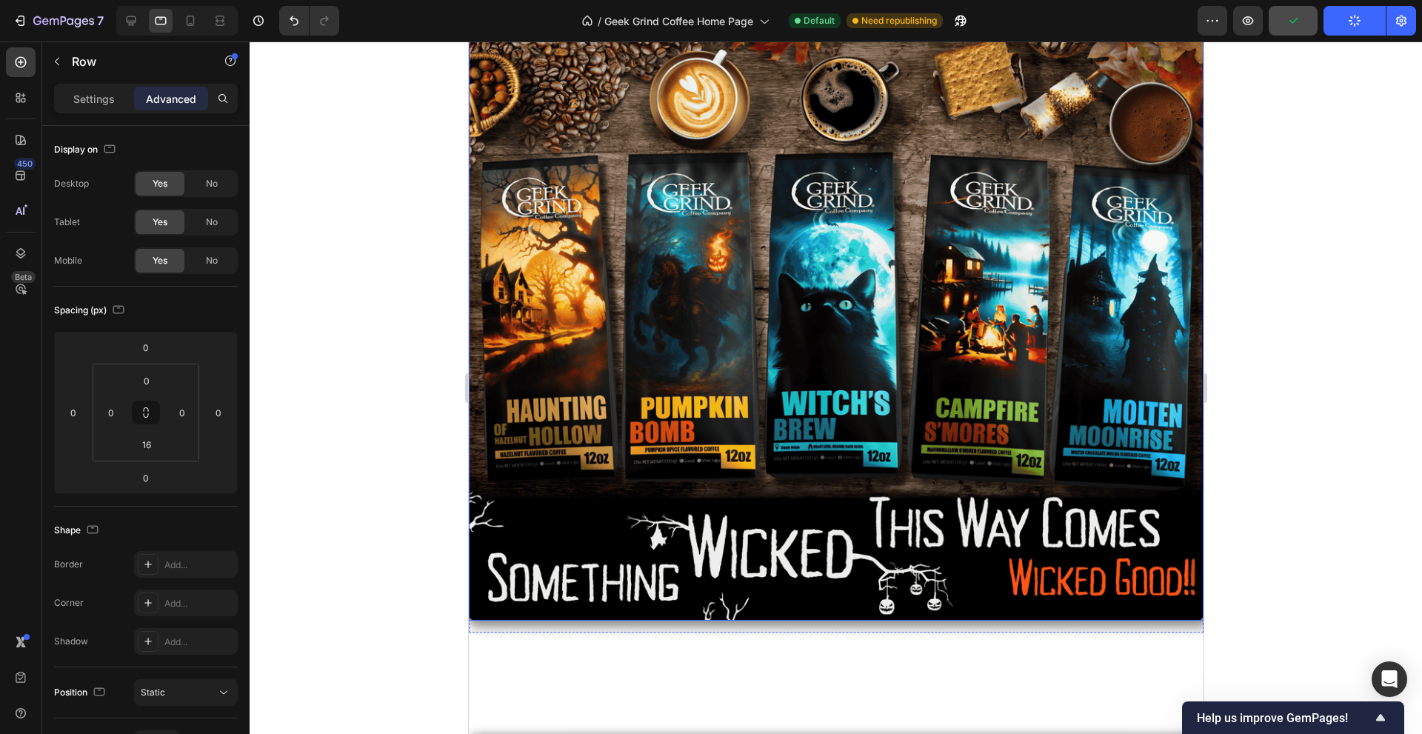
scroll to position [0, 0]
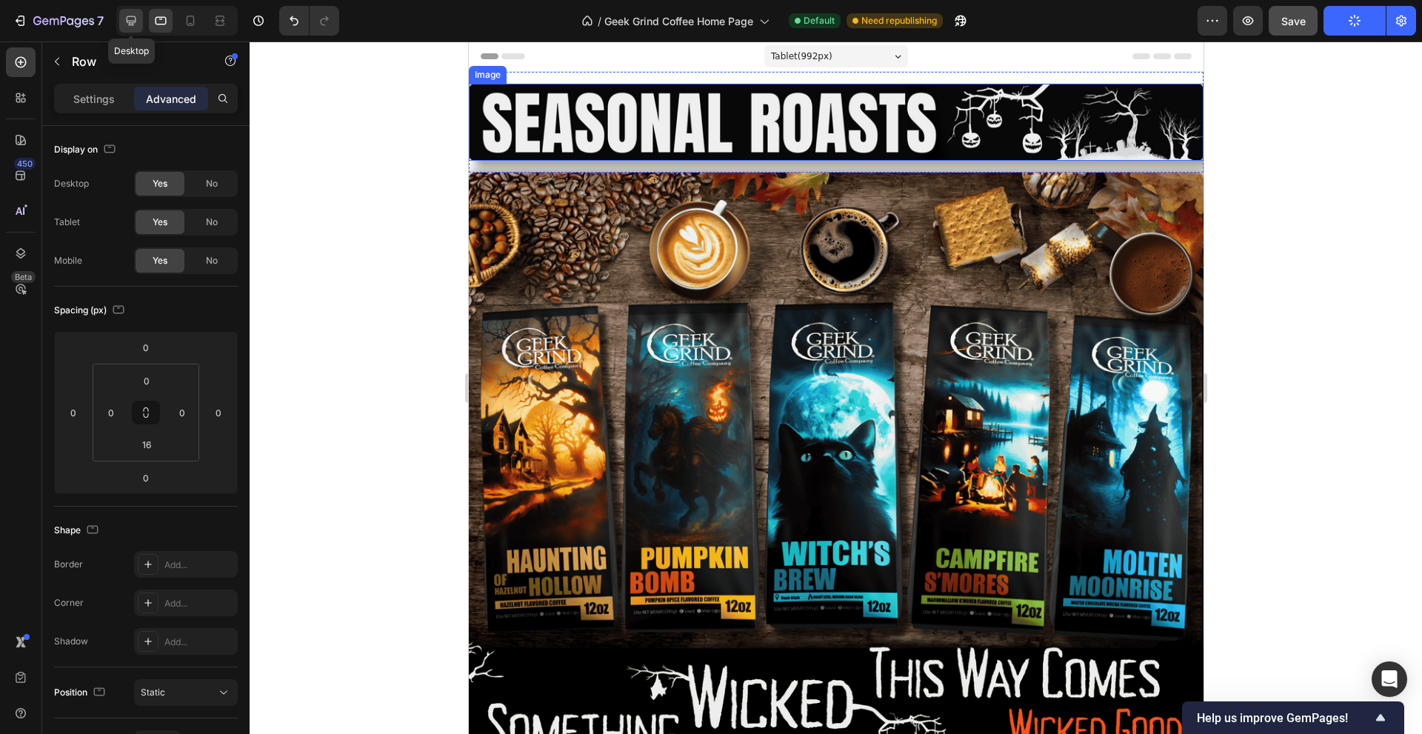
click at [125, 14] on icon at bounding box center [131, 20] width 15 height 15
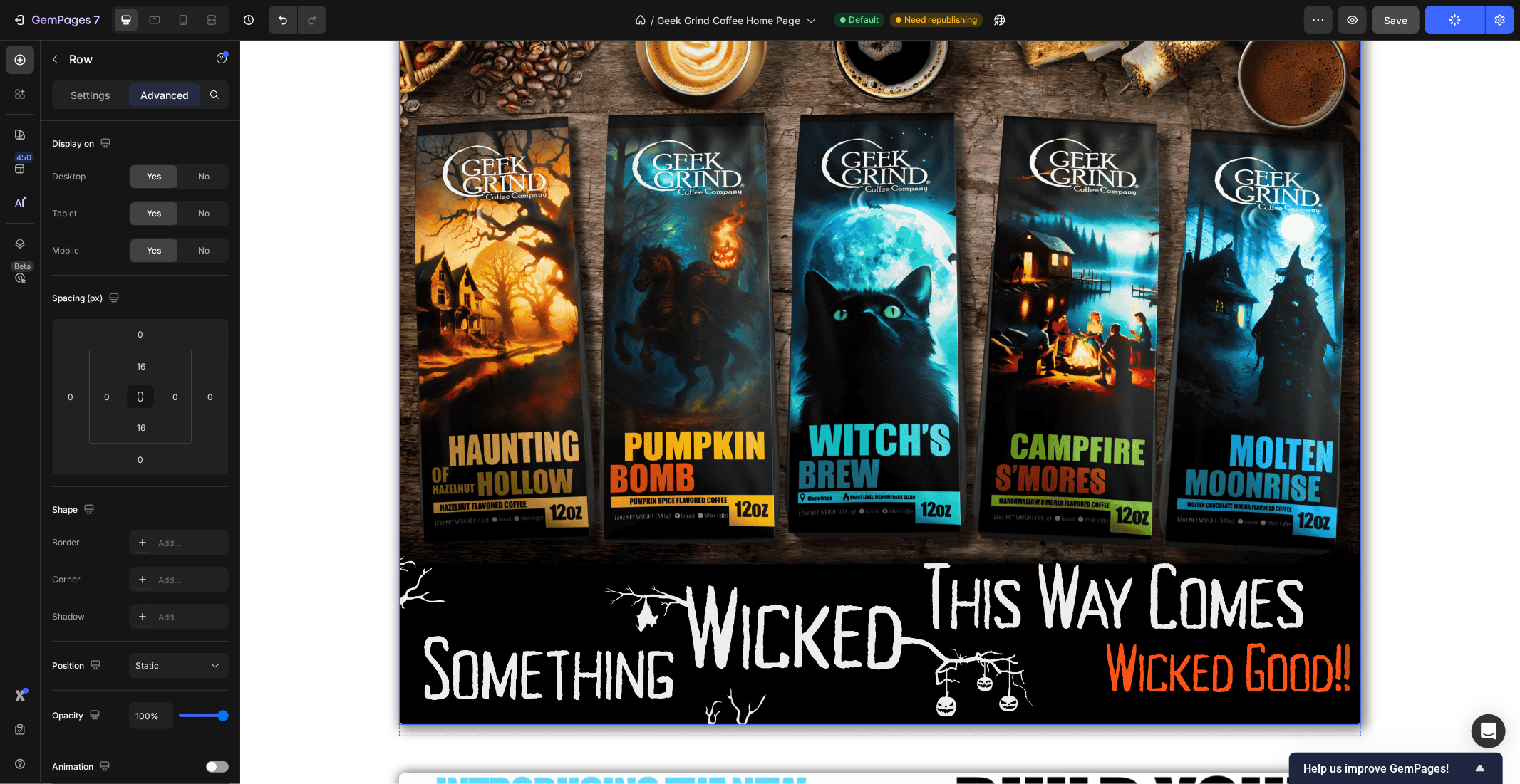
scroll to position [382, 0]
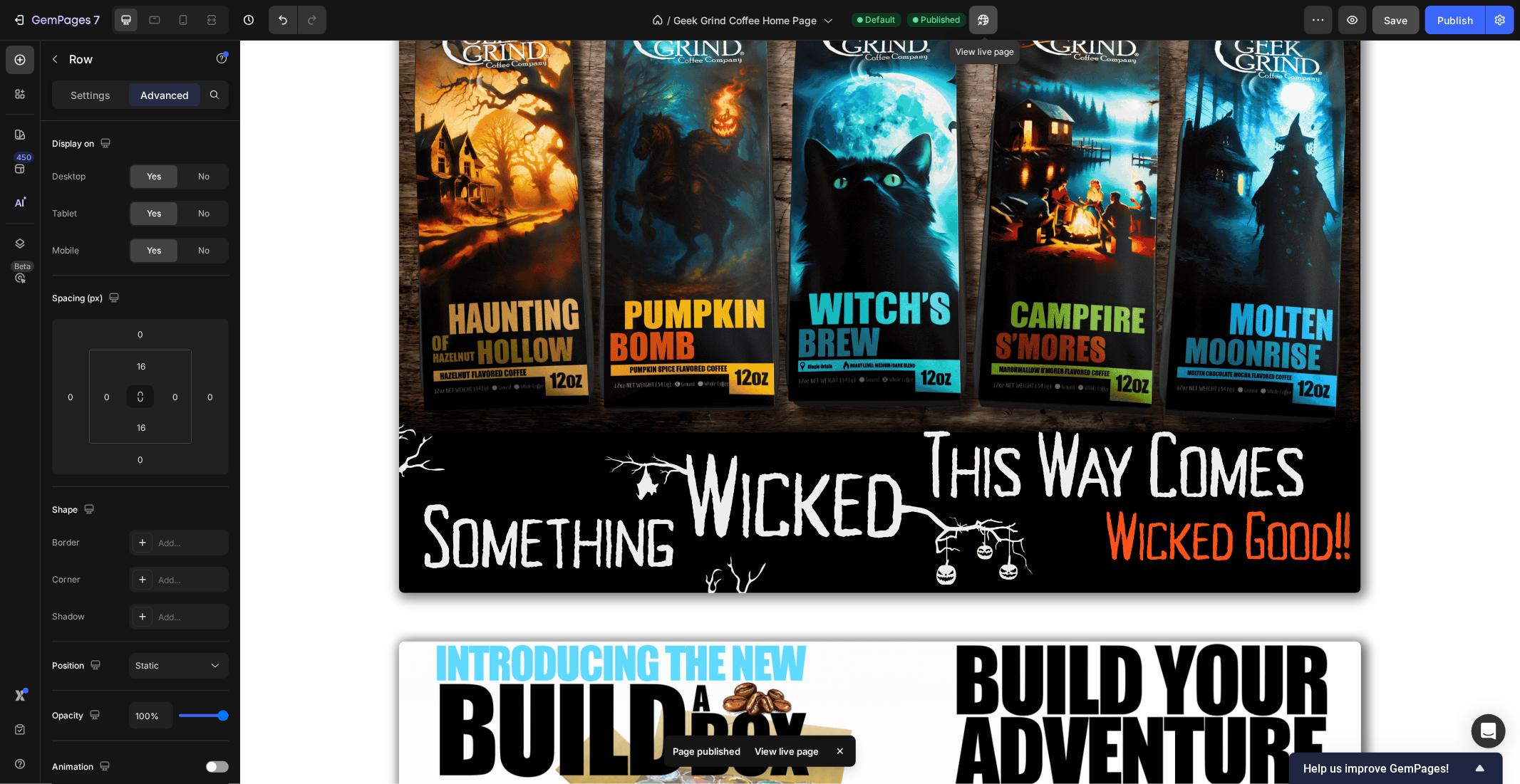
click at [979, 20] on icon "button" at bounding box center [983, 19] width 14 height 14
click at [180, 23] on icon at bounding box center [184, 20] width 8 height 10
type input "0"
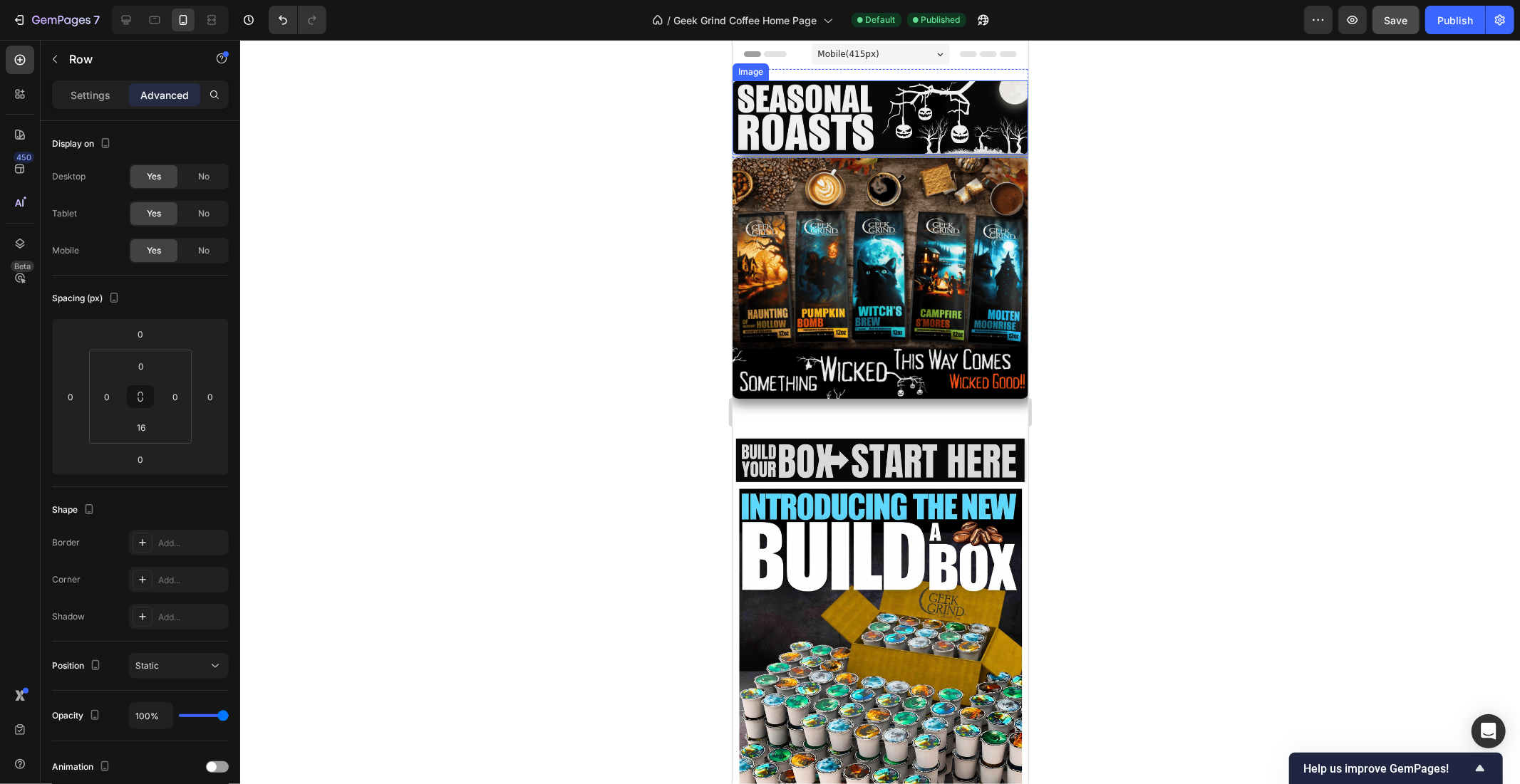
click at [831, 106] on img at bounding box center [879, 116] width 295 height 74
click at [749, 74] on div "Row" at bounding box center [761, 83] width 52 height 17
click at [760, 87] on div "Row" at bounding box center [761, 82] width 23 height 13
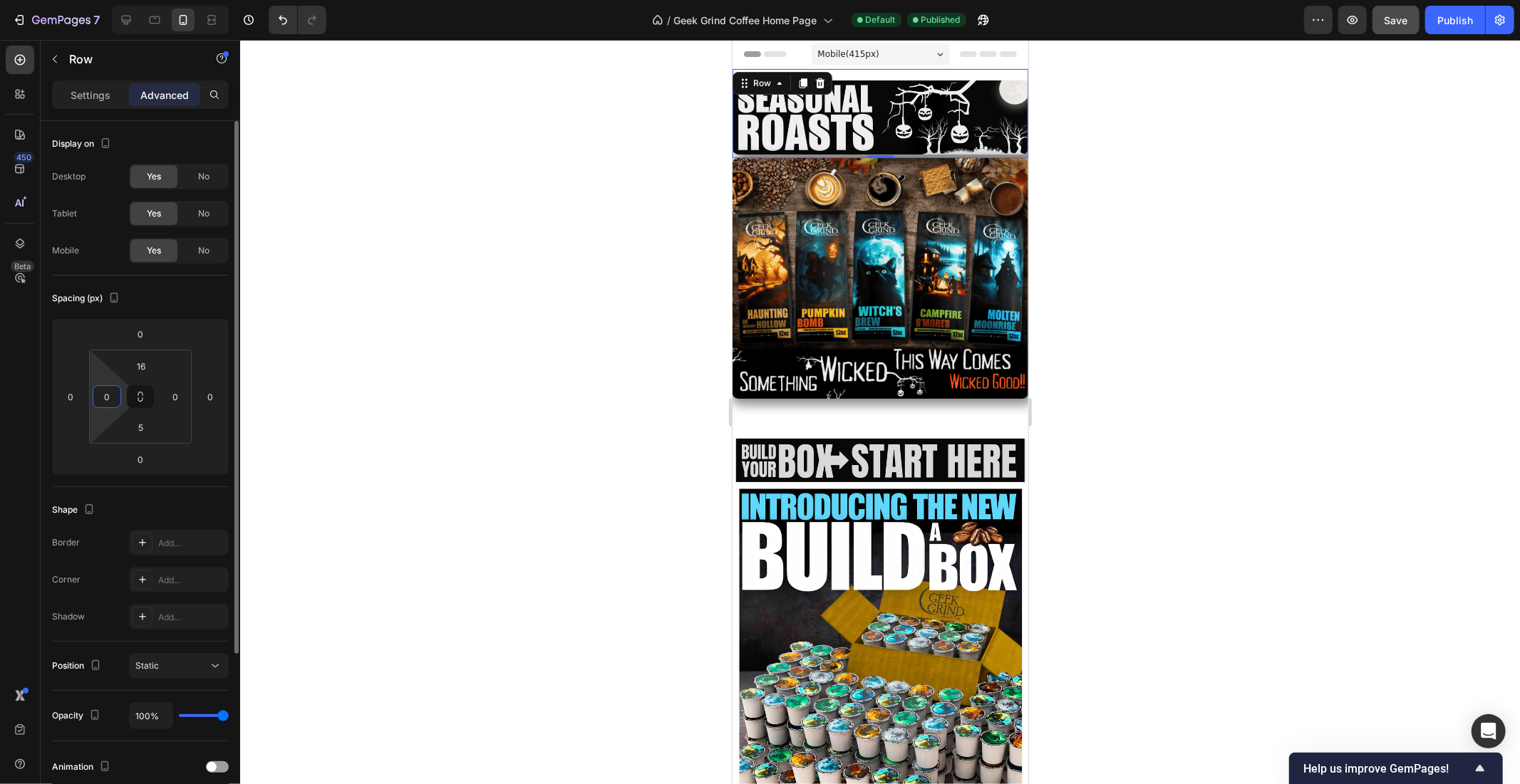
click at [113, 396] on input "0" at bounding box center [107, 396] width 21 height 21
type input "5"
click at [174, 399] on input "0" at bounding box center [175, 396] width 21 height 21
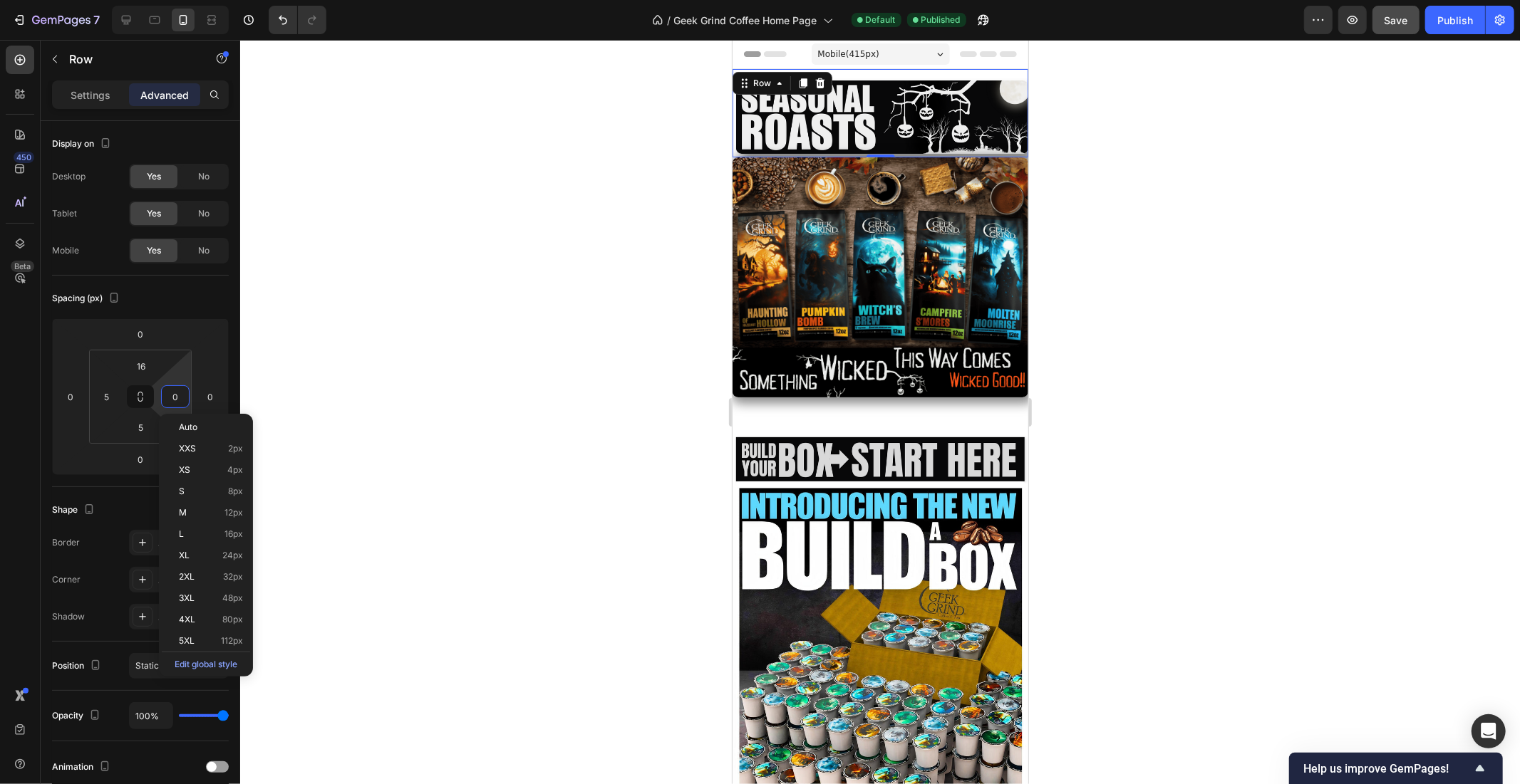
type input "5"
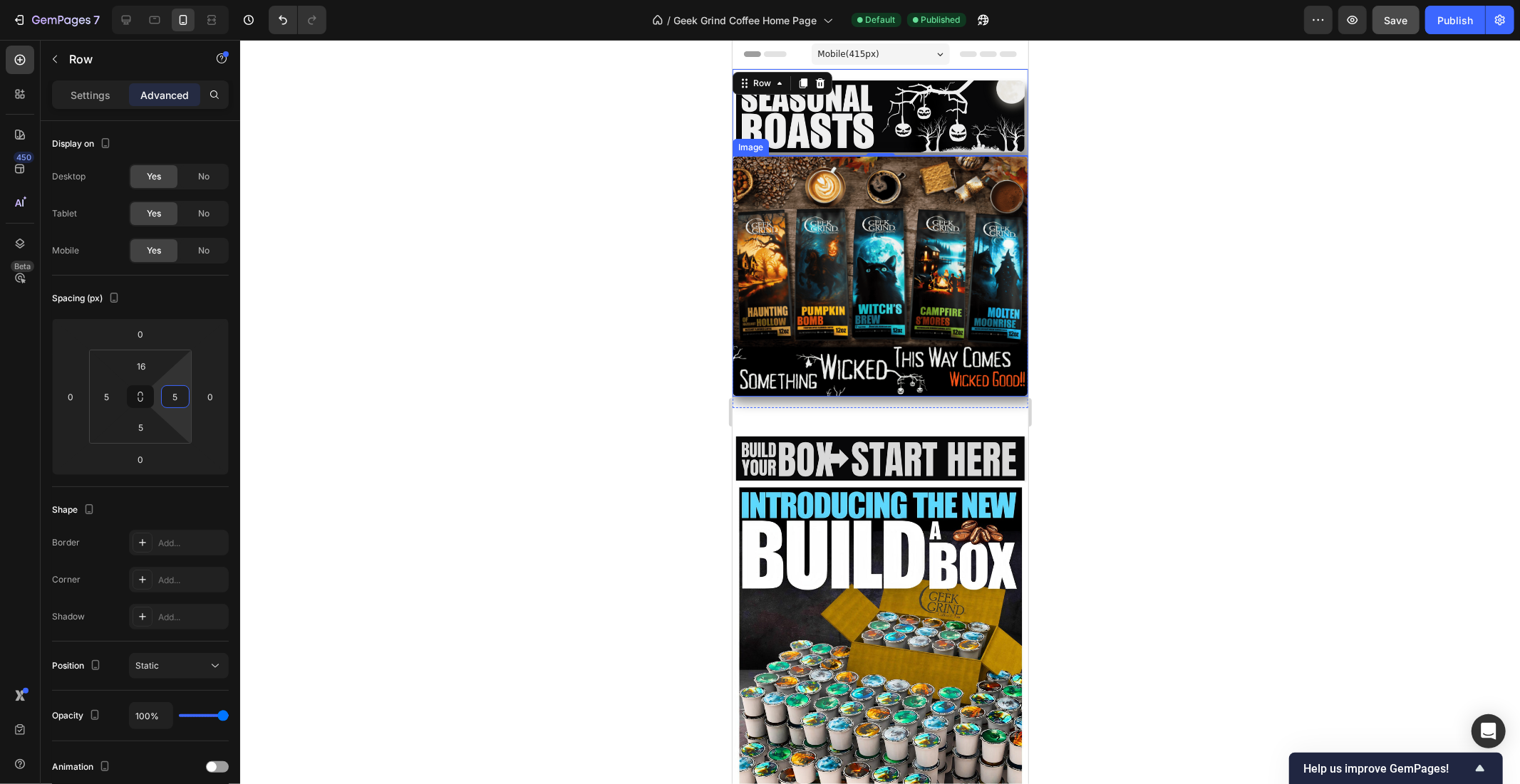
click at [947, 309] on img at bounding box center [879, 275] width 295 height 240
click at [743, 139] on icon at bounding box center [744, 141] width 12 height 12
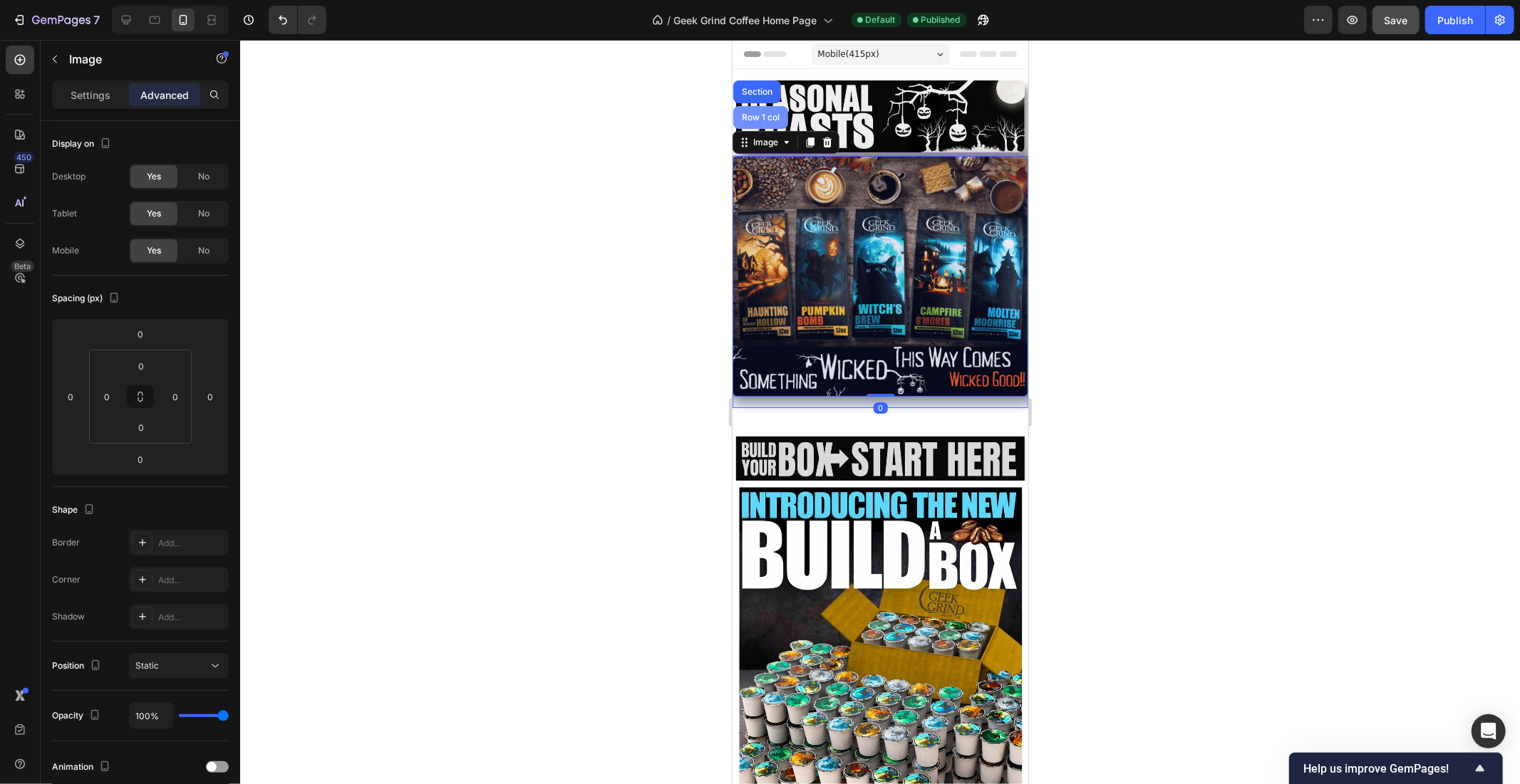
click at [752, 113] on div "Row 1 col" at bounding box center [759, 116] width 43 height 9
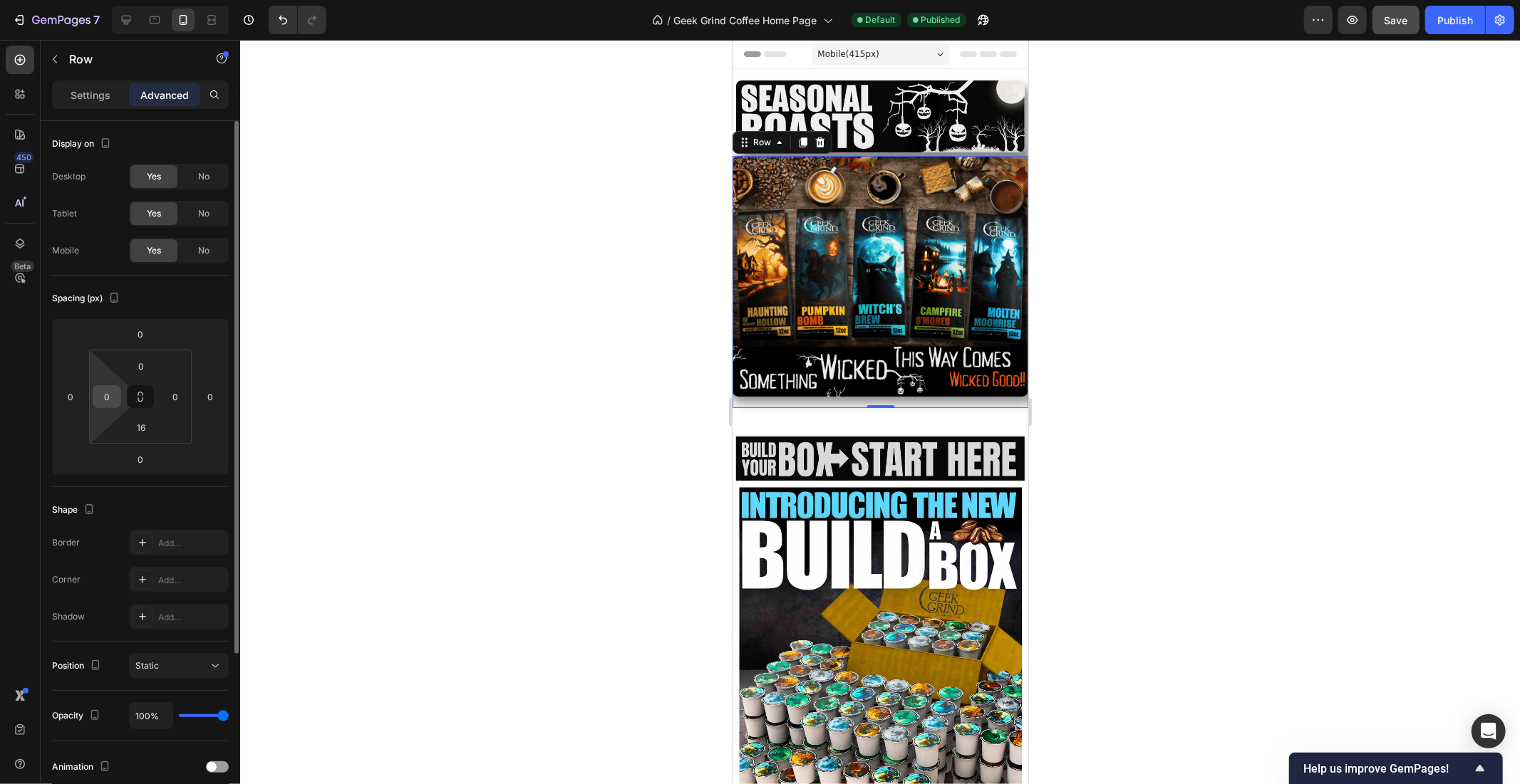
click at [107, 391] on input "0" at bounding box center [107, 396] width 21 height 21
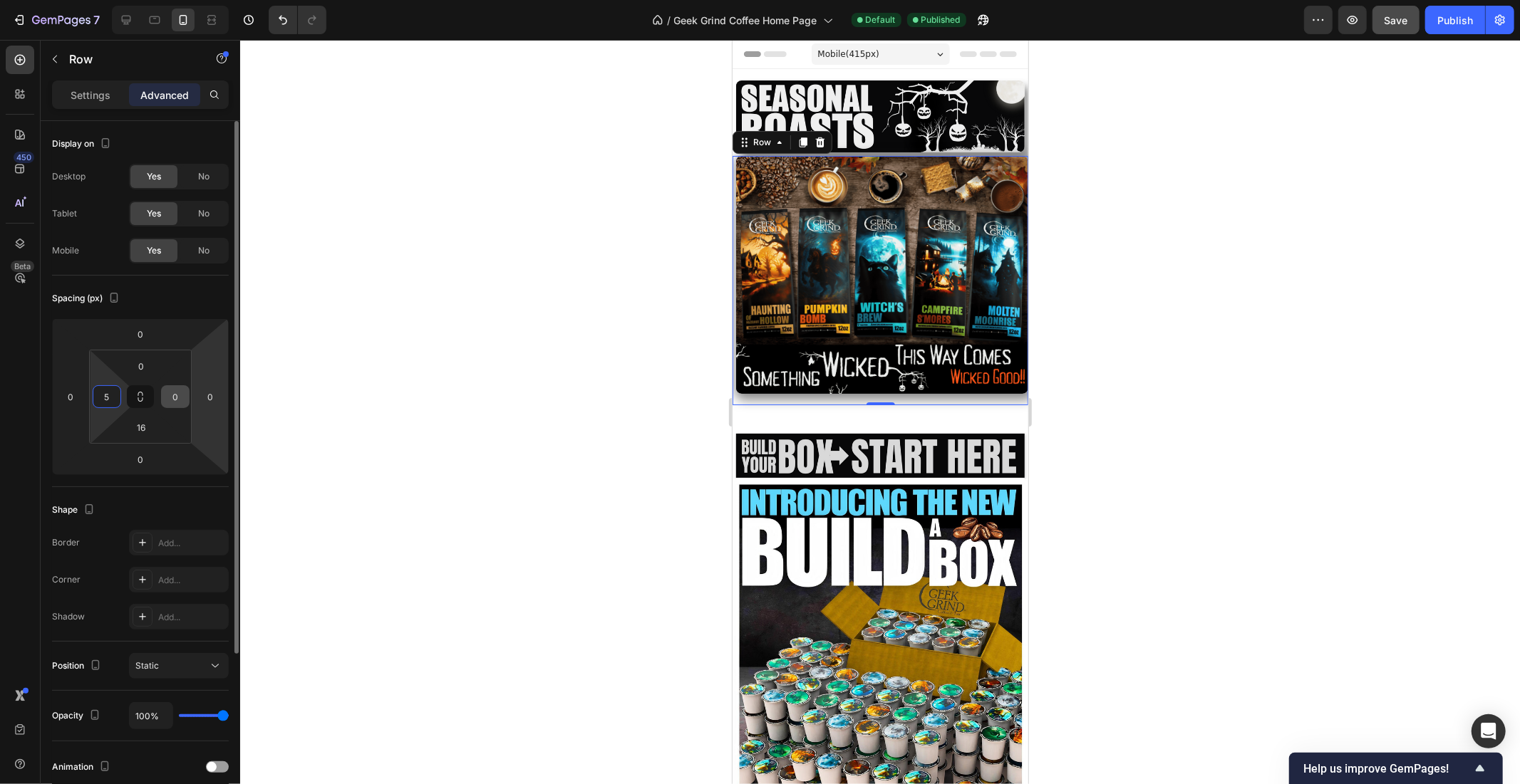
type input "5"
click at [173, 403] on input "0" at bounding box center [175, 396] width 21 height 21
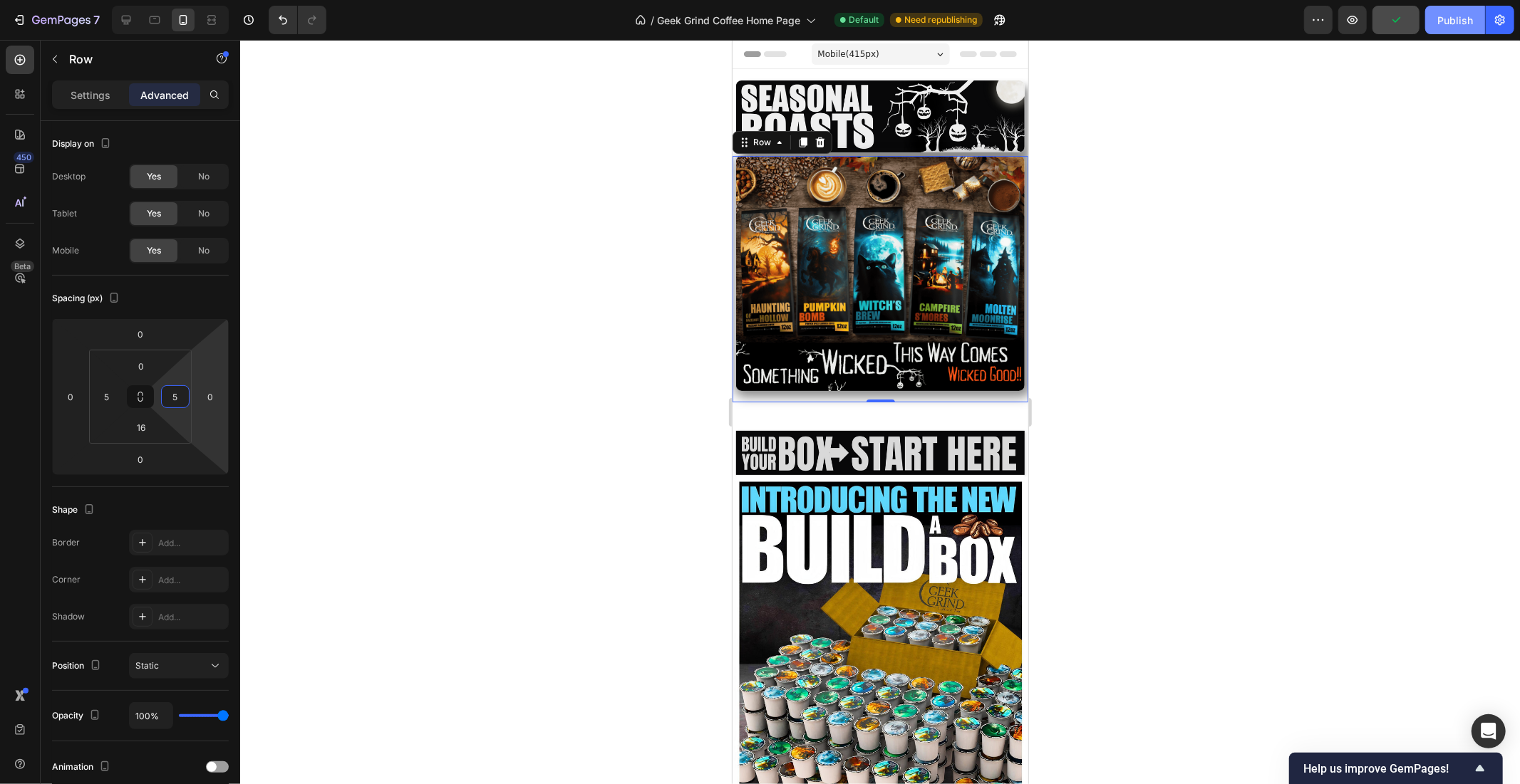
type input "5"
click at [1444, 14] on div "Publish" at bounding box center [1455, 20] width 36 height 15
